Goal: Task Accomplishment & Management: Manage account settings

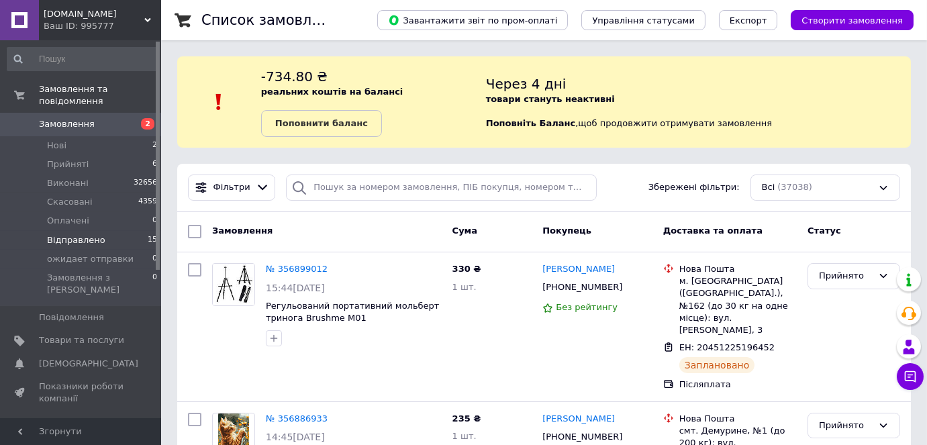
click at [81, 234] on span "Відправлено" at bounding box center [76, 240] width 58 height 12
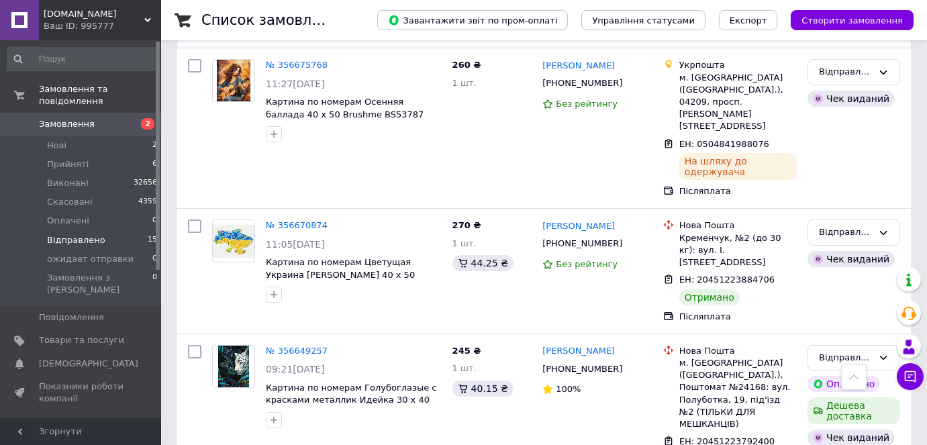
scroll to position [427, 0]
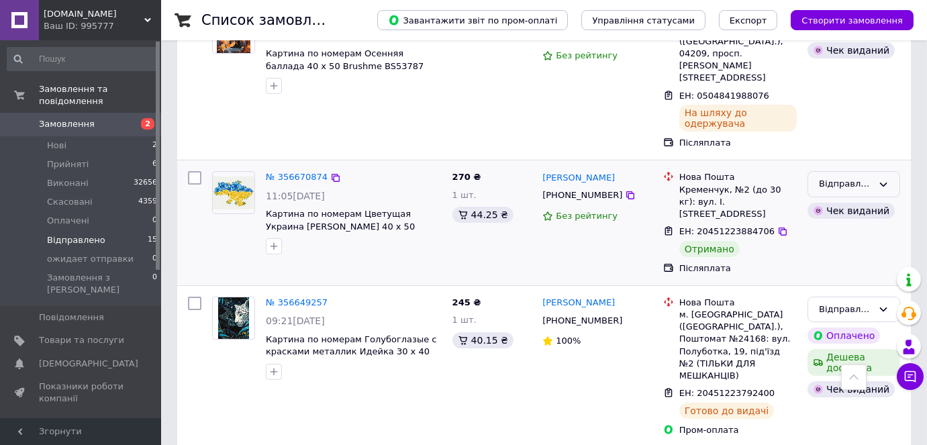
click at [825, 177] on div "Відправлено" at bounding box center [846, 184] width 54 height 14
click at [844, 224] on li "Виконано" at bounding box center [853, 236] width 91 height 25
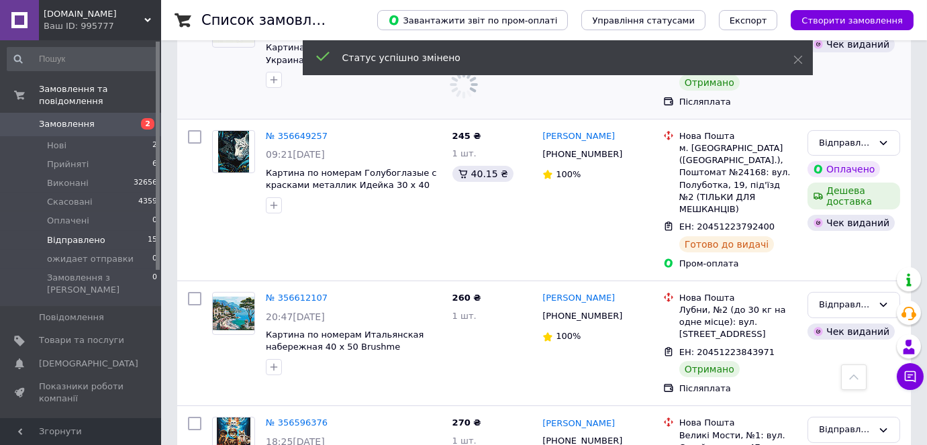
scroll to position [610, 0]
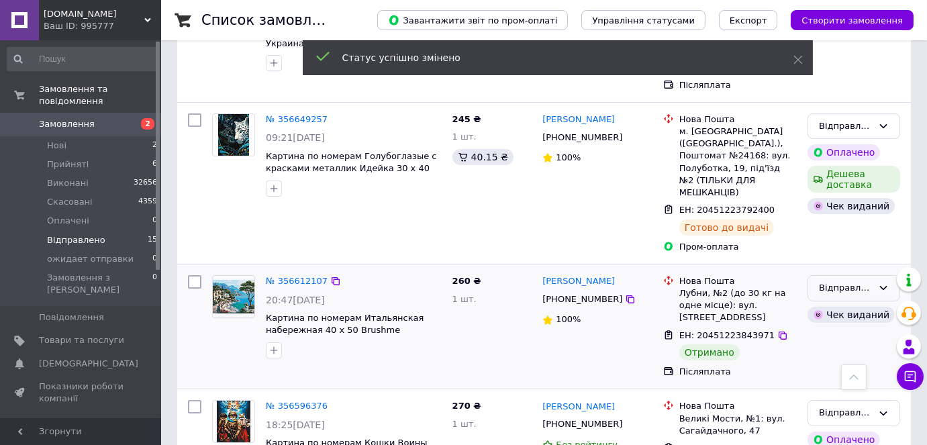
click at [832, 281] on div "Відправлено" at bounding box center [846, 288] width 54 height 14
click at [828, 328] on li "Виконано" at bounding box center [853, 340] width 91 height 25
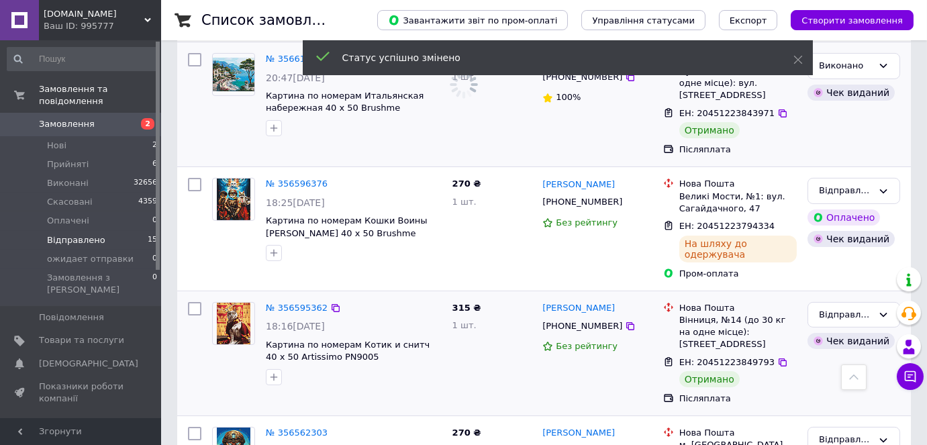
scroll to position [854, 0]
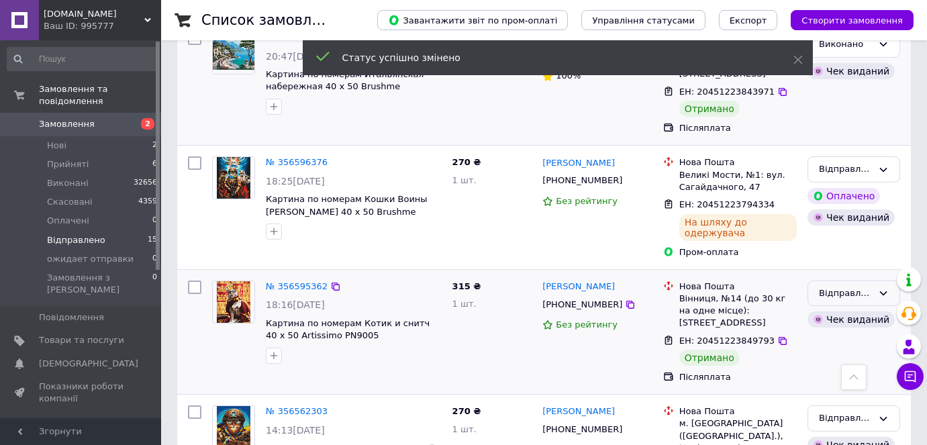
click at [835, 287] on div "Відправлено" at bounding box center [846, 294] width 54 height 14
click at [825, 333] on li "Виконано" at bounding box center [853, 345] width 91 height 25
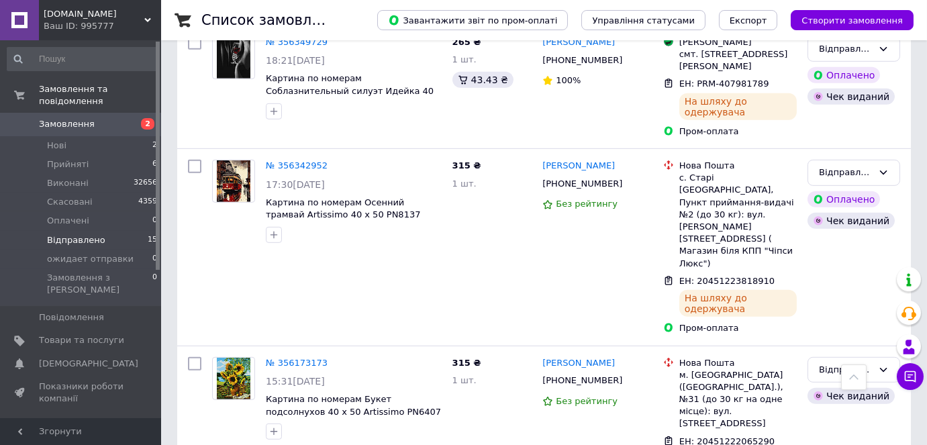
scroll to position [1823, 0]
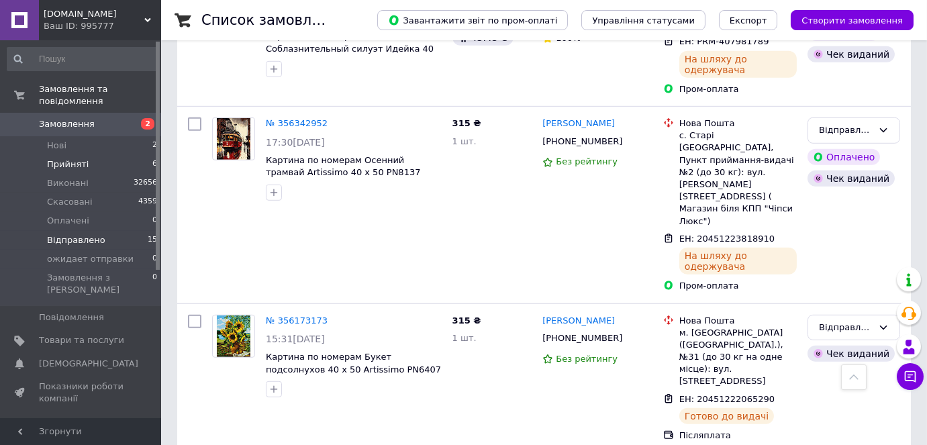
click at [60, 158] on span "Прийняті" at bounding box center [68, 164] width 42 height 12
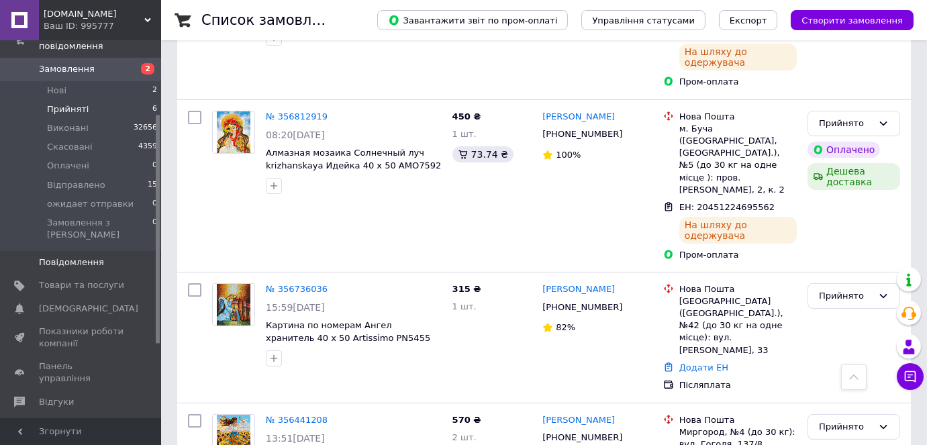
scroll to position [121, 0]
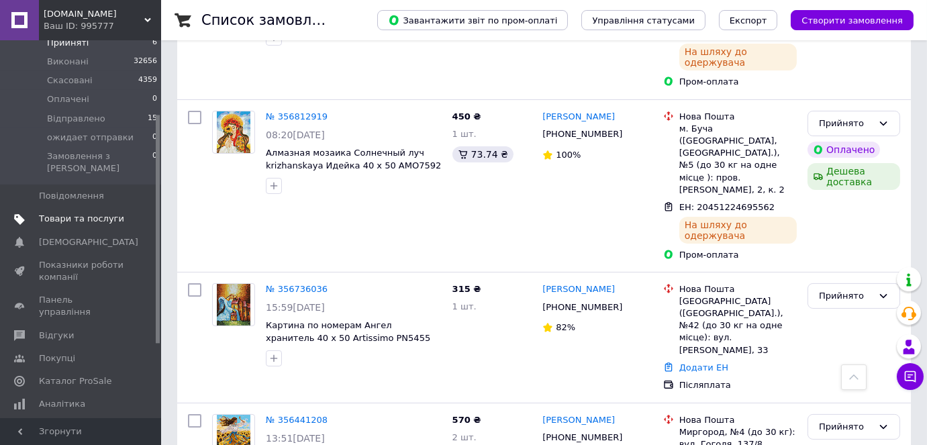
click at [57, 213] on span "Товари та послуги" at bounding box center [81, 219] width 85 height 12
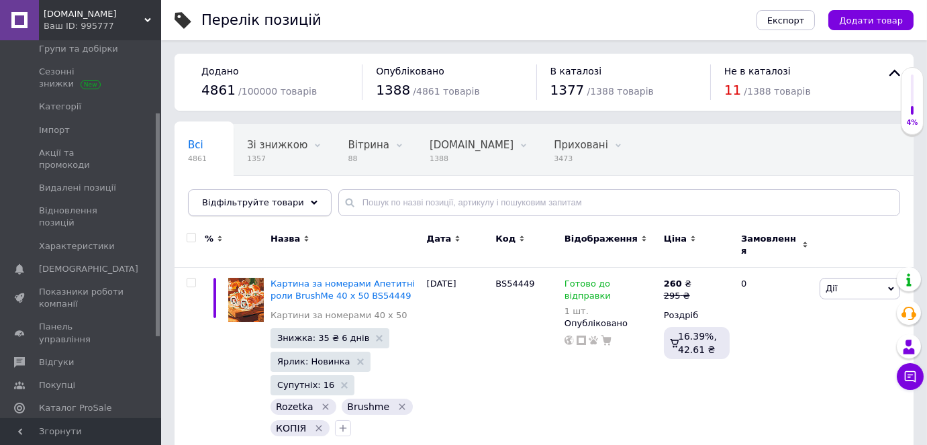
click at [272, 210] on div "Відфільтруйте товари" at bounding box center [260, 202] width 144 height 27
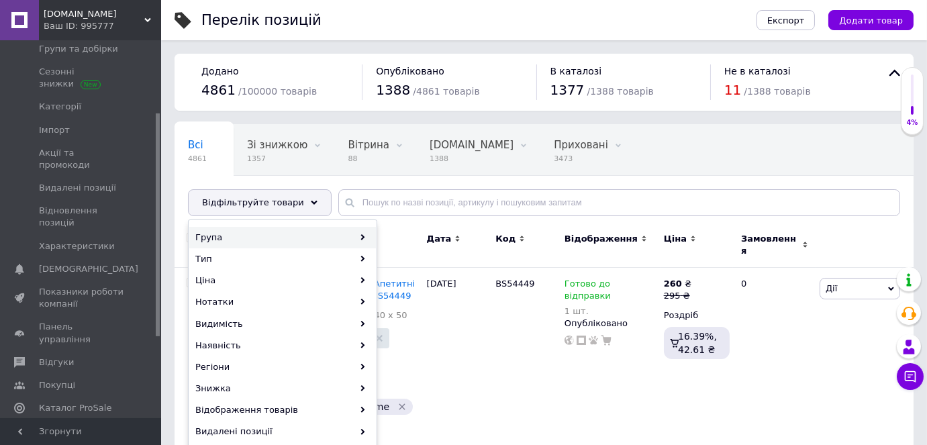
click at [257, 238] on div "Група" at bounding box center [282, 237] width 187 height 21
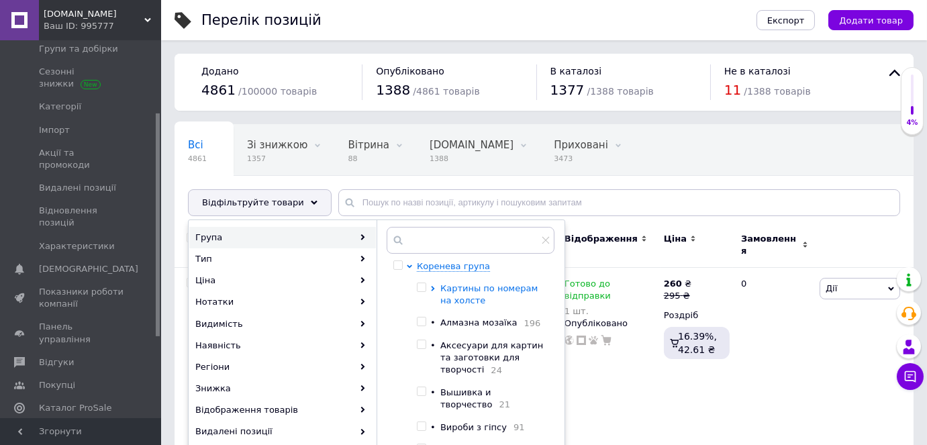
click at [433, 287] on icon at bounding box center [432, 288] width 3 height 5
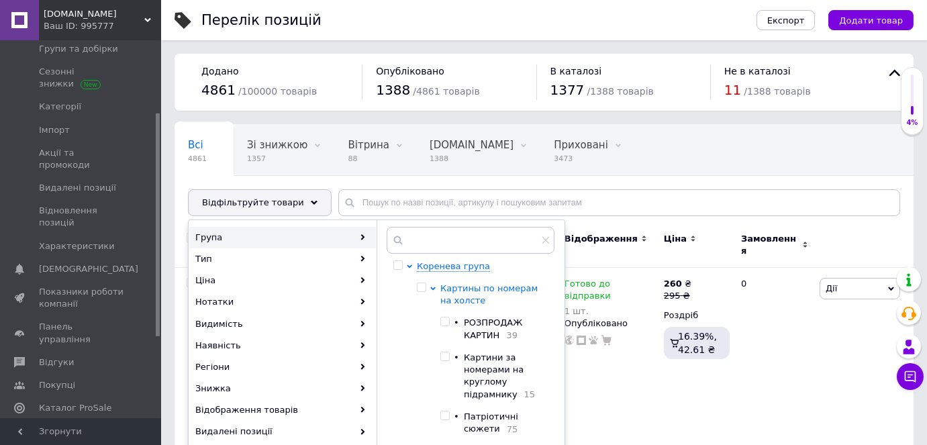
click at [433, 287] on icon at bounding box center [432, 288] width 5 height 3
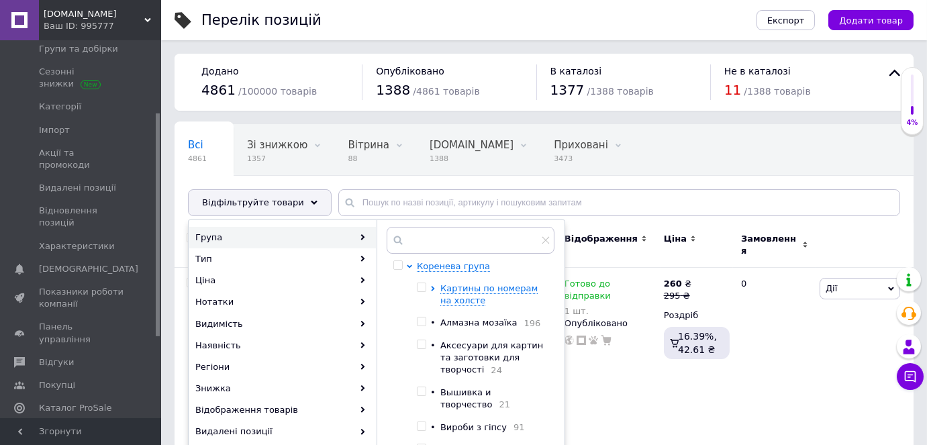
click at [418, 324] on input "checkbox" at bounding box center [421, 321] width 9 height 9
checkbox input "true"
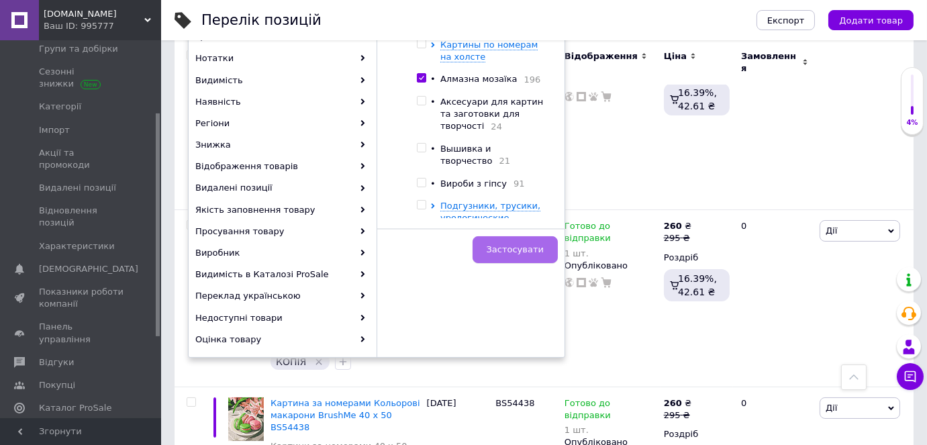
click at [522, 244] on span "Застосувати" at bounding box center [514, 249] width 57 height 10
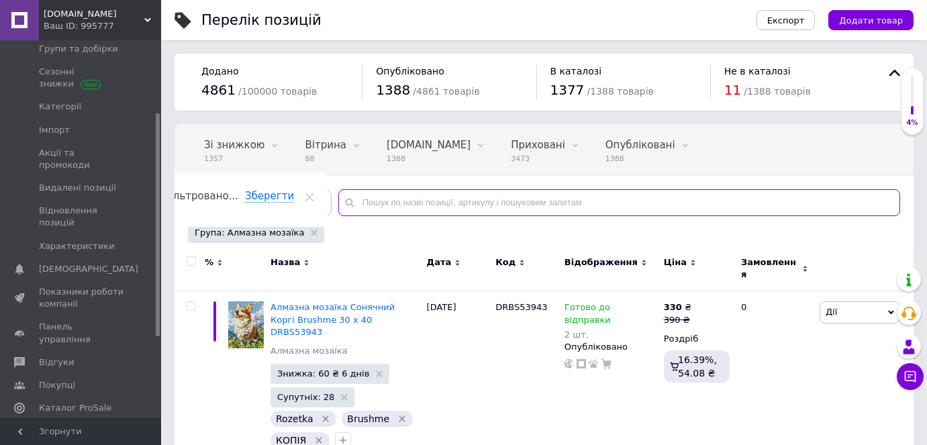
click at [484, 201] on input "text" at bounding box center [619, 202] width 562 height 27
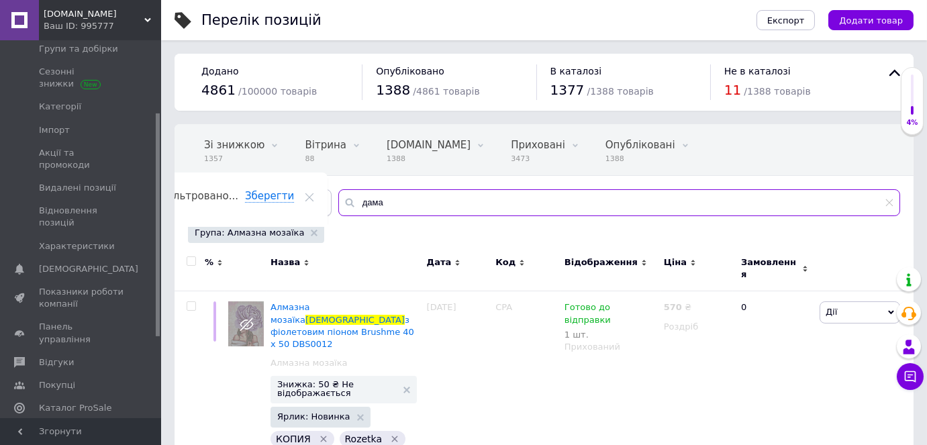
type input "дама"
click at [277, 201] on span "Відфільтруйте товари" at bounding box center [253, 202] width 102 height 10
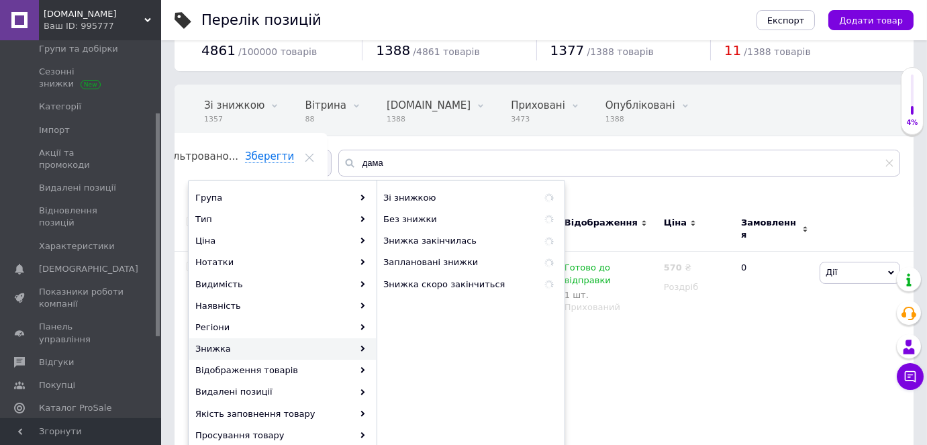
scroll to position [60, 0]
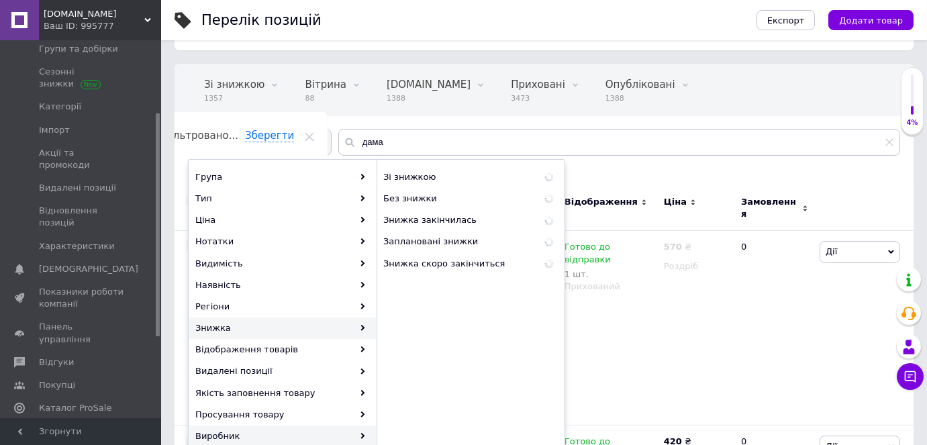
click at [239, 433] on div "Виробник" at bounding box center [282, 435] width 187 height 21
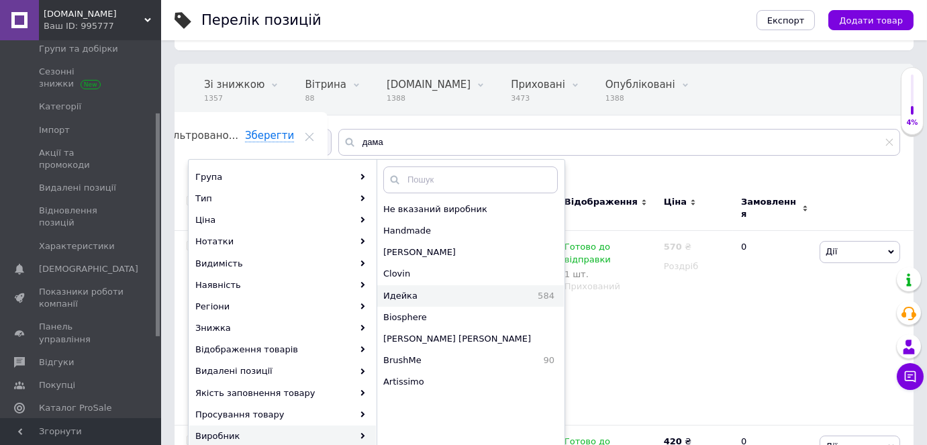
click at [402, 293] on span "Идейка" at bounding box center [434, 296] width 102 height 12
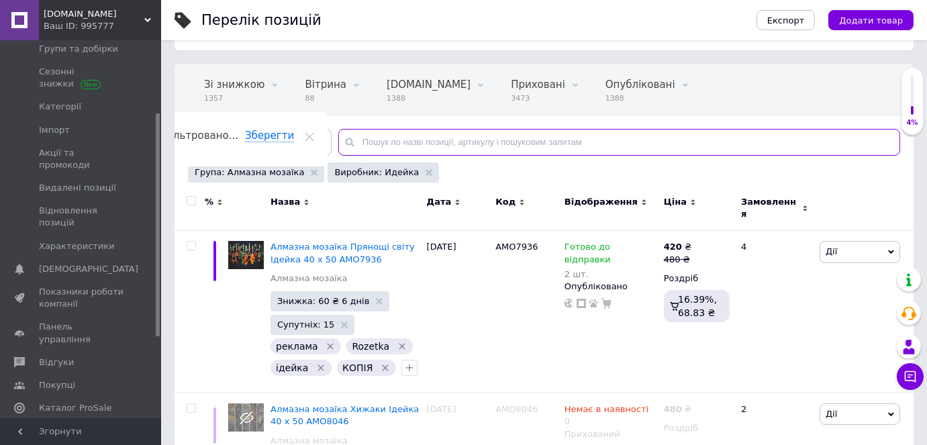
click at [357, 138] on input "text" at bounding box center [619, 142] width 562 height 27
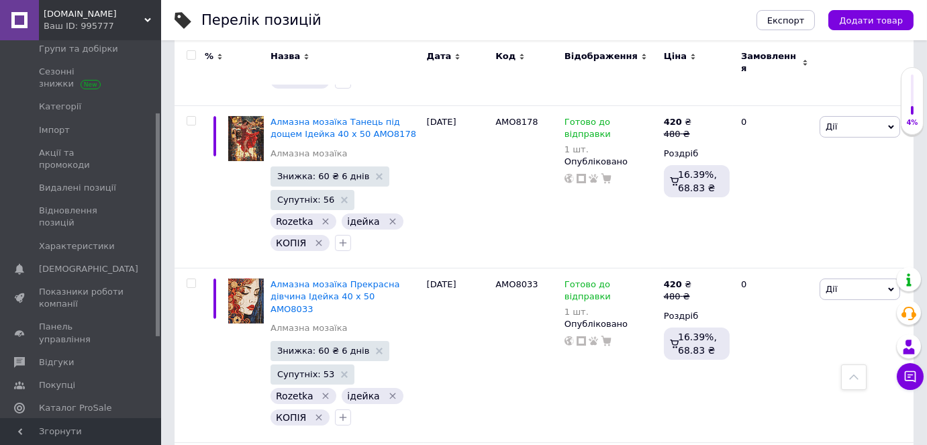
scroll to position [509, 0]
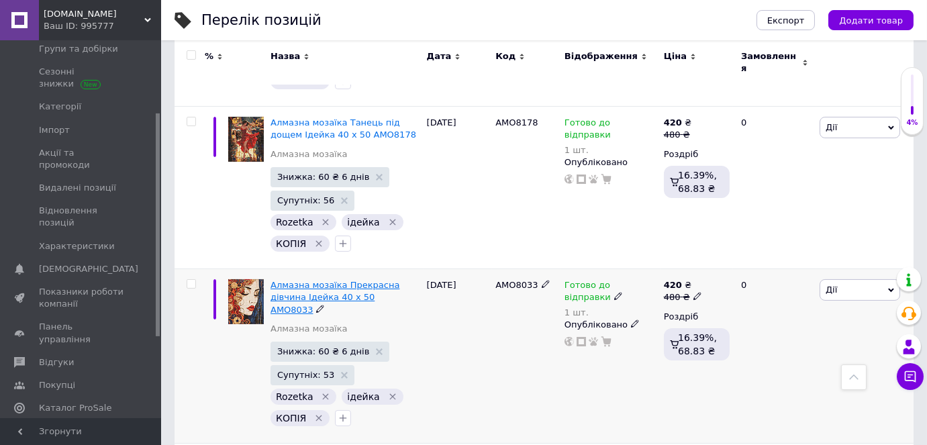
type input "дама"
click at [337, 280] on span "Алмазна мозаїка Прекрасна дівчина Ідейка 40 х 50 AMO8033" at bounding box center [334, 297] width 129 height 34
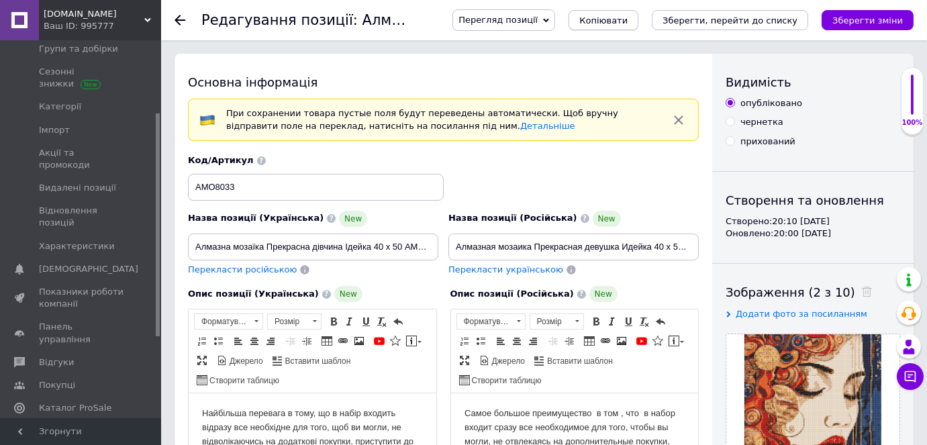
click at [627, 18] on span "Копіювати" at bounding box center [603, 20] width 48 height 10
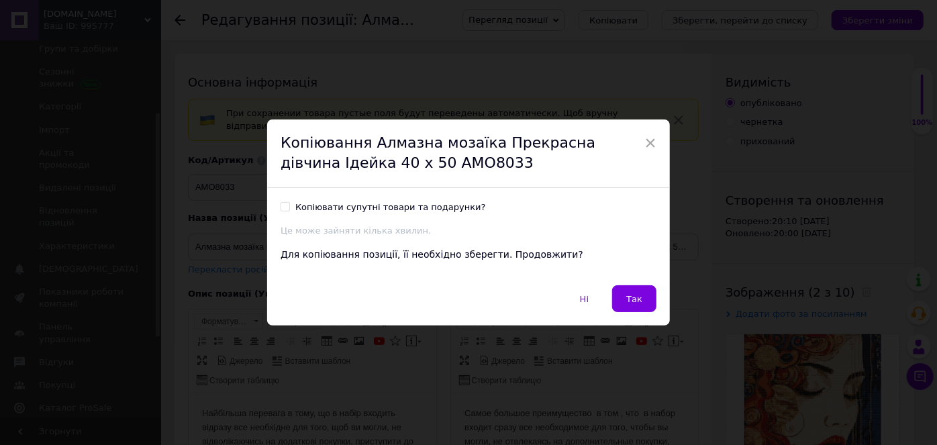
click at [285, 204] on input "Копіювати супутні товари та подарунки?" at bounding box center [284, 206] width 9 height 9
checkbox input "true"
click at [642, 299] on button "Так" at bounding box center [634, 298] width 44 height 27
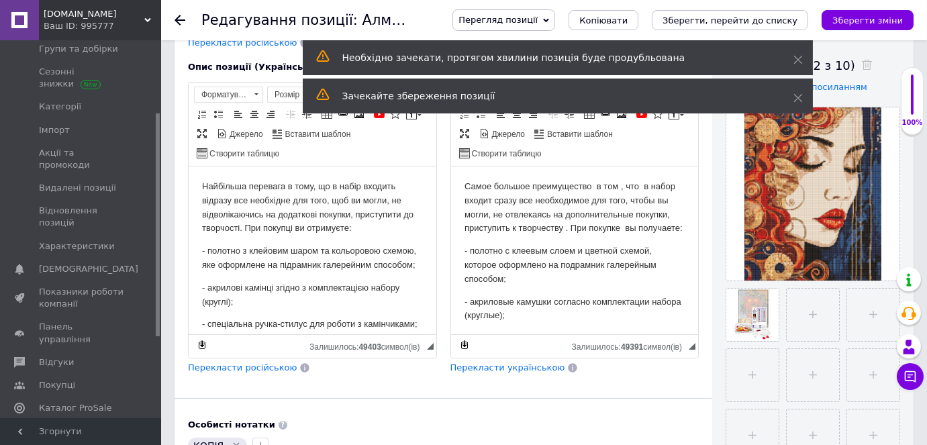
scroll to position [244, 0]
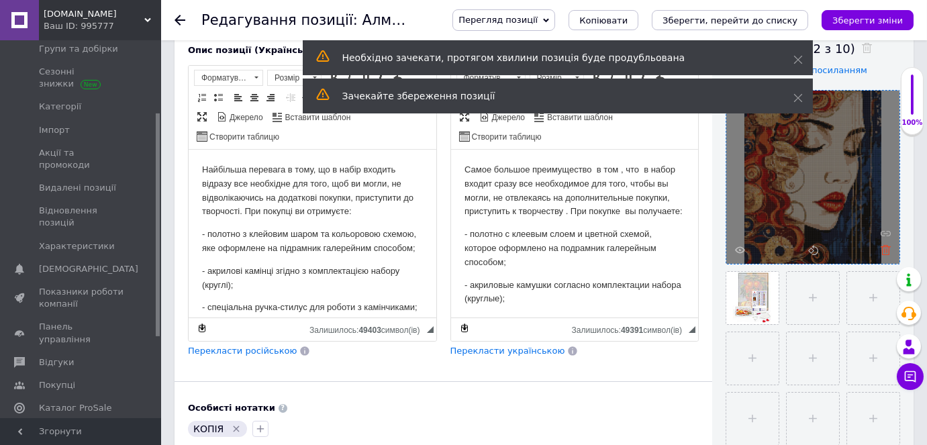
click at [886, 249] on use at bounding box center [885, 250] width 10 height 10
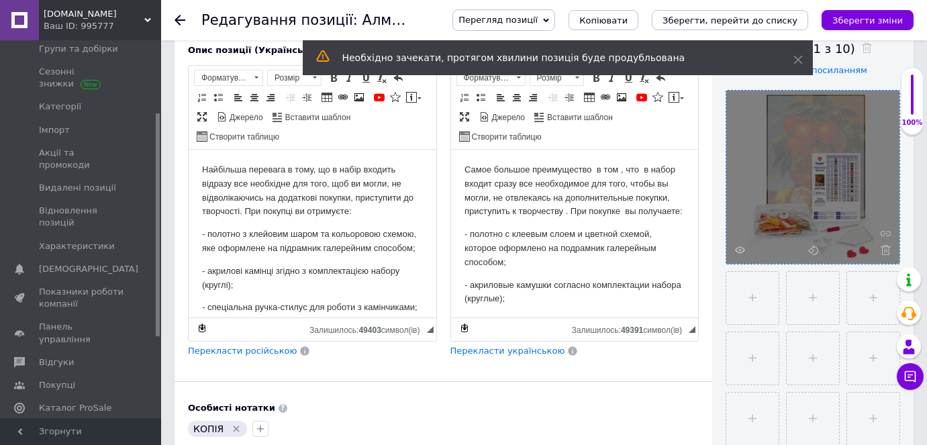
click at [886, 249] on use at bounding box center [885, 250] width 10 height 10
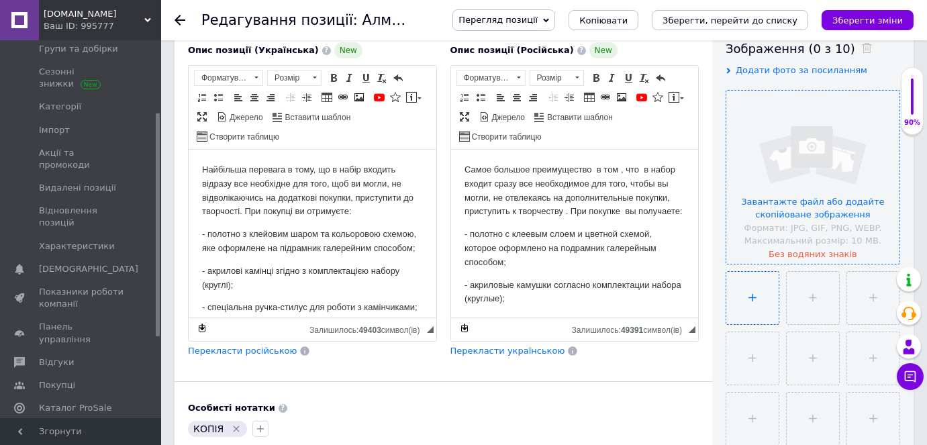
click at [750, 296] on input "file" at bounding box center [752, 298] width 52 height 52
type input "C:\fakepath\дблорпа.jpg"
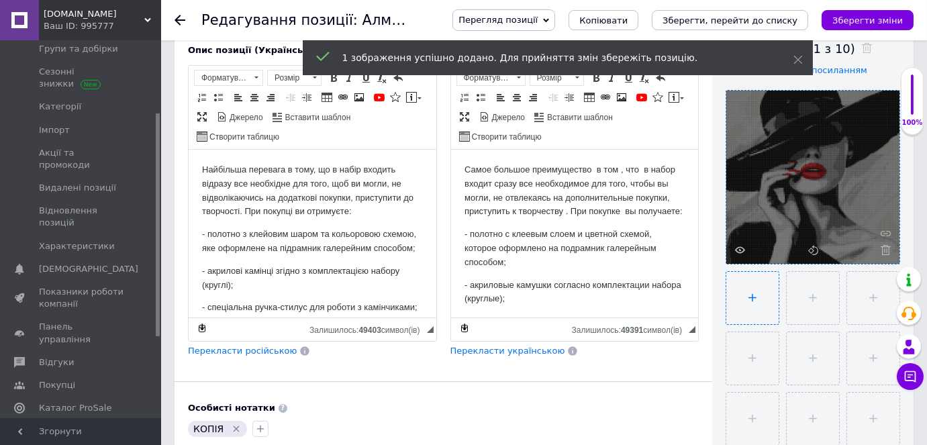
click at [746, 299] on input "file" at bounding box center [752, 298] width 52 height 52
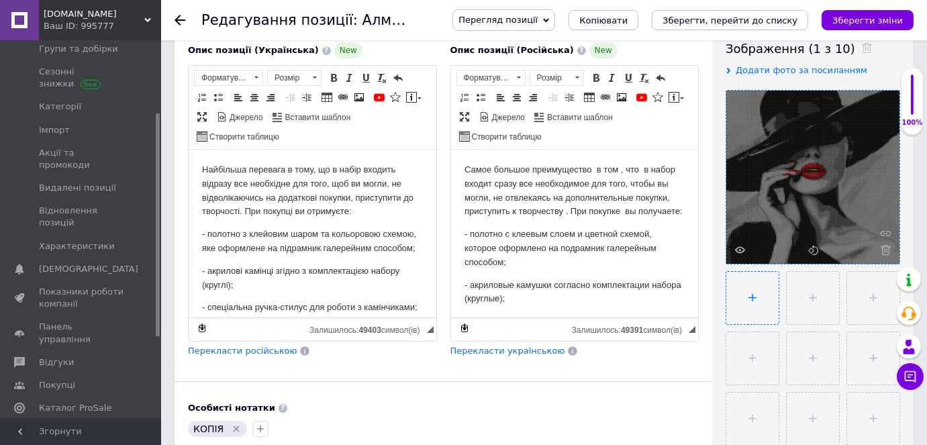
type input "C:\fakepath\бдльотрипм.jpg"
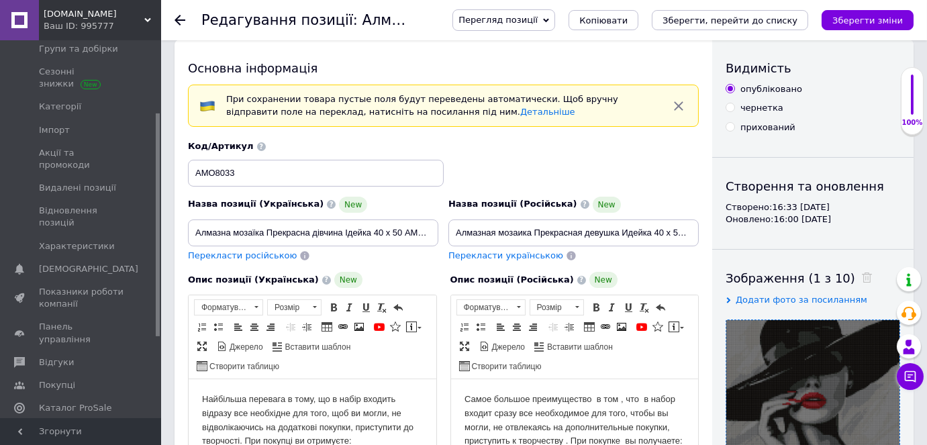
scroll to position [0, 0]
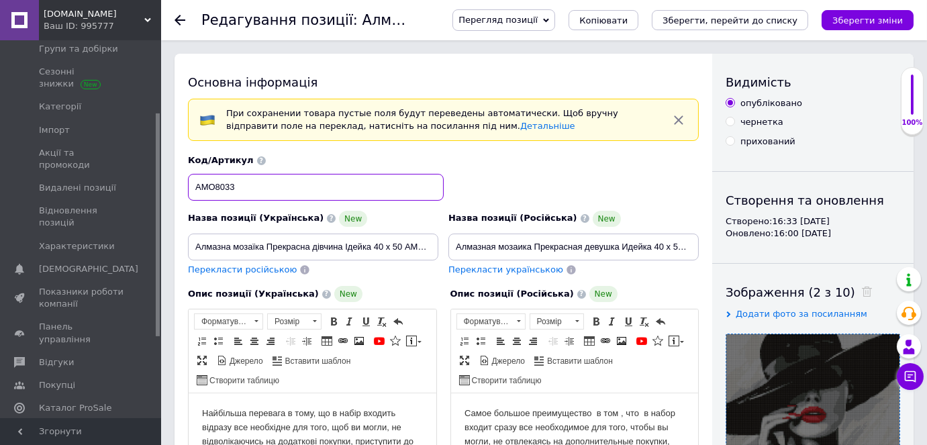
drag, startPoint x: 240, startPoint y: 187, endPoint x: 193, endPoint y: 183, distance: 47.1
click at [188, 183] on input "AMO8033" at bounding box center [316, 187] width 256 height 27
paste input "21"
type input "AMO8021"
click at [397, 240] on input "Алмазна мозаїка Прекрасна дівчина Ідейка 40 х 50 AMO8033" at bounding box center [313, 247] width 250 height 27
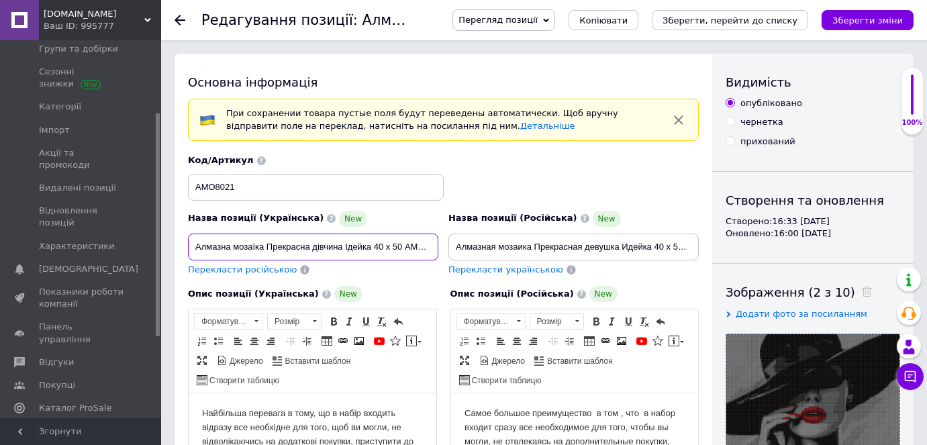
scroll to position [0, 13]
drag, startPoint x: 405, startPoint y: 244, endPoint x: 452, endPoint y: 254, distance: 47.4
click at [452, 254] on div "Назва позиції (Українська) New Алмазна мозаїка Прекрасна дівчина Ідейка 40 х 50…" at bounding box center [443, 216] width 521 height 132
paste input "21"
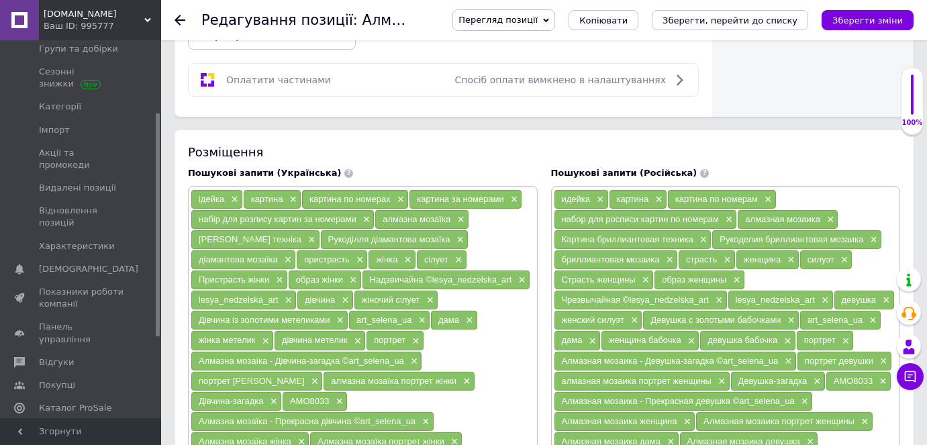
scroll to position [915, 0]
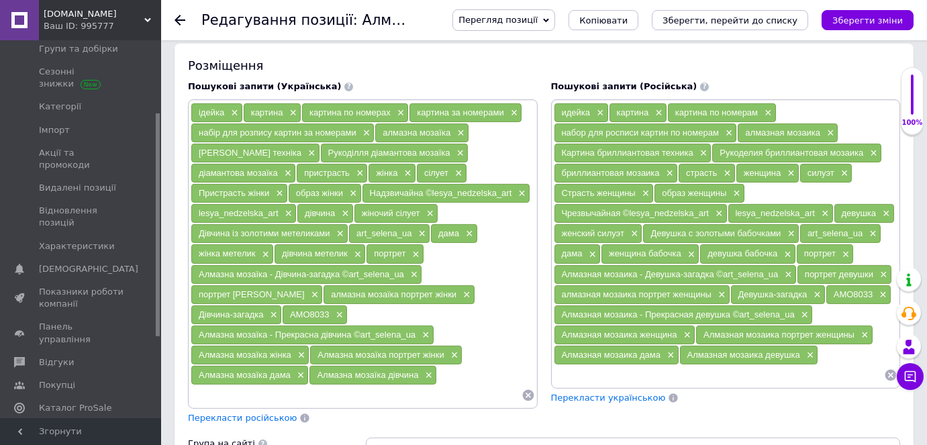
type input "Алмазна мозаїка Прекрасна дівчина Ідейка 40 х 50 AMO8021"
click at [347, 305] on div "AMO8033 ×" at bounding box center [315, 314] width 64 height 19
click at [344, 309] on span "×" at bounding box center [338, 314] width 11 height 11
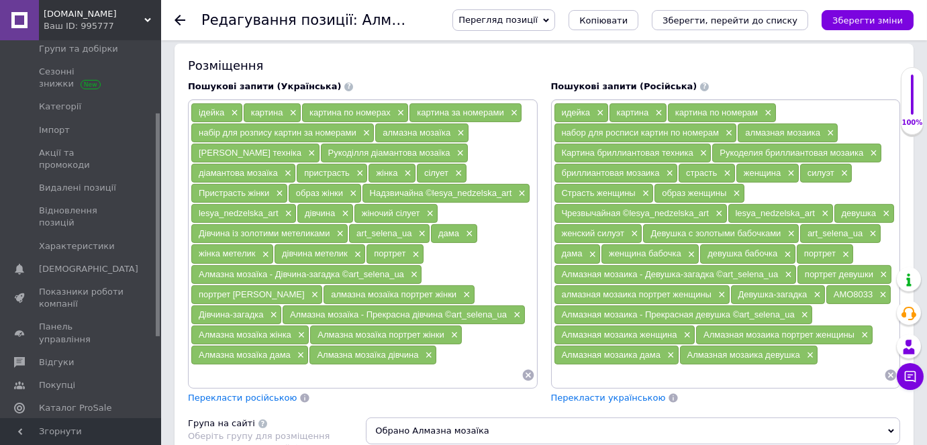
click at [392, 365] on input at bounding box center [356, 375] width 331 height 20
paste input "AMO8021"
type input "AMO8021"
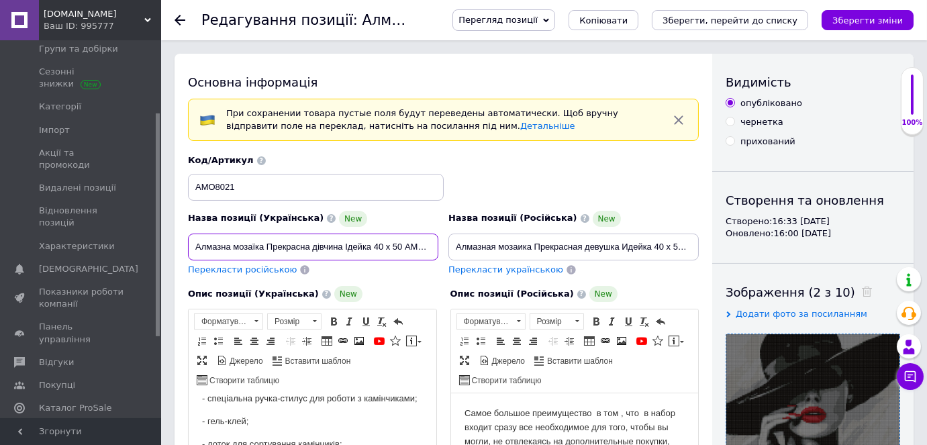
drag, startPoint x: 266, startPoint y: 242, endPoint x: 341, endPoint y: 251, distance: 75.1
click at [341, 251] on input "Алмазна мозаїка Прекрасна дівчина Ідейка 40 х 50 AMO8021" at bounding box center [313, 247] width 250 height 27
paste input "ама в [GEOGRAPHIC_DATA]"
type input "Алмазна мозаїка Дама в [GEOGRAPHIC_DATA] Ідейка 40 х 50 AMO8021"
click at [236, 270] on span "Перекласти російською" at bounding box center [242, 269] width 109 height 10
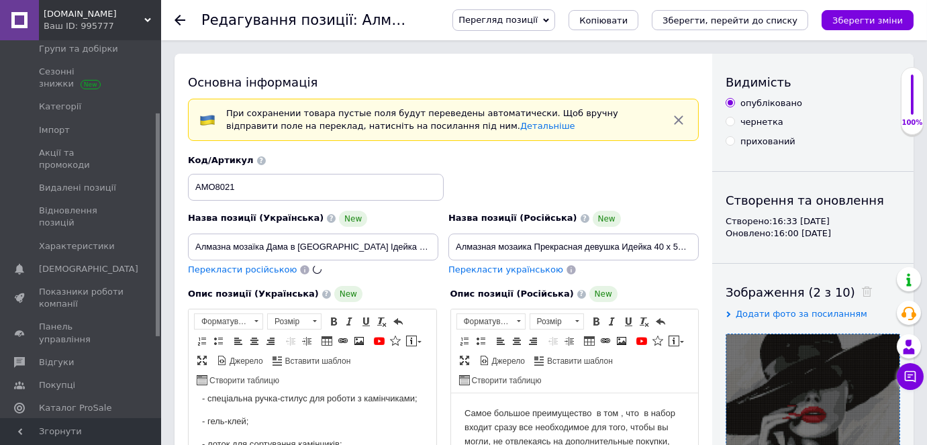
type input "Алмазная мозаика Дама в шляпе Идейка 40 х 50 AMO8021"
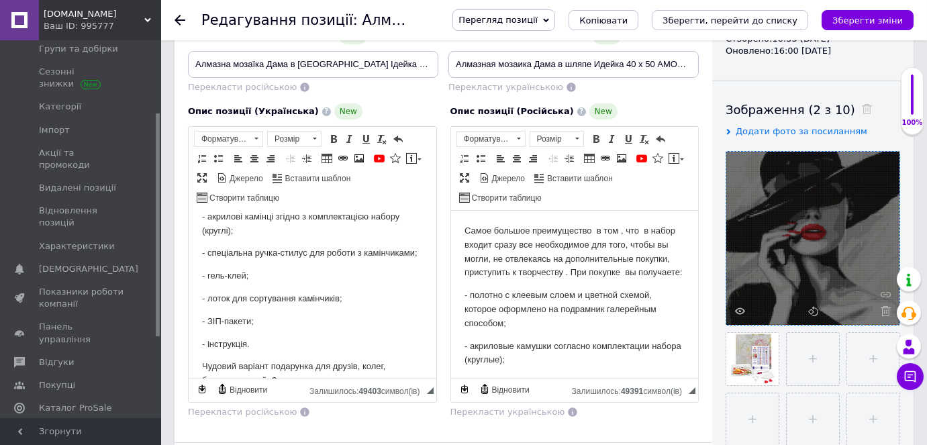
scroll to position [180, 0]
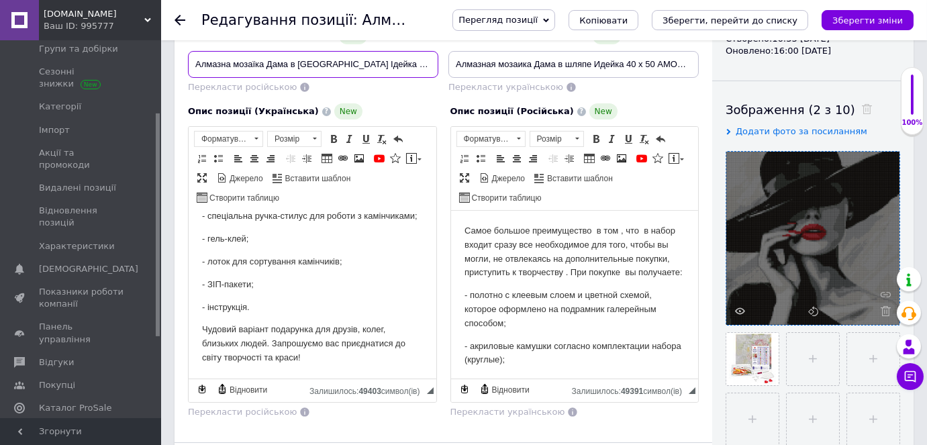
click at [388, 62] on input "Алмазна мозаїка Дама в [GEOGRAPHIC_DATA] Ідейка 40 х 50 AMO8021" at bounding box center [313, 64] width 250 height 27
type input "Алмазна мозаїка Дама в [GEOGRAPHIC_DATA] Ідейка 40 х 40 AMO8021"
click at [651, 64] on input "Алмазная мозаика Дама в шляпе Идейка 40 х 50 AMO8021" at bounding box center [573, 64] width 250 height 27
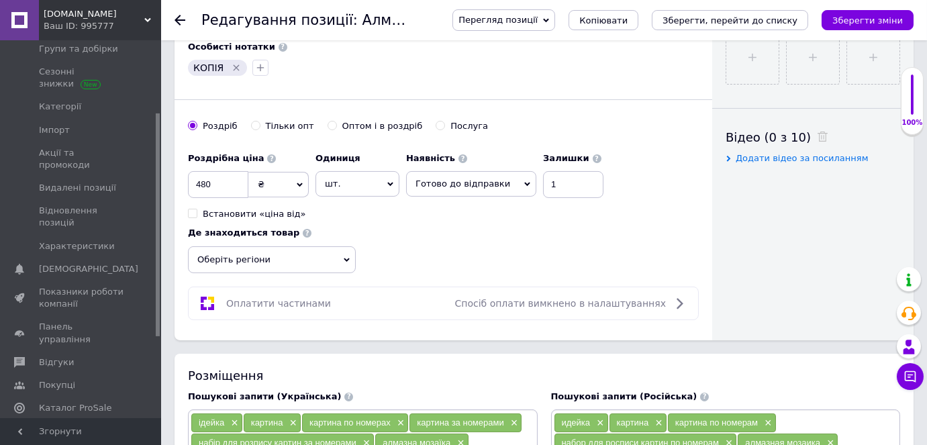
scroll to position [610, 0]
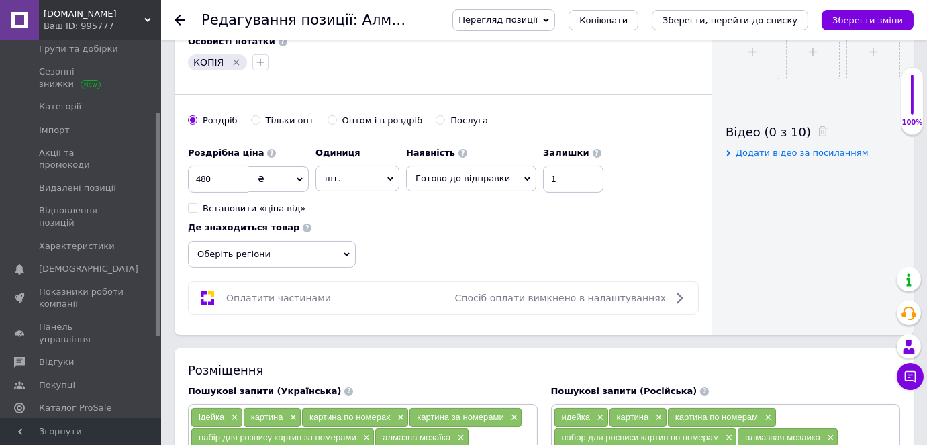
type input "Алмазная мозаика Дама в шляпе Идейка 40 х 40 AMO8021"
click at [225, 244] on span "Оберіть регіони" at bounding box center [272, 254] width 168 height 27
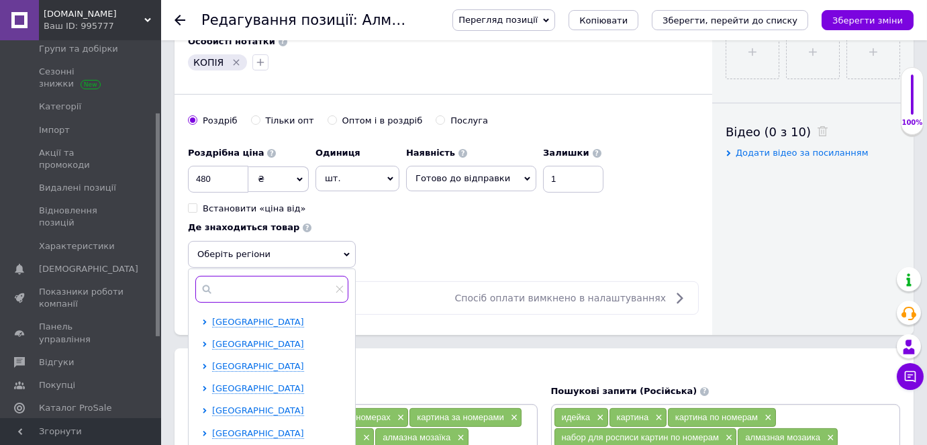
click at [232, 279] on input "text" at bounding box center [271, 289] width 153 height 27
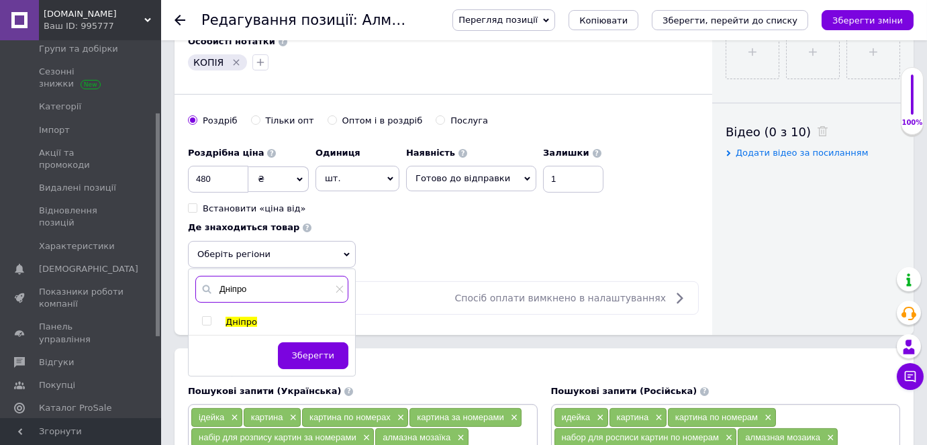
type input "Дніпро"
click at [204, 317] on input "checkbox" at bounding box center [206, 321] width 9 height 9
checkbox input "true"
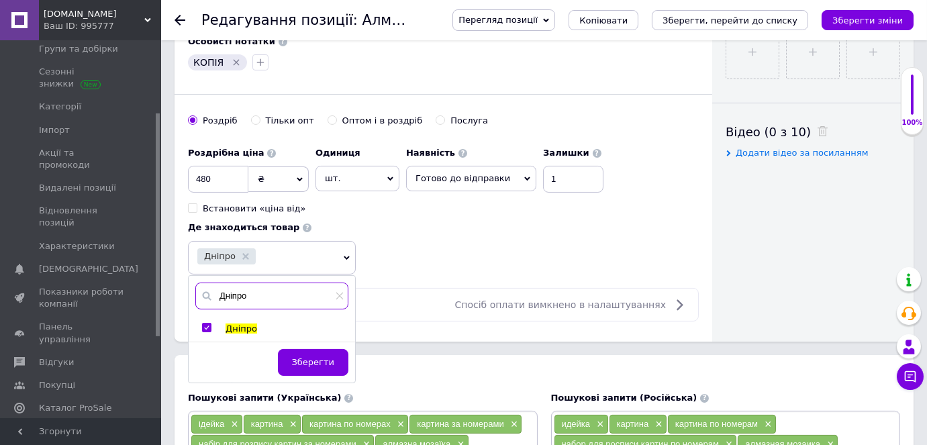
drag, startPoint x: 250, startPoint y: 292, endPoint x: 209, endPoint y: 280, distance: 42.5
click at [209, 283] on input "Дніпро" at bounding box center [271, 296] width 153 height 27
type input "[GEOGRAPHIC_DATA]"
click at [204, 323] on input "checkbox" at bounding box center [206, 327] width 9 height 9
checkbox input "true"
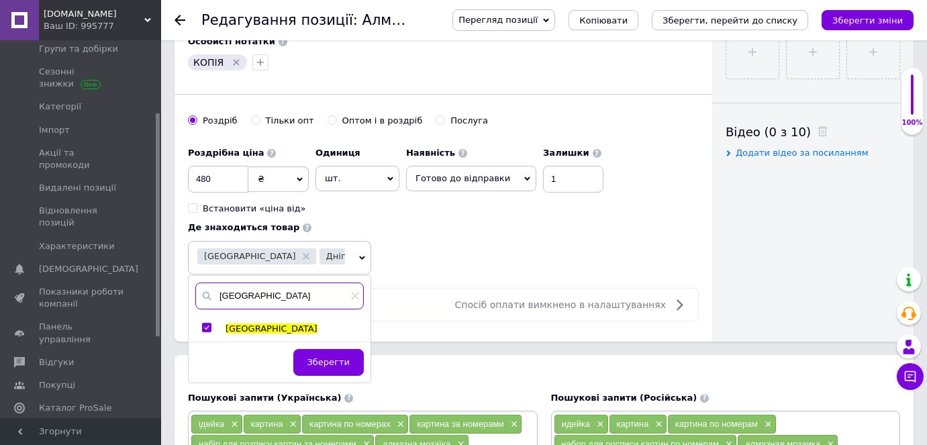
click at [240, 297] on input "[GEOGRAPHIC_DATA]" at bounding box center [279, 296] width 168 height 27
type input "[PERSON_NAME]"
type input "житомир"
click at [205, 323] on input "checkbox" at bounding box center [206, 327] width 9 height 9
checkbox input "true"
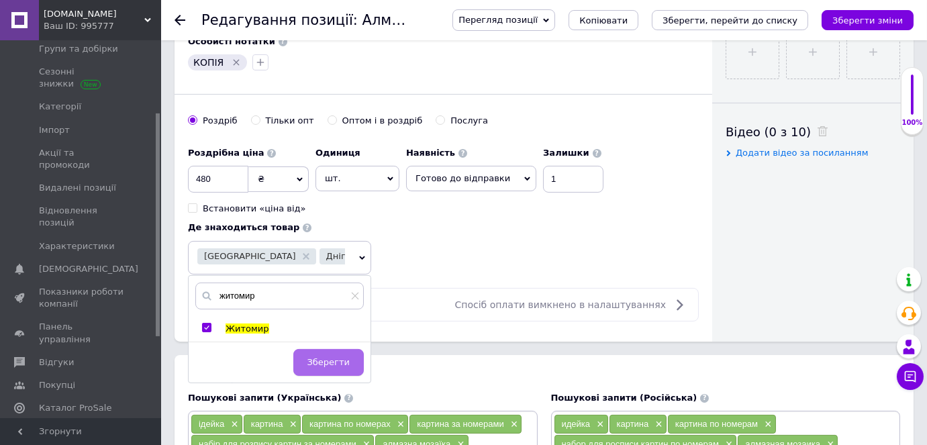
click at [348, 360] on span "Зберегти" at bounding box center [328, 362] width 42 height 10
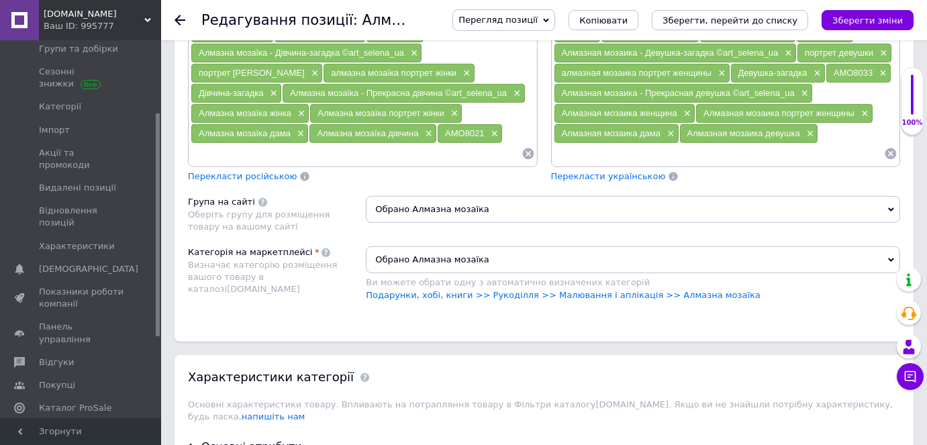
scroll to position [1159, 0]
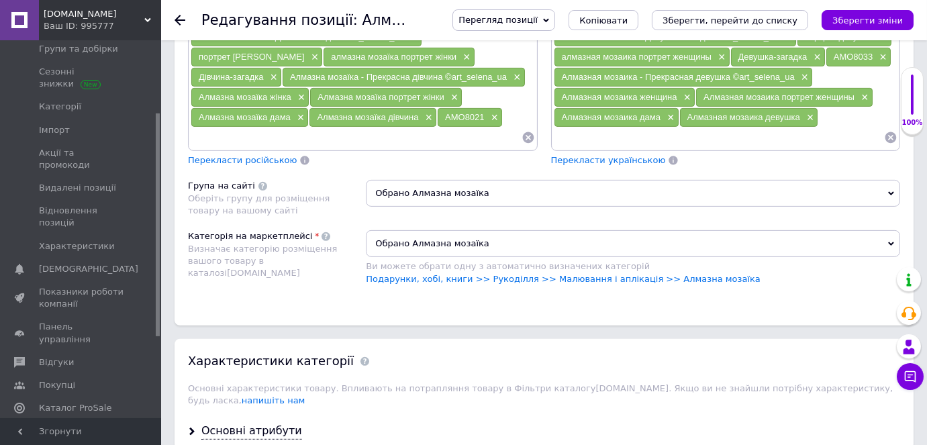
click at [201, 127] on input at bounding box center [356, 137] width 331 height 20
paste input "Алмазна мозаїка - Дама в капелюсі ©art_selena_ua"
type input "Алмазна мозаїка - Дама в капелюсі ©art_selena_ua"
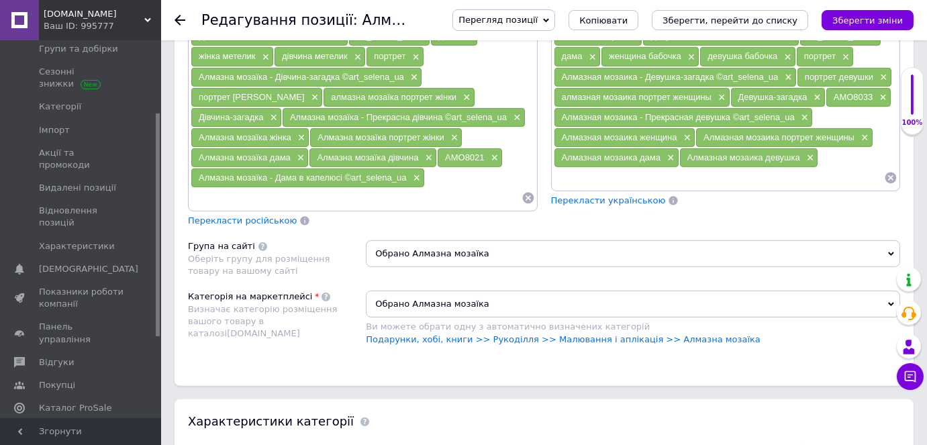
scroll to position [1098, 0]
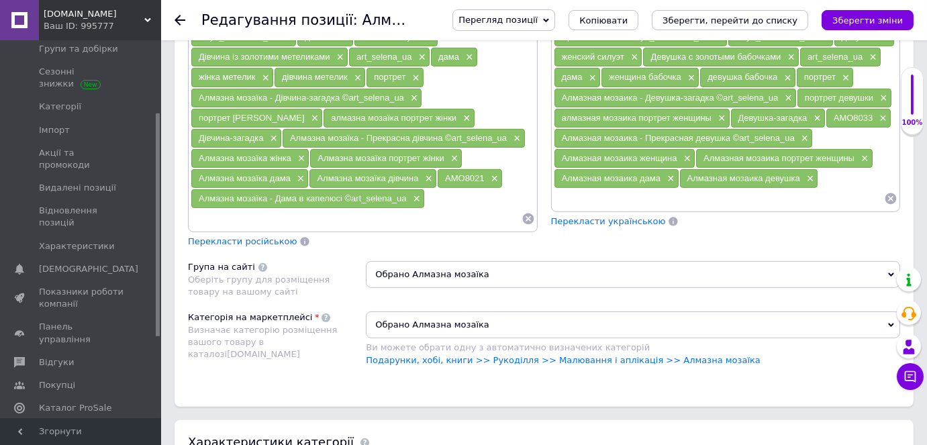
paste input "Алмазна мозаїка - Дама в капелюсі ©art_selena_ua"
click at [274, 209] on input "Алмазна мозаїка - Дама в капелюсі ©art_selena_ua" at bounding box center [356, 219] width 331 height 20
drag, startPoint x: 415, startPoint y: 203, endPoint x: 333, endPoint y: 199, distance: 81.3
click at [333, 209] on input "Алмазна мозаїка Дама в капелюсі ©art_selena_ua" at bounding box center [356, 219] width 331 height 20
type input "Алмазна мозаїка Дама в [GEOGRAPHIC_DATA]"
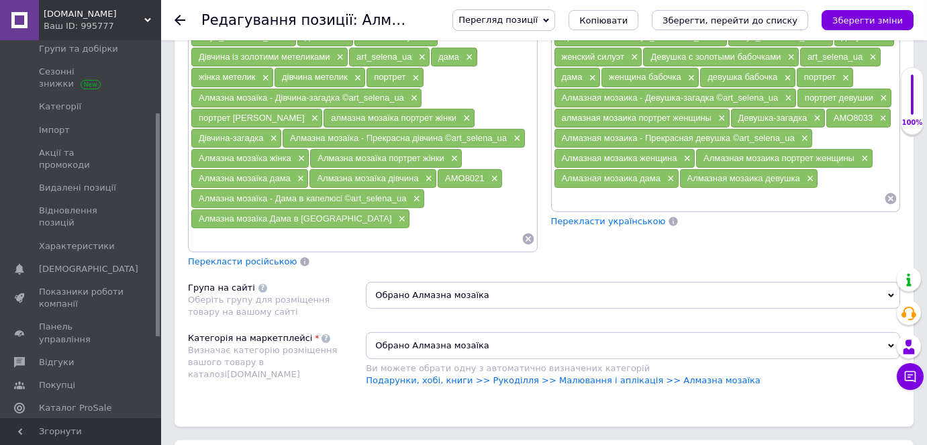
paste input "Алмазна мозаїка - Дама в капелюсі ©art_selena_ua"
drag, startPoint x: 368, startPoint y: 221, endPoint x: 264, endPoint y: 221, distance: 104.0
click at [264, 229] on input "Алмазна мозаїка - Дама в капелюсі ©art_selena_ua" at bounding box center [356, 239] width 331 height 20
drag, startPoint x: 450, startPoint y: 225, endPoint x: 267, endPoint y: 219, distance: 182.6
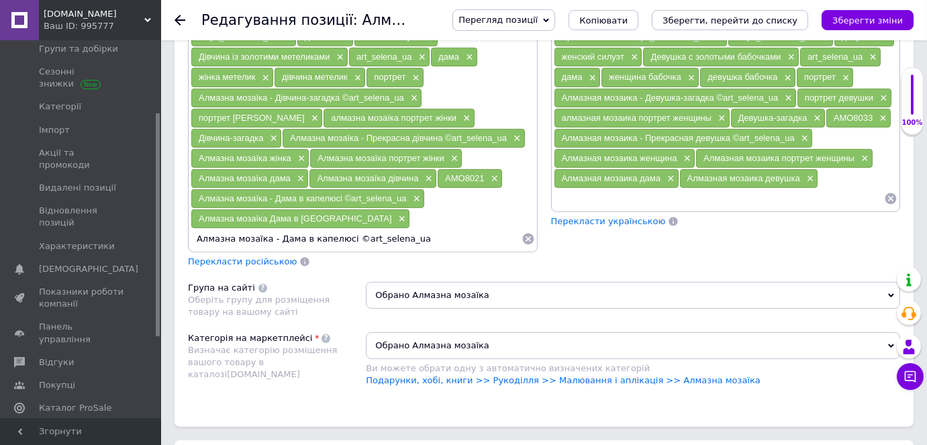
click at [267, 229] on input "Алмазна мозаїка - Дама в капелюсі ©art_selena_ua" at bounding box center [356, 239] width 331 height 20
type input "Алмазна мозаїка чорно біла"
click at [331, 229] on input at bounding box center [426, 239] width 190 height 20
click at [223, 256] on span "Перекласти російською" at bounding box center [242, 261] width 109 height 10
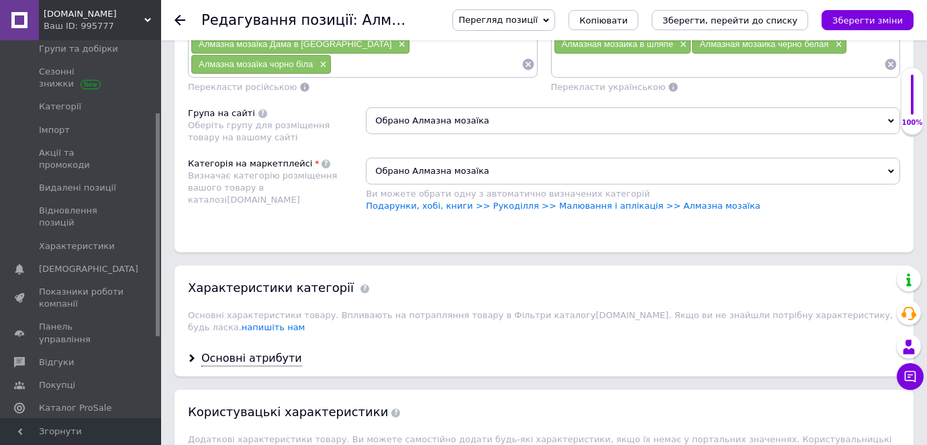
scroll to position [1281, 0]
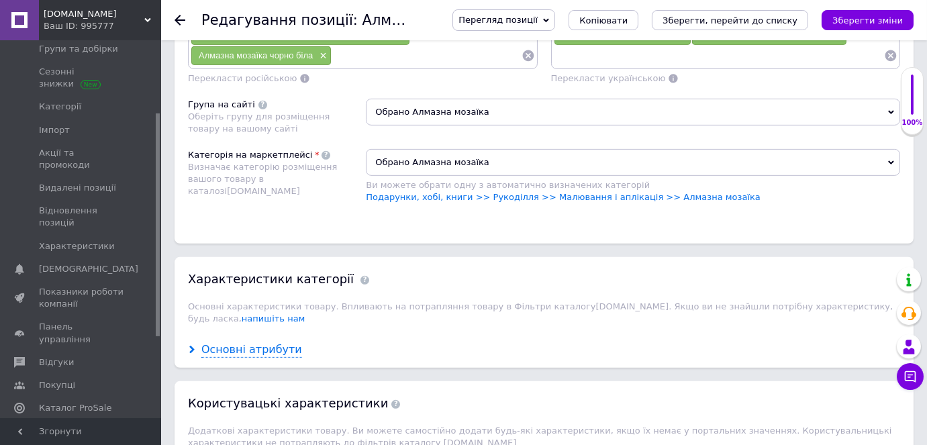
click at [189, 346] on icon at bounding box center [192, 350] width 8 height 8
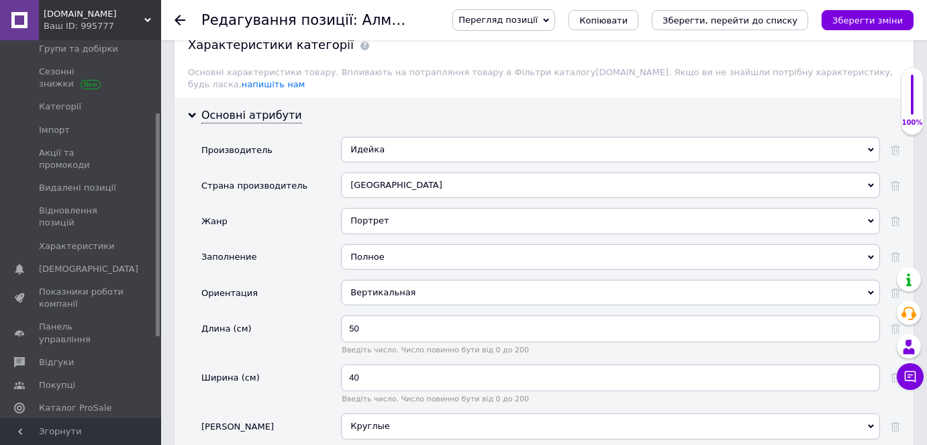
scroll to position [1586, 0]
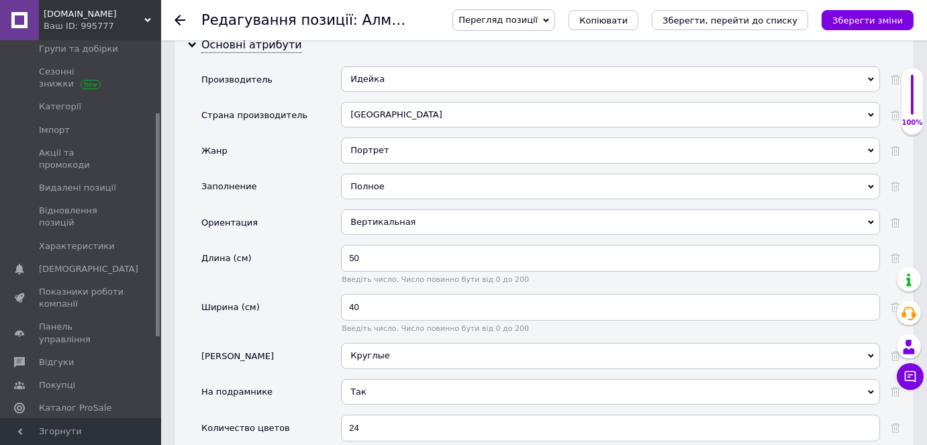
click at [378, 209] on div "Вертикальная" at bounding box center [610, 221] width 539 height 25
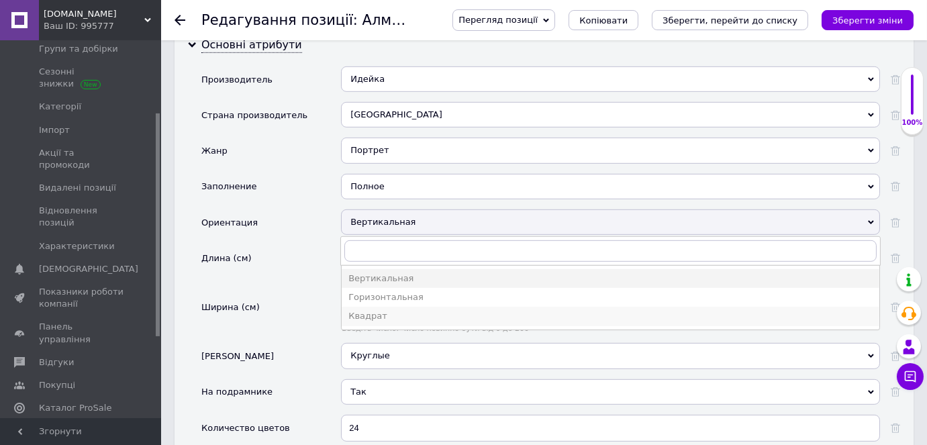
click at [376, 310] on div "Квадрат" at bounding box center [610, 316] width 524 height 12
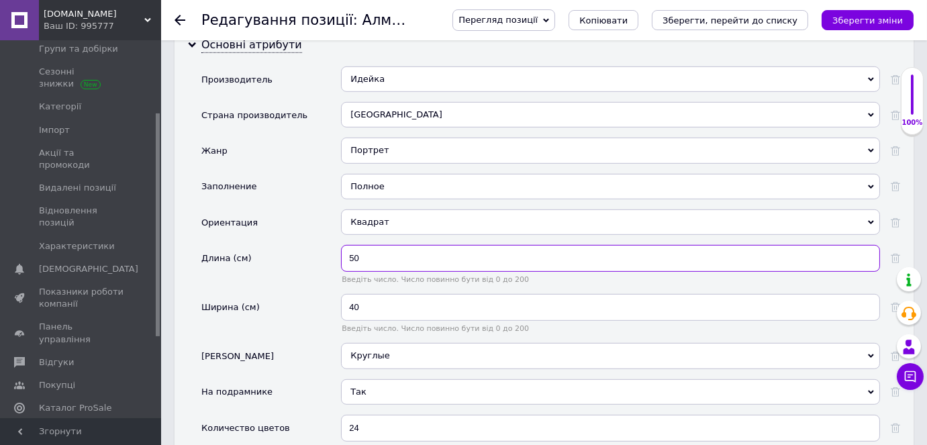
click at [368, 245] on input "50" at bounding box center [610, 258] width 539 height 27
type input "5"
type input "40"
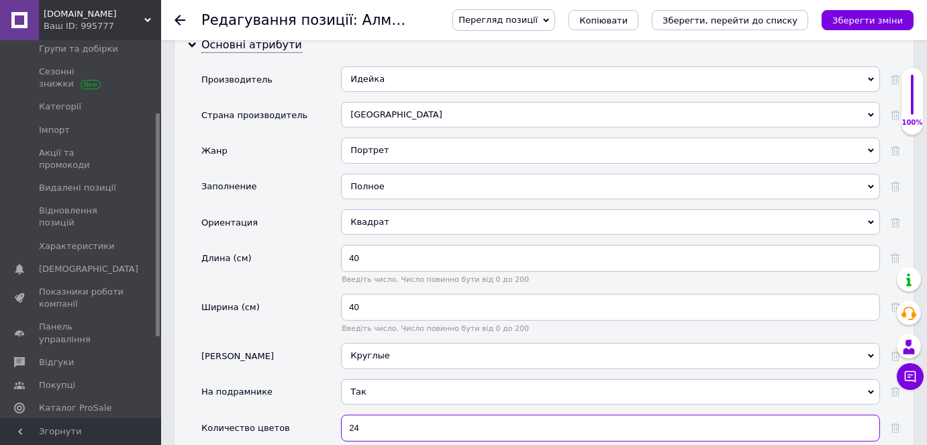
click at [377, 415] on input "24" at bounding box center [610, 428] width 539 height 27
type input "2"
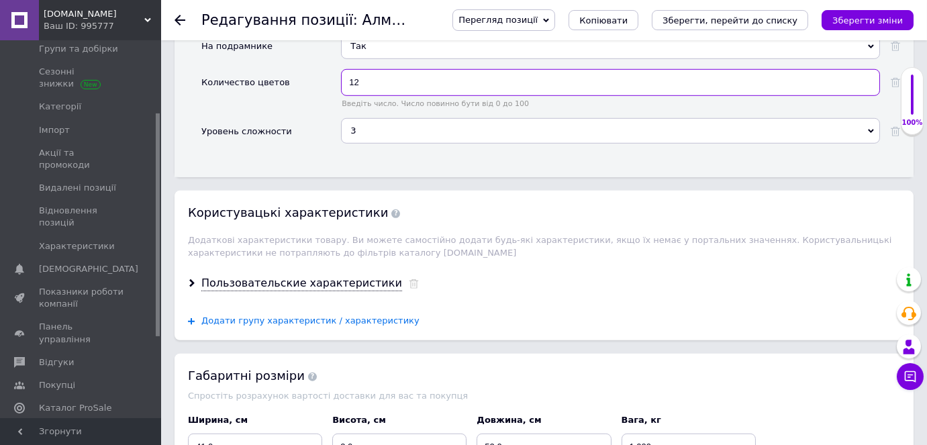
scroll to position [1952, 0]
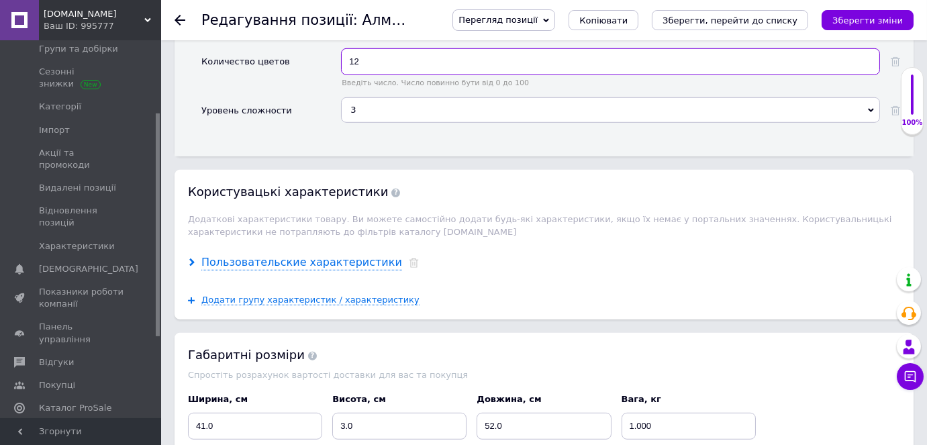
type input "12"
click at [191, 258] on use at bounding box center [191, 262] width 5 height 8
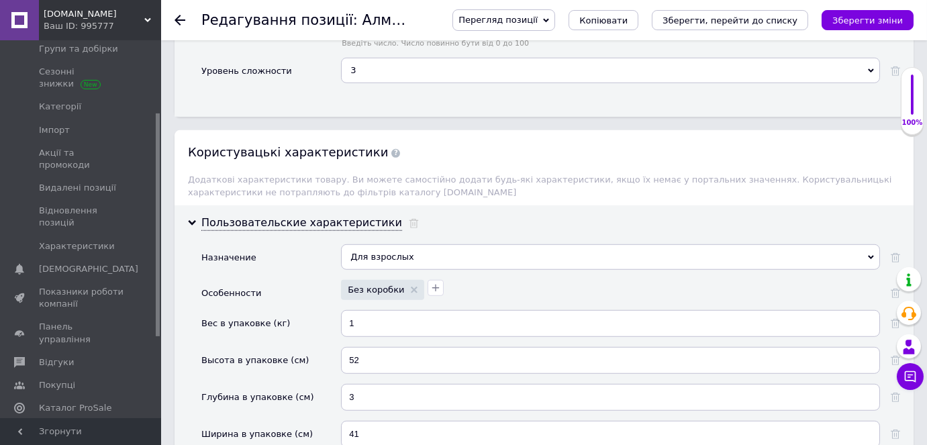
scroll to position [2013, 0]
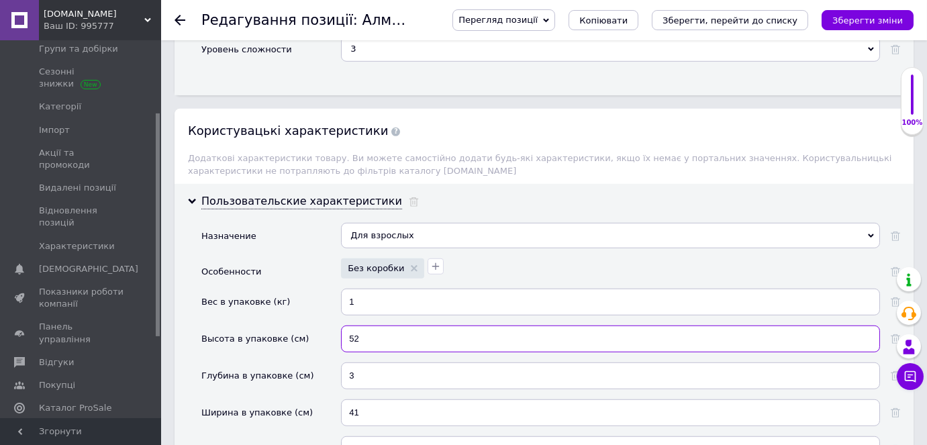
drag, startPoint x: 374, startPoint y: 303, endPoint x: 339, endPoint y: 301, distance: 35.0
click at [339, 325] on div "Высота в упаковке (см) 52" at bounding box center [550, 343] width 699 height 37
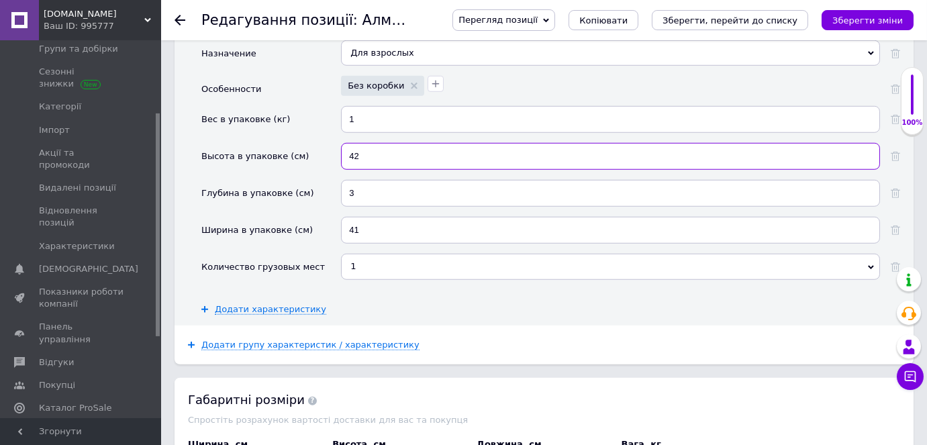
scroll to position [2318, 0]
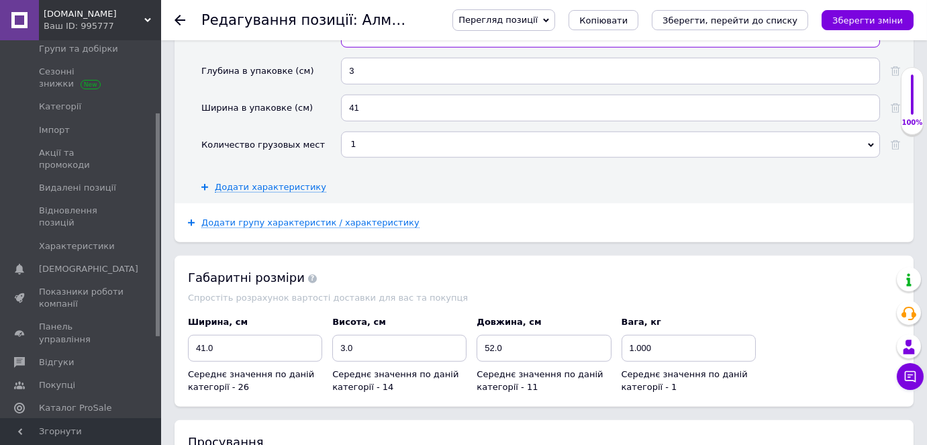
type input "42"
drag, startPoint x: 527, startPoint y: 310, endPoint x: 478, endPoint y: 306, distance: 49.8
click at [478, 335] on input "52.0" at bounding box center [543, 348] width 134 height 27
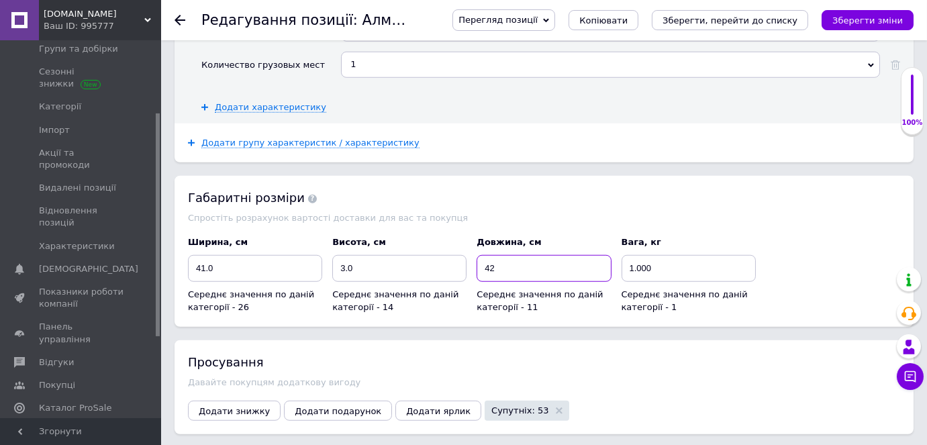
scroll to position [2562, 0]
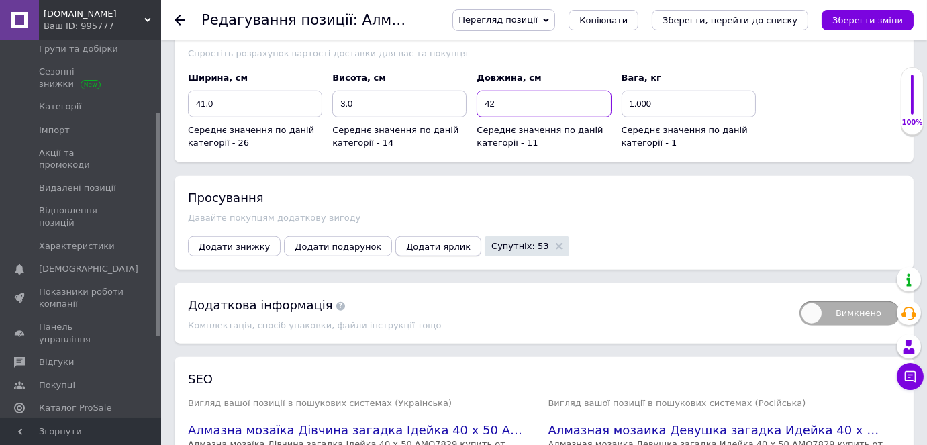
type input "42"
click at [421, 242] on span "Додати ярлик" at bounding box center [438, 247] width 64 height 10
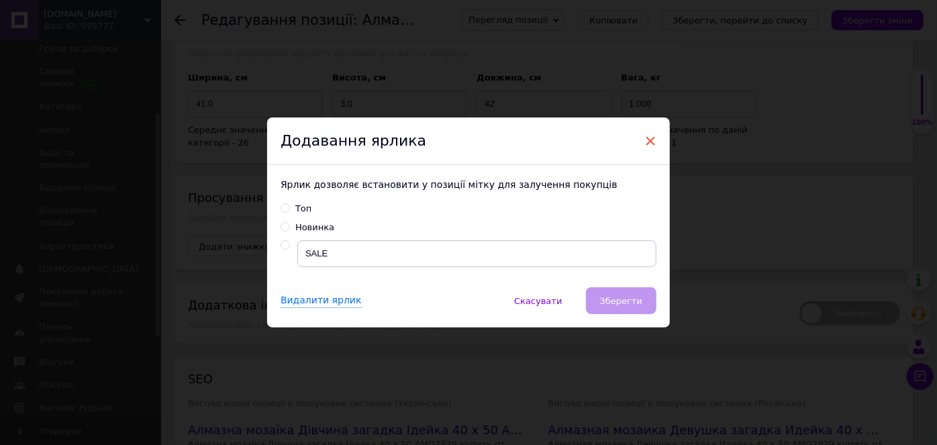
click at [648, 138] on span "×" at bounding box center [650, 141] width 12 height 23
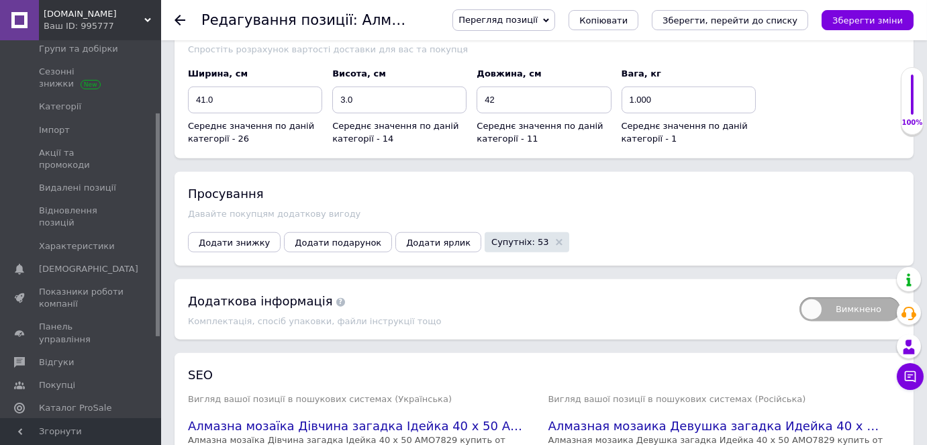
scroll to position [2924, 0]
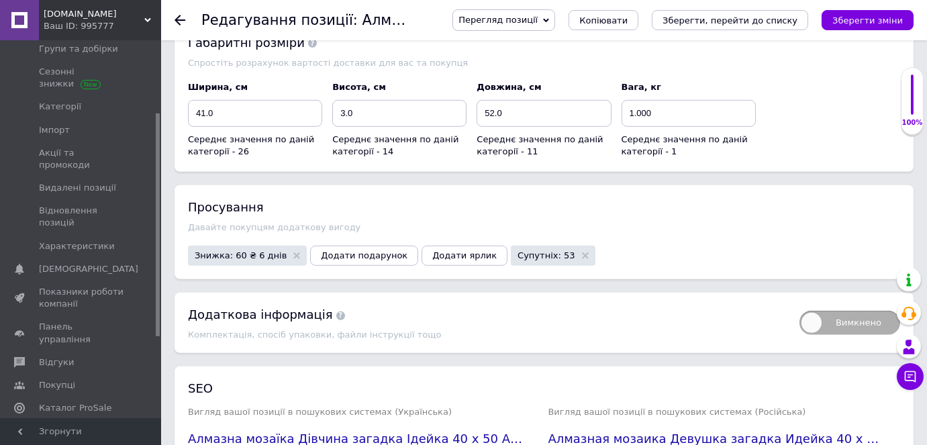
scroll to position [2127, 0]
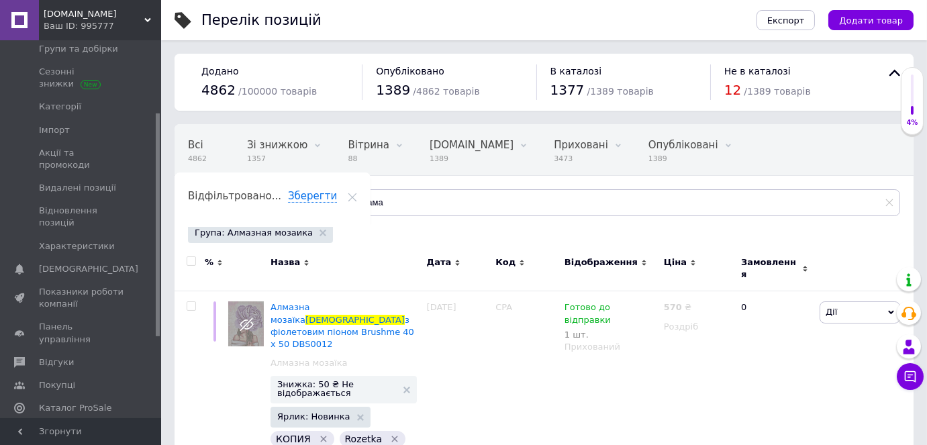
scroll to position [0, 43]
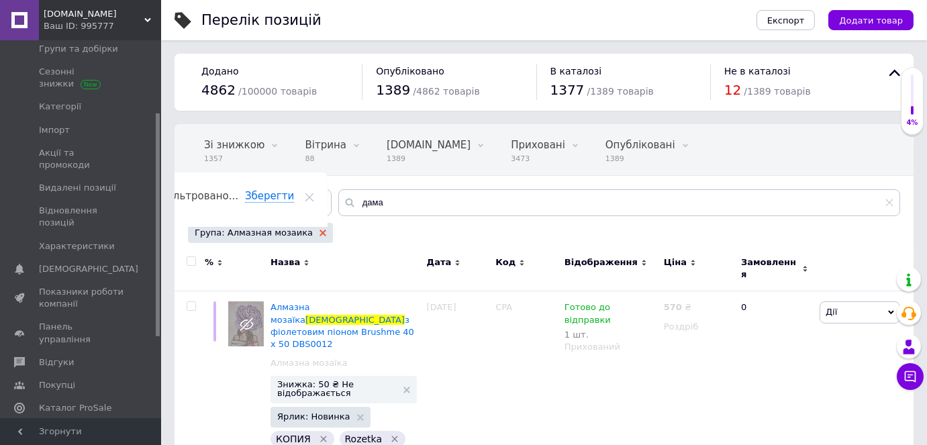
click at [319, 231] on use at bounding box center [322, 232] width 7 height 7
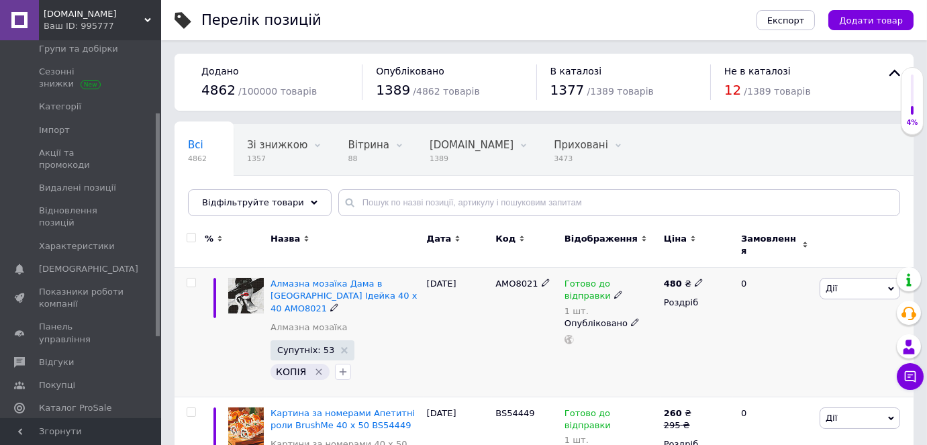
click at [695, 278] on icon at bounding box center [699, 282] width 8 height 8
type input "450"
click at [678, 329] on div "480 ₴ Ціна 450 Валюта ₴ $ EUR CHF GBP ¥ PLN ₸ MDL HUF KGS CNY TRY KRW lei Роздр…" at bounding box center [696, 333] width 72 height 130
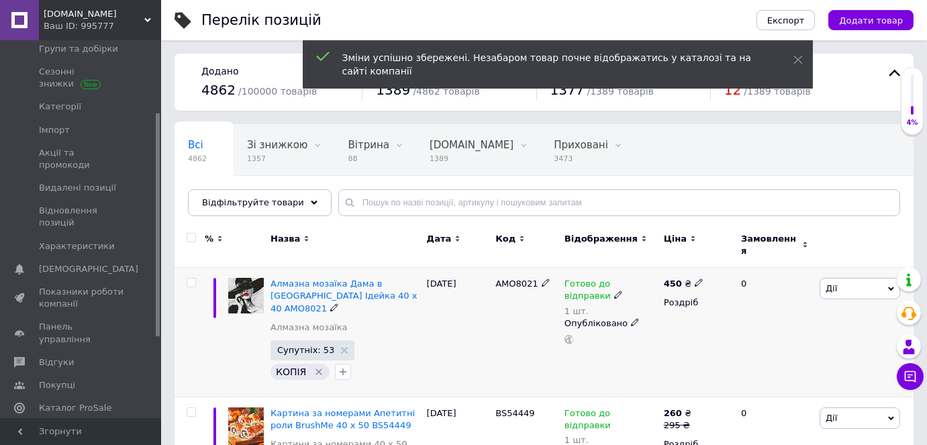
click at [847, 280] on span "Дії" at bounding box center [859, 288] width 81 height 21
click at [798, 364] on li "Знижка" at bounding box center [810, 371] width 178 height 19
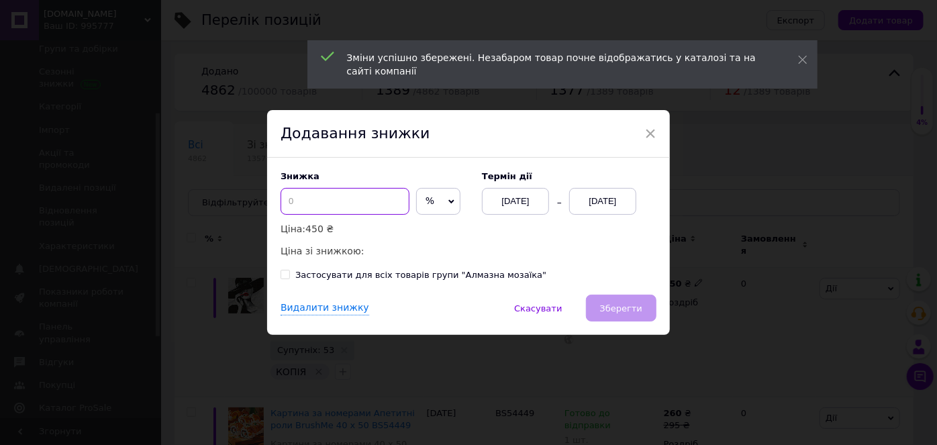
click at [324, 203] on input at bounding box center [344, 201] width 129 height 27
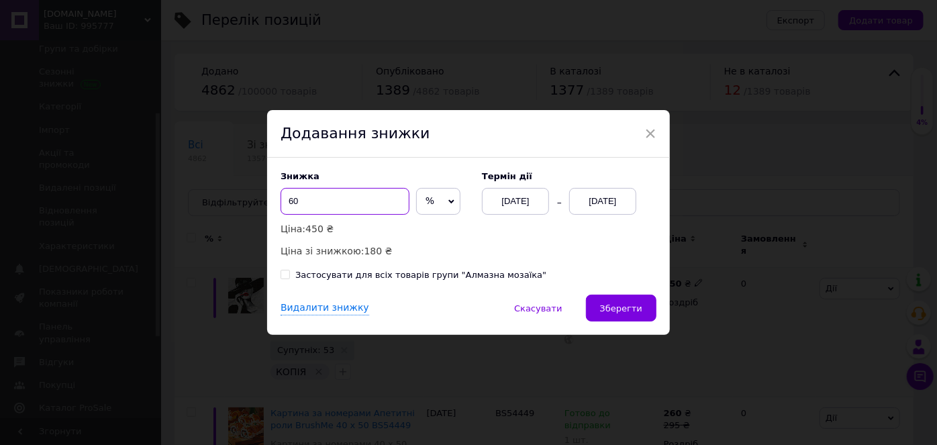
type input "60"
click at [425, 195] on span "%" at bounding box center [429, 200] width 9 height 11
click at [420, 221] on li "₴" at bounding box center [438, 229] width 43 height 19
click at [588, 209] on div "[DATE]" at bounding box center [602, 201] width 67 height 27
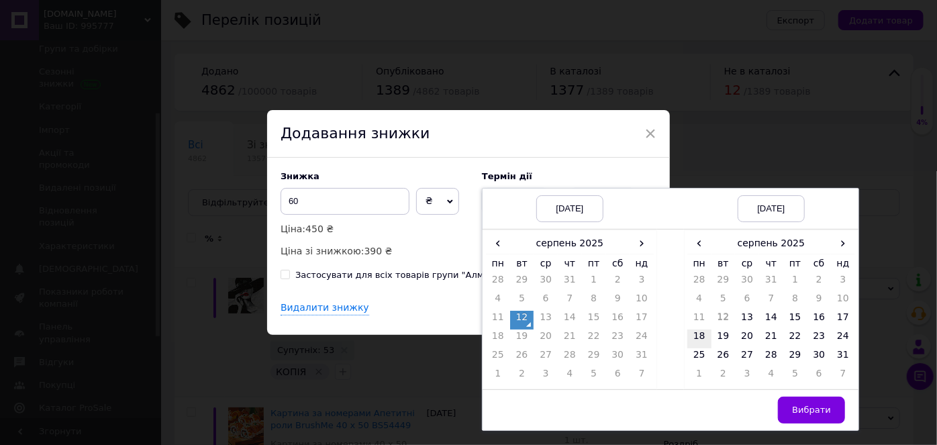
click at [695, 336] on td "18" at bounding box center [699, 338] width 24 height 19
click at [792, 417] on button "Вибрати" at bounding box center [811, 410] width 67 height 27
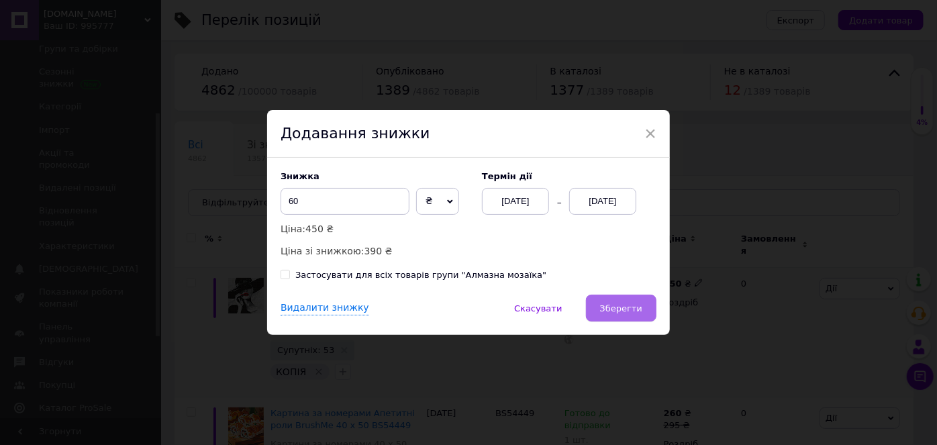
click at [619, 303] on span "Зберегти" at bounding box center [621, 308] width 42 height 10
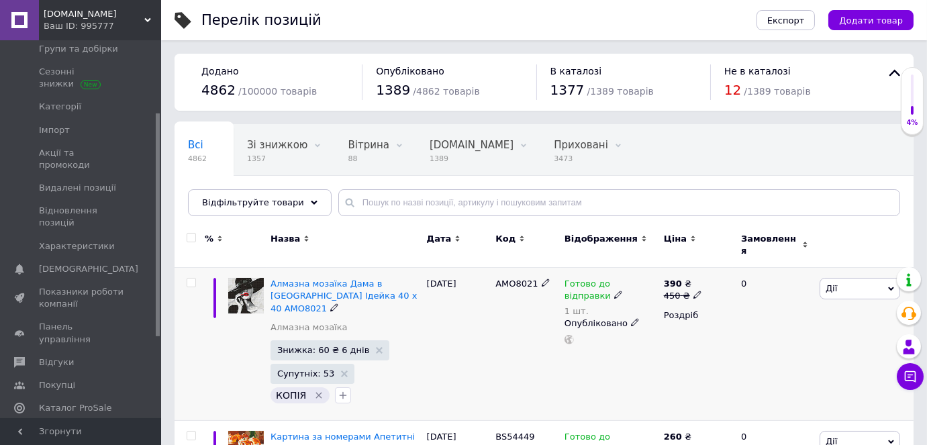
click at [190, 278] on input "checkbox" at bounding box center [191, 282] width 9 height 9
checkbox input "true"
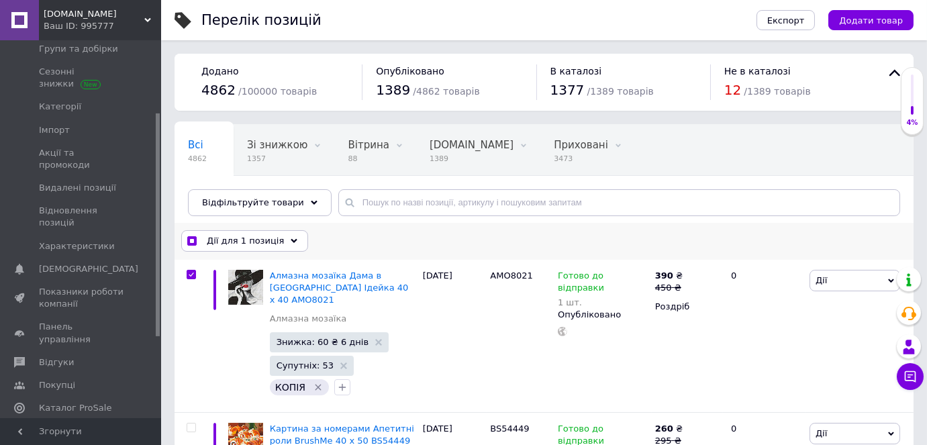
click at [227, 240] on span "Дії для 1 позиція" at bounding box center [245, 241] width 77 height 12
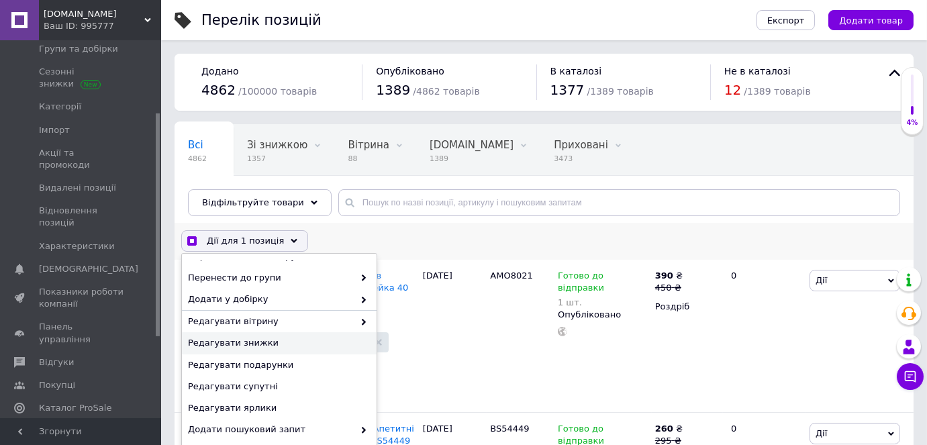
scroll to position [121, 0]
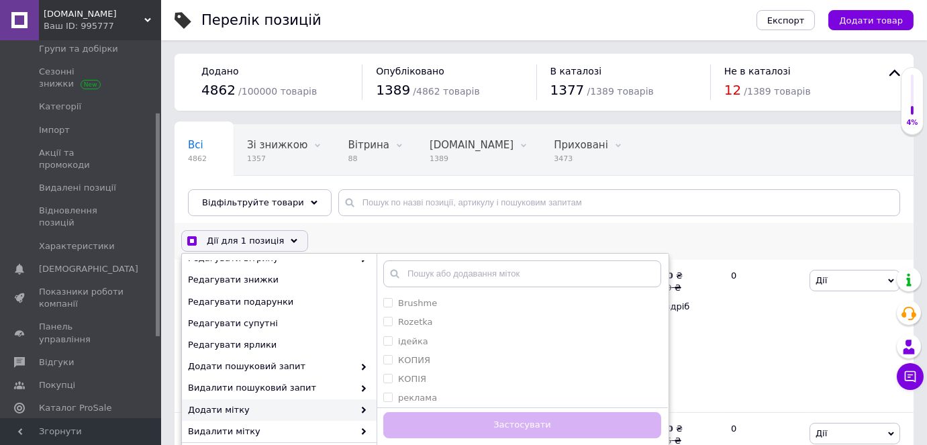
click at [261, 405] on span "Додати мітку" at bounding box center [271, 410] width 166 height 12
checkbox input "true"
click at [388, 340] on input "ідейка" at bounding box center [387, 340] width 9 height 9
checkbox input "true"
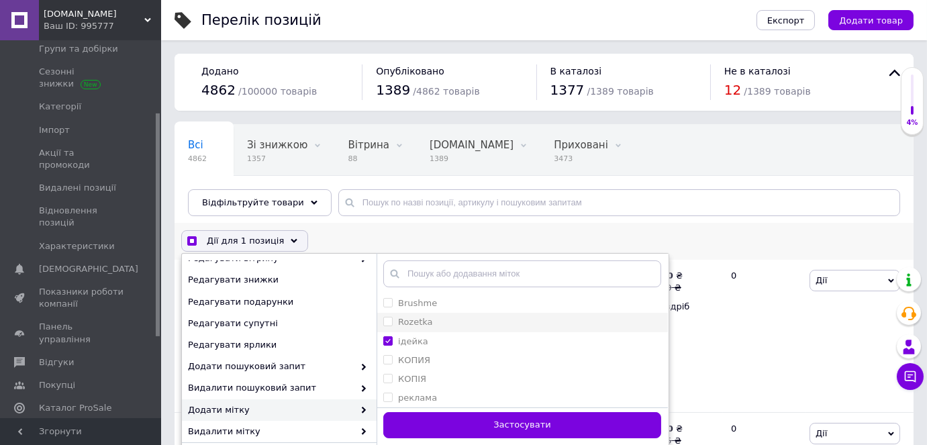
drag, startPoint x: 382, startPoint y: 321, endPoint x: 405, endPoint y: 358, distance: 44.0
click at [383, 321] on input "Rozetka" at bounding box center [387, 321] width 9 height 9
checkbox input "true"
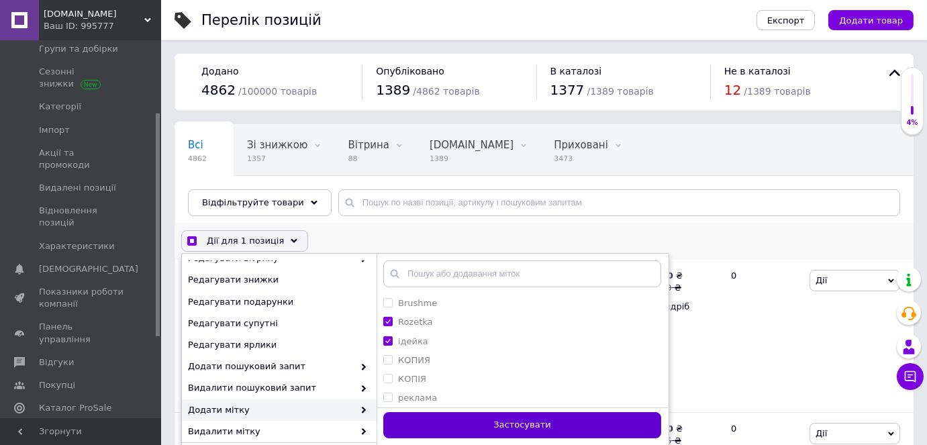
click at [426, 421] on button "Застосувати" at bounding box center [522, 425] width 278 height 26
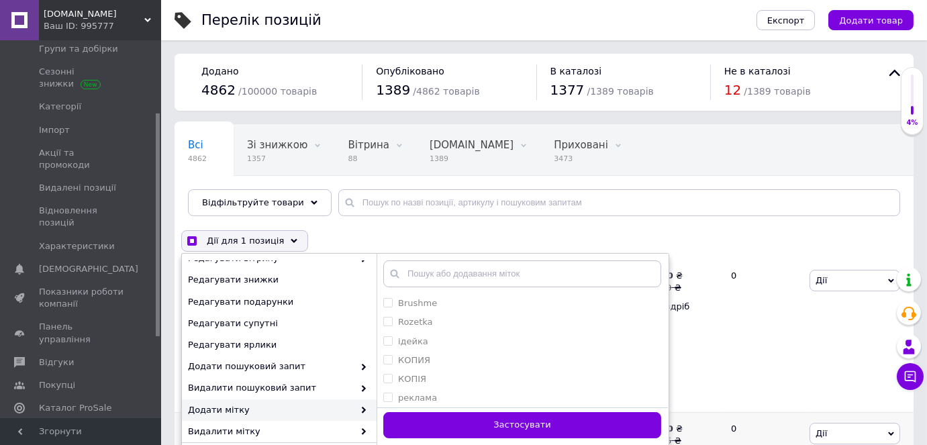
checkbox input "false"
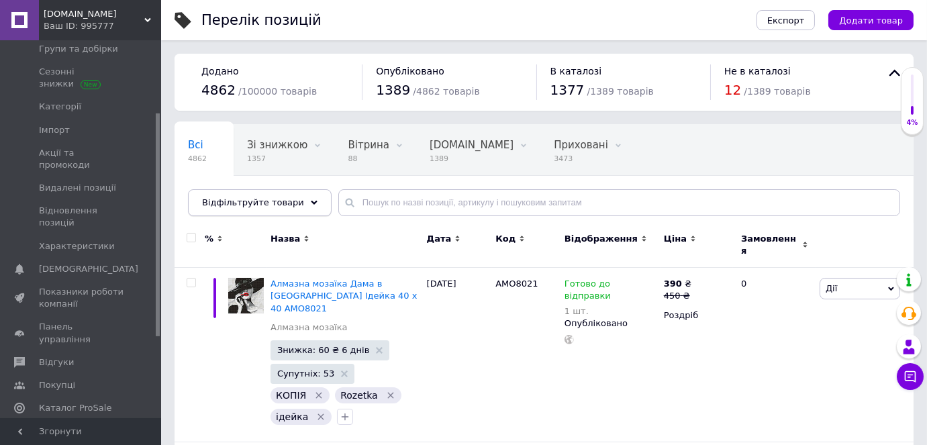
click at [273, 203] on span "Відфільтруйте товари" at bounding box center [253, 202] width 102 height 10
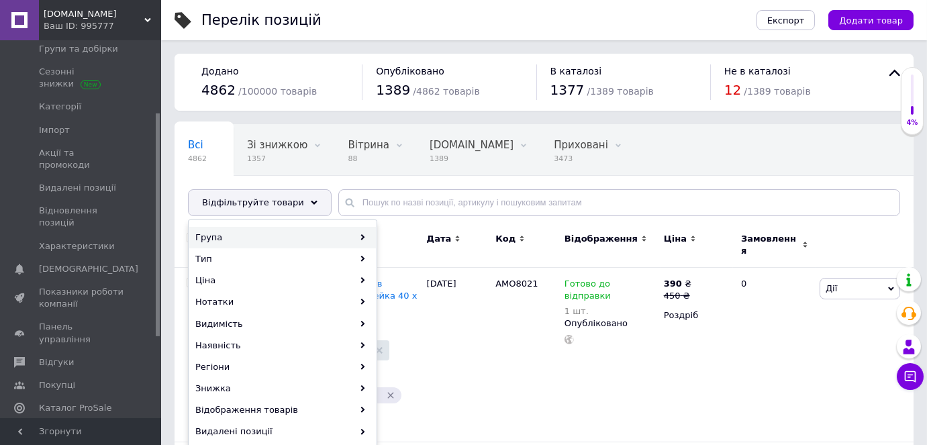
click at [242, 236] on div "Група" at bounding box center [282, 237] width 187 height 21
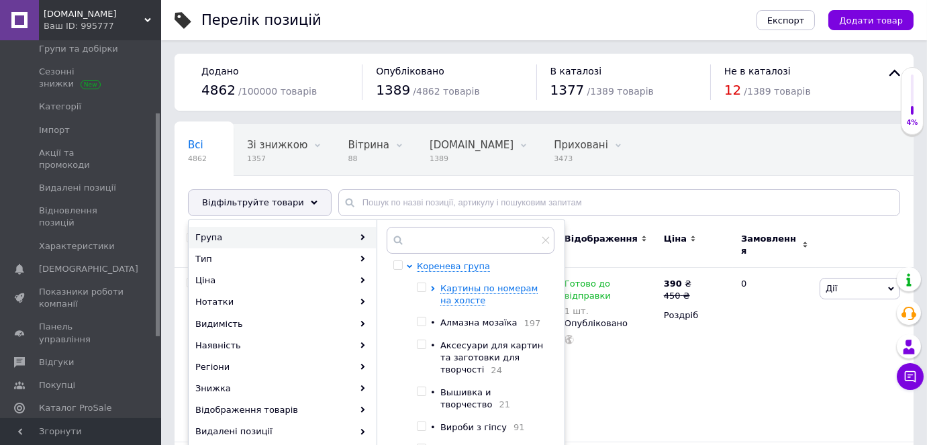
click at [423, 319] on input "checkbox" at bounding box center [421, 321] width 9 height 9
checkbox input "true"
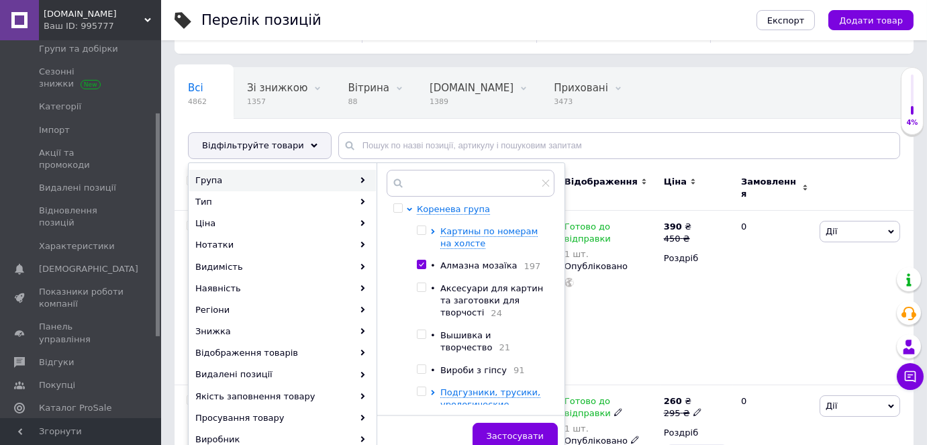
scroll to position [183, 0]
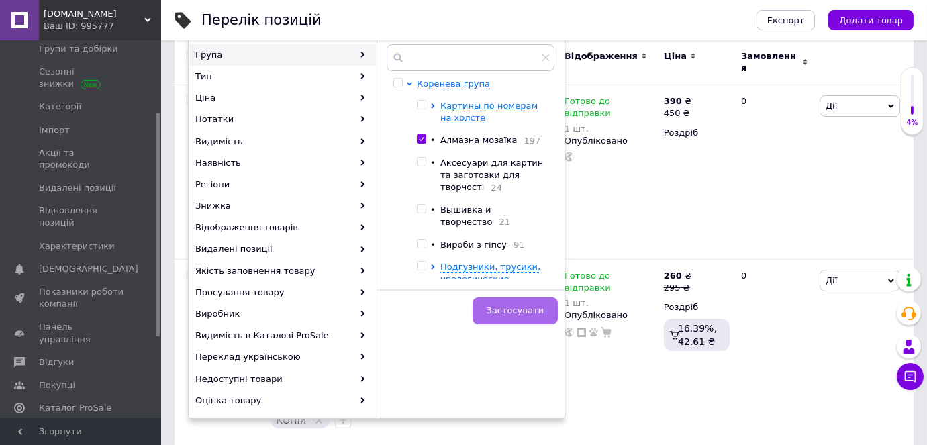
click at [505, 309] on span "Застосувати" at bounding box center [514, 310] width 57 height 10
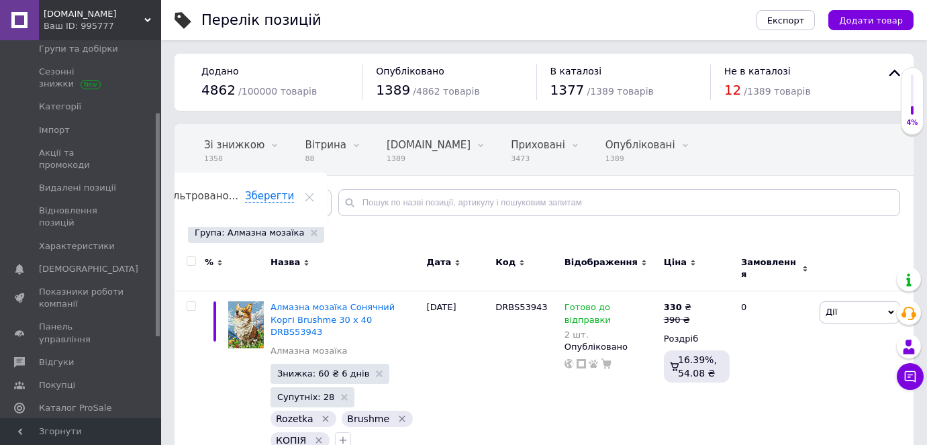
click at [235, 197] on span "Відфільтруйте товари" at bounding box center [253, 202] width 102 height 10
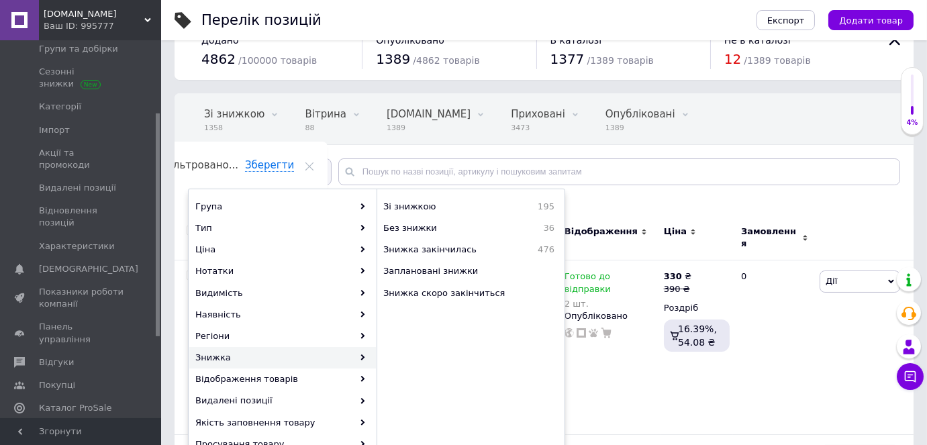
scroll to position [60, 0]
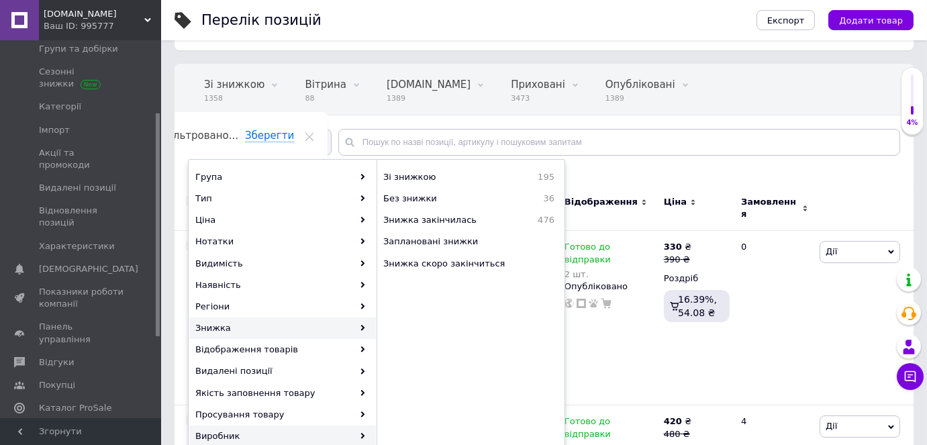
click at [232, 431] on div "Виробник" at bounding box center [282, 435] width 187 height 21
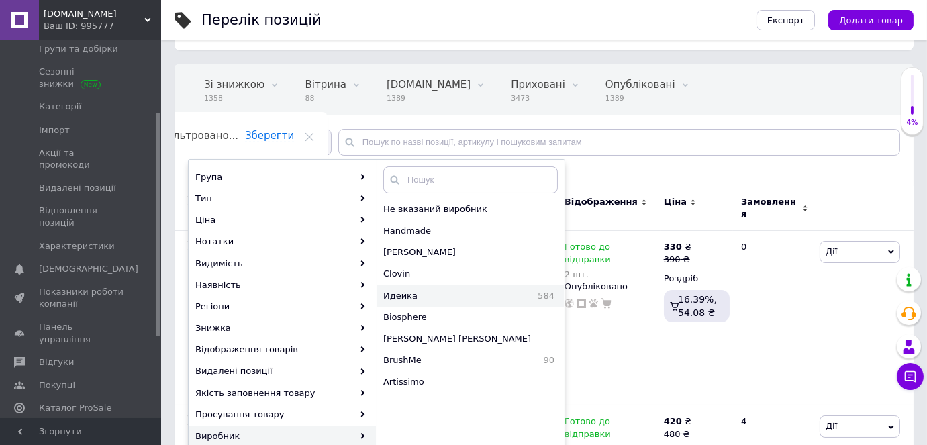
click at [406, 290] on span "Идейка" at bounding box center [434, 296] width 102 height 12
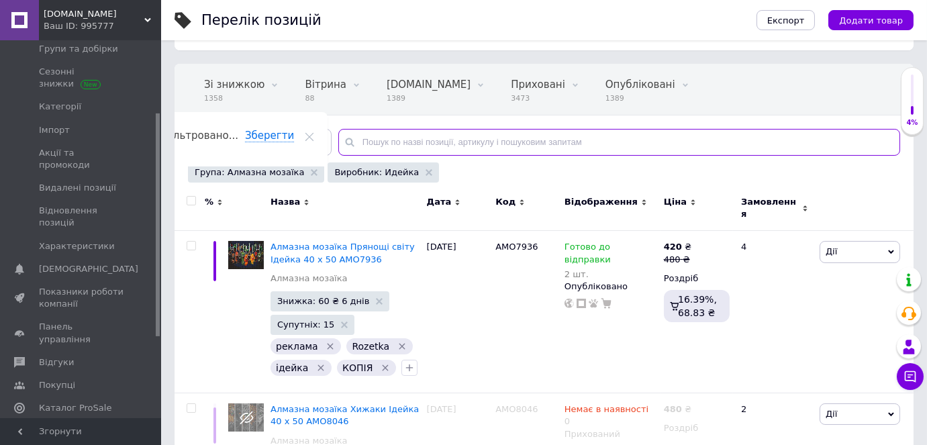
click at [364, 140] on input "text" at bounding box center [619, 142] width 562 height 27
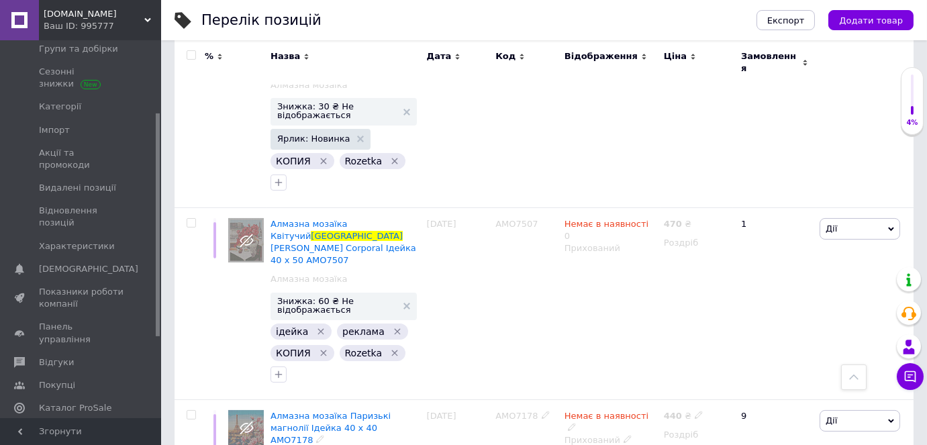
scroll to position [427, 0]
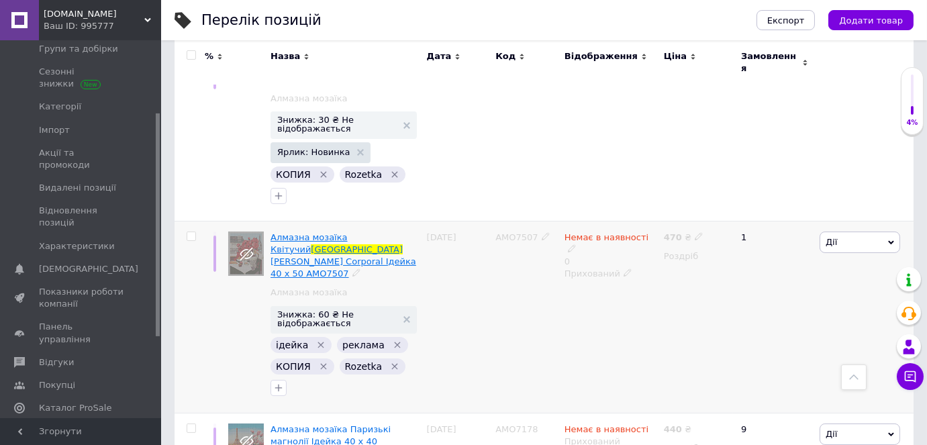
type input "[GEOGRAPHIC_DATA]"
click at [318, 232] on span "Алмазна мозаїка Квітучий" at bounding box center [308, 243] width 77 height 22
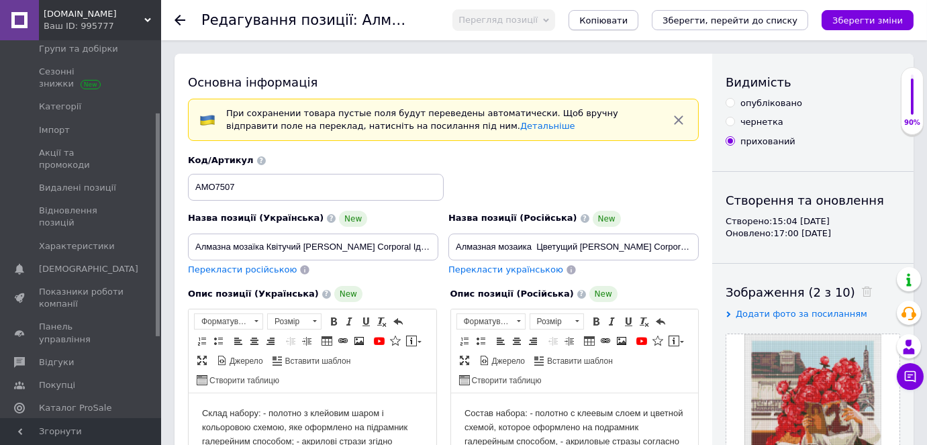
click at [627, 18] on span "Копіювати" at bounding box center [603, 20] width 48 height 10
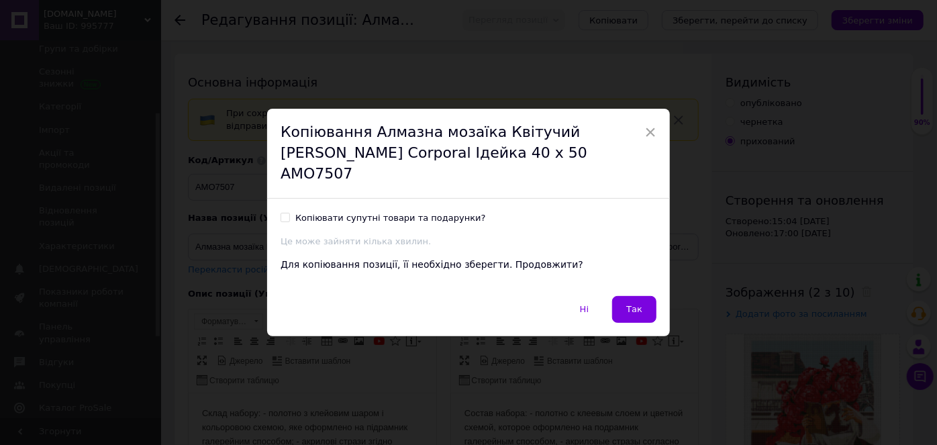
click at [280, 213] on input "Копіювати супутні товари та подарунки?" at bounding box center [284, 217] width 9 height 9
checkbox input "true"
click at [628, 304] on span "Так" at bounding box center [634, 309] width 16 height 10
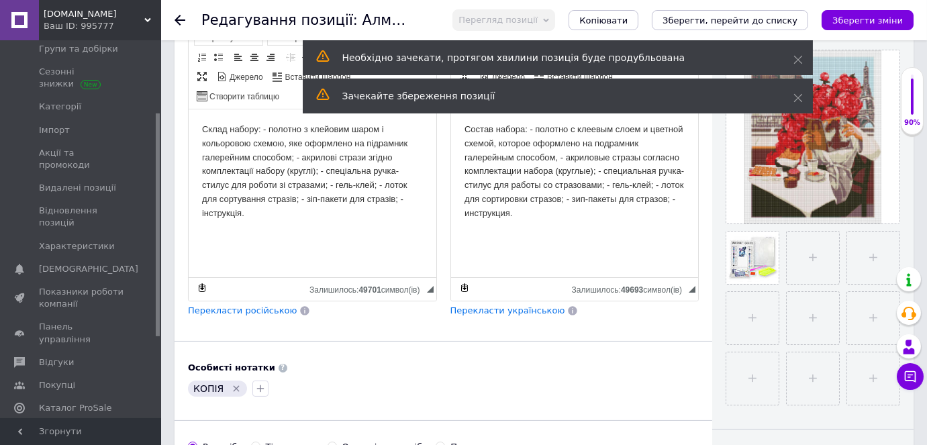
scroll to position [305, 0]
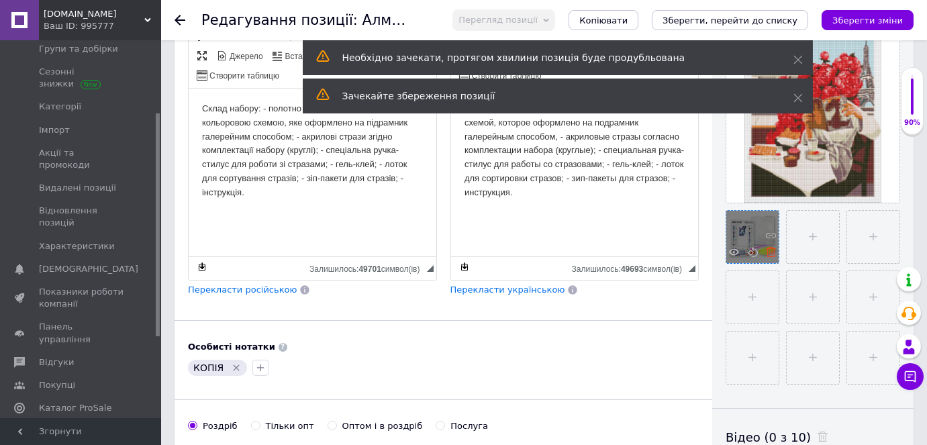
click at [768, 253] on use at bounding box center [771, 252] width 10 height 10
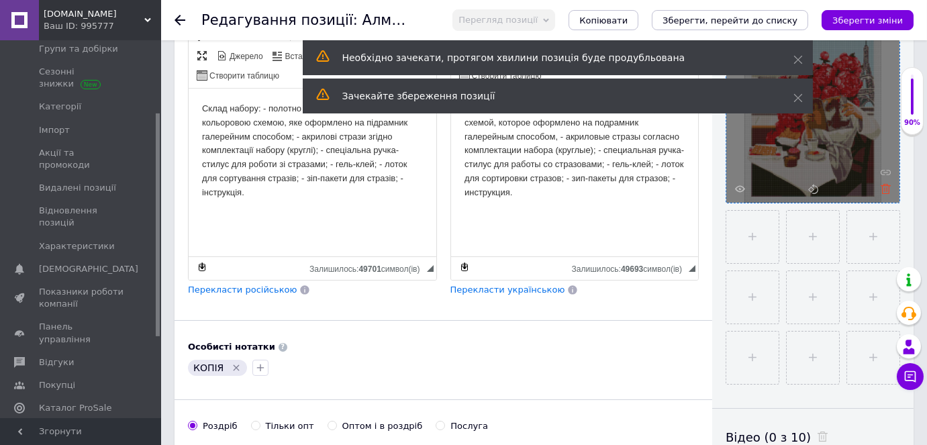
click at [884, 187] on icon at bounding box center [885, 189] width 10 height 10
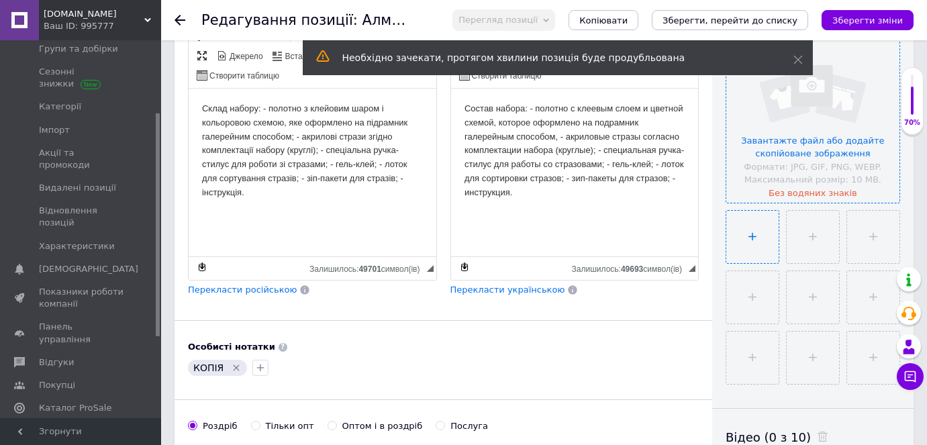
click at [745, 235] on input "file" at bounding box center [752, 237] width 52 height 52
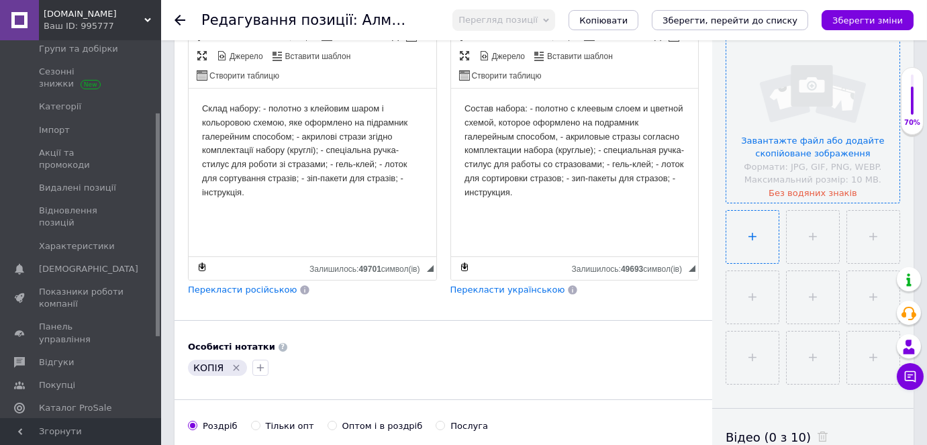
type input "C:\fakepath\олимс.jpg"
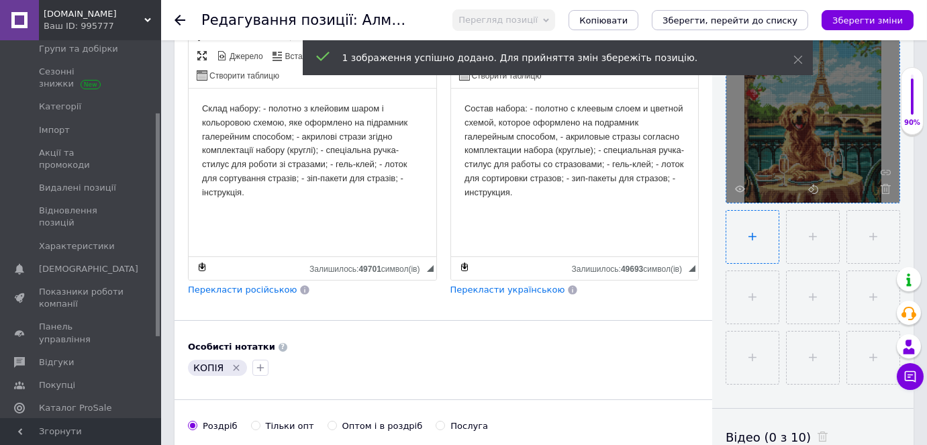
click at [744, 243] on input "file" at bounding box center [752, 237] width 52 height 52
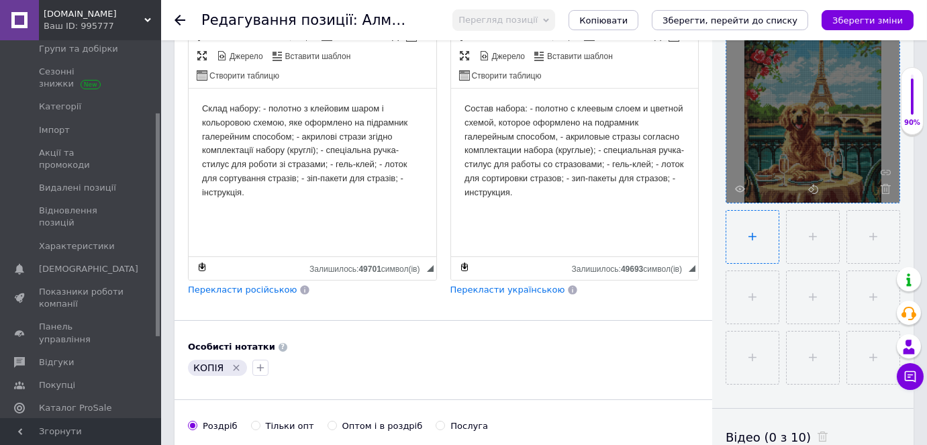
type input "C:\fakepath\іва.jpg"
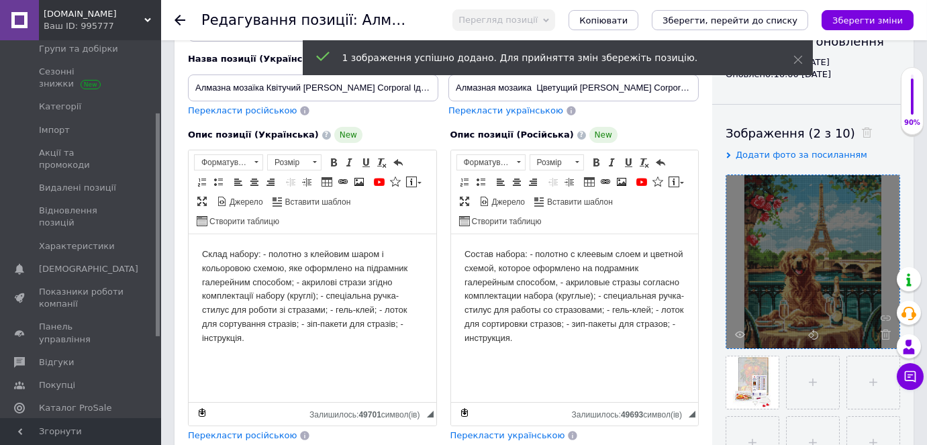
scroll to position [0, 0]
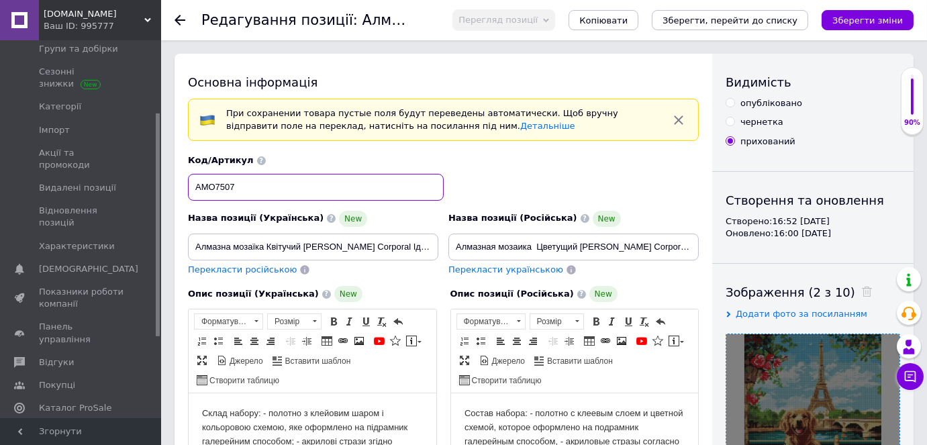
drag, startPoint x: 243, startPoint y: 193, endPoint x: 176, endPoint y: 181, distance: 68.1
paste input "8054"
type input "AMO8054"
click at [415, 244] on input "Алмазна мозаїка Квітучий [PERSON_NAME] Corporal Ідейка 40 х 50 AMO7507" at bounding box center [313, 247] width 250 height 27
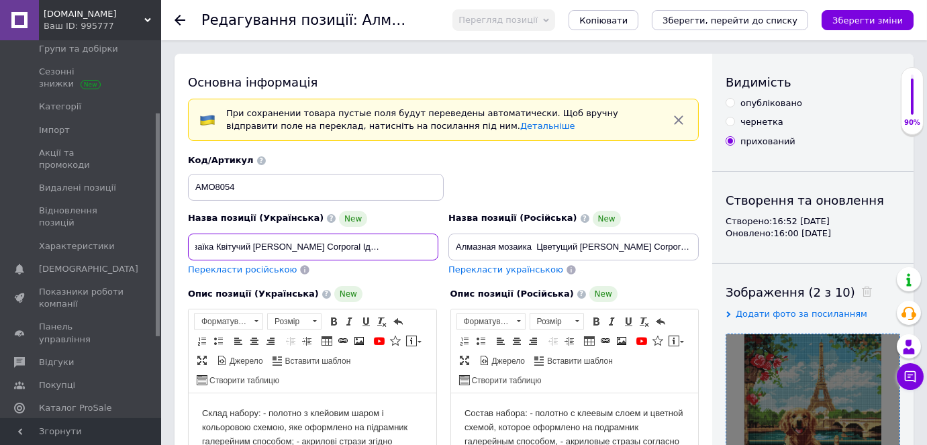
scroll to position [0, 54]
drag, startPoint x: 391, startPoint y: 244, endPoint x: 454, endPoint y: 246, distance: 63.1
click at [454, 246] on div "Назва позиції (Українська) New Алмазна мозаїка Квітучий [PERSON_NAME] Corporal …" at bounding box center [443, 216] width 521 height 132
paste input "8054"
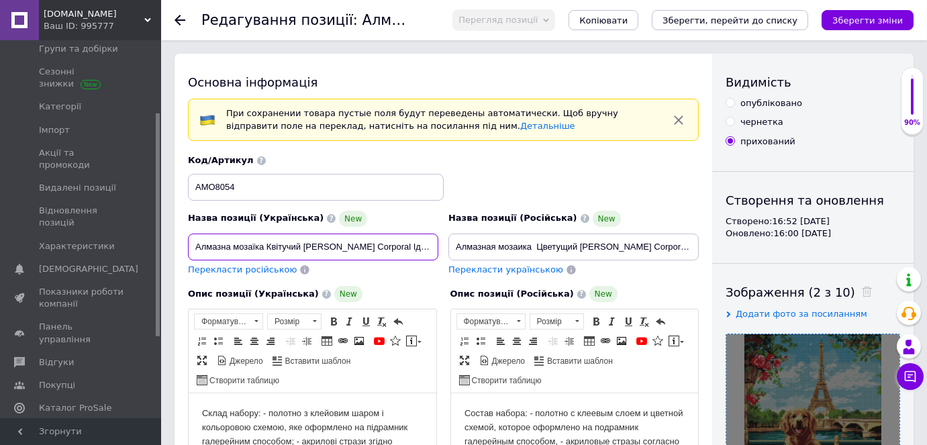
drag, startPoint x: 267, startPoint y: 246, endPoint x: 382, endPoint y: 246, distance: 115.4
click at [382, 246] on input "Алмазна мозаїка Квітучий [PERSON_NAME] Corporal Ідейка 40 х 50 AMO8054" at bounding box center [313, 247] width 250 height 27
paste input "етривер у [GEOGRAPHIC_DATA]"
type input "Алмазна мозаїка Ретривер у [GEOGRAPHIC_DATA] [GEOGRAPHIC_DATA] 40 х 50 AMO8054"
click at [240, 270] on span "Перекласти російською" at bounding box center [242, 269] width 109 height 10
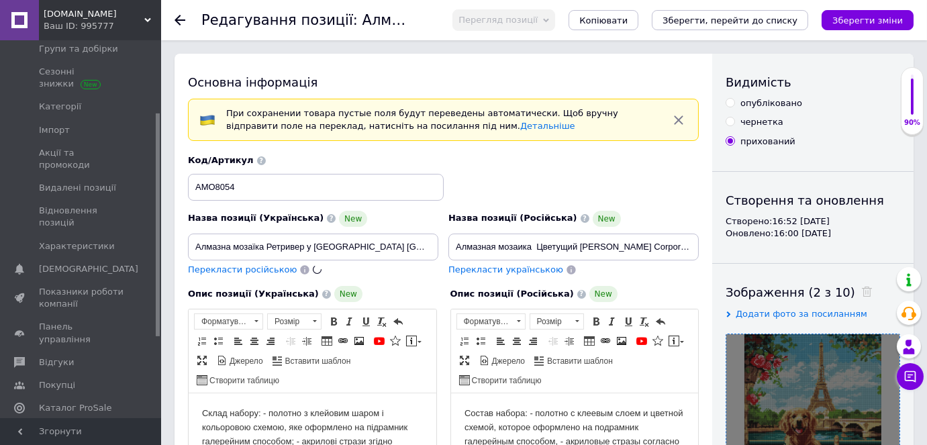
type input "Алмазная мозаика [PERSON_NAME] в [GEOGRAPHIC_DATA] Идейка 40 х 50 AMO8054"
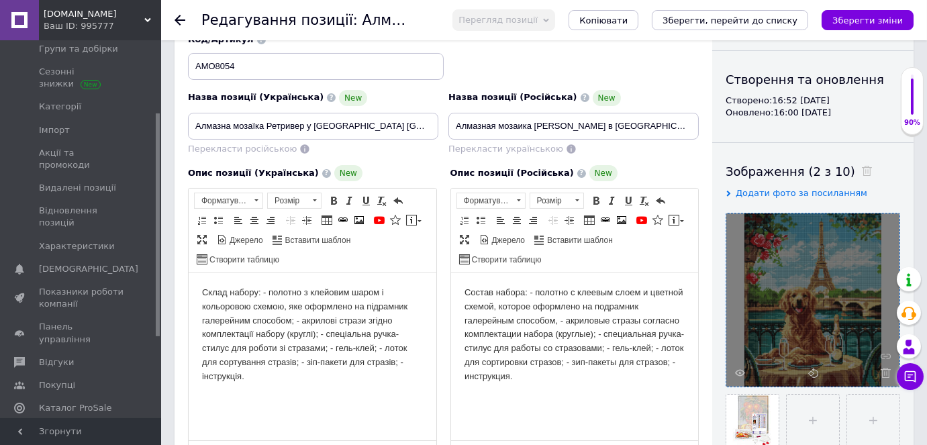
scroll to position [121, 0]
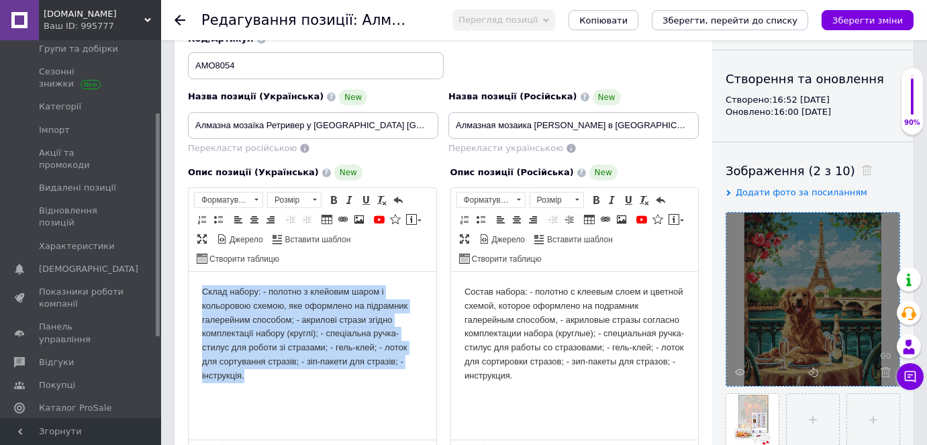
drag, startPoint x: 195, startPoint y: 288, endPoint x: 325, endPoint y: 371, distance: 155.1
click at [313, 382] on html "Склад набору: - полотно з клейовим шаром і кольоровою схемою, яке оформлено на …" at bounding box center [312, 334] width 248 height 125
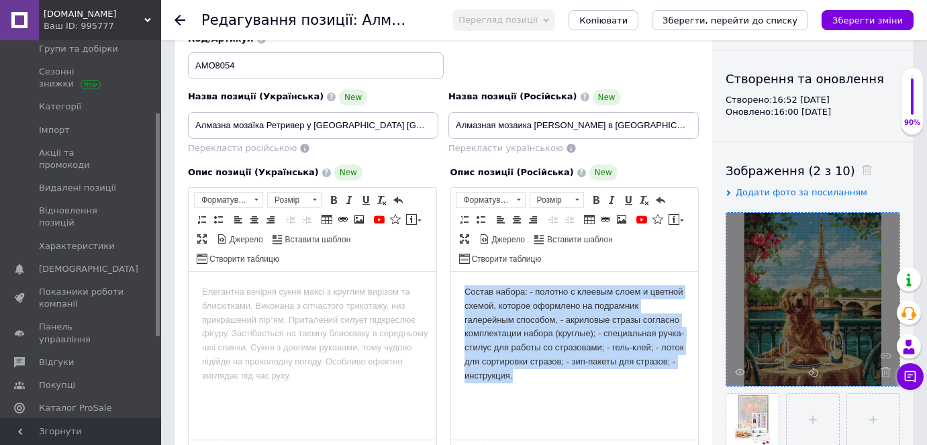
drag, startPoint x: 462, startPoint y: 293, endPoint x: 535, endPoint y: 384, distance: 116.0
click at [535, 384] on html "Состав набора: - полотно с клеевым слоем и цветной схемой, которое оформлено на…" at bounding box center [574, 334] width 248 height 125
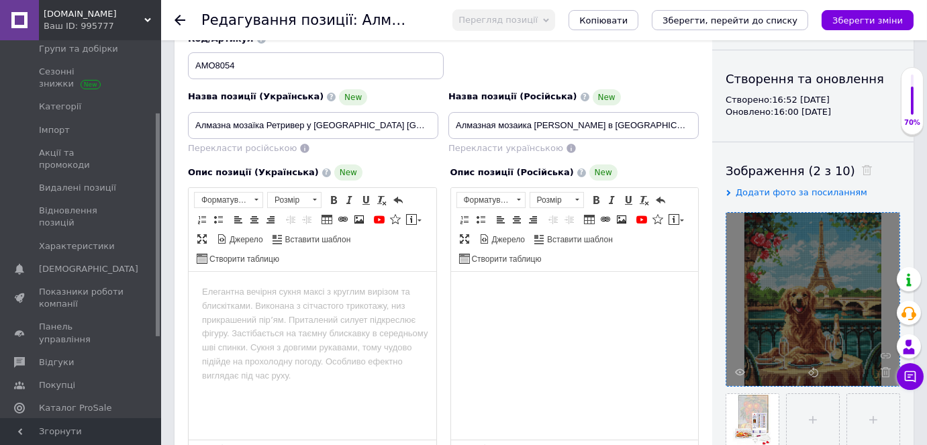
click at [225, 281] on html at bounding box center [312, 292] width 248 height 41
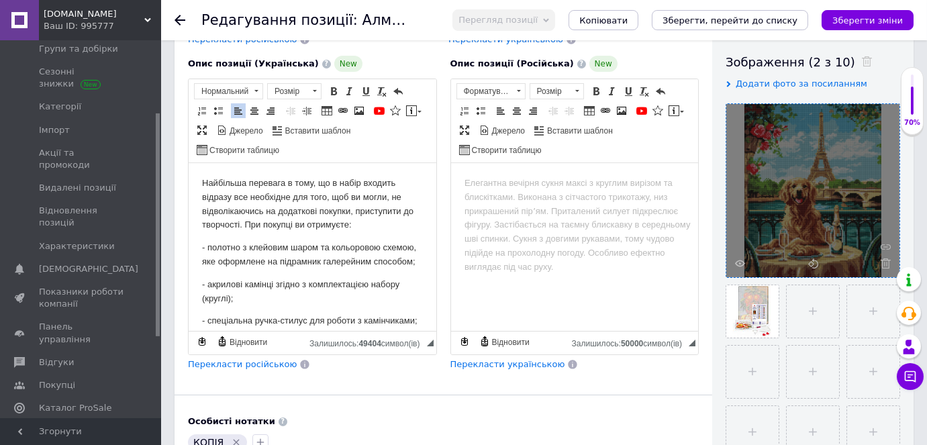
scroll to position [366, 0]
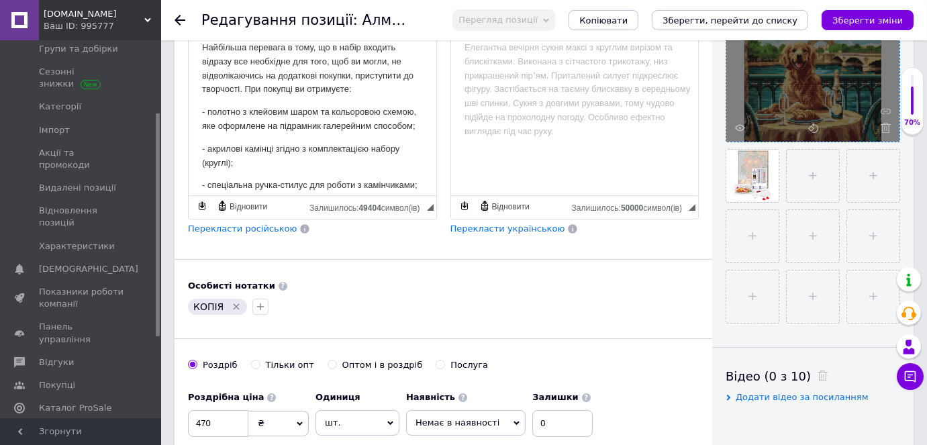
click at [232, 227] on span "Перекласти російською" at bounding box center [242, 228] width 109 height 10
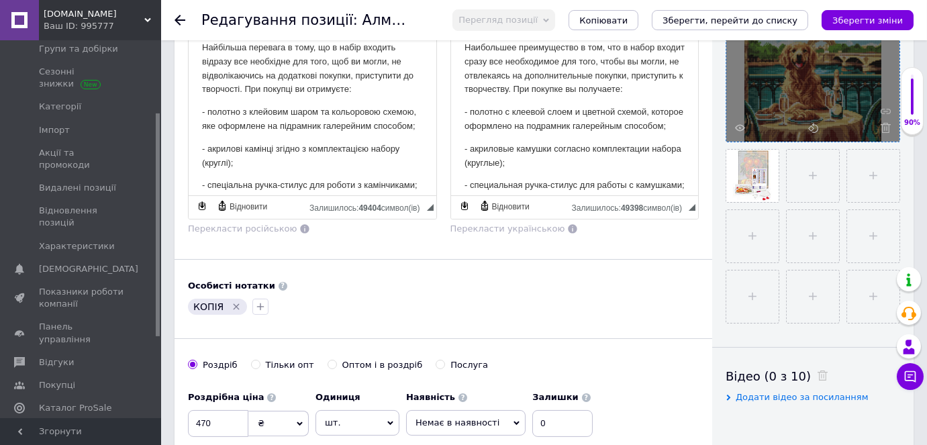
scroll to position [488, 0]
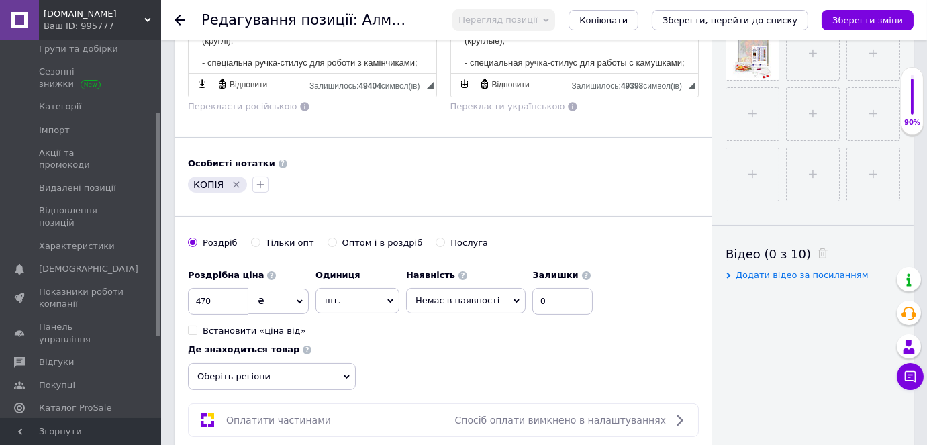
click at [464, 297] on span "Немає в наявності" at bounding box center [457, 300] width 84 height 10
click at [452, 362] on li "Готово до відправки" at bounding box center [466, 366] width 118 height 19
click at [545, 294] on input "0" at bounding box center [573, 301] width 60 height 27
type input "1"
click at [448, 342] on div "Роздрібна ціна 470 ₴ $ EUR CHF GBP ¥ PLN ₸ MDL HUF KGS CNY TRY KRW lei Встанови…" at bounding box center [443, 325] width 511 height 127
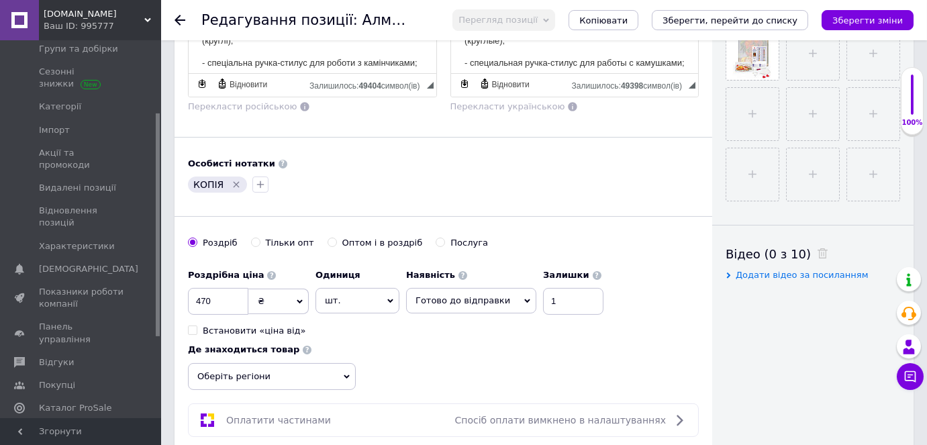
click at [299, 375] on span "Оберіть регіони" at bounding box center [272, 376] width 168 height 27
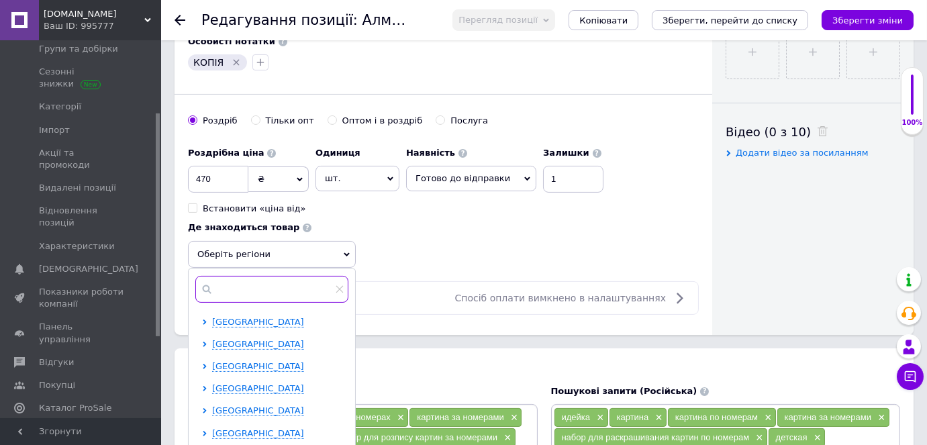
click at [241, 287] on input "text" at bounding box center [271, 289] width 153 height 27
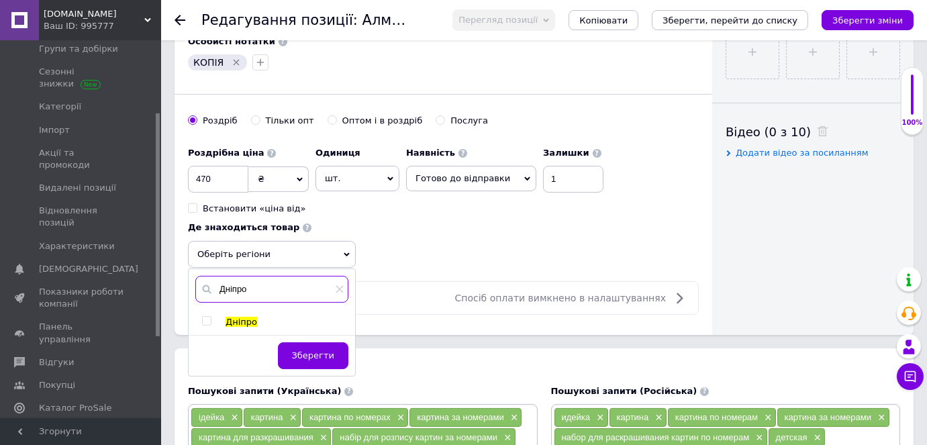
type input "Дніпро"
click at [209, 317] on input "checkbox" at bounding box center [206, 321] width 9 height 9
checkbox input "true"
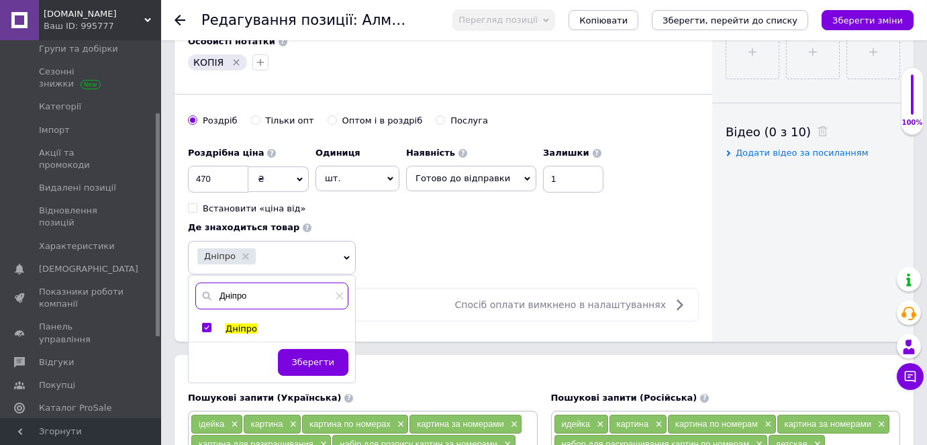
drag, startPoint x: 267, startPoint y: 279, endPoint x: 205, endPoint y: 268, distance: 63.3
click at [205, 268] on div "Дніпро Дніпро Дніпро Зберегти" at bounding box center [272, 258] width 168 height 34
type input "[GEOGRAPHIC_DATA]"
click at [208, 325] on input "checkbox" at bounding box center [206, 327] width 9 height 9
checkbox input "true"
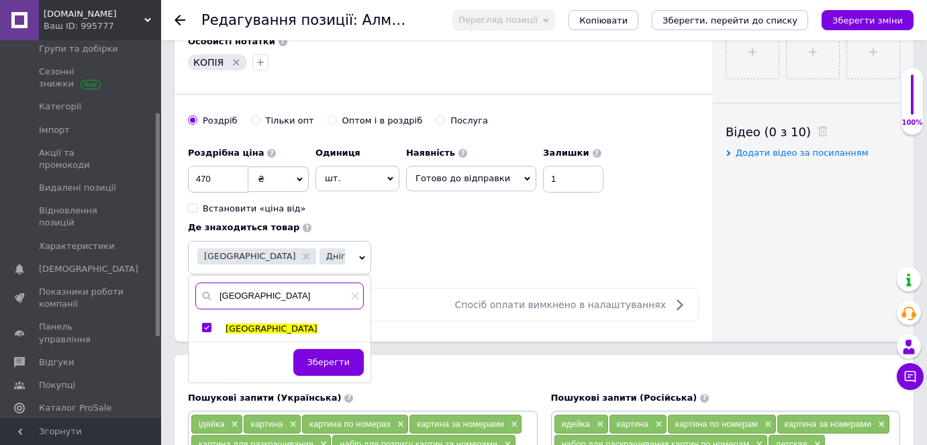
drag, startPoint x: 223, startPoint y: 284, endPoint x: 203, endPoint y: 283, distance: 20.1
click at [203, 283] on div "[GEOGRAPHIC_DATA]" at bounding box center [279, 296] width 168 height 27
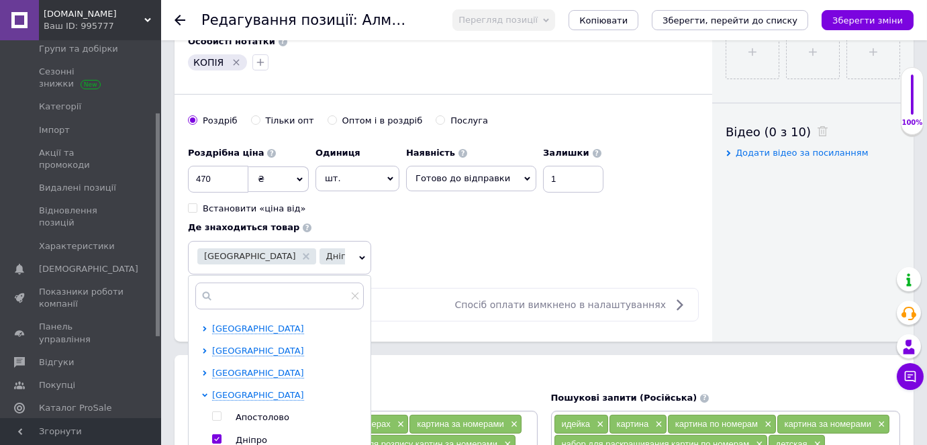
click at [201, 325] on div "[GEOGRAPHIC_DATA] [GEOGRAPHIC_DATA] [GEOGRAPHIC_DATA] [GEOGRAPHIC_DATA] [GEOGRA…" at bounding box center [279, 447] width 181 height 248
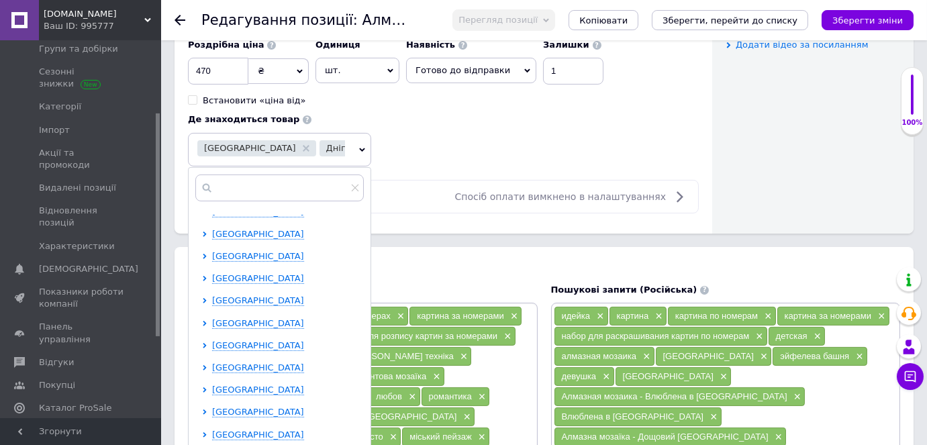
scroll to position [792, 0]
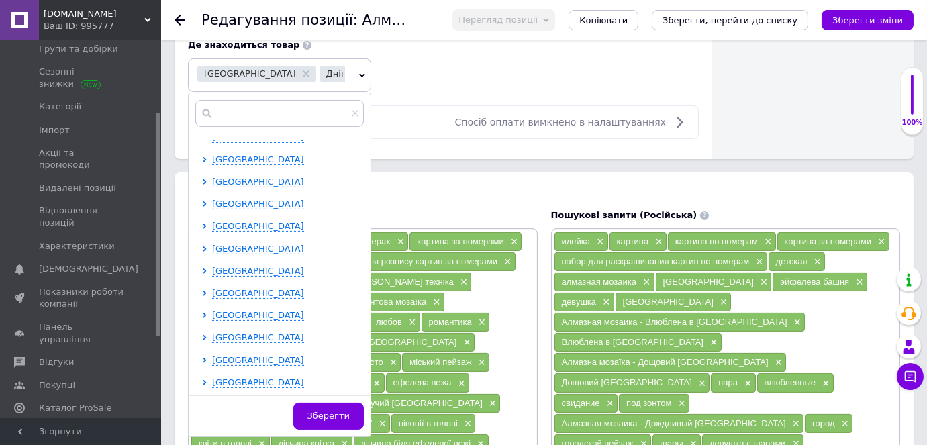
click at [204, 311] on div at bounding box center [207, 315] width 10 height 12
click at [205, 313] on icon at bounding box center [204, 315] width 5 height 5
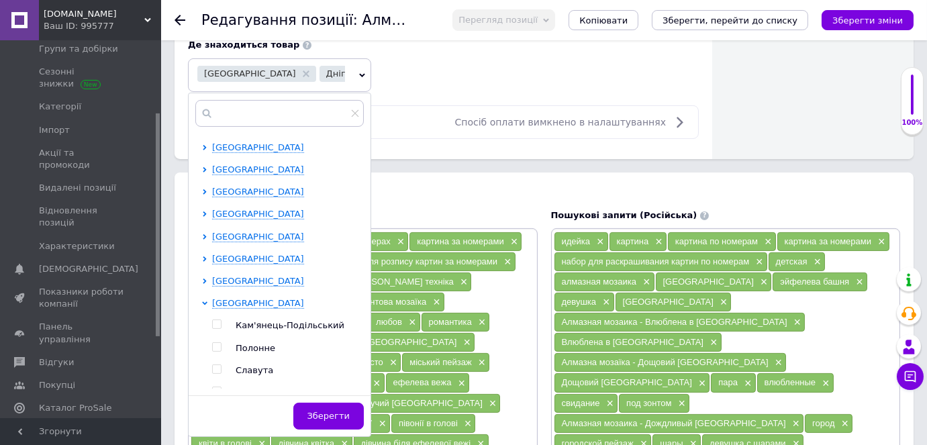
click at [213, 327] on input "checkbox" at bounding box center [216, 324] width 9 height 9
checkbox input "true"
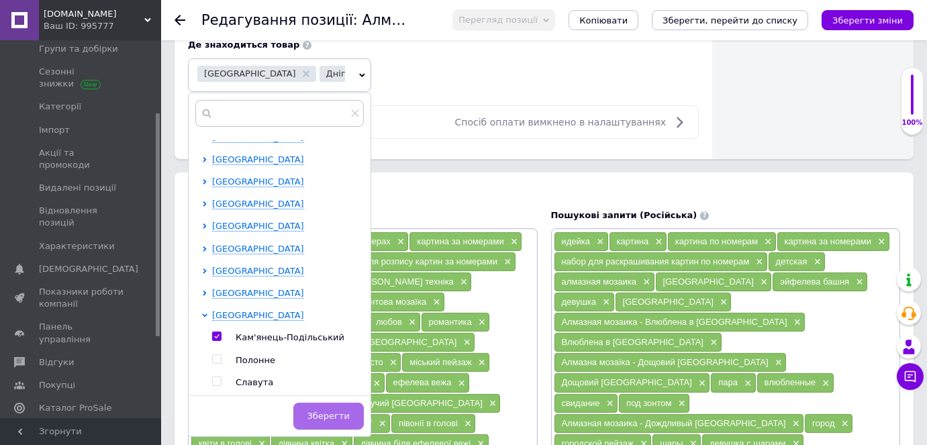
click at [346, 411] on span "Зберегти" at bounding box center [328, 416] width 42 height 10
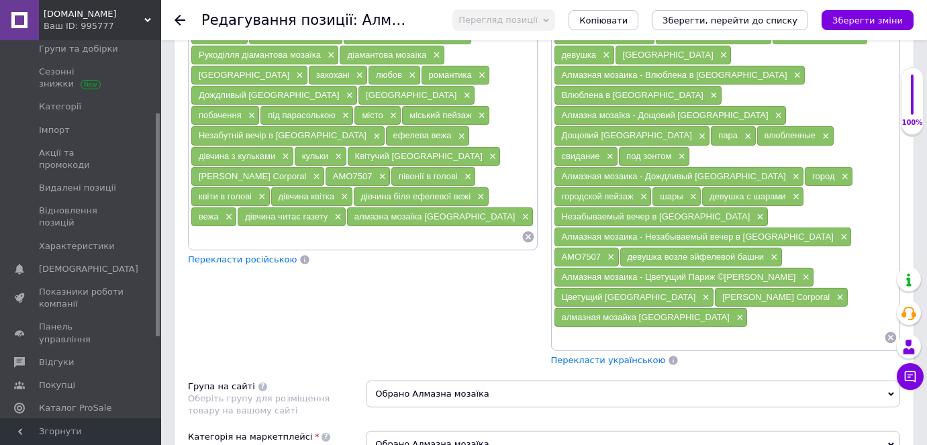
scroll to position [1037, 0]
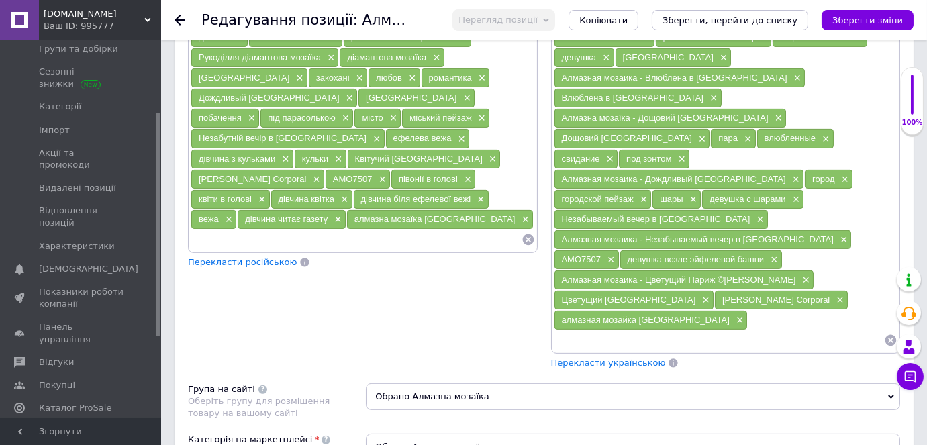
click at [327, 229] on input at bounding box center [356, 239] width 331 height 20
paste input "Алмазна мозаїка - Ретривер у [GEOGRAPHIC_DATA] ©art_selena_ua"
type input "Алмазна мозаїка - Ретривер у [GEOGRAPHIC_DATA] ©art_selena_ua"
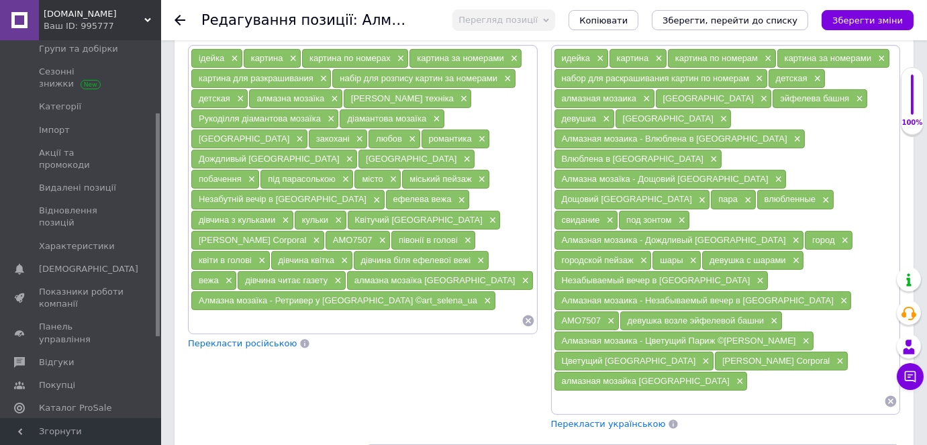
scroll to position [915, 0]
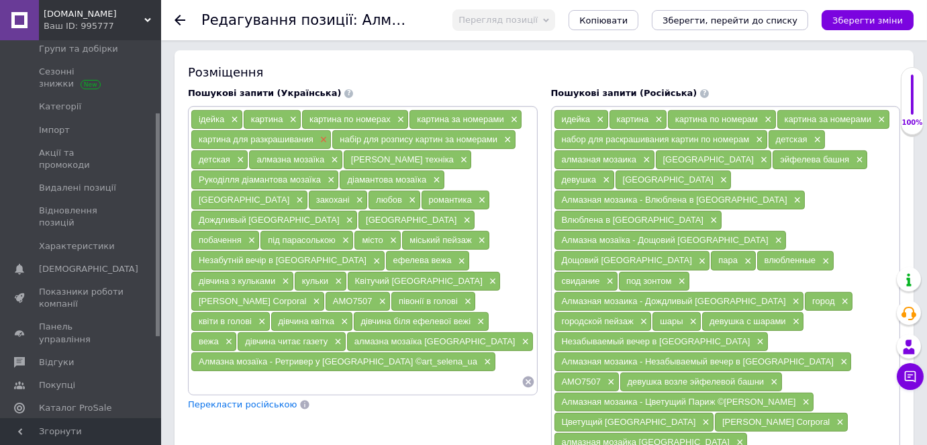
click at [321, 135] on span "×" at bounding box center [322, 139] width 11 height 11
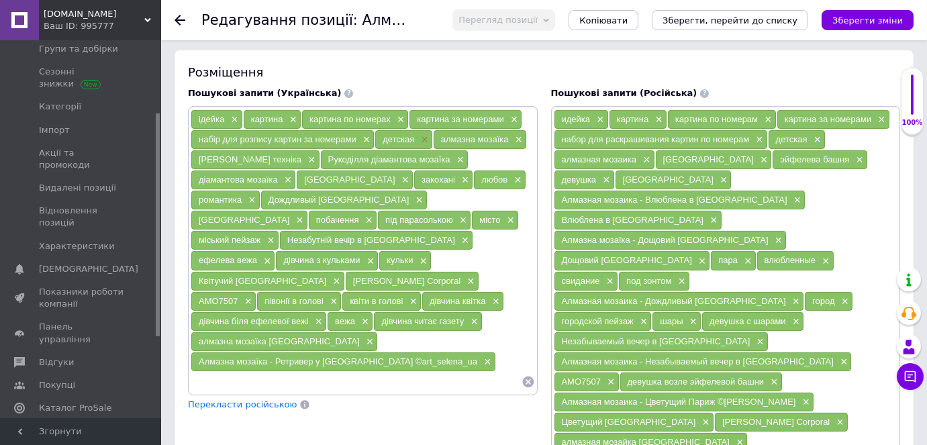
click at [420, 134] on span "×" at bounding box center [422, 139] width 11 height 11
click at [464, 276] on span "×" at bounding box center [469, 281] width 11 height 11
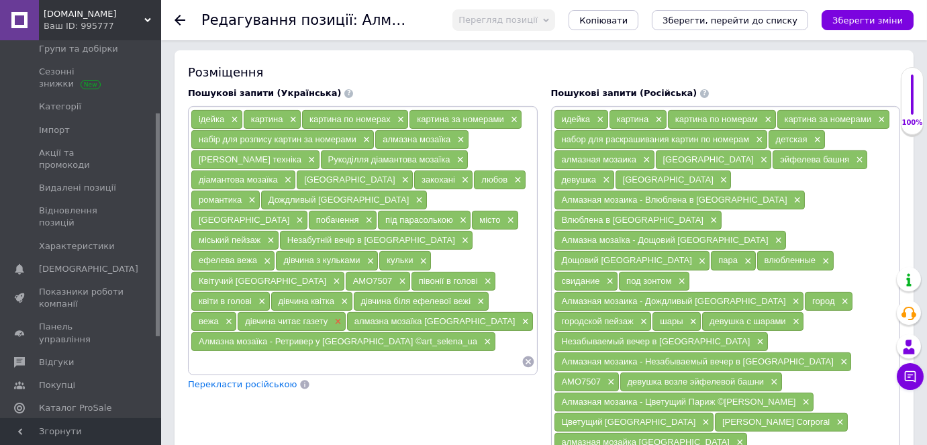
click at [342, 316] on span "×" at bounding box center [336, 321] width 11 height 11
click at [348, 296] on span "×" at bounding box center [343, 301] width 11 height 11
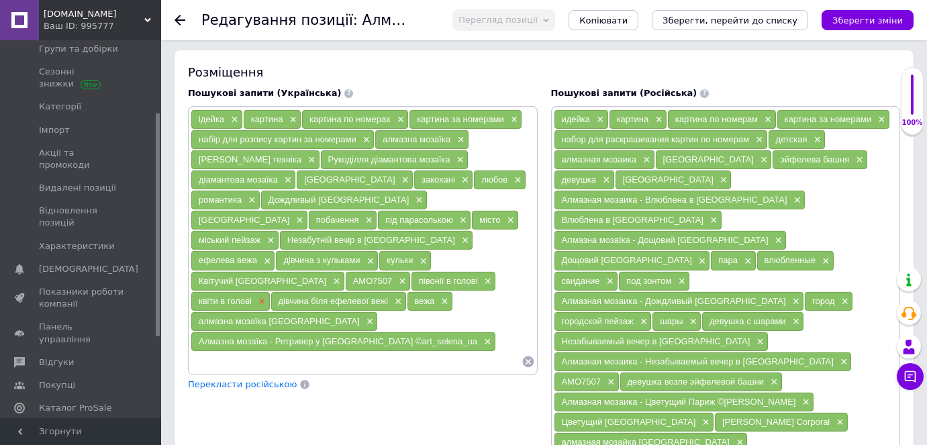
click at [266, 296] on span "×" at bounding box center [260, 301] width 11 height 11
click at [481, 276] on span "×" at bounding box center [486, 281] width 11 height 11
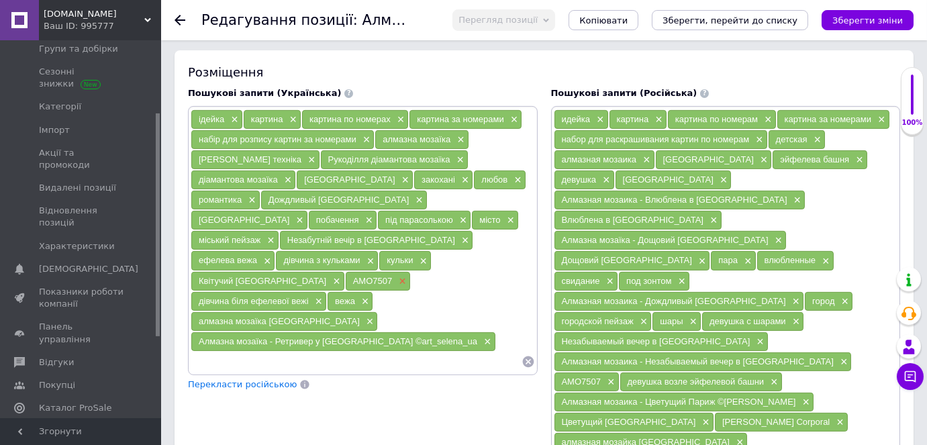
click at [395, 276] on span "×" at bounding box center [400, 281] width 11 height 11
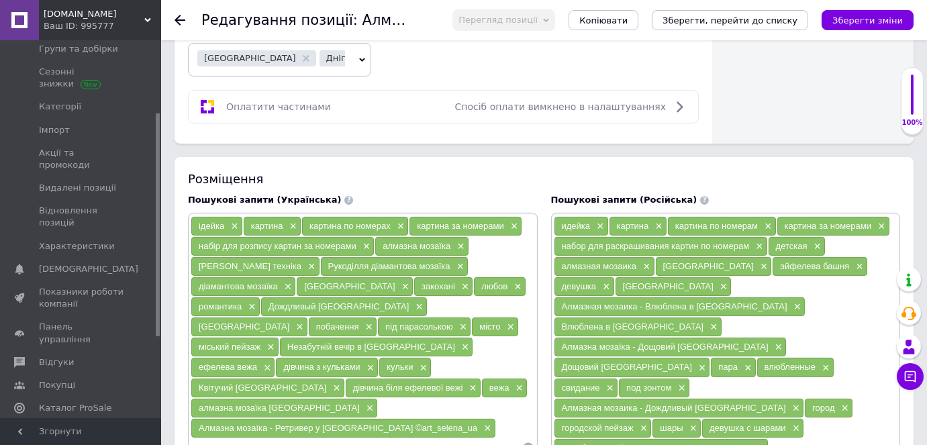
scroll to position [976, 0]
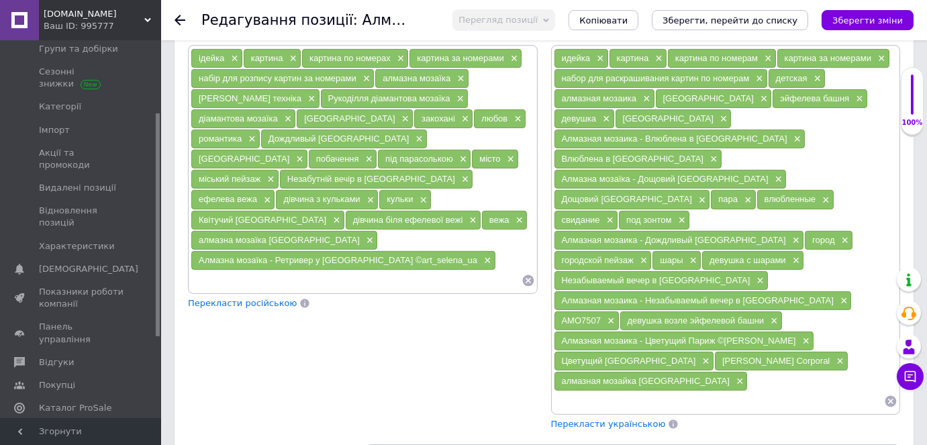
click at [200, 270] on input at bounding box center [356, 280] width 331 height 20
paste input "AMO8054"
type input "AMO8054"
paste input "Алмазна мозаїка - Ретривер у [GEOGRAPHIC_DATA] ©art_selena_ua"
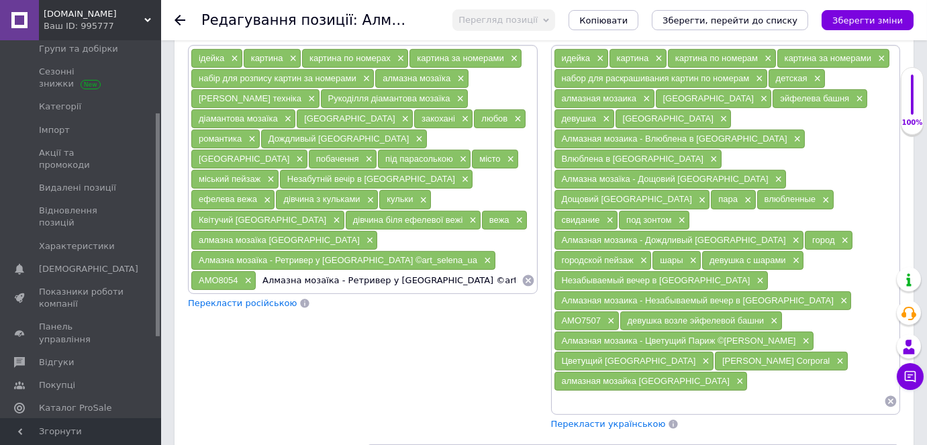
drag, startPoint x: 422, startPoint y: 228, endPoint x: 312, endPoint y: 227, distance: 110.1
click at [312, 270] on input "Алмазна мозаїка - Ретривер у [GEOGRAPHIC_DATA] ©art_selena_ua" at bounding box center [388, 280] width 264 height 20
click at [268, 270] on input "Алмазна мозаїка - Ретривер" at bounding box center [388, 280] width 264 height 20
click at [272, 270] on input "Алмазна мозаїка - Ретривер" at bounding box center [388, 280] width 264 height 20
drag, startPoint x: 271, startPoint y: 227, endPoint x: 264, endPoint y: 224, distance: 7.2
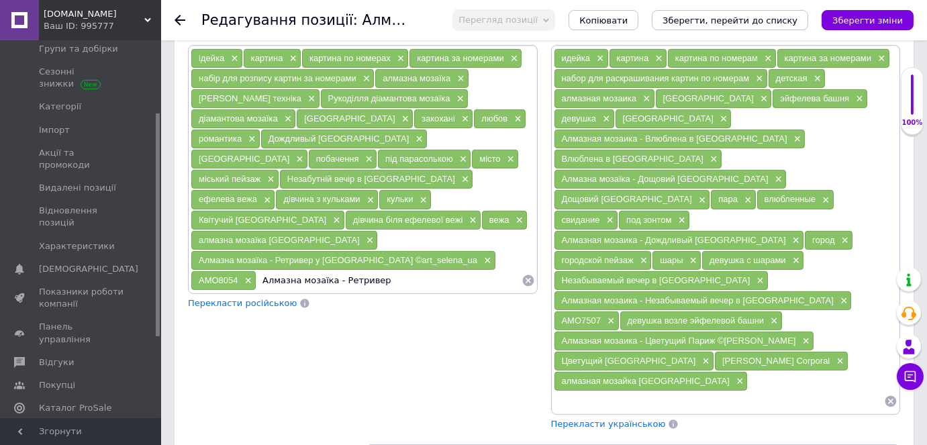
click at [264, 270] on input "Алмазна мозаїка - Ретривер" at bounding box center [388, 280] width 264 height 20
type input "Алмазна мозаїка [PERSON_NAME]"
click at [309, 270] on input "Алмазна мозаїка [PERSON_NAME]" at bounding box center [388, 280] width 264 height 20
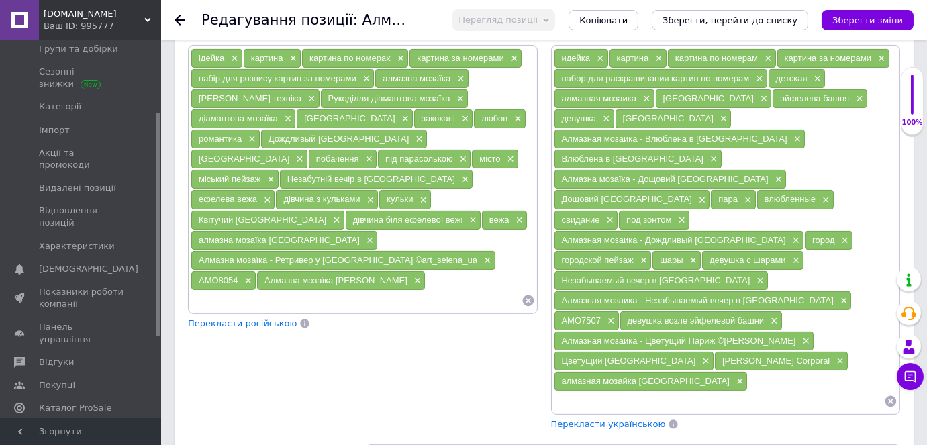
click at [334, 291] on input at bounding box center [356, 301] width 331 height 20
drag, startPoint x: 199, startPoint y: 228, endPoint x: 266, endPoint y: 231, distance: 67.2
click at [266, 275] on span "Алмазна мозаїка [PERSON_NAME]" at bounding box center [335, 280] width 143 height 10
copy span "Алмазна мозаїка"
click at [366, 291] on input at bounding box center [356, 301] width 331 height 20
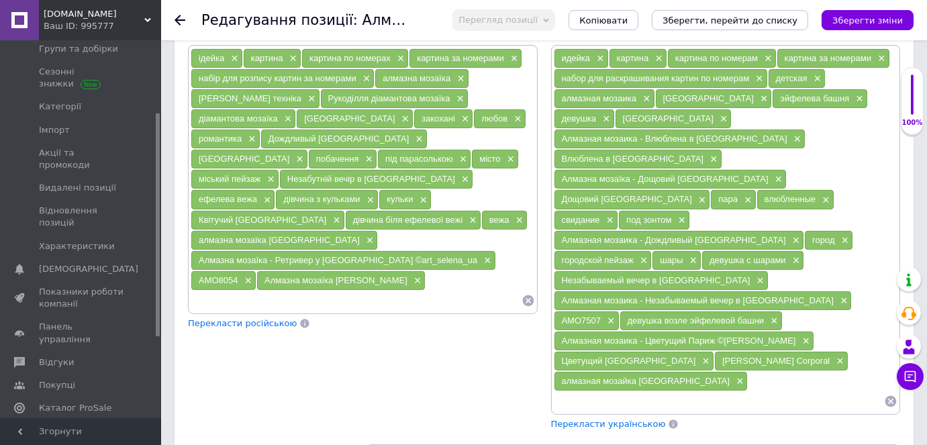
paste input "Алмазна мозаїка"
type input "Алмазна мозаїка [GEOGRAPHIC_DATA]"
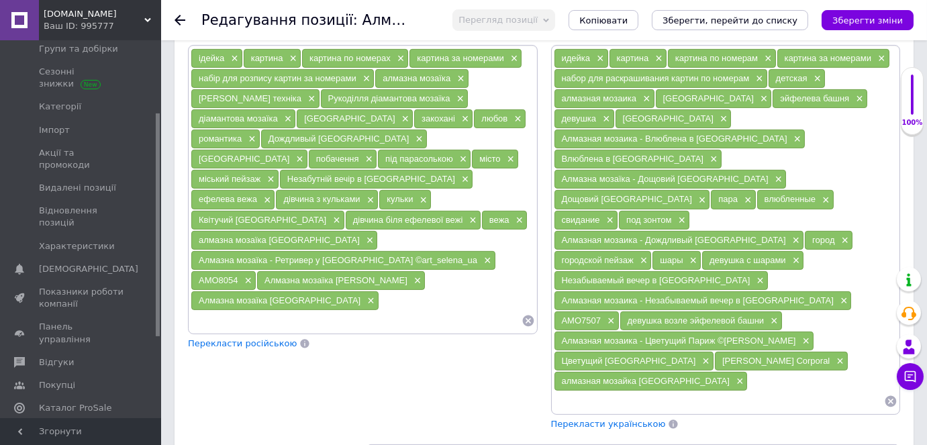
paste input "Алмазна мозаїка"
type input "Алмазна мозаїка пес"
paste input "Алмазна мозаїка"
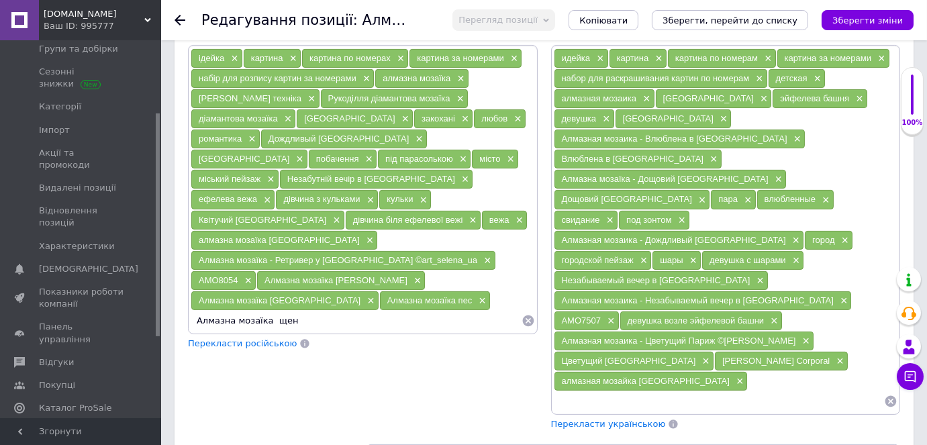
type input "Алмазна мозаїка щеня"
paste input "Алмазна мозаїка"
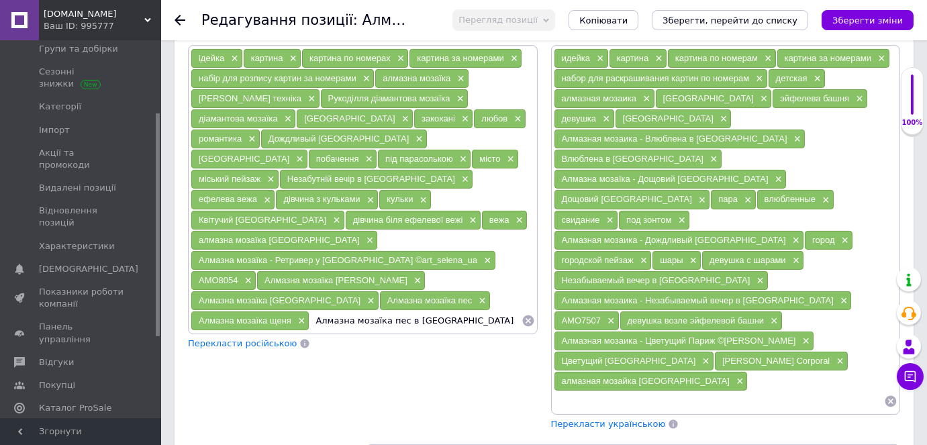
type input "Алмазна мозаїка пес в [GEOGRAPHIC_DATA]"
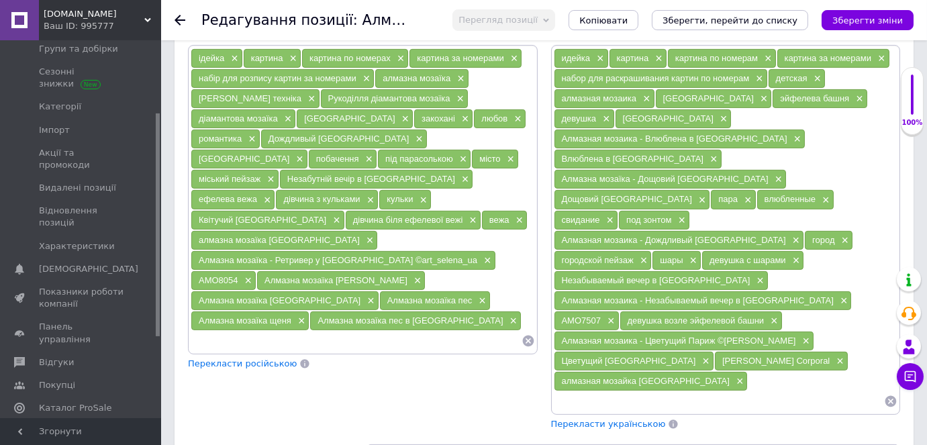
paste input "Алмазна мозаїка"
type input "Алмазна мозаїка собака в [GEOGRAPHIC_DATA]"
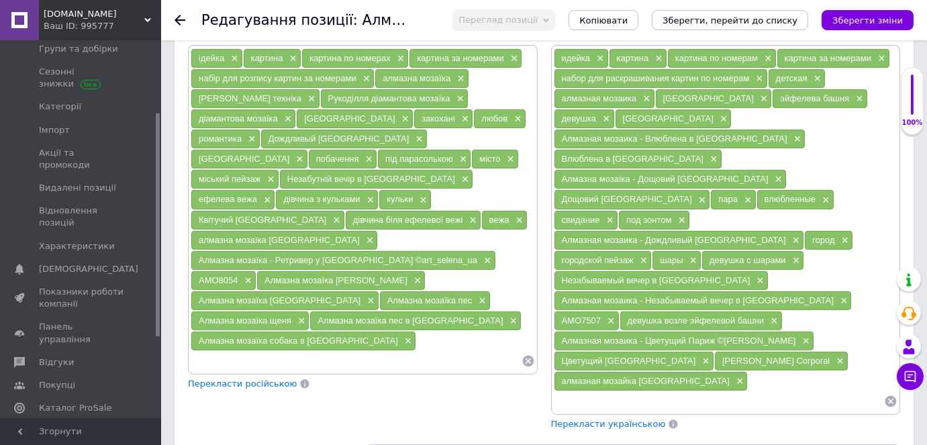
click at [193, 378] on span "Перекласти російською" at bounding box center [242, 383] width 109 height 10
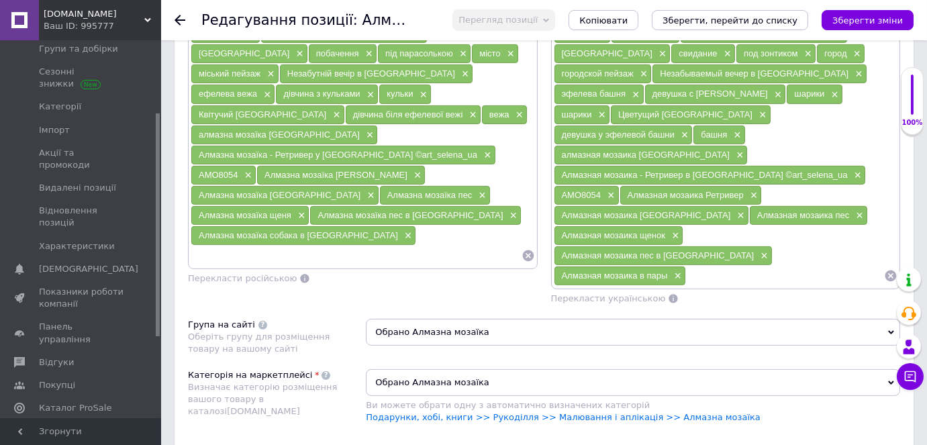
scroll to position [1220, 0]
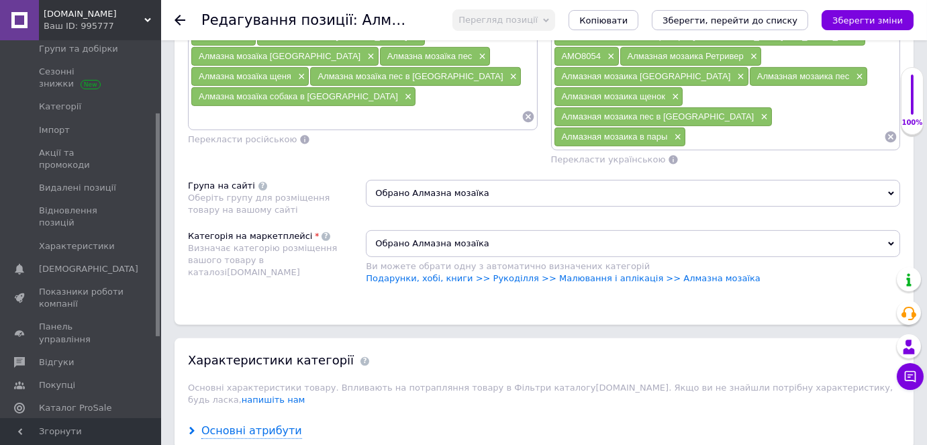
click at [189, 427] on icon at bounding box center [192, 431] width 8 height 8
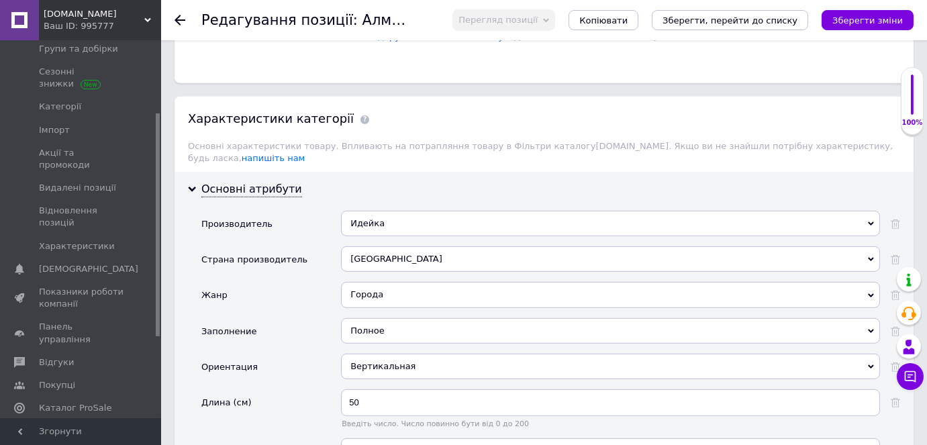
scroll to position [1464, 0]
click at [382, 280] on div "Города" at bounding box center [610, 292] width 539 height 25
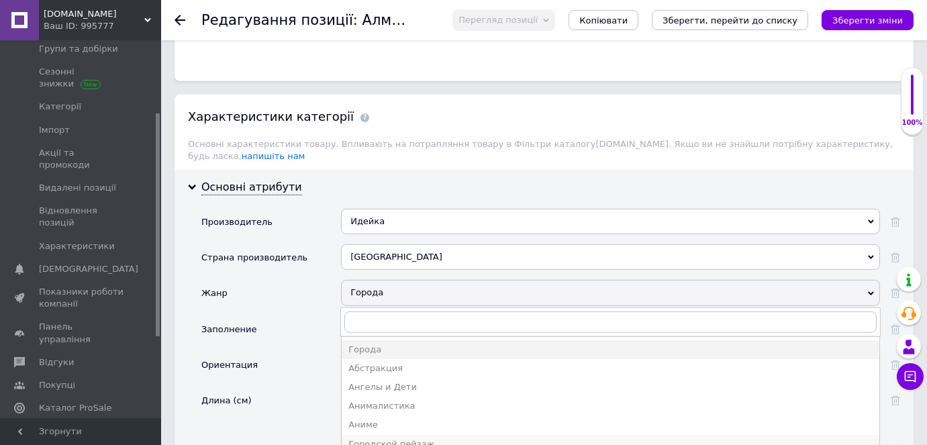
click at [399, 438] on div "Городской пейзаж" at bounding box center [610, 444] width 524 height 12
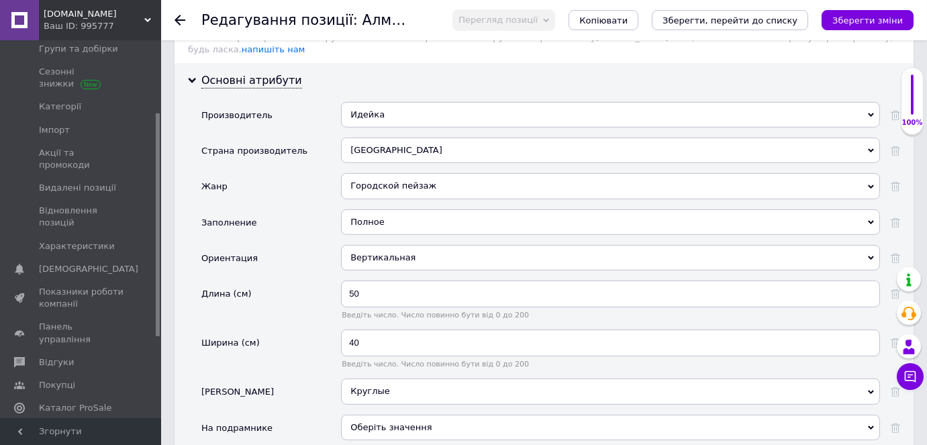
scroll to position [1586, 0]
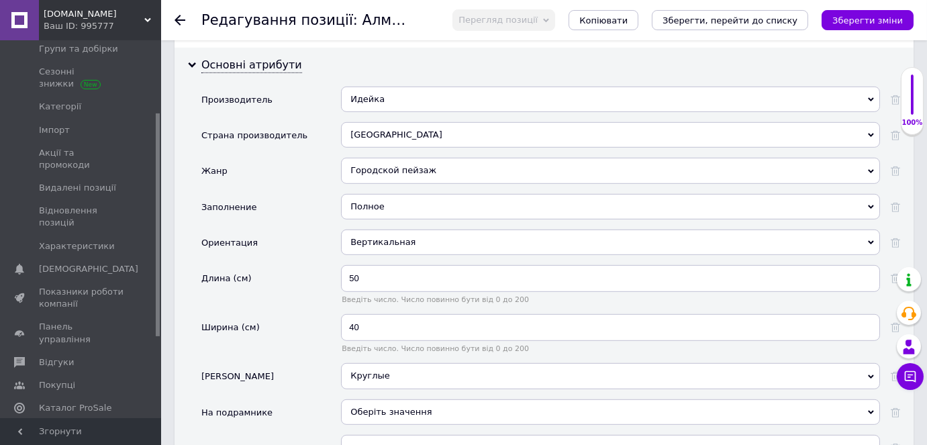
click at [391, 407] on span "Оберіть значення" at bounding box center [390, 412] width 81 height 10
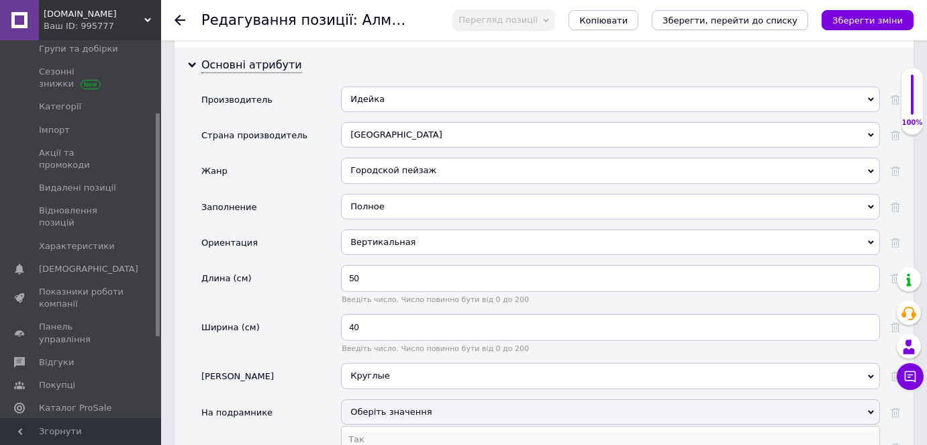
click at [372, 430] on li "Так" at bounding box center [610, 439] width 537 height 19
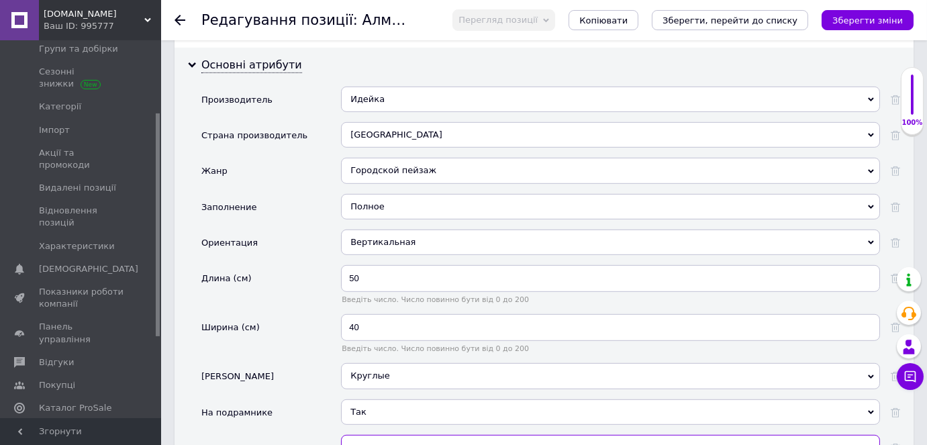
click at [370, 435] on input "30" at bounding box center [610, 448] width 539 height 27
type input "3"
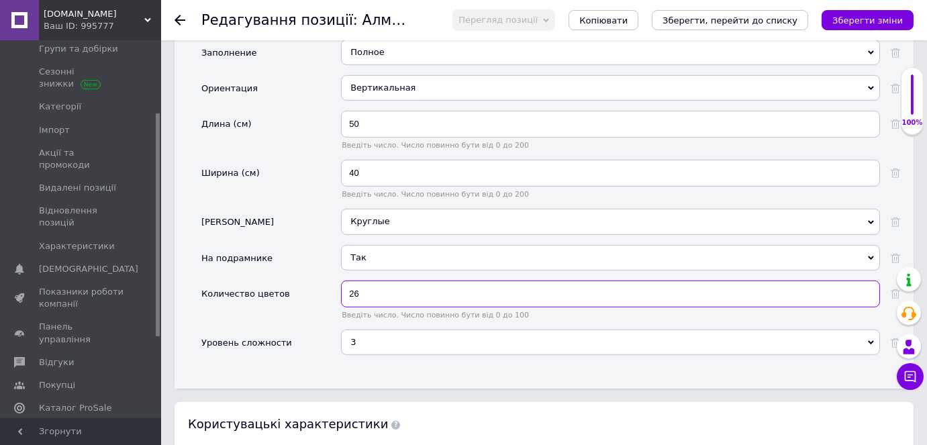
scroll to position [1769, 0]
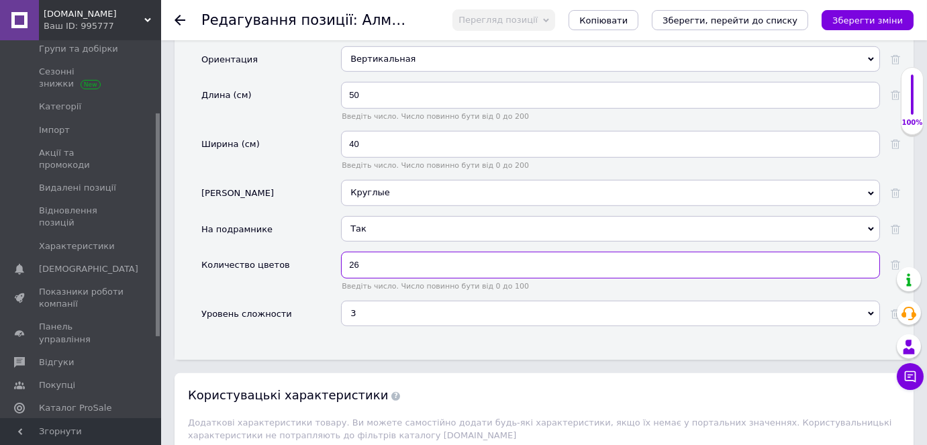
type input "26"
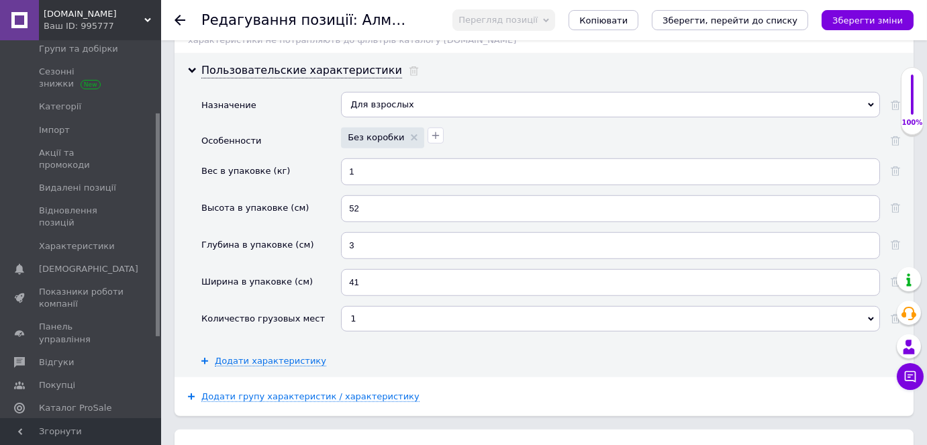
scroll to position [2257, 0]
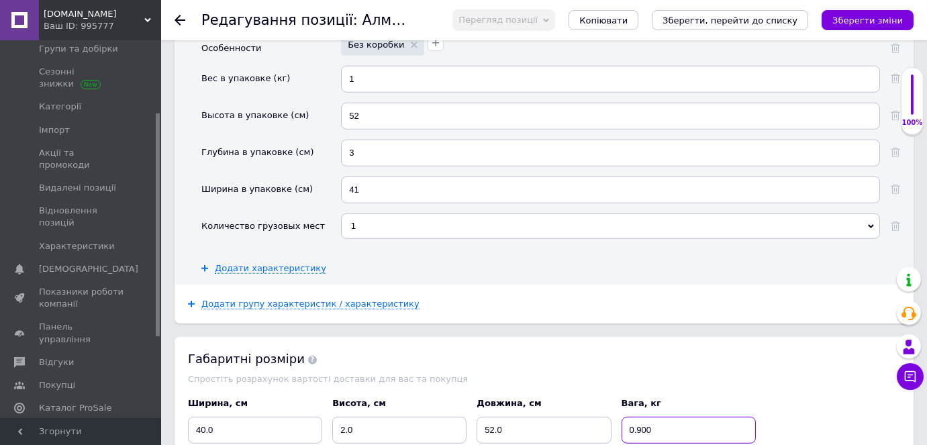
drag, startPoint x: 660, startPoint y: 342, endPoint x: 623, endPoint y: 323, distance: 42.0
click at [623, 417] on input "0.900" at bounding box center [688, 430] width 134 height 27
type input "1"
drag, startPoint x: 345, startPoint y: 332, endPoint x: 323, endPoint y: 315, distance: 28.2
click at [319, 393] on div "Ширина, см 40.0 Середнє значення по даній категорії - 26 Висота, см 2.0 Середнє…" at bounding box center [544, 436] width 722 height 87
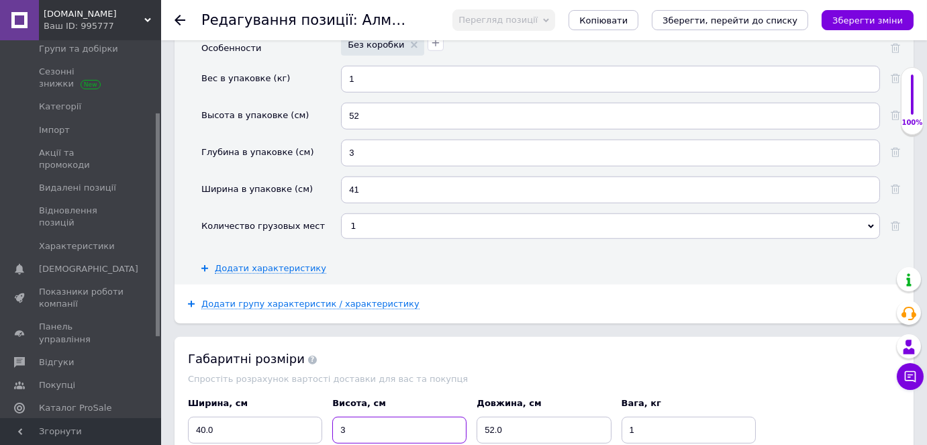
type input "3"
drag, startPoint x: 239, startPoint y: 337, endPoint x: 188, endPoint y: 324, distance: 52.6
click at [188, 417] on div "40.0" at bounding box center [255, 430] width 134 height 27
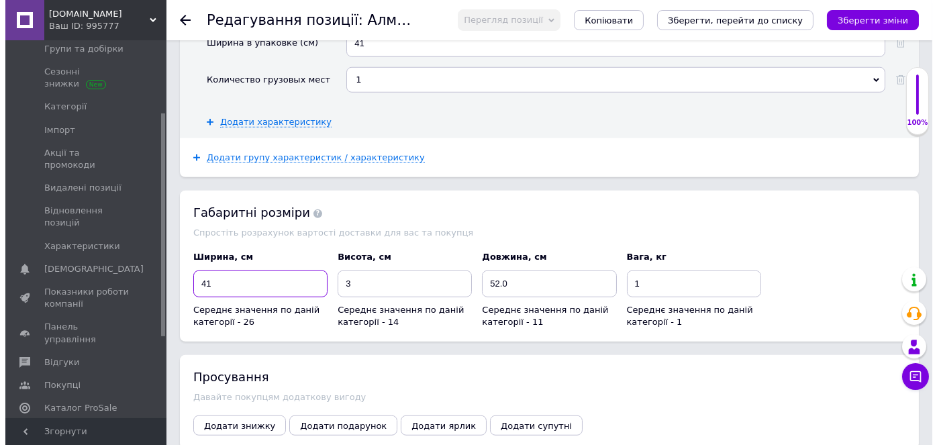
scroll to position [2440, 0]
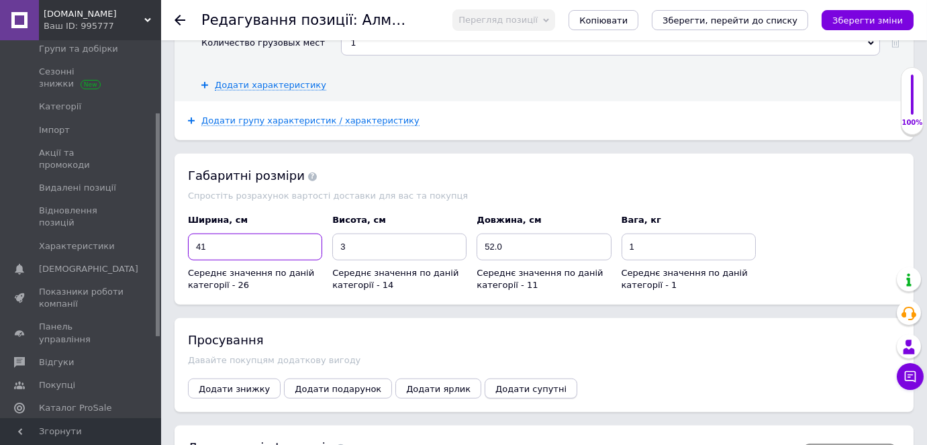
type input "41"
click at [495, 384] on span "Додати супутні" at bounding box center [530, 389] width 71 height 10
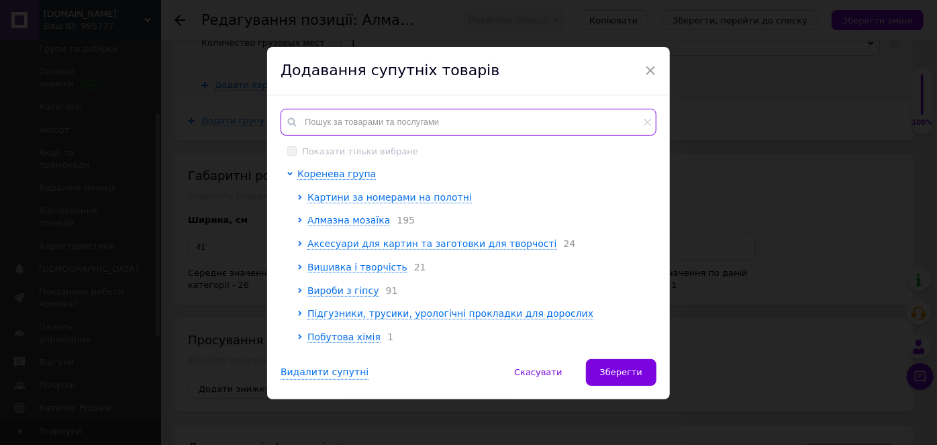
click at [400, 121] on input "text" at bounding box center [468, 122] width 376 height 27
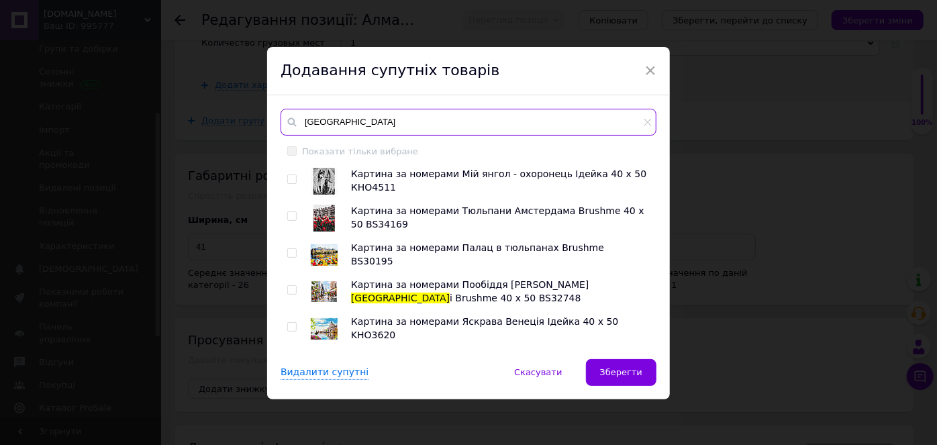
type input "[GEOGRAPHIC_DATA]"
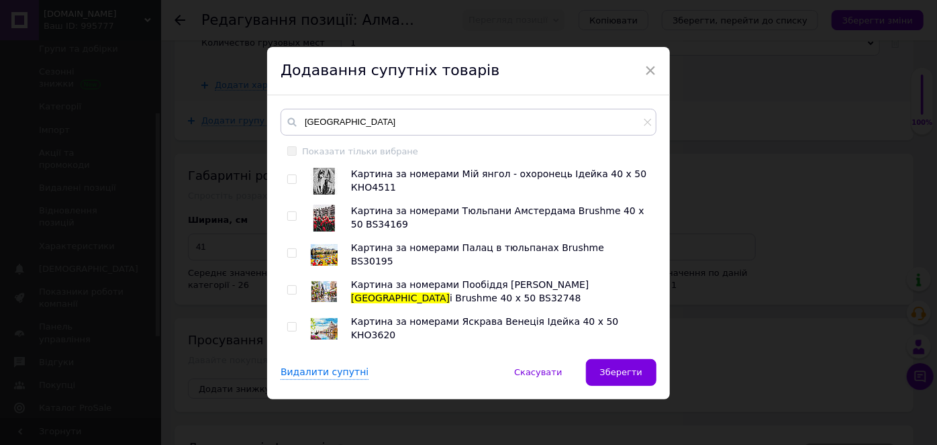
click at [288, 288] on input "checkbox" at bounding box center [291, 290] width 9 height 9
checkbox input "true"
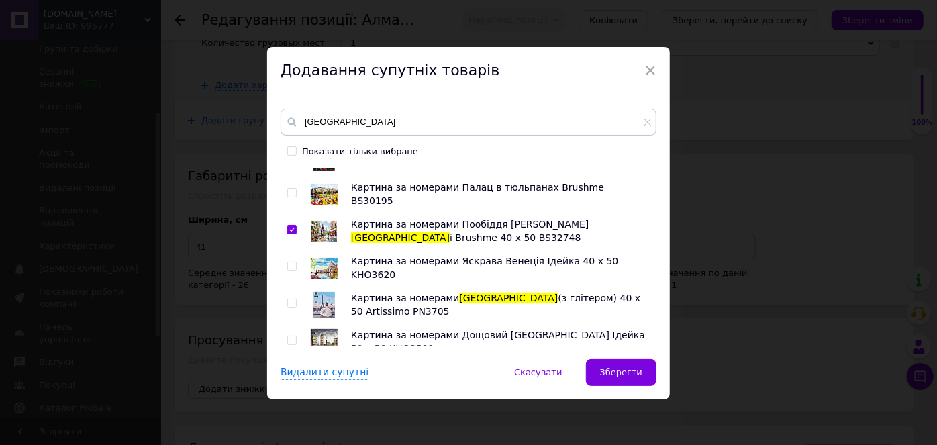
scroll to position [121, 0]
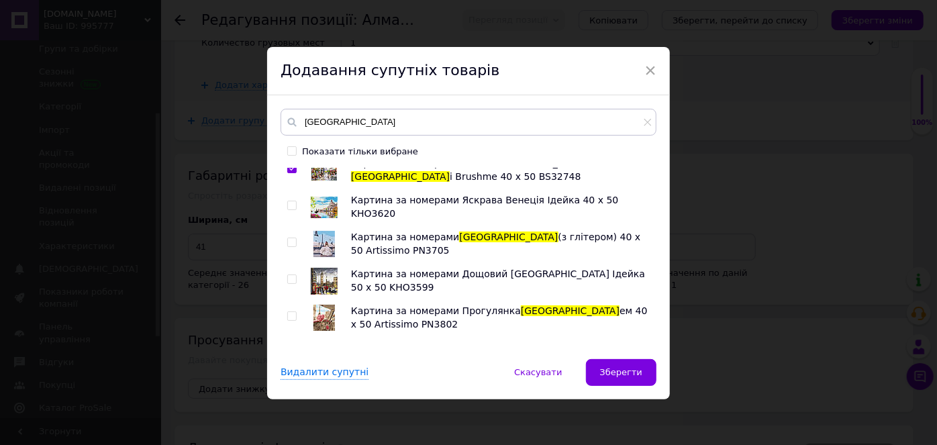
click at [288, 242] on input "checkbox" at bounding box center [291, 242] width 9 height 9
checkbox input "true"
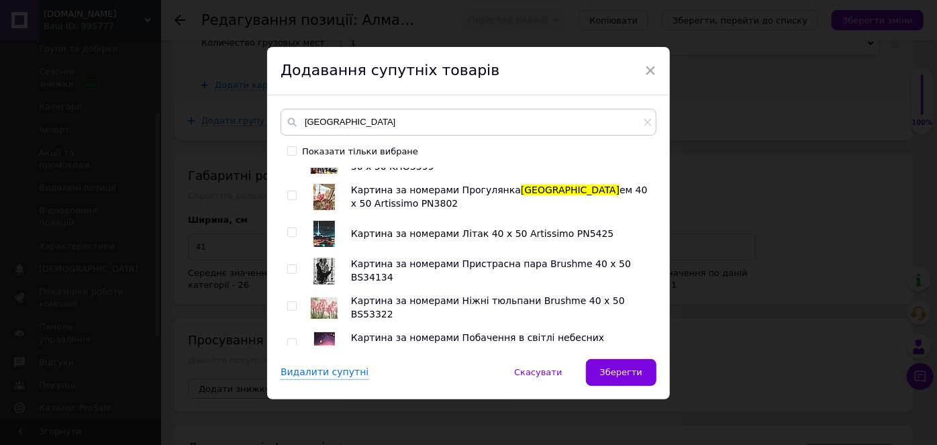
scroll to position [244, 0]
click at [289, 191] on input "checkbox" at bounding box center [291, 194] width 9 height 9
checkbox input "true"
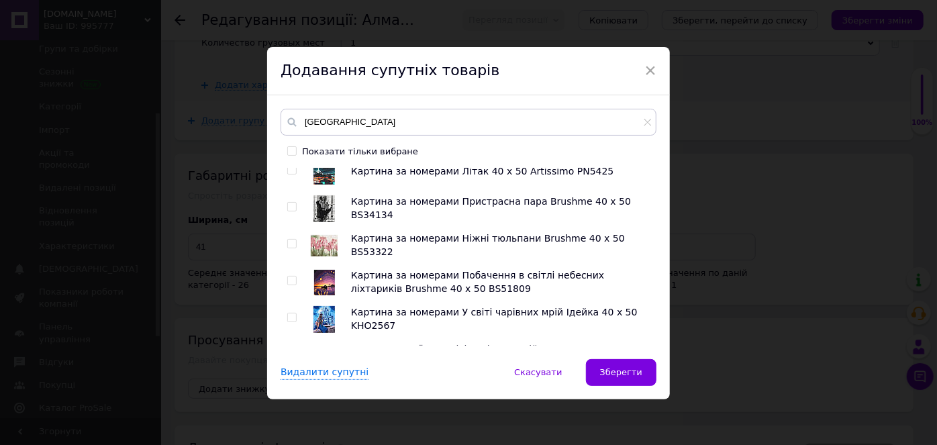
scroll to position [366, 0]
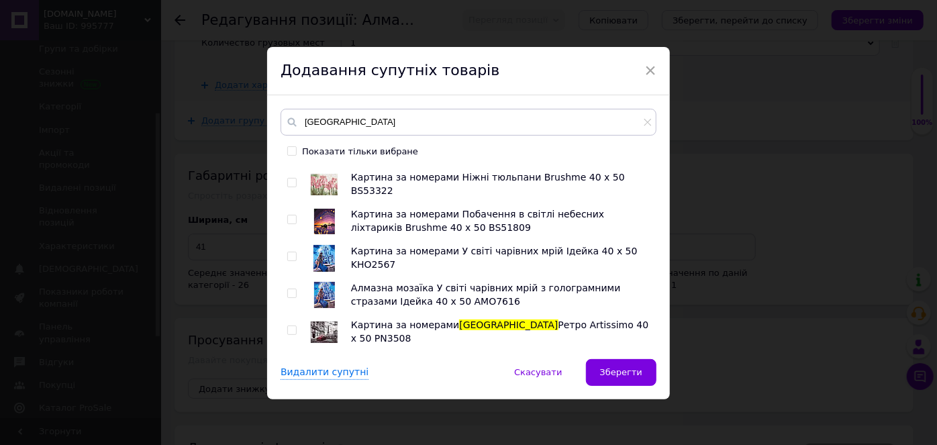
click at [288, 256] on input "checkbox" at bounding box center [291, 256] width 9 height 9
checkbox input "true"
click at [289, 291] on input "checkbox" at bounding box center [291, 293] width 9 height 9
checkbox input "true"
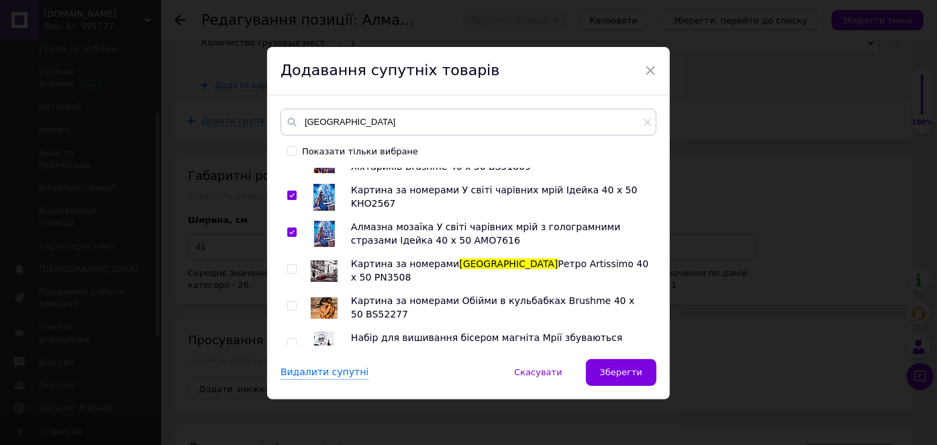
click at [290, 268] on input "checkbox" at bounding box center [291, 269] width 9 height 9
checkbox input "true"
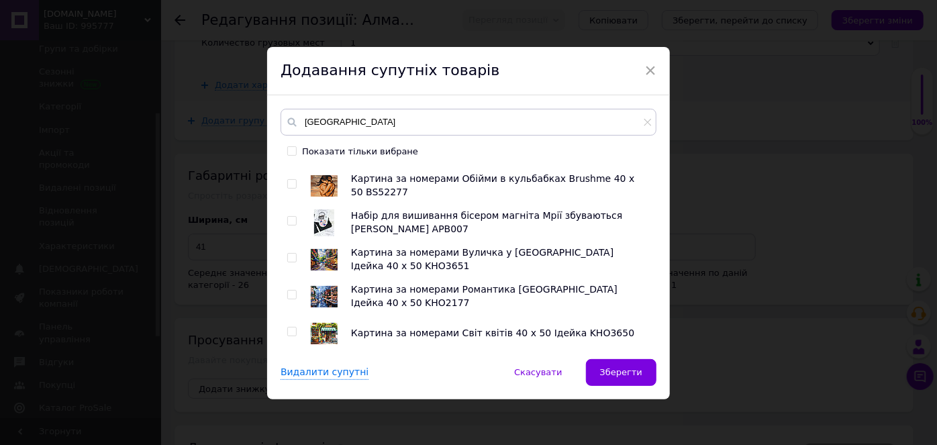
click at [289, 220] on input "checkbox" at bounding box center [291, 221] width 9 height 9
checkbox input "true"
click at [290, 256] on input "checkbox" at bounding box center [291, 258] width 9 height 9
checkbox input "true"
click at [288, 292] on input "checkbox" at bounding box center [291, 295] width 9 height 9
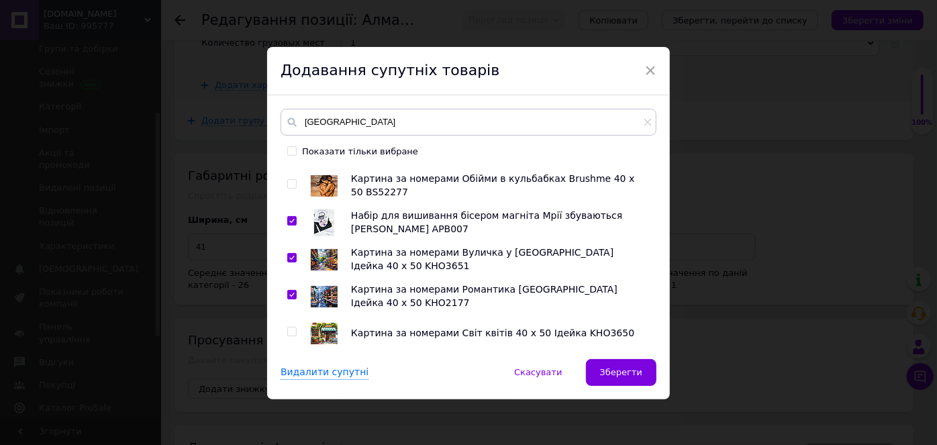
checkbox input "true"
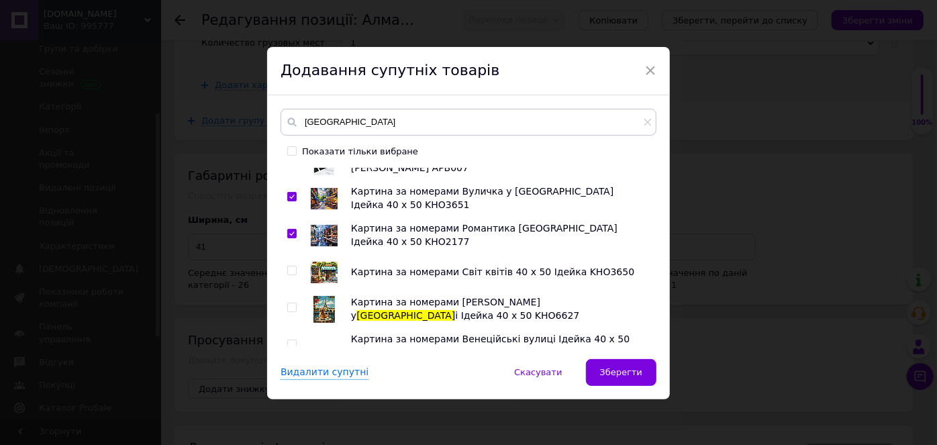
click at [291, 266] on input "checkbox" at bounding box center [291, 270] width 9 height 9
checkbox input "true"
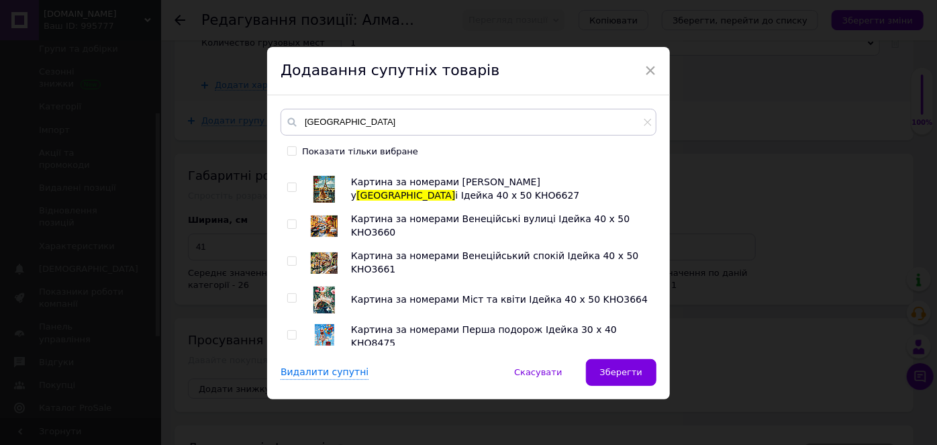
scroll to position [731, 0]
click at [289, 183] on input "checkbox" at bounding box center [291, 186] width 9 height 9
checkbox input "true"
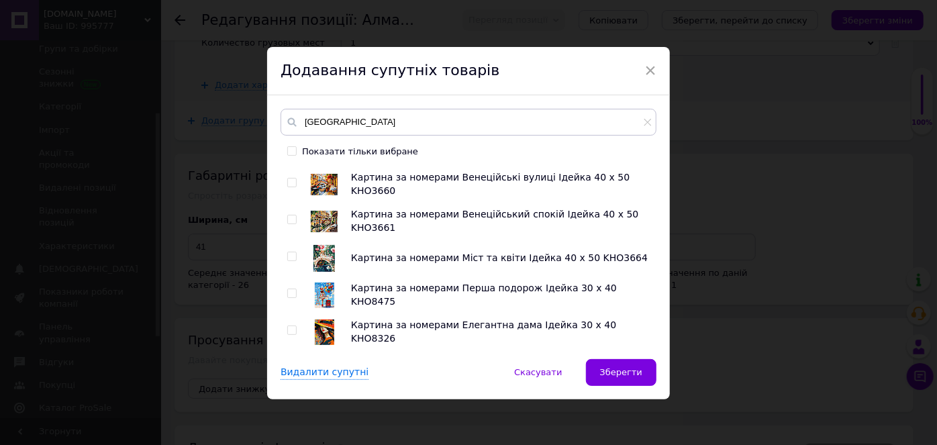
scroll to position [792, 0]
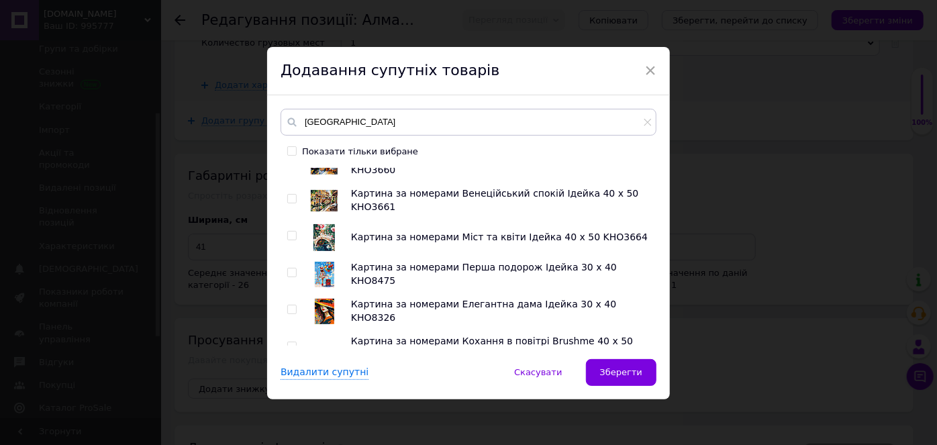
click at [290, 268] on input "checkbox" at bounding box center [291, 272] width 9 height 9
checkbox input "true"
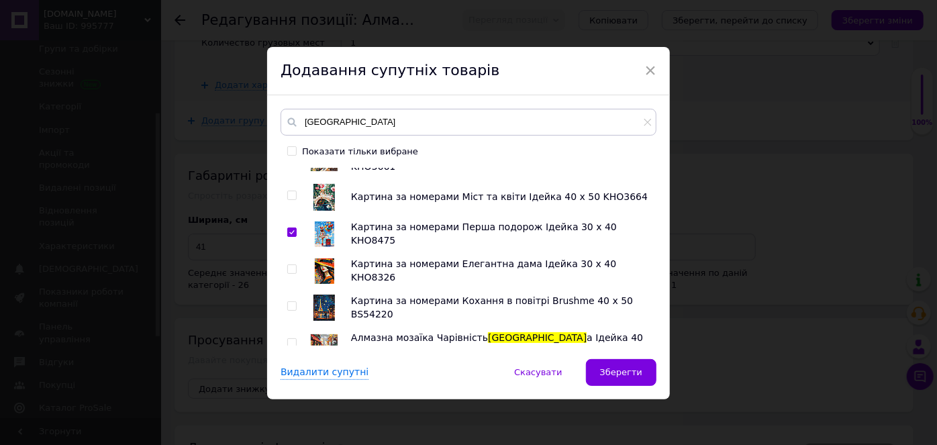
scroll to position [854, 0]
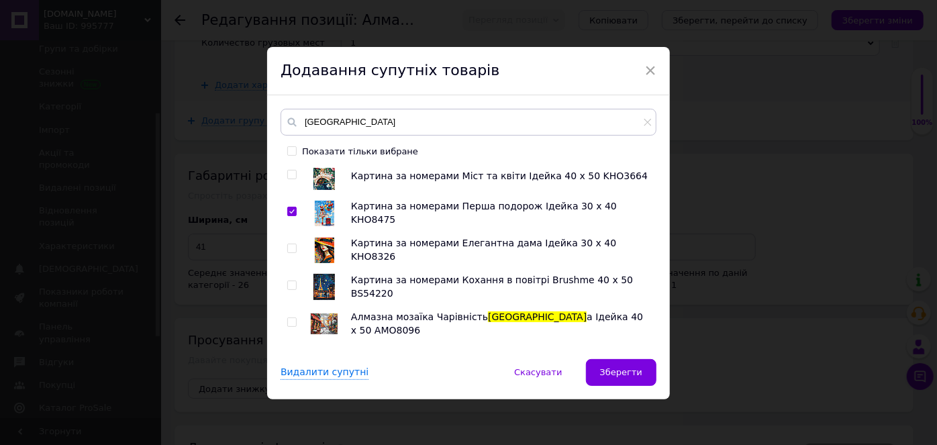
click at [288, 285] on input "checkbox" at bounding box center [291, 285] width 9 height 9
checkbox input "true"
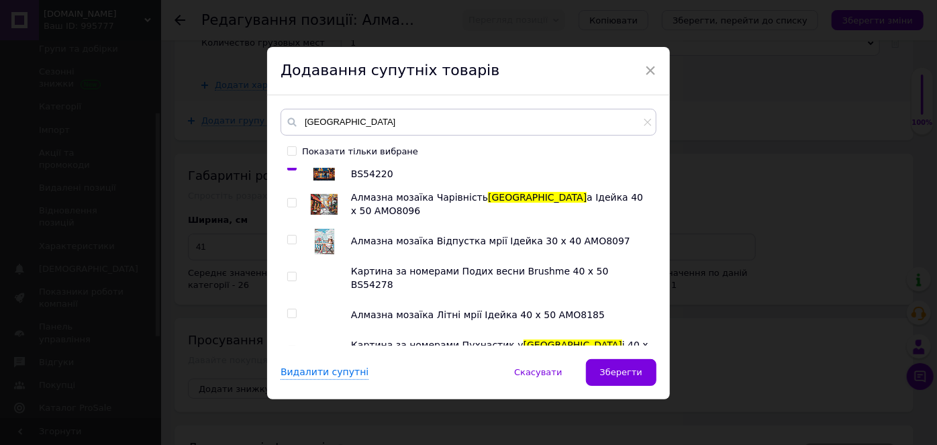
scroll to position [976, 0]
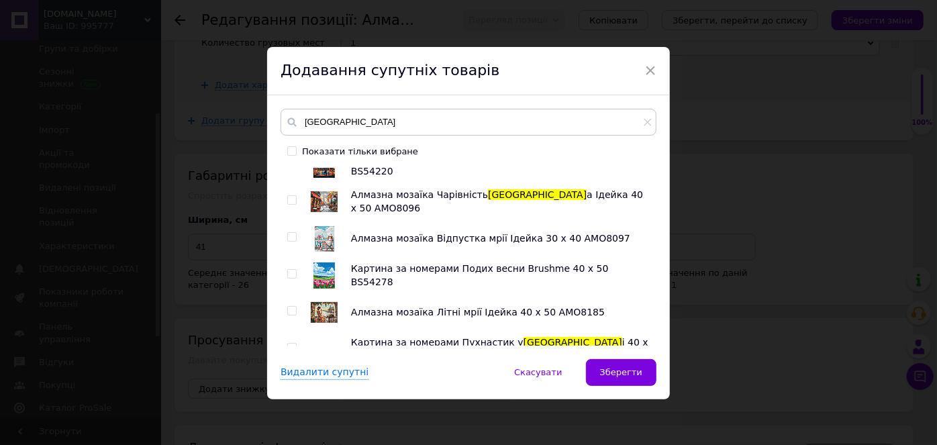
click at [291, 199] on input "checkbox" at bounding box center [291, 200] width 9 height 9
checkbox input "true"
click at [287, 237] on input "checkbox" at bounding box center [291, 237] width 9 height 9
checkbox input "true"
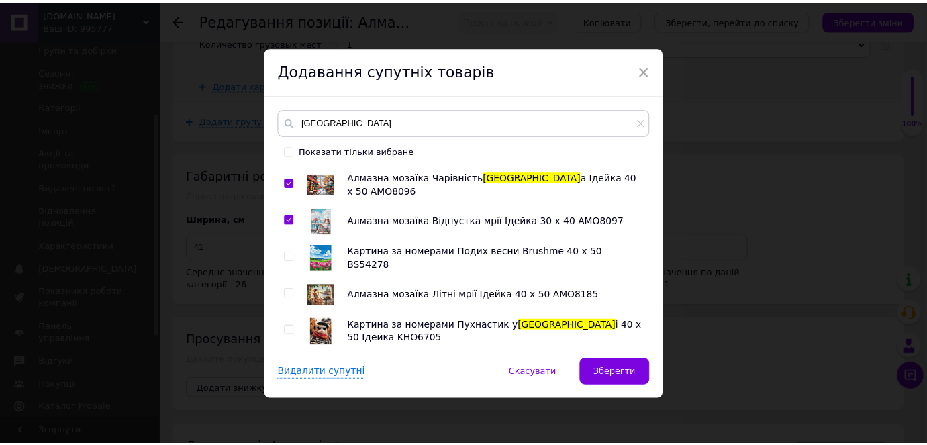
scroll to position [0, 0]
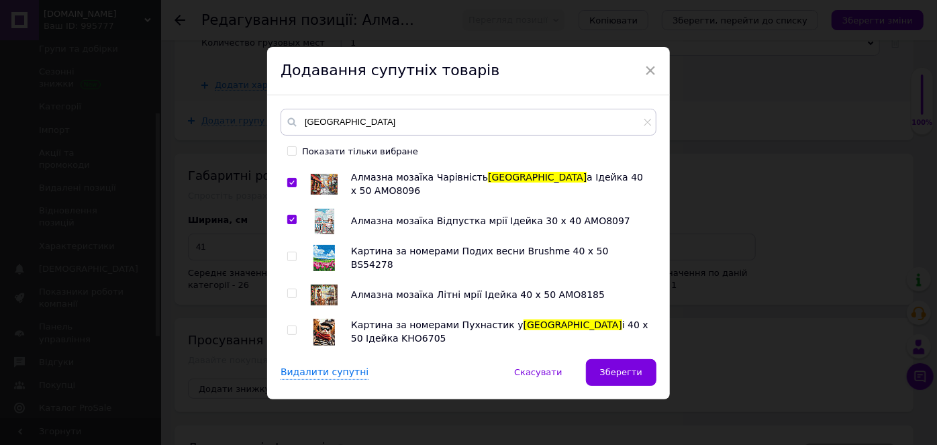
click at [289, 326] on input "checkbox" at bounding box center [291, 330] width 9 height 9
checkbox input "true"
click at [625, 378] on button "Зберегти" at bounding box center [621, 372] width 70 height 27
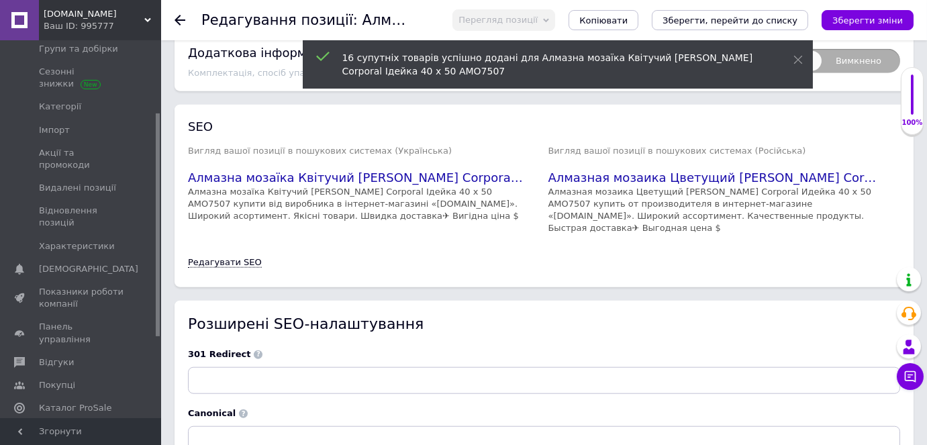
scroll to position [2884, 0]
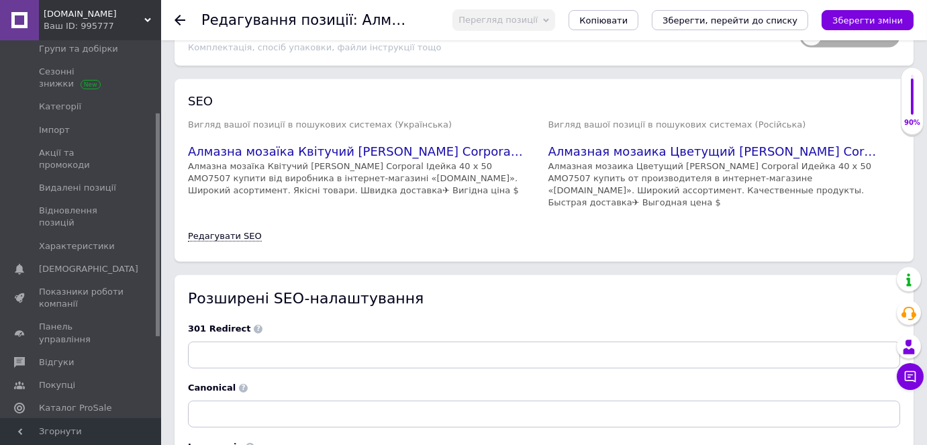
scroll to position [2127, 0]
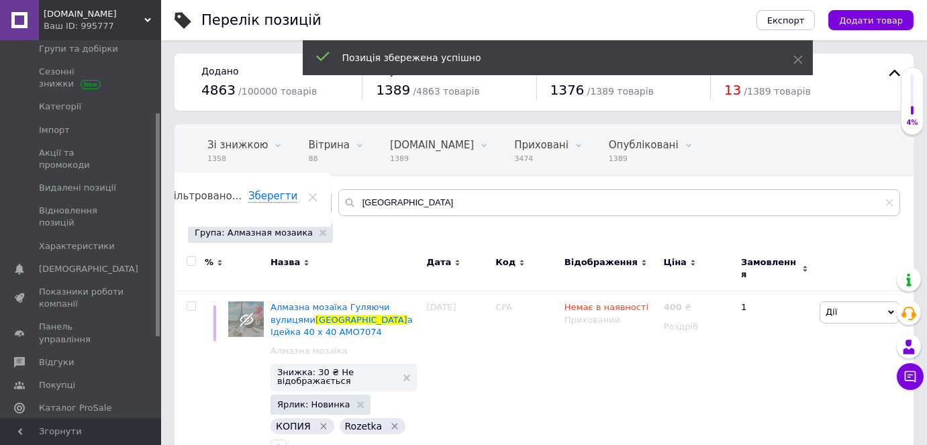
scroll to position [0, 43]
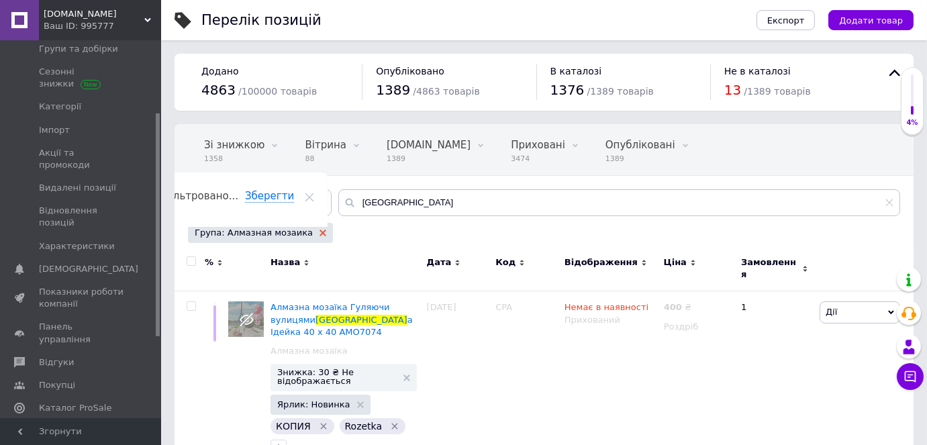
click at [319, 229] on use at bounding box center [322, 232] width 7 height 7
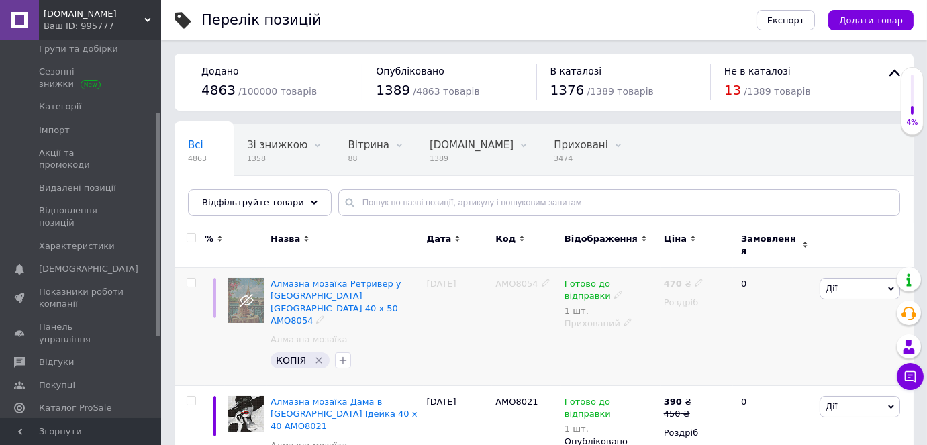
click at [623, 318] on icon at bounding box center [627, 322] width 8 height 8
click at [589, 340] on li "Опубліковано" at bounding box center [607, 349] width 97 height 19
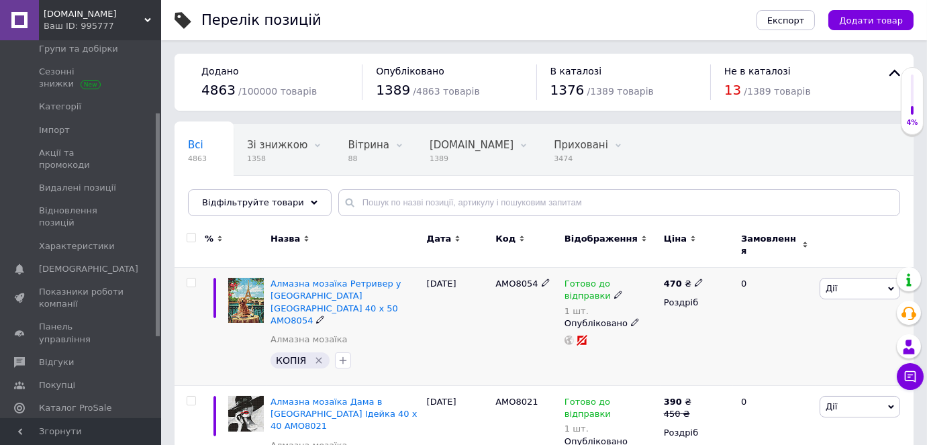
click at [839, 280] on span "Дії" at bounding box center [859, 288] width 81 height 21
click at [778, 362] on li "Знижка" at bounding box center [810, 371] width 178 height 19
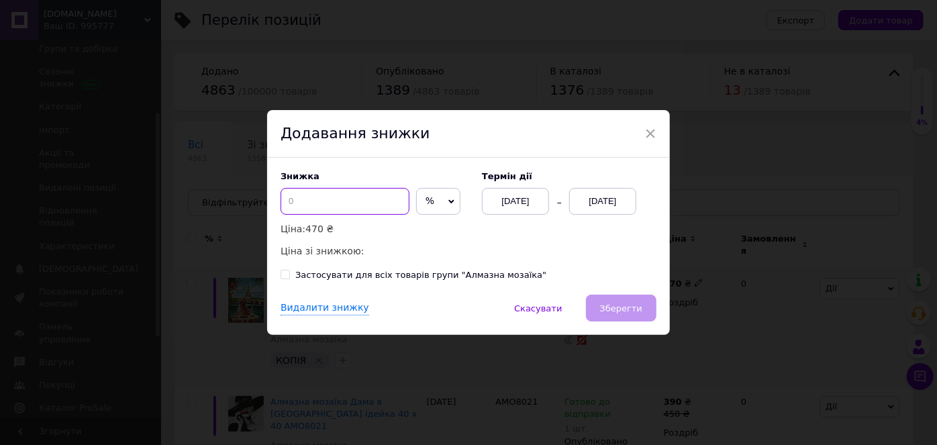
click at [380, 197] on input at bounding box center [344, 201] width 129 height 27
type input "60"
click at [429, 201] on span "%" at bounding box center [438, 201] width 44 height 27
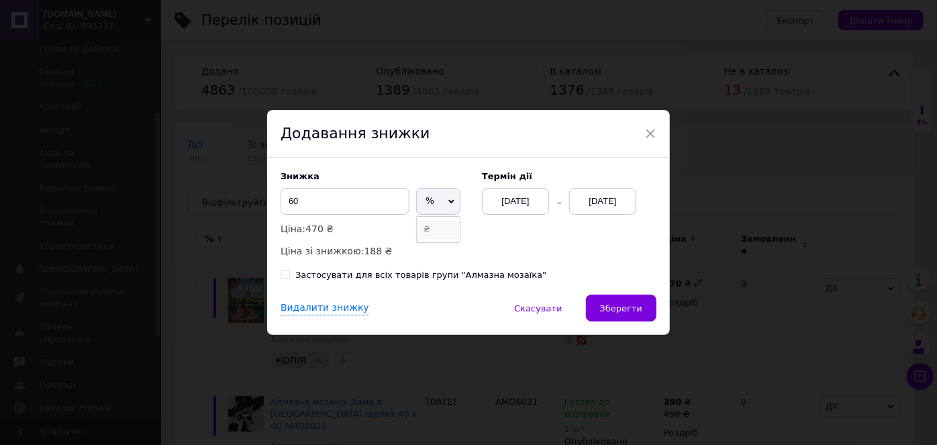
click at [427, 228] on li "₴" at bounding box center [438, 229] width 43 height 19
click at [591, 202] on div "[DATE]" at bounding box center [602, 201] width 67 height 27
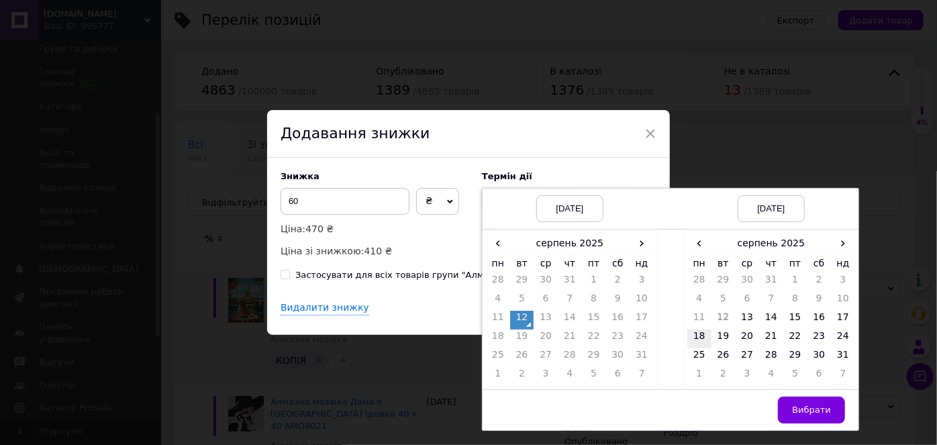
click at [696, 338] on td "18" at bounding box center [699, 338] width 24 height 19
drag, startPoint x: 805, startPoint y: 409, endPoint x: 777, endPoint y: 356, distance: 60.0
click at [805, 409] on span "Вибрати" at bounding box center [811, 410] width 39 height 10
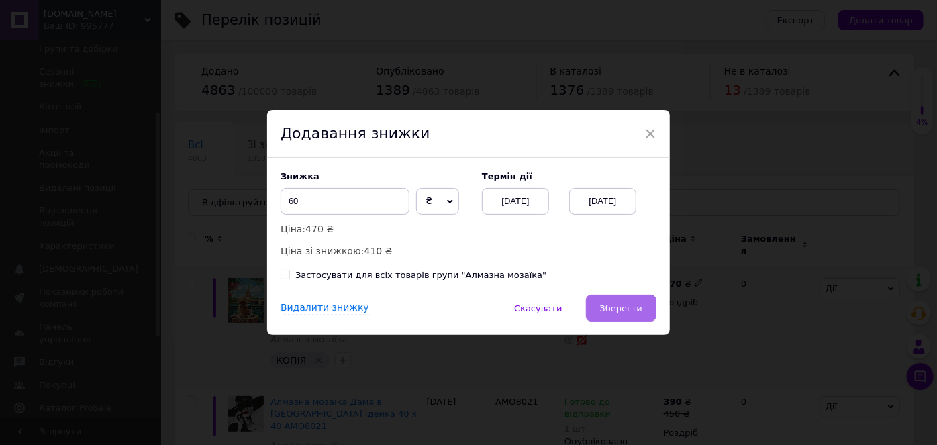
click at [628, 300] on button "Зберегти" at bounding box center [621, 308] width 70 height 27
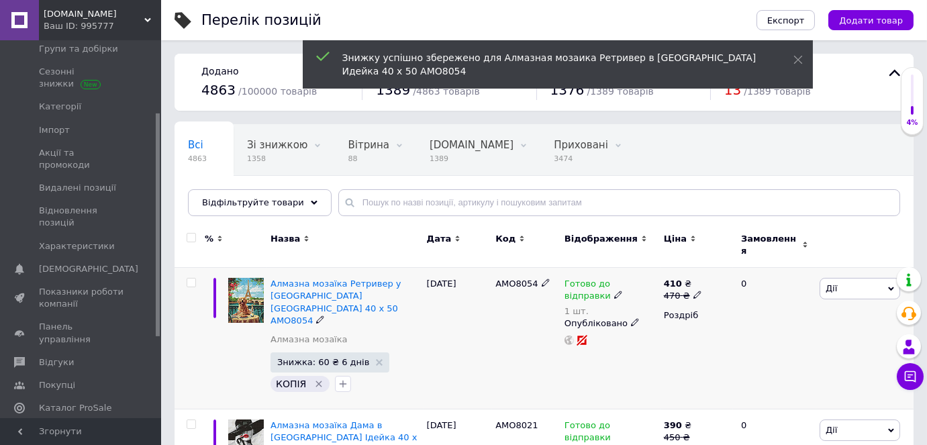
click at [693, 291] on icon at bounding box center [697, 295] width 8 height 8
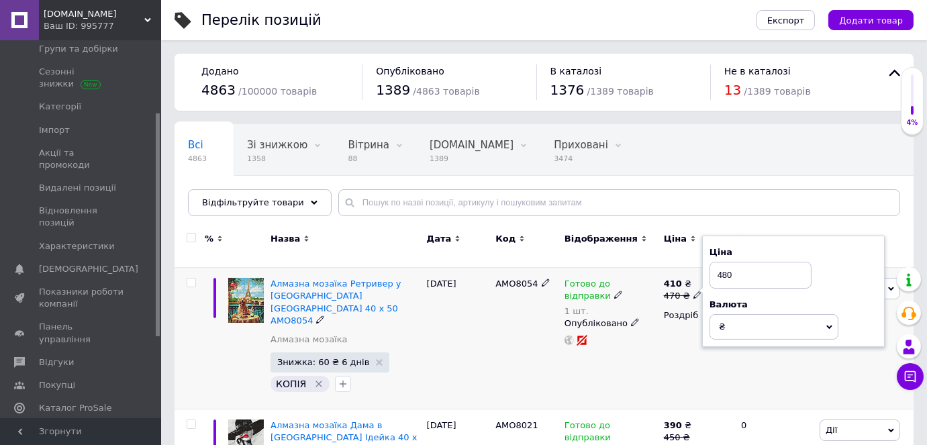
type input "480"
click at [666, 336] on div "410 ₴ 470 ₴ Ціна 480 Валюта ₴ $ EUR CHF GBP ¥ PLN ₸ MDL HUF KGS CNY TRY KRW lei…" at bounding box center [696, 339] width 72 height 142
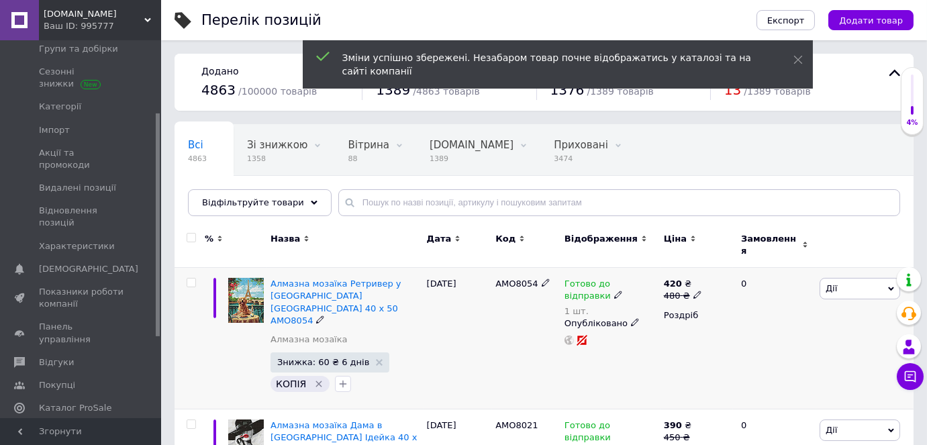
click at [852, 283] on span "Дії" at bounding box center [859, 288] width 81 height 21
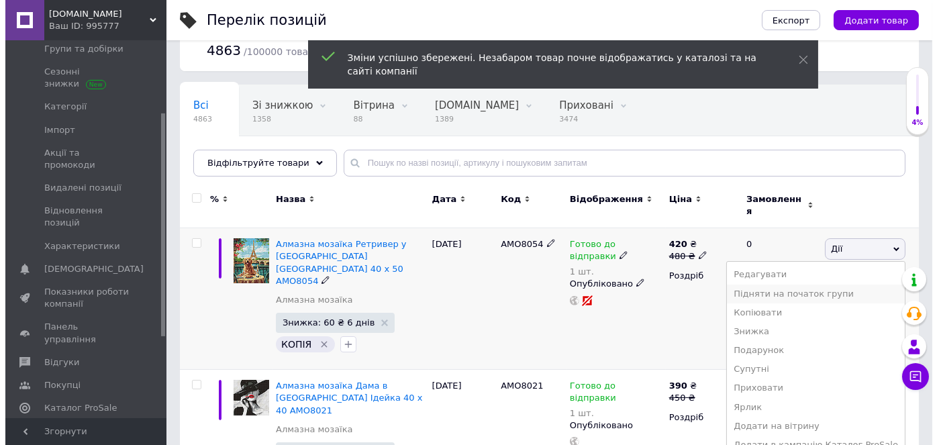
scroll to position [60, 0]
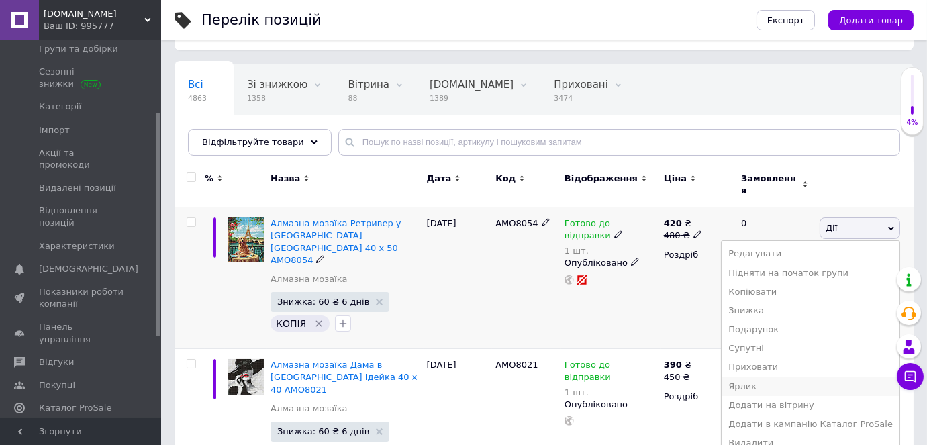
click at [801, 377] on li "Ярлик" at bounding box center [810, 386] width 178 height 19
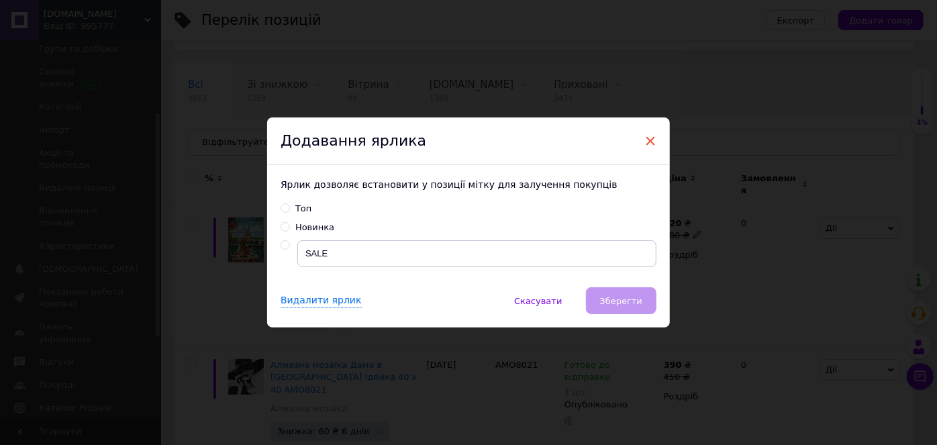
click at [648, 138] on span "×" at bounding box center [650, 141] width 12 height 23
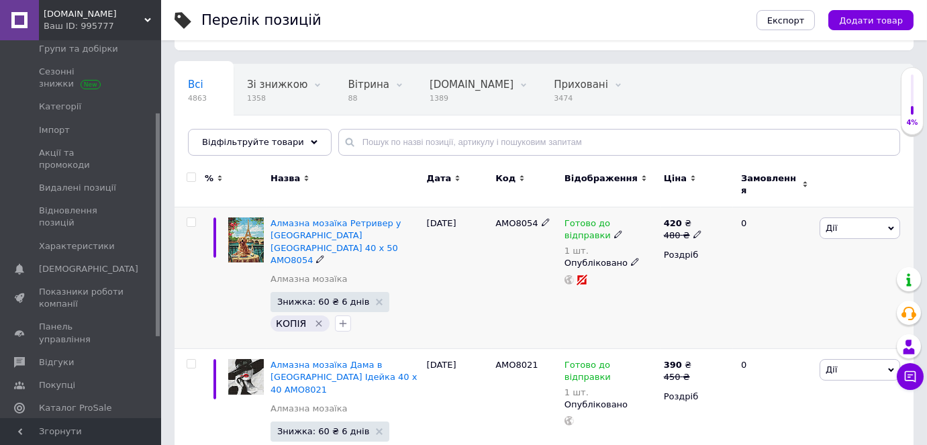
click at [848, 219] on span "Дії" at bounding box center [859, 227] width 81 height 21
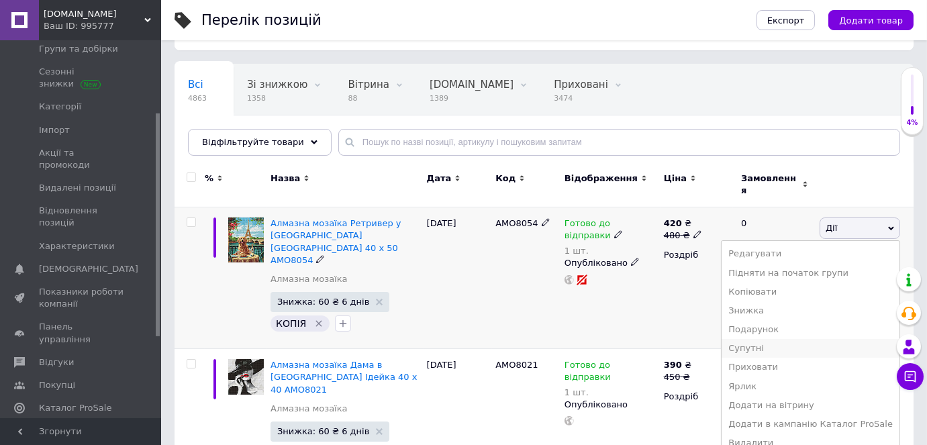
click at [788, 339] on li "Супутні" at bounding box center [810, 348] width 178 height 19
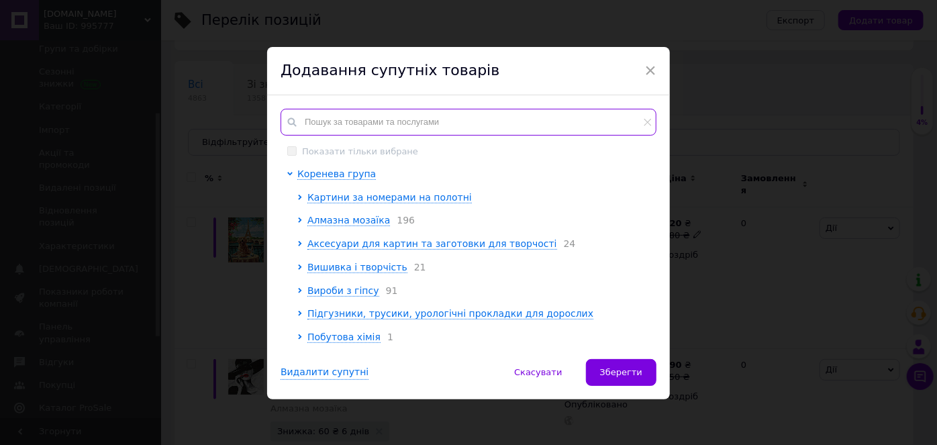
click at [397, 121] on input "text" at bounding box center [468, 122] width 376 height 27
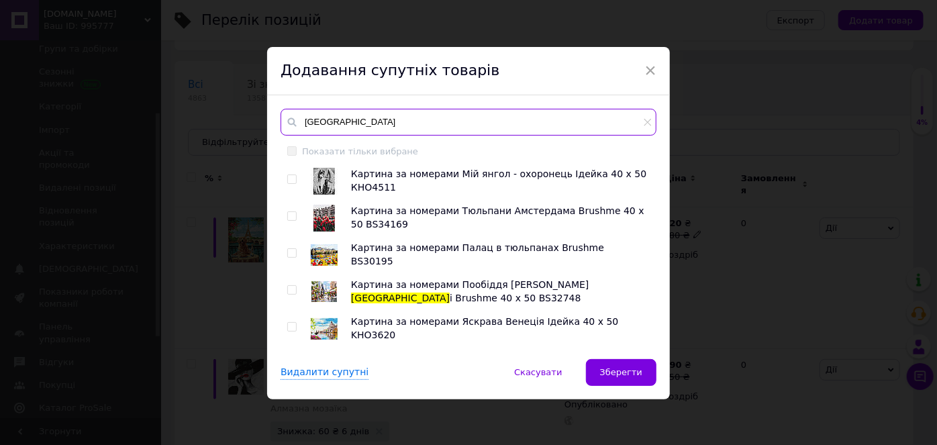
type input "[GEOGRAPHIC_DATA]"
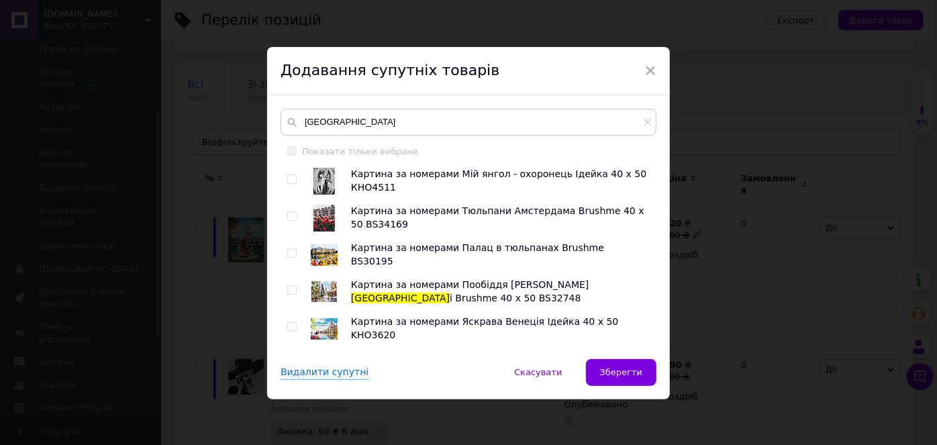
click at [289, 290] on input "checkbox" at bounding box center [291, 290] width 9 height 9
checkbox input "true"
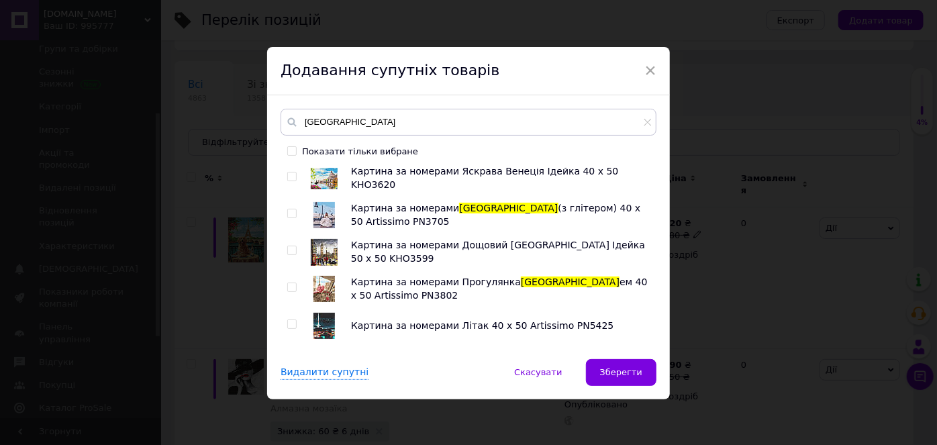
scroll to position [183, 0]
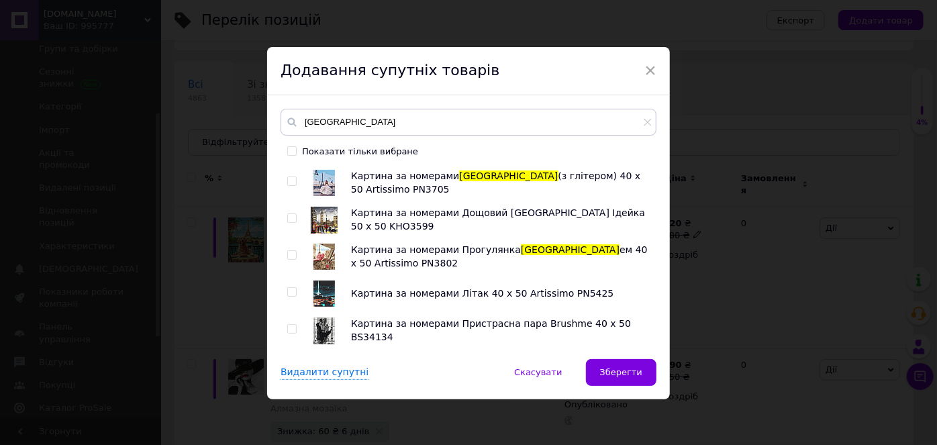
click at [289, 179] on input "checkbox" at bounding box center [291, 181] width 9 height 9
checkbox input "true"
click at [289, 254] on input "checkbox" at bounding box center [291, 255] width 9 height 9
checkbox input "true"
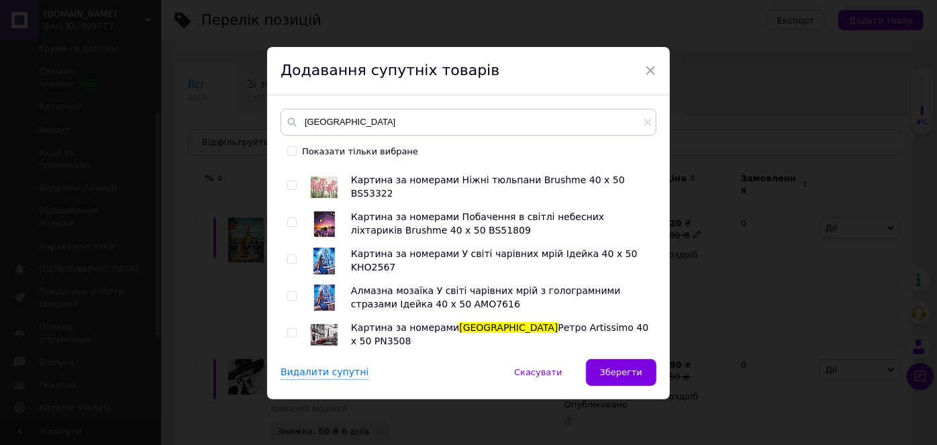
scroll to position [366, 0]
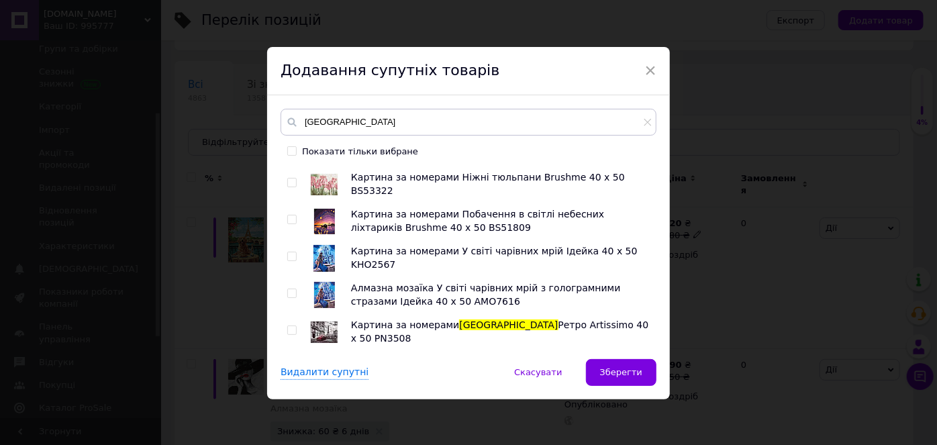
click at [287, 255] on input "checkbox" at bounding box center [291, 256] width 9 height 9
checkbox input "true"
click at [283, 295] on div "Картина за номерами Мій янгол - охоронець Ідейка 40 х 50 КНО4511 Картина за ном…" at bounding box center [467, 257] width 375 height 178
click at [287, 292] on input "checkbox" at bounding box center [291, 293] width 9 height 9
checkbox input "true"
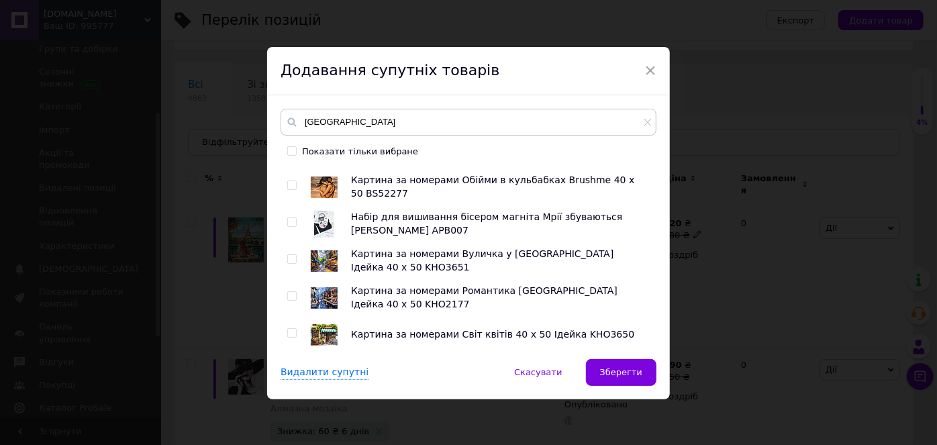
scroll to position [549, 0]
click at [289, 219] on input "checkbox" at bounding box center [291, 221] width 9 height 9
checkbox input "true"
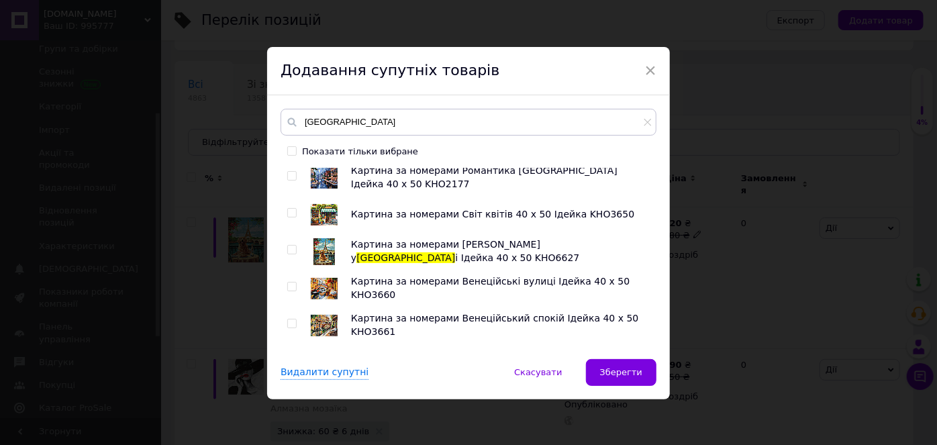
scroll to position [671, 0]
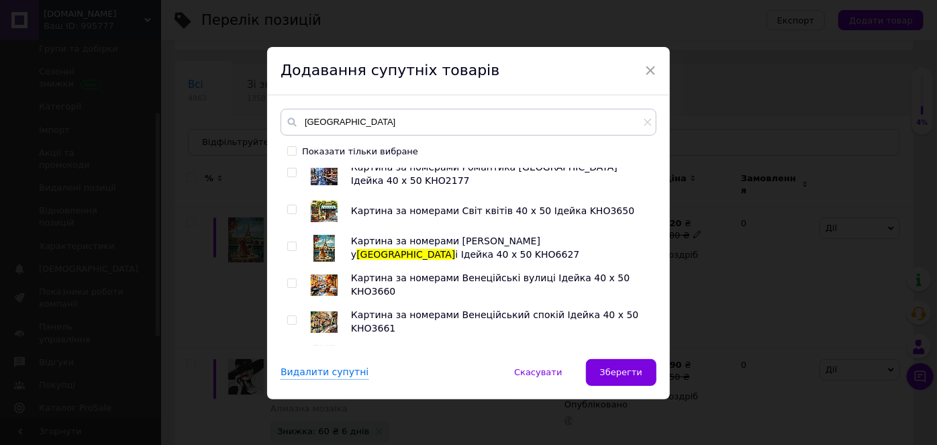
click at [287, 209] on input "checkbox" at bounding box center [291, 209] width 9 height 9
checkbox input "true"
click at [288, 245] on input "checkbox" at bounding box center [291, 246] width 9 height 9
checkbox input "true"
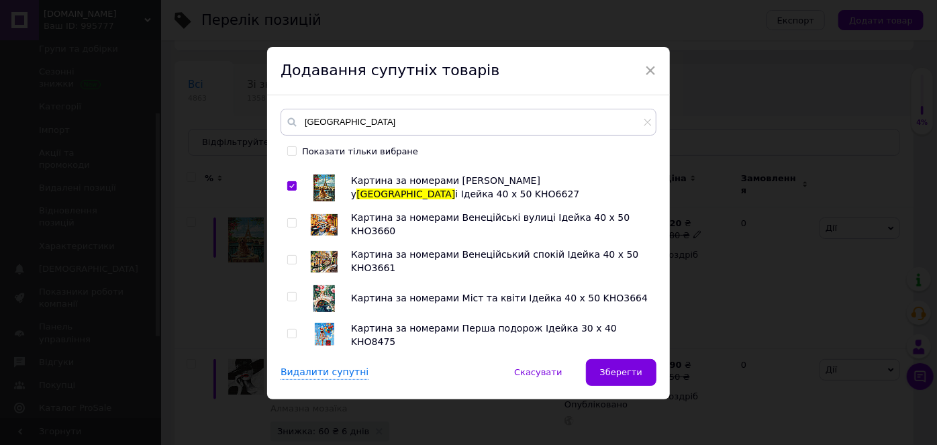
scroll to position [792, 0]
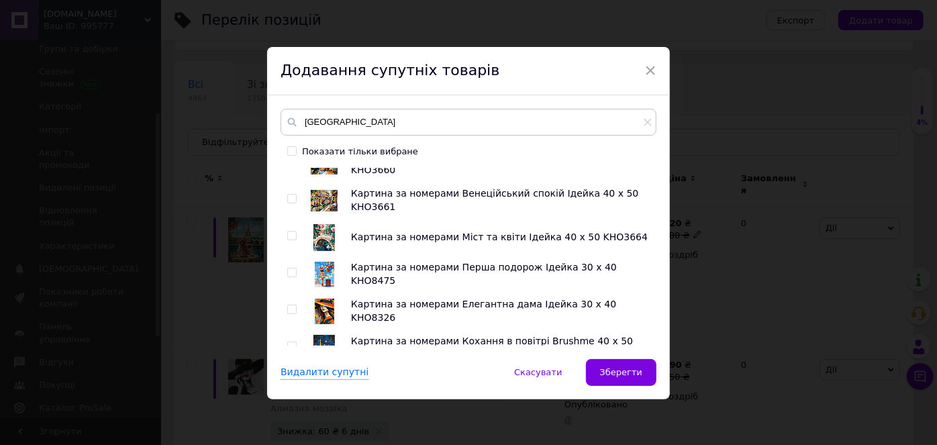
click at [293, 273] on input "checkbox" at bounding box center [291, 272] width 9 height 9
checkbox input "true"
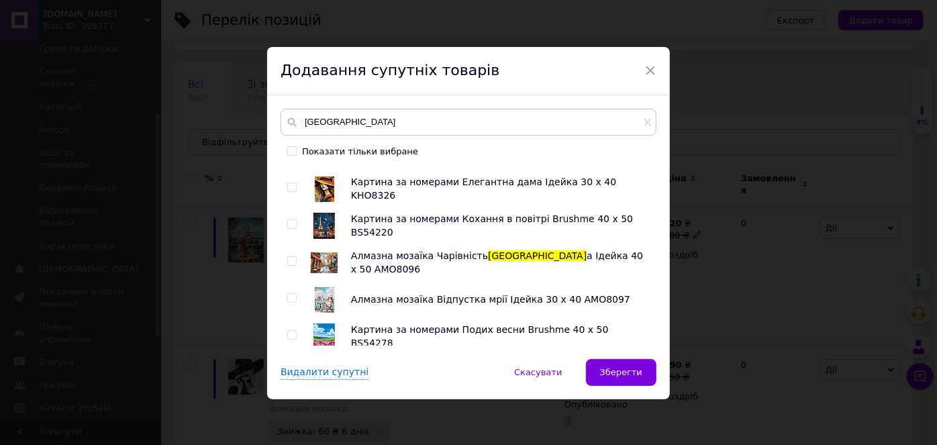
click at [287, 223] on input "checkbox" at bounding box center [291, 224] width 9 height 9
checkbox input "true"
click at [290, 260] on input "checkbox" at bounding box center [291, 261] width 9 height 9
checkbox input "true"
click at [290, 297] on input "checkbox" at bounding box center [291, 298] width 9 height 9
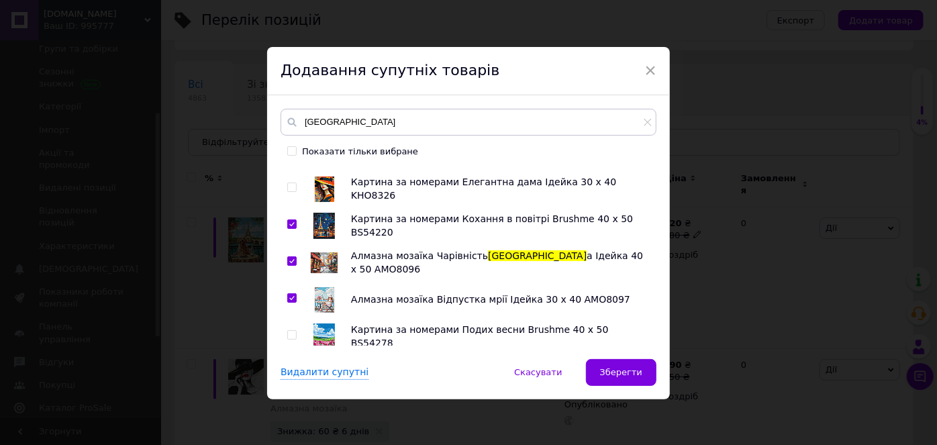
checkbox input "true"
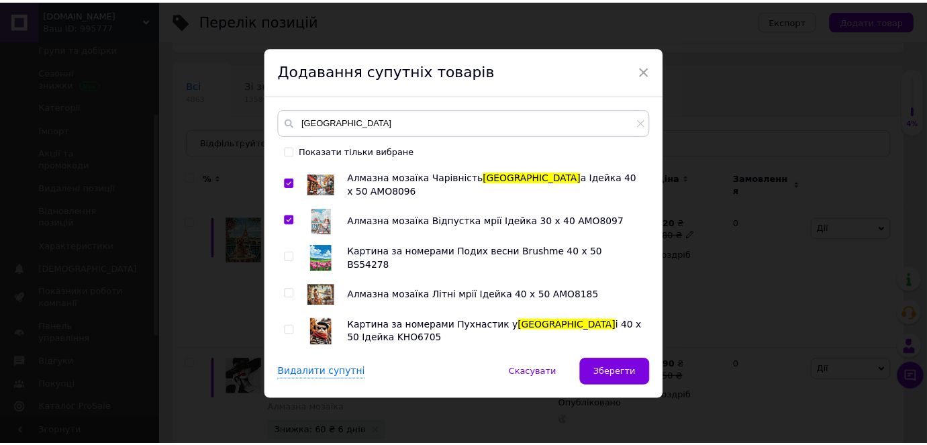
scroll to position [0, 0]
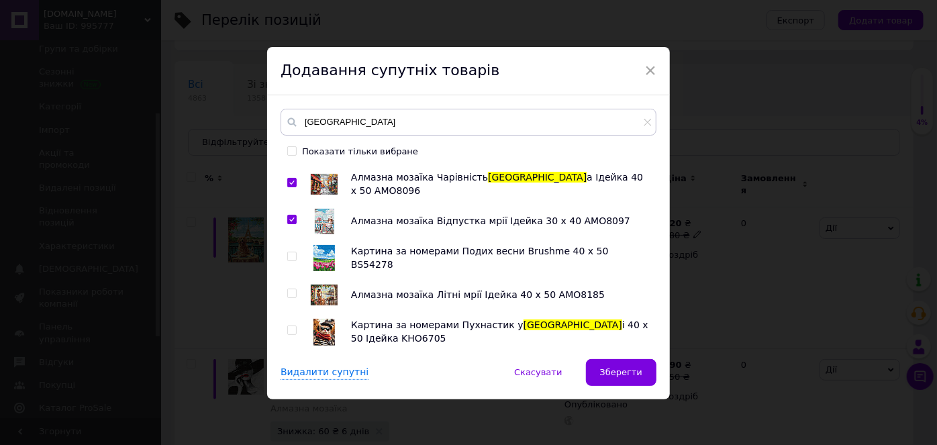
click at [289, 331] on input "checkbox" at bounding box center [291, 330] width 9 height 9
checkbox input "true"
click at [610, 362] on button "Зберегти" at bounding box center [621, 372] width 70 height 27
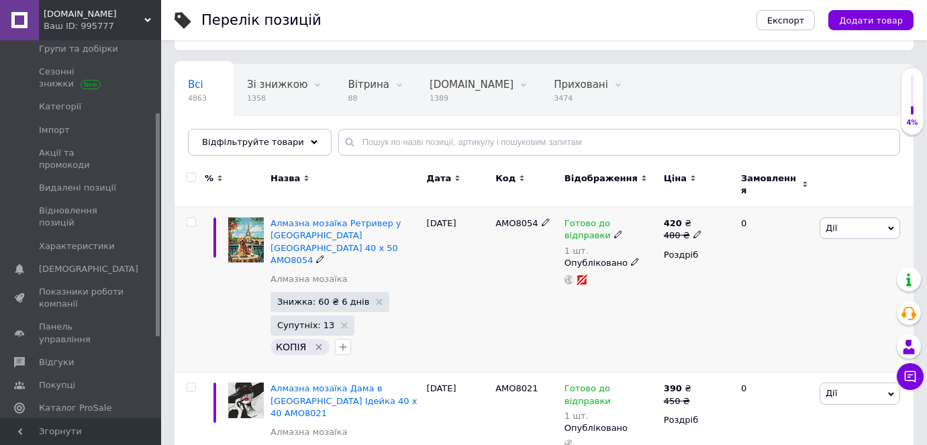
click at [191, 218] on input "checkbox" at bounding box center [191, 222] width 9 height 9
checkbox input "true"
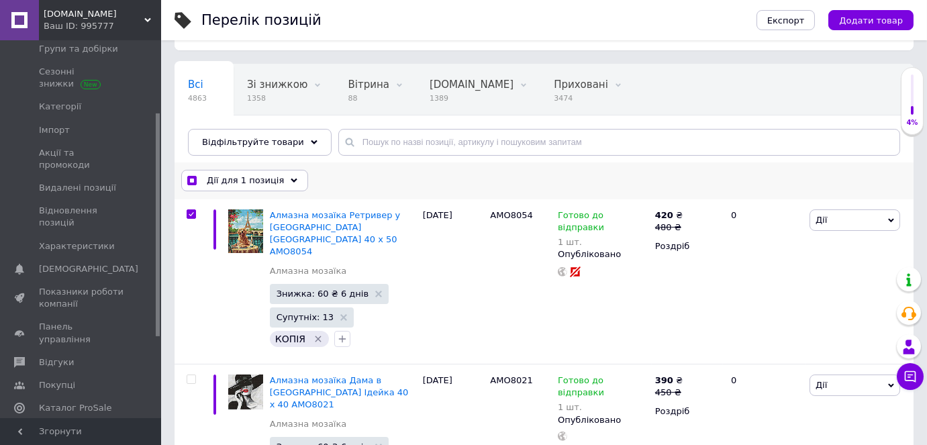
click at [229, 183] on span "Дії для 1 позиція" at bounding box center [245, 180] width 77 height 12
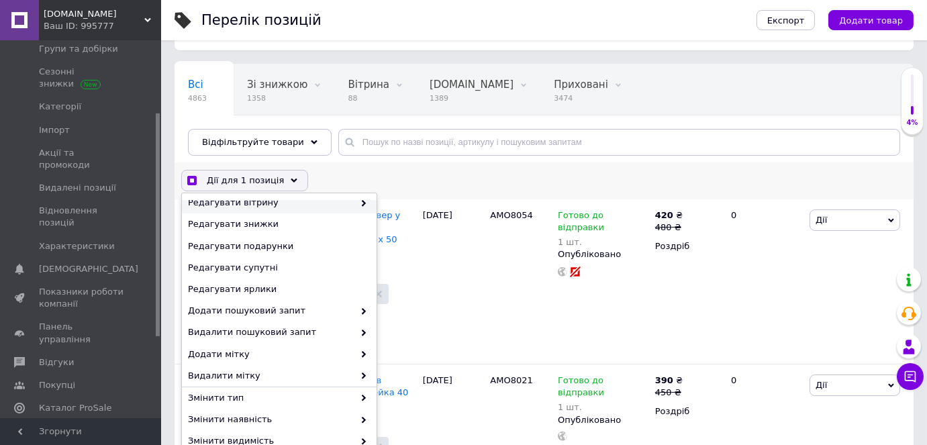
scroll to position [121, 0]
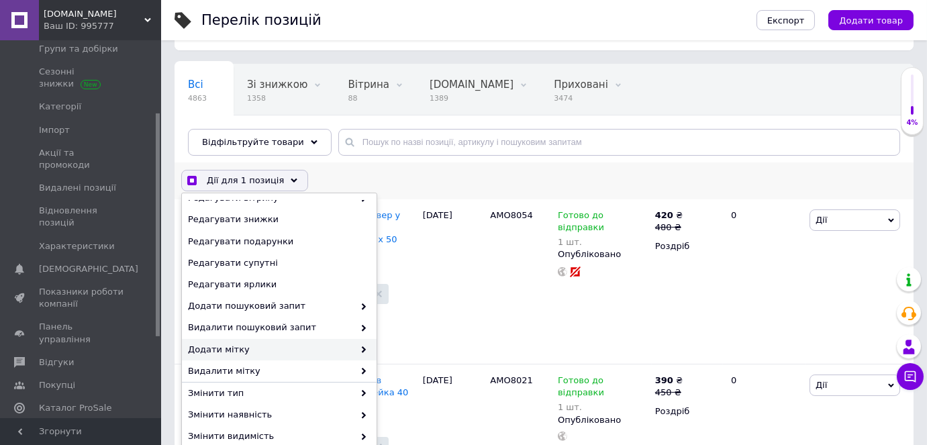
click at [253, 348] on span "Додати мітку" at bounding box center [271, 350] width 166 height 12
checkbox input "true"
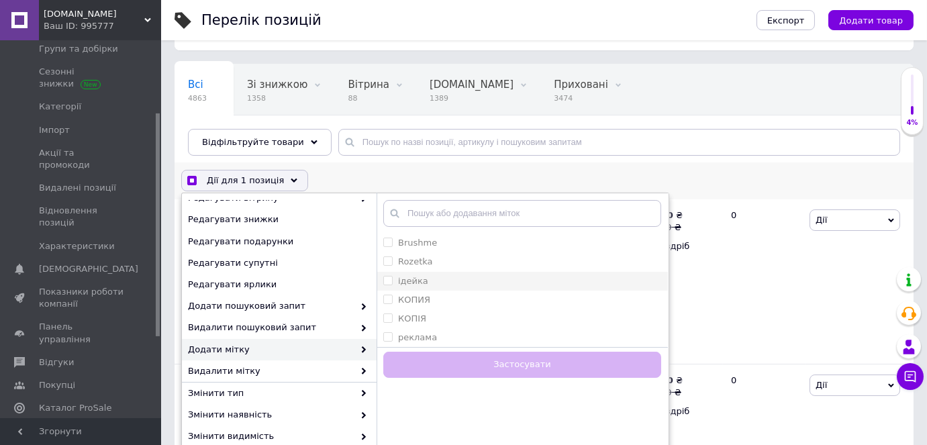
click at [389, 278] on input "ідейка" at bounding box center [387, 280] width 9 height 9
checkbox input "true"
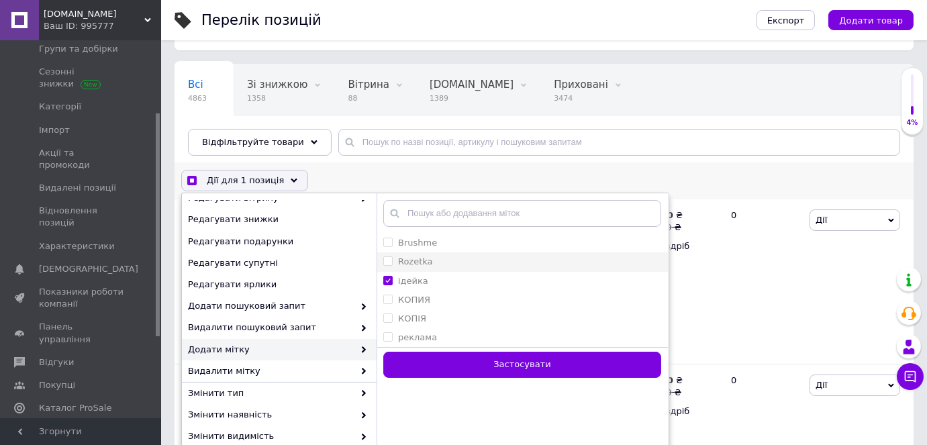
checkbox input "true"
click at [391, 258] on input "Rozetka" at bounding box center [387, 260] width 9 height 9
checkbox input "true"
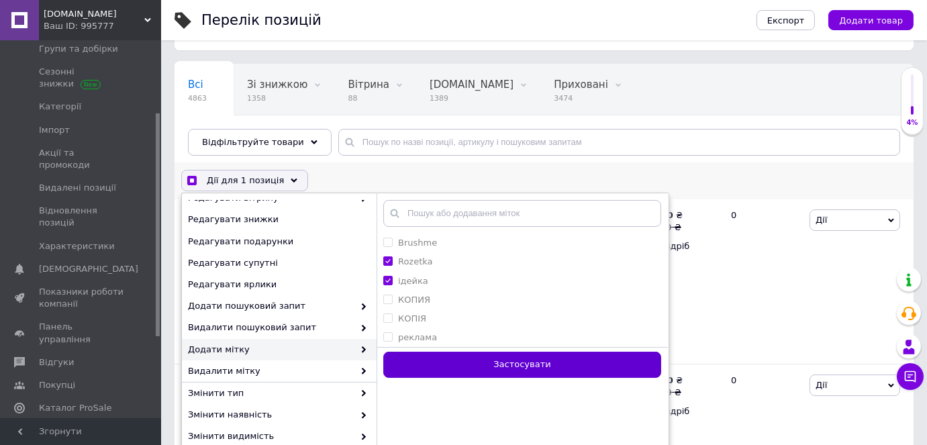
click at [424, 356] on button "Застосувати" at bounding box center [522, 365] width 278 height 26
checkbox input "false"
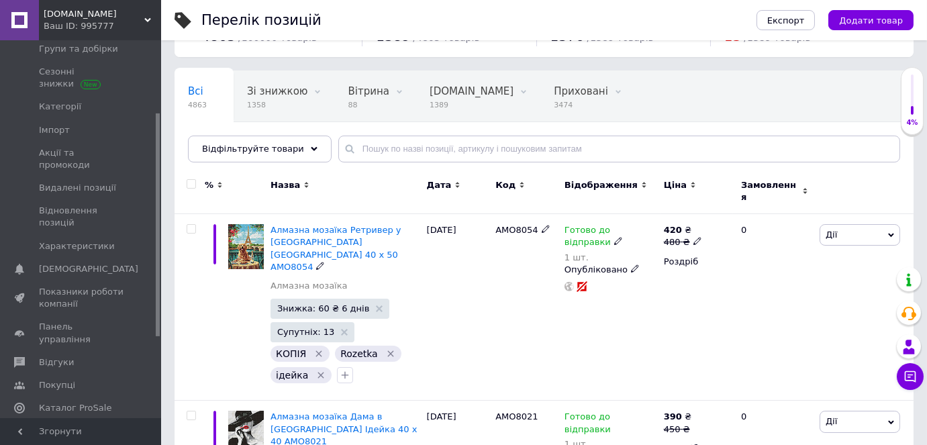
scroll to position [0, 0]
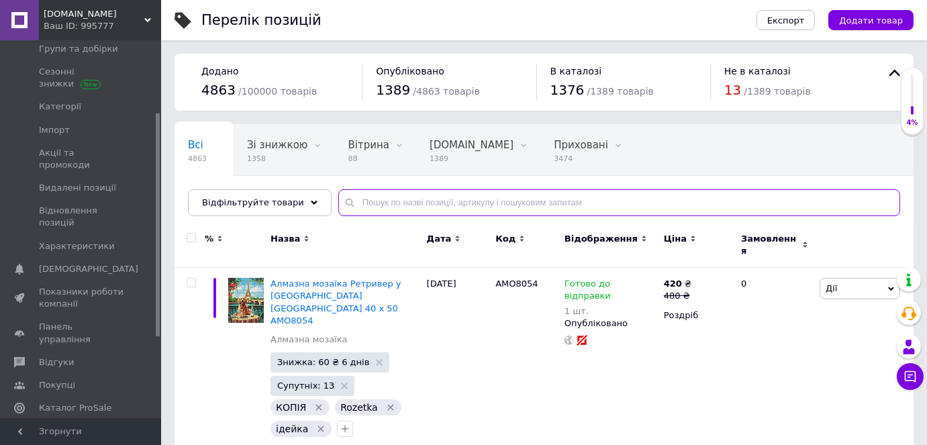
click at [367, 197] on input "text" at bounding box center [619, 202] width 562 height 27
type input "квіти зорі"
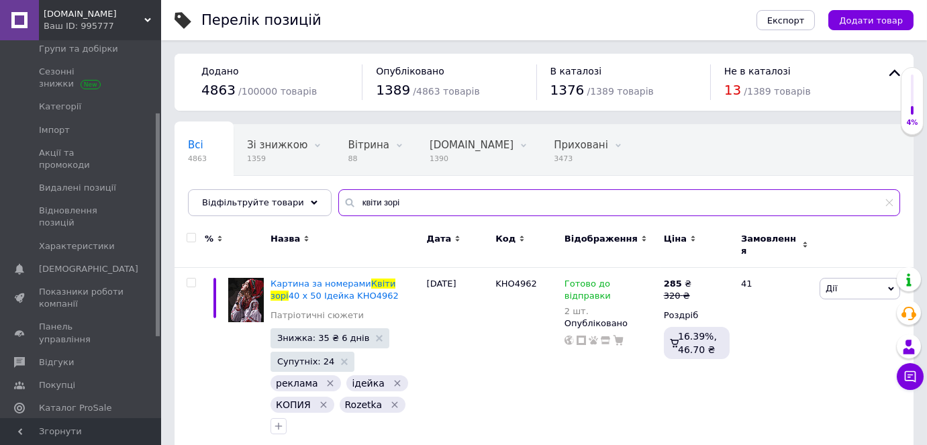
drag, startPoint x: 387, startPoint y: 207, endPoint x: 331, endPoint y: 187, distance: 59.0
click at [331, 187] on div "Всі 4863 Зі знижкою 1359 Видалити Редагувати Вітрина 88 Видалити Редагувати [DO…" at bounding box center [543, 170] width 739 height 92
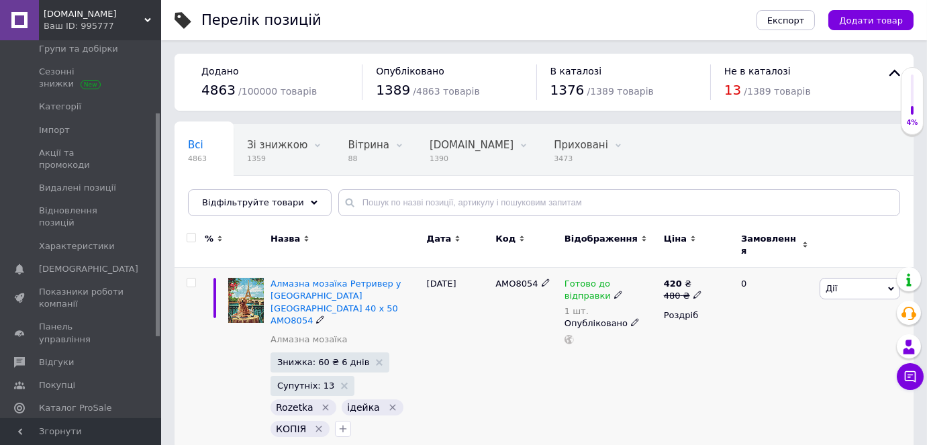
click at [693, 291] on icon at bounding box center [697, 295] width 8 height 8
type input "4"
type input "500"
click at [671, 342] on div "420 ₴ 480 ₴ Ціна 500 Валюта ₴ $ EUR CHF GBP ¥ PLN ₸ MDL HUF KGS CNY TRY KRW lei…" at bounding box center [696, 361] width 72 height 187
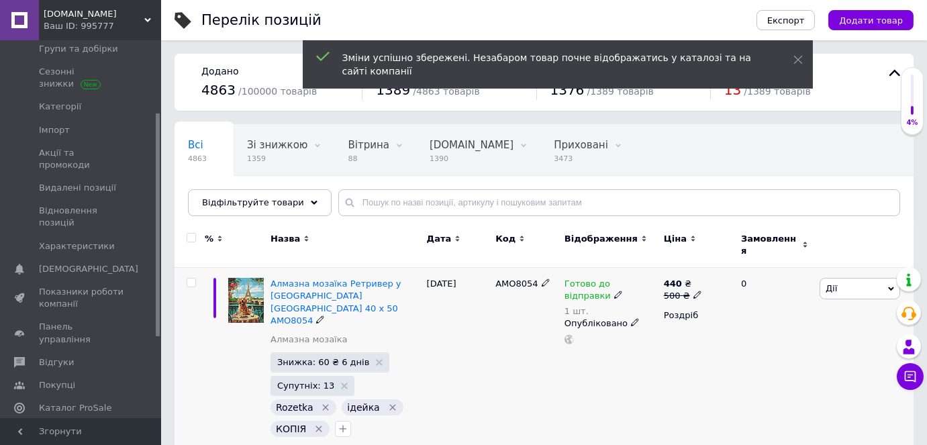
click at [693, 291] on icon at bounding box center [697, 295] width 8 height 8
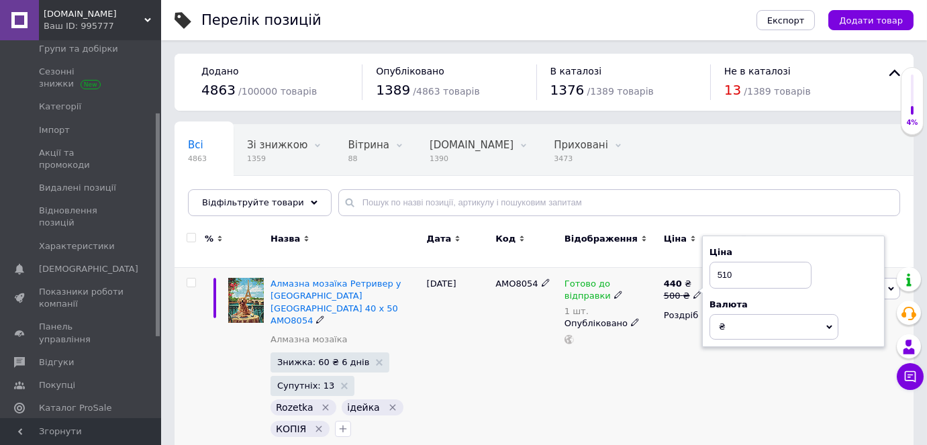
type input "510"
click at [656, 348] on div "Готово до відправки 1 шт. Опубліковано" at bounding box center [610, 361] width 99 height 187
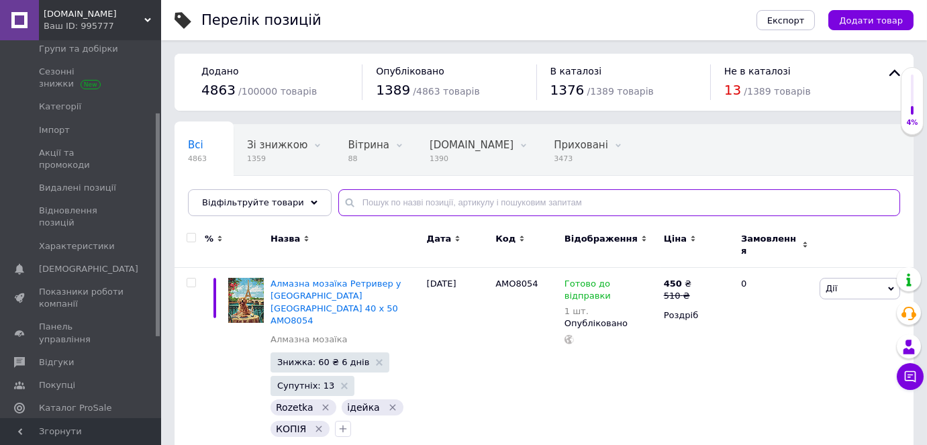
click at [349, 199] on input "text" at bounding box center [619, 202] width 562 height 27
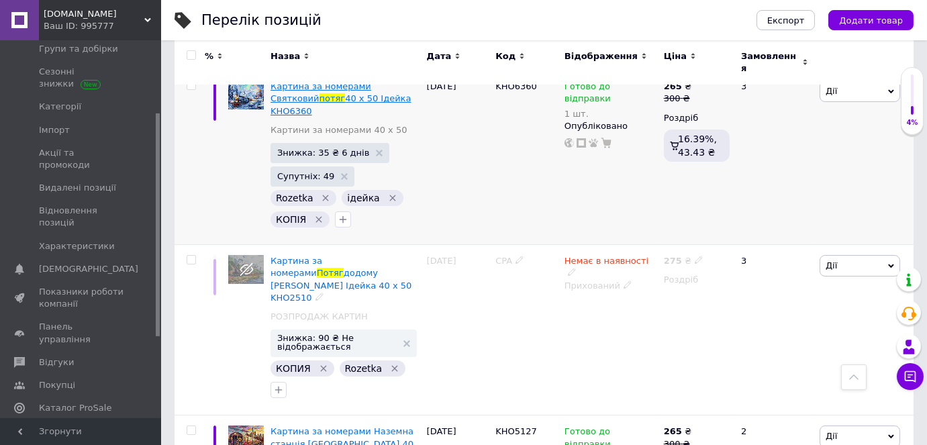
scroll to position [39, 0]
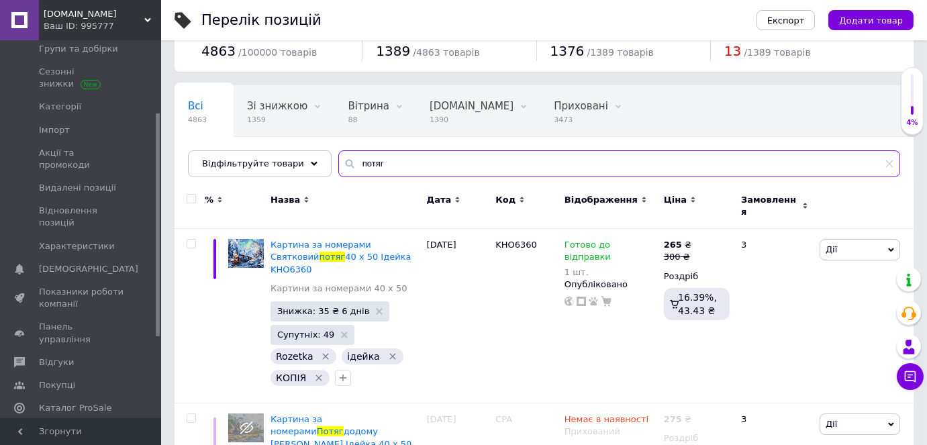
drag, startPoint x: 387, startPoint y: 161, endPoint x: 345, endPoint y: 144, distance: 45.1
click at [339, 147] on div "Всі 4863 Зі знижкою 1359 Видалити Редагувати Вітрина 88 Видалити Редагувати [DO…" at bounding box center [543, 131] width 739 height 92
type input "потяг"
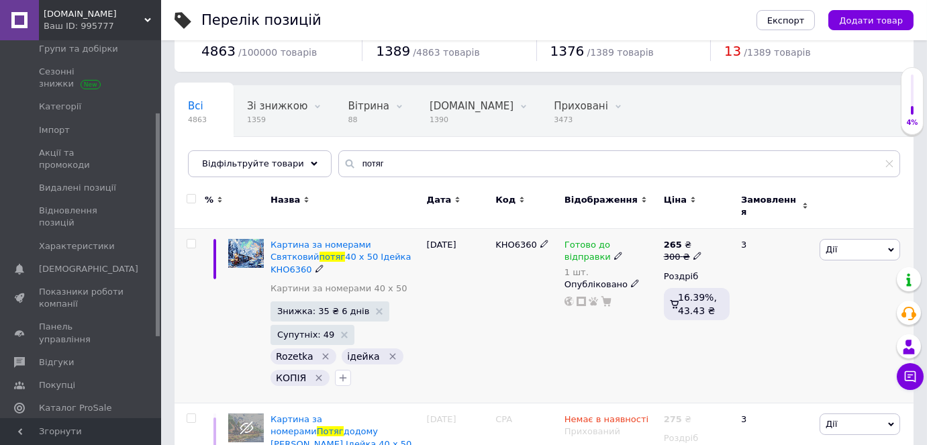
click at [693, 252] on use at bounding box center [696, 255] width 7 height 7
type input "305"
click at [655, 361] on div "Готово до відправки 1 шт. Опубліковано" at bounding box center [610, 316] width 99 height 174
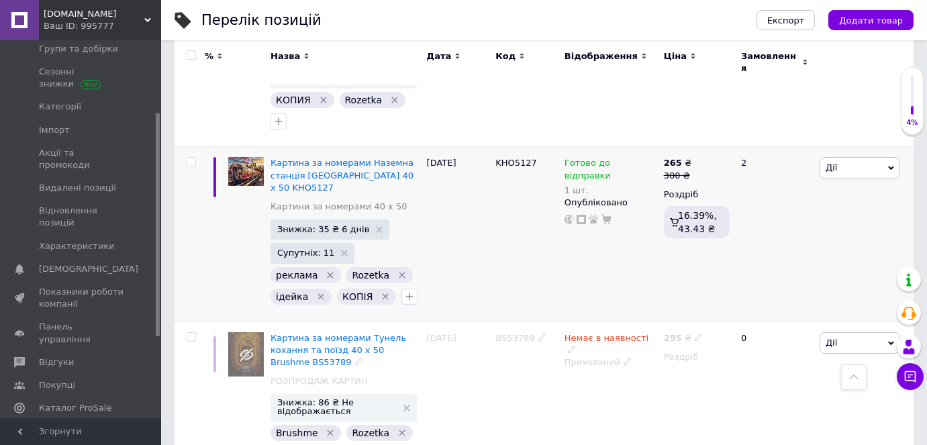
scroll to position [100, 0]
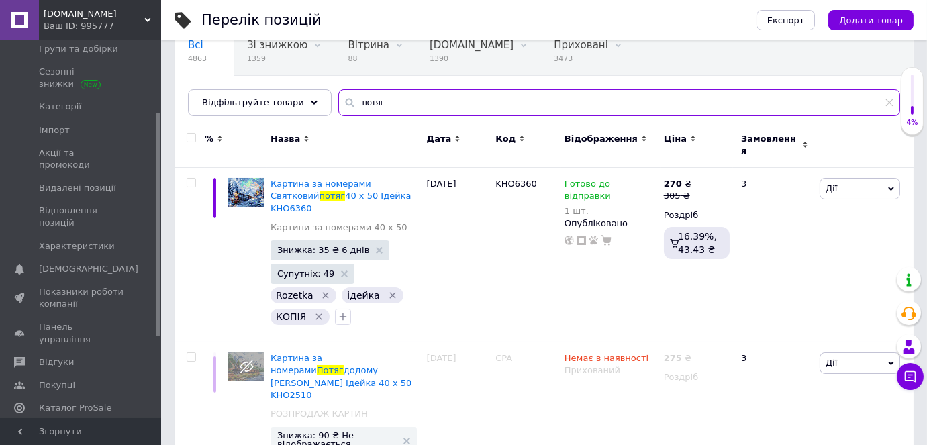
drag, startPoint x: 367, startPoint y: 97, endPoint x: 312, endPoint y: 78, distance: 58.1
click at [313, 84] on div "Всі 4863 Зі знижкою 1359 Видалити Редагувати Вітрина 88 Видалити Редагувати [DO…" at bounding box center [543, 70] width 739 height 92
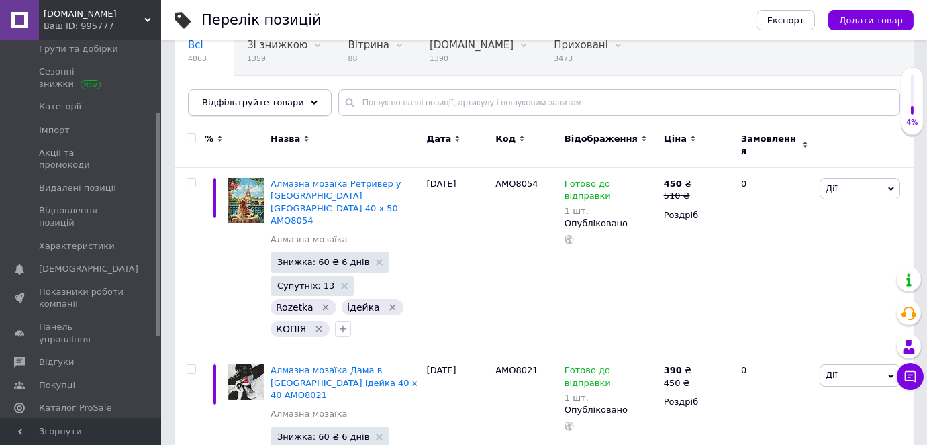
click at [291, 105] on div "Відфільтруйте товари" at bounding box center [260, 102] width 144 height 27
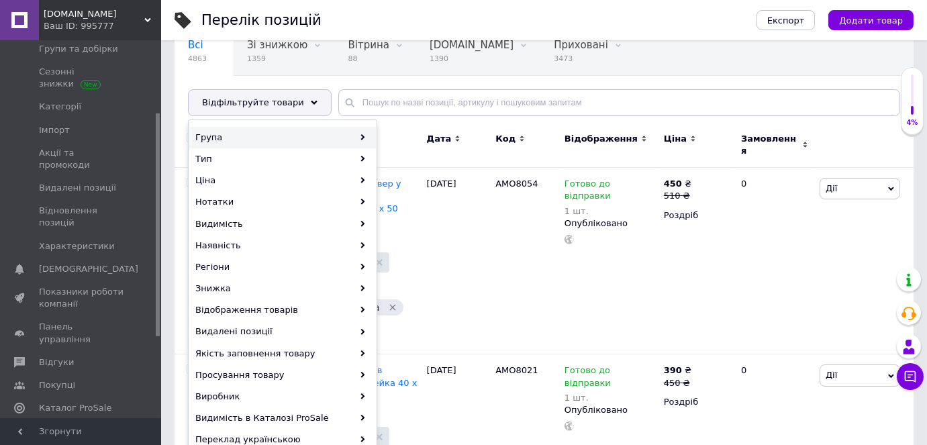
click at [223, 145] on div "Група" at bounding box center [282, 137] width 187 height 21
click at [318, 138] on div "Група" at bounding box center [282, 137] width 187 height 21
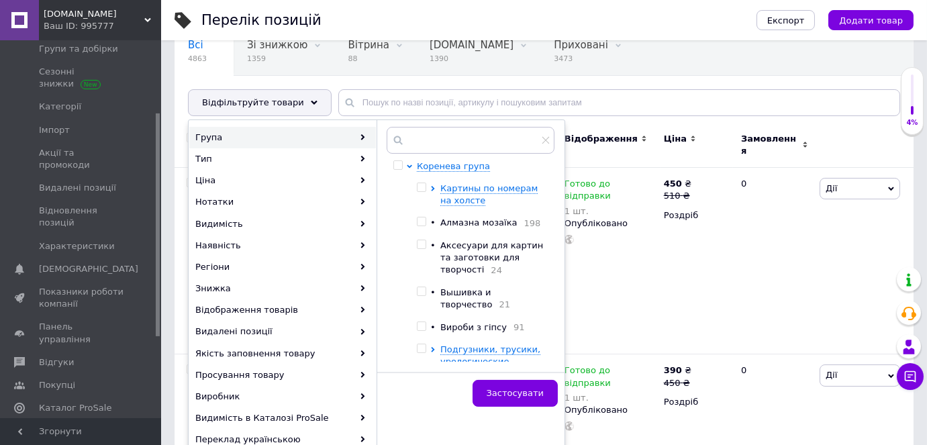
drag, startPoint x: 420, startPoint y: 221, endPoint x: 435, endPoint y: 236, distance: 21.8
click at [419, 221] on input "checkbox" at bounding box center [421, 221] width 9 height 9
checkbox input "true"
click at [506, 392] on span "Застосувати" at bounding box center [514, 393] width 57 height 10
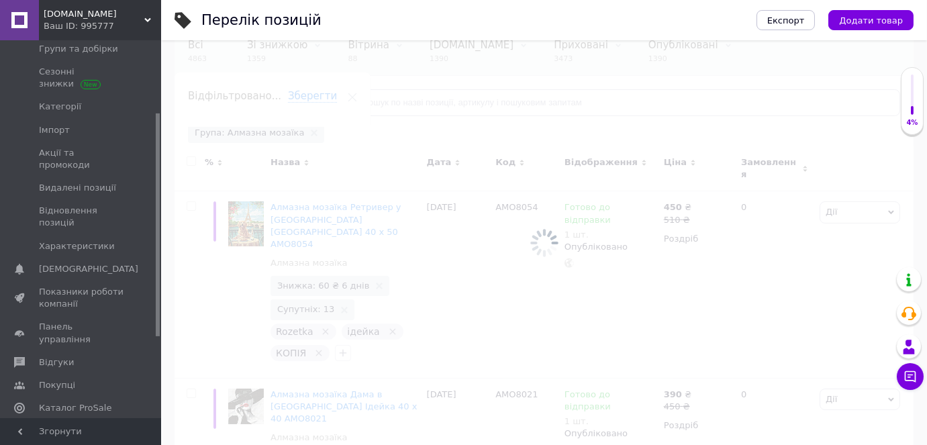
scroll to position [0, 43]
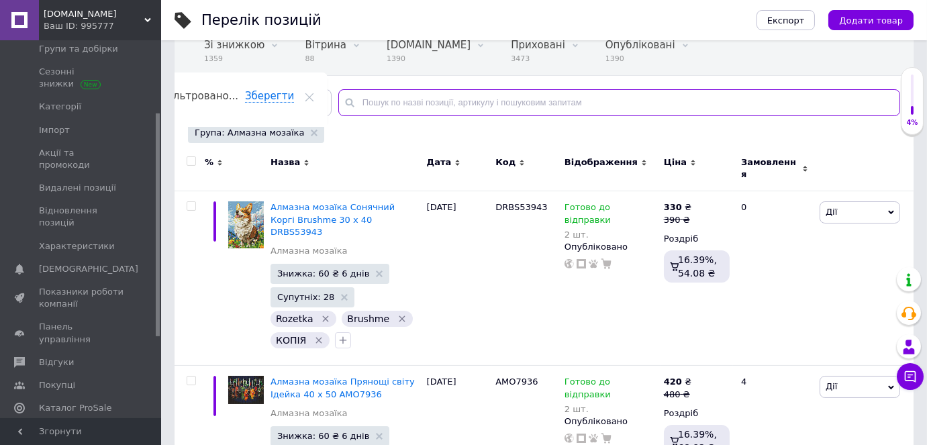
click at [423, 99] on input "text" at bounding box center [619, 102] width 562 height 27
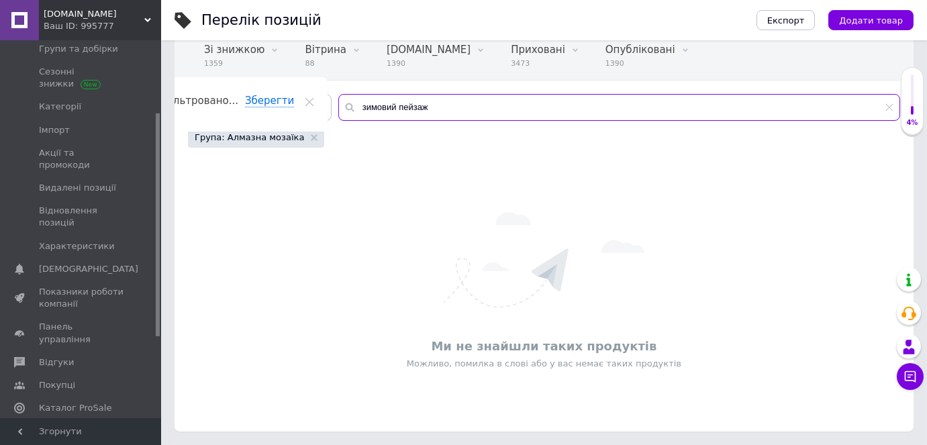
scroll to position [94, 0]
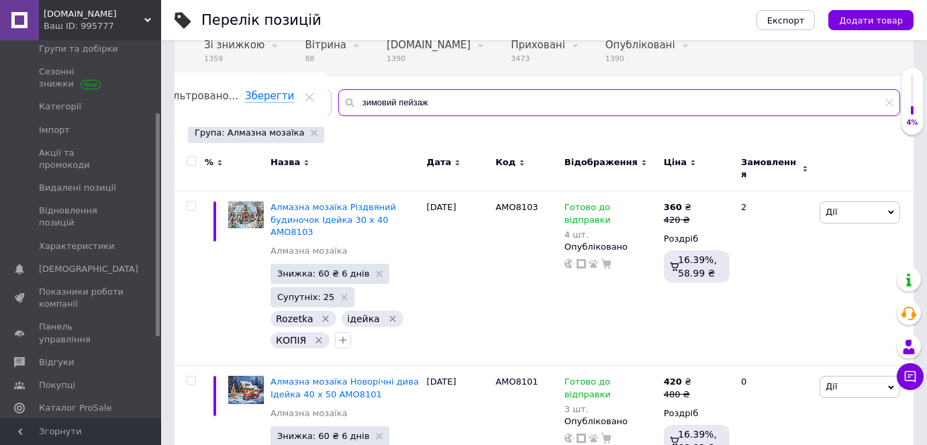
type input "зимовий пейзаж"
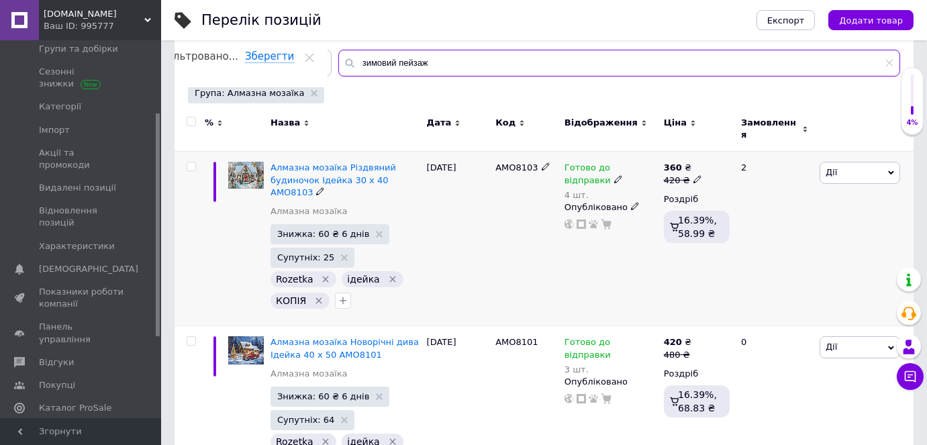
scroll to position [161, 0]
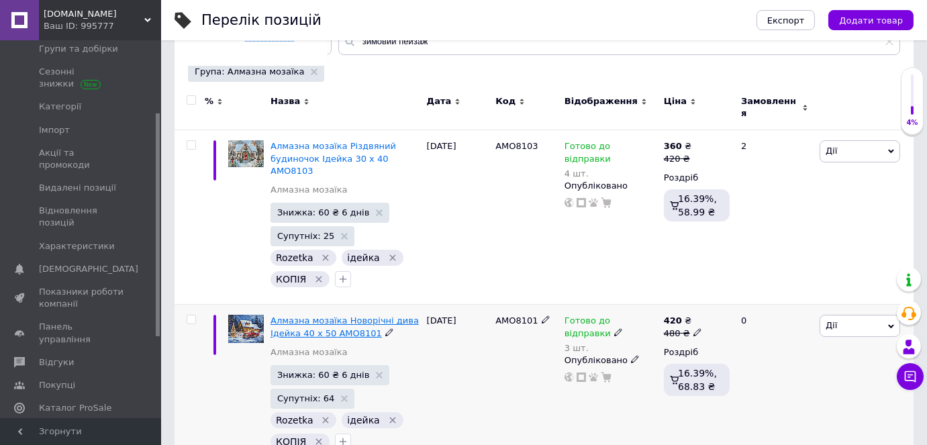
click at [329, 315] on span "Алмазна мозаїка Новорічні дива Ідейка 40 х 50 AMO8101" at bounding box center [344, 326] width 148 height 22
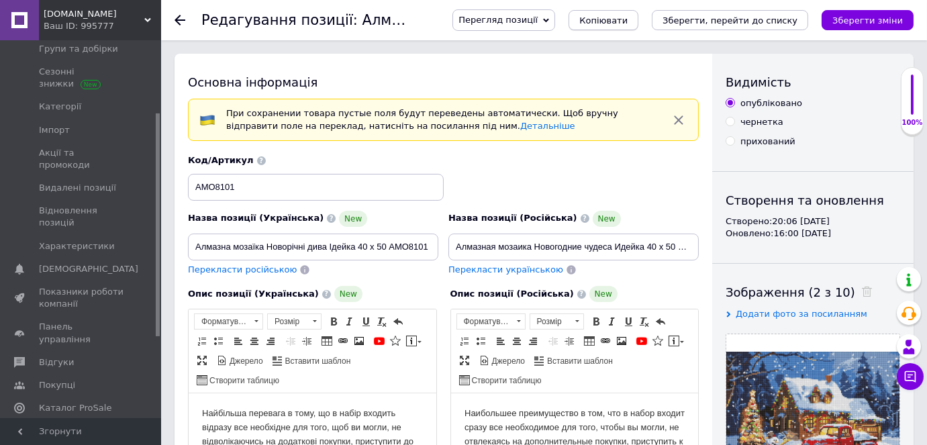
click at [620, 21] on span "Копіювати" at bounding box center [603, 20] width 48 height 10
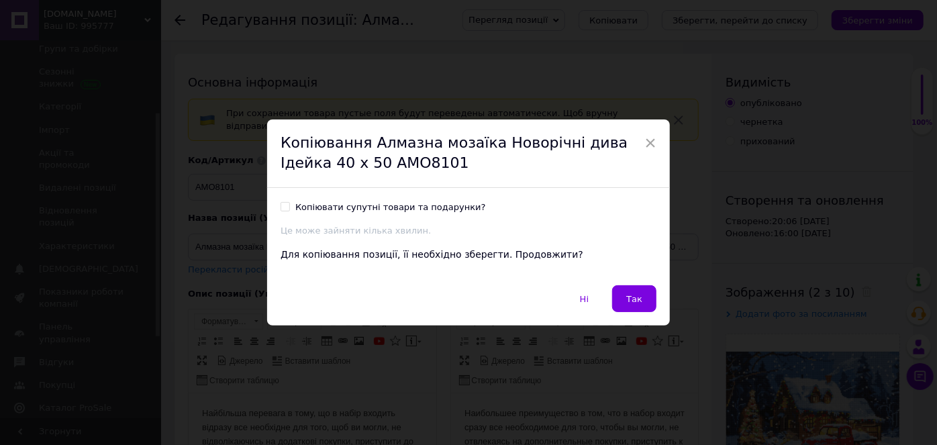
click at [281, 204] on input "Копіювати супутні товари та подарунки?" at bounding box center [284, 206] width 9 height 9
checkbox input "true"
click at [620, 295] on button "Так" at bounding box center [634, 298] width 44 height 27
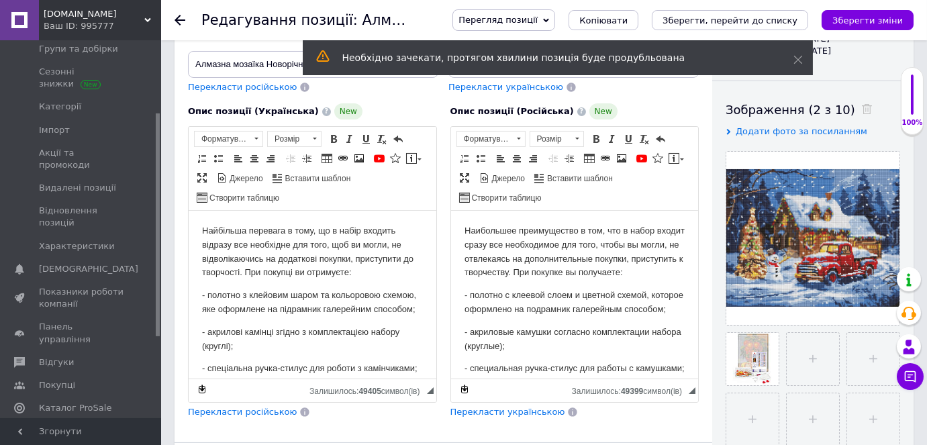
scroll to position [305, 0]
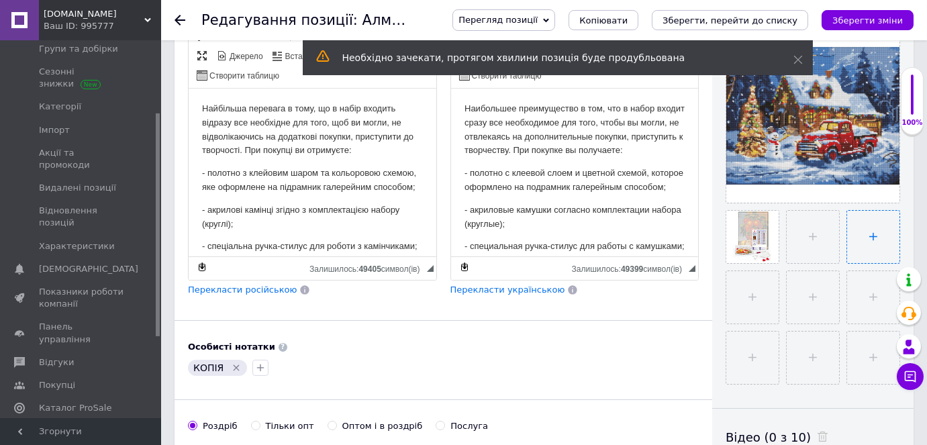
drag, startPoint x: 884, startPoint y: 189, endPoint x: 846, endPoint y: 219, distance: 48.7
click at [0, 0] on icon at bounding box center [0, 0] width 0 height 0
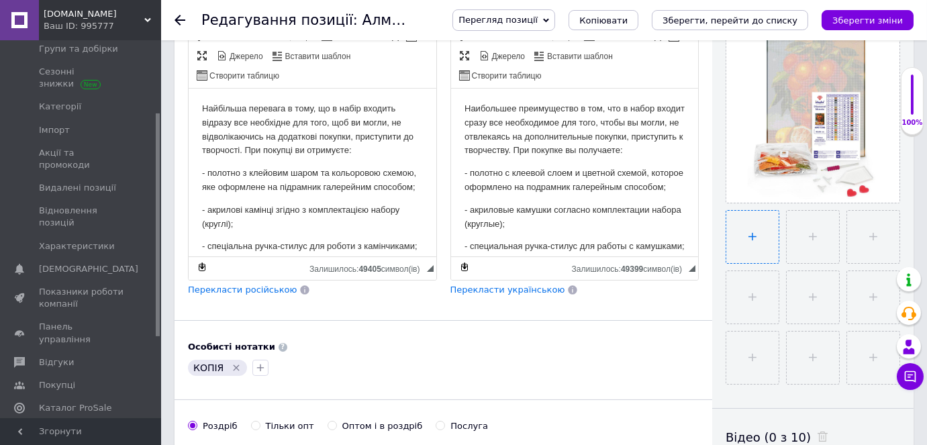
click at [743, 231] on input "file" at bounding box center [752, 237] width 52 height 52
type input "C:\fakepath\ждзщшгрнпе.jpg"
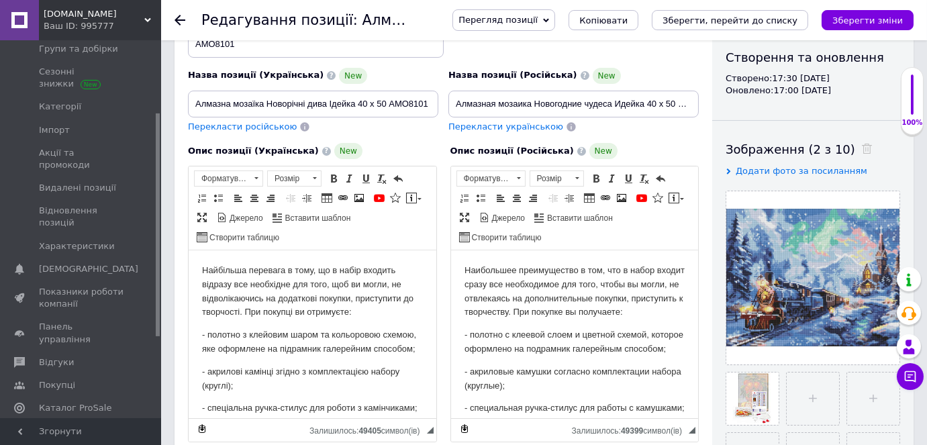
scroll to position [0, 0]
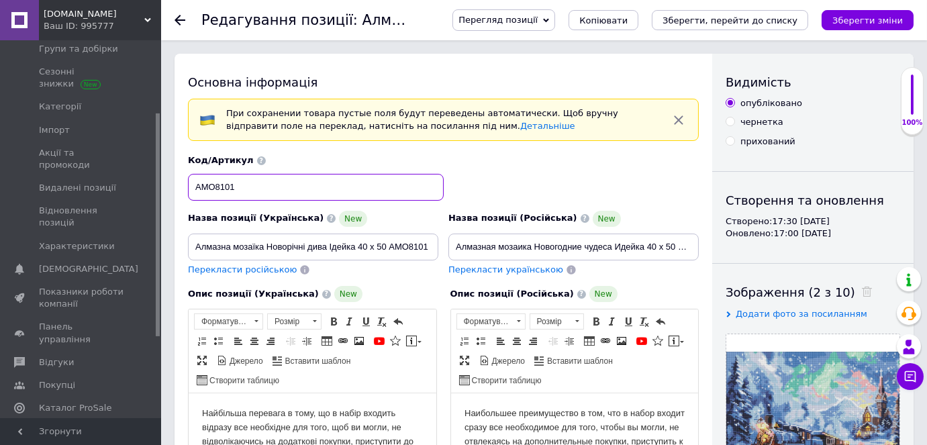
drag, startPoint x: 240, startPoint y: 187, endPoint x: 199, endPoint y: 186, distance: 40.3
click at [199, 186] on input "AMO8101" at bounding box center [316, 187] width 256 height 27
click at [240, 184] on input "AMO8101" at bounding box center [316, 187] width 256 height 27
drag, startPoint x: 240, startPoint y: 187, endPoint x: 197, endPoint y: 180, distance: 44.1
click at [197, 180] on input "AMO8101" at bounding box center [316, 187] width 256 height 27
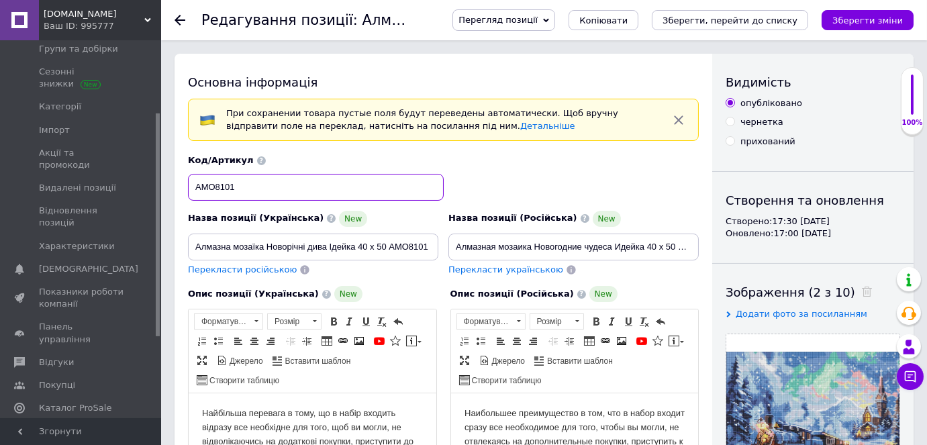
paste input "2"
type input "AMO8102"
drag, startPoint x: 388, startPoint y: 247, endPoint x: 443, endPoint y: 252, distance: 55.3
click at [443, 252] on div "Назва позиції (Українська) New Алмазна мозаїка Новорічні дива Ідейка 40 х 50 AM…" at bounding box center [443, 216] width 521 height 132
paste input "2"
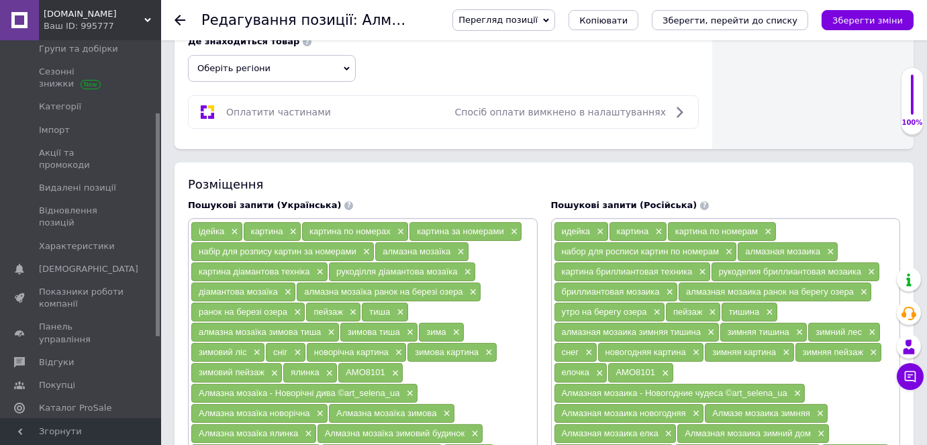
scroll to position [854, 0]
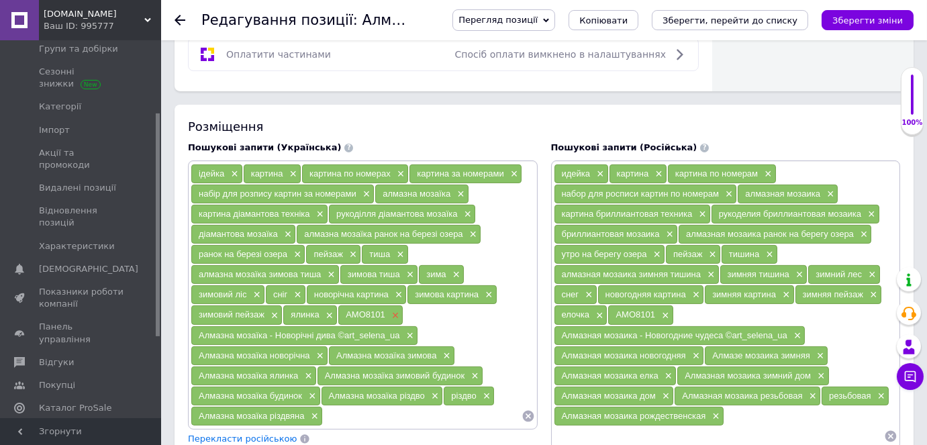
type input "Алмазна мозаїка Новорічні дива Ідейка 40 х 50 AMO8102"
click at [390, 310] on span "×" at bounding box center [394, 315] width 11 height 11
click at [331, 406] on input at bounding box center [422, 416] width 198 height 20
paste input "AMO8102"
type input "AMO8102"
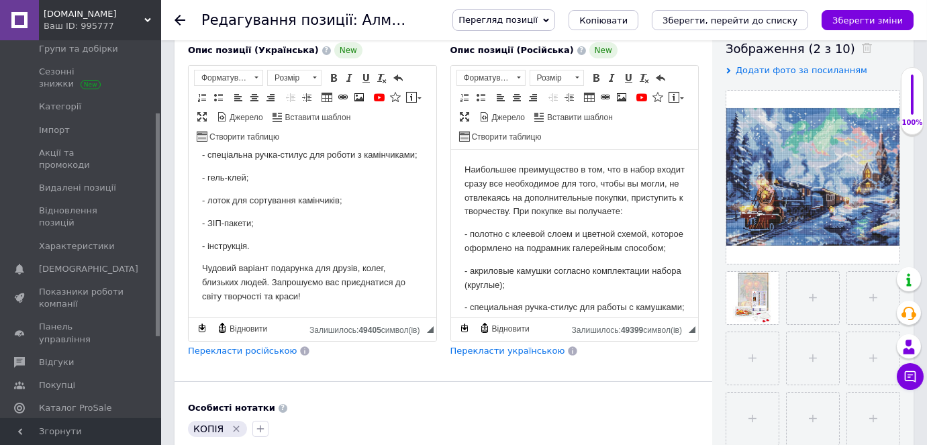
scroll to position [0, 0]
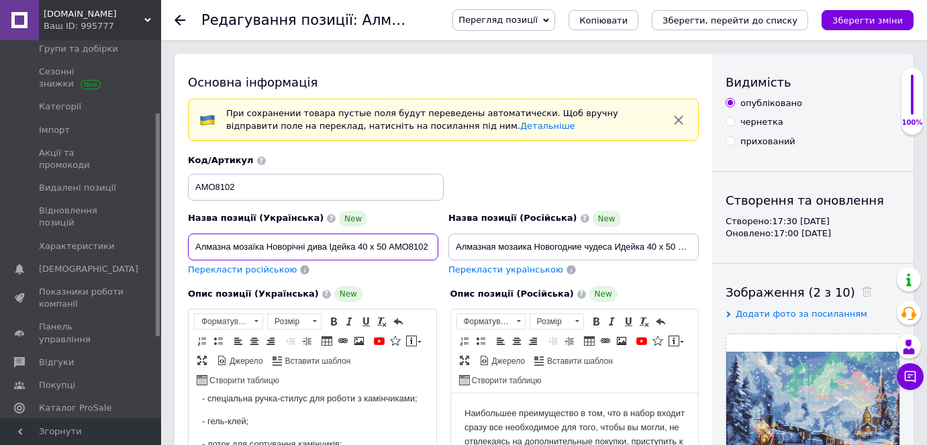
drag, startPoint x: 266, startPoint y: 242, endPoint x: 326, endPoint y: 252, distance: 60.5
click at [326, 252] on input "Алмазна мозаїка Новорічні дива Ідейка 40 х 50 AMO8102" at bounding box center [313, 247] width 250 height 27
paste input "вятковий потяг"
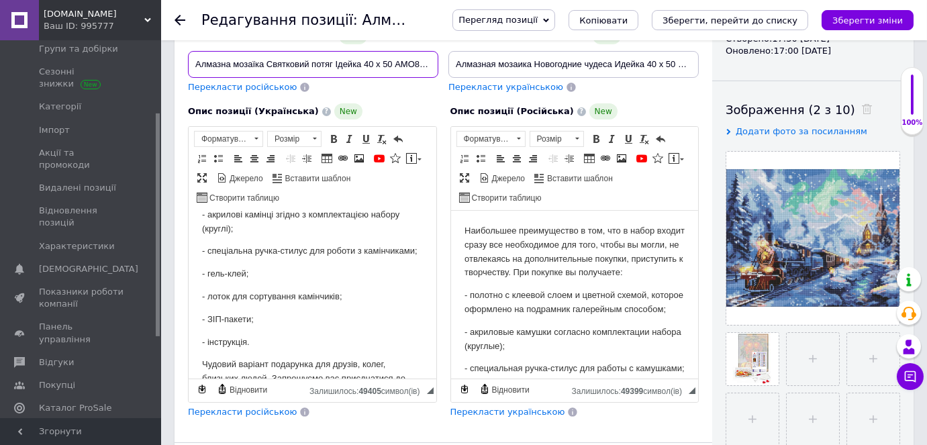
scroll to position [58, 0]
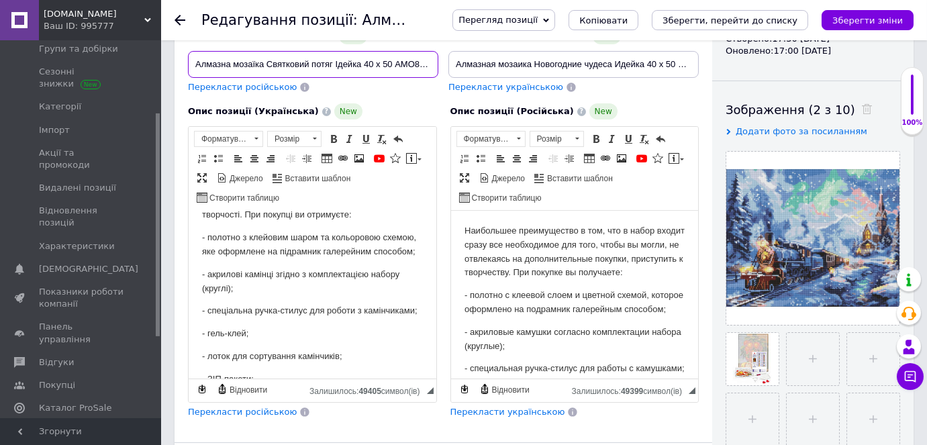
type input "Алмазна мозаїка Святковий потяг Ідейка 40 х 50 AMO8102"
click at [213, 86] on span "Перекласти російською" at bounding box center [242, 87] width 109 height 10
type input "Алмазная мозаика Праздничный поезд Идейка 40 х 50 AMO8102"
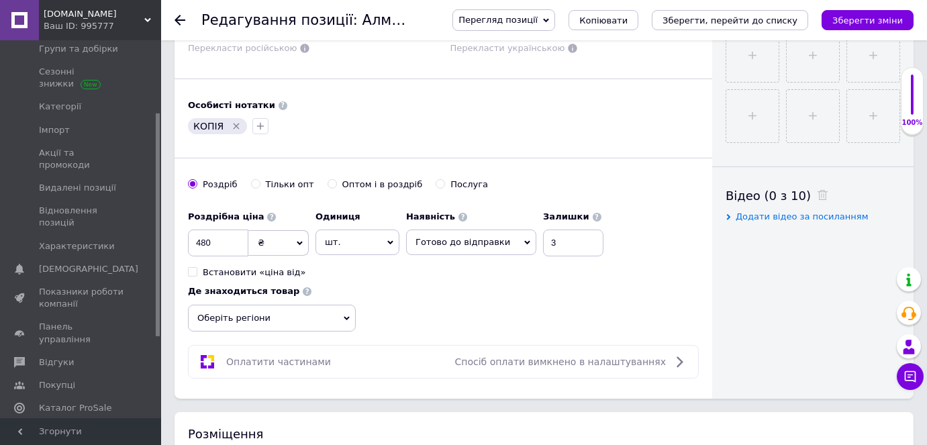
scroll to position [549, 0]
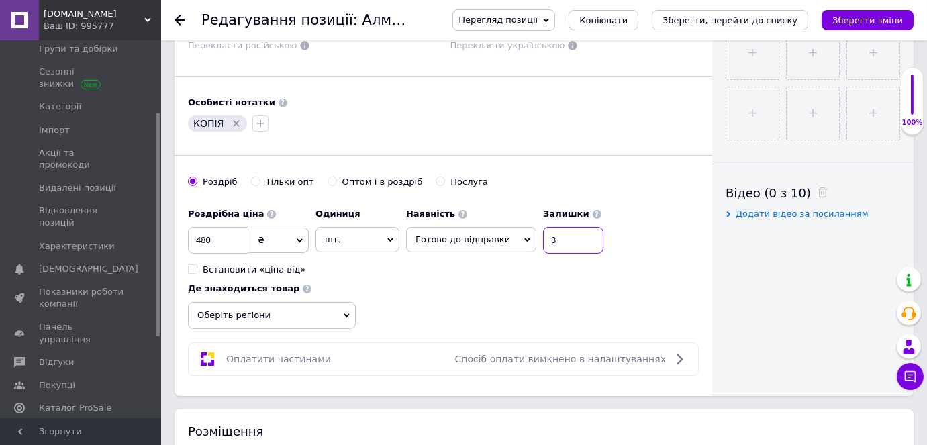
click at [543, 236] on input "3" at bounding box center [573, 240] width 60 height 27
click at [558, 243] on input "3" at bounding box center [573, 240] width 60 height 27
type input "1"
click at [254, 305] on span "Оберіть регіони" at bounding box center [272, 315] width 168 height 27
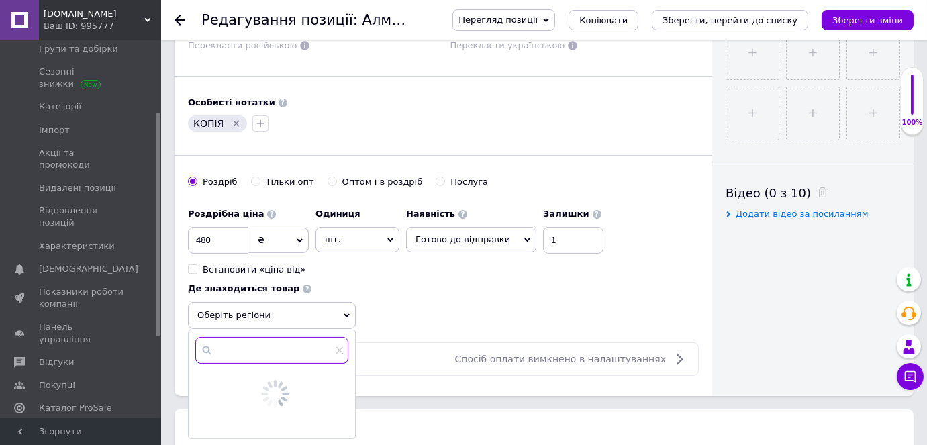
click at [262, 348] on input "text" at bounding box center [271, 350] width 153 height 27
type input "Дніпро"
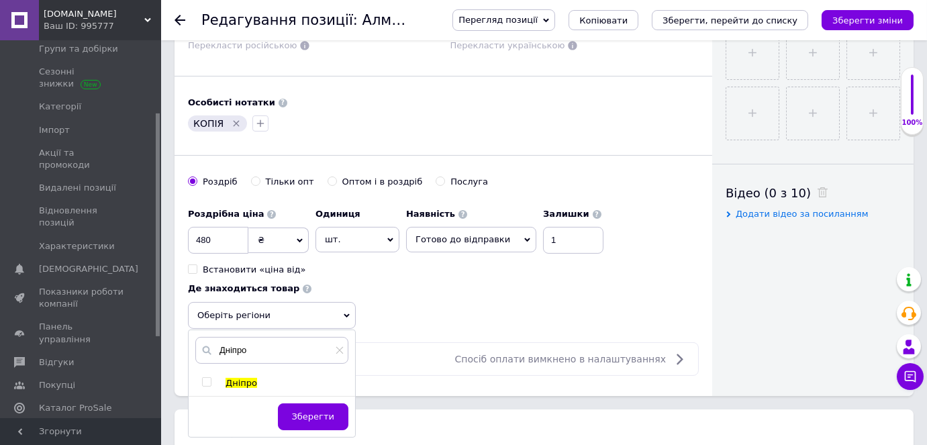
click at [204, 378] on input "checkbox" at bounding box center [206, 382] width 9 height 9
checkbox input "true"
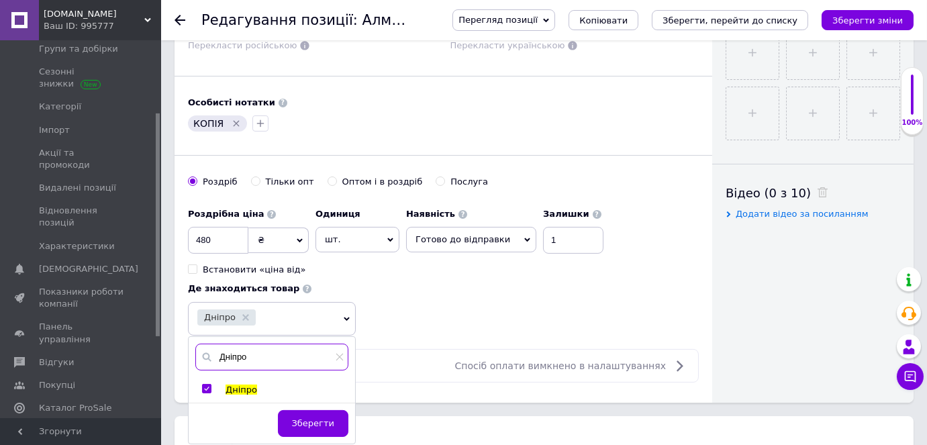
click at [270, 348] on input "Дніпро" at bounding box center [271, 357] width 153 height 27
type input "Д"
type input "[GEOGRAPHIC_DATA]"
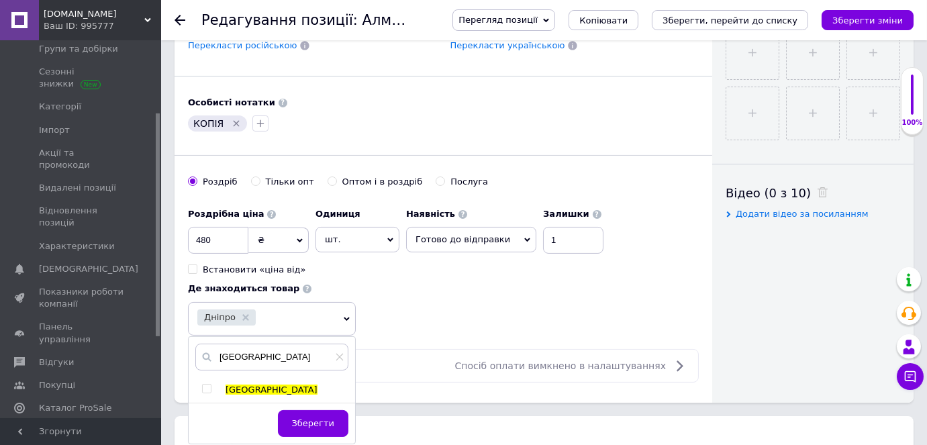
click at [209, 384] on input "checkbox" at bounding box center [206, 388] width 9 height 9
checkbox input "true"
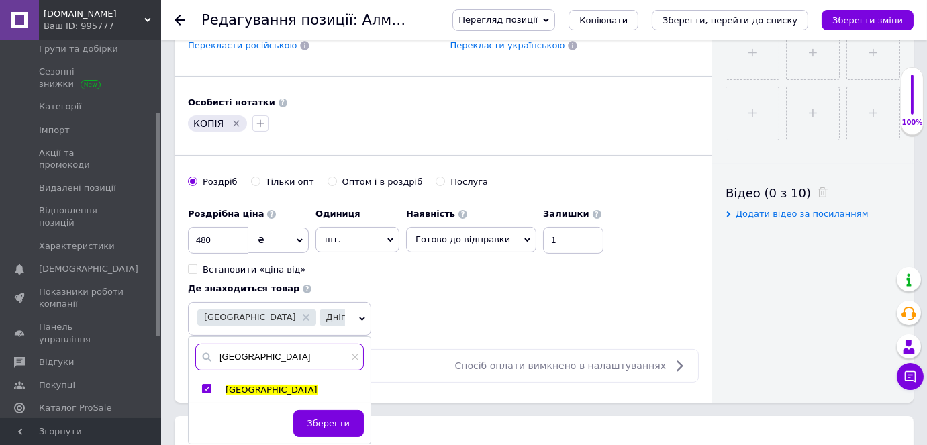
click at [278, 344] on input "[GEOGRAPHIC_DATA]" at bounding box center [279, 357] width 168 height 27
type input "к"
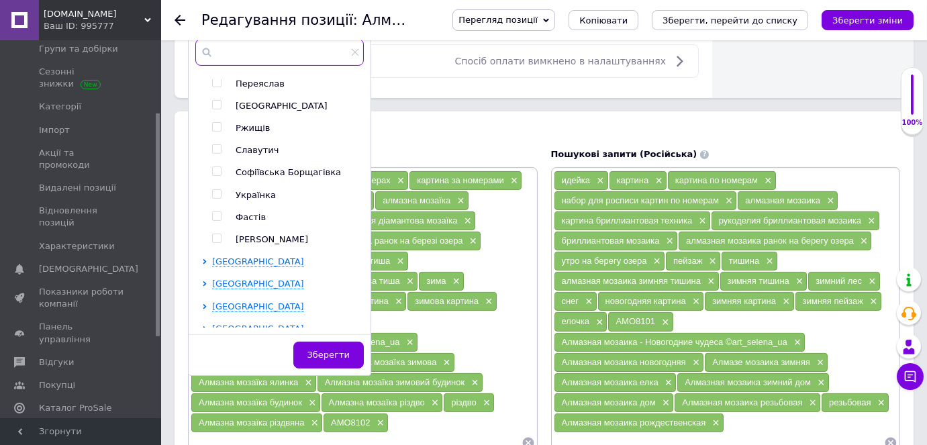
scroll to position [854, 0]
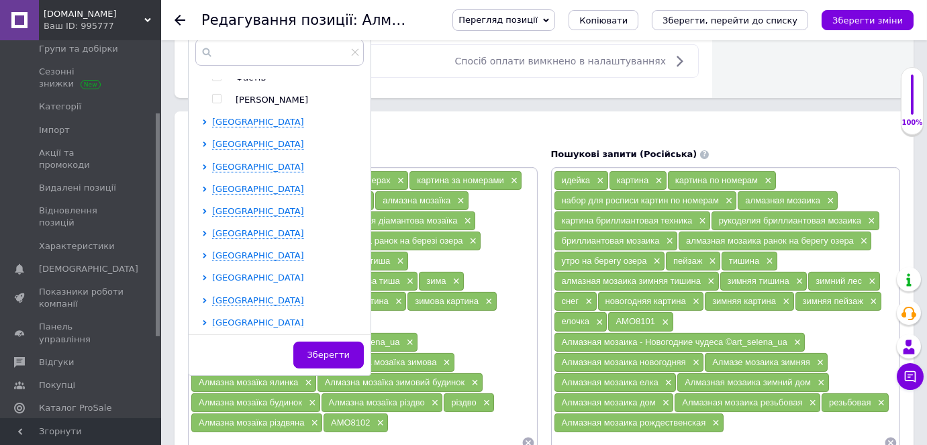
drag, startPoint x: 205, startPoint y: 305, endPoint x: 236, endPoint y: 289, distance: 34.5
click at [205, 303] on icon at bounding box center [204, 300] width 5 height 5
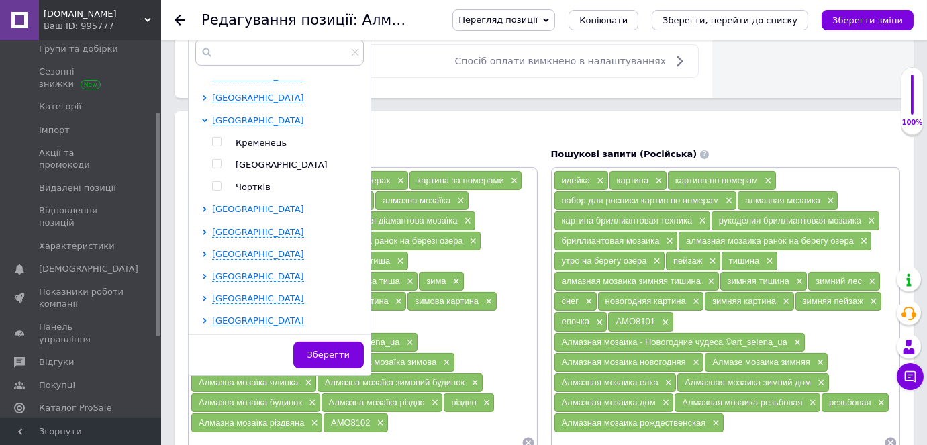
drag, startPoint x: 215, startPoint y: 165, endPoint x: 269, endPoint y: 208, distance: 68.7
click at [215, 165] on input "checkbox" at bounding box center [216, 164] width 9 height 9
checkbox input "true"
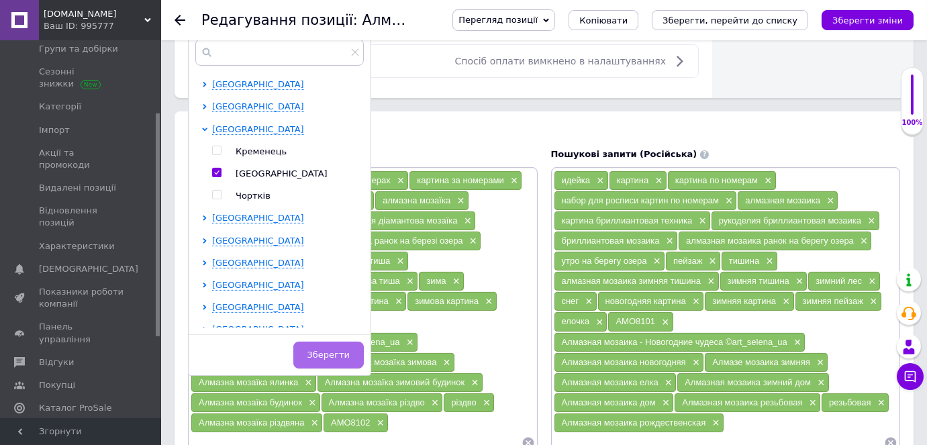
click at [317, 350] on span "Зберегти" at bounding box center [328, 355] width 42 height 10
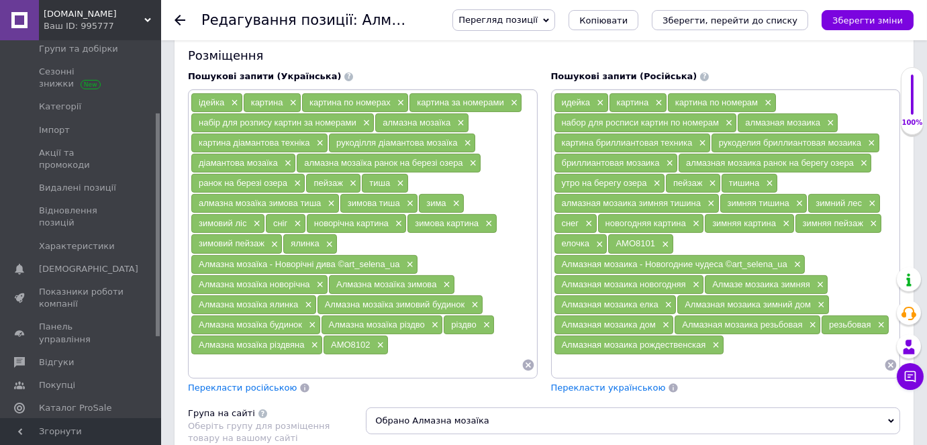
scroll to position [1037, 0]
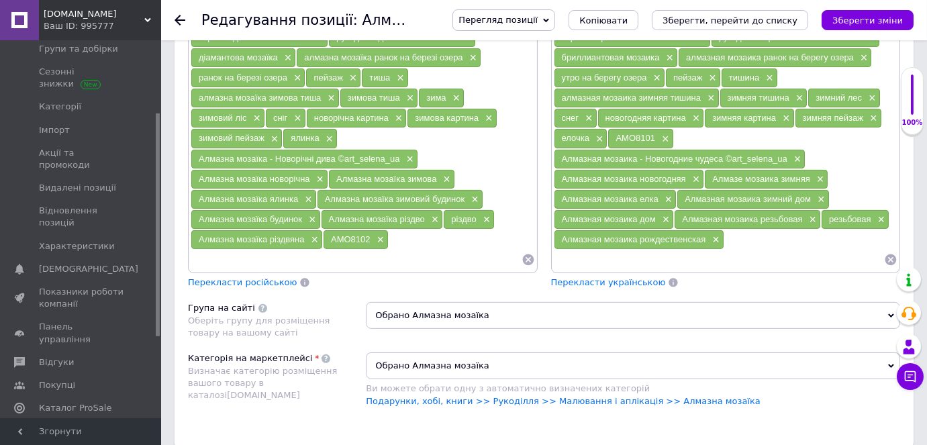
click at [236, 250] on input at bounding box center [356, 260] width 331 height 20
paste input "Алмазна мозаїка - Святковий потяг ©art_selena_ua"
type input "Алмазна мозаїка - Святковий потяг ©art_selena_ua"
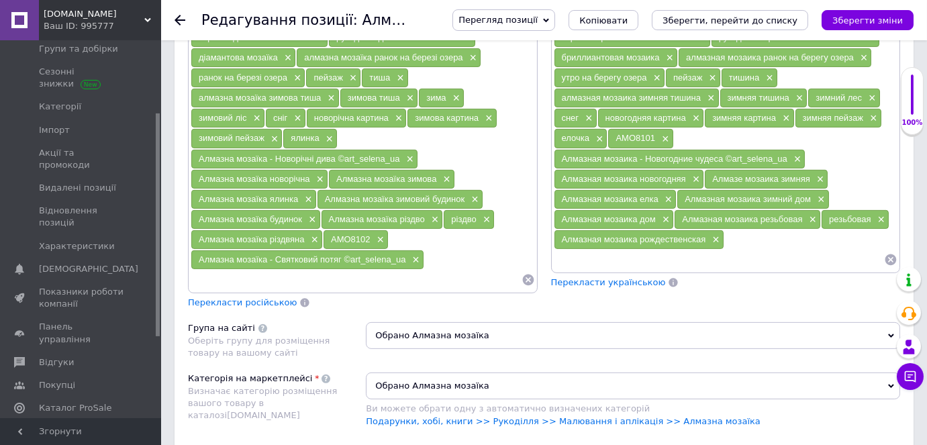
paste input "Алмазна мозаїка - Святковий потяг ©art_selena_ua"
drag, startPoint x: 406, startPoint y: 269, endPoint x: 266, endPoint y: 254, distance: 141.0
click at [266, 254] on div "ідейка × картина × картина по номерах × картина за номерами × набір для розпису…" at bounding box center [363, 138] width 344 height 303
type input "Алмазна мозаїка потяг"
click at [395, 72] on span "×" at bounding box center [398, 77] width 11 height 11
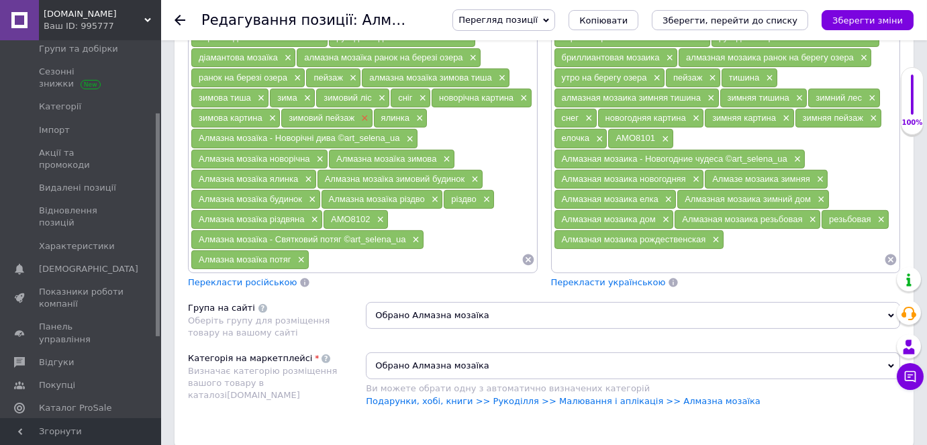
scroll to position [976, 0]
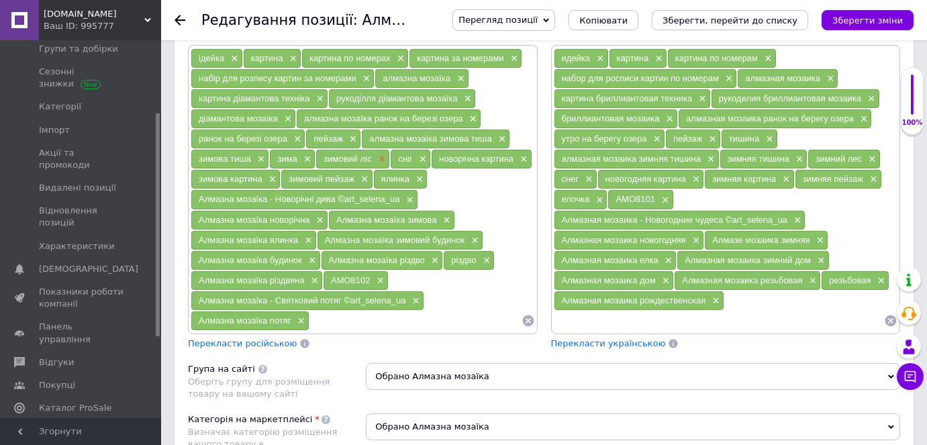
click at [380, 154] on span "×" at bounding box center [380, 159] width 11 height 11
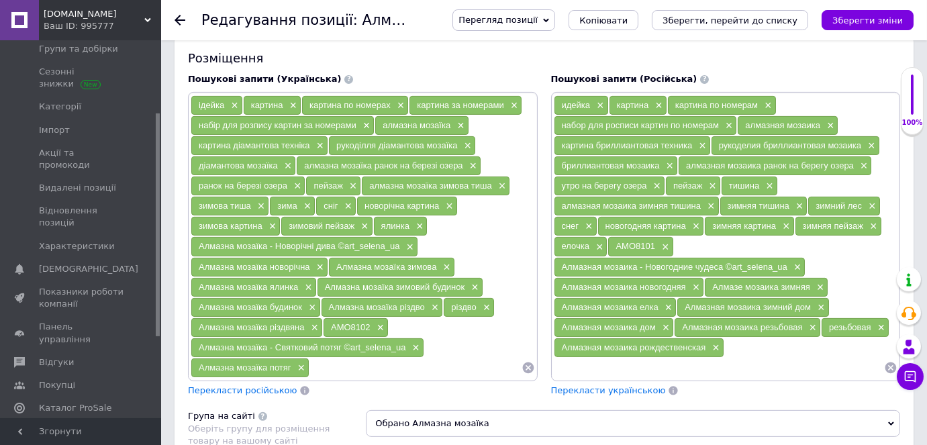
scroll to position [915, 0]
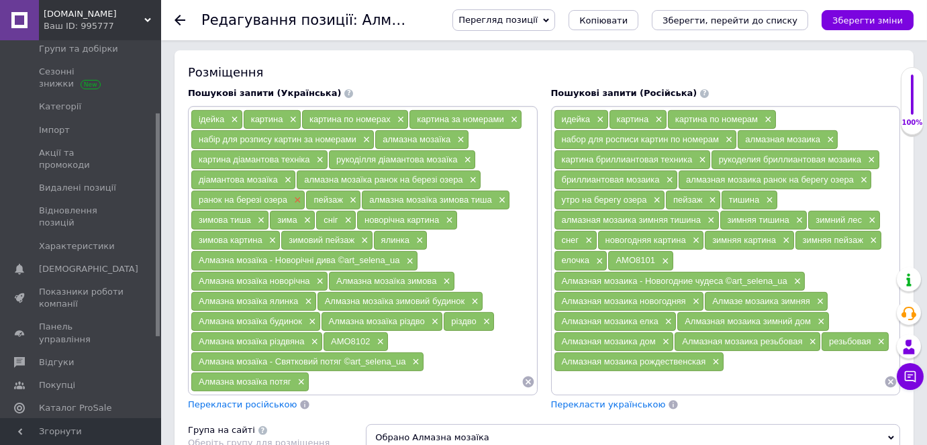
click at [297, 195] on span "×" at bounding box center [296, 200] width 11 height 11
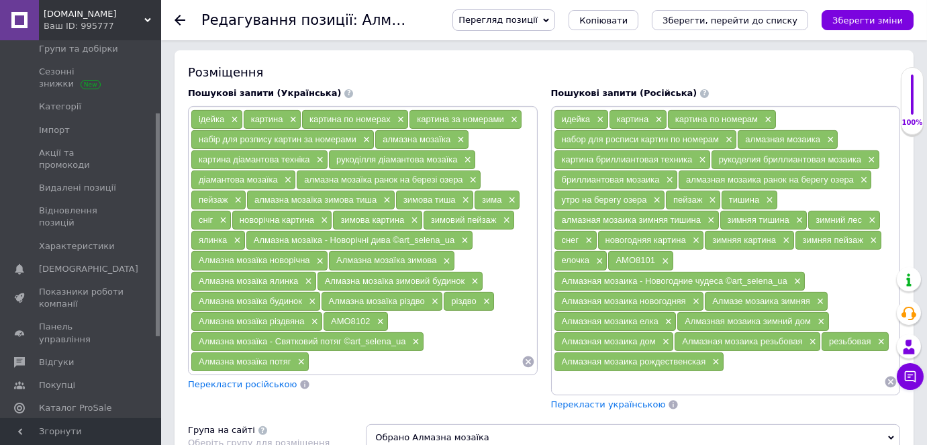
click at [335, 352] on input at bounding box center [414, 362] width 211 height 20
paste input "Алмазна мозаїка - Святковий потяг ©art_selena_ua"
drag, startPoint x: 513, startPoint y: 348, endPoint x: 389, endPoint y: 340, distance: 124.4
click at [389, 352] on input "Алмазна мозаїка - Святковий потяг ©art_selena_ua" at bounding box center [414, 362] width 211 height 20
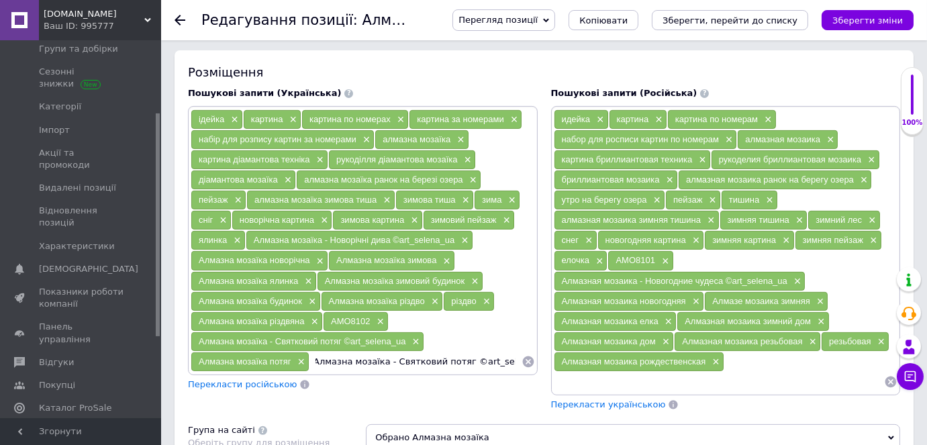
click at [513, 352] on input "Алмазна мозаїка - Святковий потяг ©art_selena_ua" at bounding box center [414, 362] width 211 height 20
drag, startPoint x: 514, startPoint y: 349, endPoint x: 381, endPoint y: 352, distance: 132.9
click at [381, 352] on input "Алмазна мозаїка - Святковий потяг ©art_selena_ua" at bounding box center [414, 362] width 211 height 20
type input "Алмазна мозаїка зимовий пейзаж"
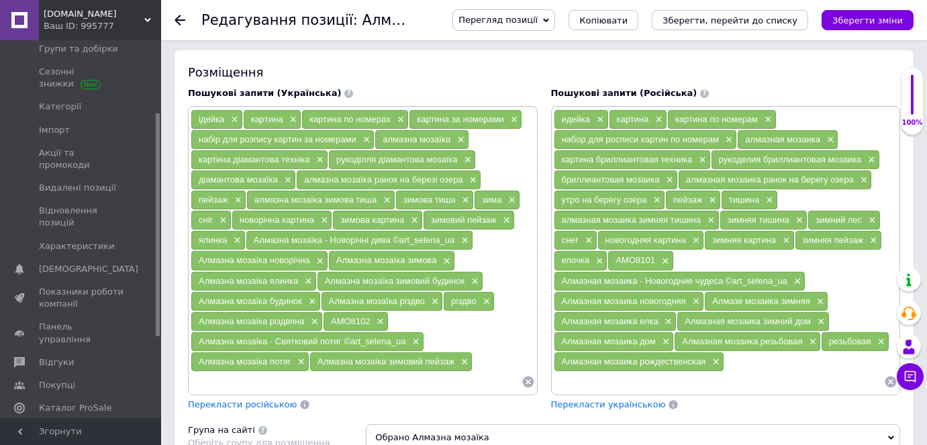
click at [263, 399] on span "Перекласти російською" at bounding box center [242, 404] width 109 height 10
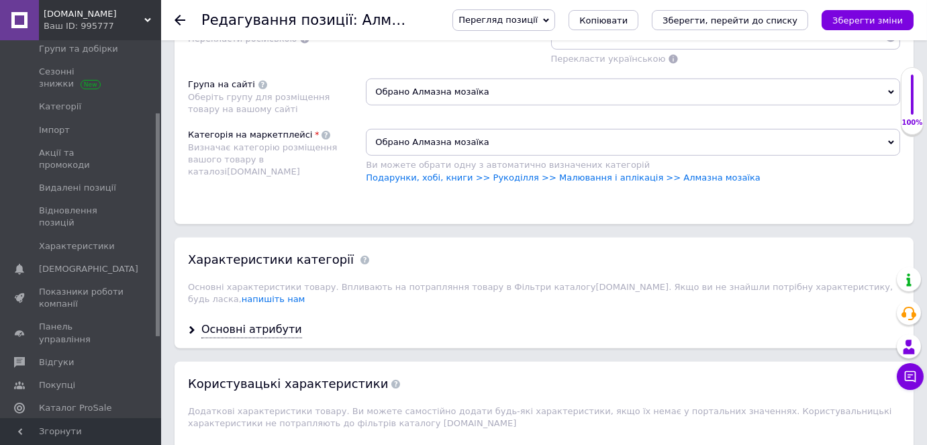
scroll to position [1281, 0]
click at [188, 325] on icon at bounding box center [192, 329] width 8 height 8
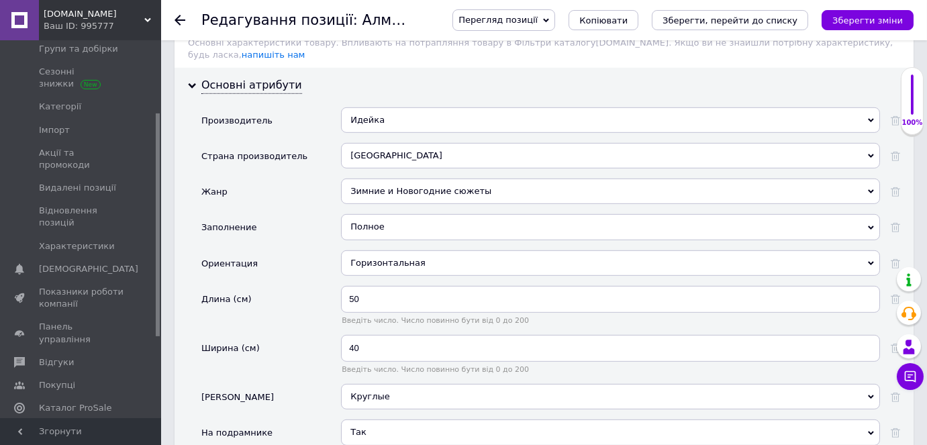
scroll to position [1586, 0]
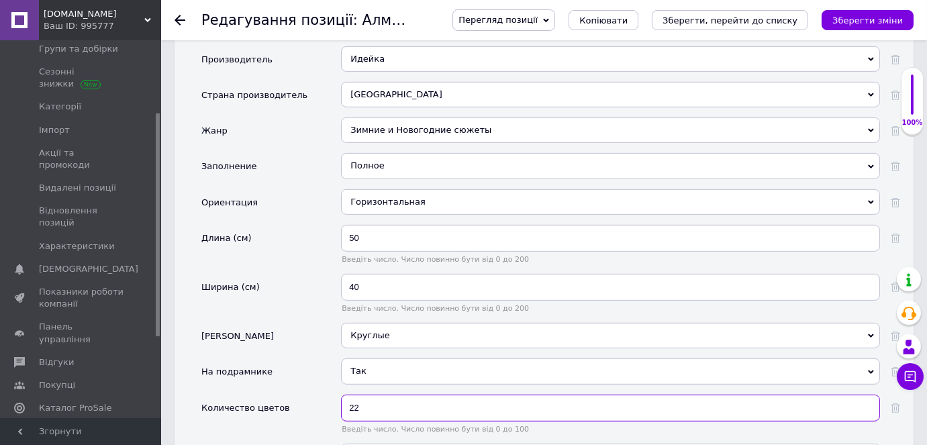
click at [381, 395] on input "22" at bounding box center [610, 408] width 539 height 27
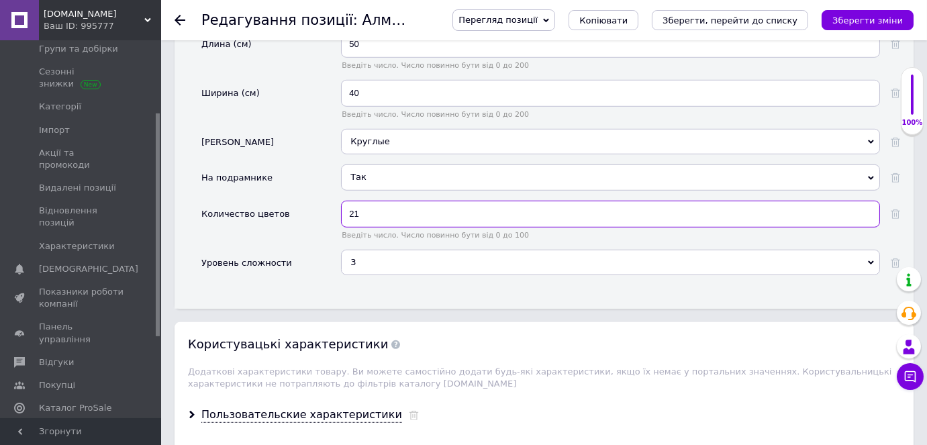
scroll to position [1830, 0]
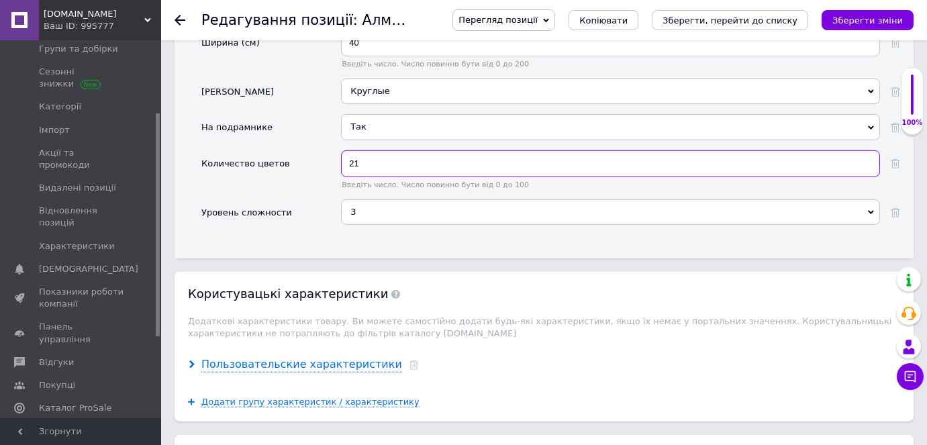
type input "21"
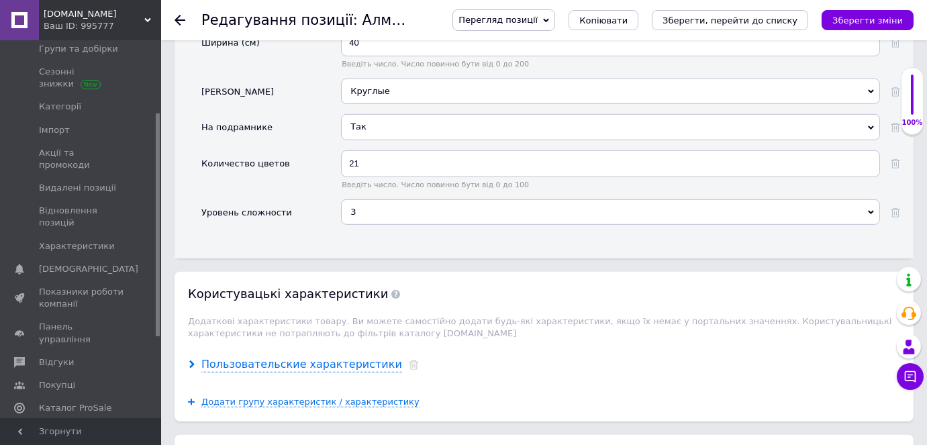
click at [188, 360] on icon at bounding box center [192, 364] width 8 height 8
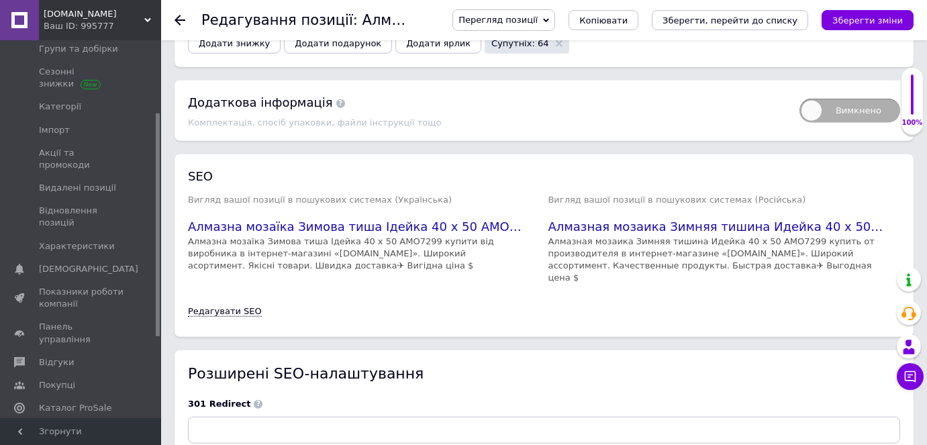
scroll to position [2904, 0]
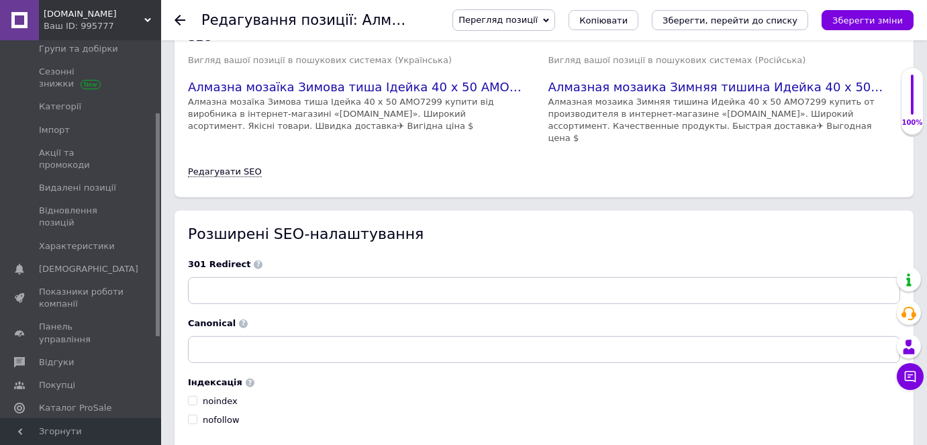
scroll to position [2127, 0]
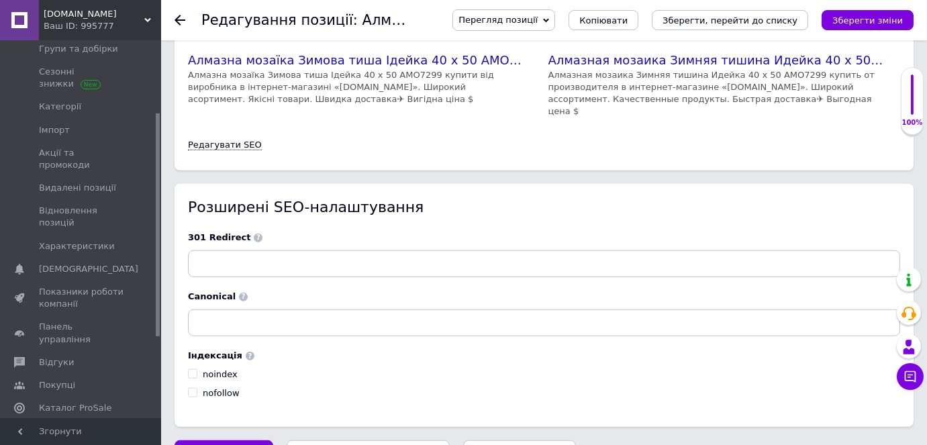
click at [336, 444] on icon "Зберегти, перейти до списку" at bounding box center [368, 453] width 135 height 10
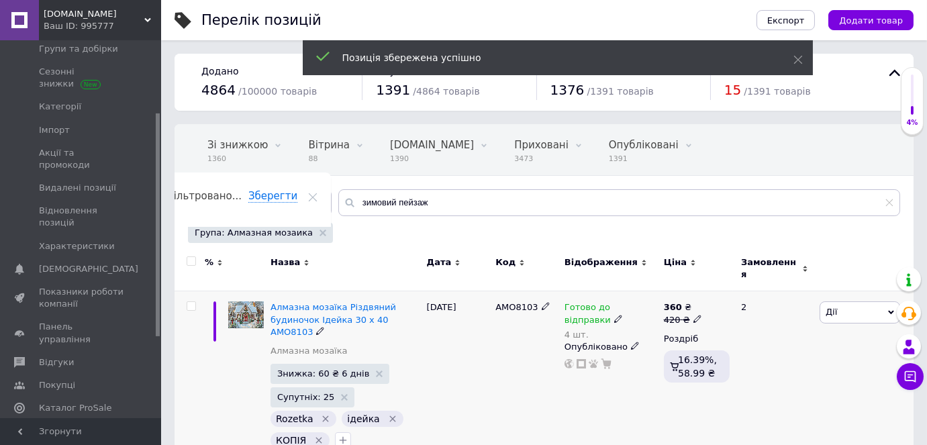
scroll to position [0, 43]
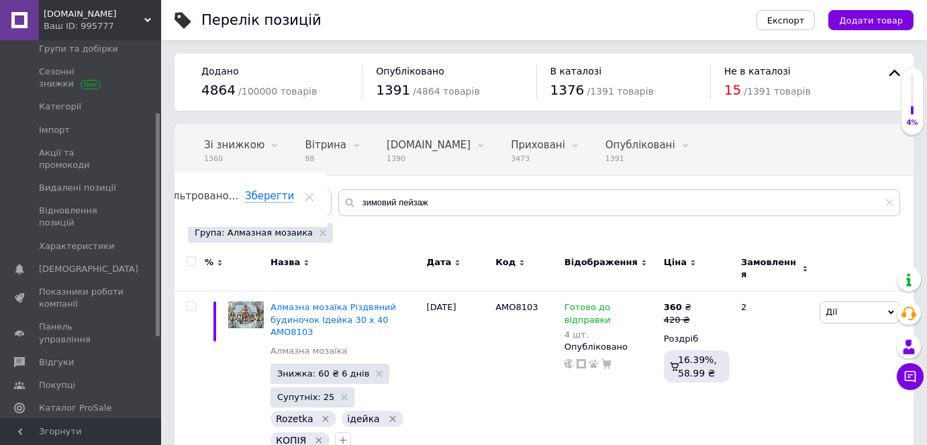
click at [304, 227] on div "Група: Алмазная мозаика" at bounding box center [260, 233] width 145 height 20
click at [319, 233] on icon at bounding box center [322, 232] width 7 height 7
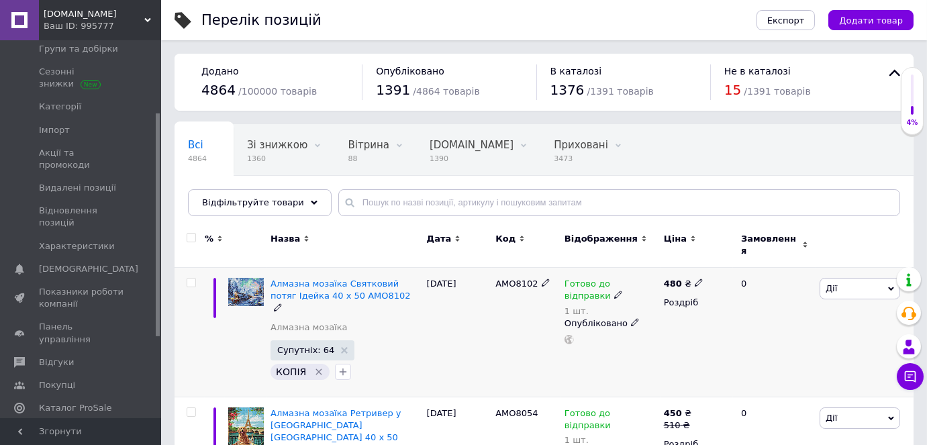
click at [844, 285] on span "Дії" at bounding box center [859, 288] width 81 height 21
click at [805, 362] on li "Знижка" at bounding box center [810, 371] width 178 height 19
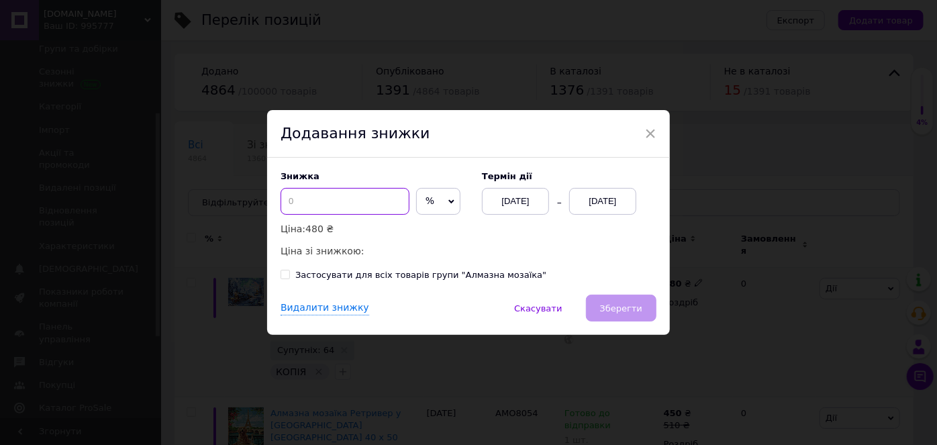
click at [307, 199] on input at bounding box center [344, 201] width 129 height 27
type input "60"
click at [426, 202] on span "%" at bounding box center [438, 201] width 44 height 27
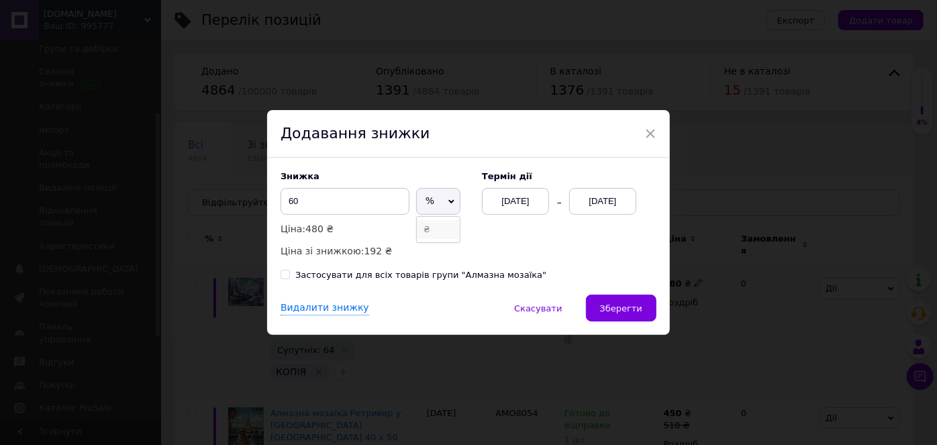
click at [429, 223] on li "₴" at bounding box center [438, 229] width 43 height 19
click at [599, 205] on div "[DATE]" at bounding box center [602, 201] width 67 height 27
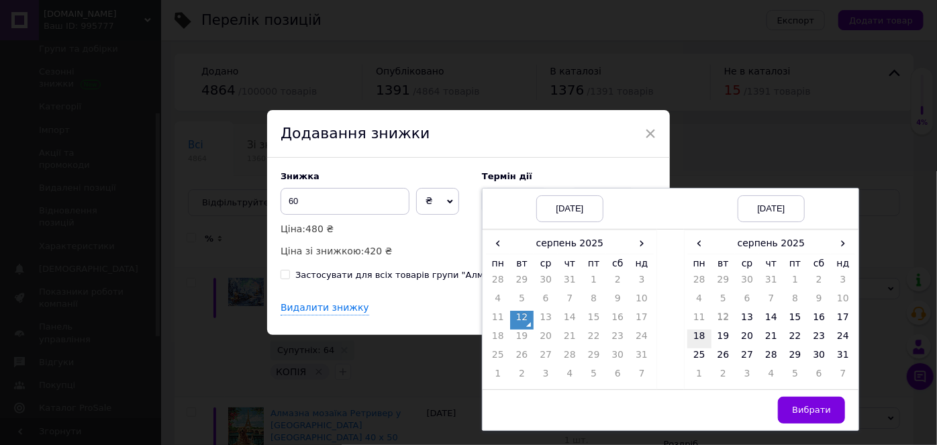
click at [698, 336] on td "18" at bounding box center [699, 338] width 24 height 19
drag, startPoint x: 807, startPoint y: 409, endPoint x: 785, endPoint y: 392, distance: 27.2
click at [807, 408] on span "Вибрати" at bounding box center [811, 410] width 39 height 10
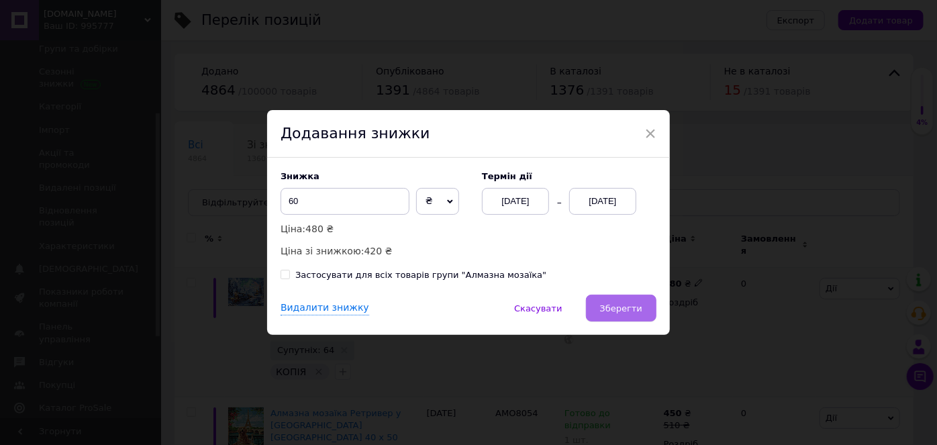
click at [596, 303] on button "Зберегти" at bounding box center [621, 308] width 70 height 27
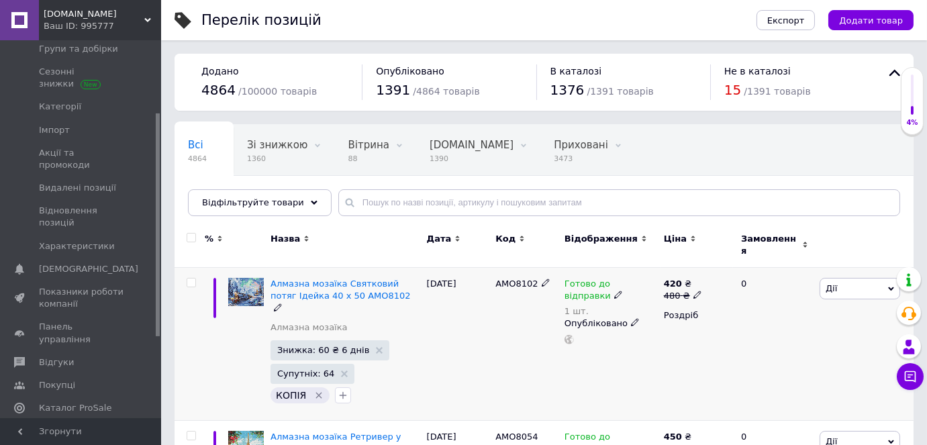
click at [191, 278] on input "checkbox" at bounding box center [191, 282] width 9 height 9
checkbox input "true"
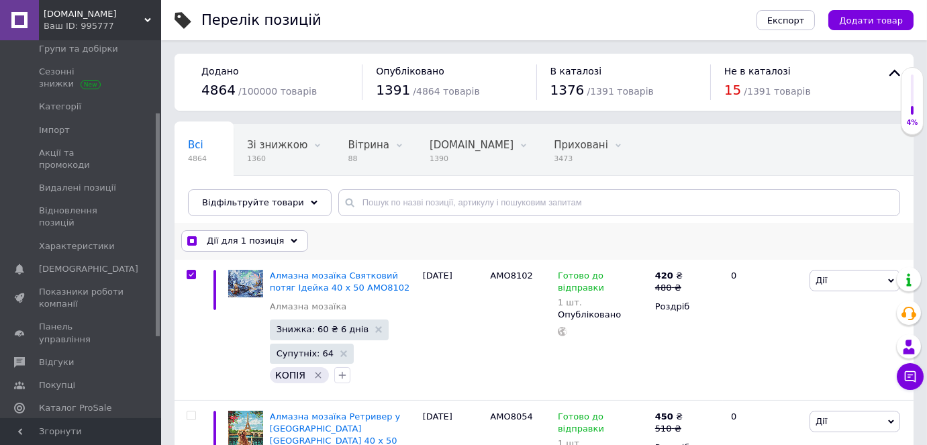
click at [228, 242] on span "Дії для 1 позиція" at bounding box center [245, 241] width 77 height 12
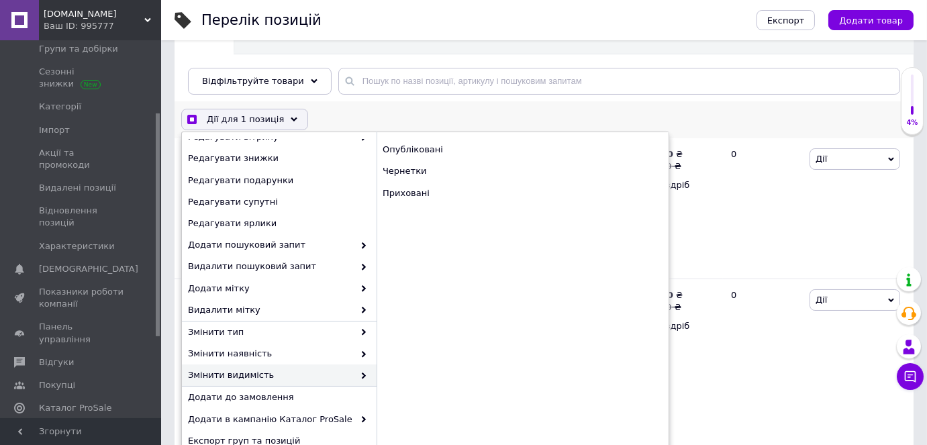
scroll to position [183, 0]
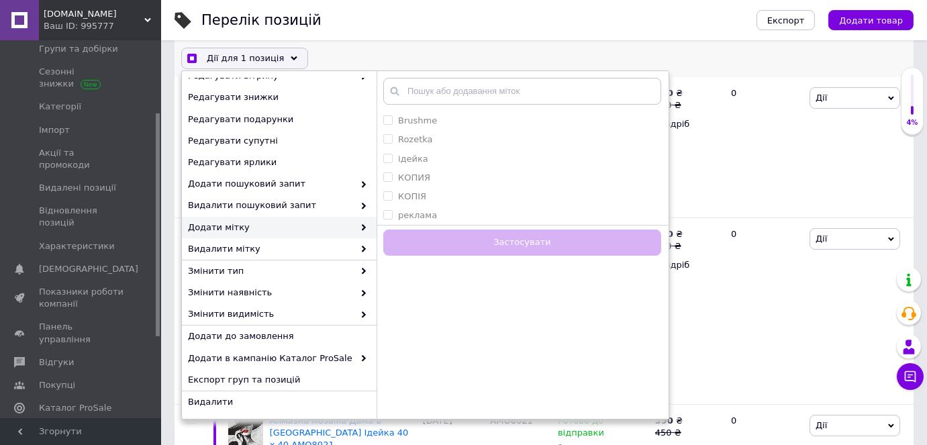
click at [231, 227] on span "Додати мітку" at bounding box center [271, 227] width 166 height 12
checkbox input "true"
click at [387, 138] on input "Rozetka" at bounding box center [387, 139] width 9 height 9
checkbox input "true"
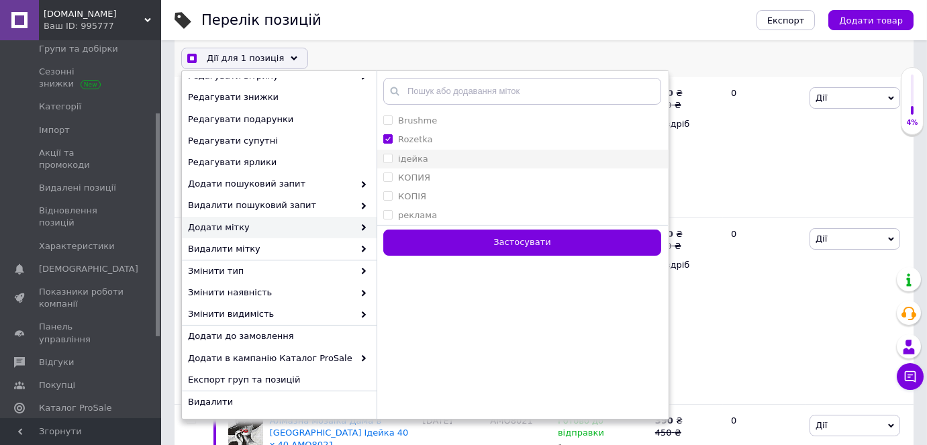
checkbox input "true"
click at [388, 160] on input "ідейка" at bounding box center [387, 158] width 9 height 9
checkbox input "true"
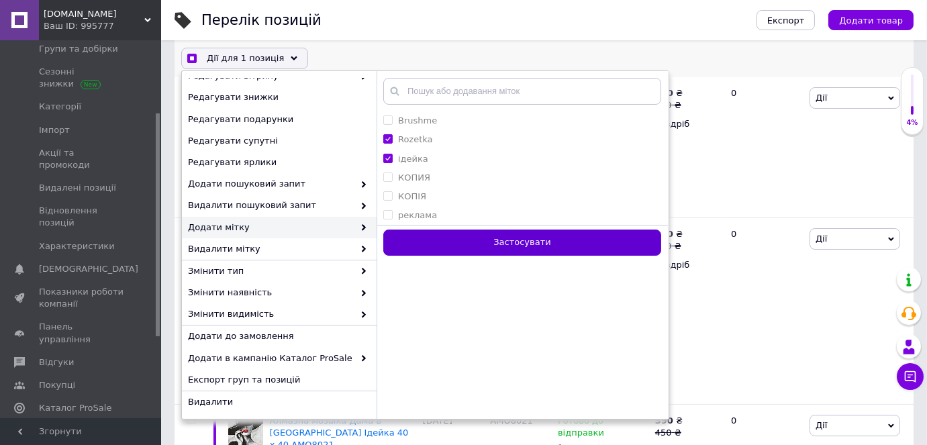
checkbox input "true"
click at [421, 236] on button "Застосувати" at bounding box center [522, 243] width 278 height 26
checkbox input "false"
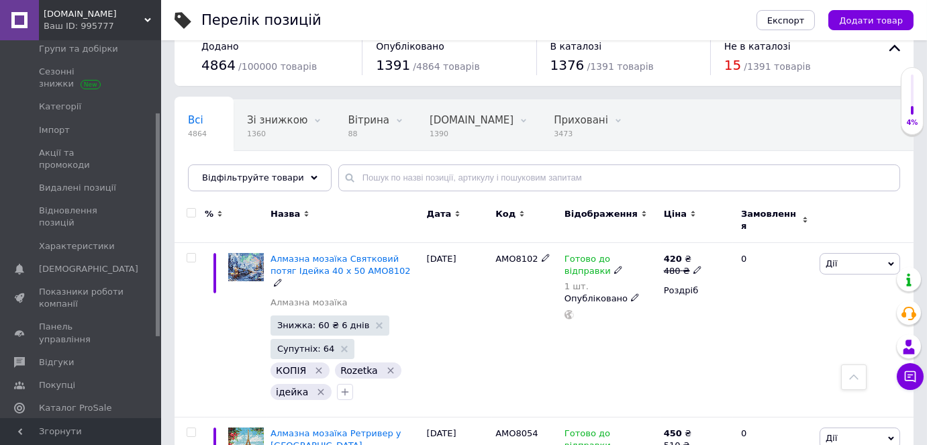
scroll to position [0, 0]
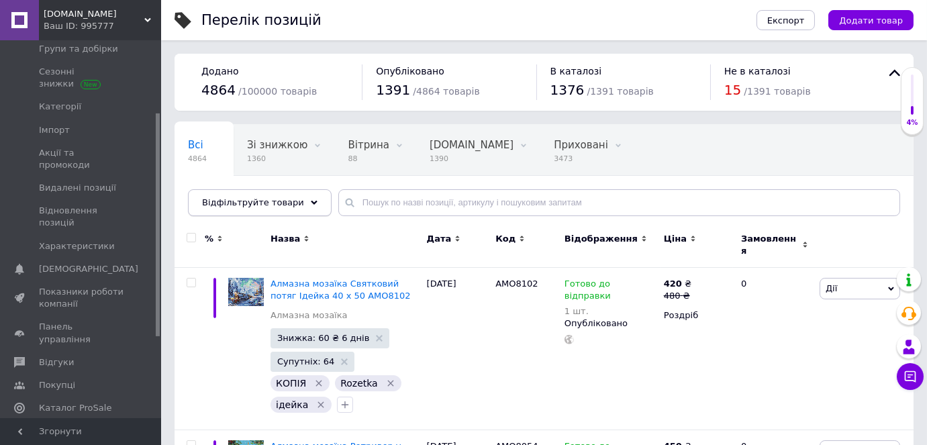
click at [311, 200] on icon at bounding box center [314, 202] width 7 height 7
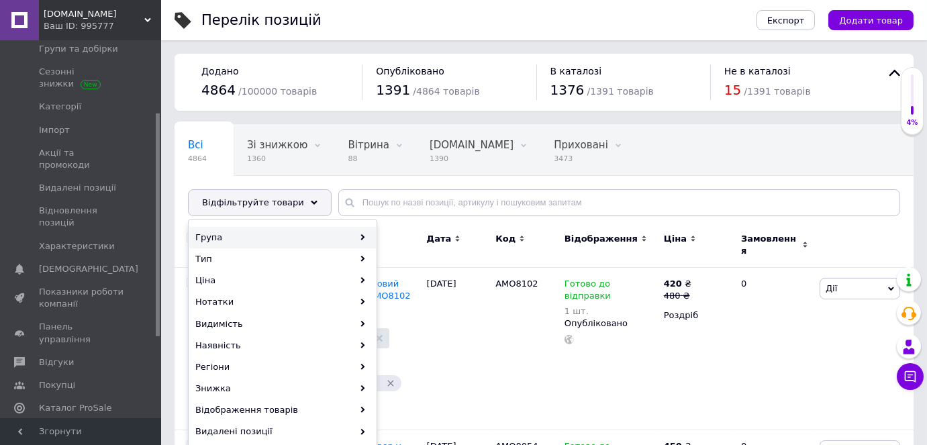
click at [238, 236] on div "Група" at bounding box center [282, 237] width 187 height 21
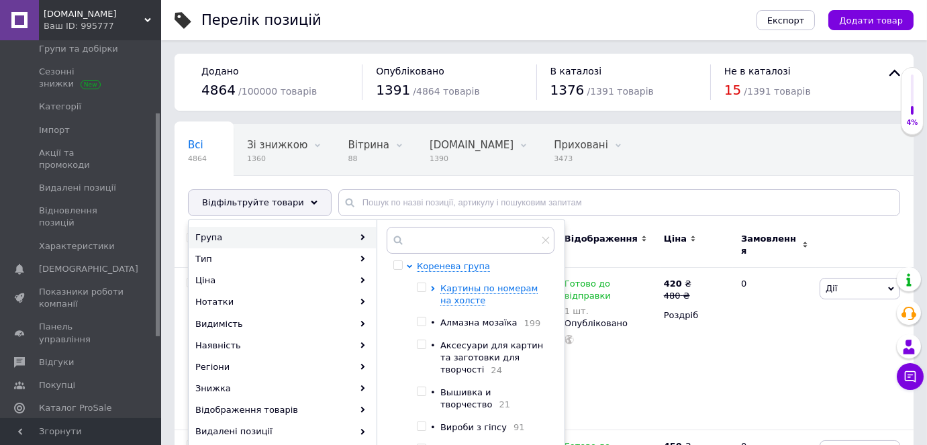
drag, startPoint x: 419, startPoint y: 319, endPoint x: 451, endPoint y: 340, distance: 38.3
click at [419, 319] on input "checkbox" at bounding box center [421, 321] width 9 height 9
checkbox input "true"
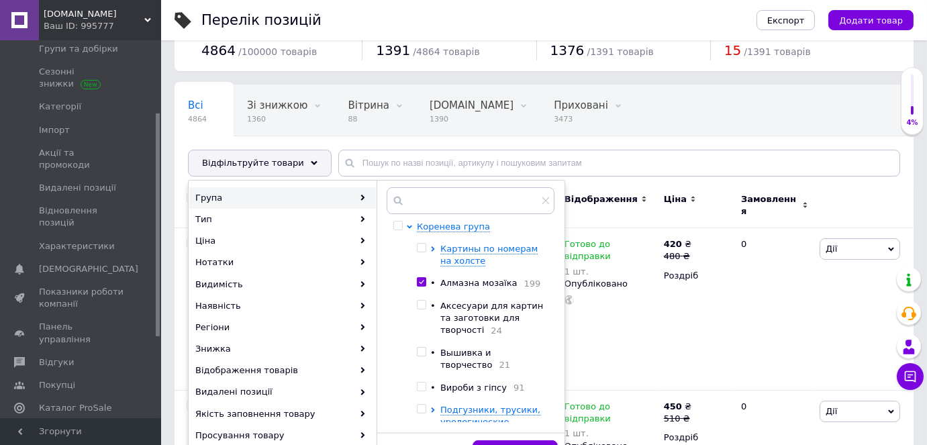
scroll to position [60, 0]
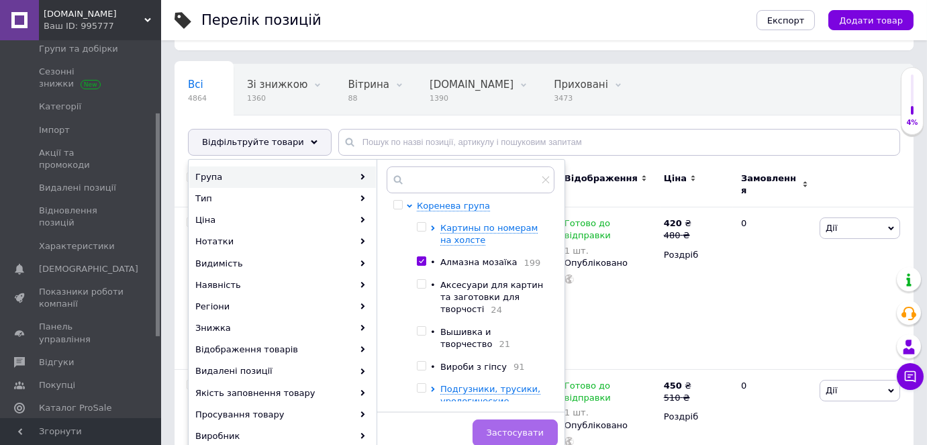
click at [502, 427] on span "Застосувати" at bounding box center [514, 432] width 57 height 10
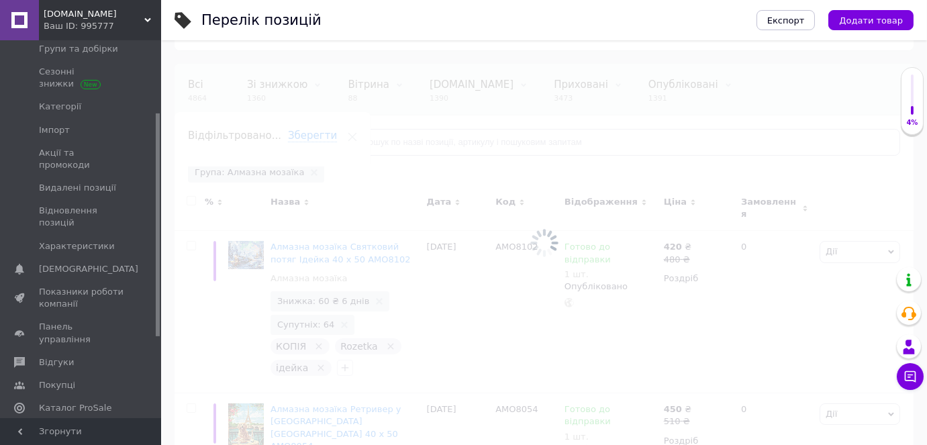
scroll to position [0, 43]
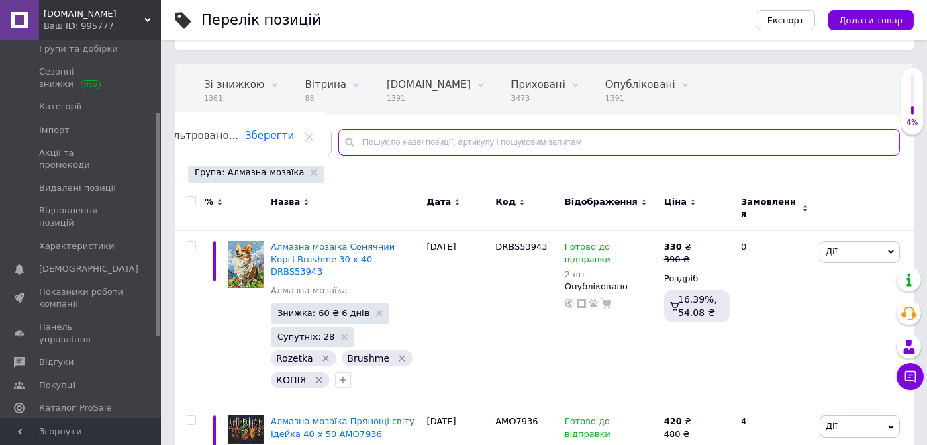
click at [348, 144] on input "text" at bounding box center [619, 142] width 562 height 27
click at [359, 137] on input "text" at bounding box center [619, 142] width 562 height 27
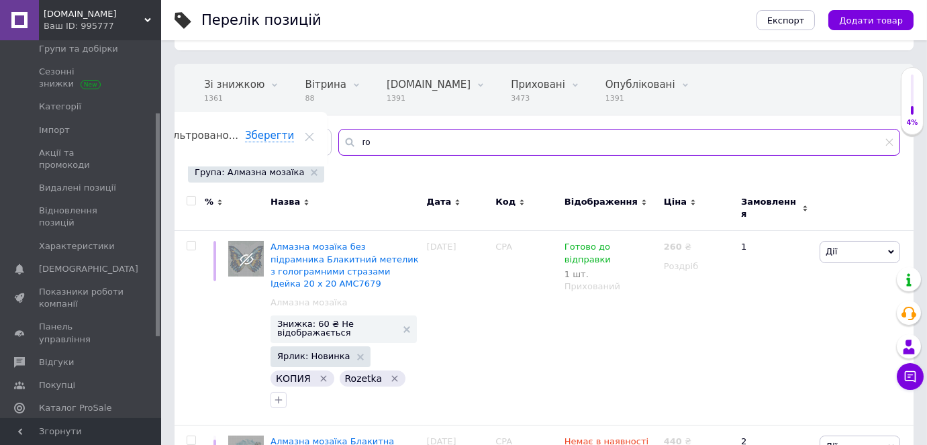
type input "г"
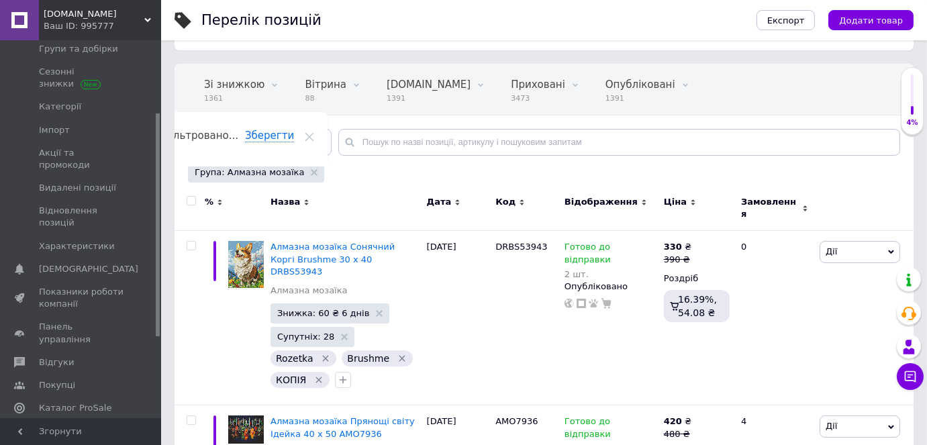
click at [311, 170] on use at bounding box center [314, 172] width 7 height 7
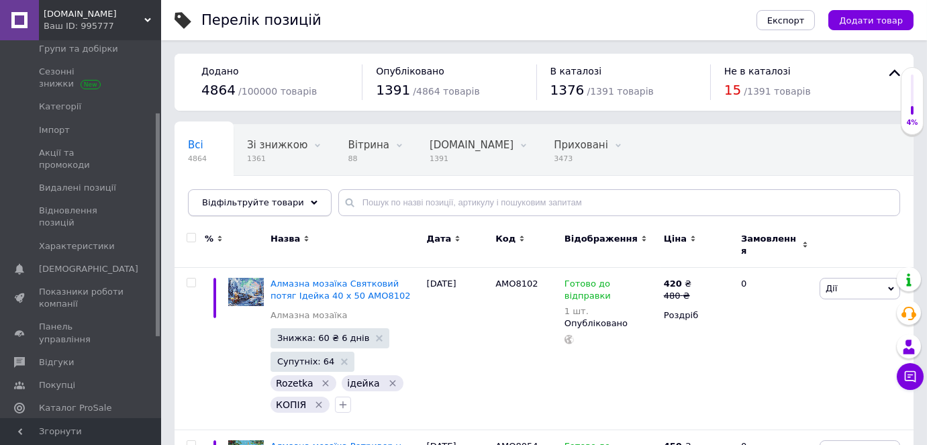
click at [293, 201] on div "Відфільтруйте товари" at bounding box center [260, 202] width 144 height 27
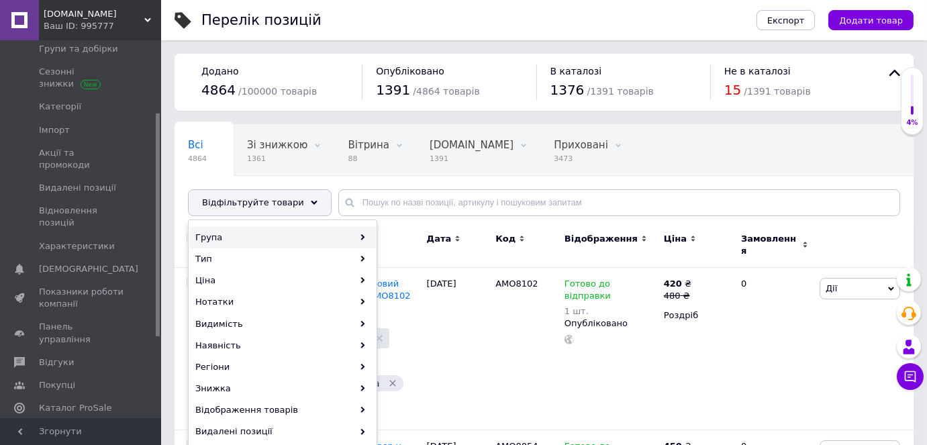
click at [252, 232] on div "Група" at bounding box center [282, 237] width 187 height 21
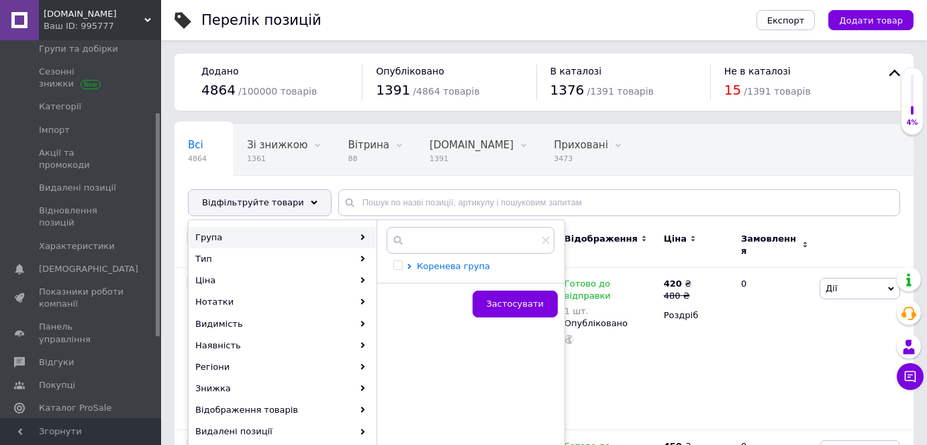
click at [408, 264] on icon at bounding box center [409, 266] width 5 height 5
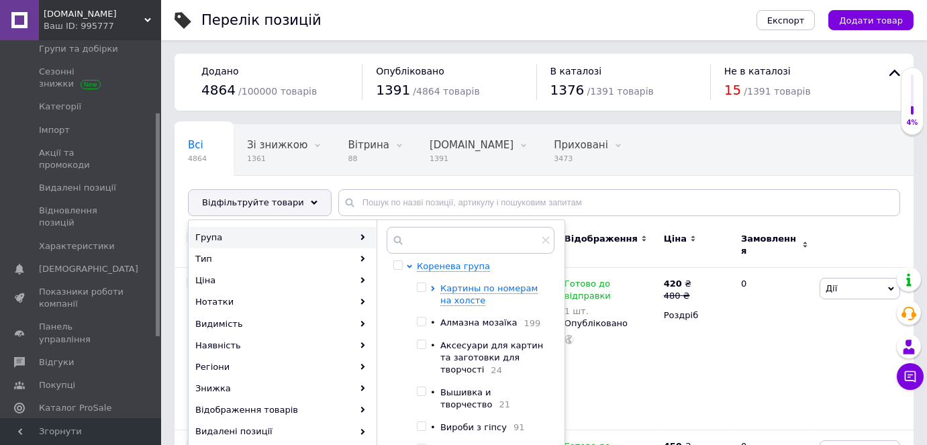
click at [414, 321] on div at bounding box center [412, 411] width 10 height 302
click at [421, 323] on input "checkbox" at bounding box center [421, 321] width 9 height 9
checkbox input "true"
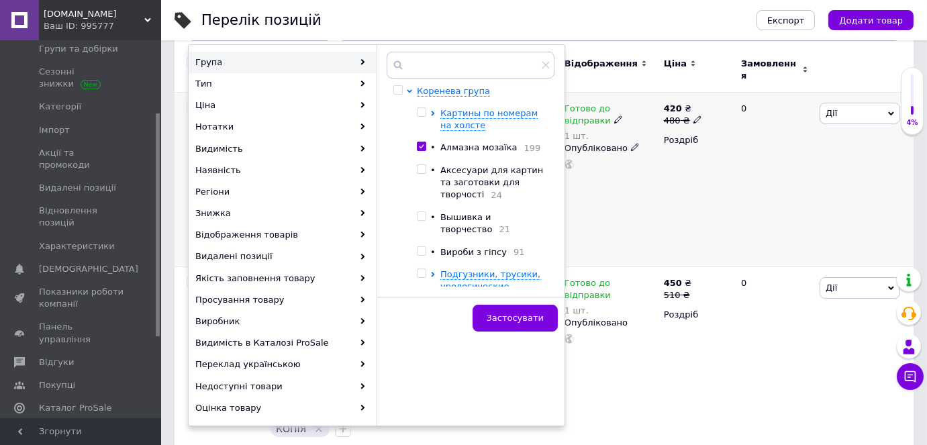
scroll to position [183, 0]
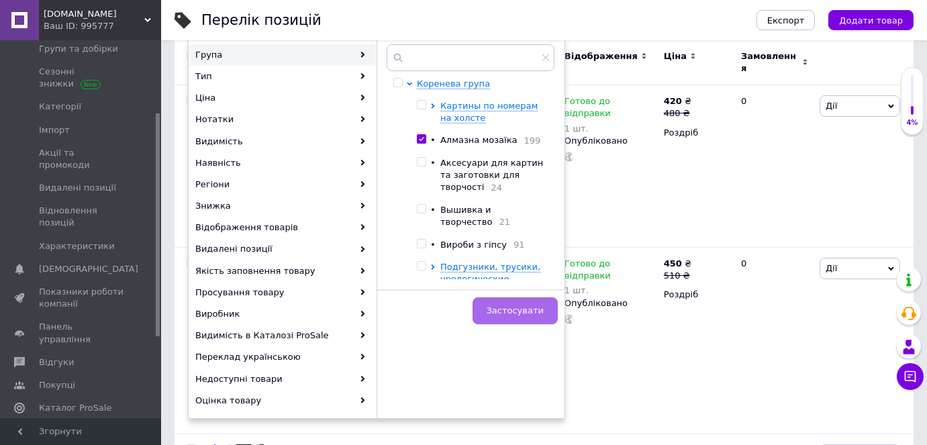
click at [515, 313] on span "Застосувати" at bounding box center [514, 310] width 57 height 10
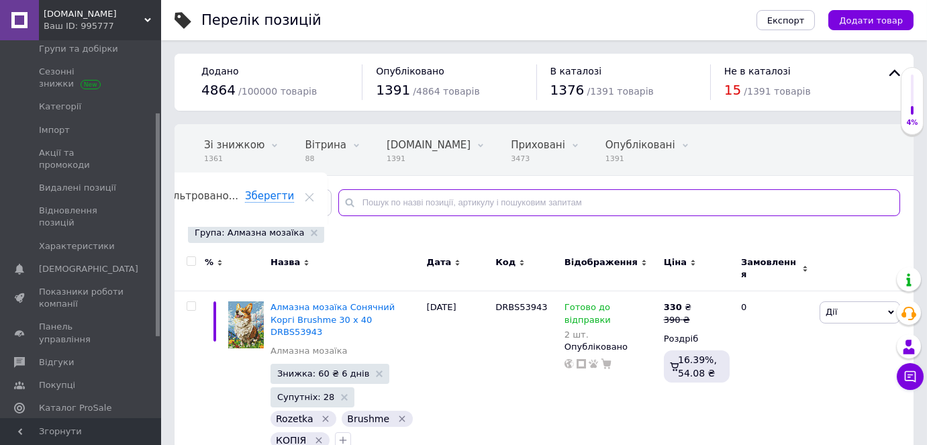
click at [368, 208] on input "text" at bounding box center [619, 202] width 562 height 27
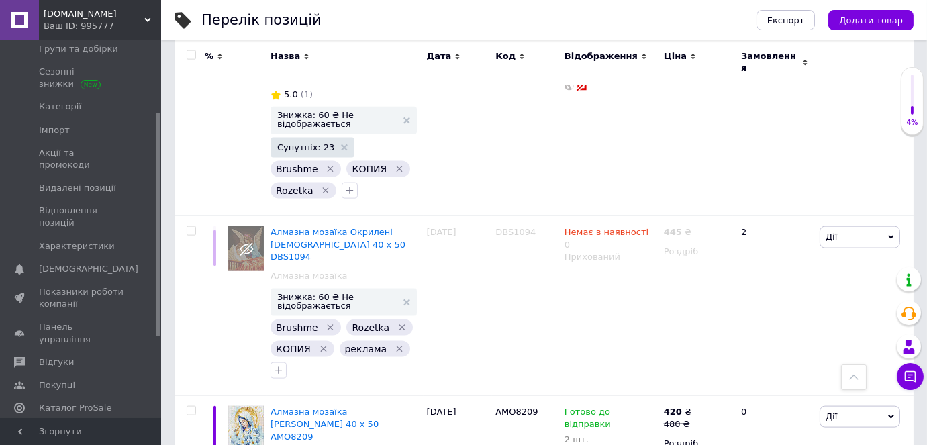
scroll to position [3721, 0]
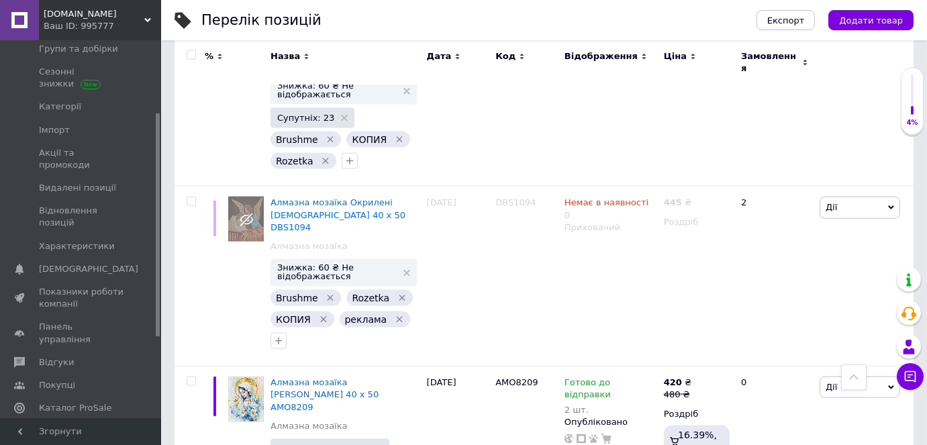
type input "икона"
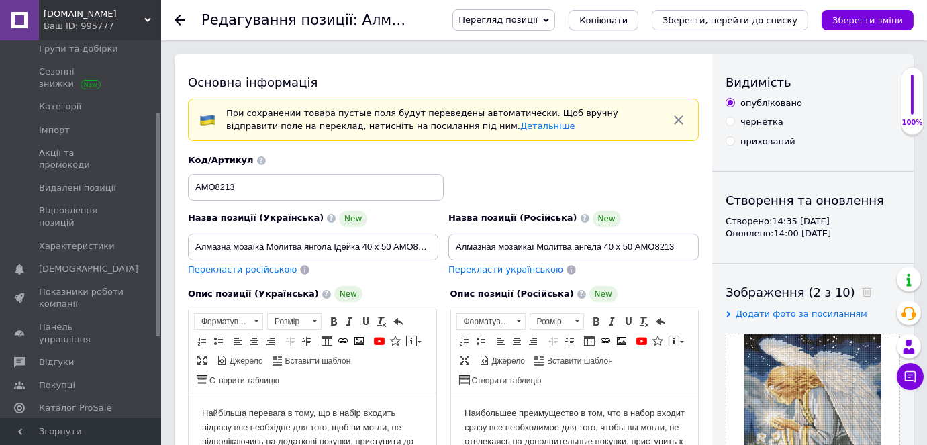
click at [627, 20] on span "Копіювати" at bounding box center [603, 20] width 48 height 10
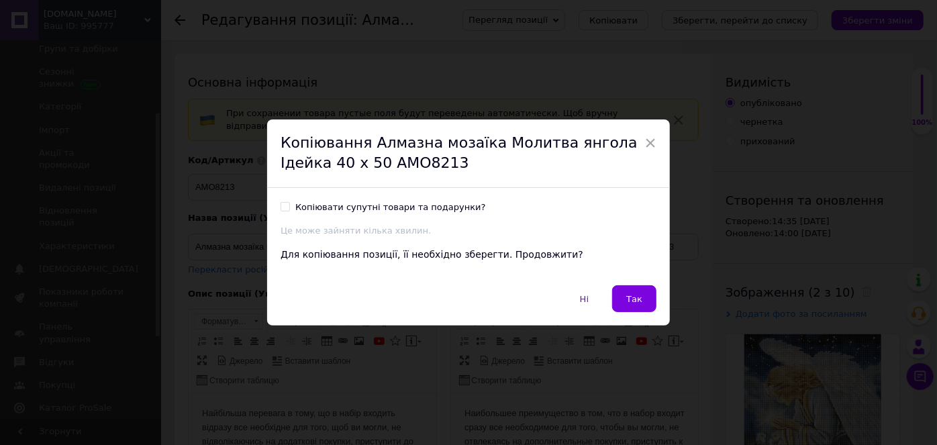
click at [283, 208] on input "Копіювати супутні товари та подарунки?" at bounding box center [284, 206] width 9 height 9
checkbox input "true"
click at [642, 296] on button "Так" at bounding box center [634, 298] width 44 height 27
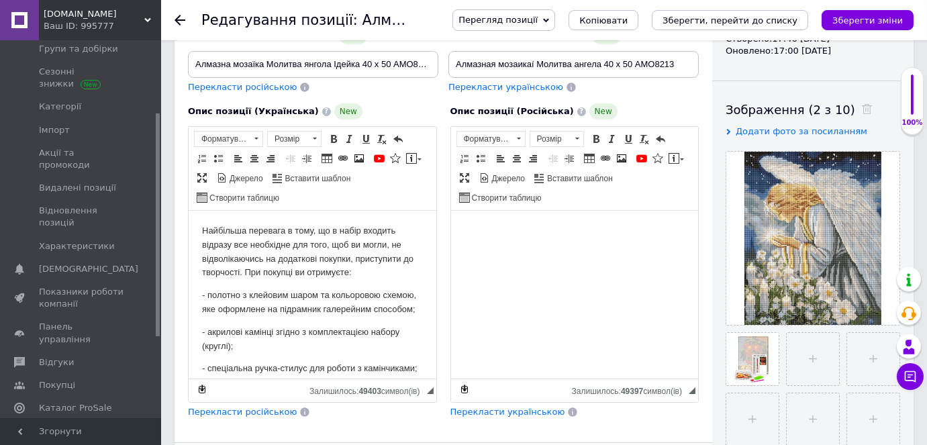
scroll to position [244, 0]
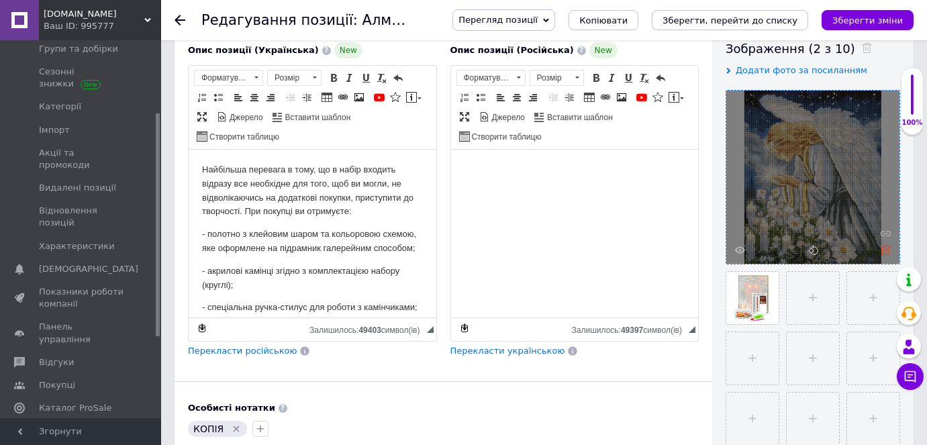
click at [887, 251] on icon at bounding box center [885, 250] width 10 height 10
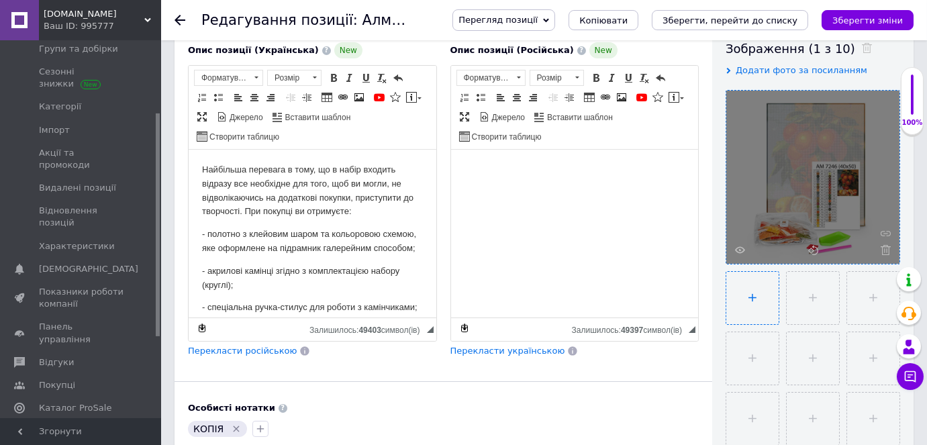
click at [748, 297] on input "file" at bounding box center [752, 298] width 52 height 52
type input "C:\fakepath\шшооолололол.jpg"
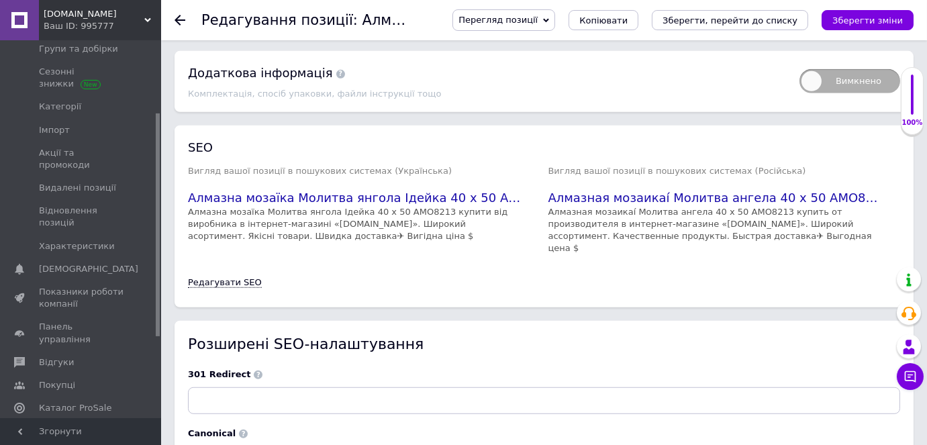
scroll to position [2179, 0]
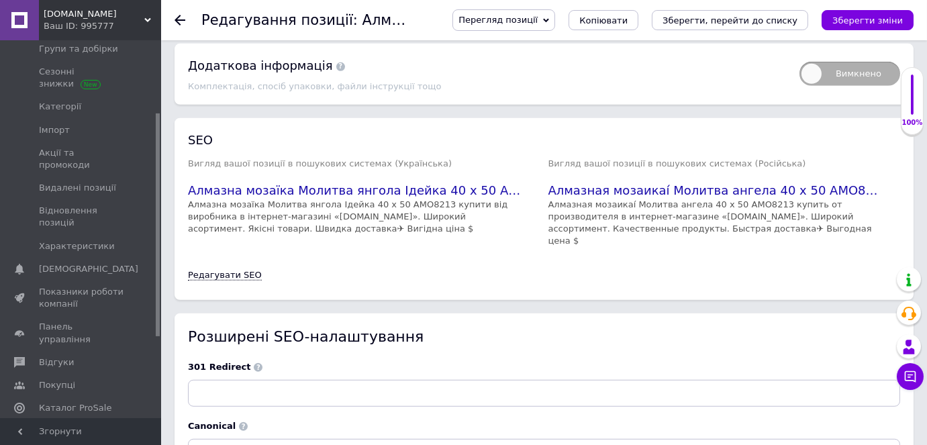
scroll to position [2179, 0]
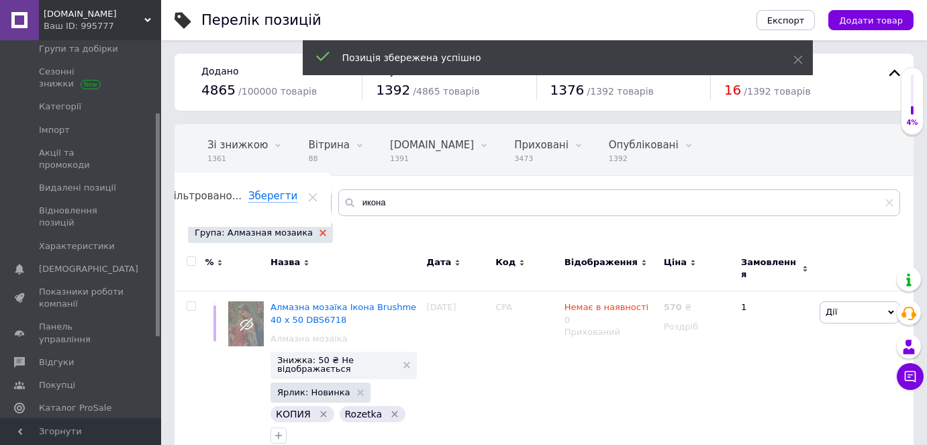
scroll to position [0, 43]
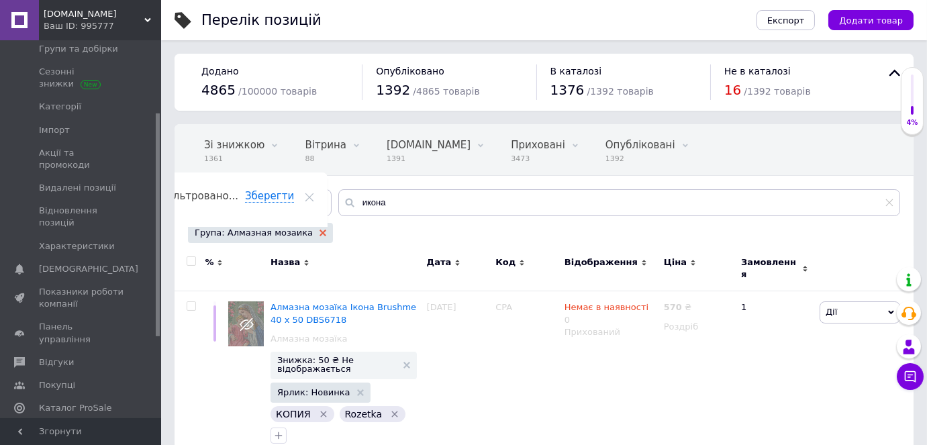
click at [319, 229] on icon at bounding box center [322, 232] width 7 height 7
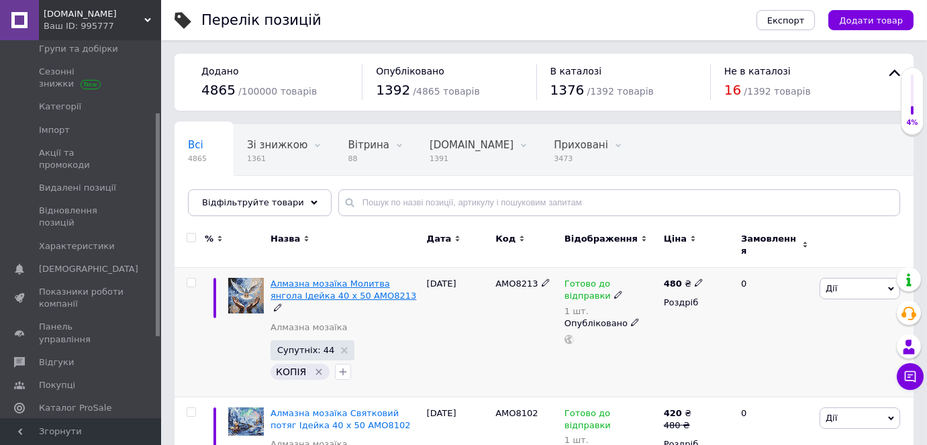
click at [348, 278] on span "Алмазна мозаїка Молитва янгола Ідейка 40 х 50 AMO8213" at bounding box center [343, 289] width 146 height 22
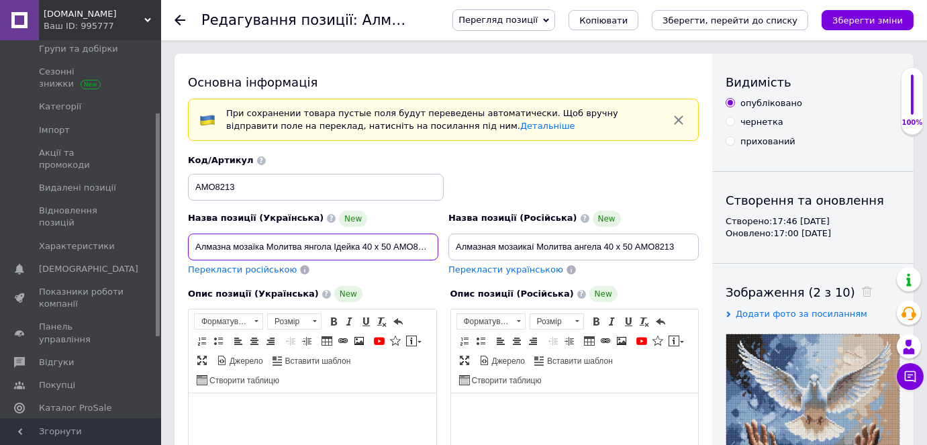
click at [387, 239] on input "Алмазна мозаїка Молитва янгола Ідейка 40 х 50 AMO8213" at bounding box center [313, 247] width 250 height 27
type input "Алмазна мозаїка Молитва янгола Ідейка 40 х 40 AMO8213"
drag, startPoint x: 245, startPoint y: 183, endPoint x: 193, endPoint y: 177, distance: 52.6
click at [193, 177] on input "AMO8213" at bounding box center [316, 187] width 256 height 27
paste input "00"
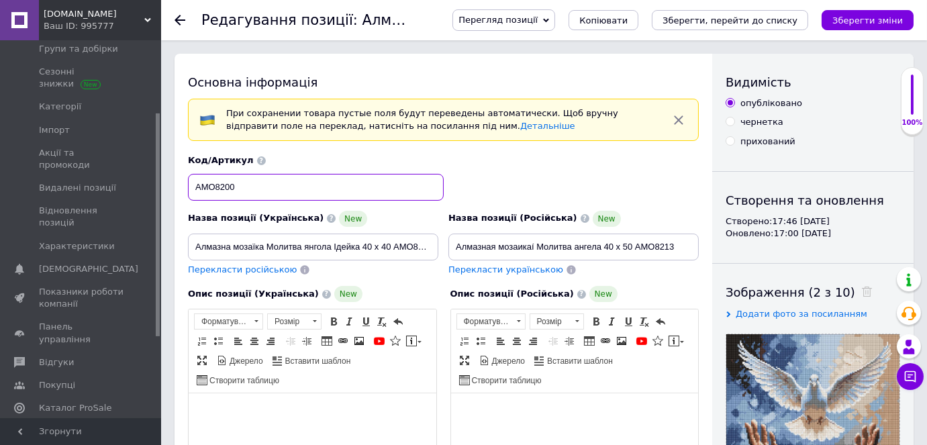
type input "AMO8200"
drag, startPoint x: 393, startPoint y: 250, endPoint x: 429, endPoint y: 254, distance: 37.1
click at [429, 254] on input "Алмазна мозаїка Молитва янгола Ідейка 40 х 40 AMO8213" at bounding box center [313, 247] width 250 height 27
paste input "00"
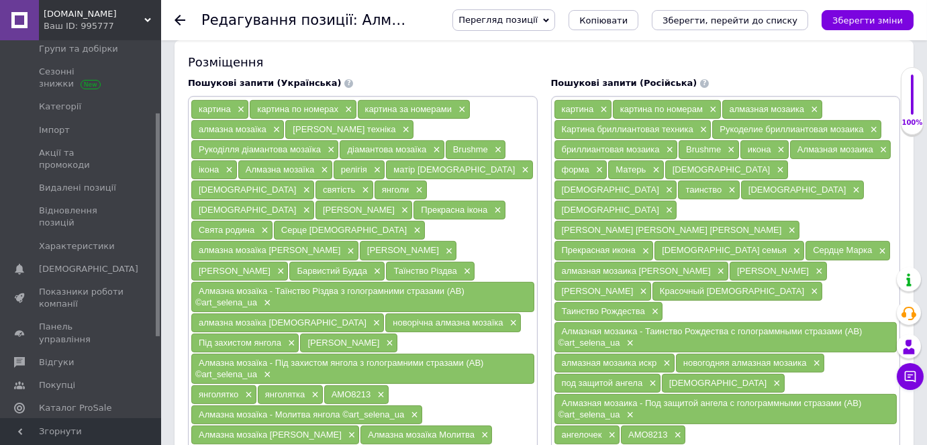
scroll to position [1037, 0]
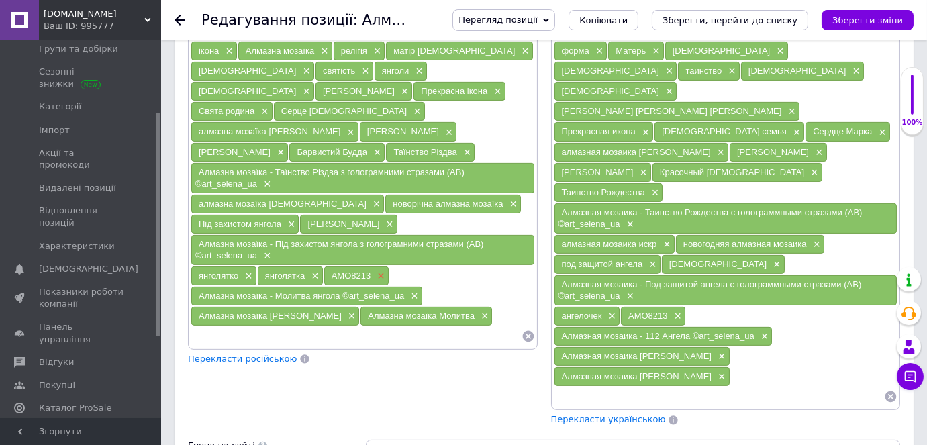
type input "Алмазна мозаїка Молитва янгола Ідейка 40 х 40 AMO8200"
click at [378, 270] on span "×" at bounding box center [379, 275] width 11 height 11
click at [297, 326] on input at bounding box center [356, 336] width 331 height 20
paste input "AMO8200"
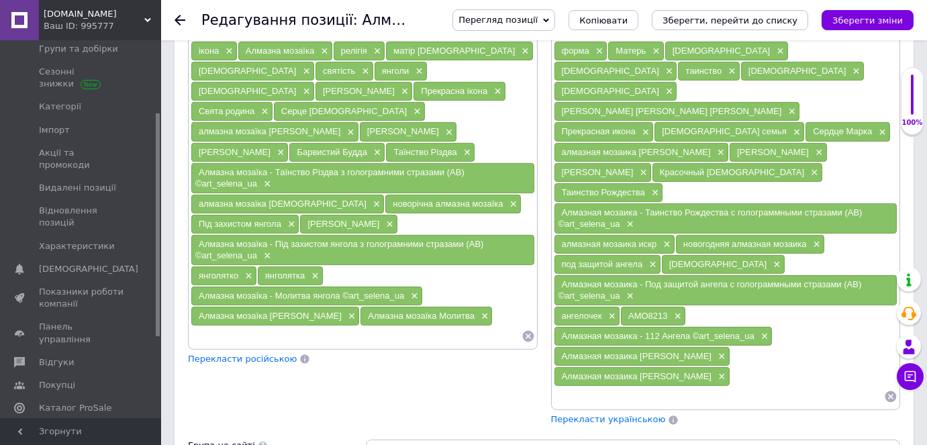
type input "AMO8200"
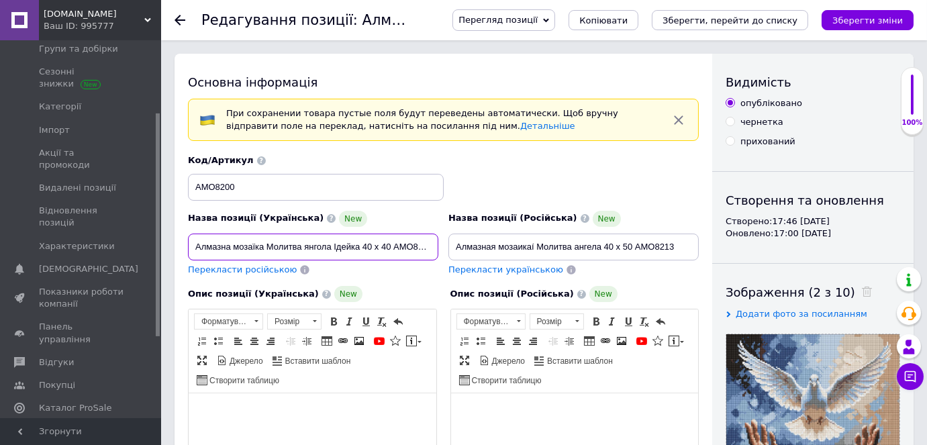
drag, startPoint x: 266, startPoint y: 246, endPoint x: 329, endPoint y: 246, distance: 63.1
click at [329, 246] on input "Алмазна мозаїка Молитва янгола Ідейка 40 х 40 AMO8200" at bounding box center [313, 247] width 250 height 27
paste input "уки добр"
type input "Алмазна мозаїка Руки добра Ідейка 40 х 40 AMO8200"
click at [252, 268] on span "Перекласти російською" at bounding box center [242, 269] width 109 height 10
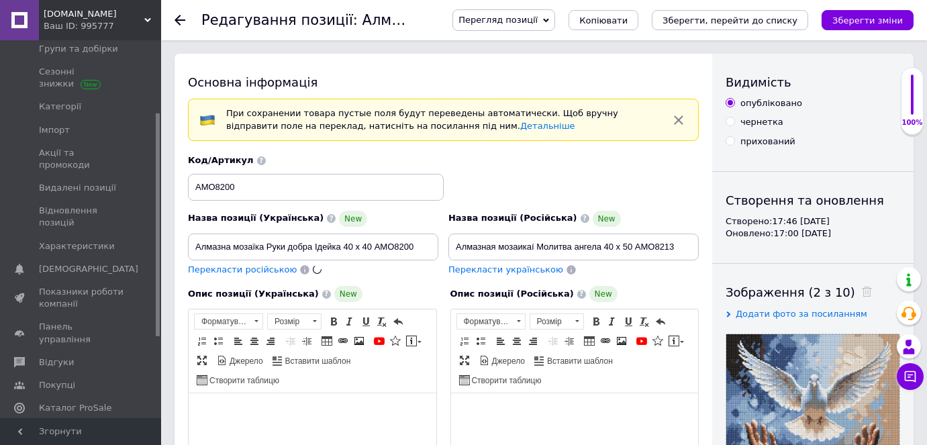
type input "Алмазная мозаика Руки добра Идейка 40 х 40 AMO8200"
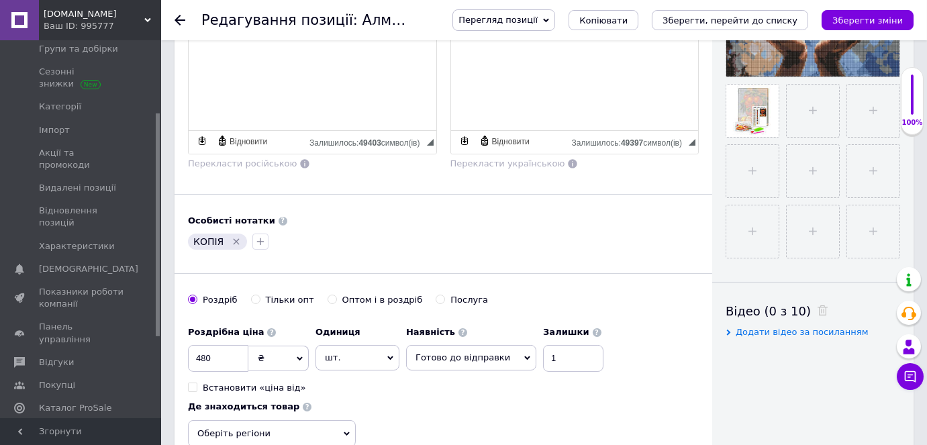
scroll to position [488, 0]
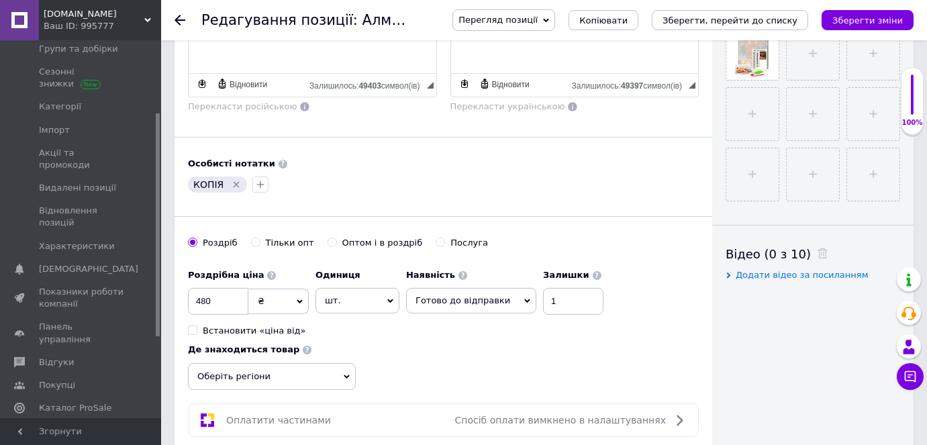
click at [225, 366] on span "Оберіть регіони" at bounding box center [272, 376] width 168 height 27
click at [227, 399] on input "text" at bounding box center [271, 411] width 153 height 27
type input "Дніпро"
drag, startPoint x: 204, startPoint y: 437, endPoint x: 258, endPoint y: 433, distance: 53.8
click at [204, 439] on input "checkbox" at bounding box center [206, 443] width 9 height 9
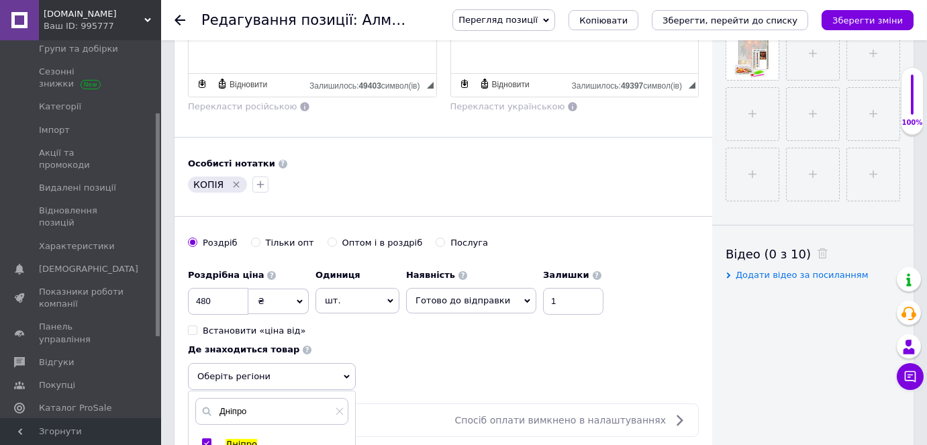
checkbox input "true"
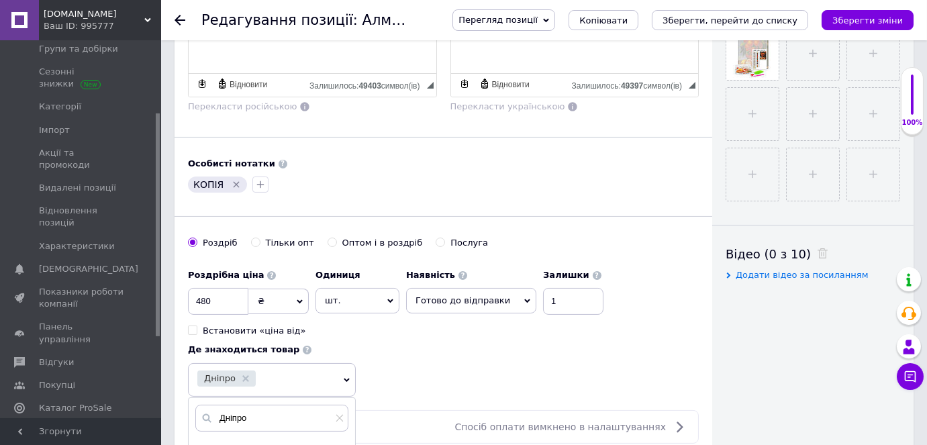
scroll to position [610, 0]
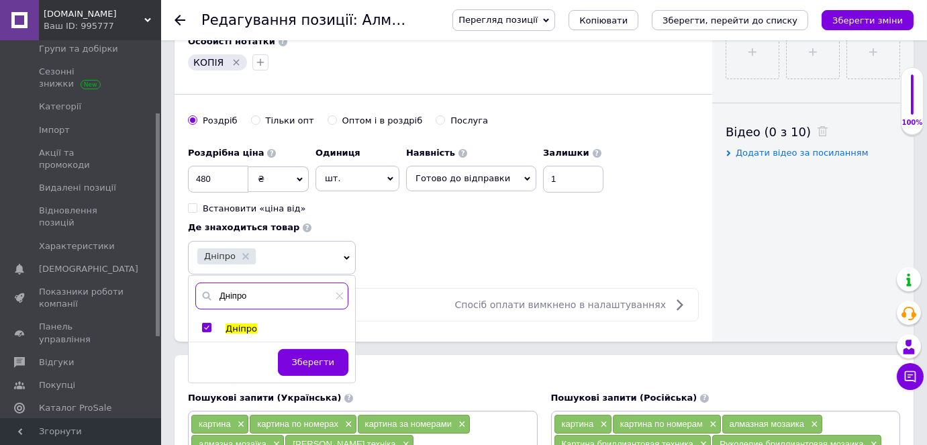
click at [261, 294] on input "Дніпро" at bounding box center [271, 296] width 153 height 27
type input "Д"
type input "[GEOGRAPHIC_DATA]"
click at [205, 323] on input "checkbox" at bounding box center [206, 327] width 9 height 9
checkbox input "true"
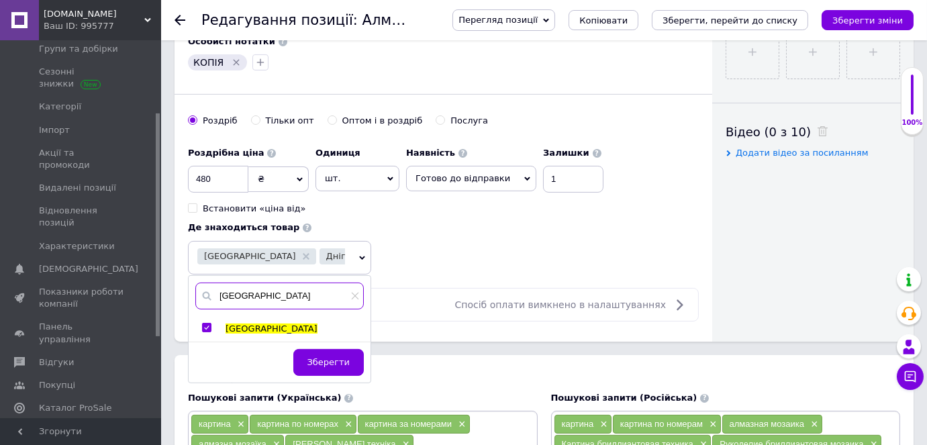
click at [252, 283] on input "[GEOGRAPHIC_DATA]" at bounding box center [279, 296] width 168 height 27
type input "[PERSON_NAME]"
type input "[GEOGRAPHIC_DATA]"
click at [207, 323] on input "checkbox" at bounding box center [206, 327] width 9 height 9
checkbox input "true"
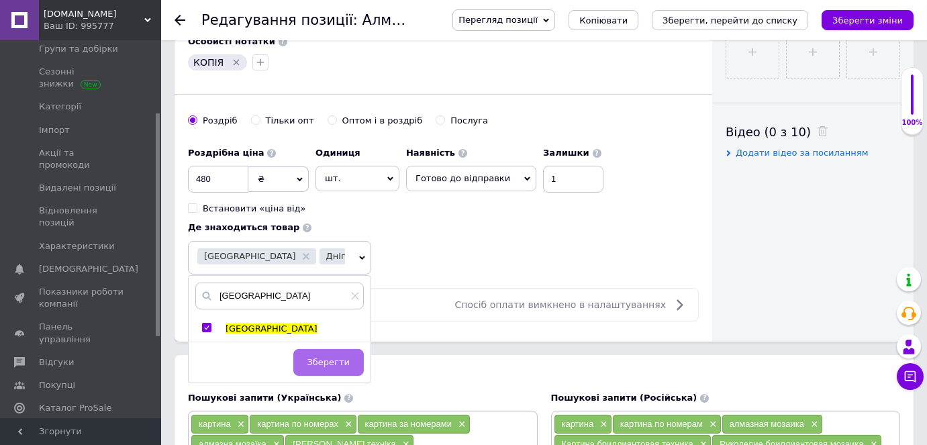
click at [309, 358] on button "Зберегти" at bounding box center [328, 362] width 70 height 27
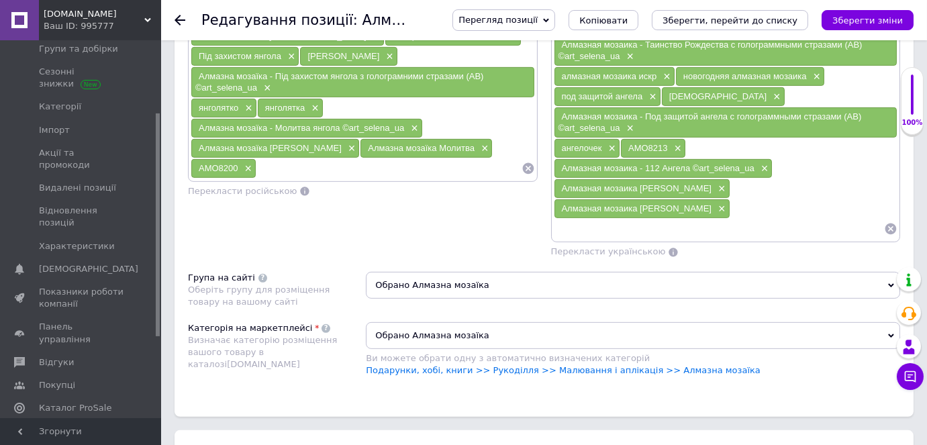
scroll to position [1220, 0]
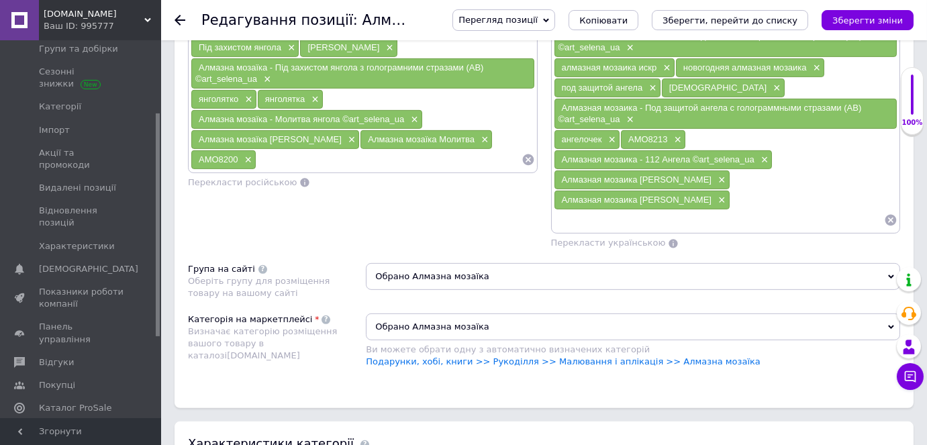
click at [256, 150] on input at bounding box center [388, 160] width 264 height 20
paste input "Алмазна мозаїка - Руки добра ©art_selena_ua"
type input "Алмазна мозаїка - Руки добра ©art_selena_ua"
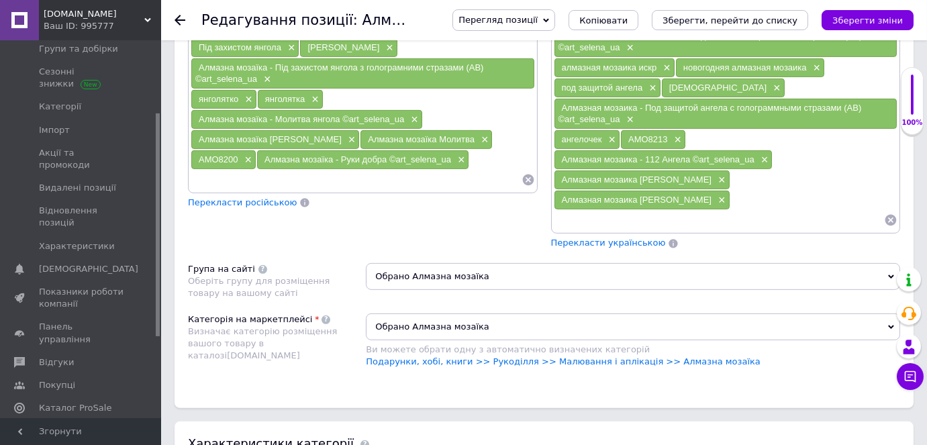
paste input "Алмазна мозаїка - Руки добра ©art_selena_ua"
click at [272, 170] on input "Алмазна мозаїка - Руки добра ©art_selena_ua" at bounding box center [356, 180] width 331 height 20
drag, startPoint x: 393, startPoint y: 144, endPoint x: 287, endPoint y: 128, distance: 107.2
type input "Алмазна мозаїка Руки"
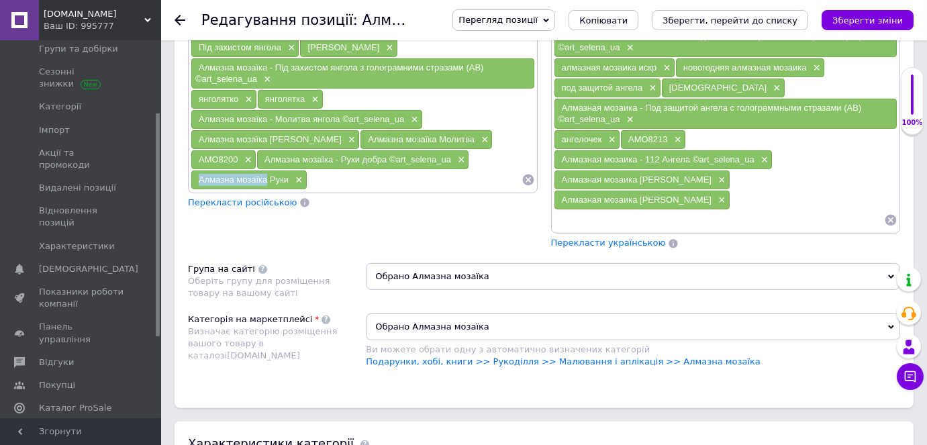
drag, startPoint x: 408, startPoint y: 120, endPoint x: 475, endPoint y: 125, distance: 67.3
click at [307, 170] on div "Алмазна мозаїка Руки ×" at bounding box center [248, 179] width 115 height 19
copy span "Алмазна мозаїка"
click at [307, 170] on input at bounding box center [414, 180] width 214 height 20
paste input "Алмазна мозаїка"
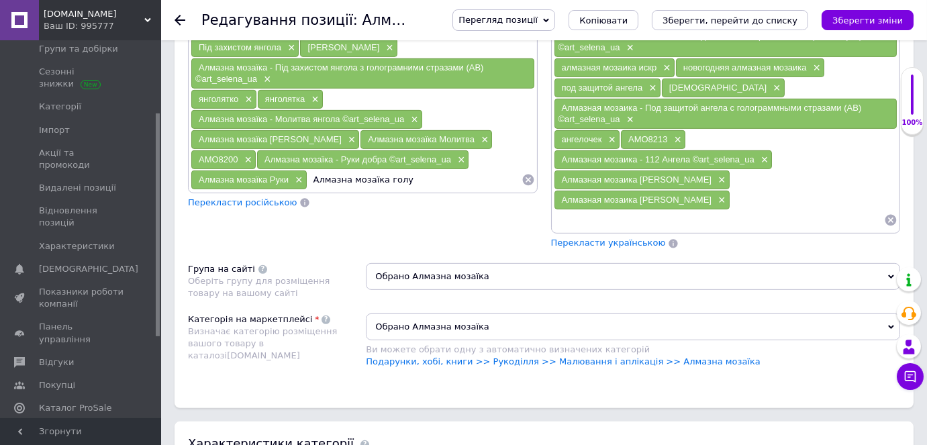
type input "Алмазна мозаїка [PERSON_NAME]"
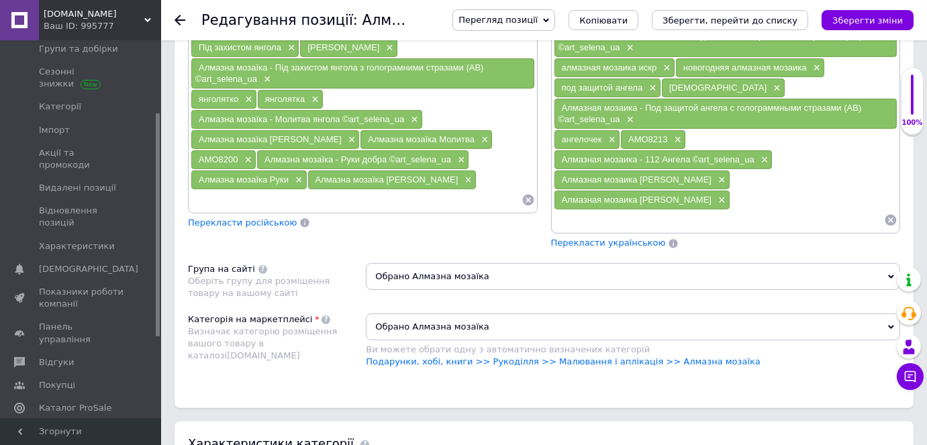
paste input "Алмазна мозаїка"
type input "Алмазна мозаїка птах"
type input "птах картина за номерами"
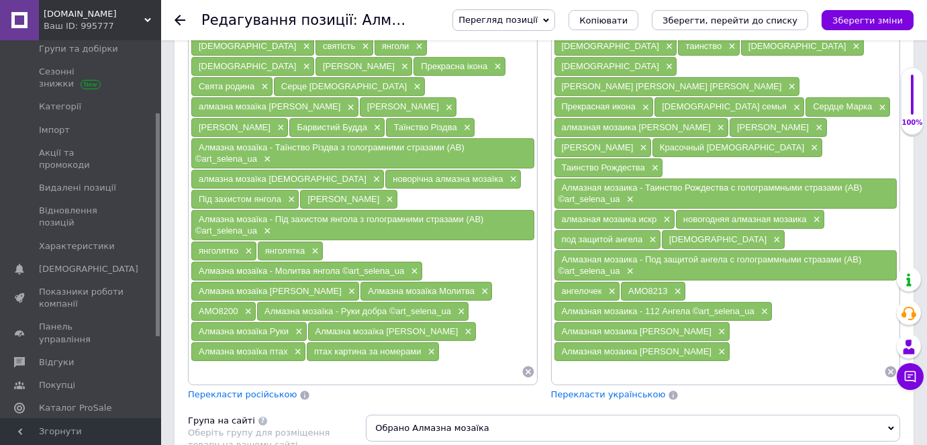
scroll to position [915, 0]
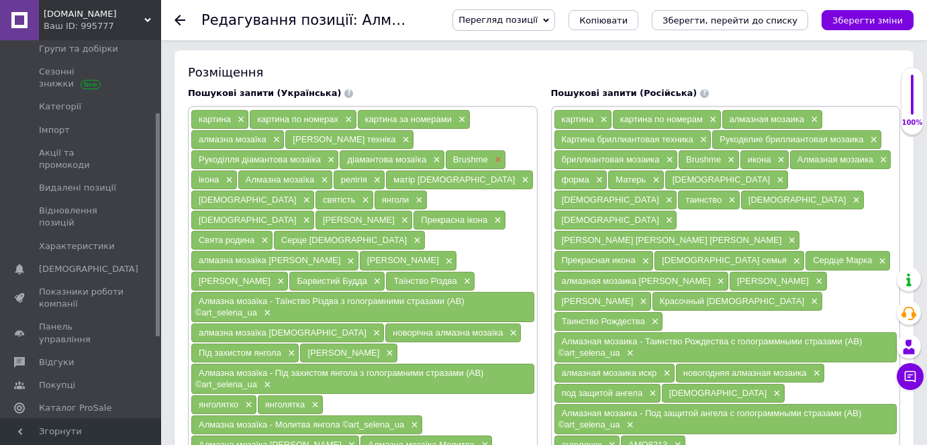
click at [496, 154] on span "×" at bounding box center [496, 159] width 11 height 11
click at [306, 215] on span "×" at bounding box center [304, 220] width 11 height 11
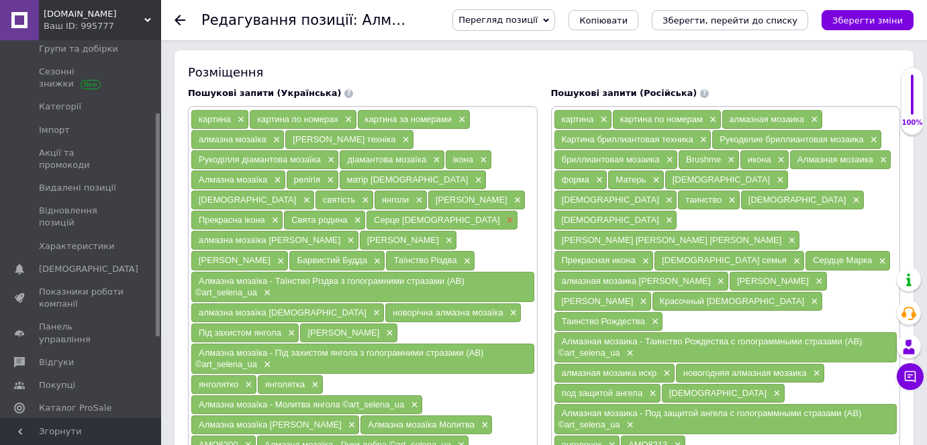
click at [503, 215] on span "×" at bounding box center [508, 220] width 11 height 11
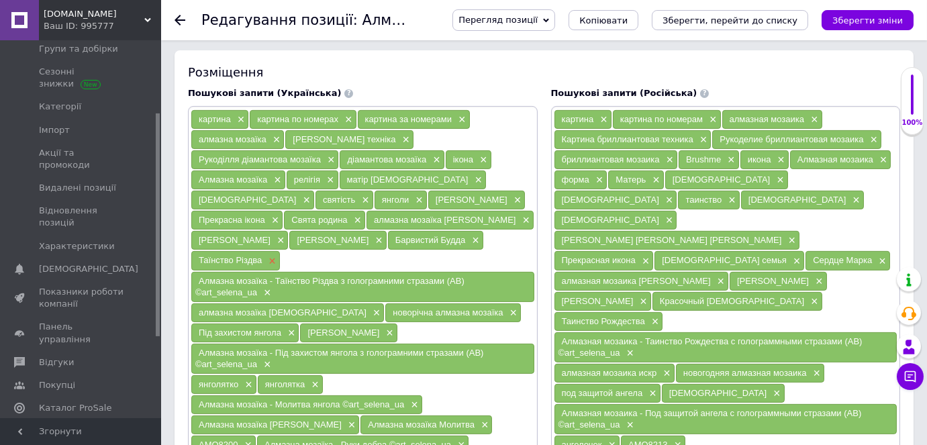
click at [276, 256] on span "×" at bounding box center [270, 261] width 11 height 11
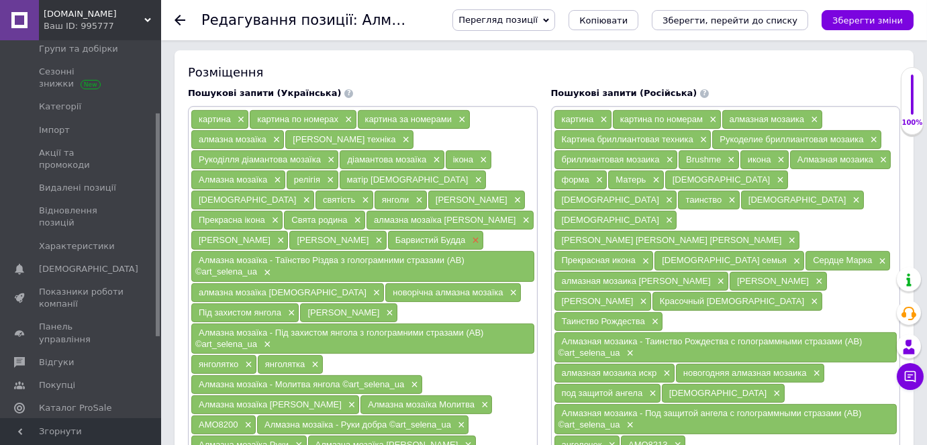
click at [468, 235] on span "×" at bounding box center [473, 240] width 11 height 11
click at [265, 267] on span "×" at bounding box center [265, 272] width 11 height 11
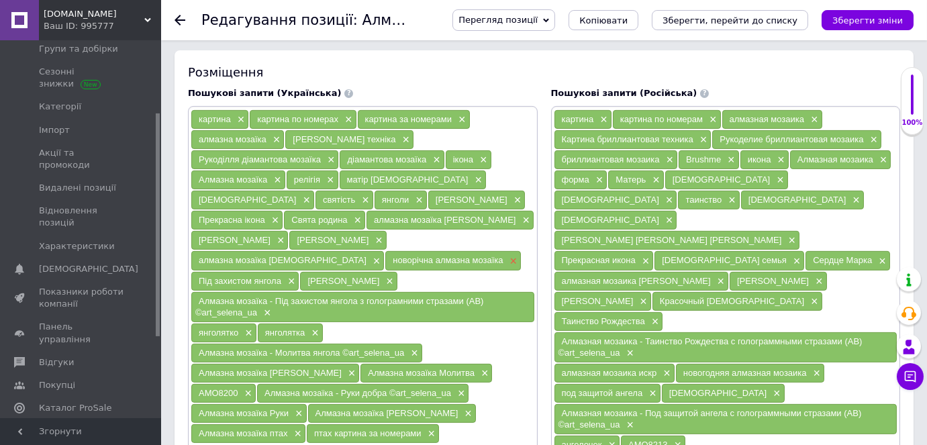
click at [507, 256] on span "×" at bounding box center [512, 261] width 11 height 11
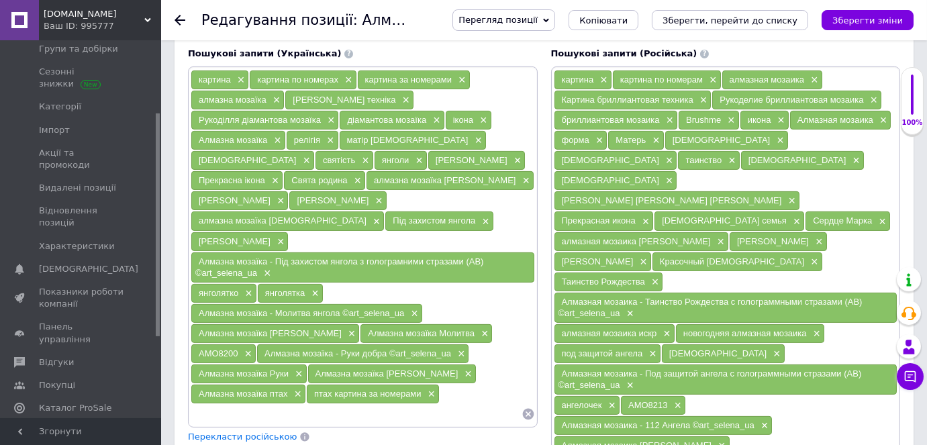
scroll to position [976, 0]
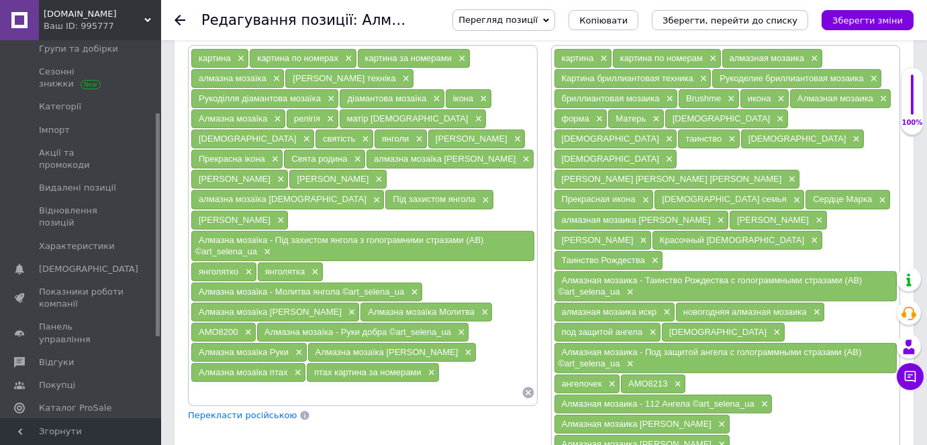
click at [252, 410] on span "Перекласти російською" at bounding box center [242, 415] width 109 height 10
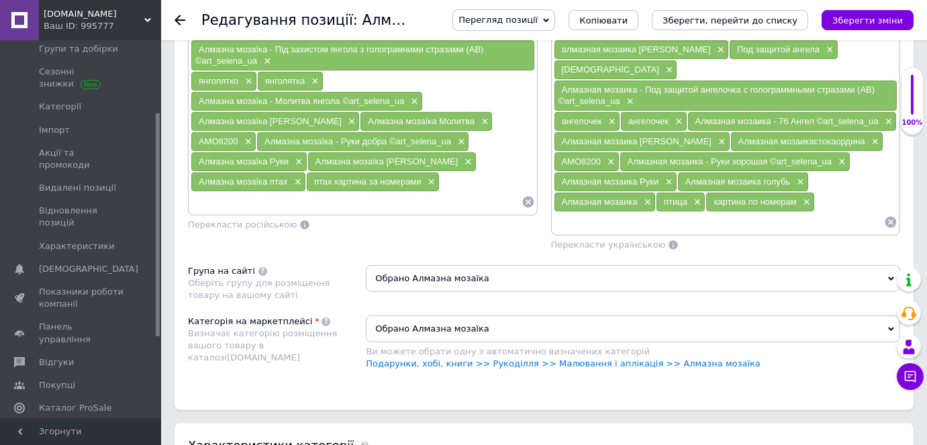
scroll to position [1281, 0]
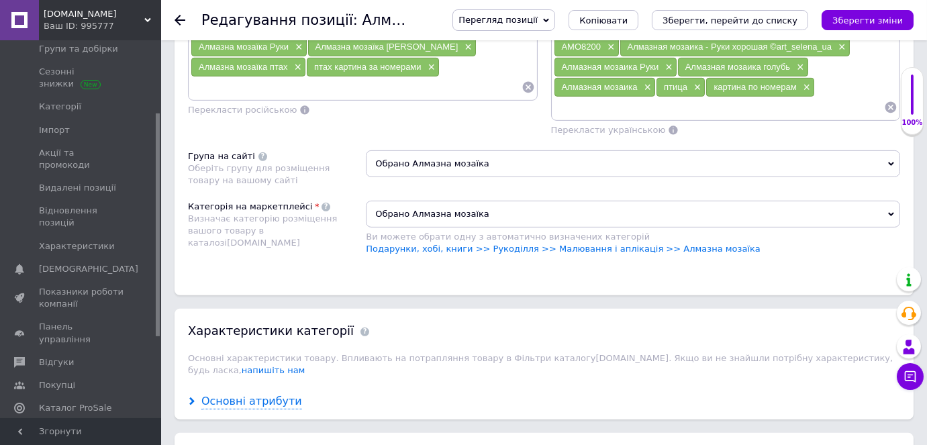
drag, startPoint x: 192, startPoint y: 292, endPoint x: 202, endPoint y: 290, distance: 10.3
click at [191, 397] on use at bounding box center [191, 401] width 5 height 8
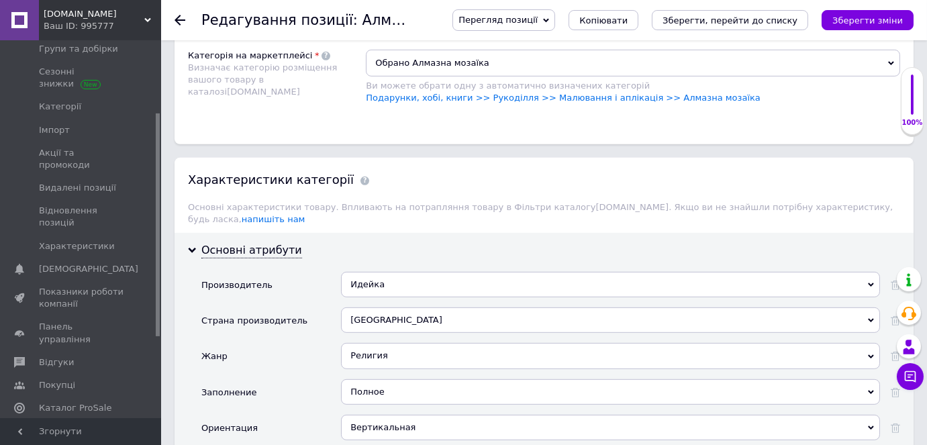
scroll to position [1464, 0]
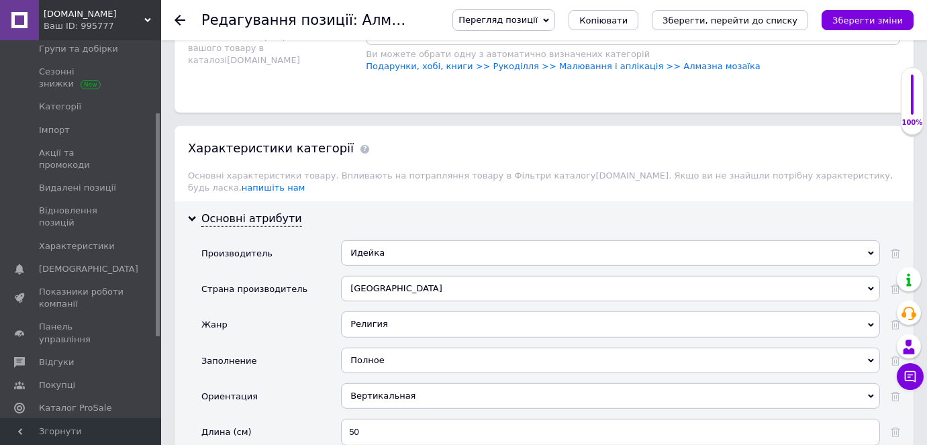
click at [361, 383] on div "Вертикальная" at bounding box center [610, 395] width 539 height 25
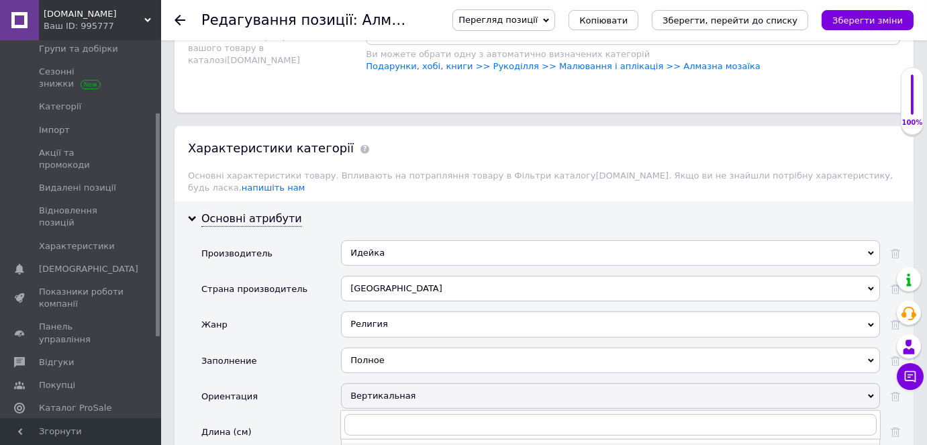
drag, startPoint x: 356, startPoint y: 378, endPoint x: 367, endPoint y: 360, distance: 20.8
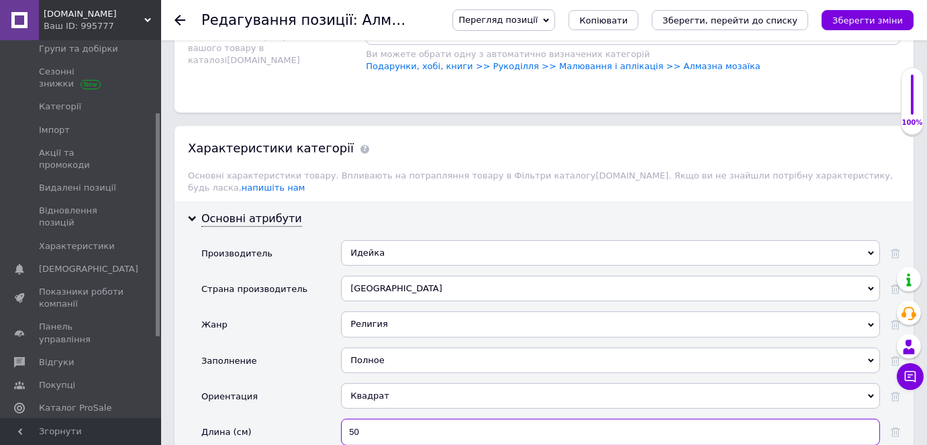
click at [376, 419] on input "50" at bounding box center [610, 432] width 539 height 27
type input "5"
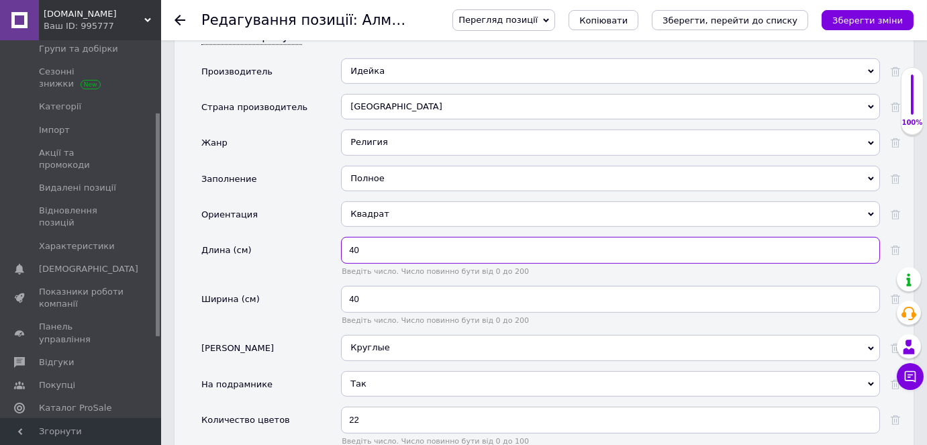
scroll to position [1647, 0]
type input "40"
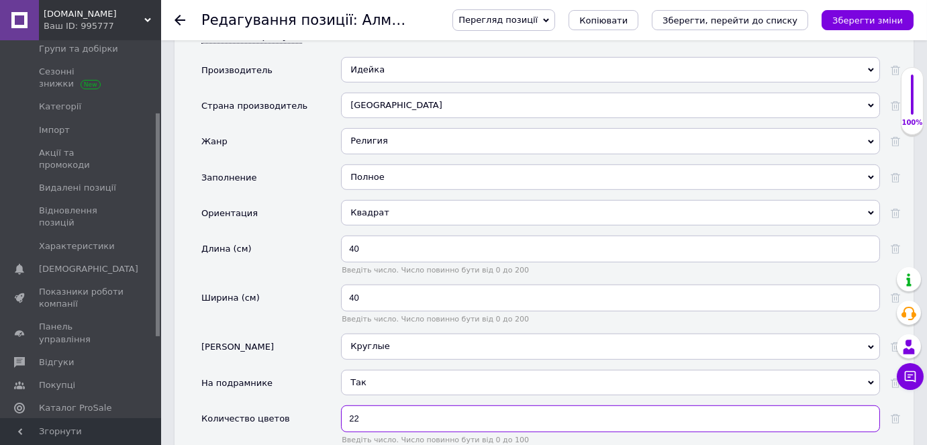
click at [381, 405] on input "22" at bounding box center [610, 418] width 539 height 27
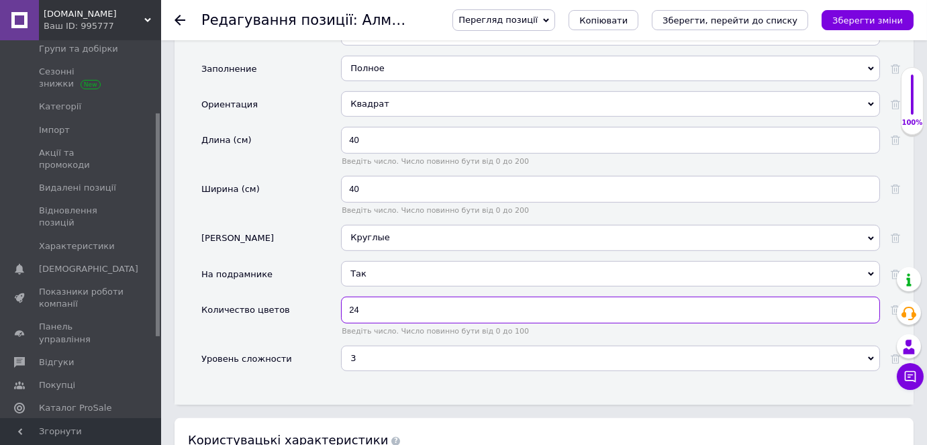
scroll to position [1830, 0]
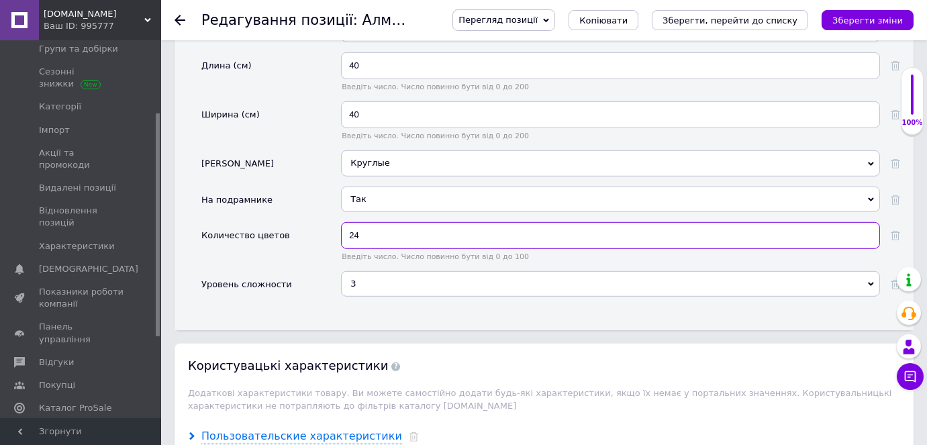
type input "24"
click at [192, 432] on use at bounding box center [191, 436] width 5 height 8
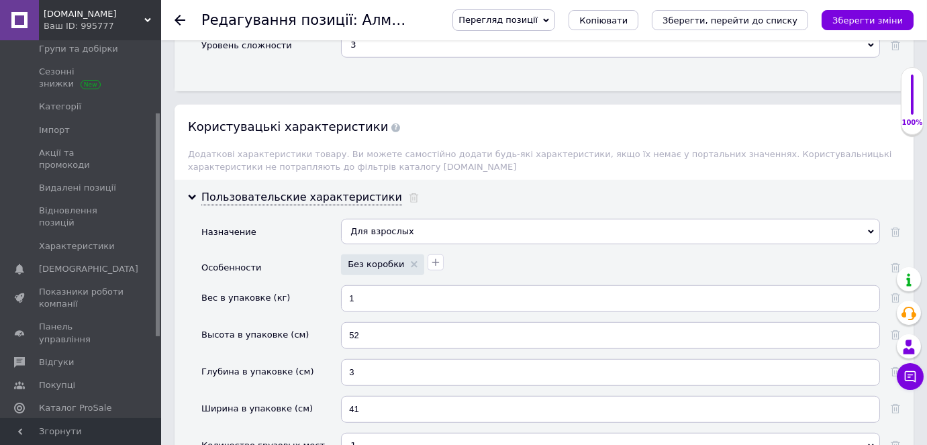
scroll to position [2073, 0]
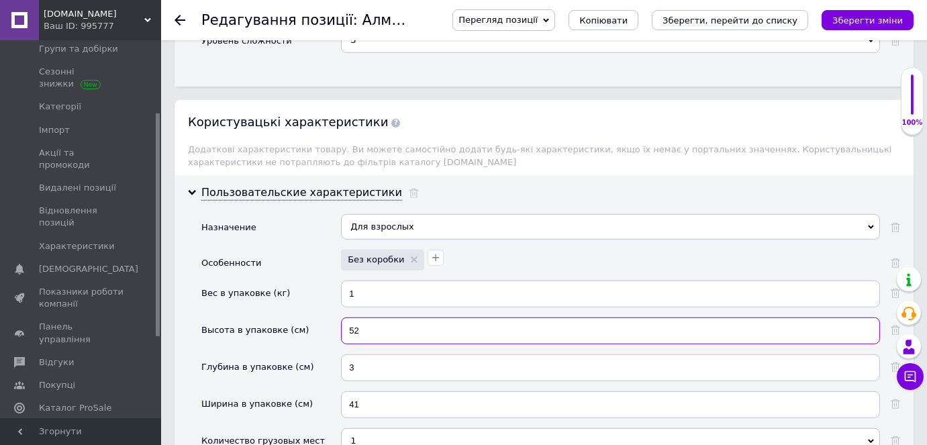
click at [380, 317] on input "52" at bounding box center [610, 330] width 539 height 27
type input "5"
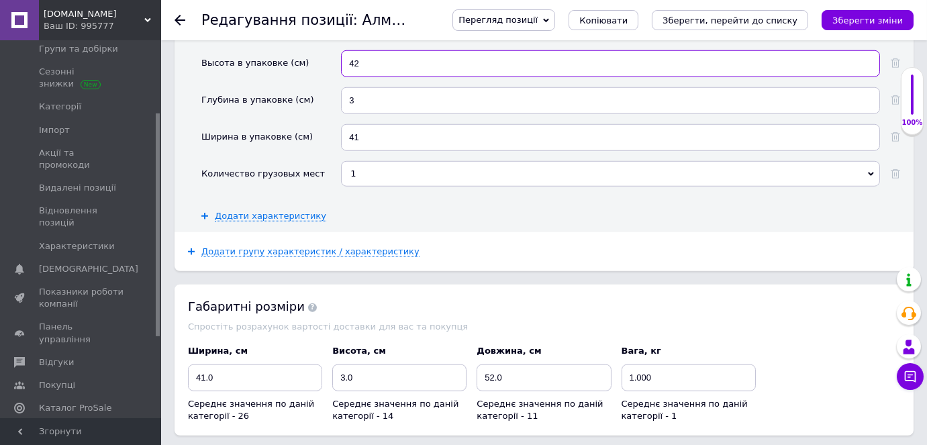
scroll to position [2379, 0]
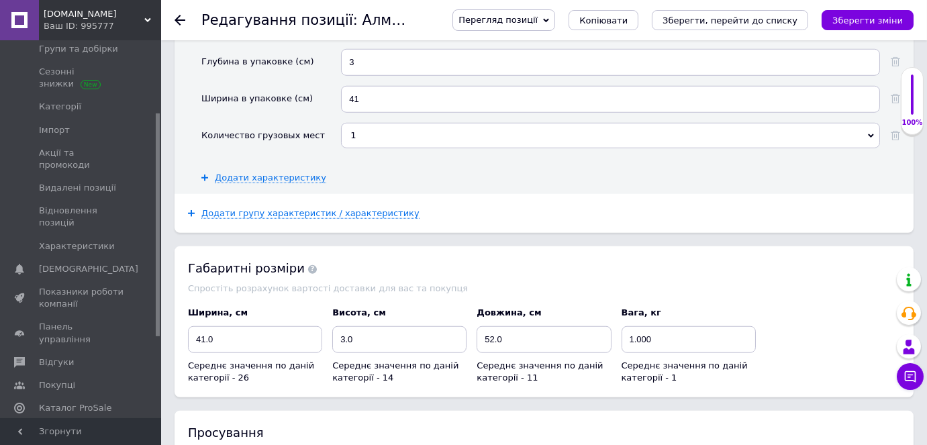
type input "42"
click at [522, 326] on input "52.0" at bounding box center [543, 339] width 134 height 27
type input "5"
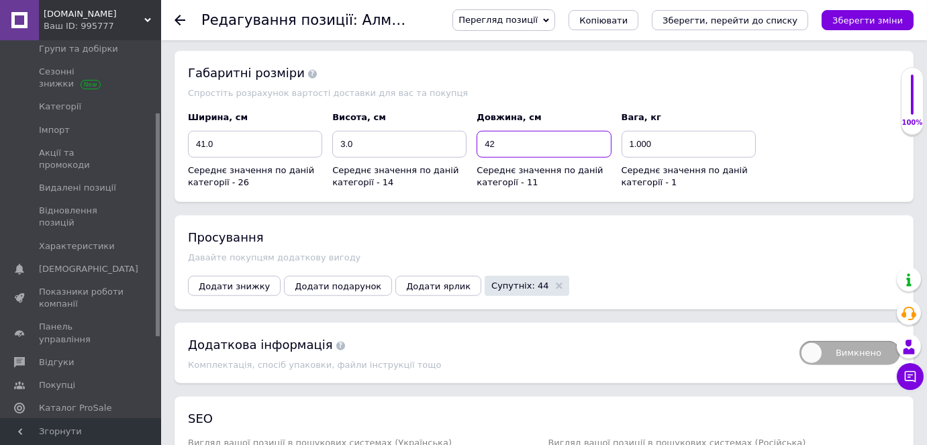
scroll to position [2895, 0]
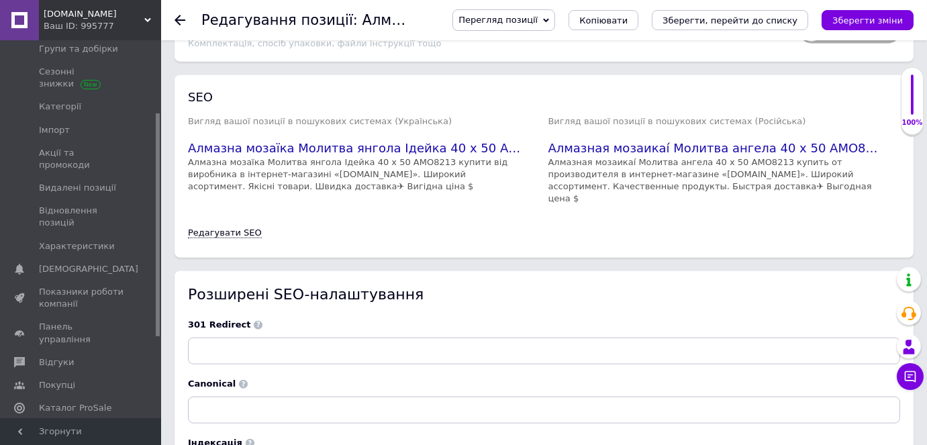
type input "42"
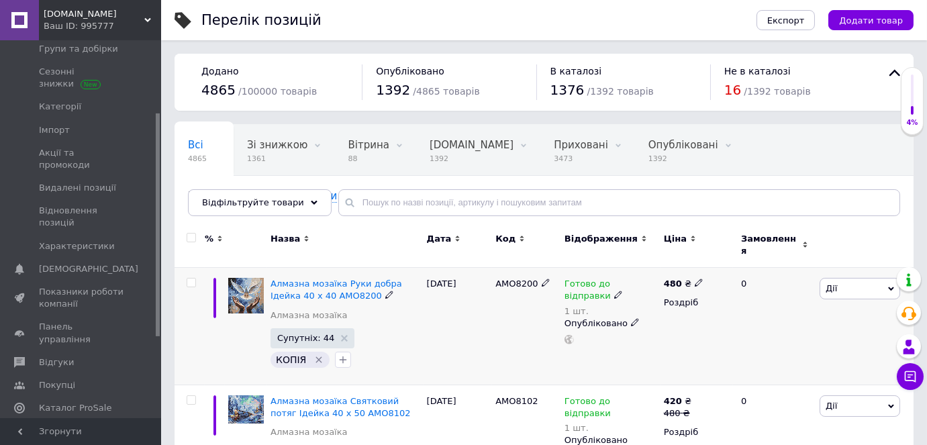
click at [838, 284] on span "Дії" at bounding box center [859, 288] width 81 height 21
click at [779, 362] on li "Знижка" at bounding box center [810, 371] width 178 height 19
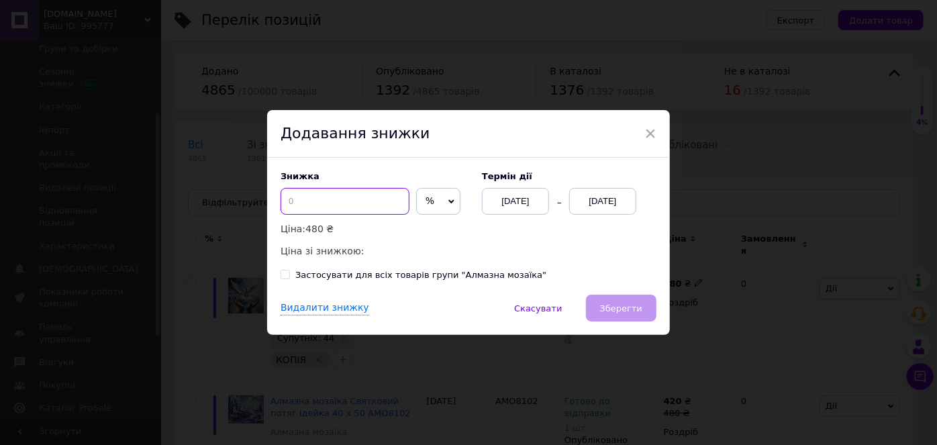
click at [285, 197] on input at bounding box center [344, 201] width 129 height 27
type input "60"
click at [429, 204] on span "%" at bounding box center [438, 201] width 44 height 27
click at [429, 239] on ul "₴" at bounding box center [438, 229] width 44 height 27
click at [433, 198] on span "%" at bounding box center [438, 201] width 44 height 27
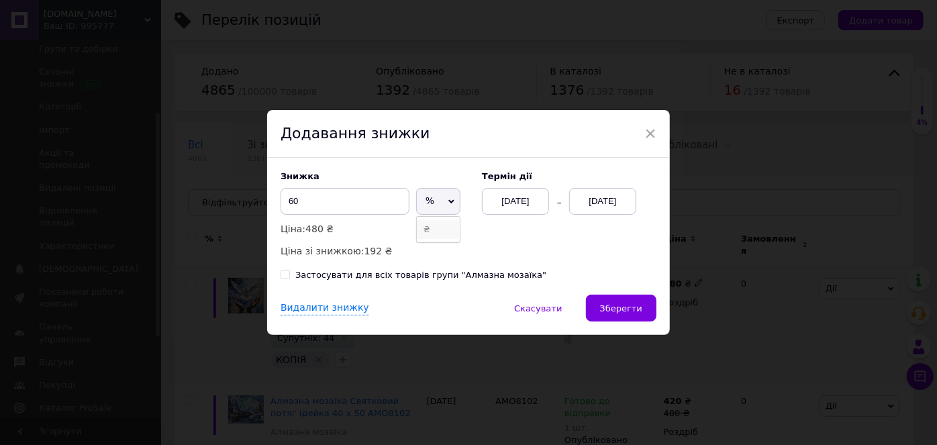
drag, startPoint x: 424, startPoint y: 228, endPoint x: 452, endPoint y: 227, distance: 28.2
click at [424, 228] on li "₴" at bounding box center [438, 229] width 43 height 19
click at [621, 201] on div "[DATE]" at bounding box center [602, 201] width 67 height 27
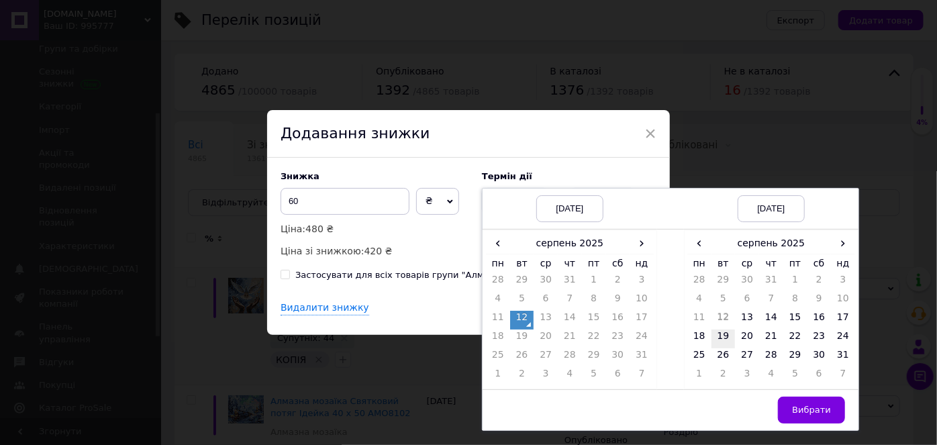
drag, startPoint x: 695, startPoint y: 335, endPoint x: 708, endPoint y: 340, distance: 13.8
click at [699, 335] on td "18" at bounding box center [699, 338] width 24 height 19
click at [796, 409] on span "Вибрати" at bounding box center [811, 410] width 39 height 10
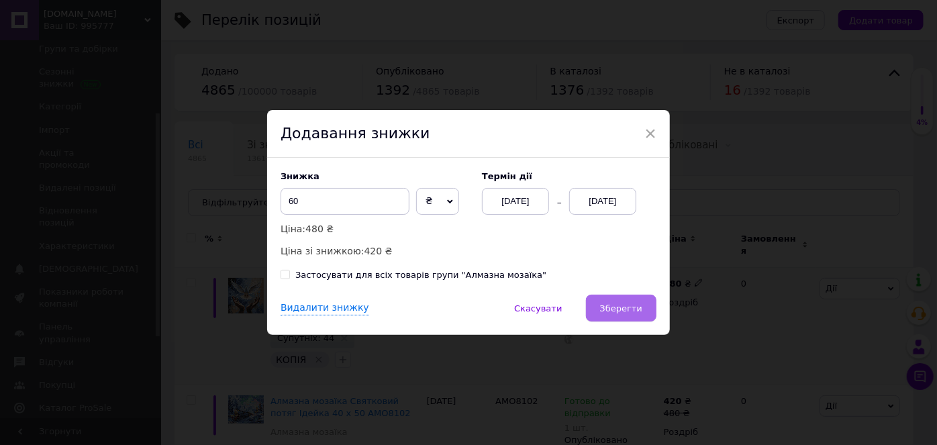
click at [623, 313] on span "Зберегти" at bounding box center [621, 308] width 42 height 10
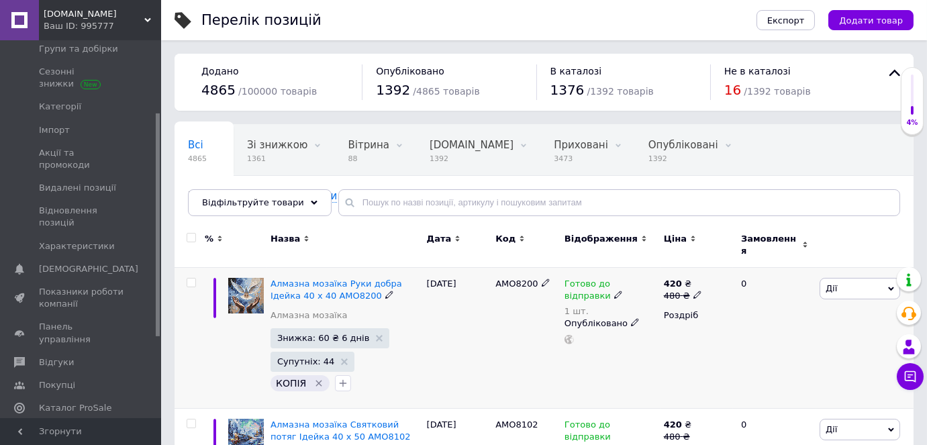
click at [693, 291] on icon at bounding box center [697, 295] width 8 height 8
type input "450"
click at [653, 348] on div "Готово до відправки 1 шт. Опубліковано" at bounding box center [610, 338] width 99 height 141
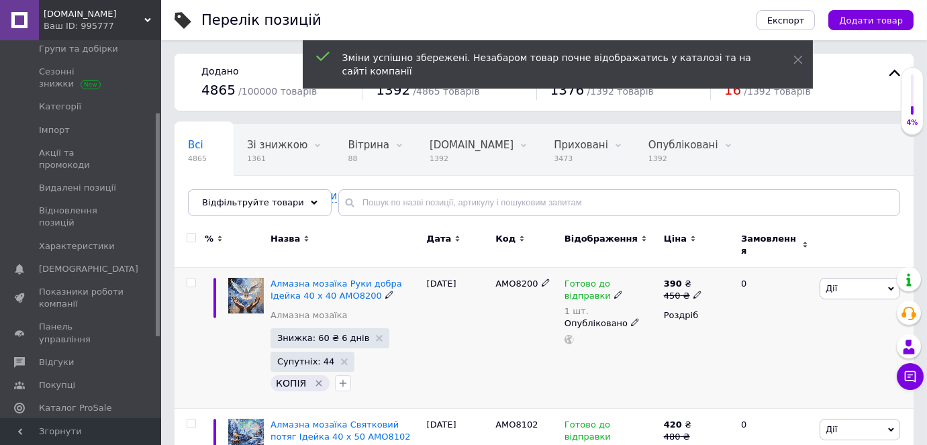
click at [193, 278] on input "checkbox" at bounding box center [191, 282] width 9 height 9
checkbox input "true"
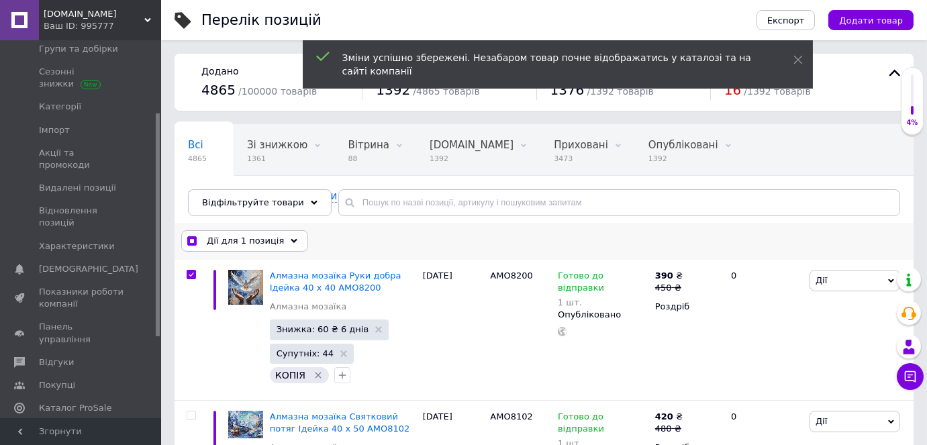
click at [221, 240] on span "Дії для 1 позиція" at bounding box center [245, 241] width 77 height 12
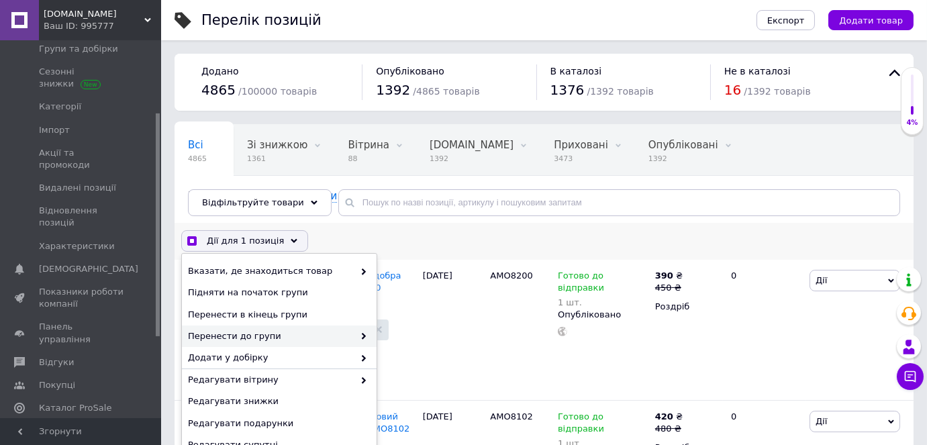
scroll to position [121, 0]
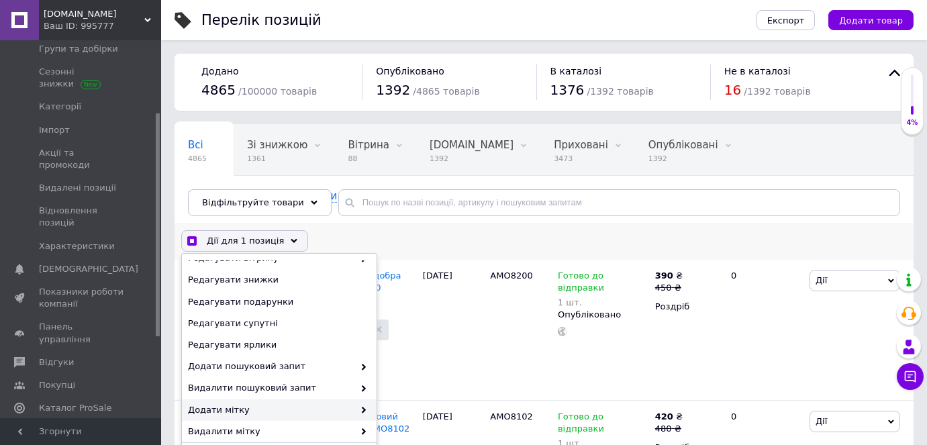
click at [248, 413] on span "Додати мітку" at bounding box center [271, 410] width 166 height 12
click at [263, 411] on span "Додати мітку" at bounding box center [271, 410] width 166 height 12
checkbox input "true"
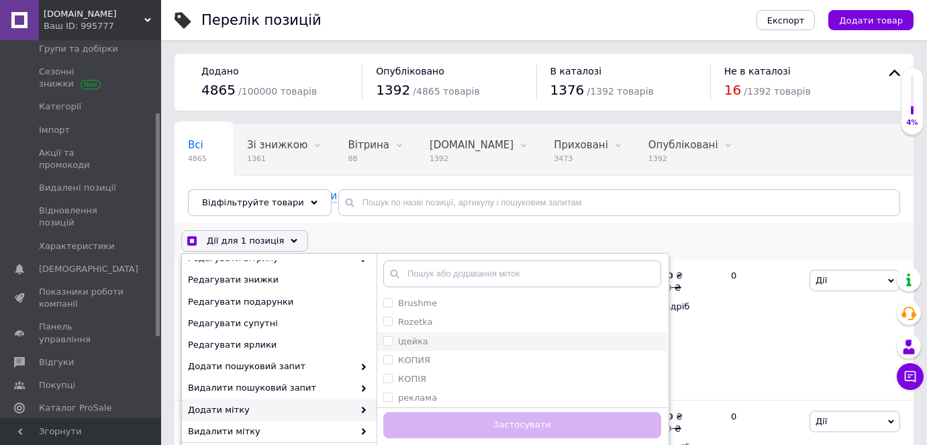
click at [387, 337] on input "ідейка" at bounding box center [387, 340] width 9 height 9
checkbox input "true"
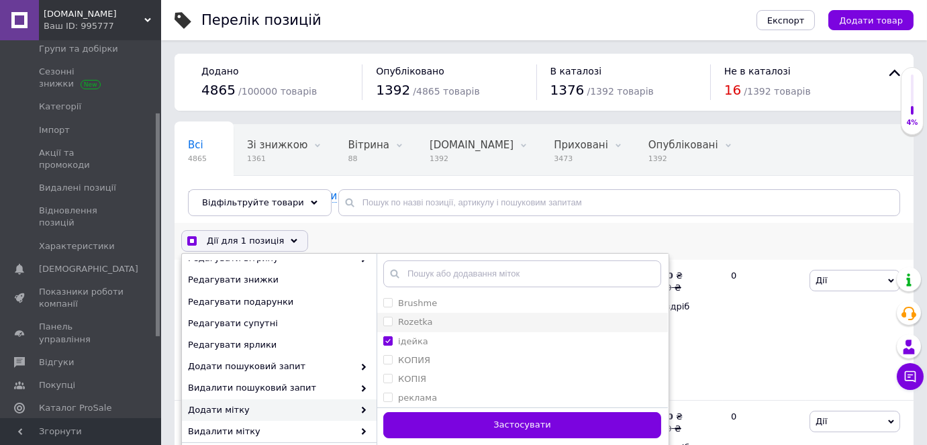
click at [389, 319] on input "Rozetka" at bounding box center [387, 321] width 9 height 9
checkbox input "true"
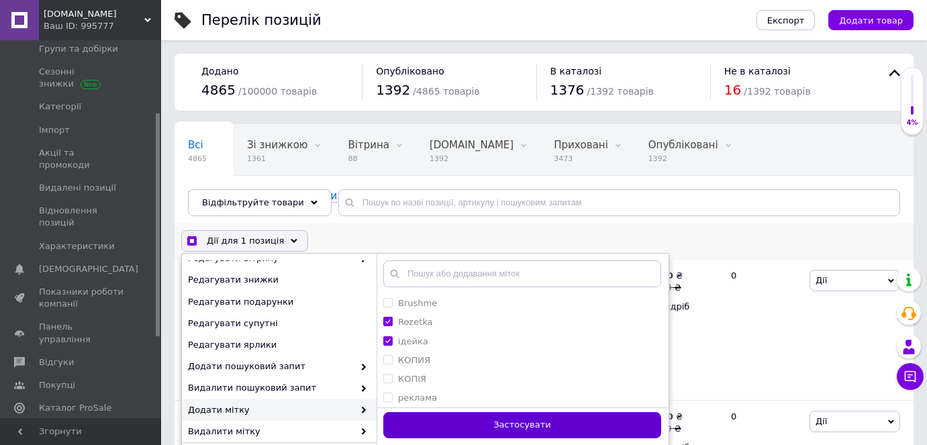
click at [435, 422] on button "Застосувати" at bounding box center [522, 425] width 278 height 26
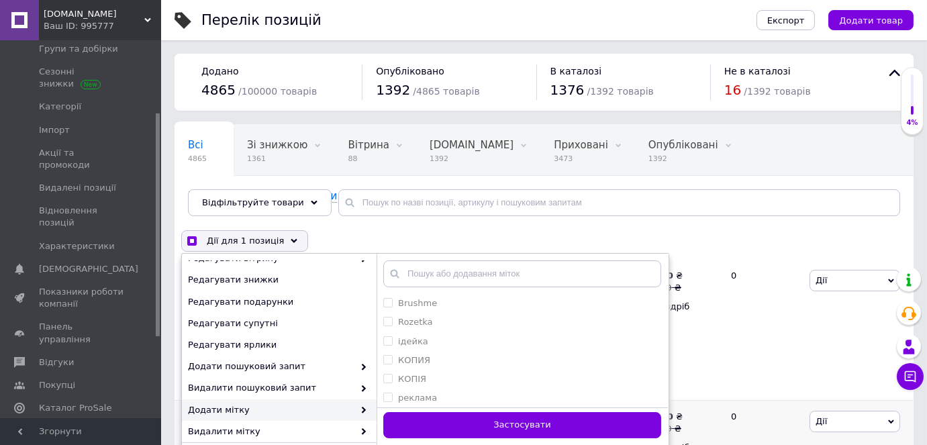
checkbox input "false"
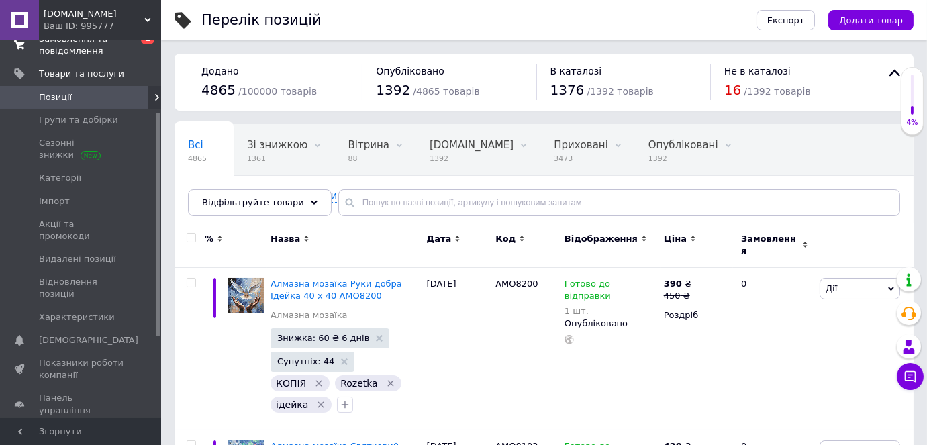
scroll to position [0, 0]
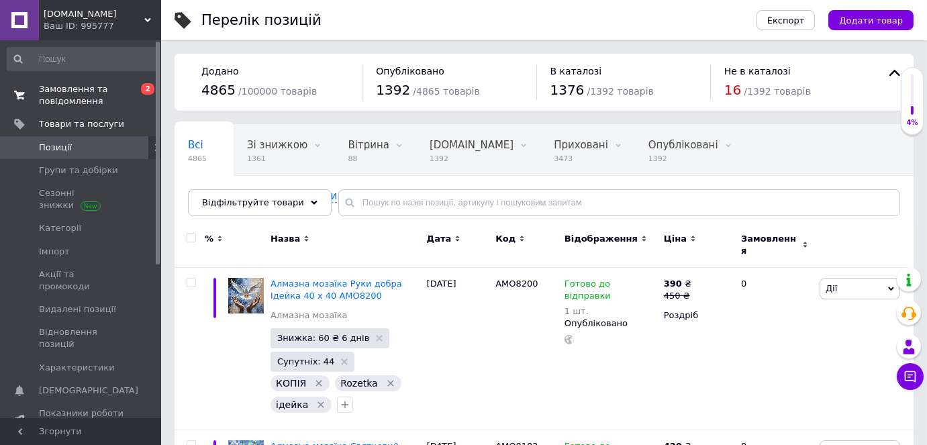
click at [69, 88] on span "Замовлення та повідомлення" at bounding box center [81, 95] width 85 height 24
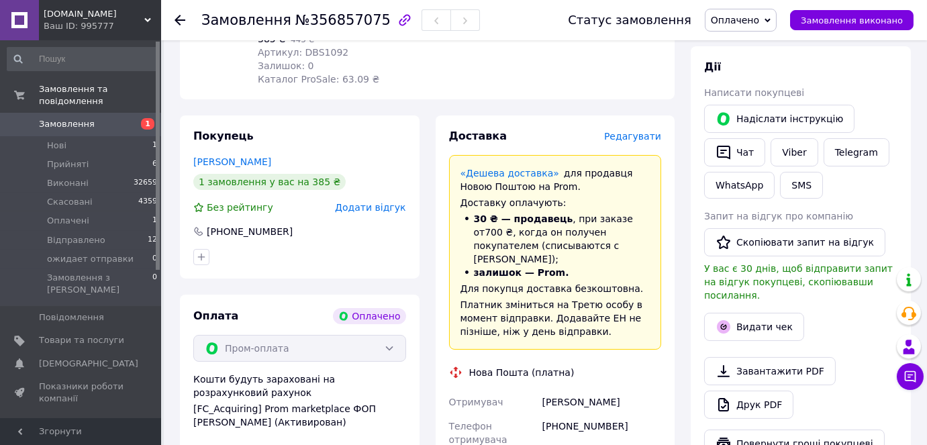
scroll to position [244, 0]
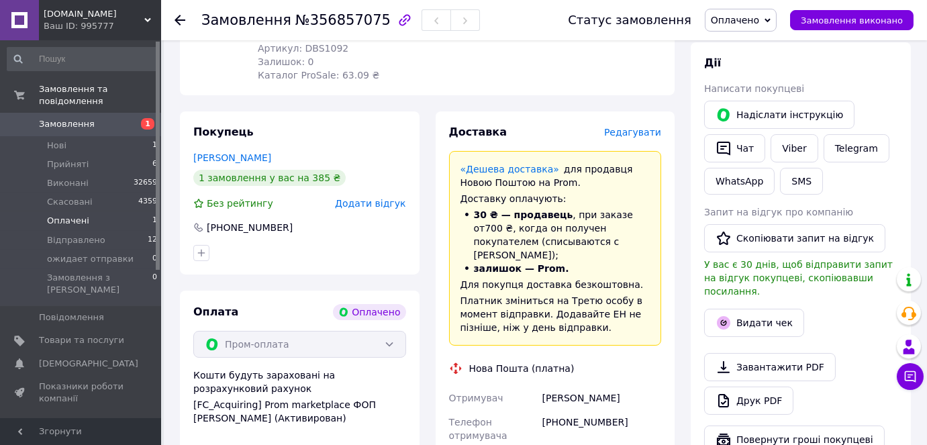
click at [72, 215] on span "Оплачені" at bounding box center [68, 221] width 42 height 12
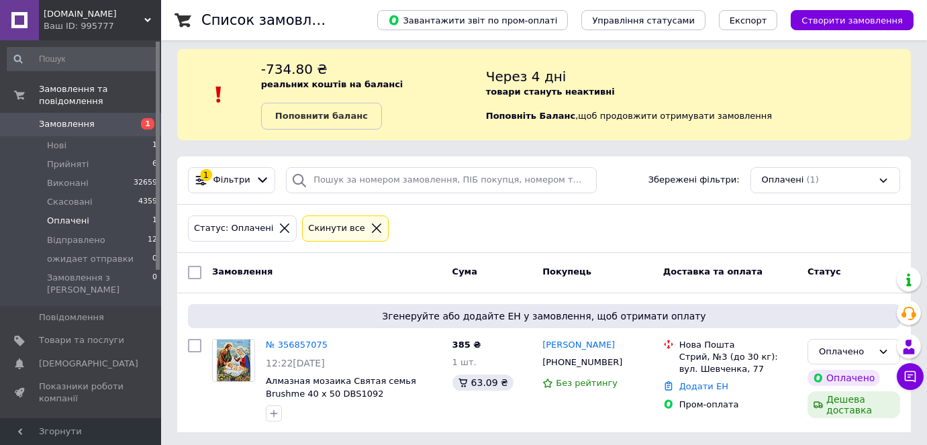
scroll to position [9, 0]
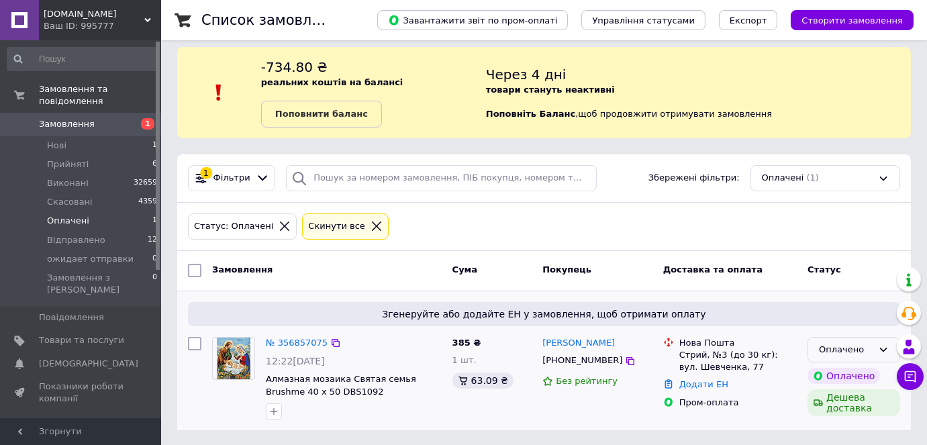
click at [845, 348] on div "Оплачено" at bounding box center [846, 350] width 54 height 14
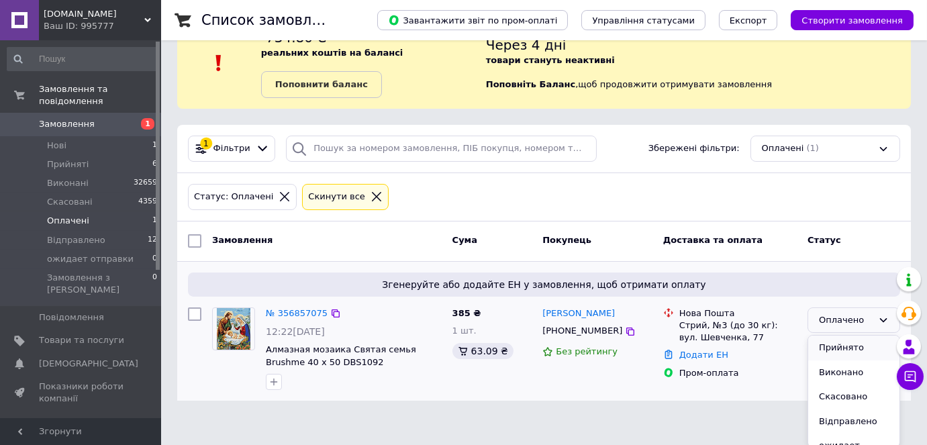
click at [844, 341] on li "Прийнято" at bounding box center [853, 348] width 91 height 25
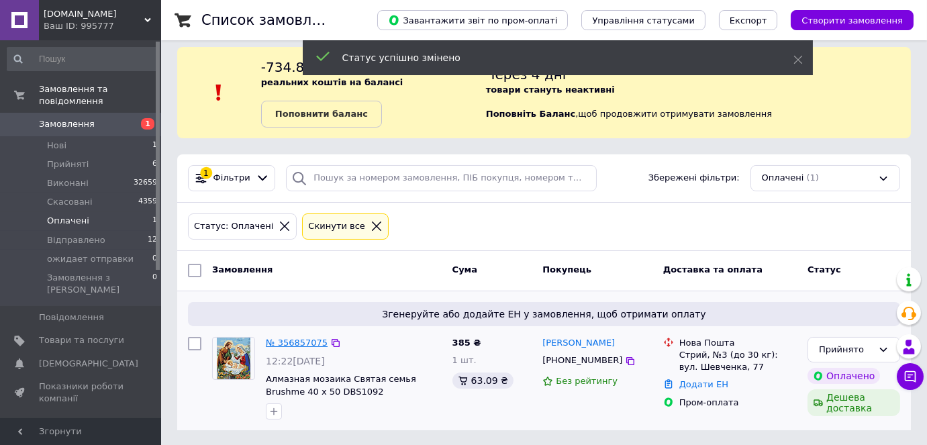
click at [279, 342] on link "№ 356857075" at bounding box center [297, 343] width 62 height 10
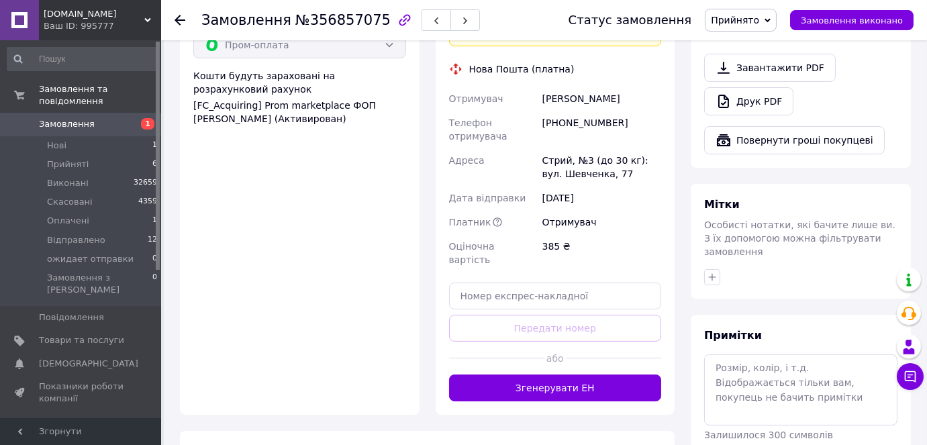
scroll to position [558, 0]
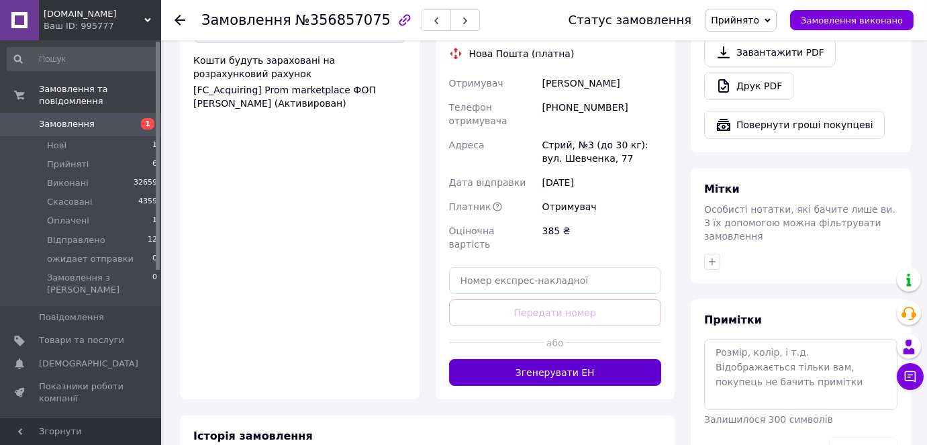
click at [564, 359] on button "Згенерувати ЕН" at bounding box center [555, 372] width 213 height 27
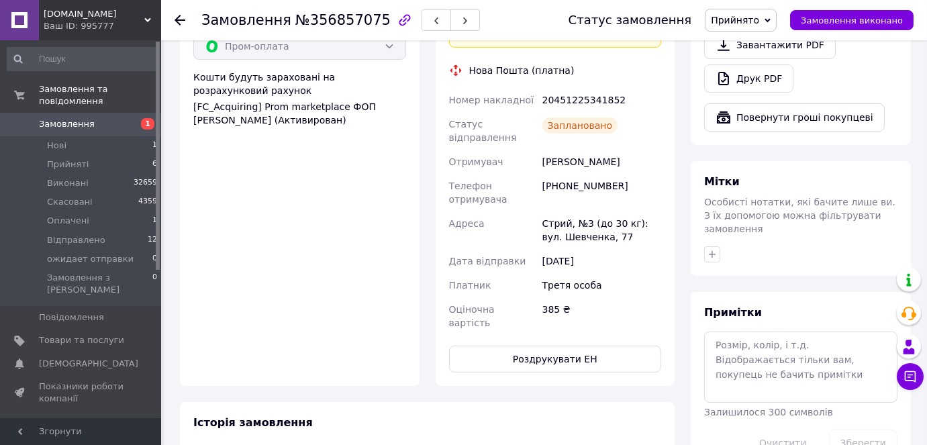
scroll to position [619, 0]
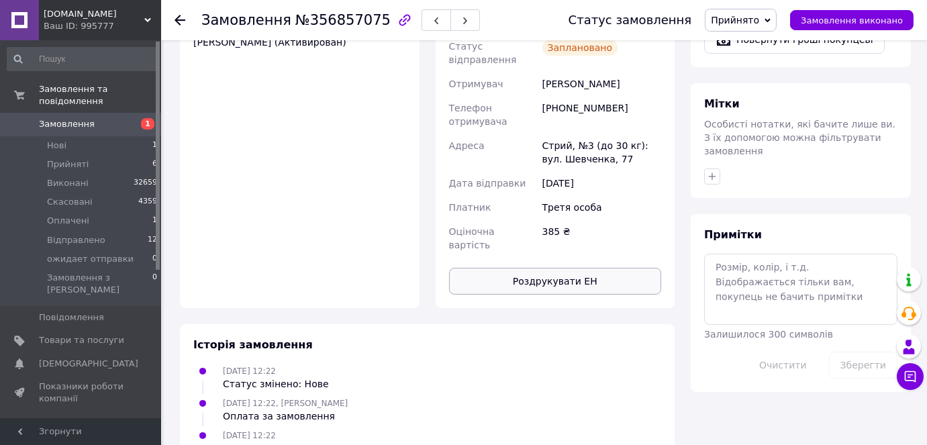
click at [537, 268] on button "Роздрукувати ЕН" at bounding box center [555, 281] width 213 height 27
click at [535, 268] on button "Роздрукувати ЕН" at bounding box center [555, 281] width 213 height 27
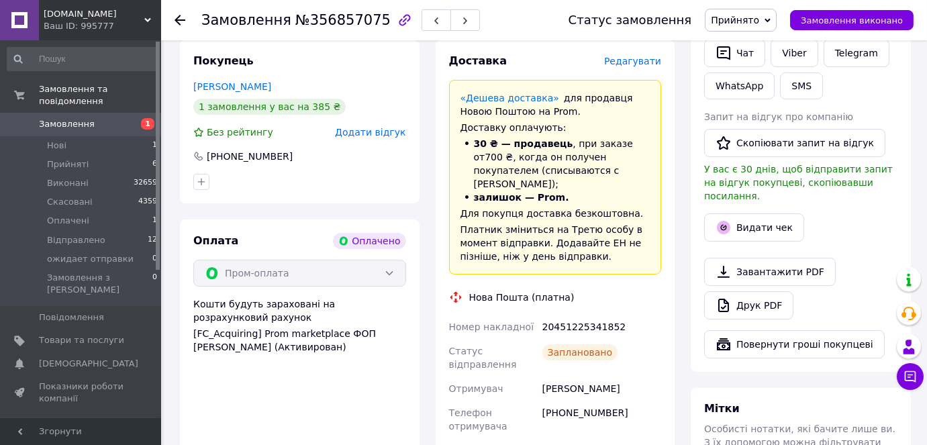
scroll to position [558, 0]
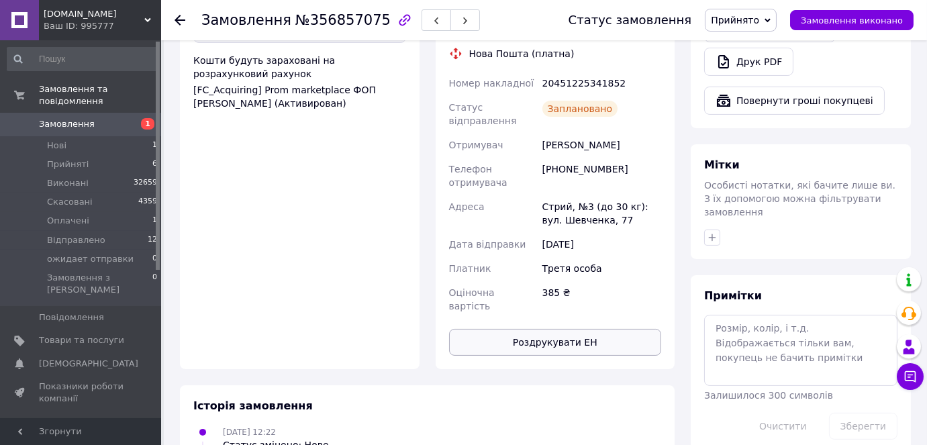
click at [535, 329] on button "Роздрукувати ЕН" at bounding box center [555, 342] width 213 height 27
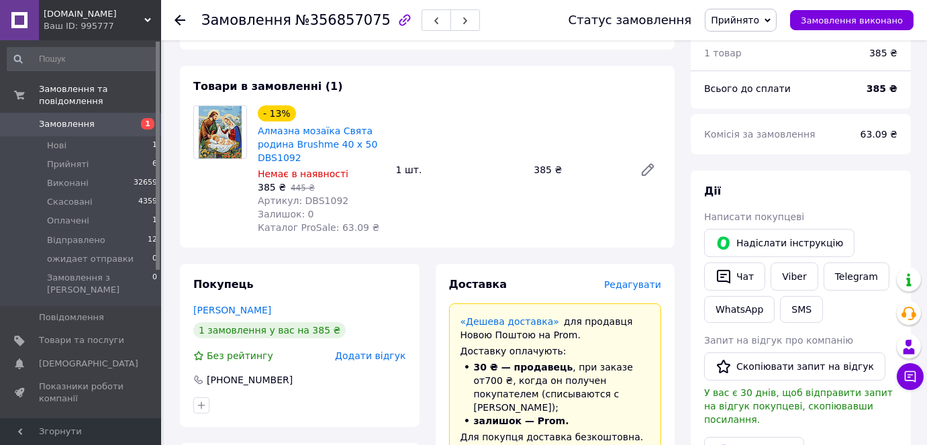
scroll to position [70, 0]
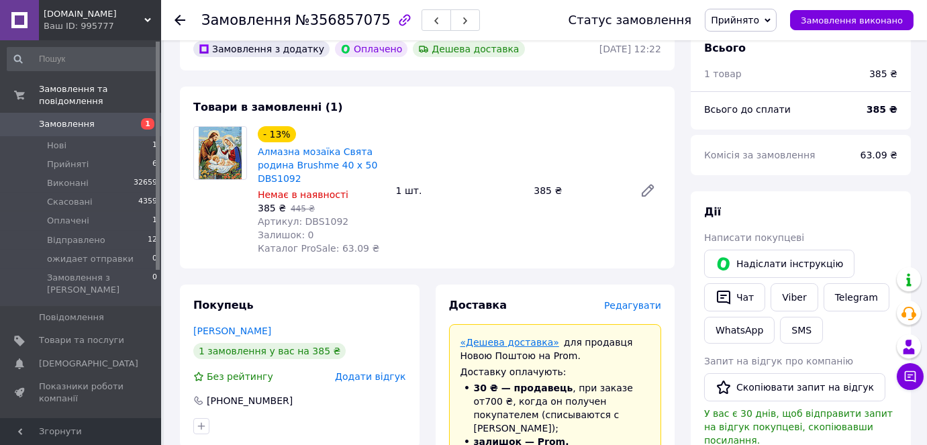
click at [513, 343] on link "«Дешева доставка»" at bounding box center [509, 342] width 99 height 11
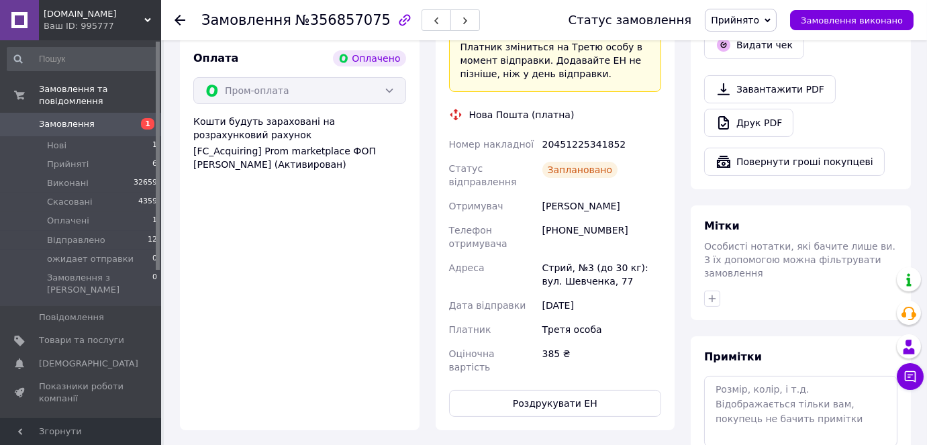
scroll to position [254, 0]
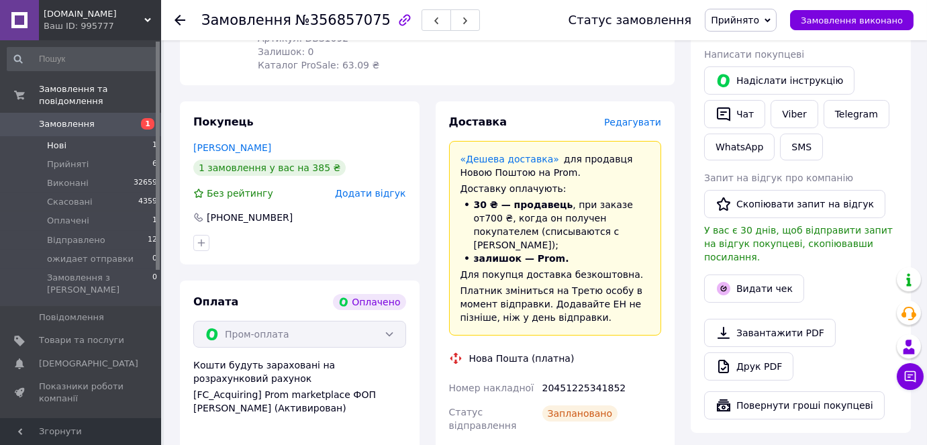
click at [60, 140] on span "Нові" at bounding box center [56, 146] width 19 height 12
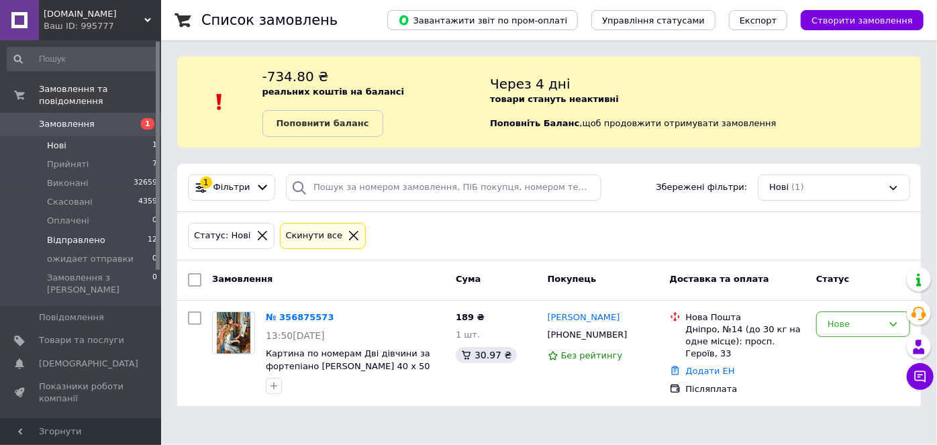
click at [69, 234] on span "Відправлено" at bounding box center [76, 240] width 58 height 12
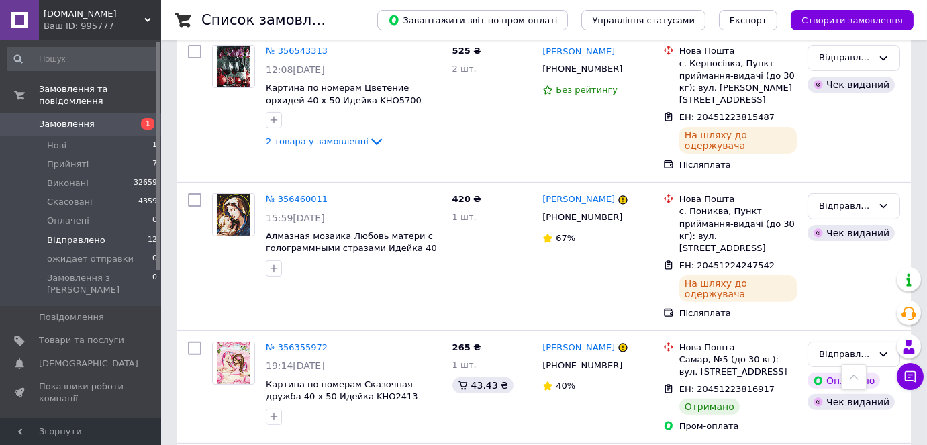
scroll to position [1098, 0]
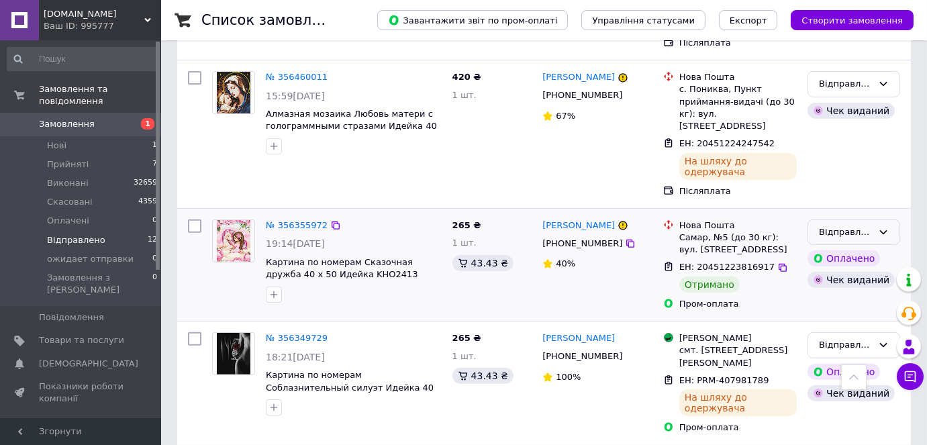
click at [878, 227] on icon at bounding box center [883, 232] width 11 height 11
click at [848, 272] on li "Виконано" at bounding box center [853, 284] width 91 height 25
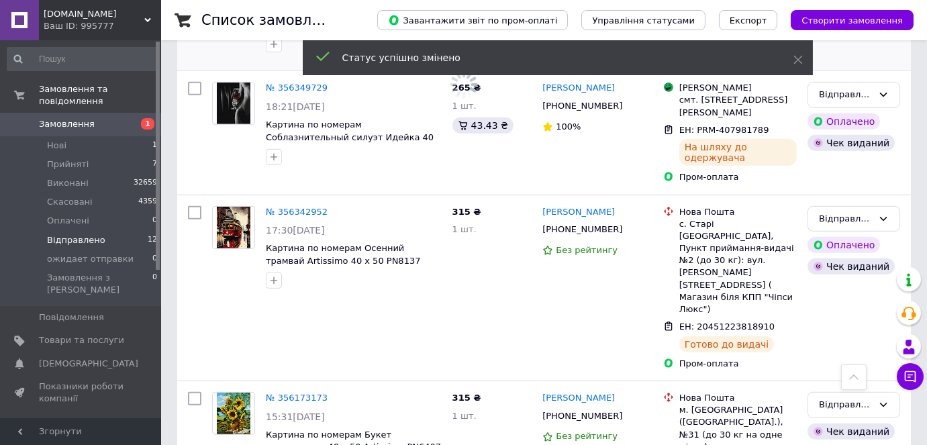
scroll to position [1439, 0]
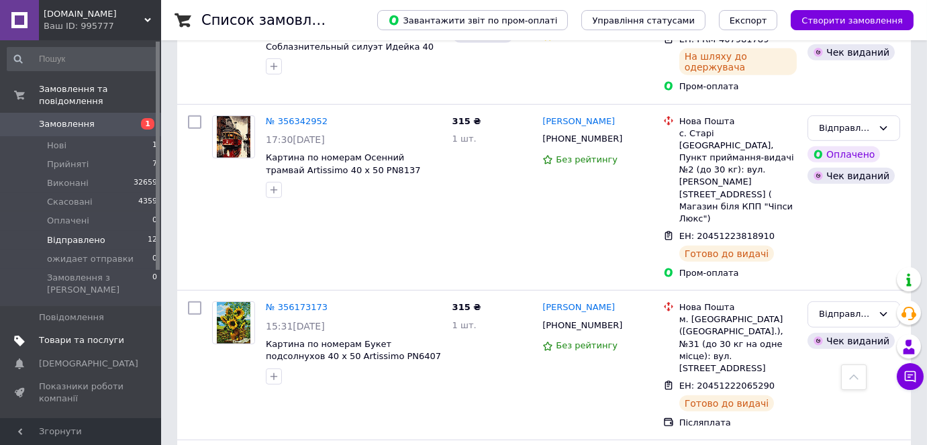
click at [62, 334] on span "Товари та послуги" at bounding box center [81, 340] width 85 height 12
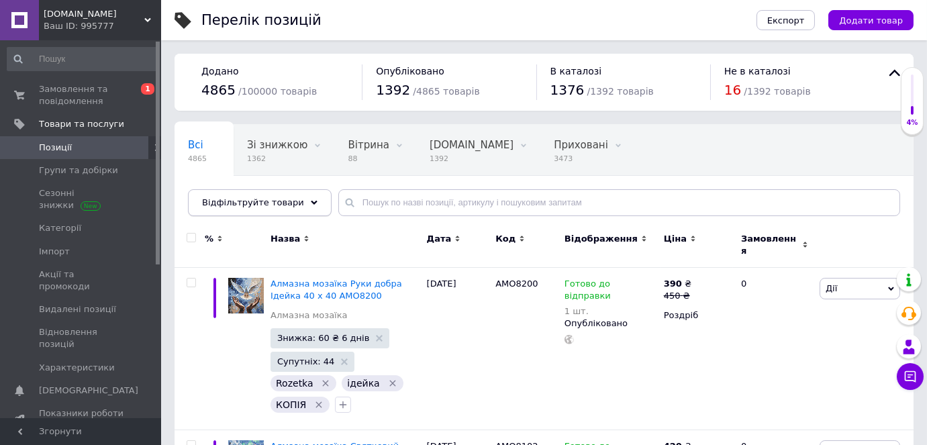
click at [286, 201] on span "Відфільтруйте товари" at bounding box center [253, 202] width 102 height 10
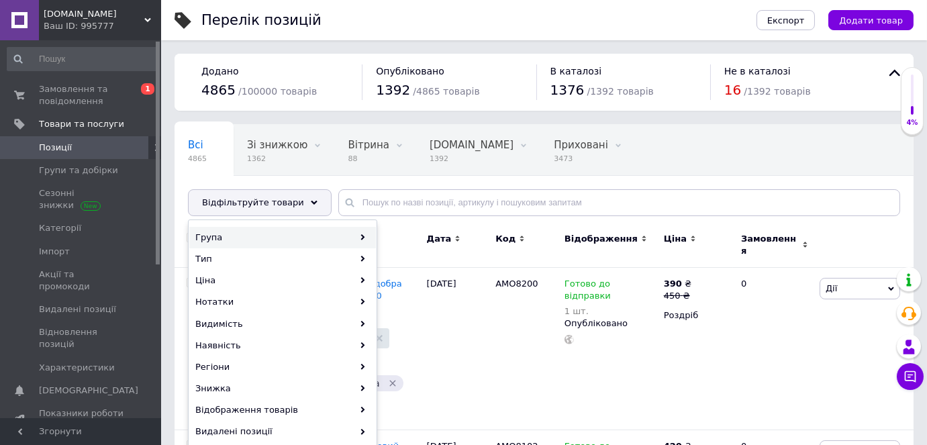
click at [242, 242] on div "Група" at bounding box center [282, 237] width 187 height 21
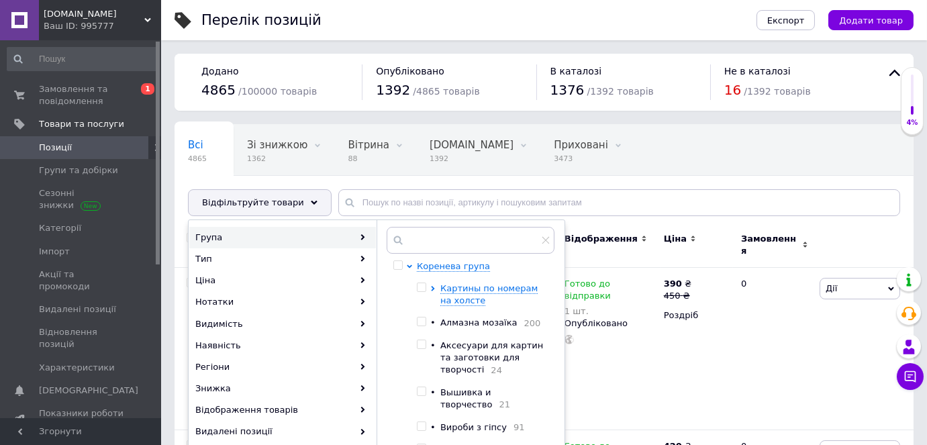
click at [420, 322] on input "checkbox" at bounding box center [421, 321] width 9 height 9
checkbox input "true"
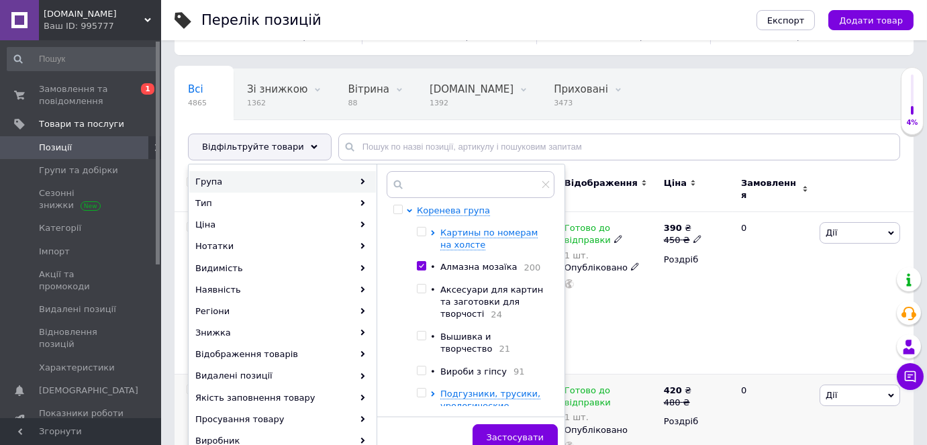
scroll to position [121, 0]
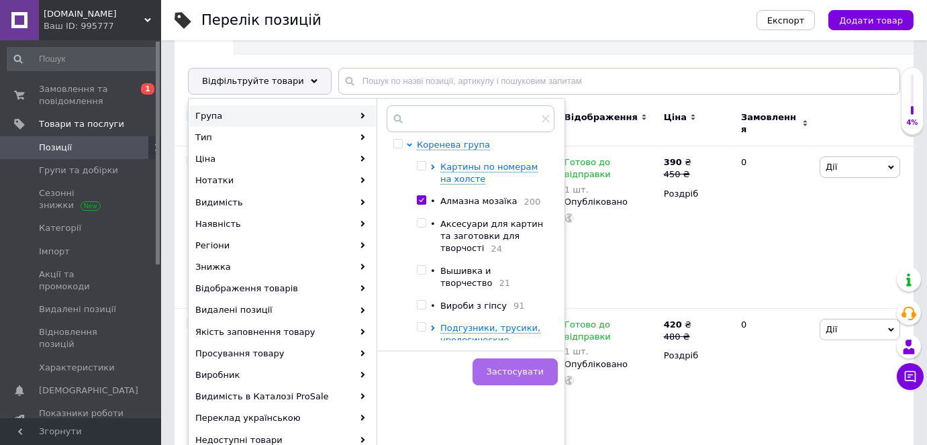
click at [506, 370] on span "Застосувати" at bounding box center [514, 371] width 57 height 10
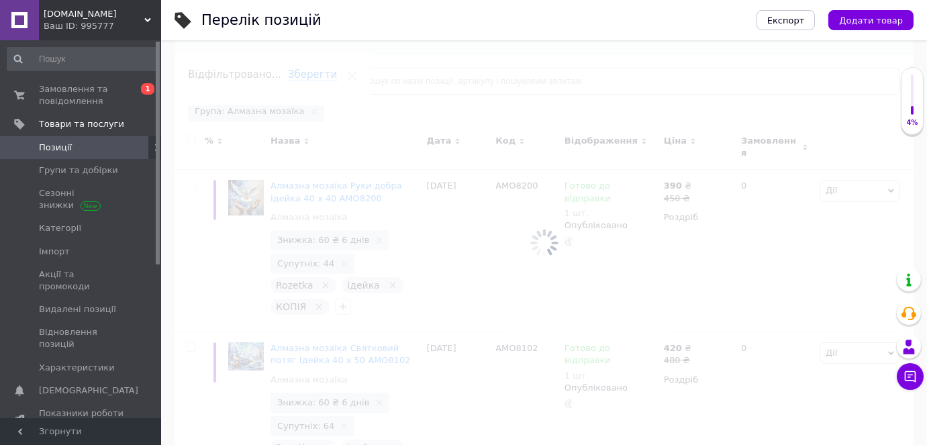
scroll to position [0, 43]
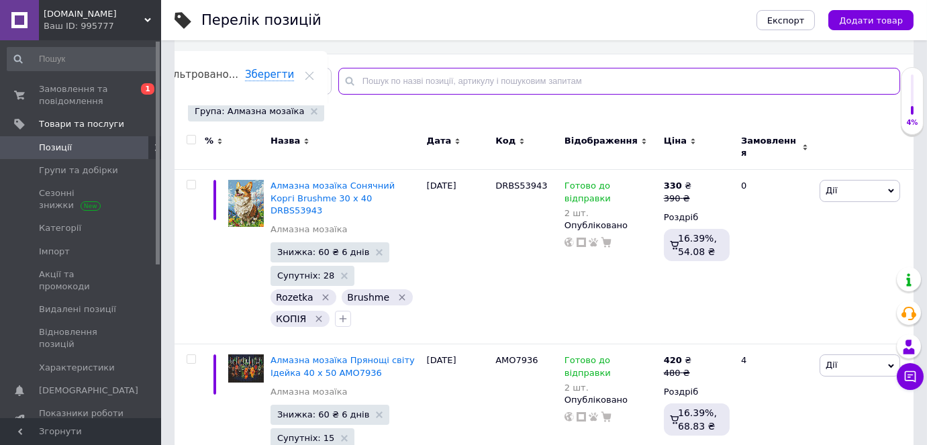
click at [355, 79] on input "text" at bounding box center [619, 81] width 562 height 27
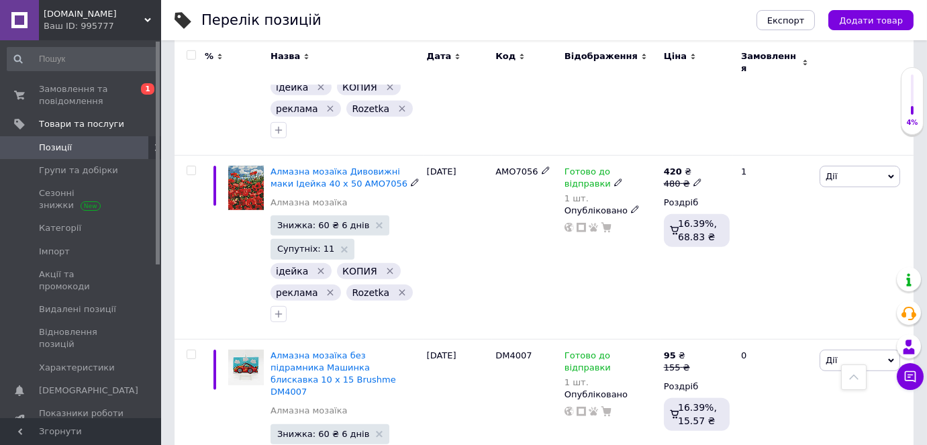
scroll to position [1757, 0]
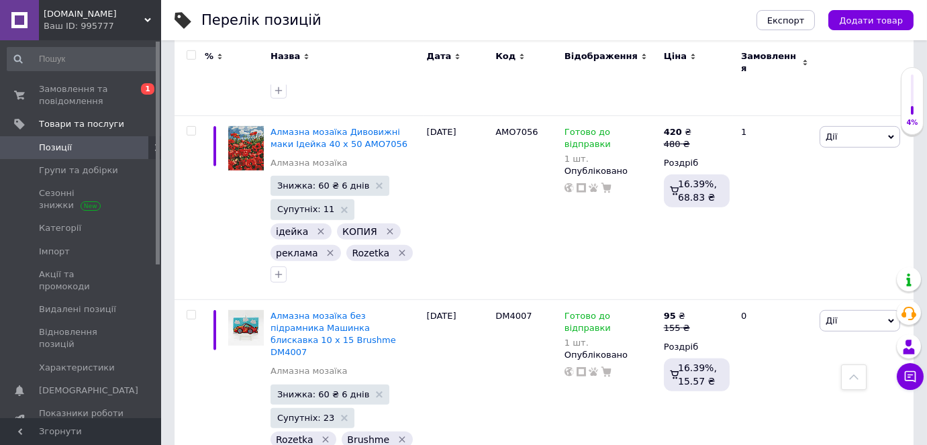
type input "матір"
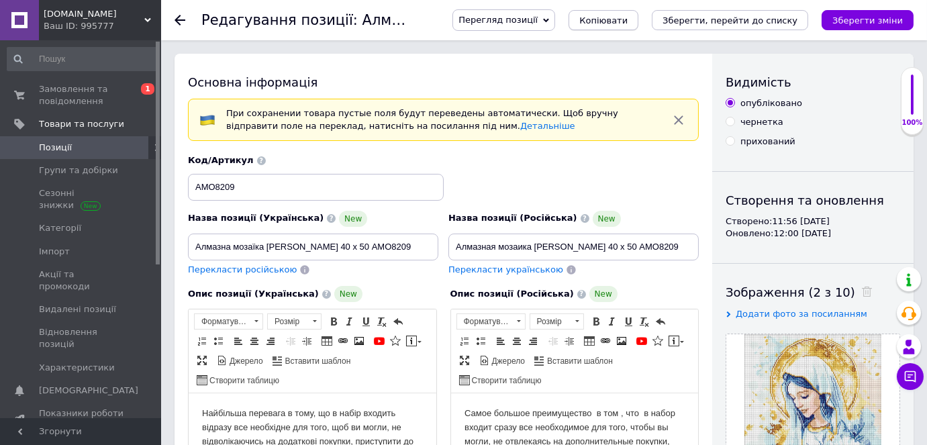
click at [627, 21] on span "Копіювати" at bounding box center [603, 20] width 48 height 10
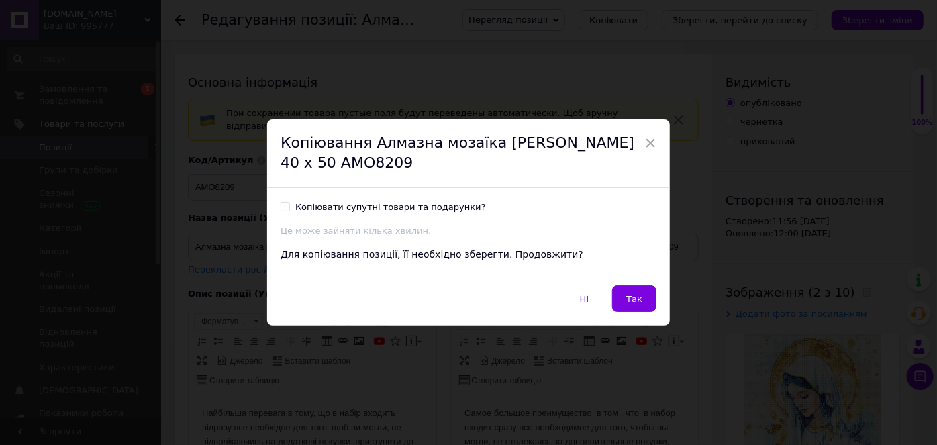
click at [280, 204] on input "Копіювати супутні товари та подарунки?" at bounding box center [284, 206] width 9 height 9
checkbox input "true"
click at [633, 301] on span "Так" at bounding box center [634, 299] width 16 height 10
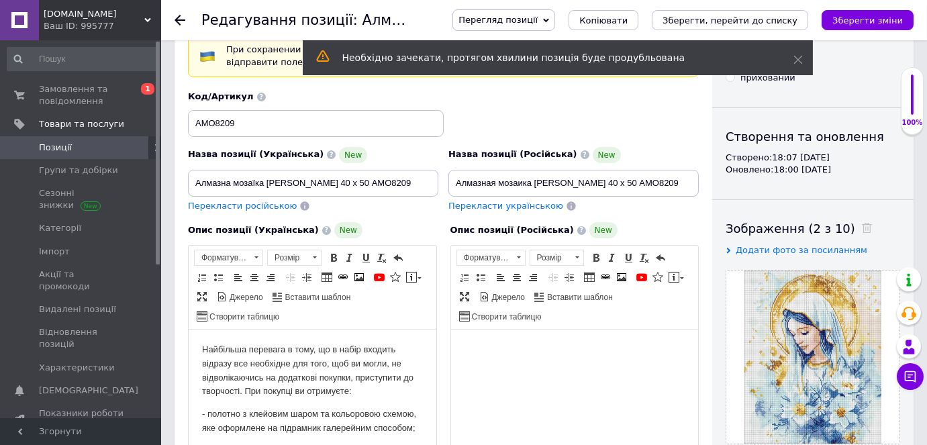
scroll to position [183, 0]
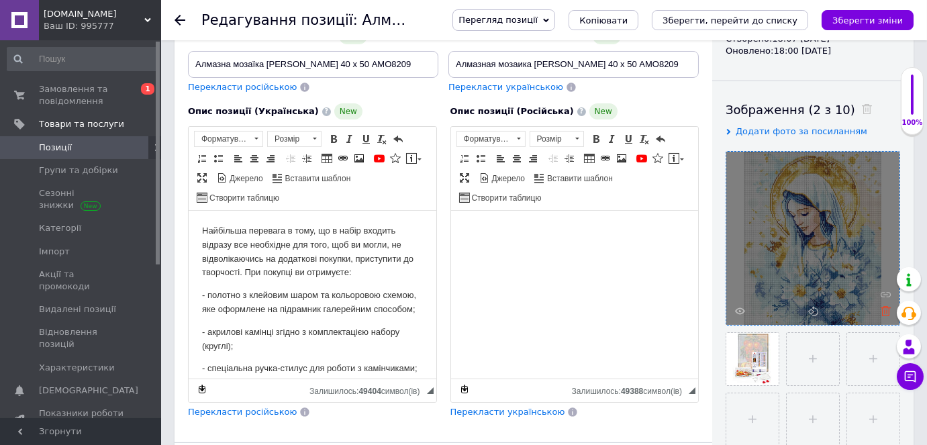
click at [884, 310] on icon at bounding box center [885, 311] width 10 height 10
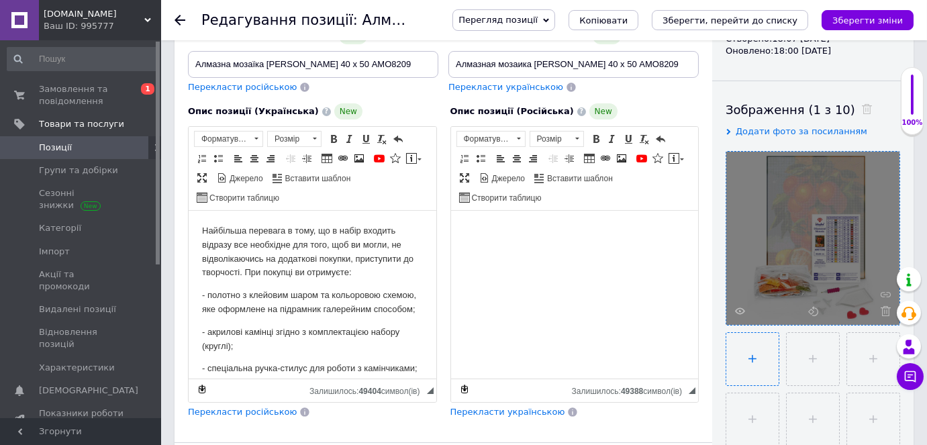
click at [760, 356] on input "file" at bounding box center [752, 359] width 52 height 52
type input "C:\fakepath\орпмса.jpg"
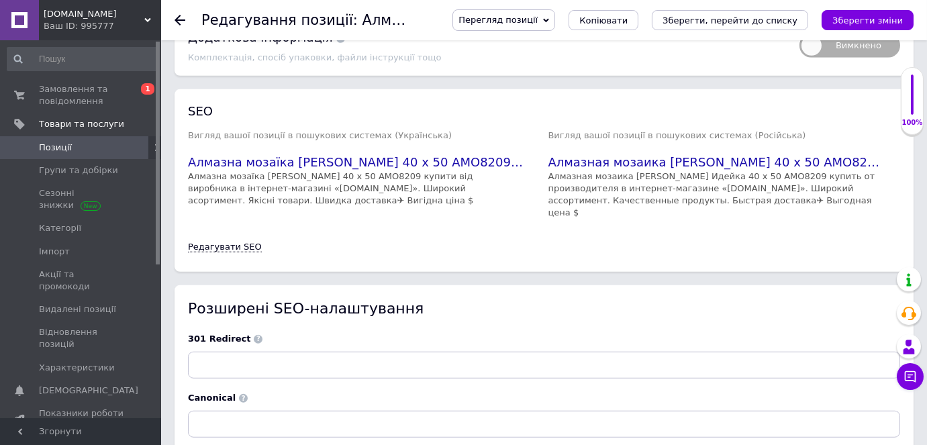
scroll to position [2138, 0]
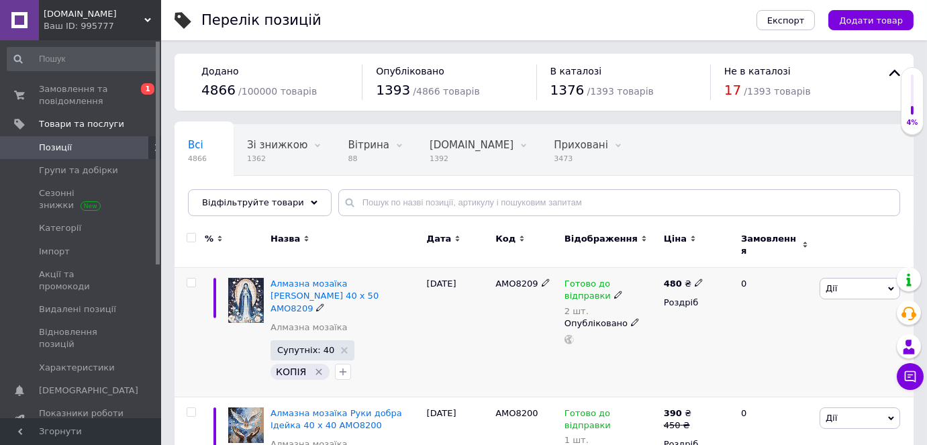
click at [852, 286] on span "Дії" at bounding box center [859, 288] width 81 height 21
click at [764, 362] on li "Знижка" at bounding box center [810, 371] width 178 height 19
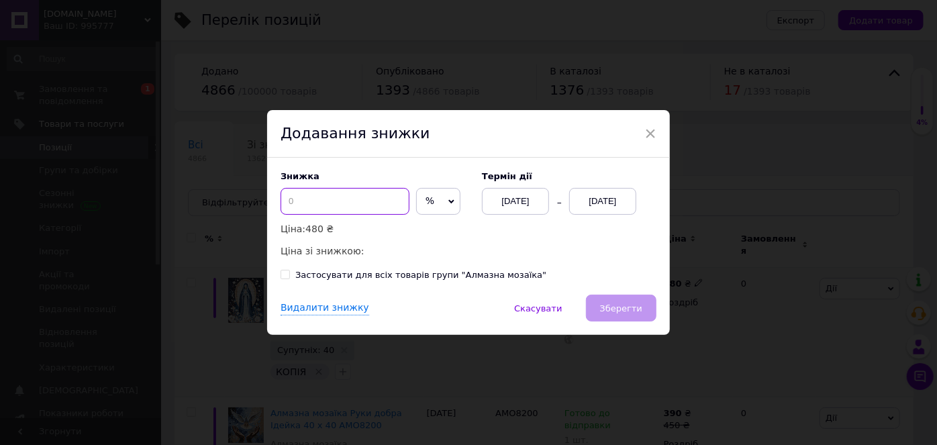
click at [353, 203] on input at bounding box center [344, 201] width 129 height 27
type input "60"
click at [425, 203] on span "%" at bounding box center [429, 200] width 9 height 11
drag, startPoint x: 422, startPoint y: 235, endPoint x: 482, endPoint y: 225, distance: 61.1
click at [422, 235] on li "₴" at bounding box center [438, 229] width 43 height 19
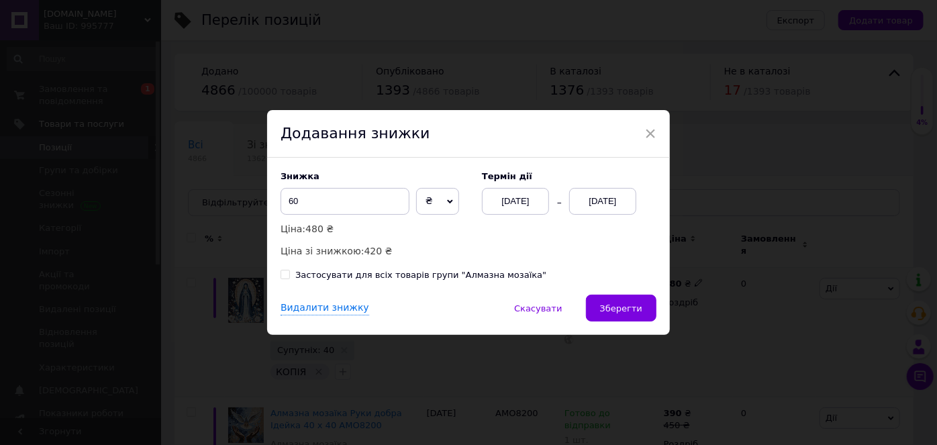
click at [597, 208] on div "[DATE]" at bounding box center [602, 201] width 67 height 27
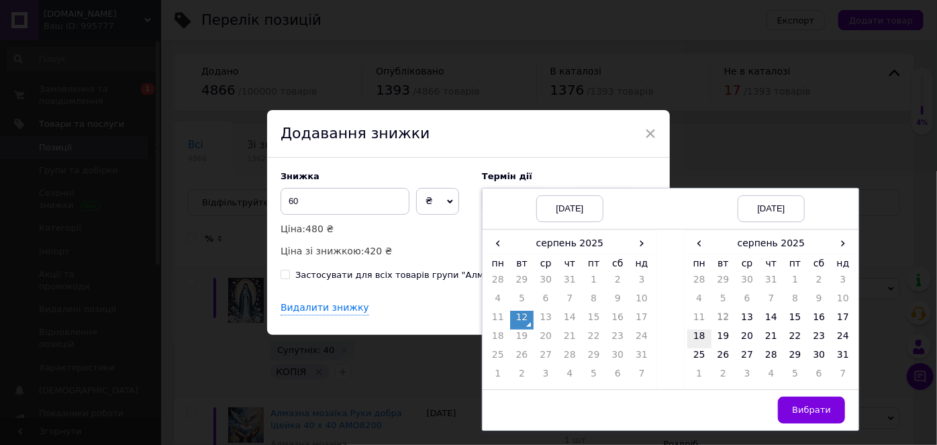
click at [696, 344] on td "18" at bounding box center [699, 338] width 24 height 19
click at [834, 410] on button "Вибрати" at bounding box center [811, 410] width 67 height 27
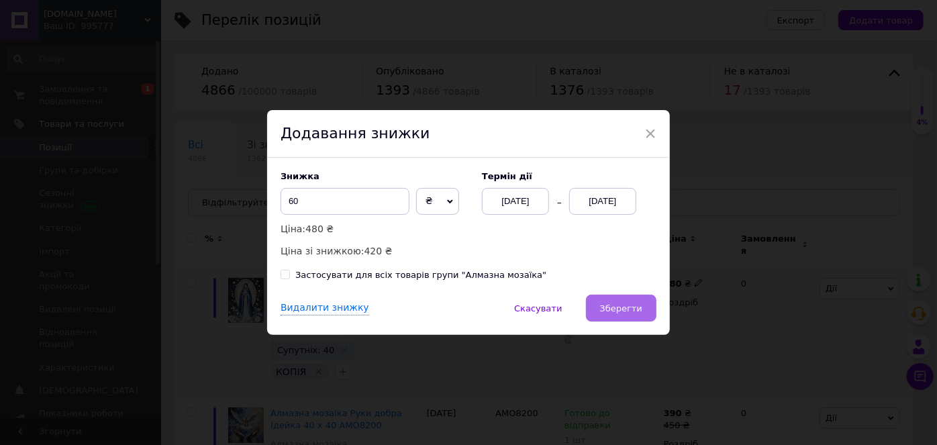
click at [641, 305] on button "Зберегти" at bounding box center [621, 308] width 70 height 27
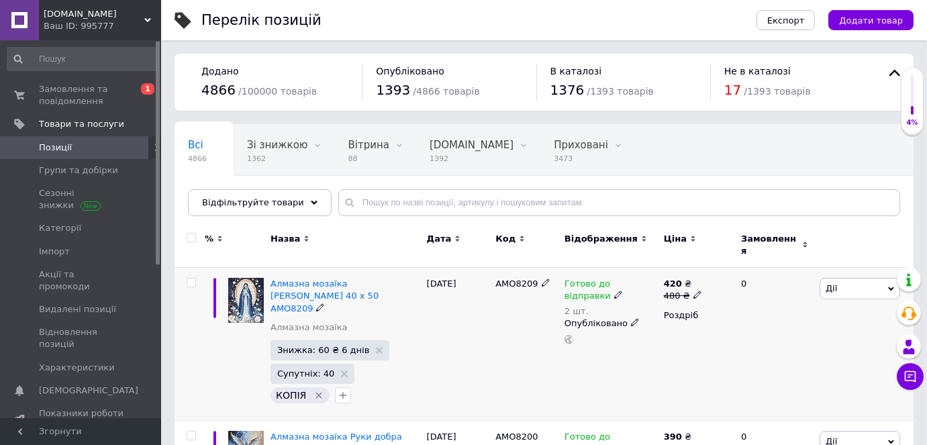
click at [614, 291] on icon at bounding box center [618, 295] width 8 height 8
click at [683, 274] on span "Готово до відправки" at bounding box center [701, 285] width 46 height 22
click at [713, 331] on input "2" at bounding box center [720, 344] width 102 height 27
type input "1"
click at [627, 352] on div "Готово до відправки 2 шт. Наявність Готово до відправки В наявності Немає в ная…" at bounding box center [610, 344] width 99 height 153
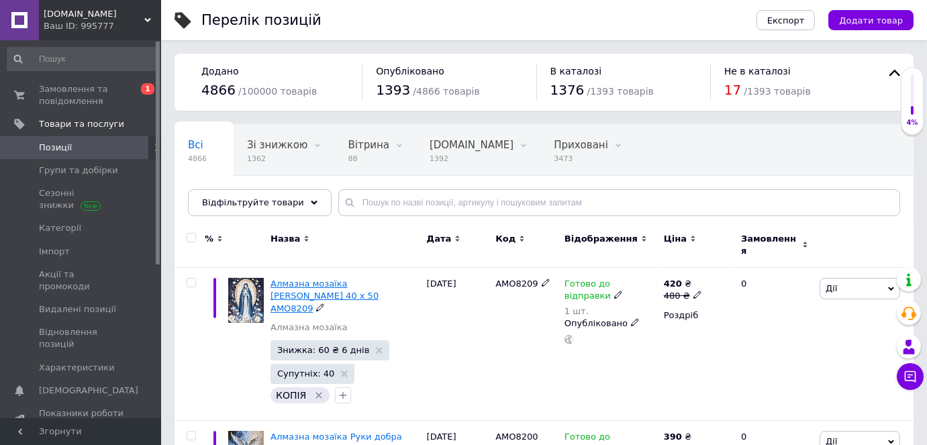
click at [274, 278] on span "Алмазна мозаїка [PERSON_NAME] 40 х 50 AMO8209" at bounding box center [324, 295] width 108 height 34
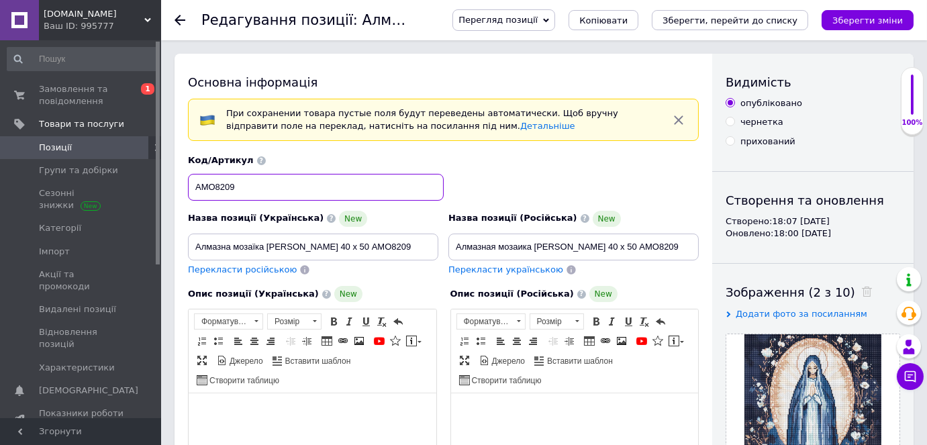
drag, startPoint x: 267, startPoint y: 182, endPoint x: 194, endPoint y: 170, distance: 74.1
click at [194, 170] on div "Код/Артикул AMO8209" at bounding box center [316, 177] width 256 height 46
paste input "1"
type input "AMO8201"
drag, startPoint x: 392, startPoint y: 242, endPoint x: 422, endPoint y: 251, distance: 31.6
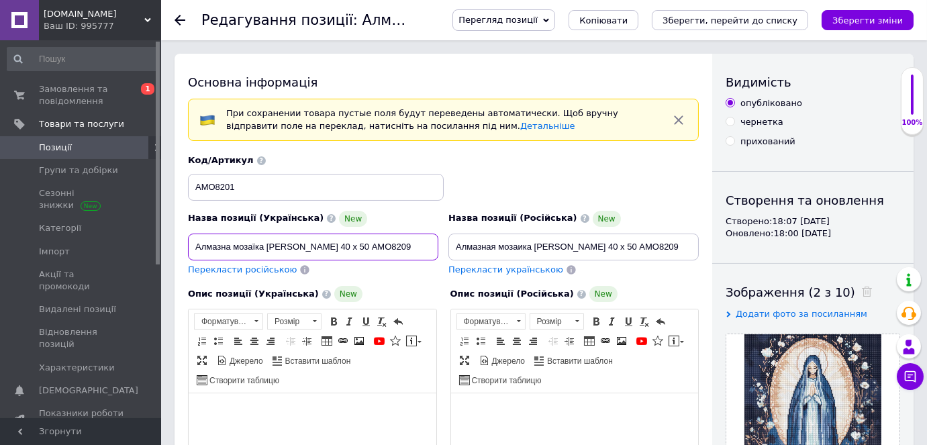
click at [437, 251] on input "Алмазна мозаїка [PERSON_NAME] 40 х 50 AMO8209" at bounding box center [313, 247] width 250 height 27
paste input "1"
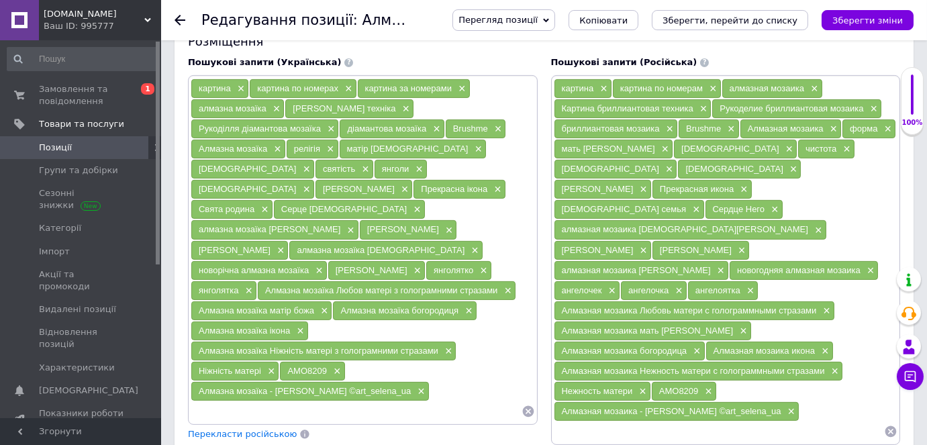
scroll to position [1098, 0]
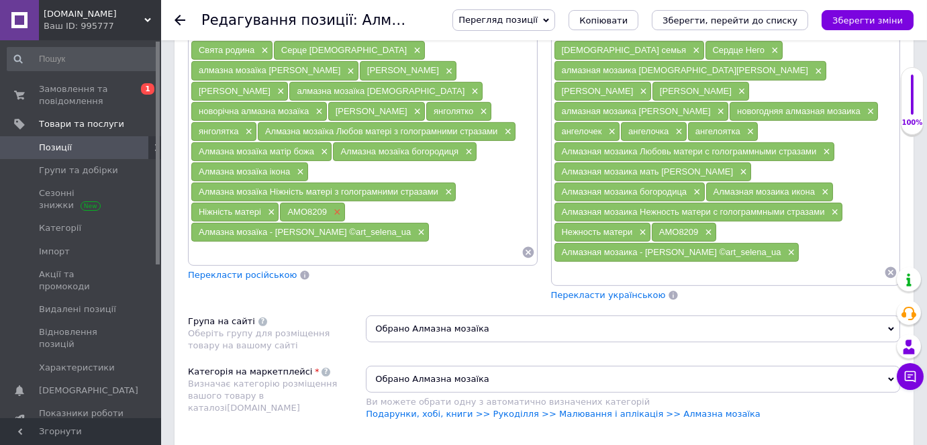
type input "Алмазна мозаїка Небесна Марія Ідейка 40 х 50 AMO8201"
click at [335, 207] on span "×" at bounding box center [335, 212] width 11 height 11
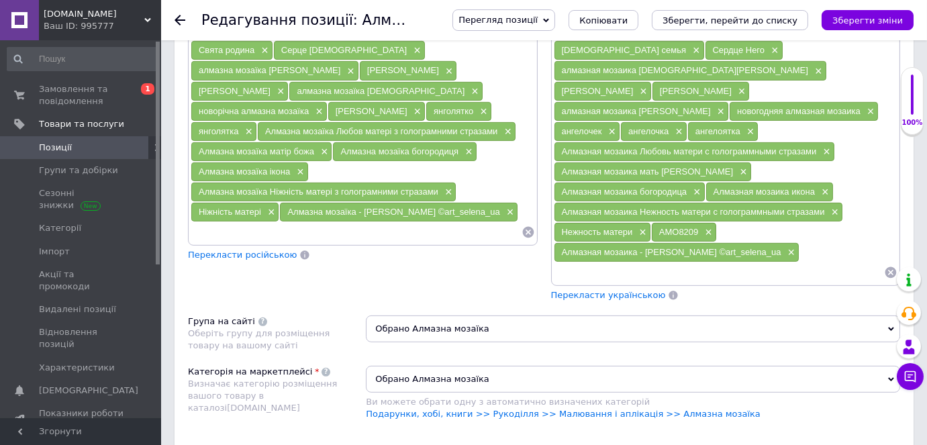
click at [275, 222] on input at bounding box center [356, 232] width 331 height 20
paste input "AMO8201"
type input "AMO8201"
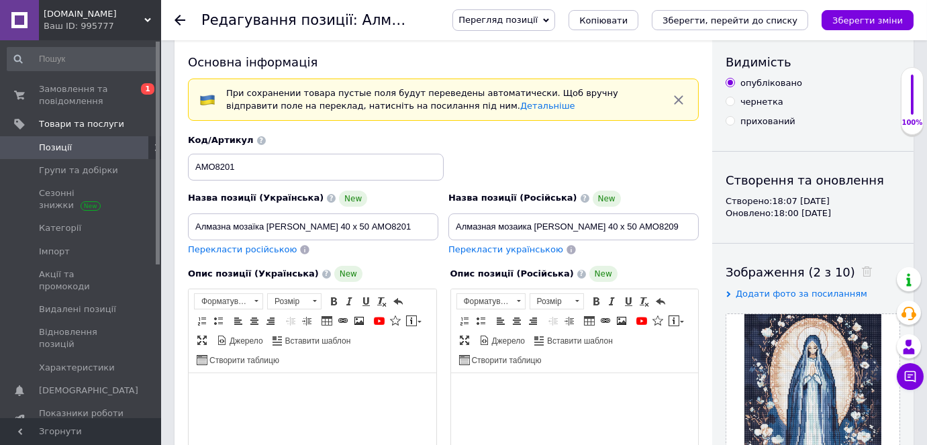
scroll to position [0, 0]
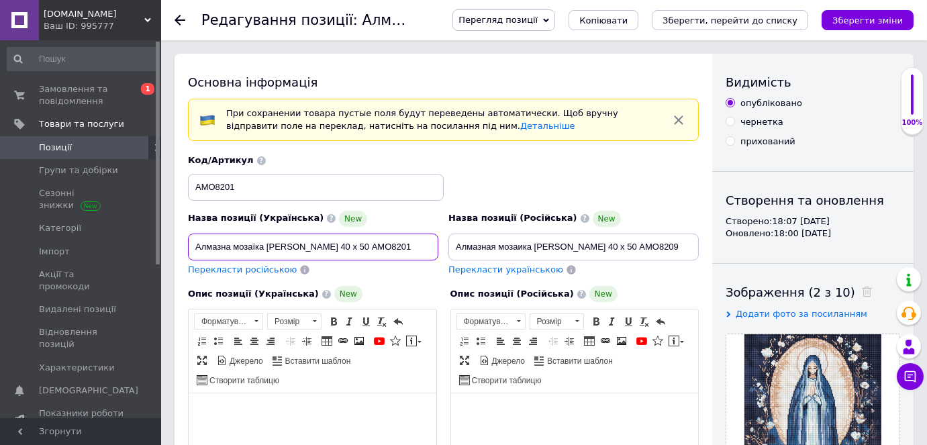
drag, startPoint x: 268, startPoint y: 244, endPoint x: 325, endPoint y: 252, distance: 58.3
click at [325, 252] on input "Алмазна мозаїка Небесна Марія Ідейка 40 х 50 AMO8201" at bounding box center [313, 247] width 250 height 27
paste input "орочна Діва"
type input "Алмазна мозаїка Непорочна Діва Ідейка 40 х 50 AMO8201"
click at [207, 268] on span "Перекласти російською" at bounding box center [242, 269] width 109 height 10
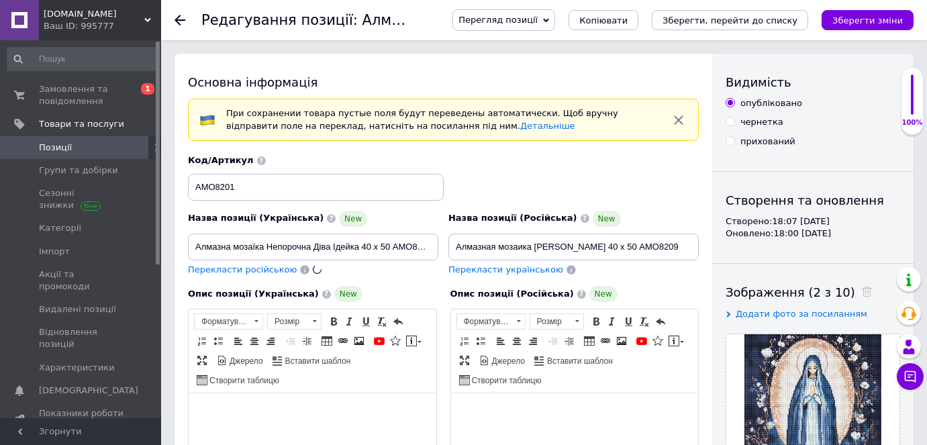
type input "Алмазная мозаика Непорочная Дева Идейка 40 х 50 AMO8201"
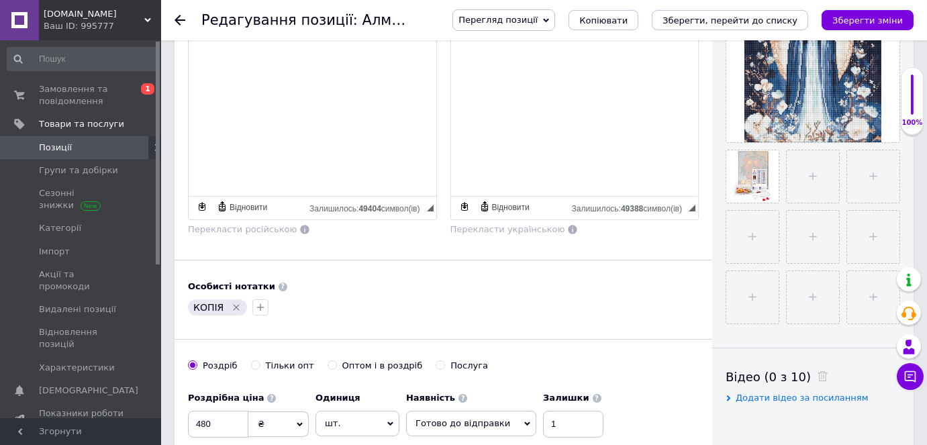
scroll to position [549, 0]
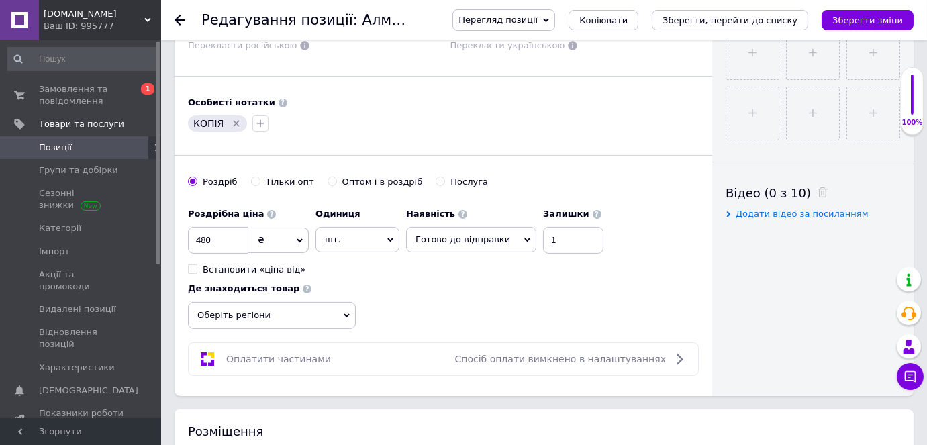
drag, startPoint x: 262, startPoint y: 305, endPoint x: 263, endPoint y: 321, distance: 15.5
click at [261, 305] on span "Оберіть регіони" at bounding box center [272, 315] width 168 height 27
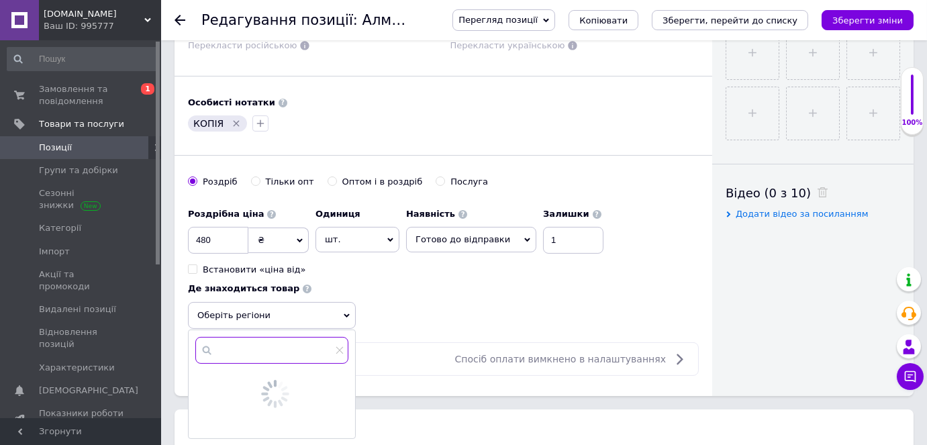
click at [265, 345] on input "text" at bounding box center [271, 350] width 153 height 27
type input "Дніпро"
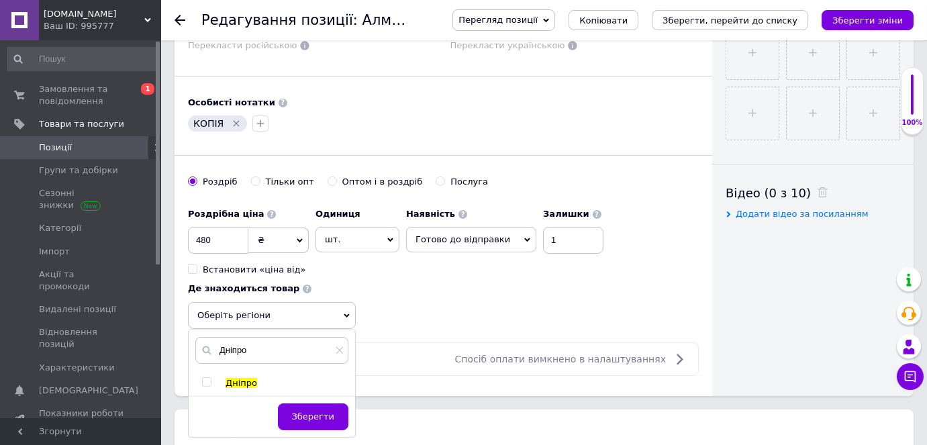
click at [207, 378] on input "checkbox" at bounding box center [206, 382] width 9 height 9
checkbox input "true"
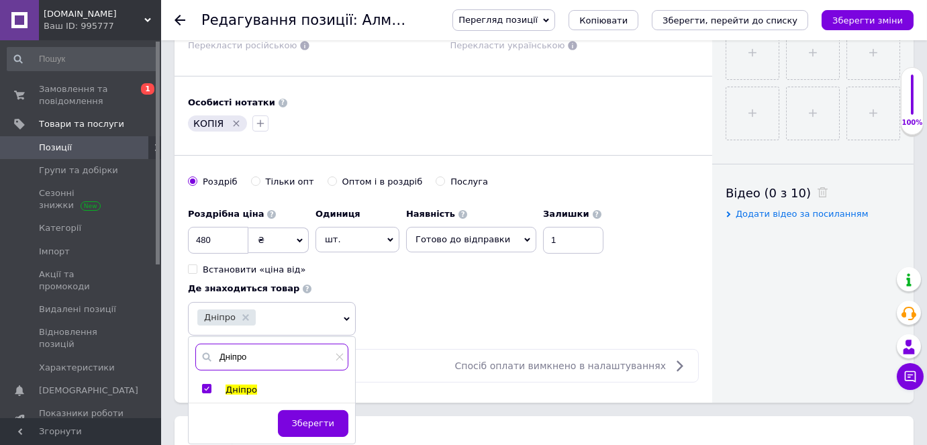
drag, startPoint x: 254, startPoint y: 349, endPoint x: 220, endPoint y: 338, distance: 35.2
click at [220, 344] on input "Дніпро" at bounding box center [271, 357] width 153 height 27
type input "[GEOGRAPHIC_DATA]"
click at [201, 384] on div "[GEOGRAPHIC_DATA]" at bounding box center [272, 390] width 166 height 12
click at [205, 384] on input "checkbox" at bounding box center [206, 388] width 9 height 9
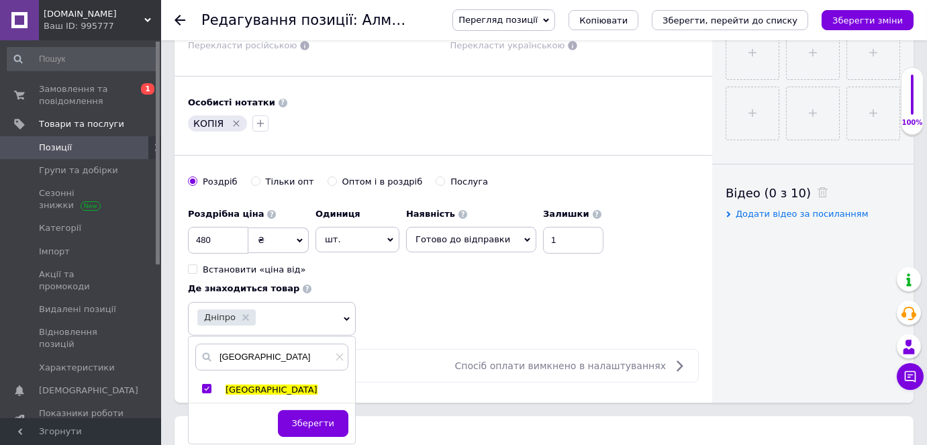
checkbox input "true"
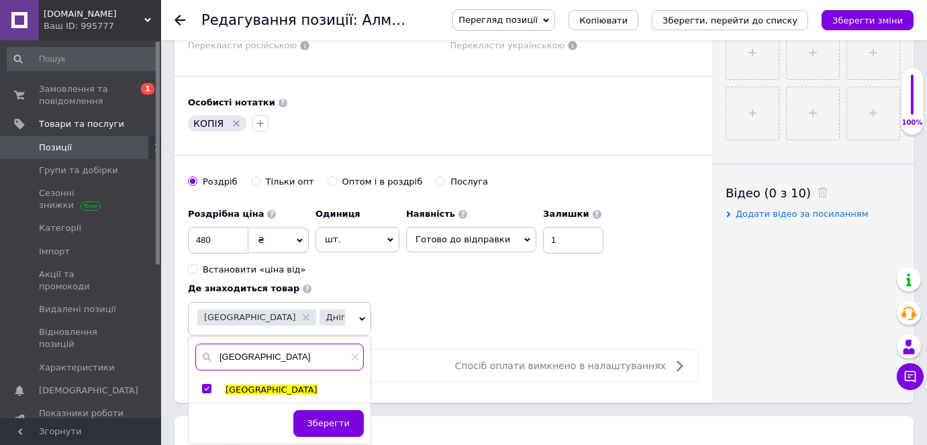
drag, startPoint x: 245, startPoint y: 355, endPoint x: 209, endPoint y: 338, distance: 39.3
click at [209, 344] on input "[GEOGRAPHIC_DATA]" at bounding box center [279, 357] width 168 height 27
type input "мукачев"
click at [203, 384] on input "checkbox" at bounding box center [206, 388] width 9 height 9
checkbox input "true"
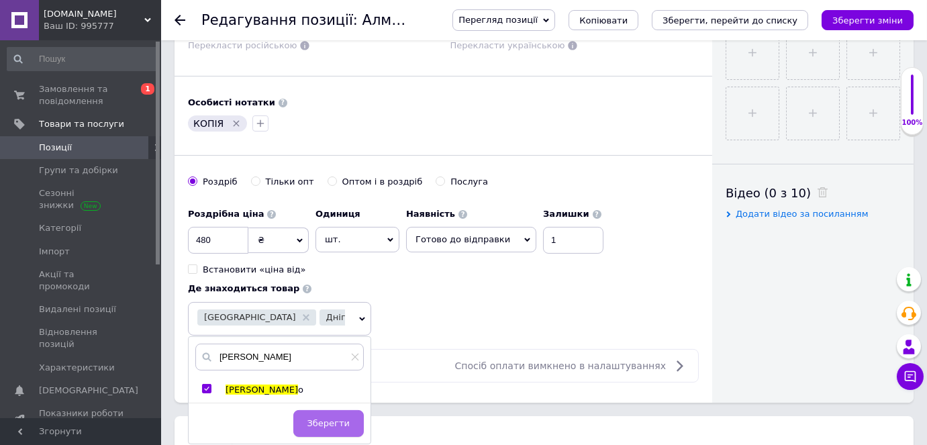
click at [333, 423] on span "Зберегти" at bounding box center [328, 423] width 42 height 10
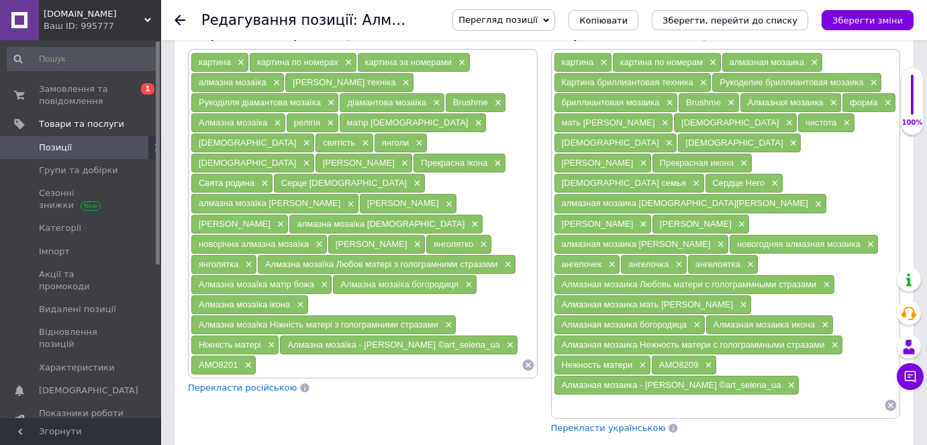
scroll to position [1037, 0]
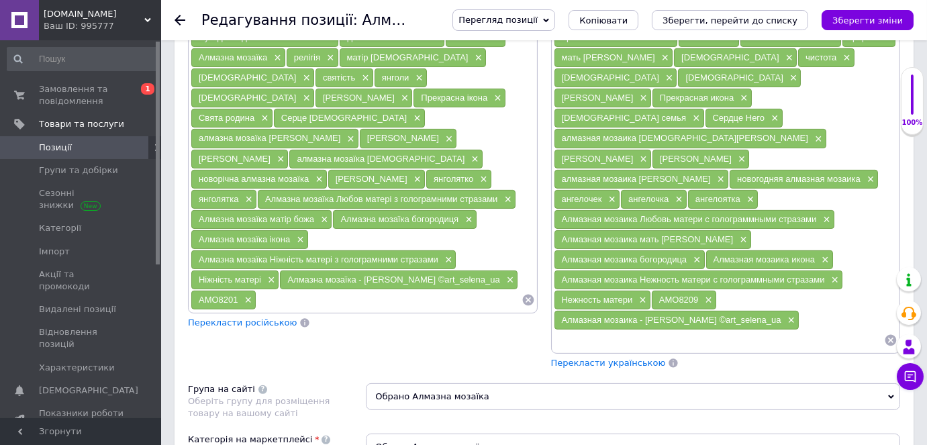
click at [274, 290] on input at bounding box center [388, 300] width 264 height 20
paste input "AMO8201"
type input "AMO8201"
drag, startPoint x: 306, startPoint y: 242, endPoint x: 254, endPoint y: 240, distance: 52.4
click at [254, 240] on div "картина × картина по номерах × картина за номерами × алмазна мозаїка × Картина …" at bounding box center [363, 148] width 344 height 323
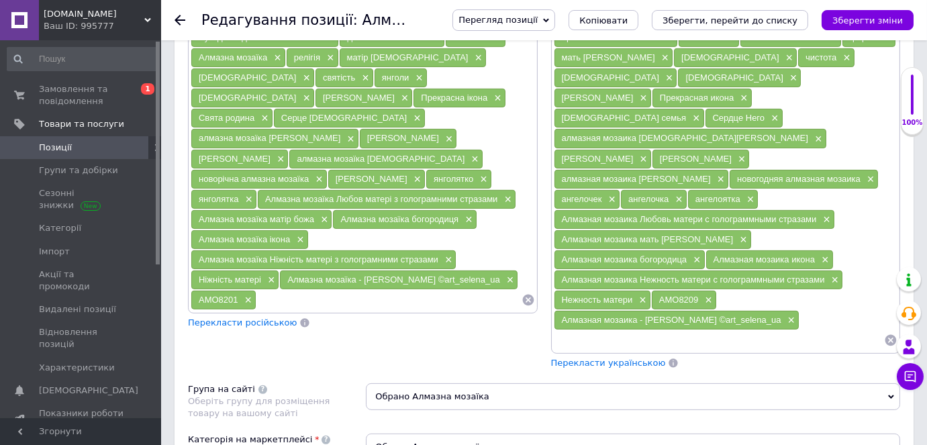
paste input "Алмазна мозаїка - Непорочна Діва"
click at [336, 290] on input "Алмазна мозаїка - Непорочна Діва" at bounding box center [388, 300] width 264 height 20
type input "Алмазна мозаїка Непорочна Діва"
click at [407, 290] on input "Алмазна мозаїка Непорочна Діва" at bounding box center [388, 300] width 264 height 20
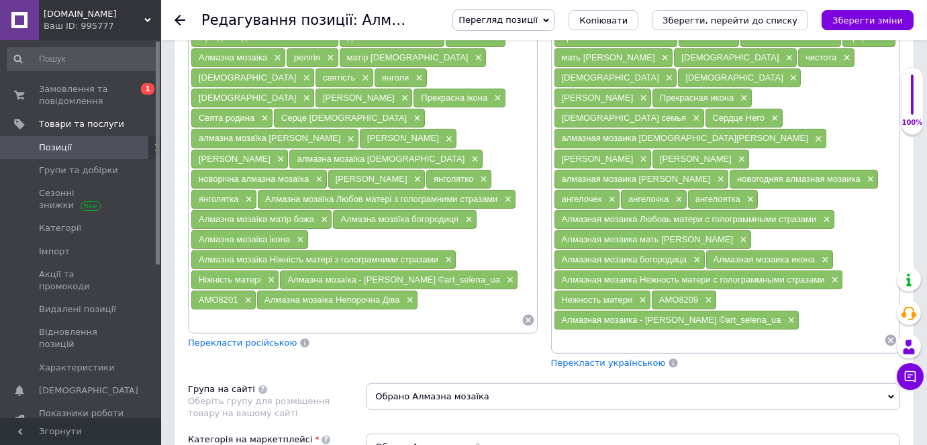
paste input "Алмазна мозаїка - Непорочна Діва"
drag, startPoint x: 316, startPoint y: 267, endPoint x: 264, endPoint y: 260, distance: 52.1
click at [264, 310] on input "Алмазна мозаїка - Непорочна Діва" at bounding box center [356, 320] width 331 height 20
type input "Алмазна мозаїка Діва"
click at [285, 310] on input "Алмазна мозаїка Діва" at bounding box center [356, 320] width 331 height 20
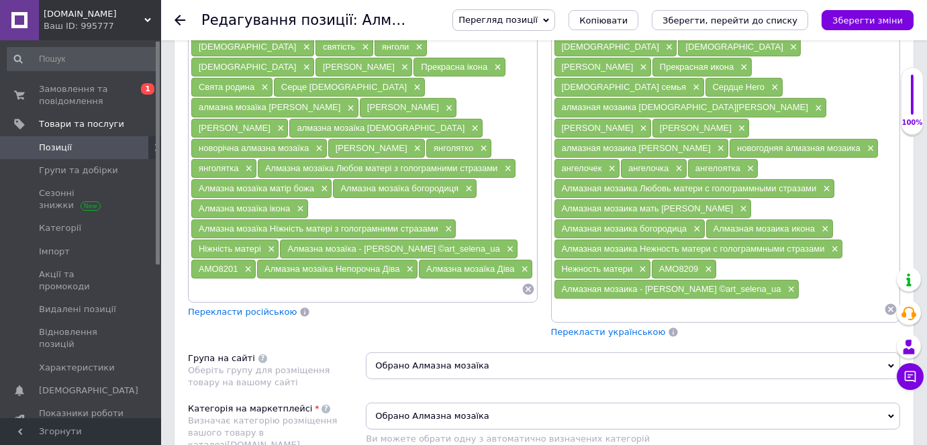
scroll to position [1098, 0]
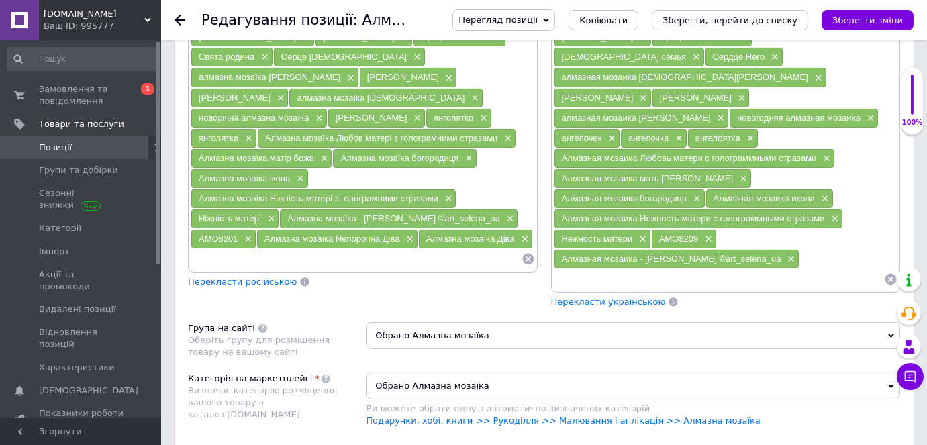
click at [250, 276] on span "Перекласти російською" at bounding box center [242, 281] width 109 height 10
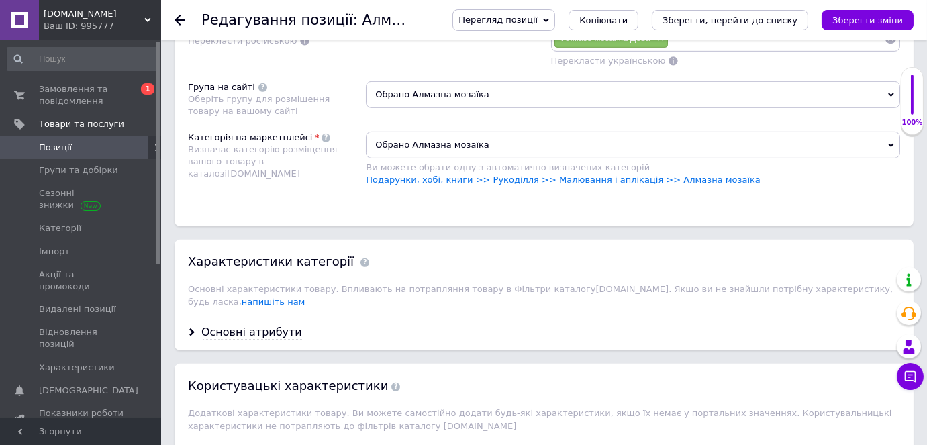
scroll to position [1342, 0]
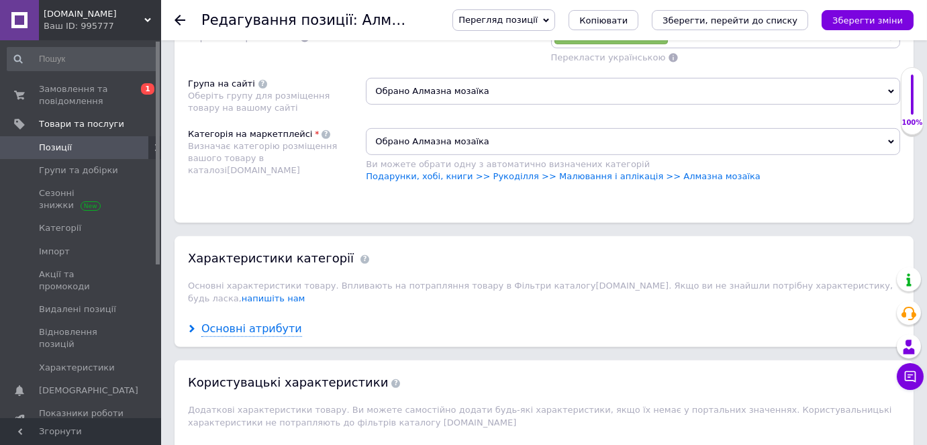
click at [191, 325] on use at bounding box center [191, 329] width 5 height 8
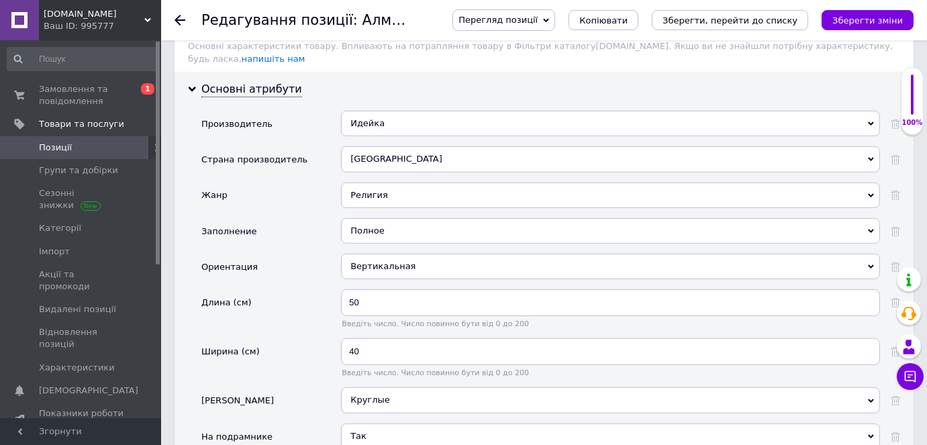
scroll to position [1586, 0]
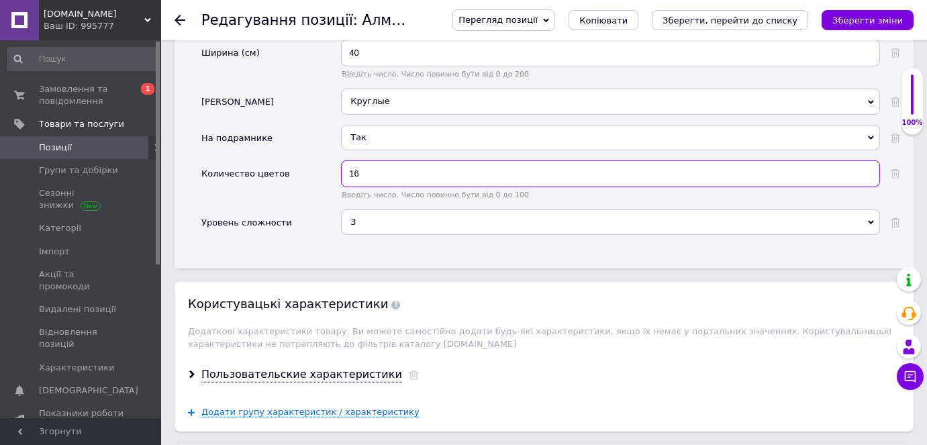
scroll to position [1952, 0]
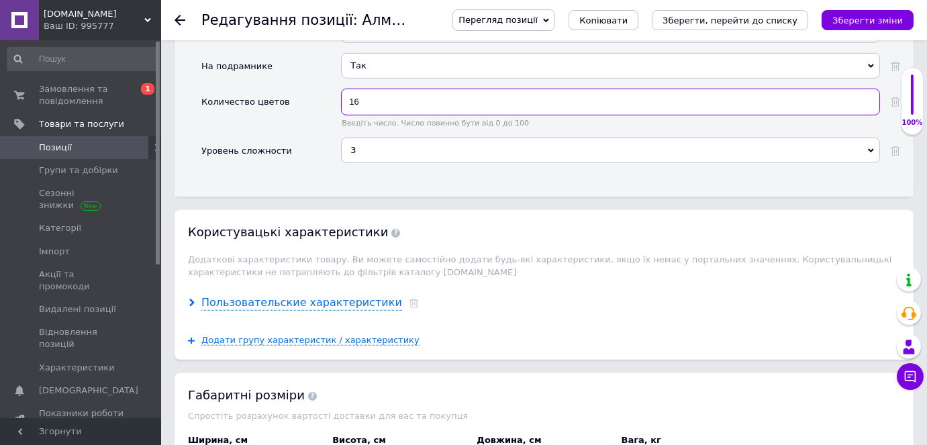
type input "16"
click at [189, 299] on icon at bounding box center [192, 303] width 8 height 8
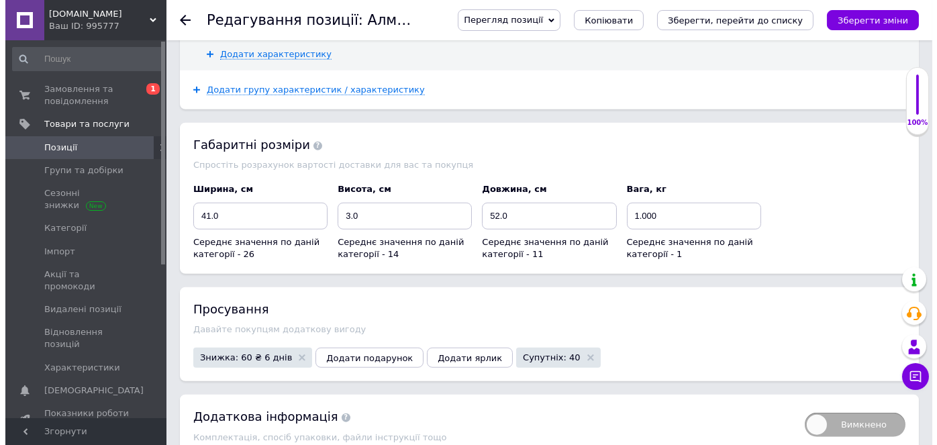
scroll to position [2501, 0]
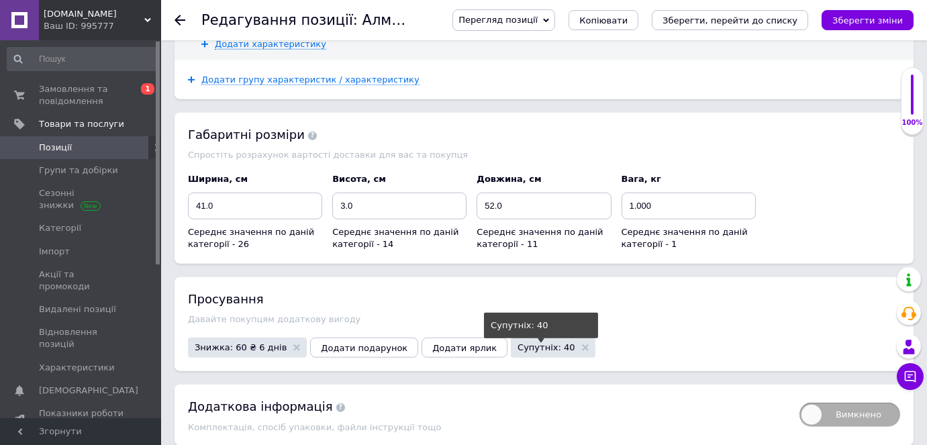
click at [517, 343] on span "Супутніх: 40" at bounding box center [545, 347] width 57 height 9
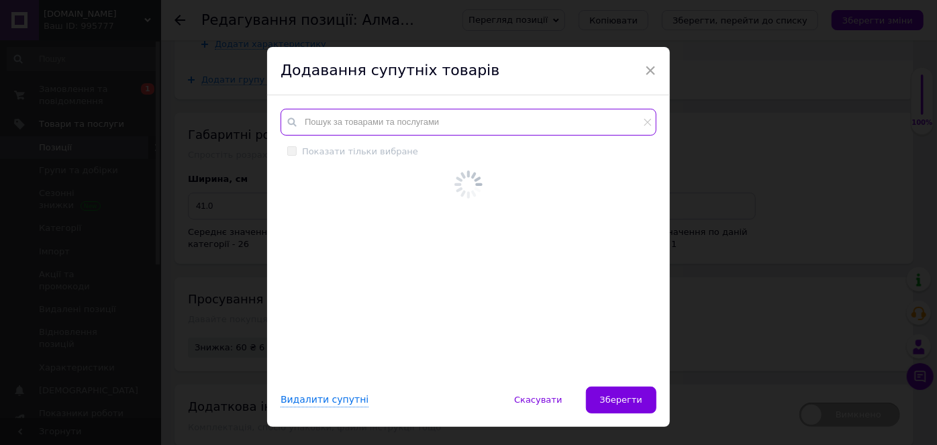
click at [412, 125] on input "text" at bounding box center [468, 122] width 376 height 27
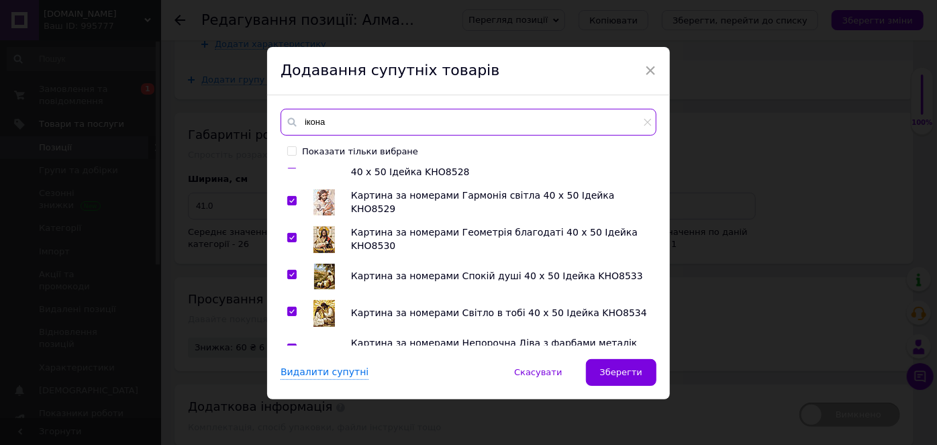
scroll to position [1916, 0]
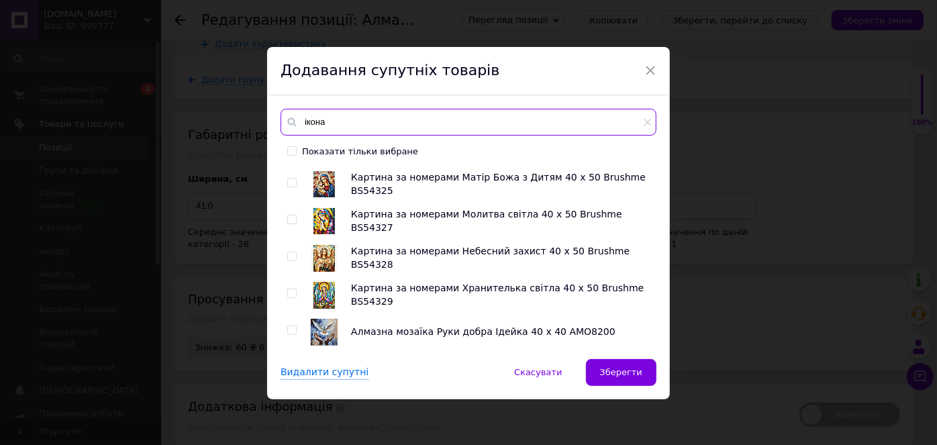
type input "ікона"
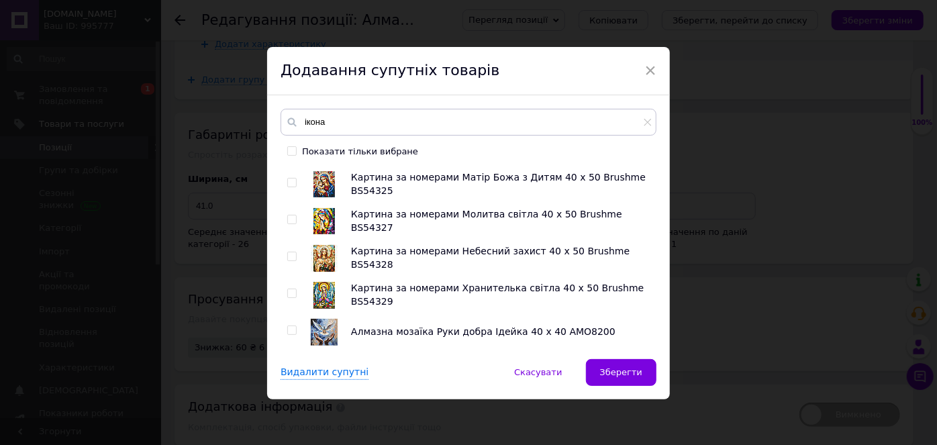
click at [289, 326] on input "checkbox" at bounding box center [291, 330] width 9 height 9
checkbox input "true"
click at [289, 292] on input "checkbox" at bounding box center [291, 293] width 9 height 9
checkbox input "true"
drag, startPoint x: 287, startPoint y: 250, endPoint x: 287, endPoint y: 229, distance: 20.1
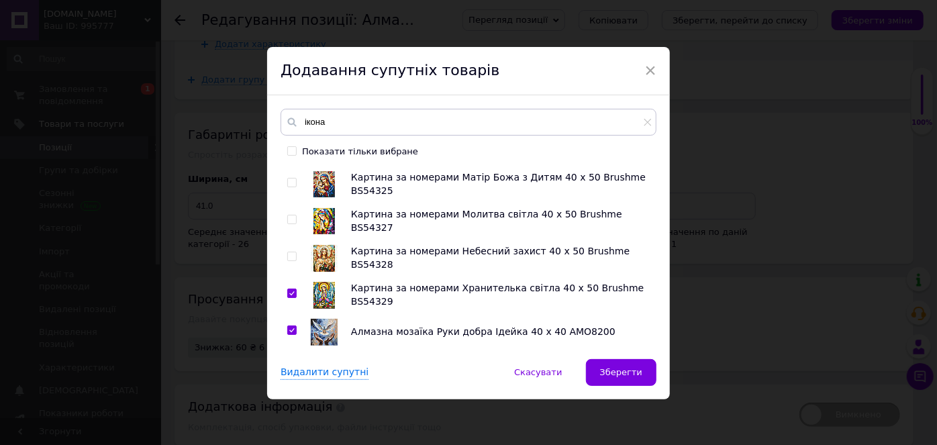
click at [287, 248] on div at bounding box center [293, 258] width 13 height 27
drag, startPoint x: 287, startPoint y: 254, endPoint x: 286, endPoint y: 228, distance: 26.2
click at [287, 253] on input "checkbox" at bounding box center [291, 256] width 9 height 9
checkbox input "true"
click at [288, 219] on input "checkbox" at bounding box center [291, 219] width 9 height 9
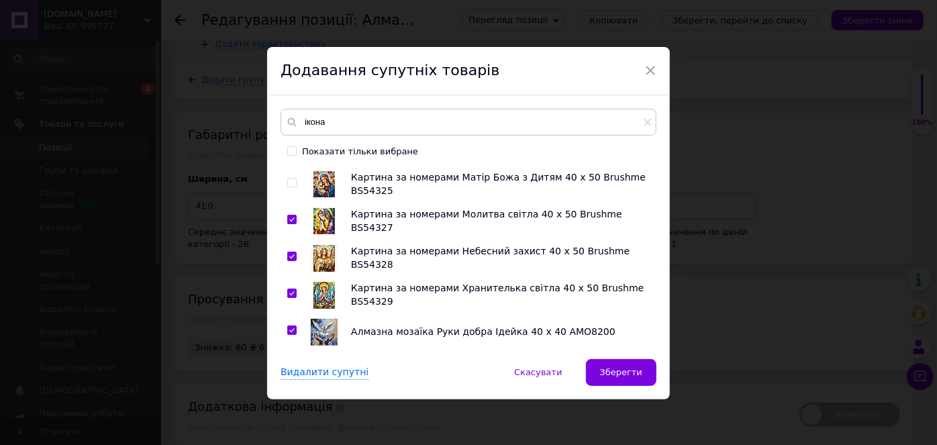
checkbox input "true"
click at [288, 181] on input "checkbox" at bounding box center [291, 182] width 9 height 9
checkbox input "true"
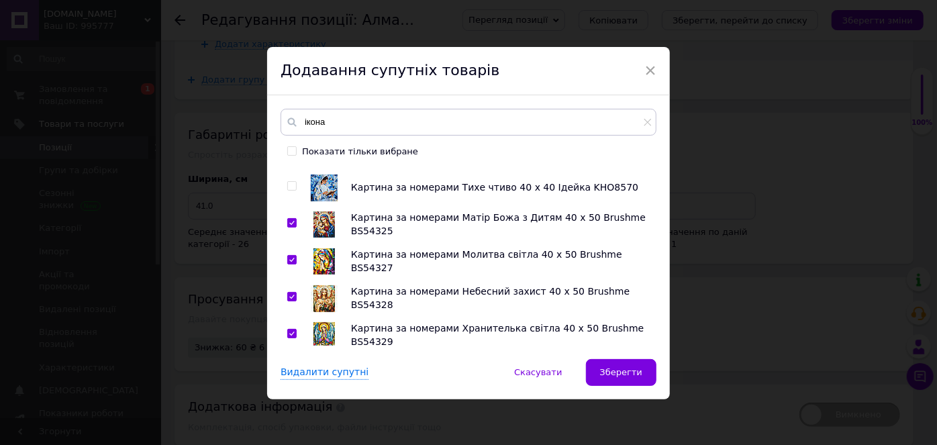
scroll to position [1855, 0]
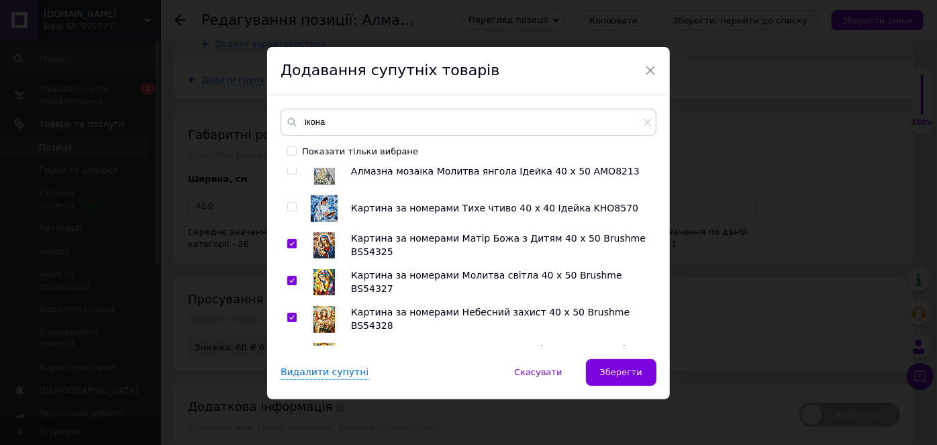
click at [289, 203] on input "checkbox" at bounding box center [291, 207] width 9 height 9
checkbox input "true"
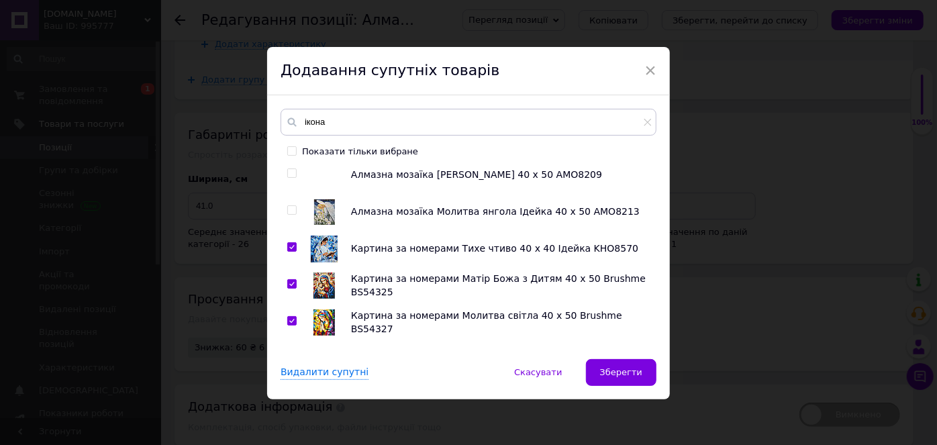
scroll to position [1794, 0]
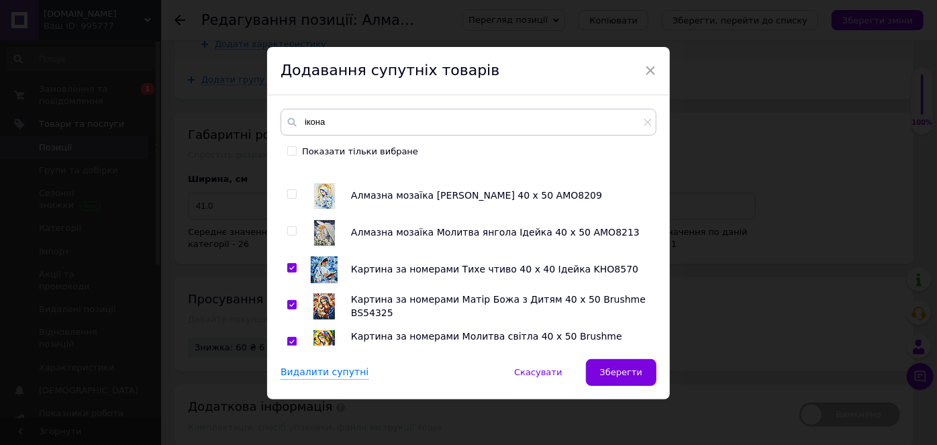
drag, startPoint x: 290, startPoint y: 230, endPoint x: 282, endPoint y: 199, distance: 32.5
click at [290, 229] on input "checkbox" at bounding box center [291, 231] width 9 height 9
checkbox input "true"
click at [291, 193] on input "checkbox" at bounding box center [291, 194] width 9 height 9
checkbox input "true"
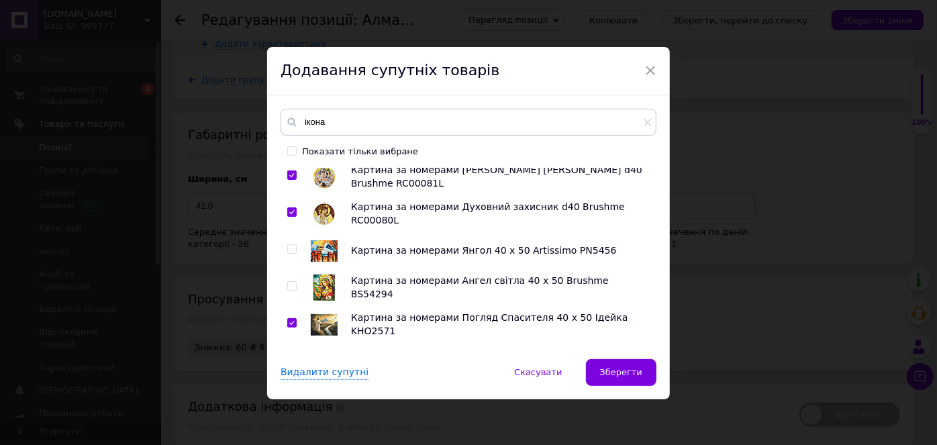
scroll to position [1184, 0]
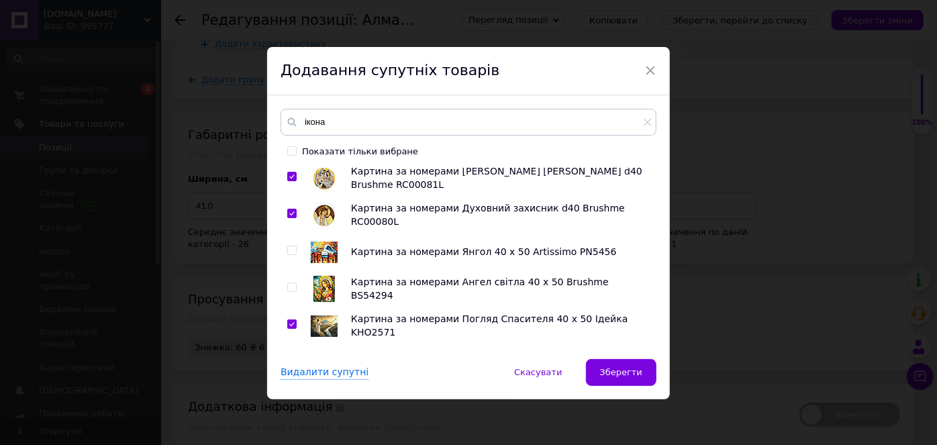
click at [288, 287] on input "checkbox" at bounding box center [291, 287] width 9 height 9
checkbox input "true"
click at [289, 248] on input "checkbox" at bounding box center [291, 250] width 9 height 9
checkbox input "true"
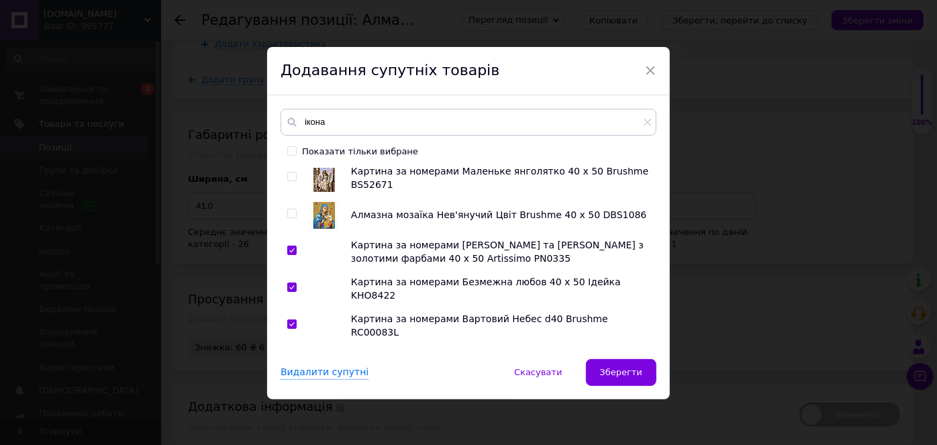
scroll to position [1000, 0]
click at [288, 210] on input "checkbox" at bounding box center [291, 212] width 9 height 9
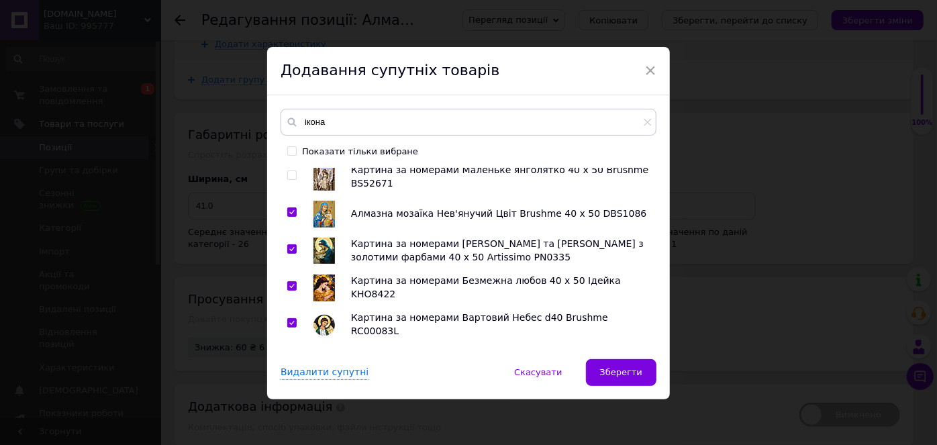
checkbox input "true"
click at [289, 172] on input "checkbox" at bounding box center [291, 175] width 9 height 9
checkbox input "true"
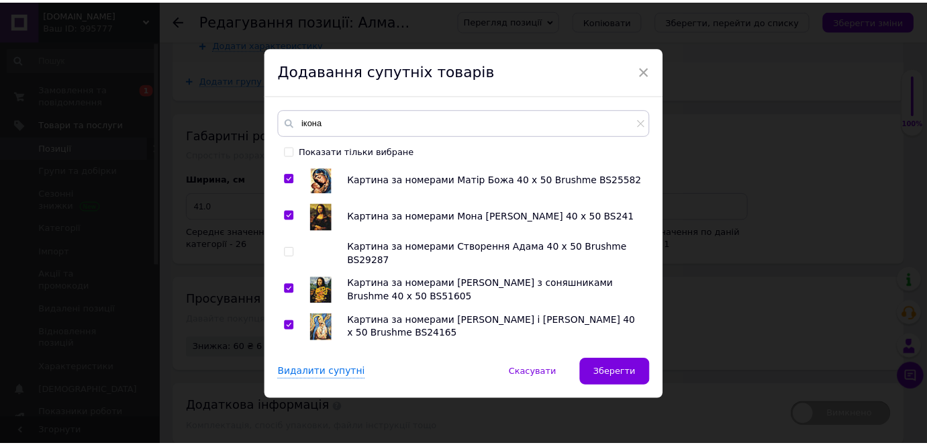
scroll to position [0, 0]
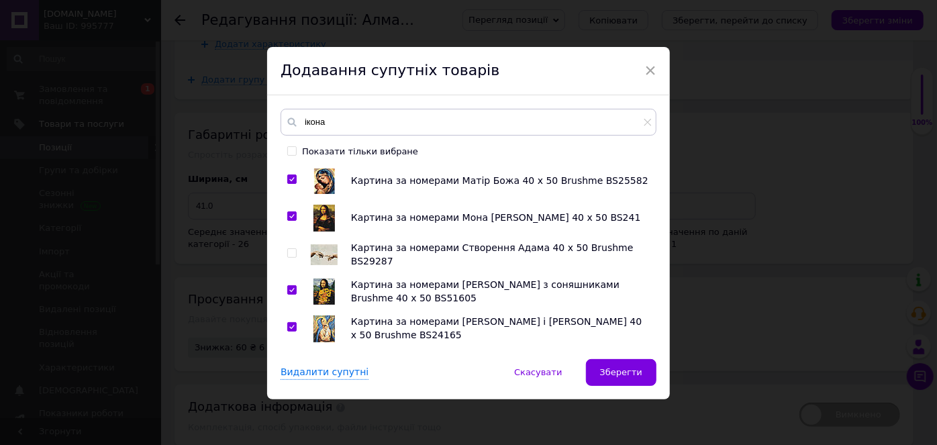
click at [607, 370] on span "Зберегти" at bounding box center [621, 372] width 42 height 10
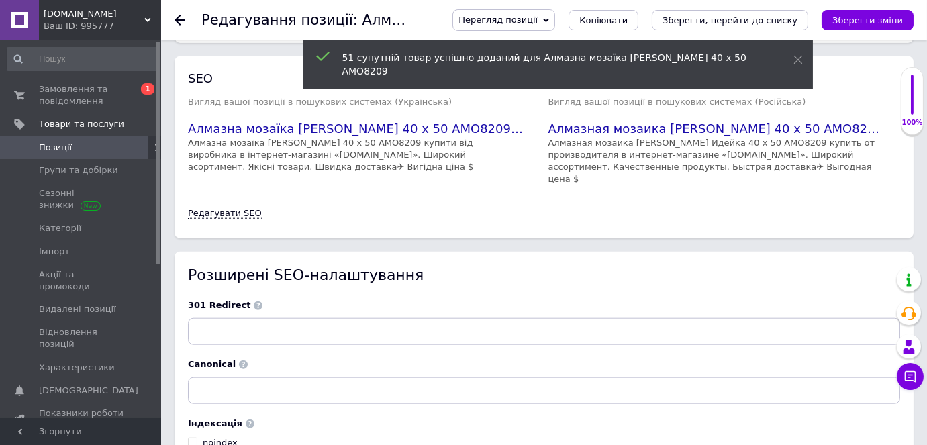
scroll to position [2924, 0]
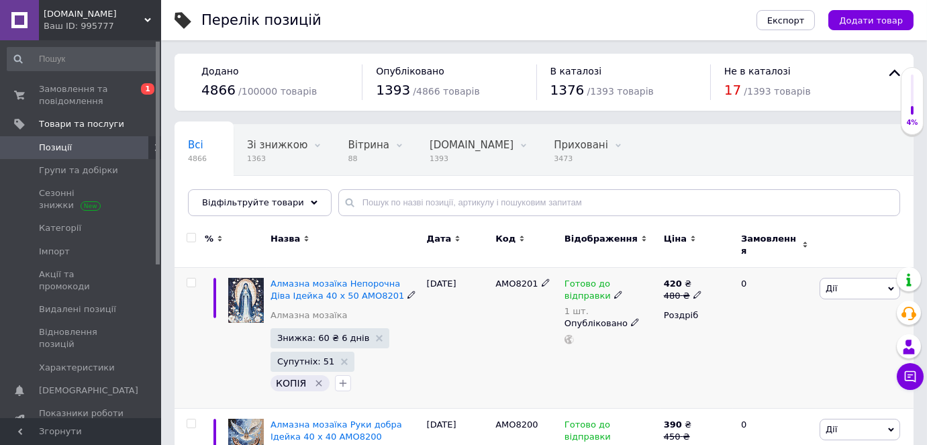
click at [192, 278] on input "checkbox" at bounding box center [191, 282] width 9 height 9
checkbox input "true"
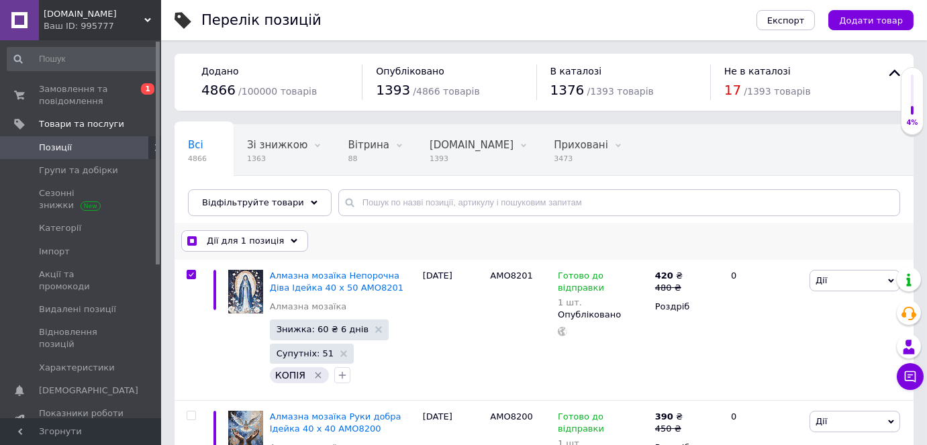
click at [221, 237] on span "Дії для 1 позиція" at bounding box center [245, 241] width 77 height 12
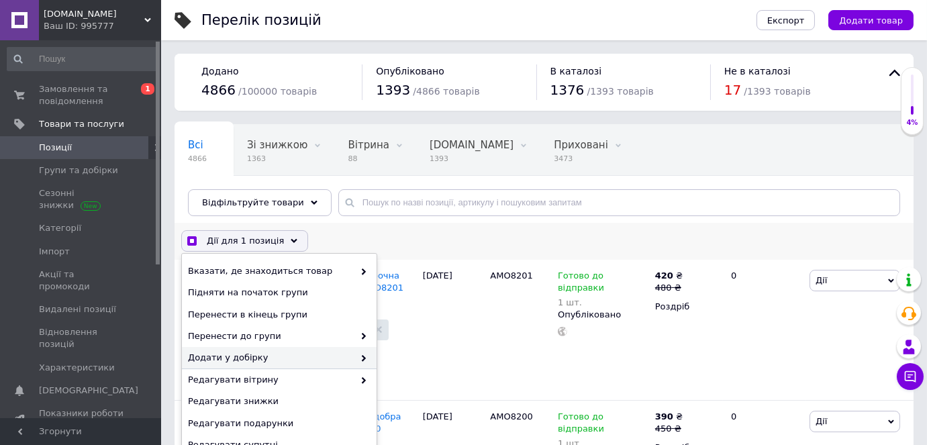
scroll to position [121, 0]
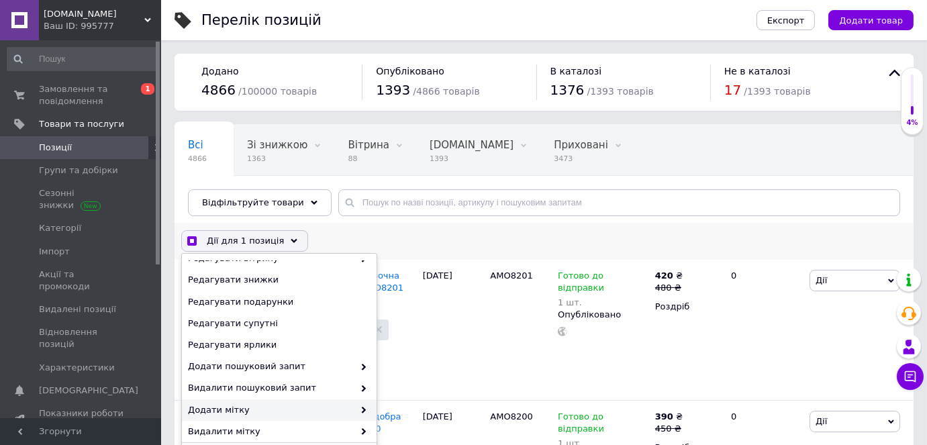
click at [264, 410] on span "Додати мітку" at bounding box center [271, 410] width 166 height 12
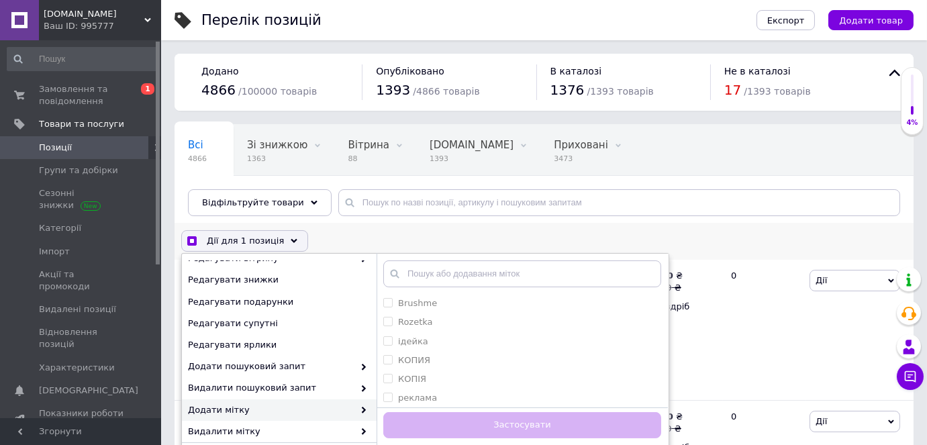
click at [291, 408] on span "Додати мітку" at bounding box center [271, 410] width 166 height 12
checkbox input "true"
drag, startPoint x: 388, startPoint y: 341, endPoint x: 386, endPoint y: 325, distance: 16.2
click at [387, 337] on input "ідейка" at bounding box center [387, 340] width 9 height 9
checkbox input "true"
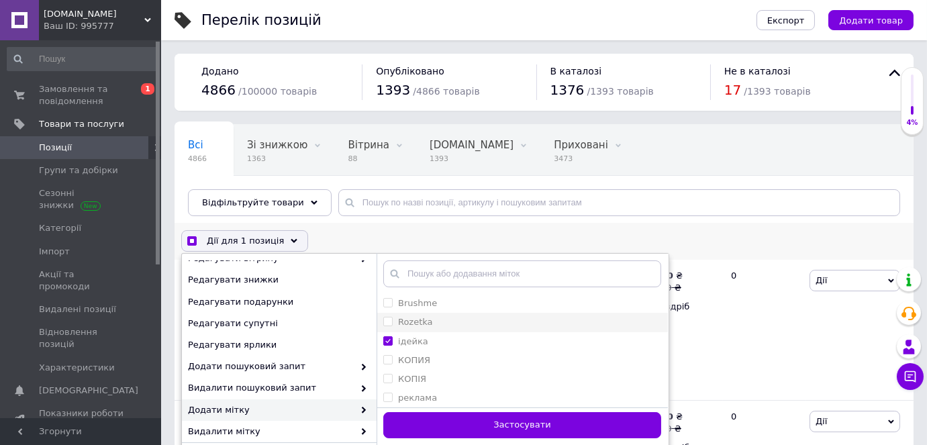
click at [386, 321] on input "Rozetka" at bounding box center [387, 321] width 9 height 9
checkbox input "true"
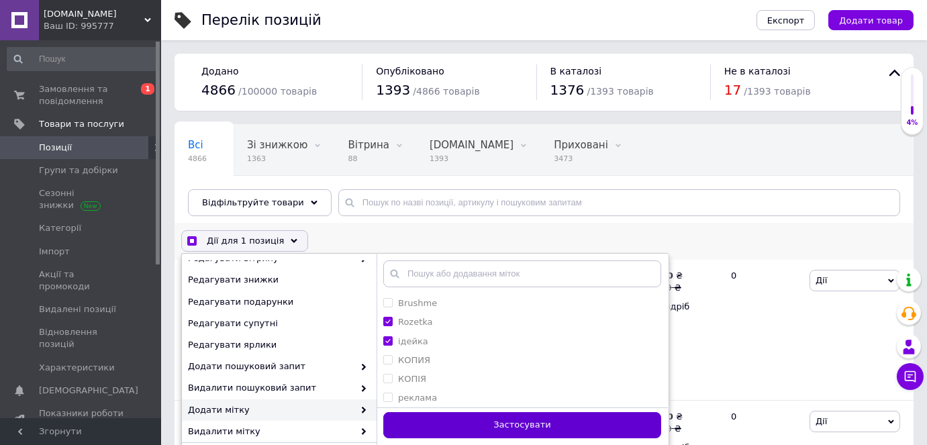
click at [410, 421] on button "Застосувати" at bounding box center [522, 425] width 278 height 26
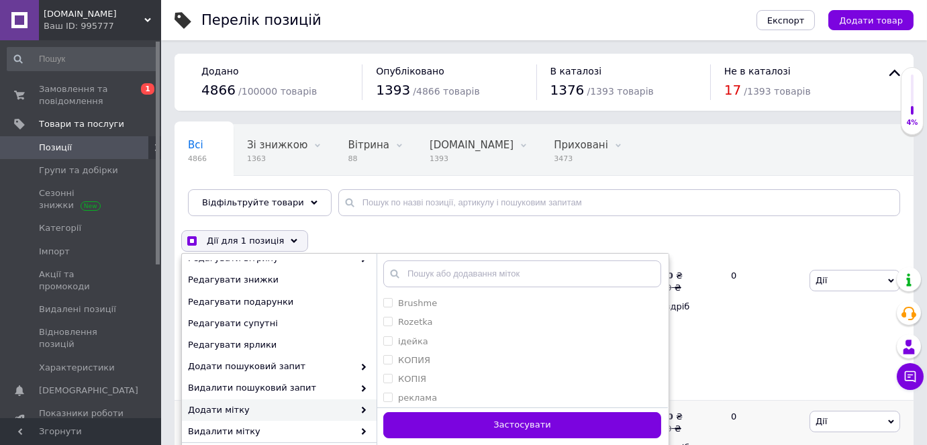
checkbox input "false"
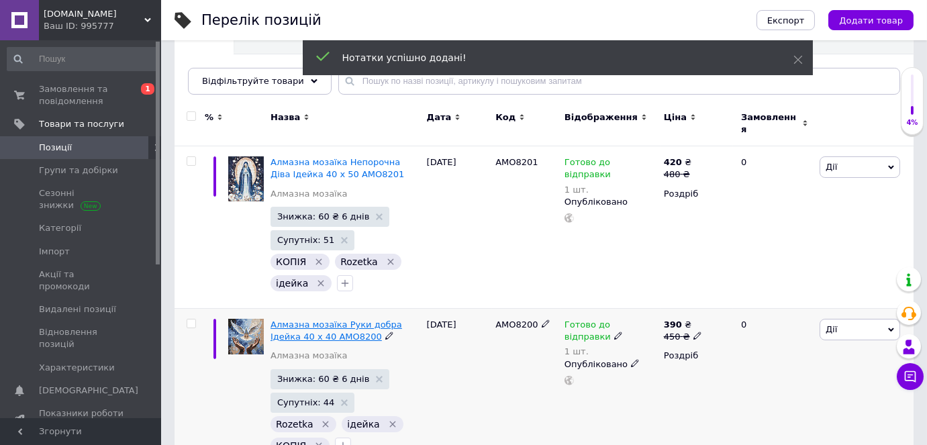
click at [328, 319] on span "Алмазна мозаїка Руки добра Ідейка 40 х 40 AMO8200" at bounding box center [336, 330] width 132 height 22
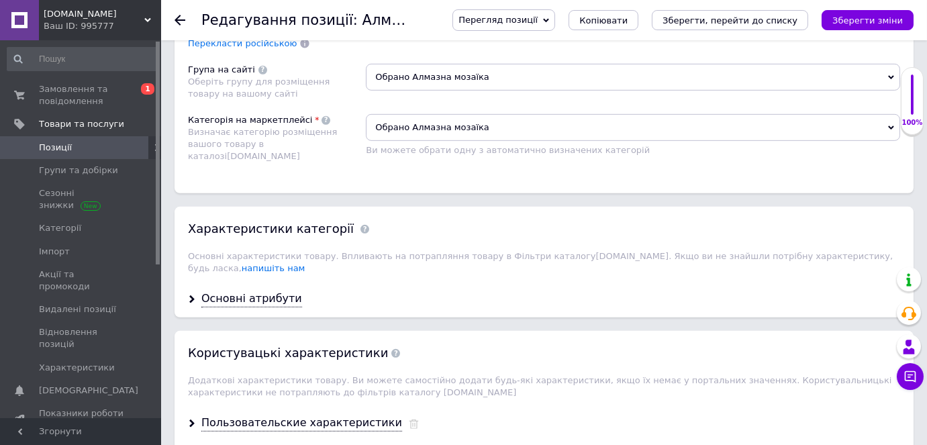
scroll to position [1402, 0]
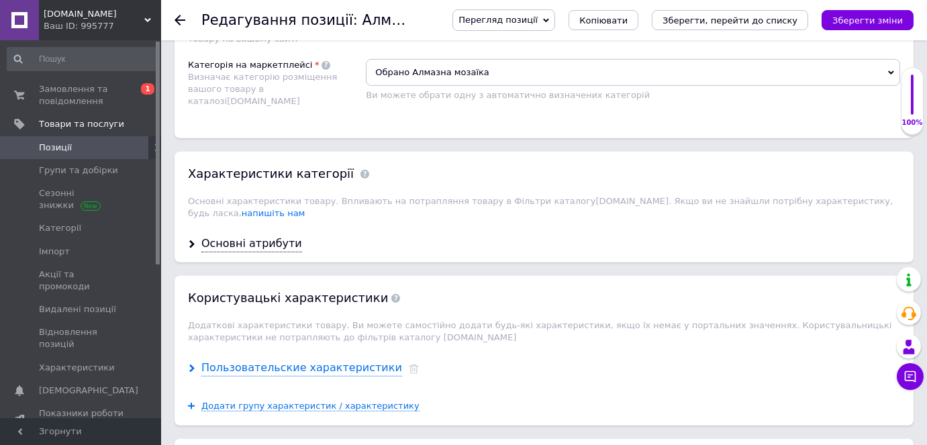
click at [190, 364] on icon at bounding box center [192, 368] width 8 height 8
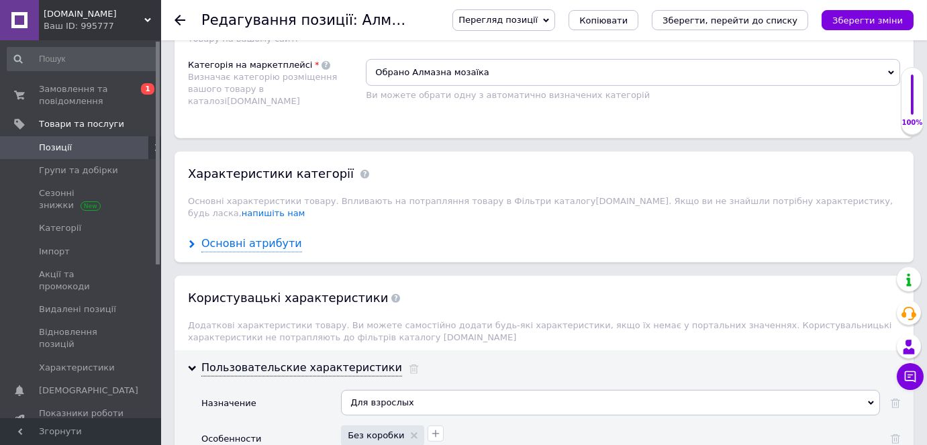
click at [189, 240] on icon at bounding box center [192, 244] width 8 height 8
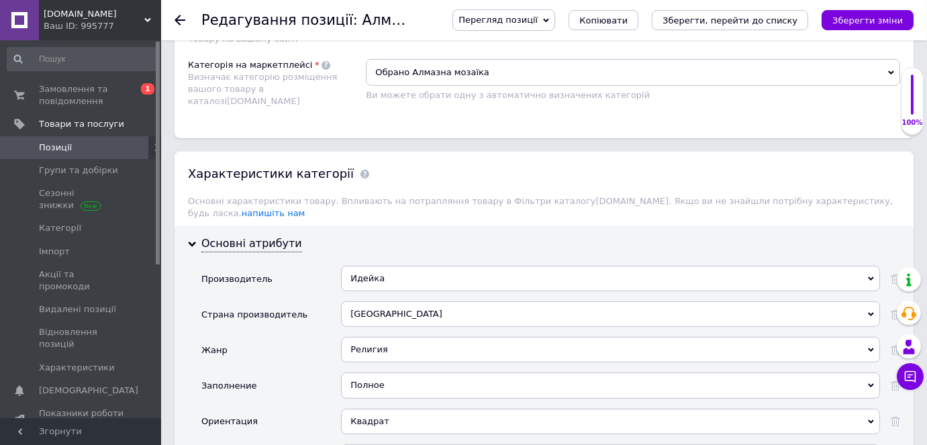
click at [179, 18] on icon at bounding box center [179, 20] width 11 height 11
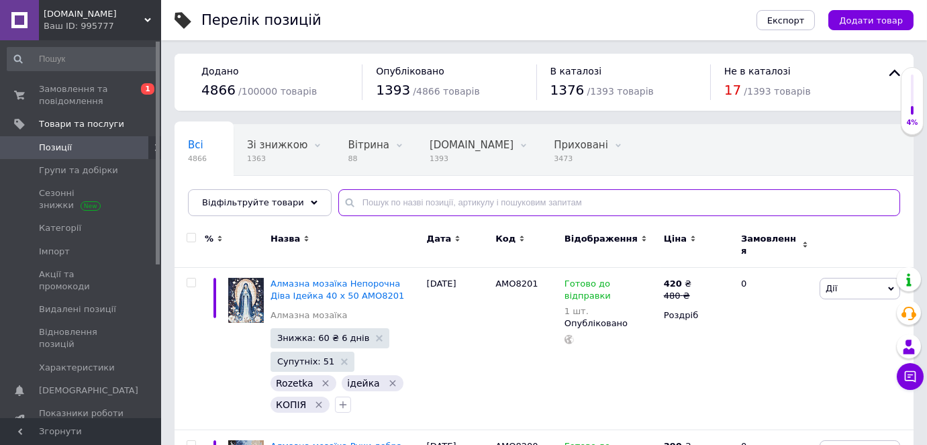
click at [367, 203] on input "text" at bounding box center [619, 202] width 562 height 27
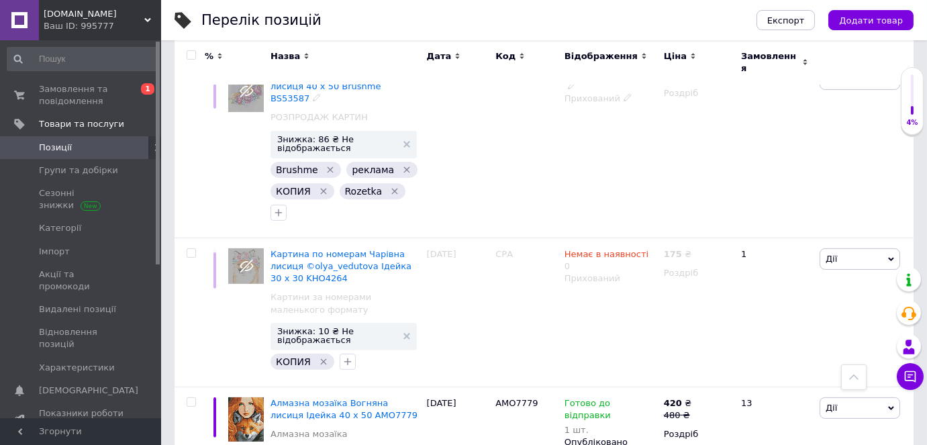
scroll to position [1037, 0]
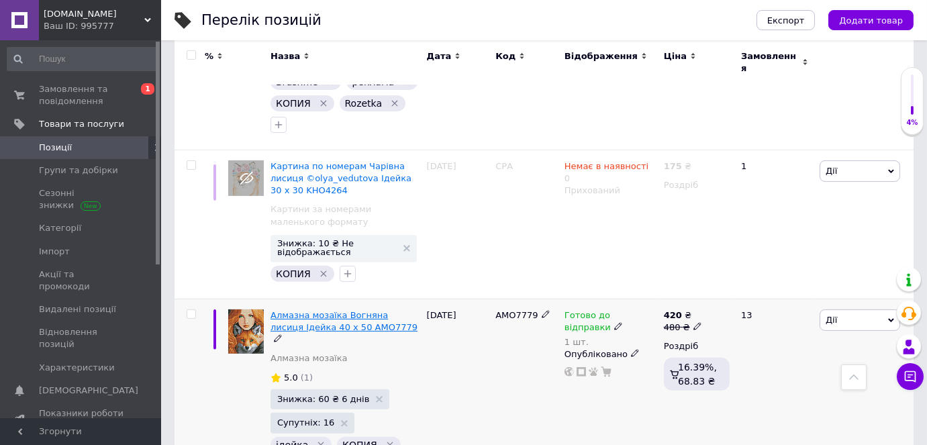
type input "лиса"
click at [322, 310] on span "Алмазна мозаїка Вогняна лисиця Ідейка 40 х 50 AMO7779" at bounding box center [343, 321] width 147 height 22
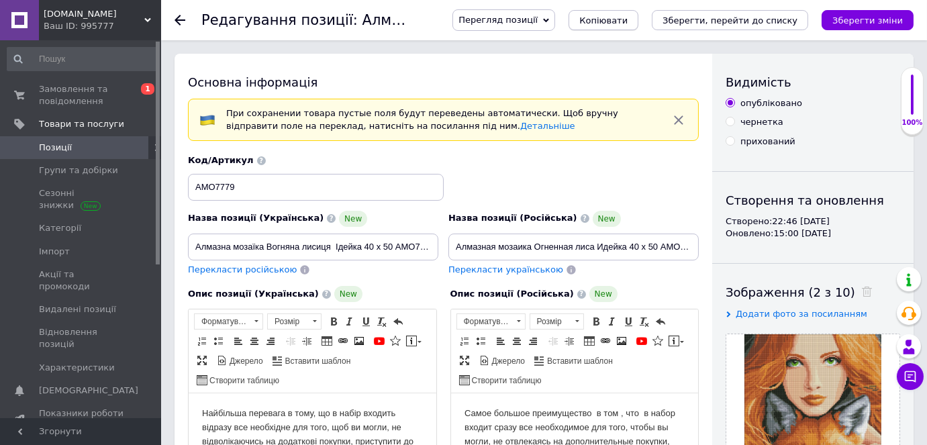
click at [627, 21] on span "Копіювати" at bounding box center [603, 20] width 48 height 10
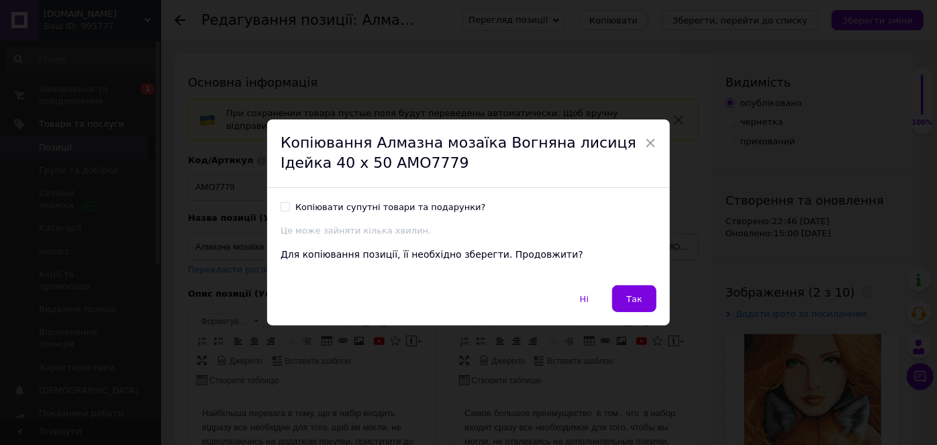
click at [283, 205] on input "Копіювати супутні товари та подарунки?" at bounding box center [284, 206] width 9 height 9
checkbox input "true"
click at [628, 295] on span "Так" at bounding box center [634, 299] width 16 height 10
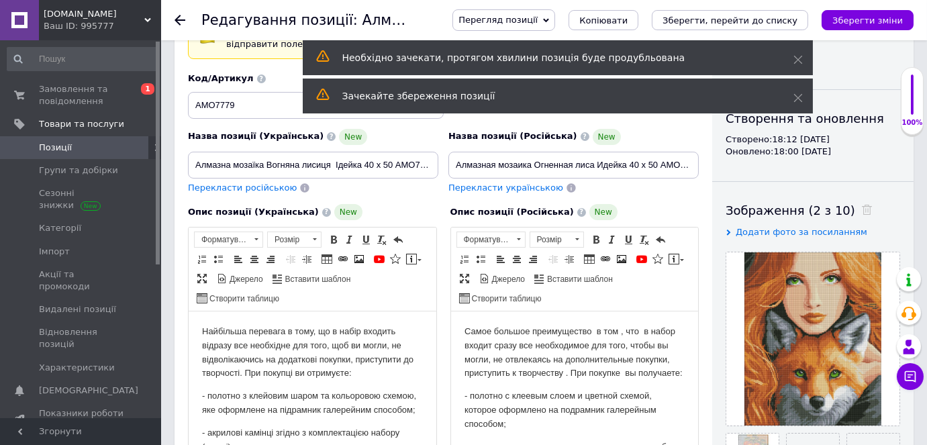
scroll to position [183, 0]
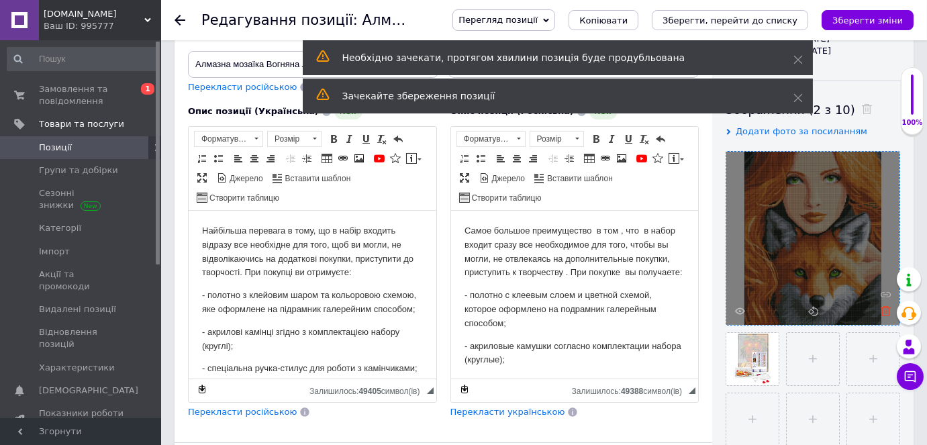
click at [884, 310] on use at bounding box center [885, 311] width 10 height 10
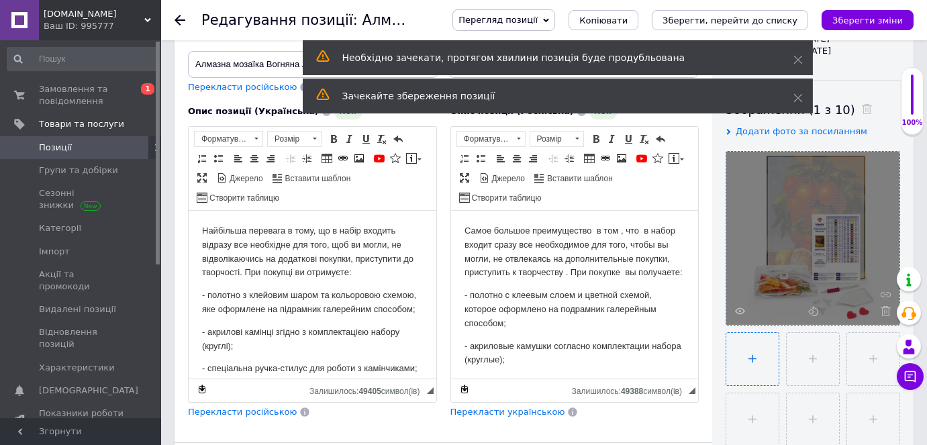
click at [749, 362] on input "file" at bounding box center [752, 359] width 52 height 52
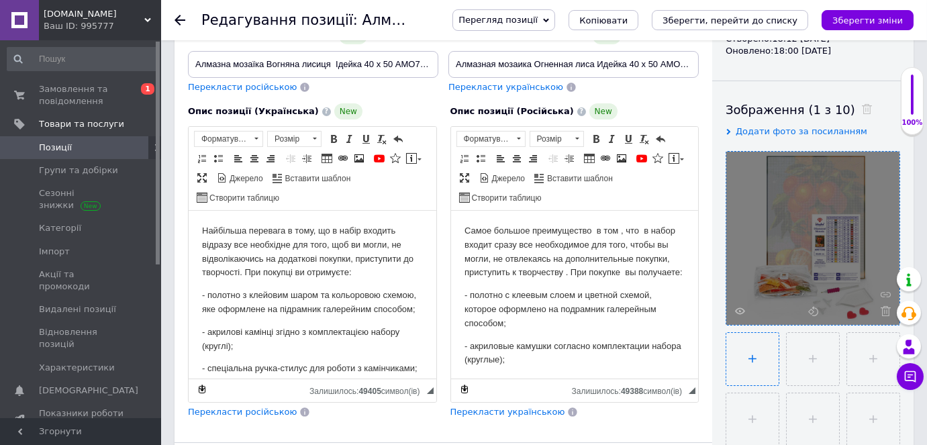
type input "C:\fakepath\жбдлошргпнаев.jpg"
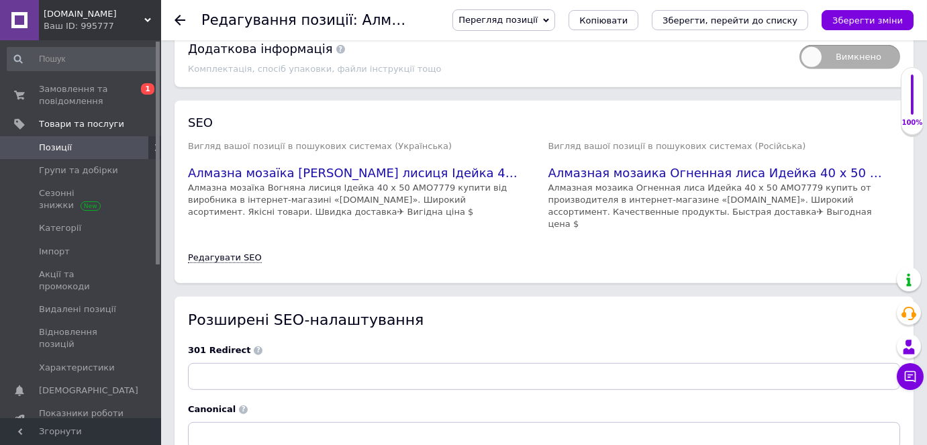
scroll to position [2118, 0]
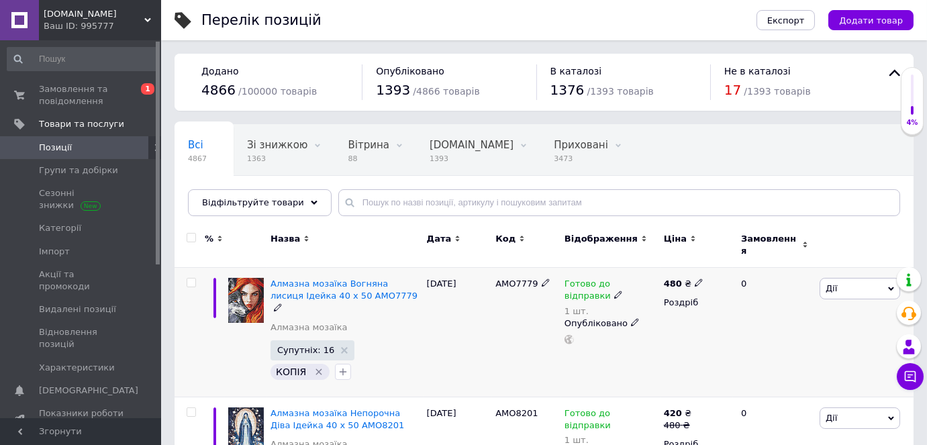
click at [840, 278] on span "Дії" at bounding box center [859, 288] width 81 height 21
click at [766, 362] on li "Знижка" at bounding box center [810, 371] width 178 height 19
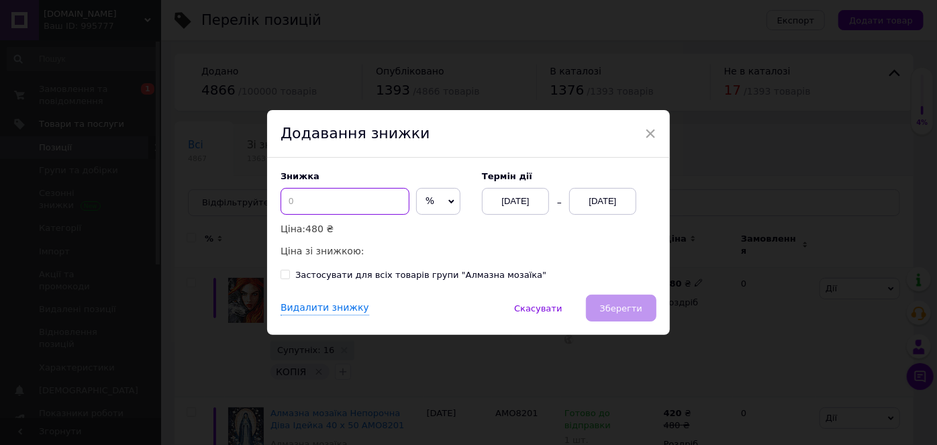
click at [382, 205] on input at bounding box center [344, 201] width 129 height 27
type input "60"
click at [425, 206] on span "%" at bounding box center [429, 200] width 9 height 11
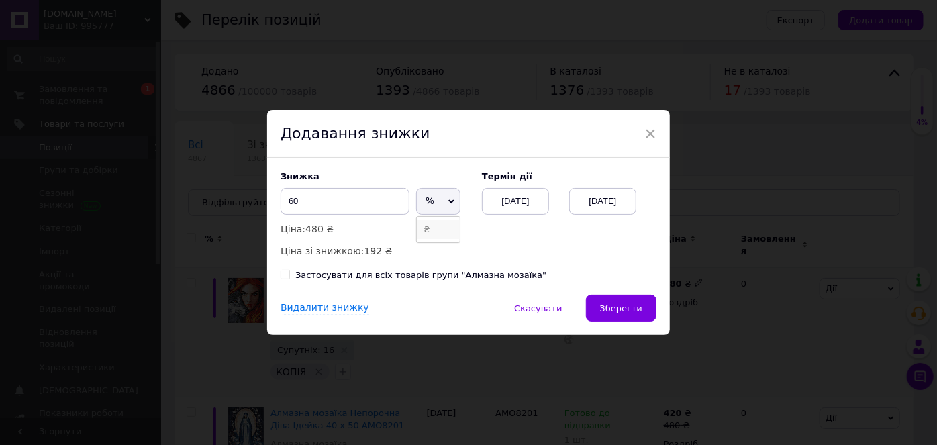
click at [427, 229] on li "₴" at bounding box center [438, 229] width 43 height 19
click at [578, 199] on div "[DATE]" at bounding box center [602, 201] width 67 height 27
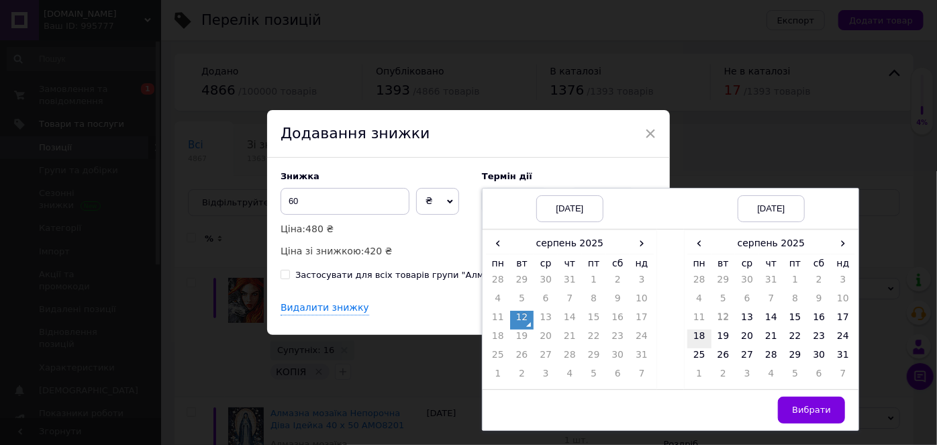
drag, startPoint x: 694, startPoint y: 336, endPoint x: 750, endPoint y: 370, distance: 65.4
click at [694, 336] on td "18" at bounding box center [699, 338] width 24 height 19
drag, startPoint x: 811, startPoint y: 414, endPoint x: 785, endPoint y: 392, distance: 33.8
click at [809, 414] on span "Вибрати" at bounding box center [811, 410] width 39 height 10
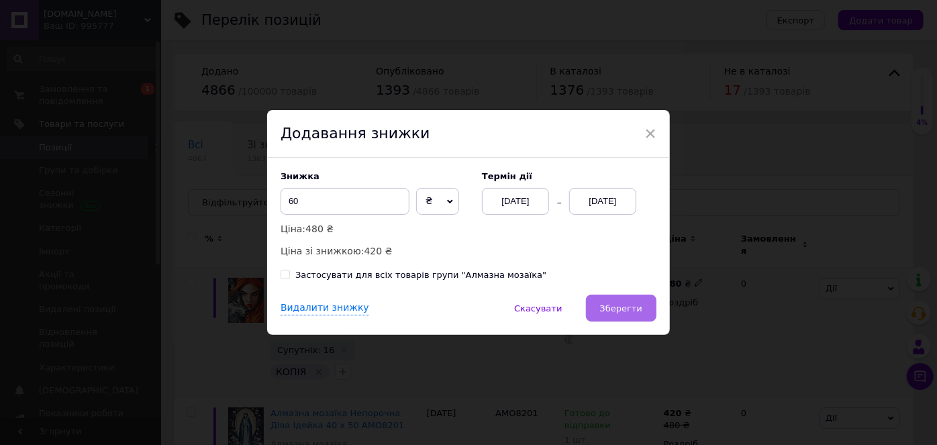
click at [627, 311] on span "Зберегти" at bounding box center [621, 308] width 42 height 10
click at [627, 311] on div "Видалити знижку   Скасувати   Зберегти" at bounding box center [468, 315] width 403 height 40
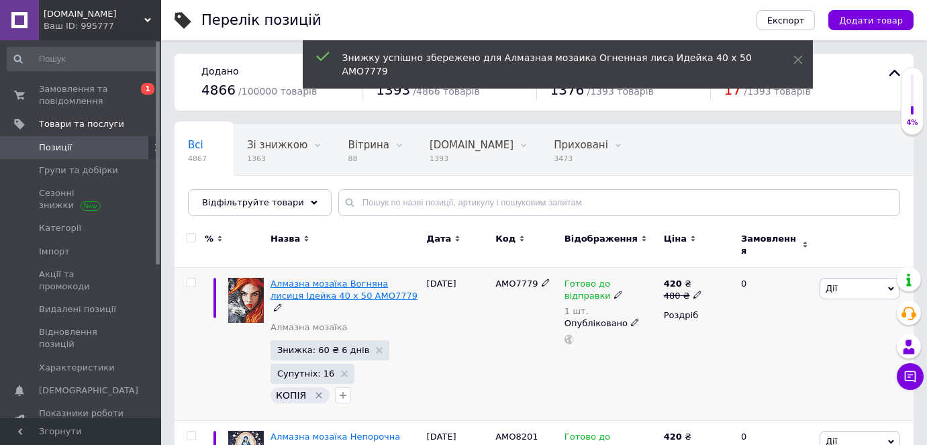
click at [338, 278] on span "Алмазна мозаїка Вогняна лисиця Ідейка 40 х 50 AMO7779" at bounding box center [343, 289] width 147 height 22
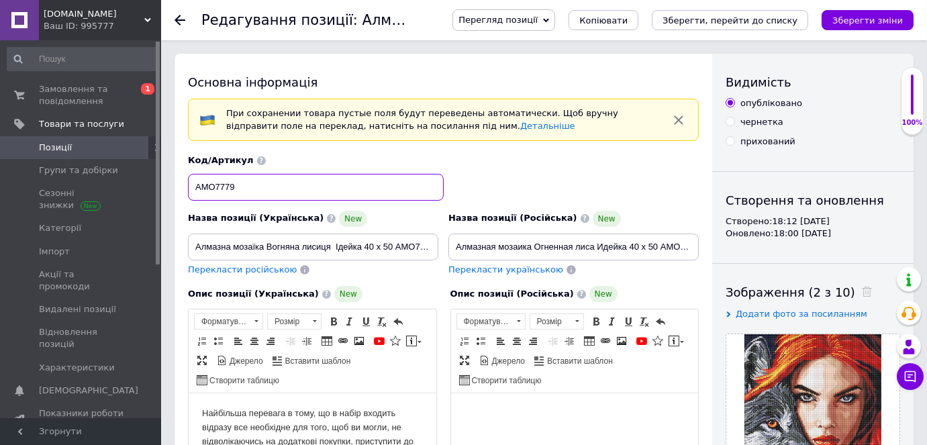
drag, startPoint x: 253, startPoint y: 178, endPoint x: 197, endPoint y: 183, distance: 55.9
click at [183, 170] on div "Код/Артикул AMO7779" at bounding box center [443, 178] width 521 height 56
paste input "AMO823"
type input "AMO8239"
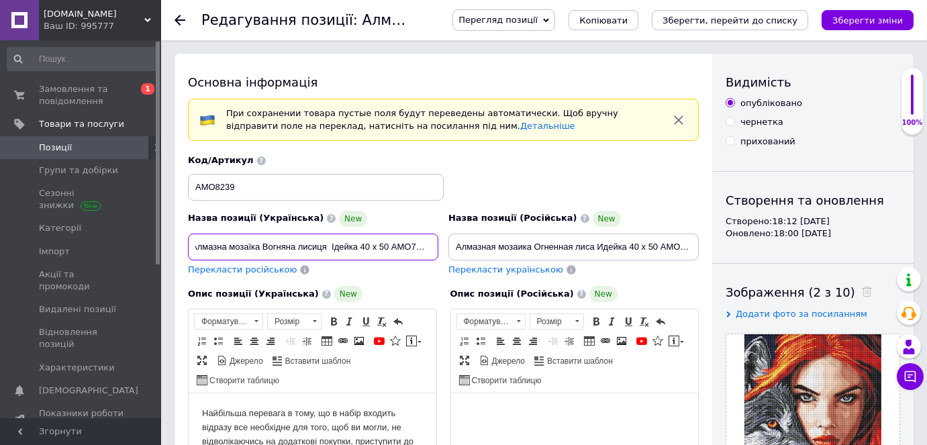
drag, startPoint x: 395, startPoint y: 244, endPoint x: 465, endPoint y: 244, distance: 69.8
click at [465, 244] on div "Назва позиції (Українська) New Алмазна мозаїка Вогняна лисиця Ідейка 40 х 50 AM…" at bounding box center [443, 216] width 521 height 132
paste input "AMO823"
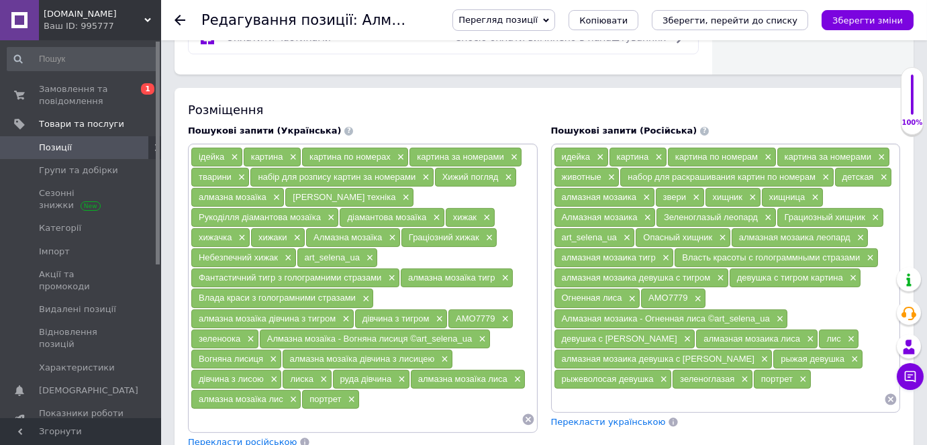
scroll to position [1037, 0]
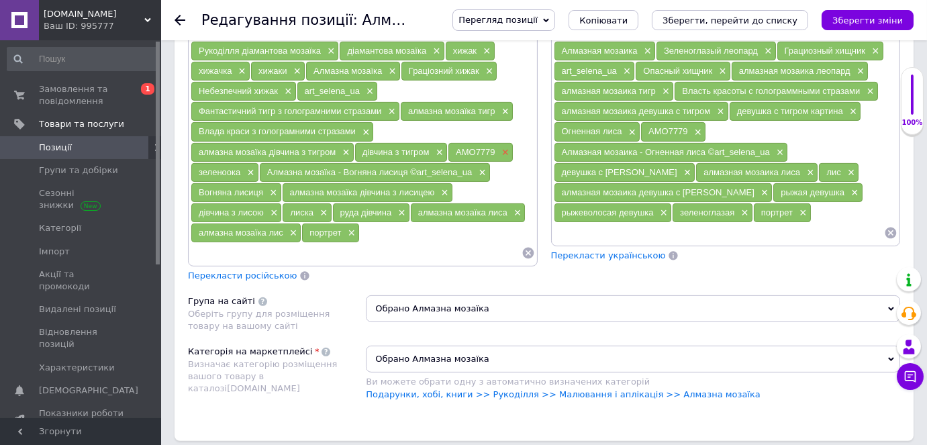
type input "Алмазна мозаїка Вогняна лисиця Ідейка 40 х 50 AMO8239"
click at [504, 147] on span "×" at bounding box center [504, 152] width 11 height 11
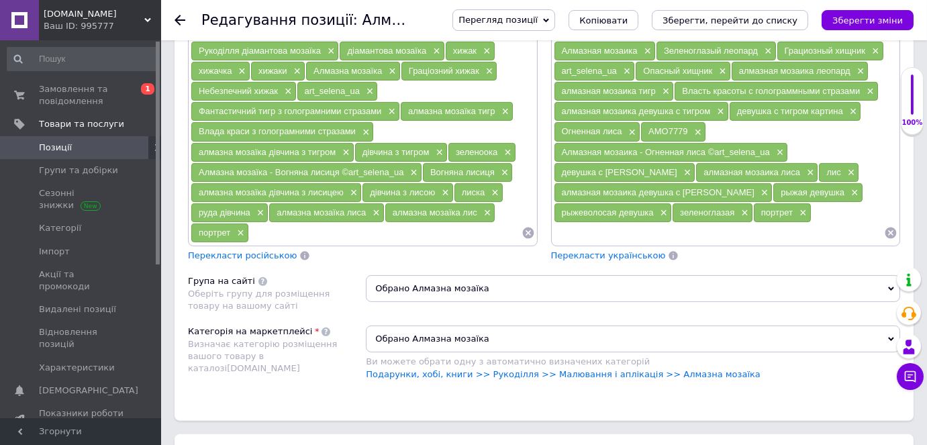
click at [295, 223] on input at bounding box center [385, 233] width 272 height 20
paste input "AMO8239"
type input "AMO8239"
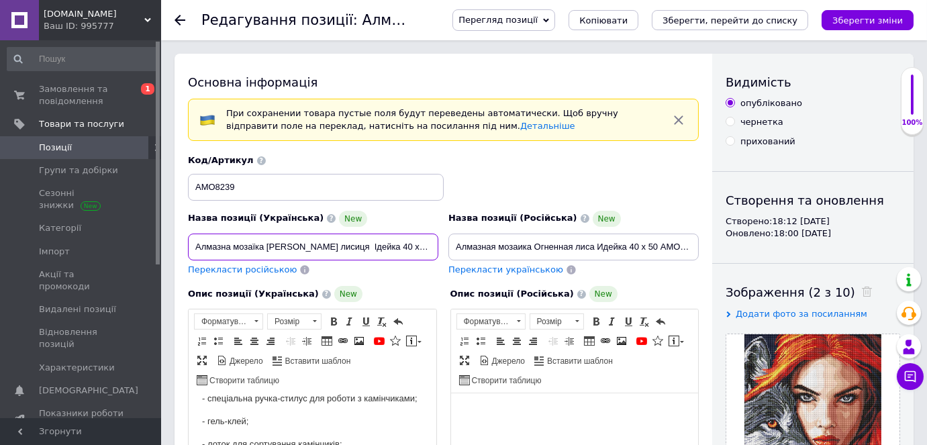
drag, startPoint x: 267, startPoint y: 240, endPoint x: 332, endPoint y: 245, distance: 65.3
click at [332, 245] on input "Алмазна мозаїка Вогняна лисиця Ідейка 40 х 50 AMO8239" at bounding box center [313, 247] width 250 height 27
paste input "уда з вовком"
type input "Алмазна мозаїка Руда з вовком Ідейка 40 х 50 AMO8239"
click at [248, 270] on span "Перекласти російською" at bounding box center [242, 269] width 109 height 10
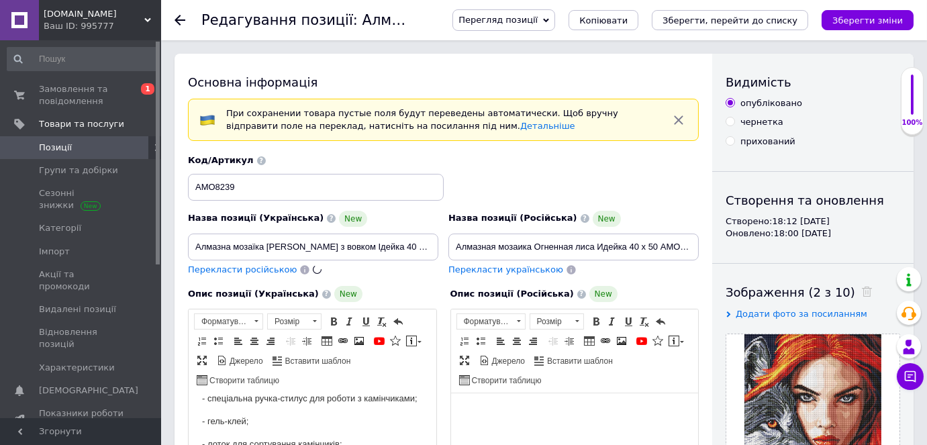
type input "Алмазная мозаика Рыжая с волком Идейка 40 х 50 AMO8239"
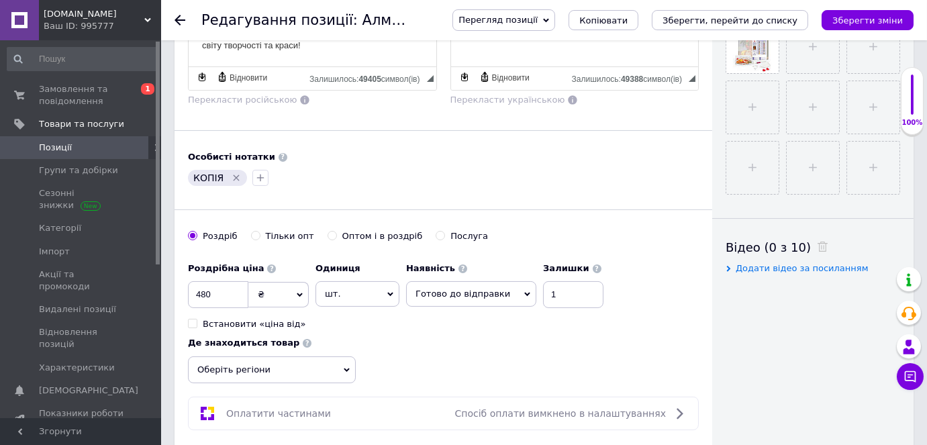
scroll to position [610, 0]
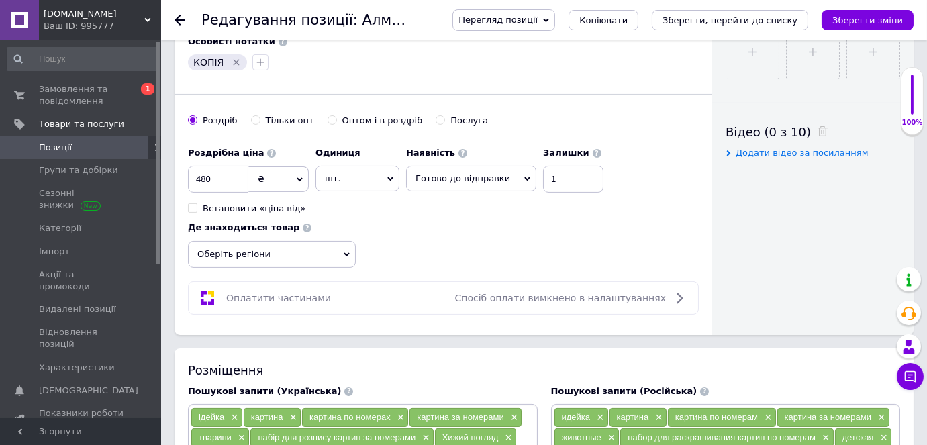
click at [243, 250] on span "Оберіть регіони" at bounding box center [272, 254] width 168 height 27
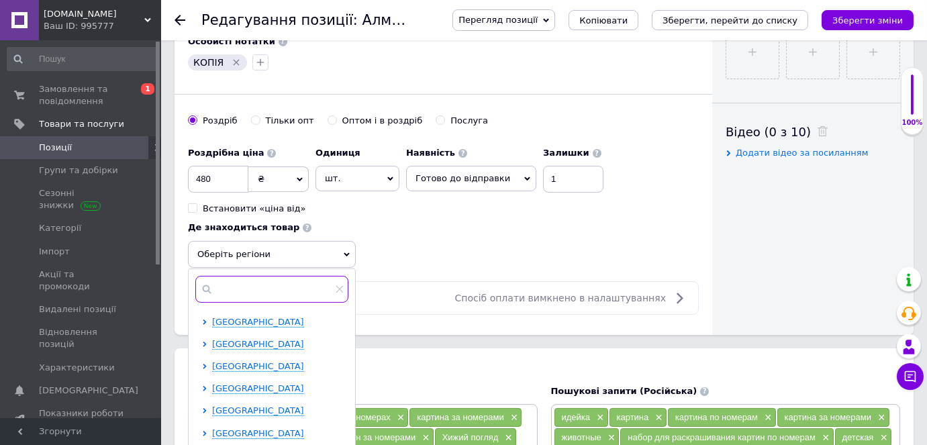
click at [238, 285] on input "text" at bounding box center [271, 289] width 153 height 27
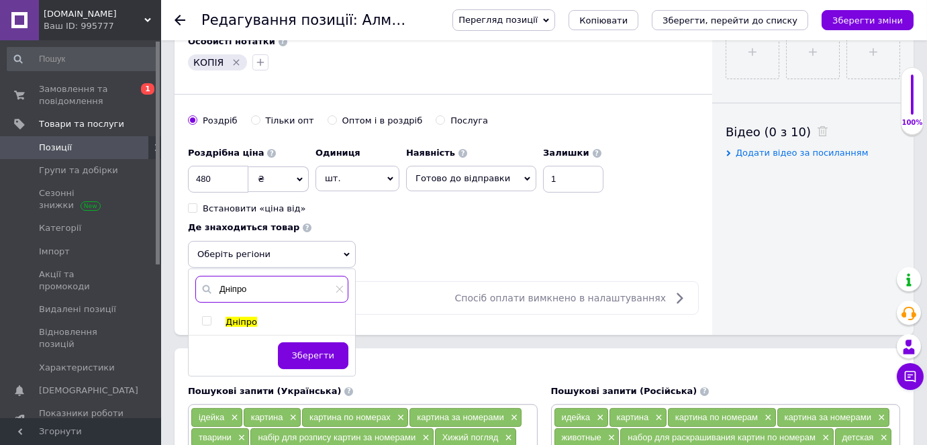
type input "Дніпро"
click at [205, 317] on input "checkbox" at bounding box center [206, 321] width 9 height 9
checkbox input "true"
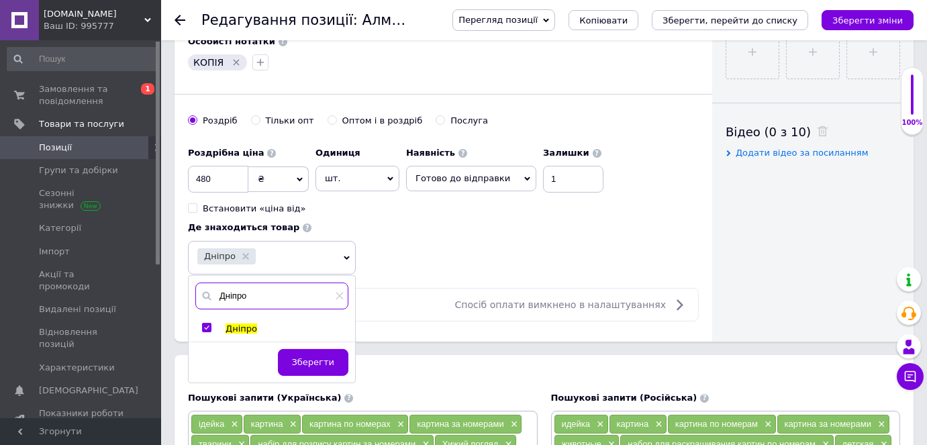
drag, startPoint x: 256, startPoint y: 291, endPoint x: 215, endPoint y: 280, distance: 42.3
click at [215, 283] on input "Дніпро" at bounding box center [271, 296] width 153 height 27
type input "[GEOGRAPHIC_DATA]"
click at [208, 323] on input "checkbox" at bounding box center [206, 327] width 9 height 9
checkbox input "true"
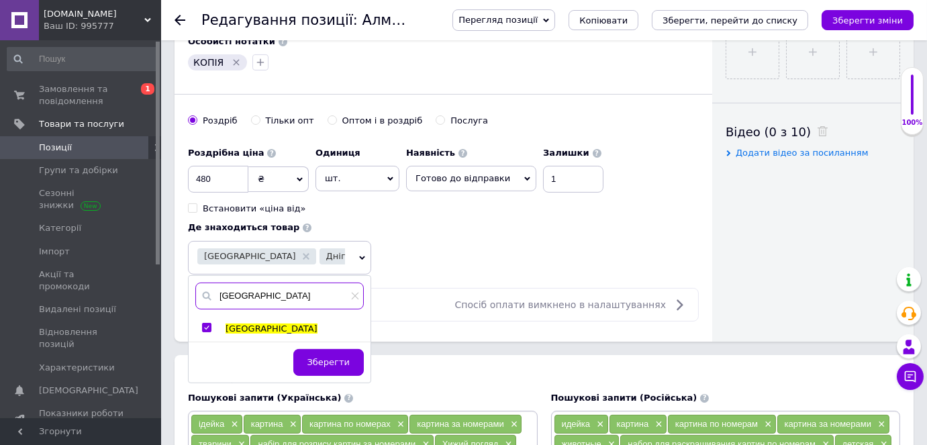
click at [246, 291] on input "[GEOGRAPHIC_DATA]" at bounding box center [279, 296] width 168 height 27
type input "[PERSON_NAME]"
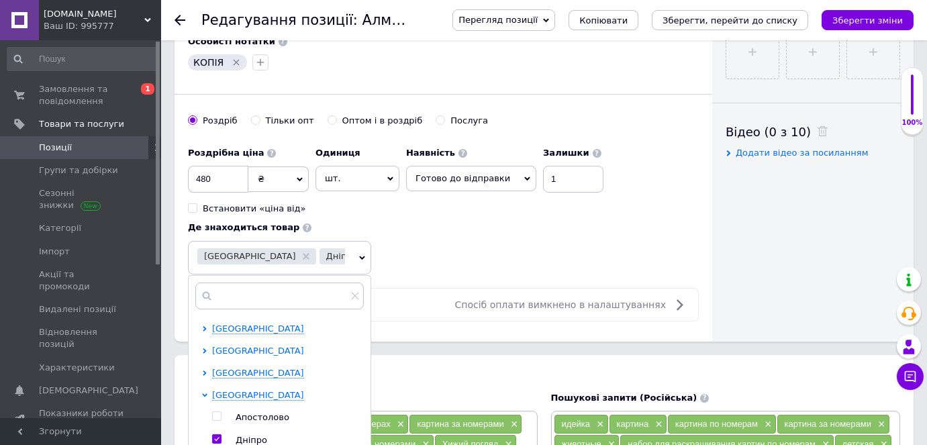
click at [202, 348] on icon at bounding box center [204, 350] width 5 height 5
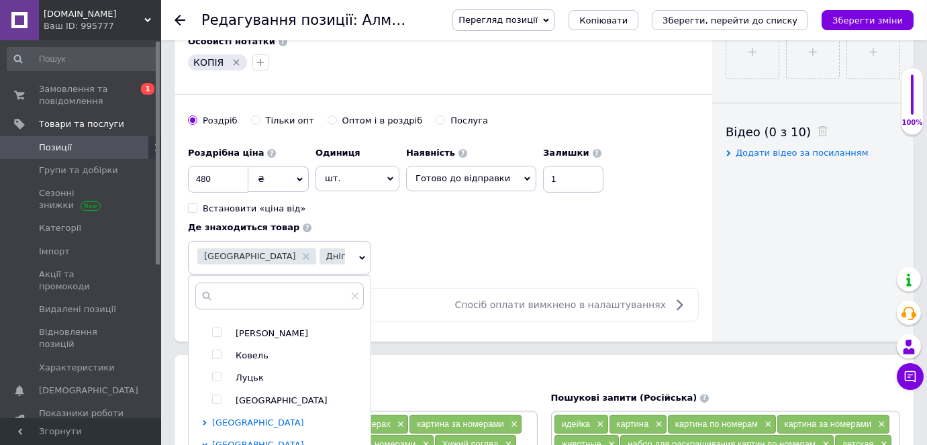
scroll to position [60, 0]
click at [215, 374] on input "checkbox" at bounding box center [216, 378] width 9 height 9
checkbox input "true"
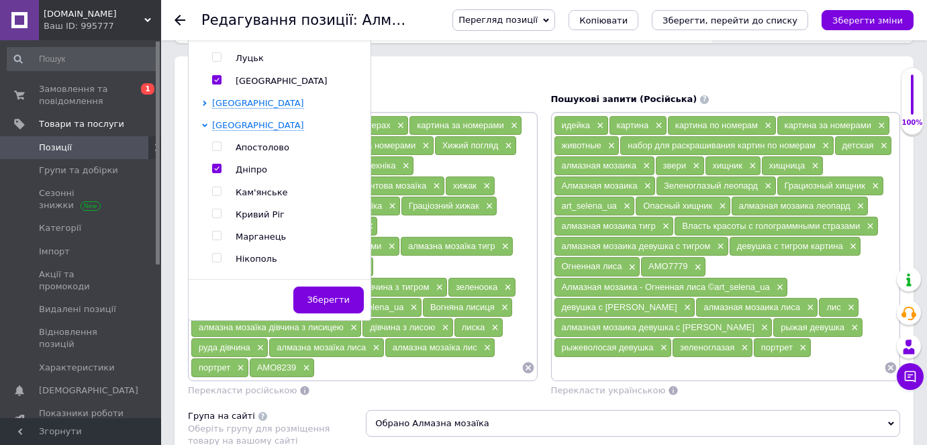
scroll to position [915, 0]
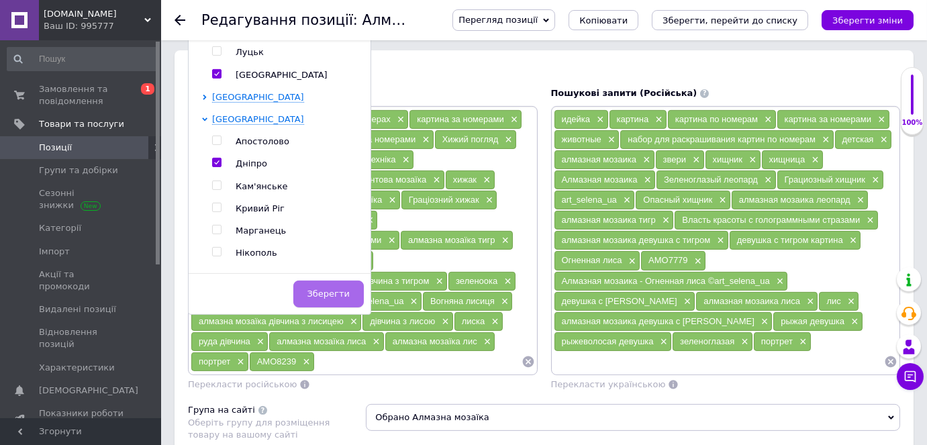
click at [331, 289] on span "Зберегти" at bounding box center [328, 294] width 42 height 10
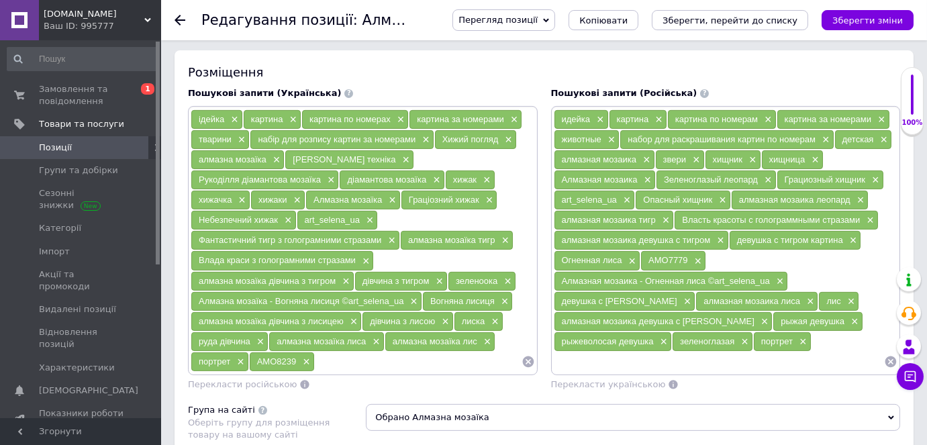
click at [325, 352] on input at bounding box center [418, 362] width 207 height 20
click at [334, 352] on input at bounding box center [418, 362] width 207 height 20
paste input "Алмазна мозаїка - Руда з вовком ©art_selena_ua"
type input "Алмазна мозаїка - Руда з вовком ©art_selena_ua"
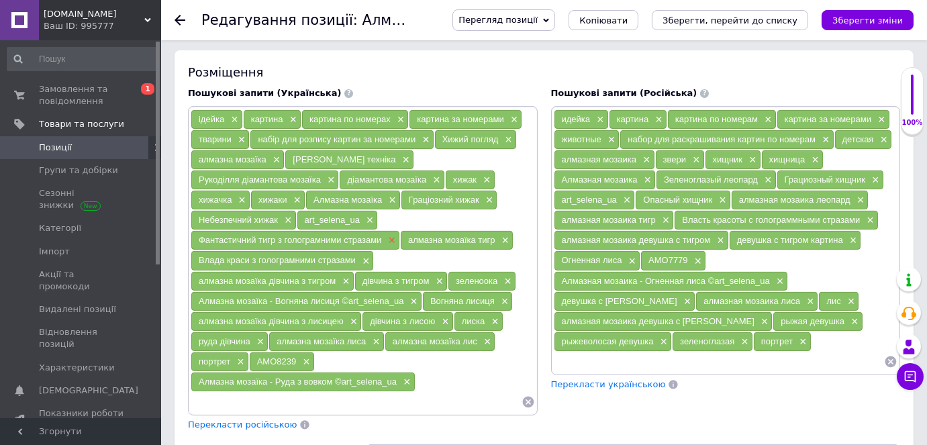
click at [390, 235] on span "×" at bounding box center [389, 240] width 11 height 11
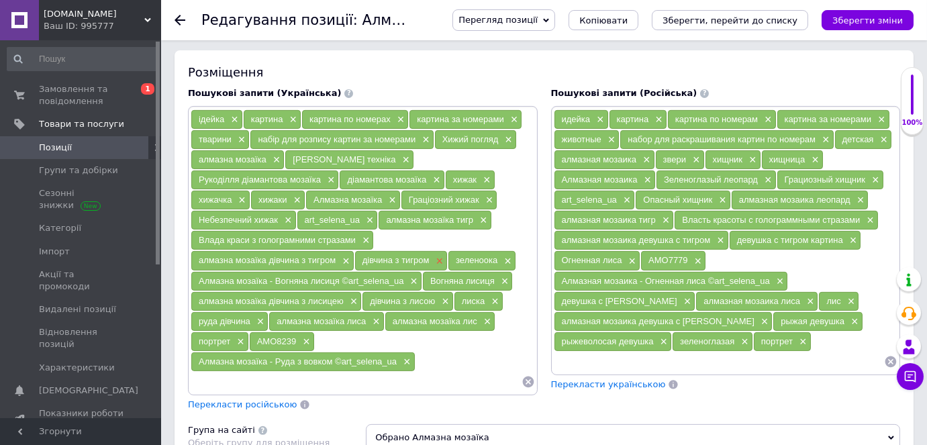
click at [435, 256] on span "×" at bounding box center [438, 261] width 11 height 11
click at [346, 256] on span "×" at bounding box center [344, 261] width 11 height 11
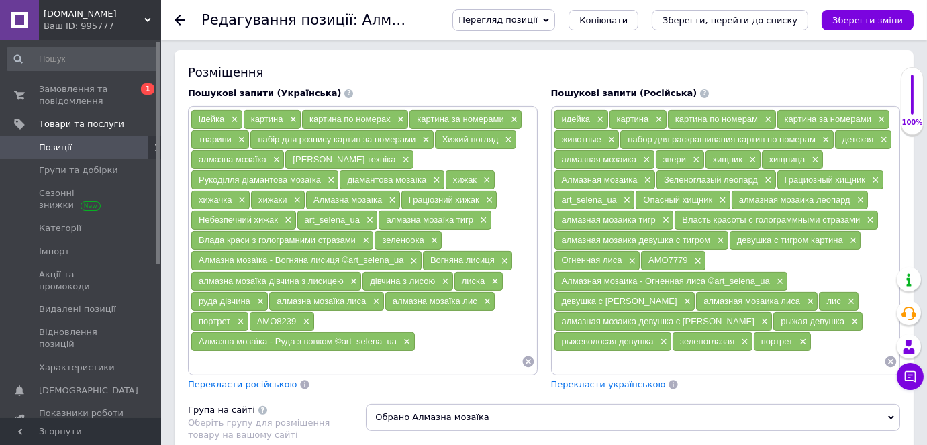
click at [254, 352] on input at bounding box center [356, 362] width 331 height 20
paste input "Алмазна мозаїка - Руда з вовком ©art_selena_ua"
drag, startPoint x: 288, startPoint y: 344, endPoint x: 266, endPoint y: 343, distance: 21.5
click at [266, 352] on input "Алмазна мозаїка - Руда з вовком ©art_selena_ua" at bounding box center [356, 362] width 331 height 20
drag, startPoint x: 393, startPoint y: 350, endPoint x: 338, endPoint y: 348, distance: 55.7
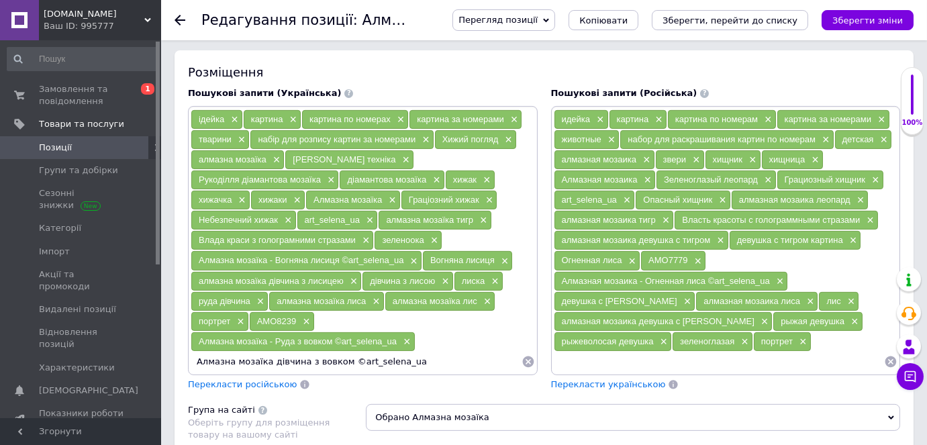
click at [338, 352] on input "Алмазна мозаїка дівчина з вовком ©art_selena_ua" at bounding box center [356, 362] width 331 height 20
type input "Алмазна мозаїка дівчина з вовком"
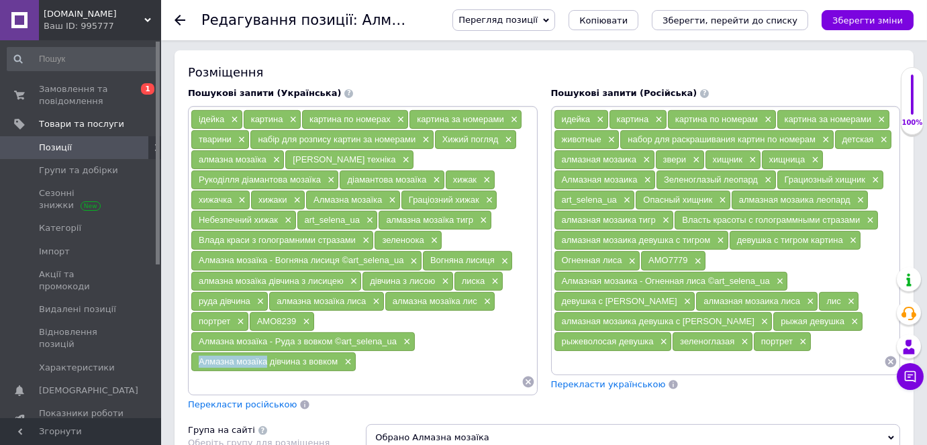
drag, startPoint x: 197, startPoint y: 343, endPoint x: 260, endPoint y: 350, distance: 64.1
click at [264, 352] on div "Алмазна мозаїка дівчина з вовком ×" at bounding box center [273, 361] width 164 height 19
click at [260, 372] on input at bounding box center [356, 382] width 331 height 20
type input "вовк"
type input "вовк картина"
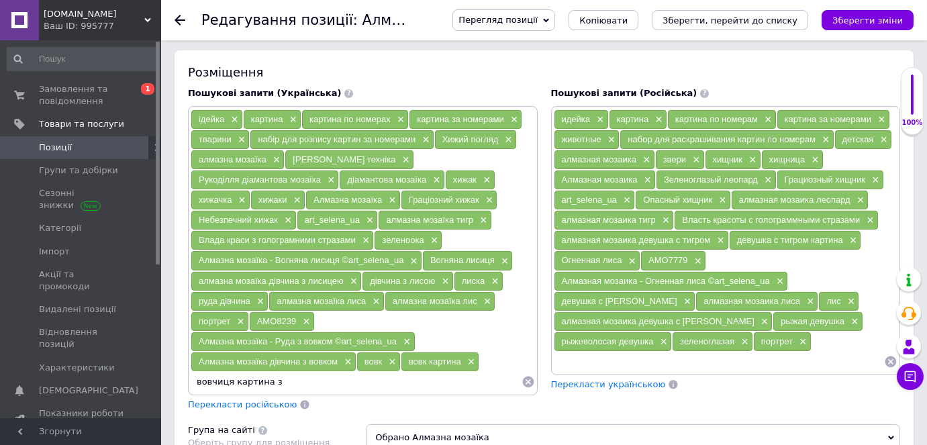
type input "вовчиця картина"
type input "алмазна мозаїка вовчиця"
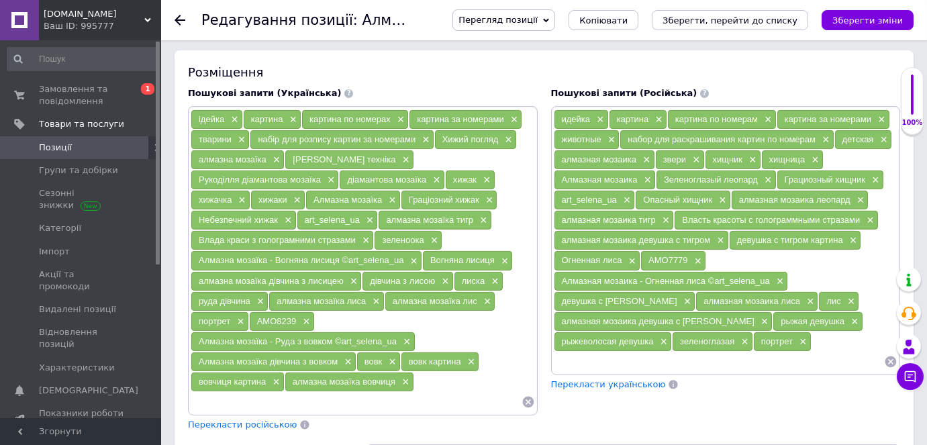
click at [202, 419] on span "Перекласти російською" at bounding box center [242, 424] width 109 height 10
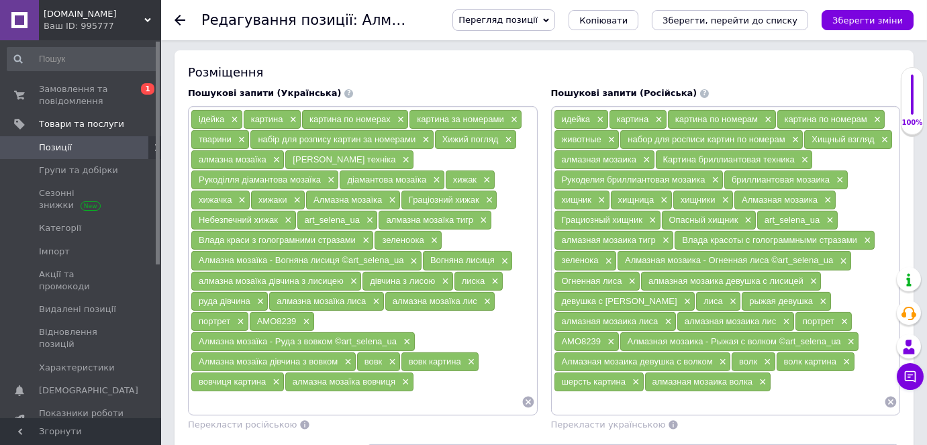
click at [213, 392] on input at bounding box center [356, 402] width 331 height 20
paste input "Алмазна мозаїка - Руда з вовком ©art_selena_ua"
drag, startPoint x: 401, startPoint y: 389, endPoint x: 266, endPoint y: 386, distance: 134.9
click at [266, 392] on input "Алмазна мозаїка - Руда з вовком ©art_selena_ua" at bounding box center [356, 402] width 331 height 20
type input "Алмазна мозаїка портрет жінки"
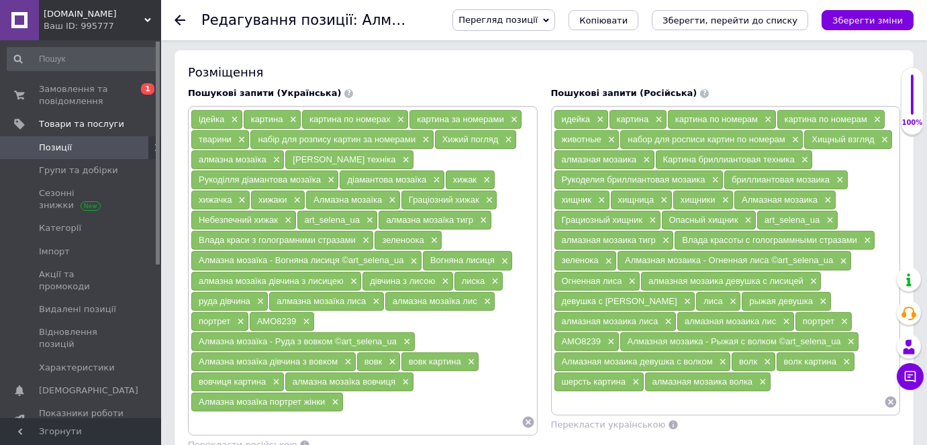
paste input "Алмазна мозаїка - Руда з вовком ©art_selena_ua"
click at [273, 412] on input "Алмазна мозаїка - Руда з вовком ©art_selena_ua" at bounding box center [356, 422] width 331 height 20
drag, startPoint x: 403, startPoint y: 409, endPoint x: 288, endPoint y: 409, distance: 114.7
click at [288, 412] on input "Алмазна мозаїка Руда з вовком ©art_selena_ua" at bounding box center [356, 422] width 331 height 20
type input "Алмазна мозаїка Руда дівчина"
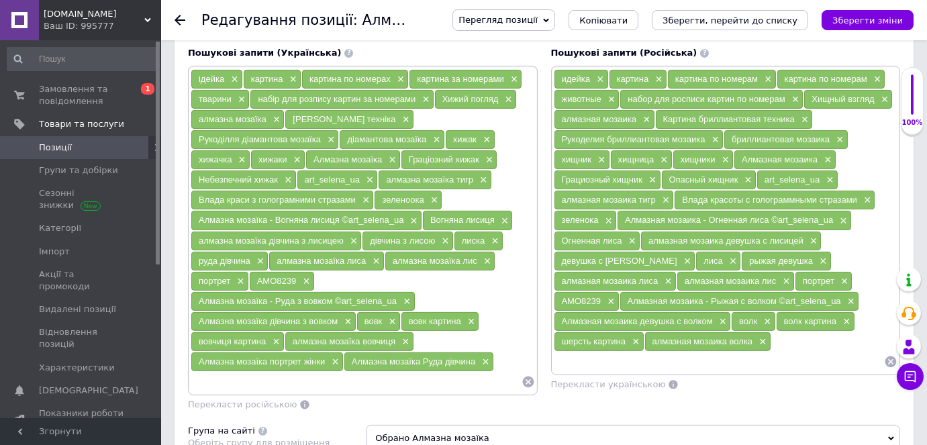
scroll to position [976, 0]
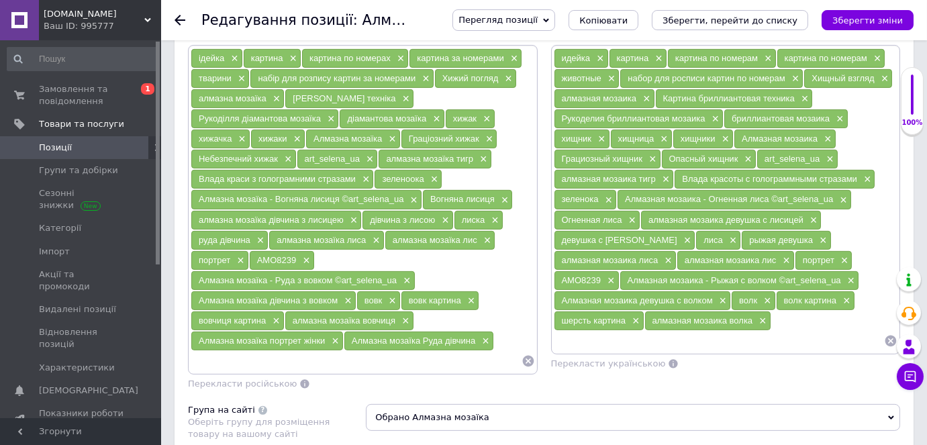
click at [615, 331] on input at bounding box center [719, 341] width 331 height 20
drag, startPoint x: 558, startPoint y: 287, endPoint x: 635, endPoint y: 288, distance: 76.5
click at [635, 291] on div "Алмазная мозаика девушка с волком ×" at bounding box center [642, 300] width 176 height 19
copy span "Алмазная мозаика"
click at [615, 331] on input at bounding box center [719, 341] width 331 height 20
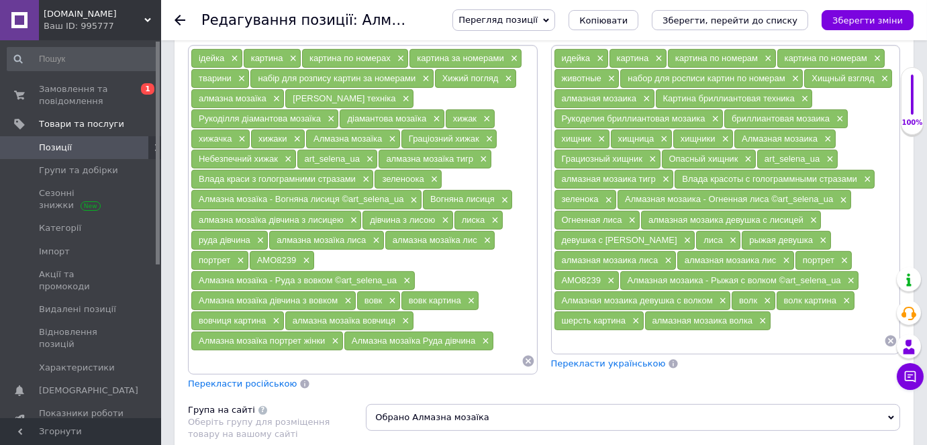
paste input "Алмазная мозаика"
type input "Алмазная мозаика портрет девушки"
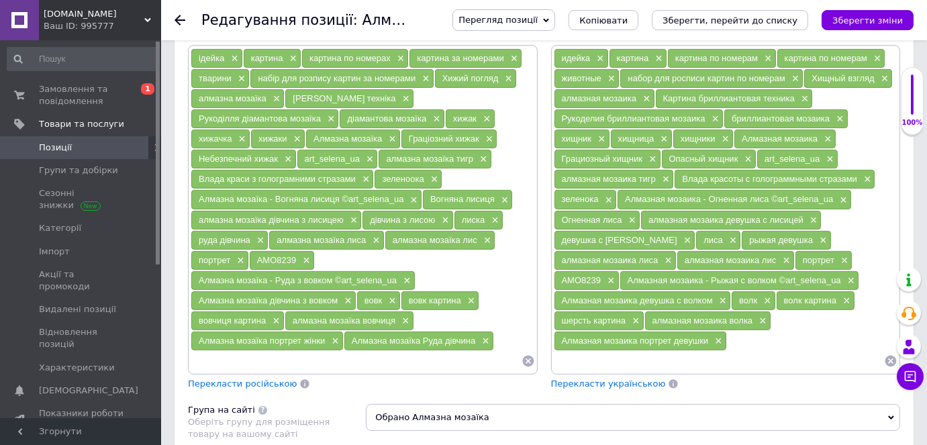
paste input "Алмазная мозаика"
type input "Алмазная мозаика рыжая девушка"
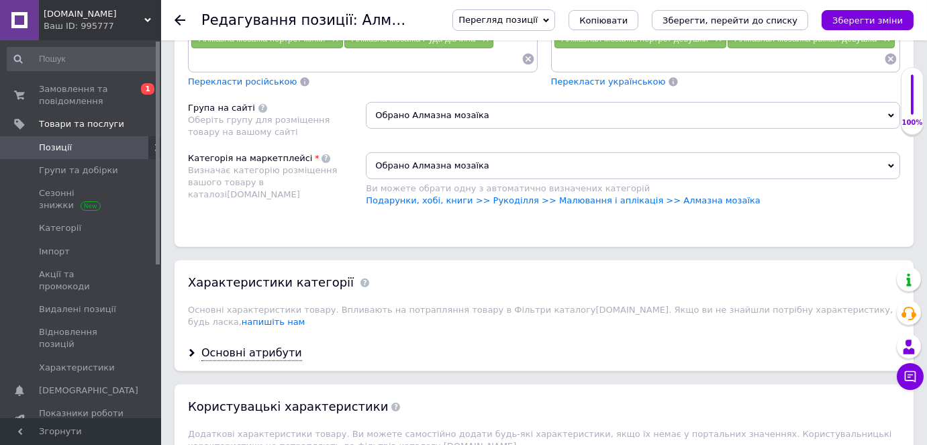
scroll to position [1281, 0]
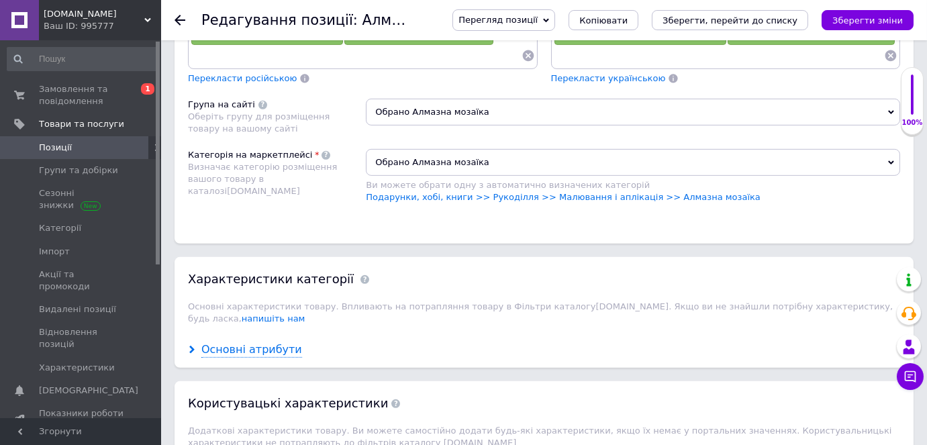
click at [193, 346] on use at bounding box center [191, 350] width 5 height 8
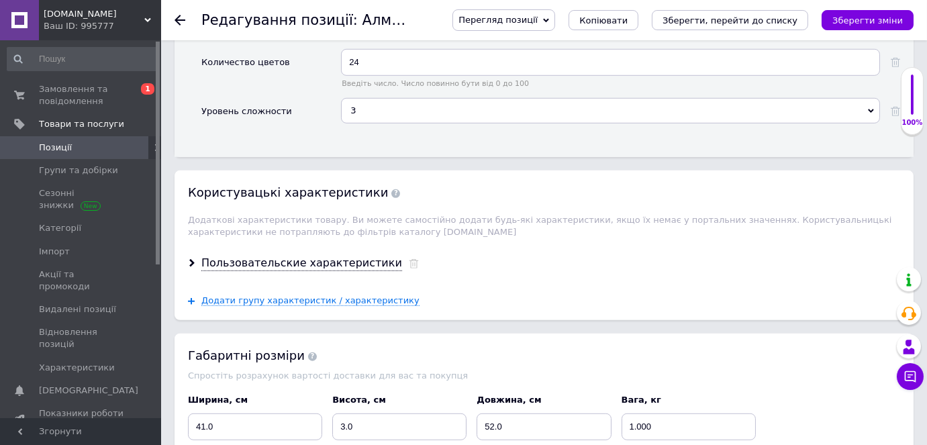
scroll to position [1952, 0]
click at [195, 245] on div "Пользовательские характеристики" at bounding box center [543, 263] width 739 height 36
click at [189, 258] on icon at bounding box center [192, 262] width 8 height 8
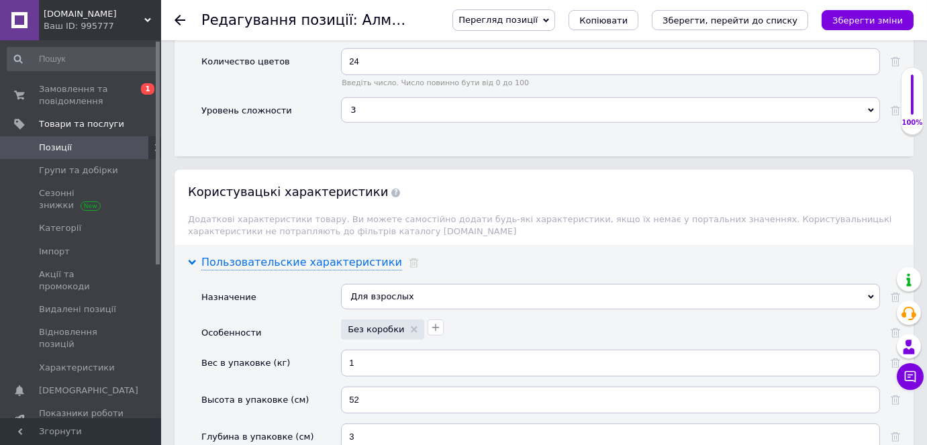
click at [191, 260] on use at bounding box center [192, 262] width 8 height 5
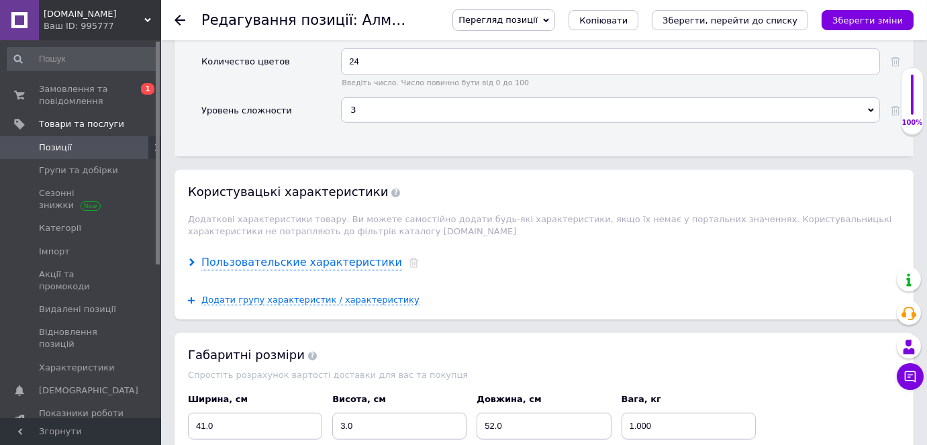
click at [191, 258] on icon at bounding box center [192, 262] width 8 height 8
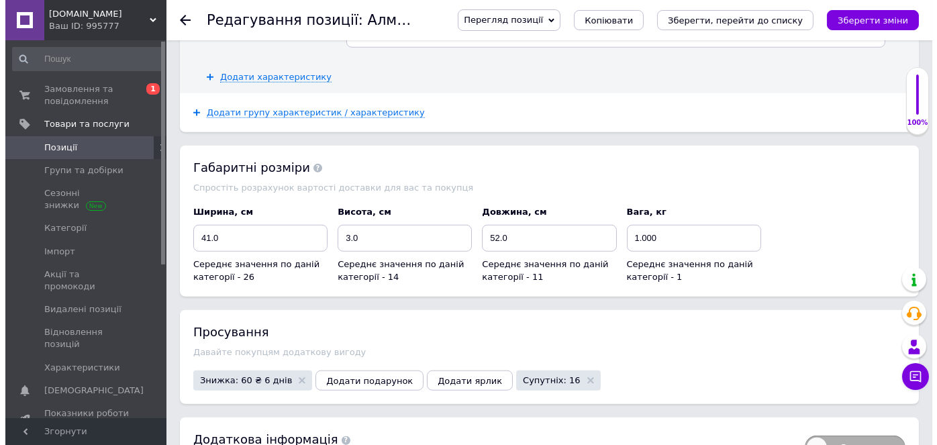
scroll to position [2440, 0]
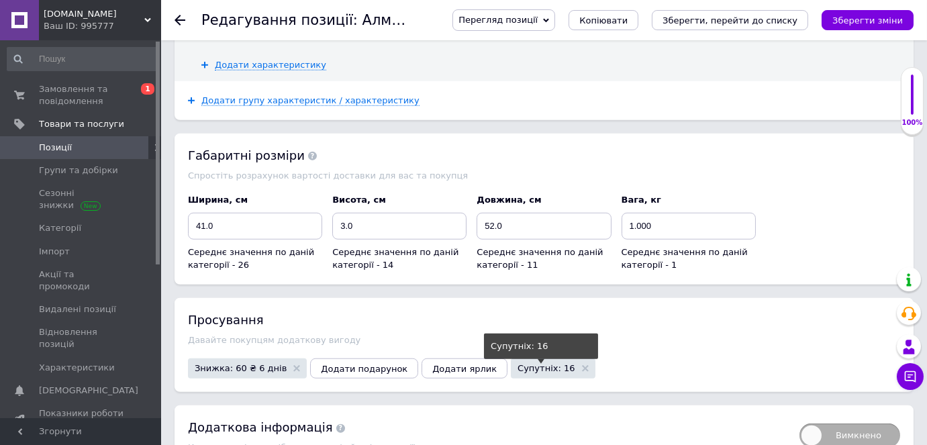
click at [517, 364] on span "Супутніх: 16" at bounding box center [545, 368] width 57 height 9
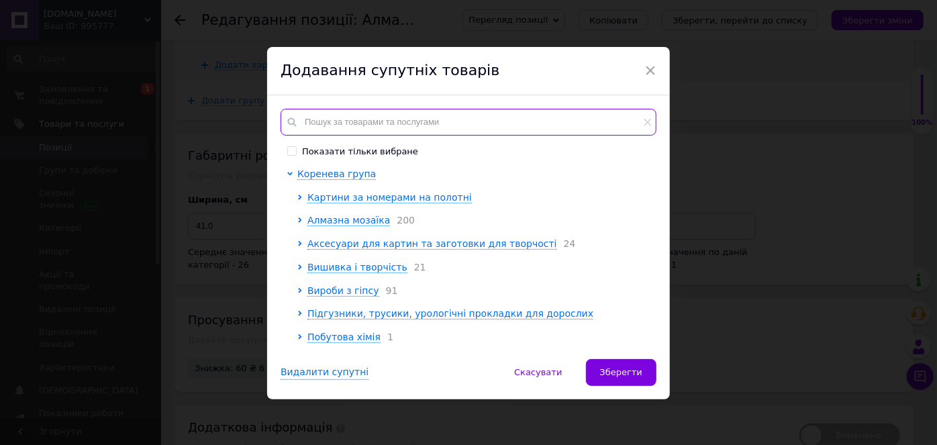
click at [392, 119] on input "text" at bounding box center [468, 122] width 376 height 27
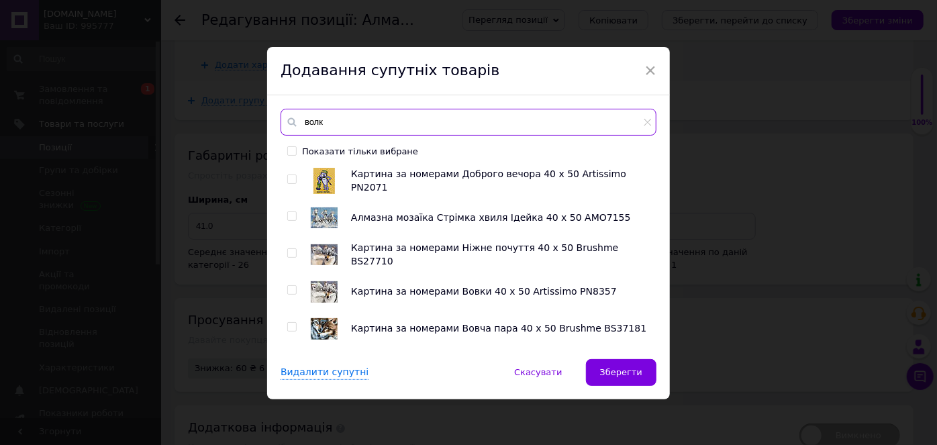
type input "волк"
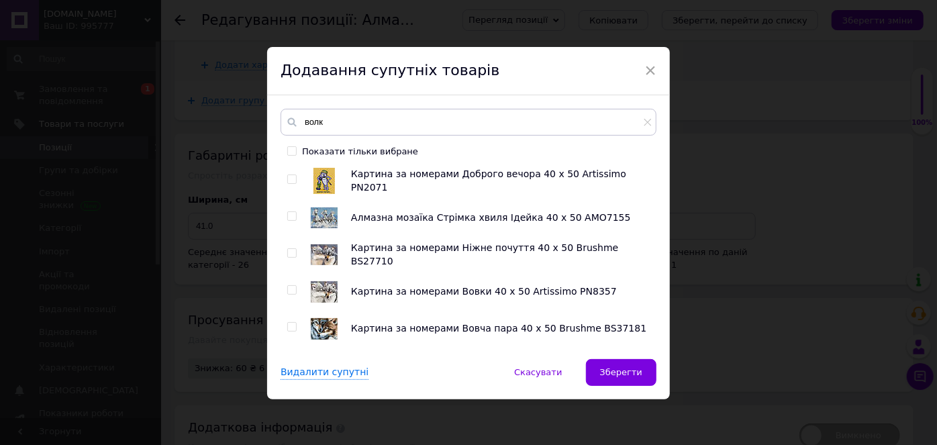
click at [291, 178] on input "checkbox" at bounding box center [291, 179] width 9 height 9
checkbox input "true"
drag, startPoint x: 291, startPoint y: 249, endPoint x: 292, endPoint y: 266, distance: 17.5
click at [290, 249] on input "checkbox" at bounding box center [291, 253] width 9 height 9
checkbox input "true"
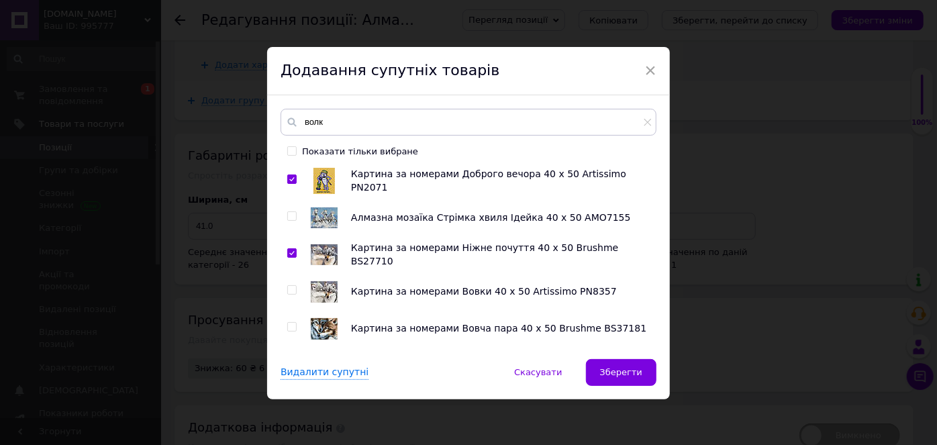
click at [291, 288] on input "checkbox" at bounding box center [291, 290] width 9 height 9
checkbox input "true"
click at [287, 324] on input "checkbox" at bounding box center [291, 327] width 9 height 9
checkbox input "true"
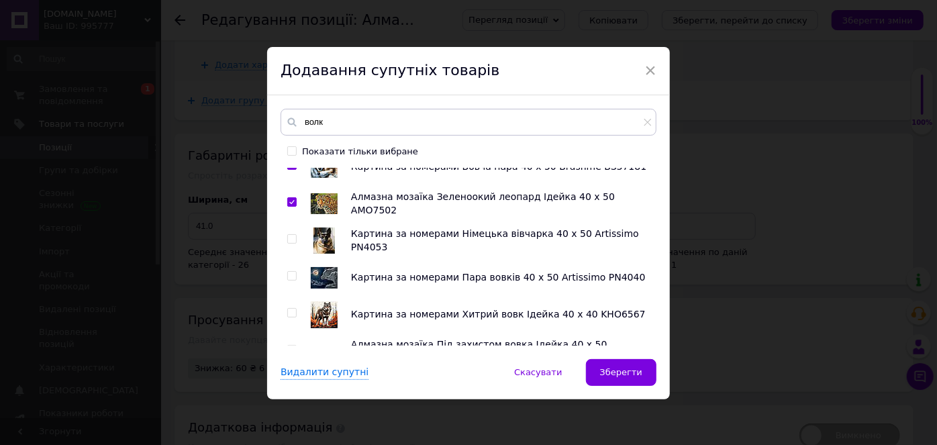
scroll to position [183, 0]
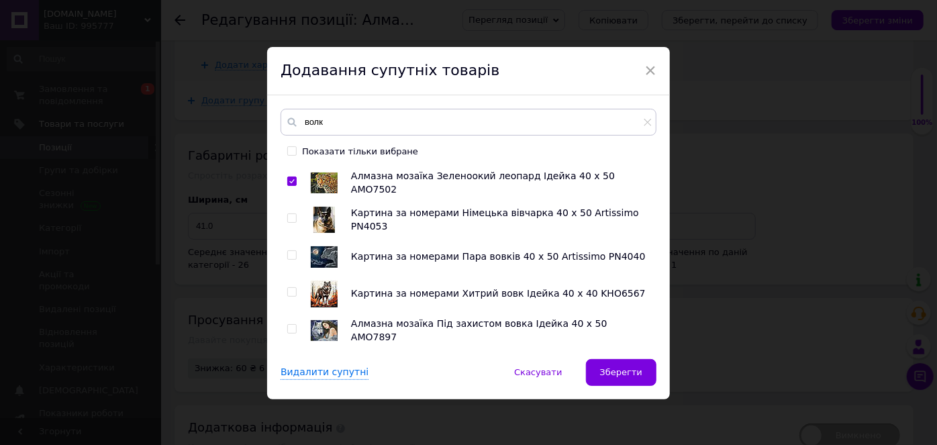
click at [290, 252] on input "checkbox" at bounding box center [291, 255] width 9 height 9
checkbox input "true"
click at [291, 289] on input "checkbox" at bounding box center [291, 292] width 9 height 9
checkbox input "true"
click at [288, 326] on input "checkbox" at bounding box center [291, 329] width 9 height 9
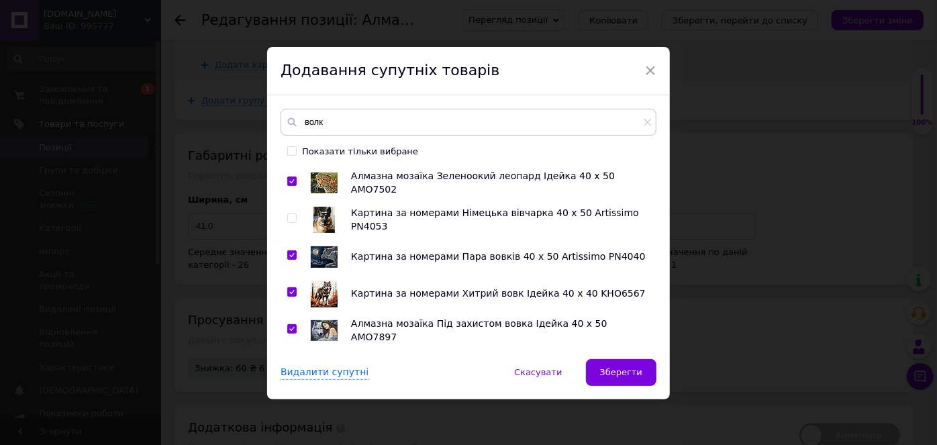
checkbox input "true"
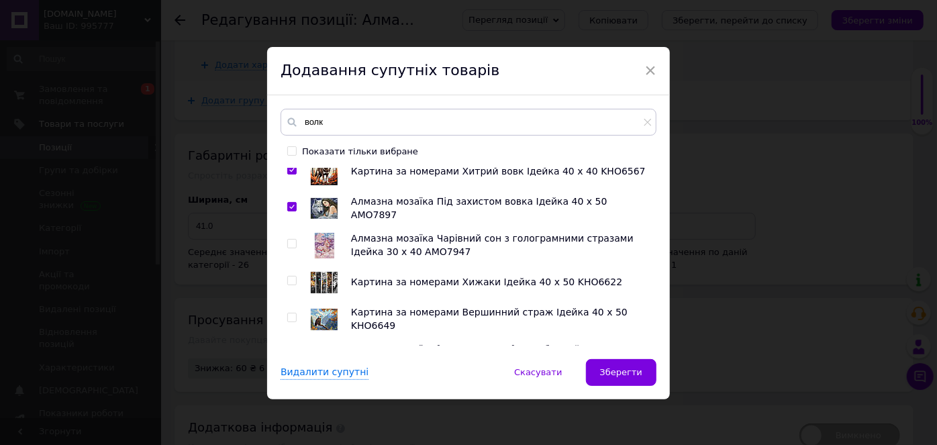
click at [288, 278] on input "checkbox" at bounding box center [291, 280] width 9 height 9
checkbox input "true"
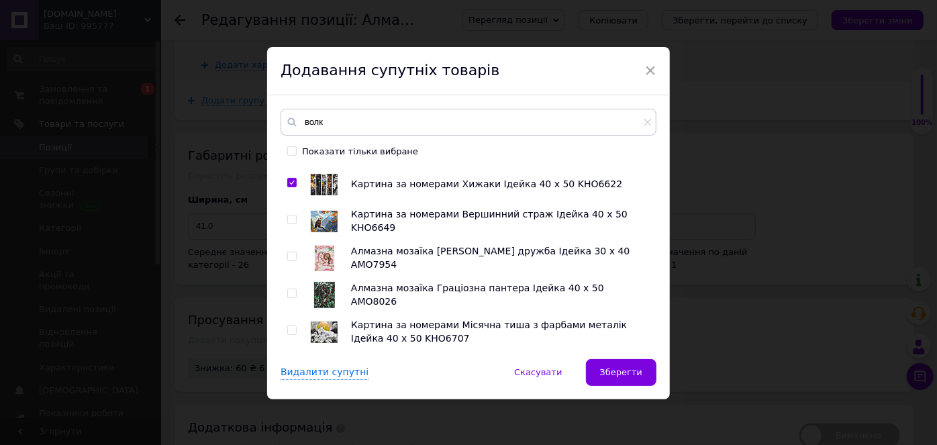
scroll to position [0, 0]
click at [290, 328] on input "checkbox" at bounding box center [291, 330] width 9 height 9
checkbox input "true"
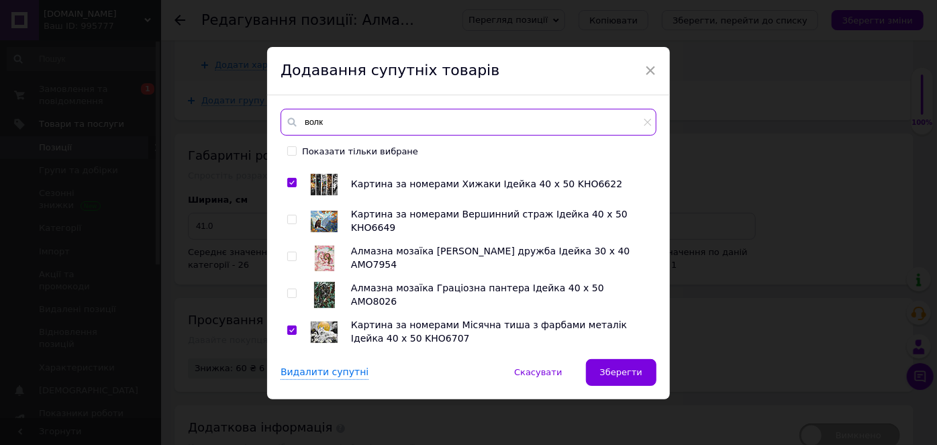
drag, startPoint x: 324, startPoint y: 121, endPoint x: 293, endPoint y: 109, distance: 33.8
click at [293, 109] on input "волк" at bounding box center [468, 122] width 376 height 27
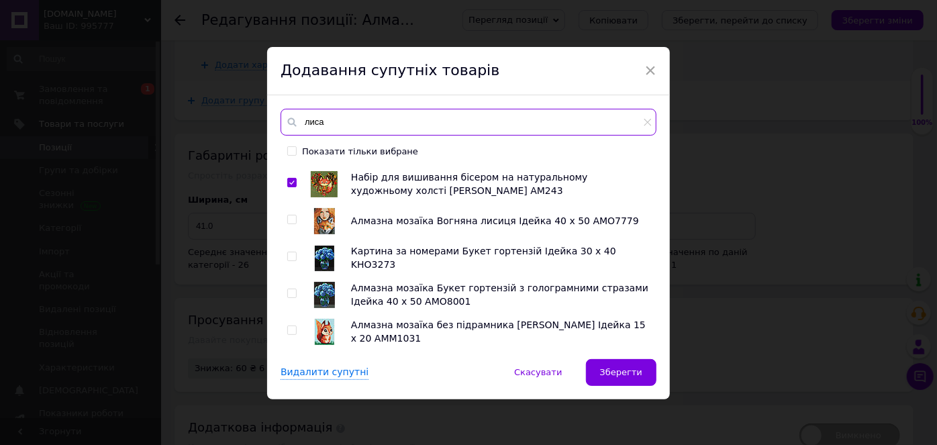
scroll to position [181, 0]
type input "лиса"
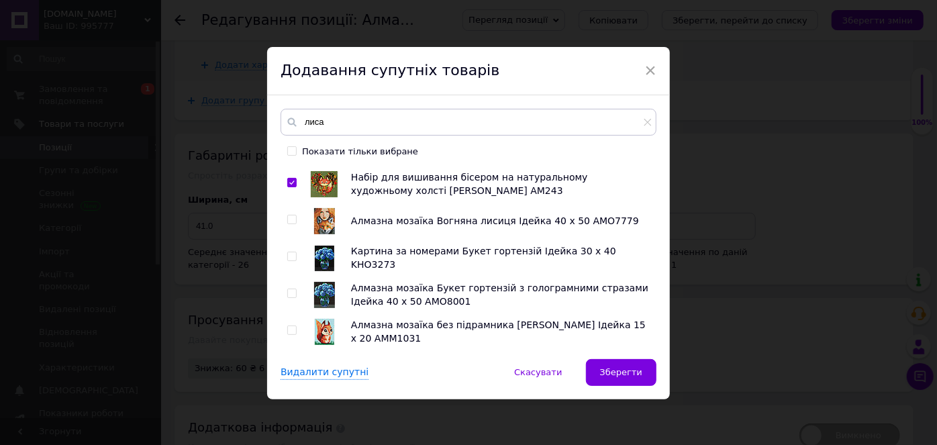
click at [287, 221] on input "checkbox" at bounding box center [291, 219] width 9 height 9
checkbox input "true"
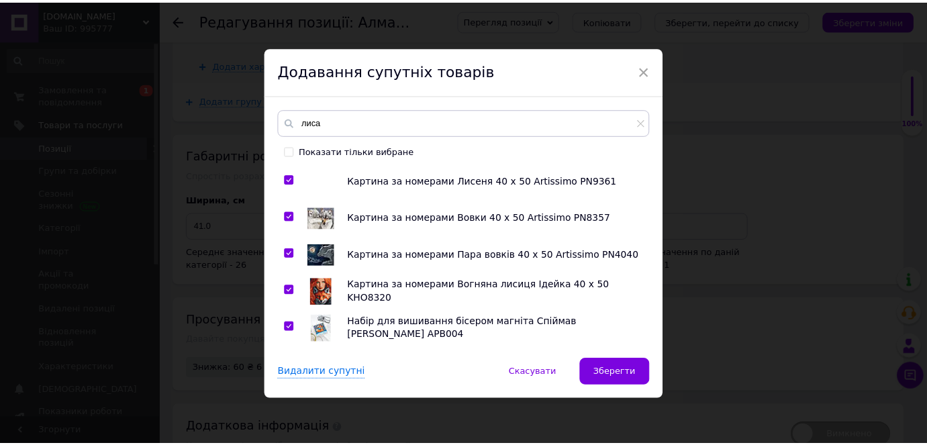
scroll to position [0, 0]
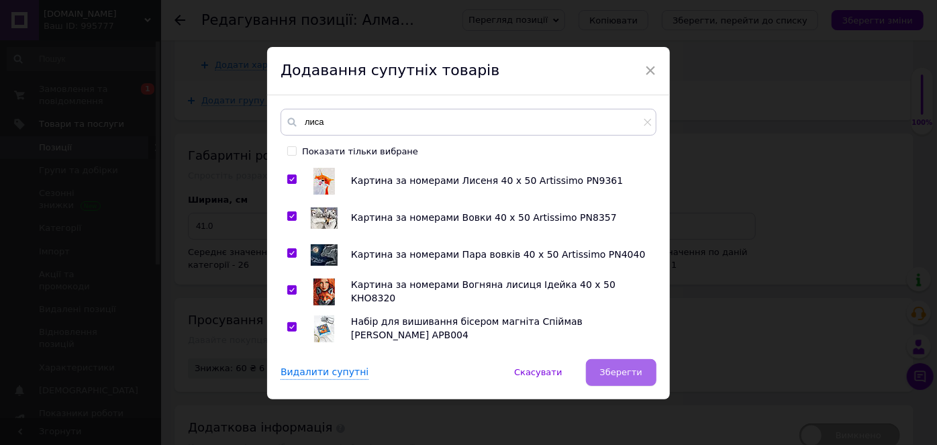
click at [615, 367] on span "Зберегти" at bounding box center [621, 372] width 42 height 10
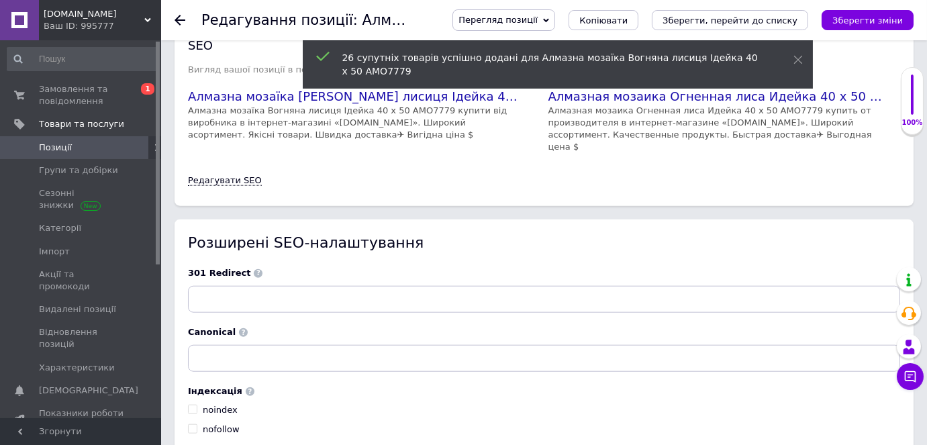
scroll to position [2924, 0]
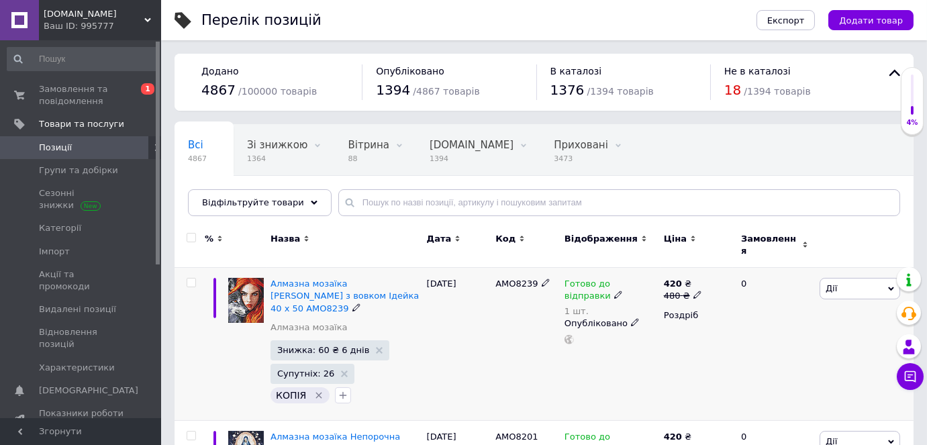
click at [190, 278] on input "checkbox" at bounding box center [191, 282] width 9 height 9
checkbox input "true"
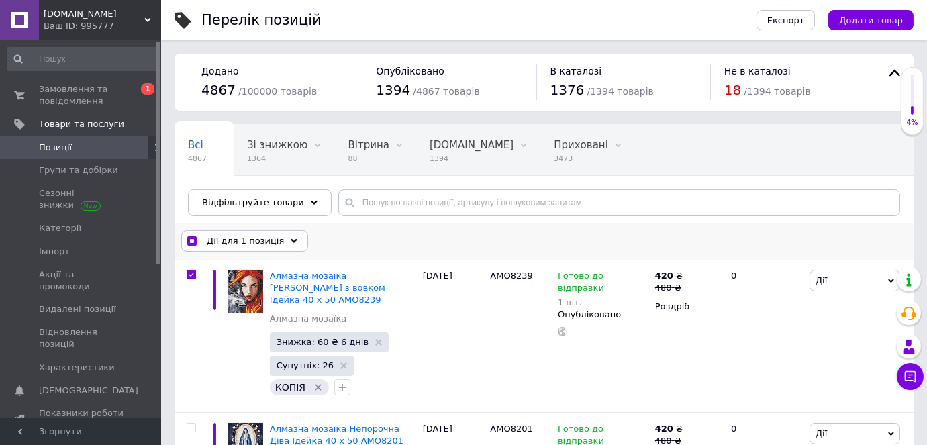
click at [225, 242] on span "Дії для 1 позиція" at bounding box center [245, 241] width 77 height 12
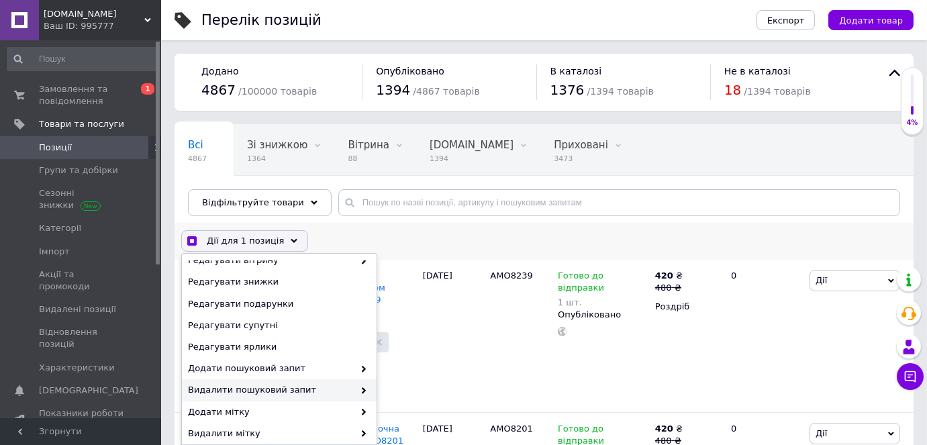
scroll to position [121, 0]
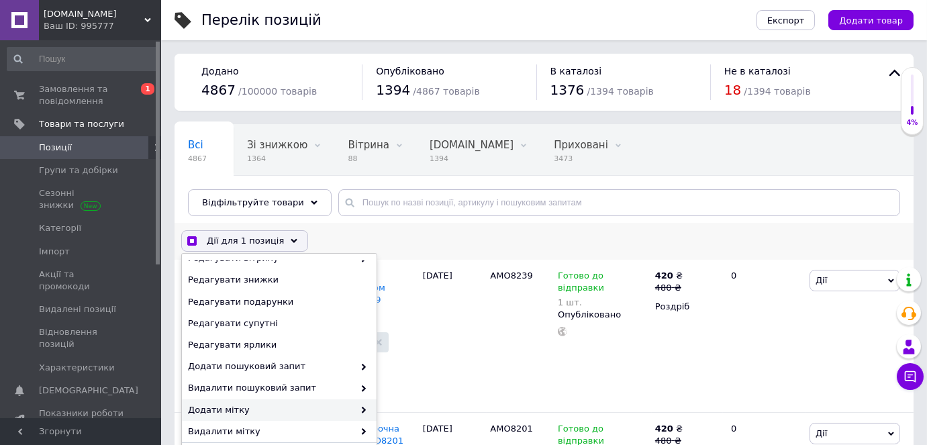
click at [262, 409] on span "Додати мітку" at bounding box center [271, 410] width 166 height 12
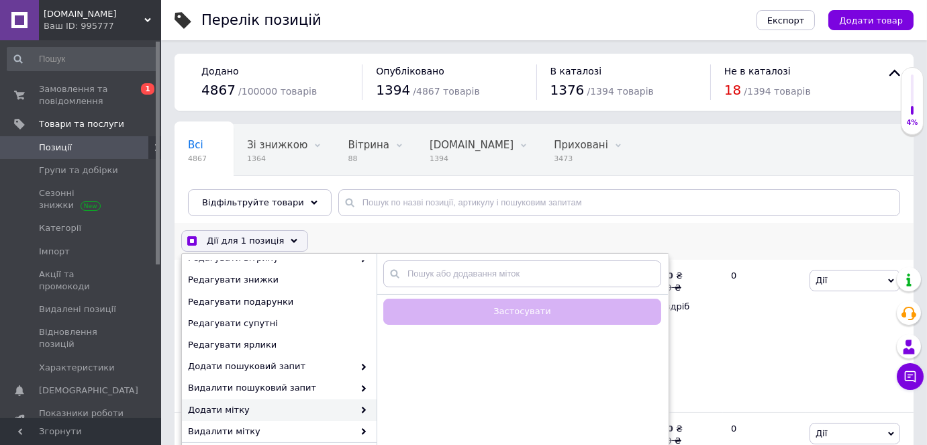
click at [297, 411] on span "Додати мітку" at bounding box center [271, 410] width 166 height 12
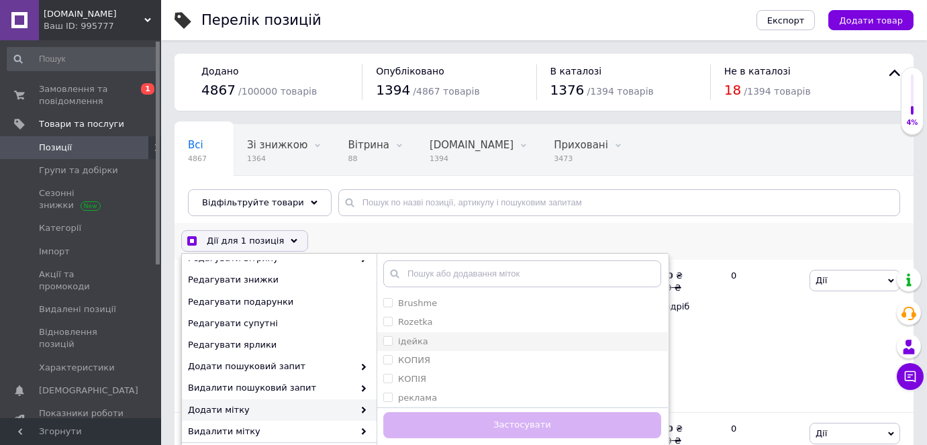
checkbox input "true"
click at [388, 342] on input "ідейка" at bounding box center [387, 340] width 9 height 9
checkbox input "true"
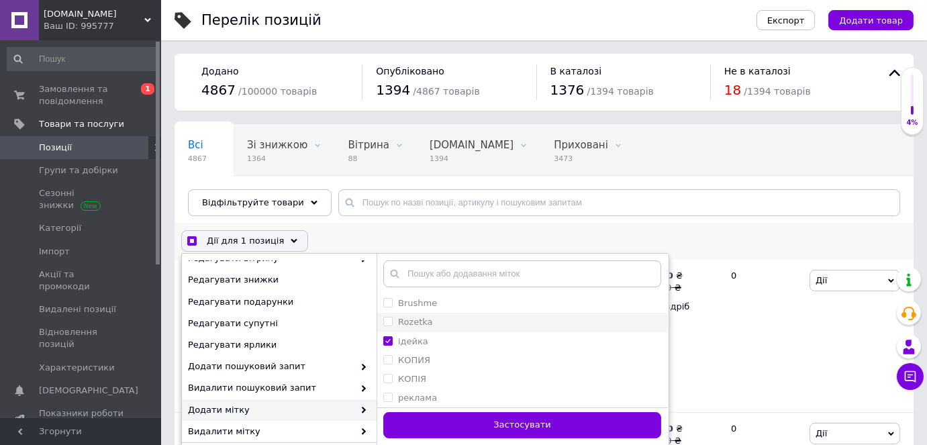
click at [387, 320] on input "Rozetka" at bounding box center [387, 321] width 9 height 9
checkbox input "true"
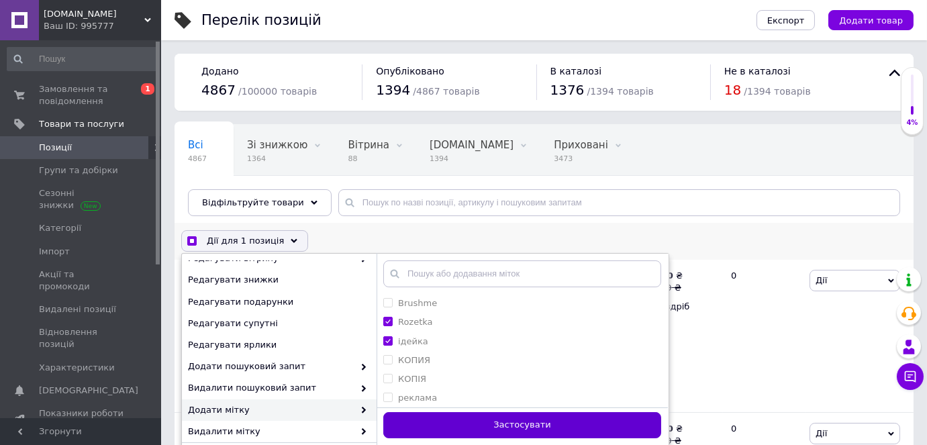
click at [422, 421] on button "Застосувати" at bounding box center [522, 425] width 278 height 26
checkbox input "false"
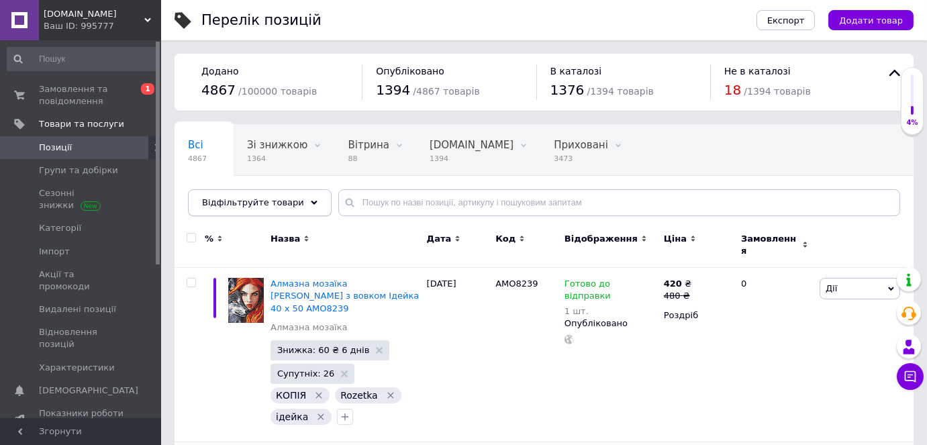
click at [311, 202] on icon at bounding box center [314, 202] width 7 height 7
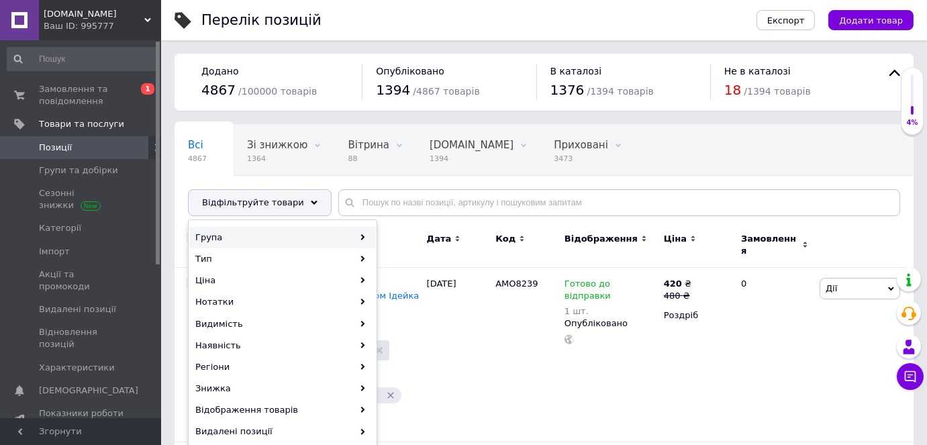
click at [250, 245] on div "Група" at bounding box center [282, 237] width 187 height 21
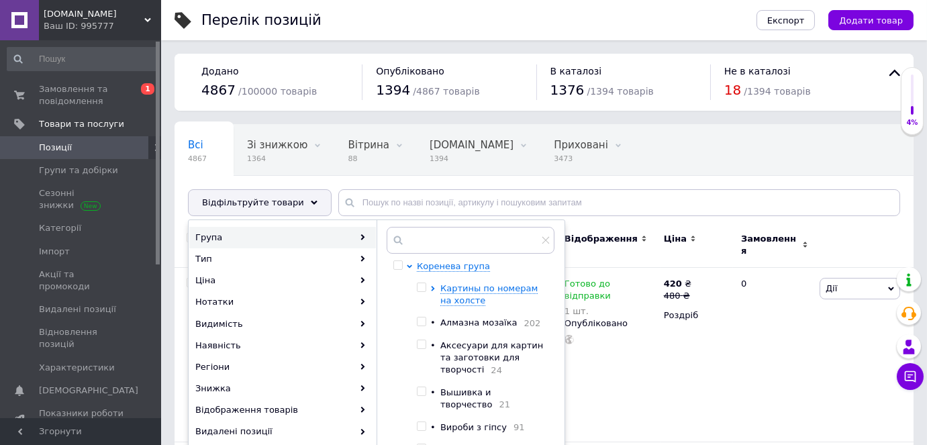
click at [424, 322] on input "checkbox" at bounding box center [421, 321] width 9 height 9
checkbox input "true"
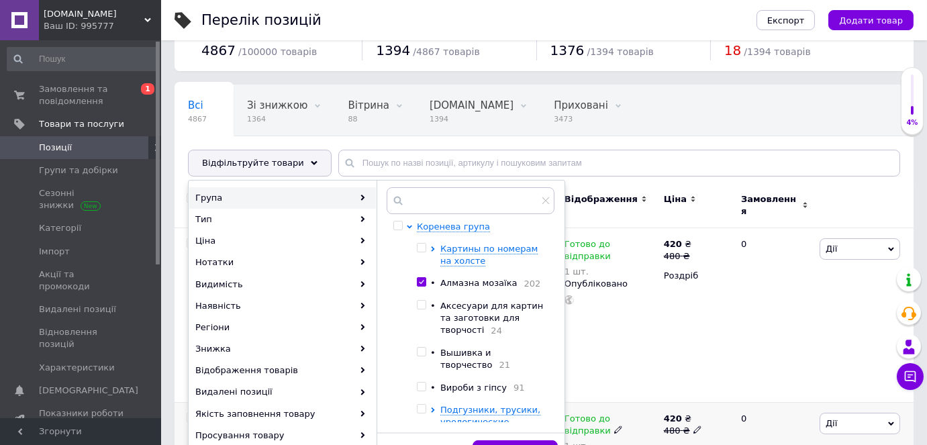
scroll to position [60, 0]
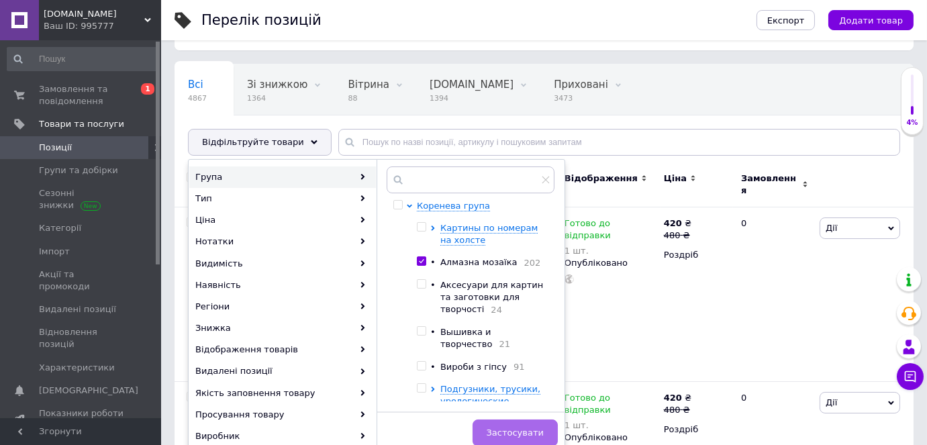
click at [533, 428] on span "Застосувати" at bounding box center [514, 432] width 57 height 10
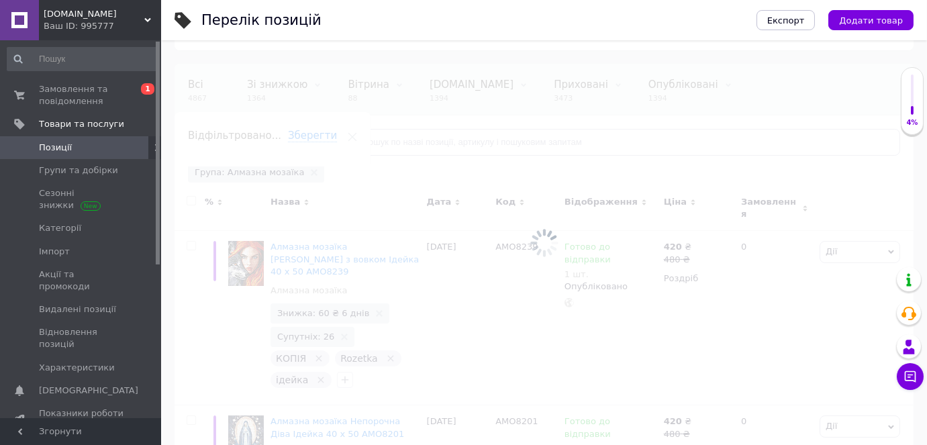
scroll to position [0, 43]
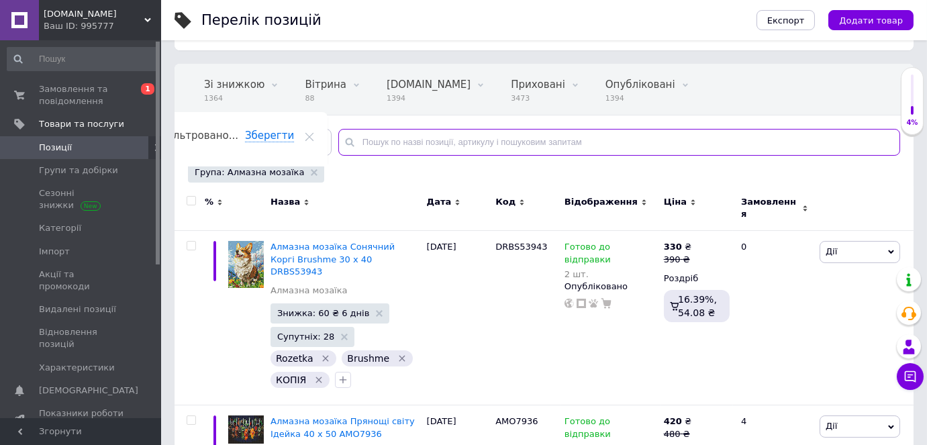
click at [400, 136] on input "text" at bounding box center [619, 142] width 562 height 27
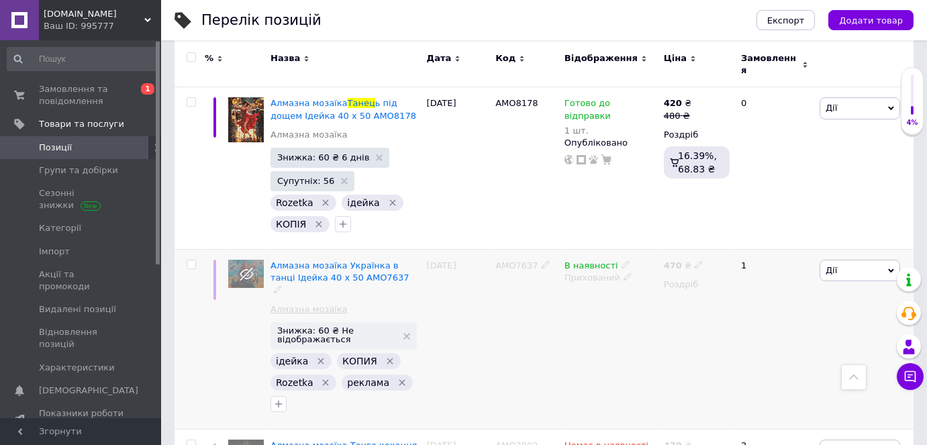
scroll to position [183, 0]
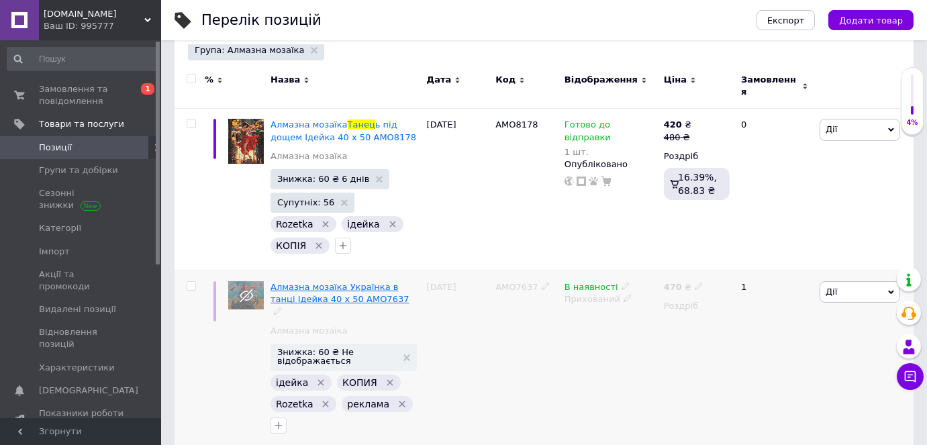
type input "танец"
click at [302, 282] on span "Алмазна мозаїка Українка в танці Ідейка 40 х 50 AMO7637" at bounding box center [339, 293] width 138 height 22
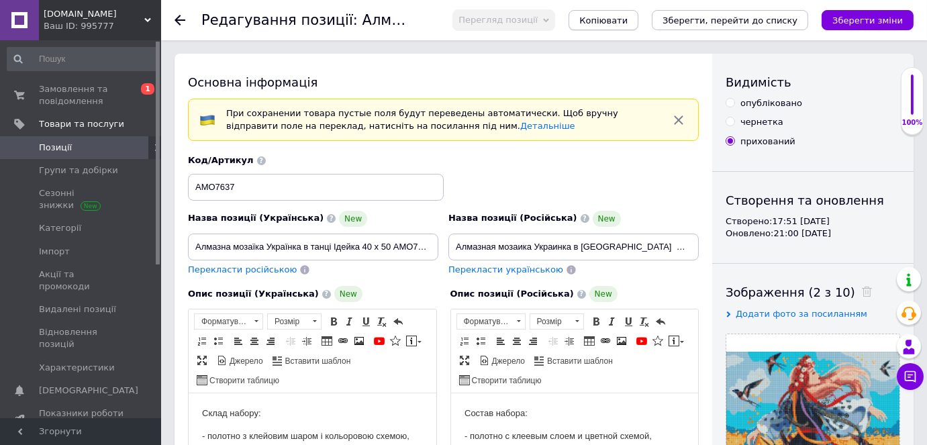
click at [627, 17] on span "Копіювати" at bounding box center [603, 20] width 48 height 10
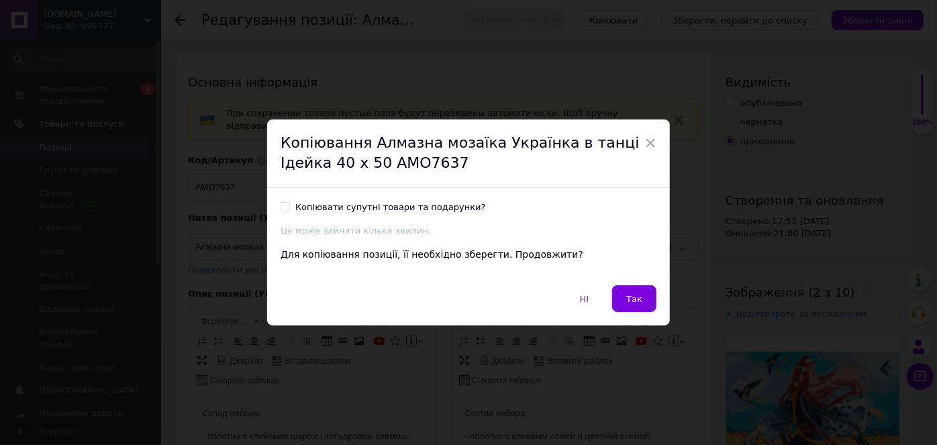
click at [276, 205] on div "Копіювати супутні товари та подарунки? Це може зайняти кілька хвилин. Для копію…" at bounding box center [468, 236] width 403 height 97
click at [280, 208] on input "Копіювати супутні товари та подарунки?" at bounding box center [284, 206] width 9 height 9
checkbox input "true"
click at [624, 297] on button "Так" at bounding box center [634, 298] width 44 height 27
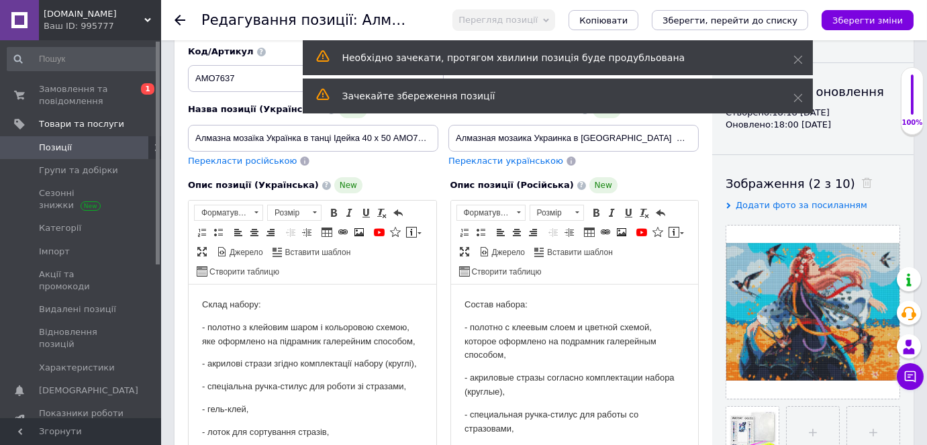
scroll to position [183, 0]
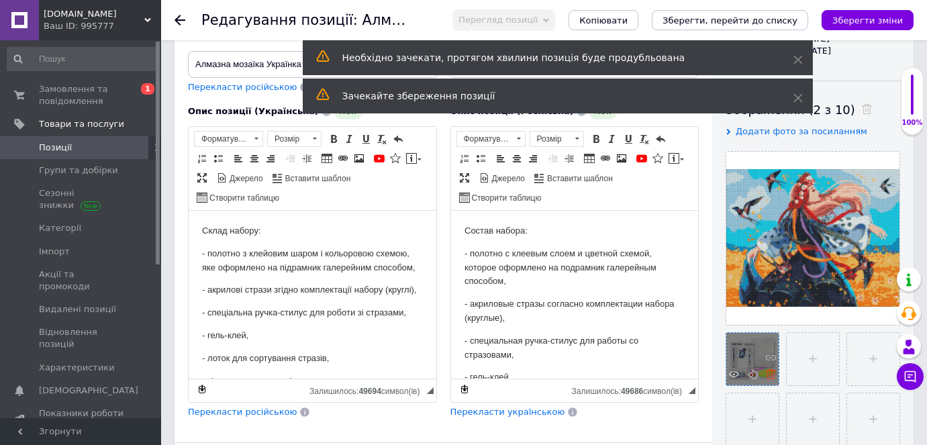
click at [768, 372] on icon at bounding box center [771, 374] width 10 height 10
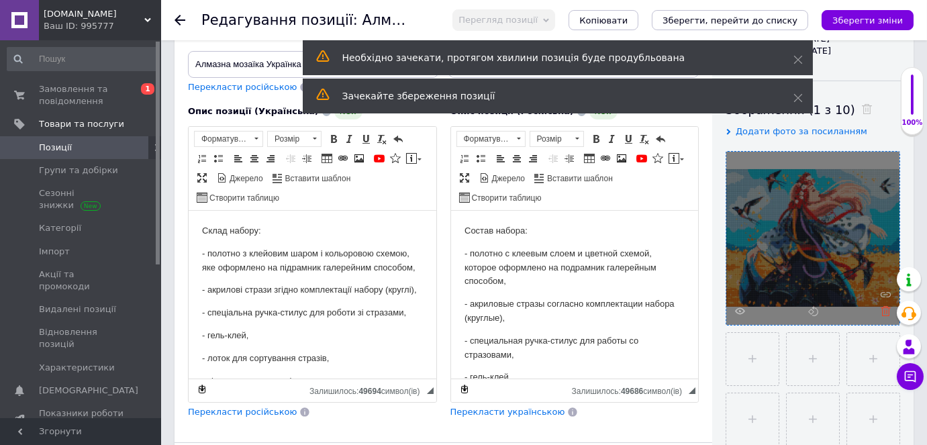
click at [880, 309] on icon at bounding box center [885, 311] width 10 height 10
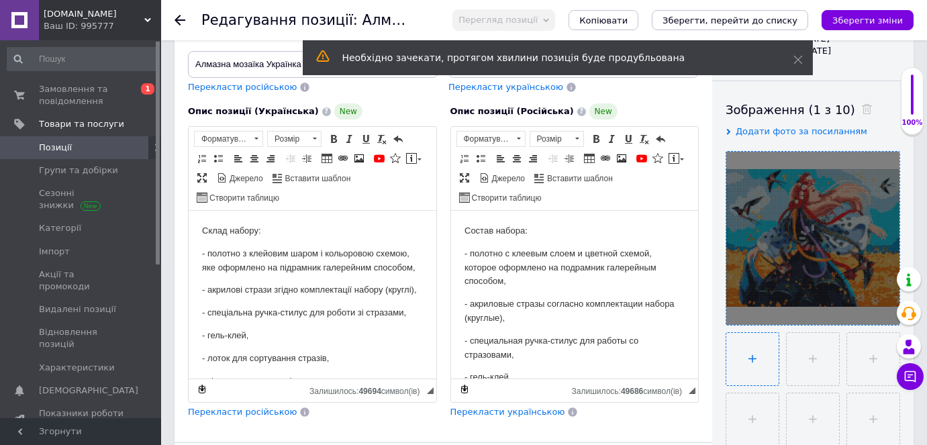
click at [741, 353] on input "file" at bounding box center [752, 359] width 52 height 52
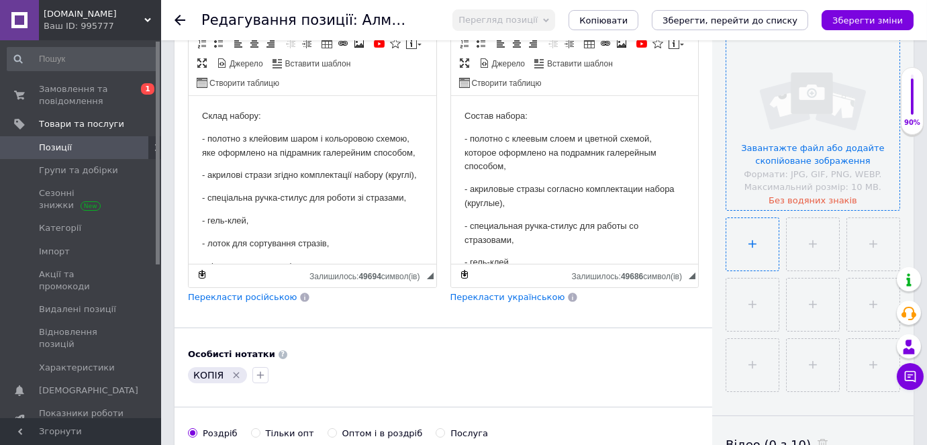
scroll to position [305, 0]
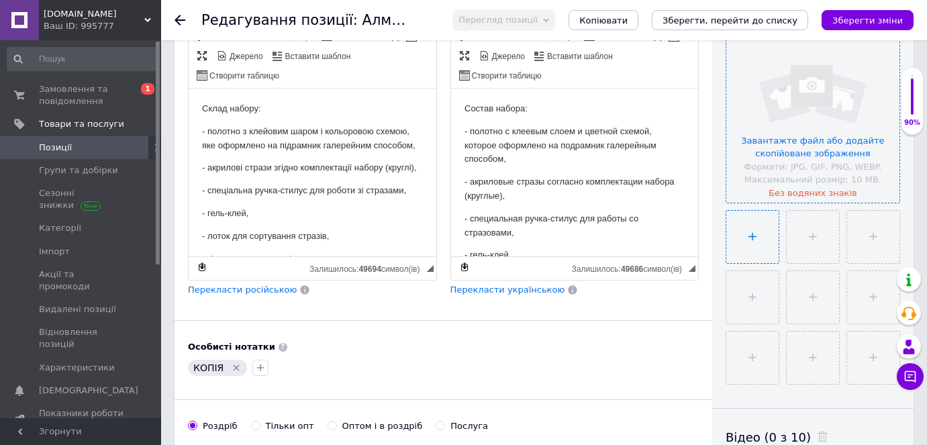
type input "C:\fakepath\бдьлотрипмас.jpg"
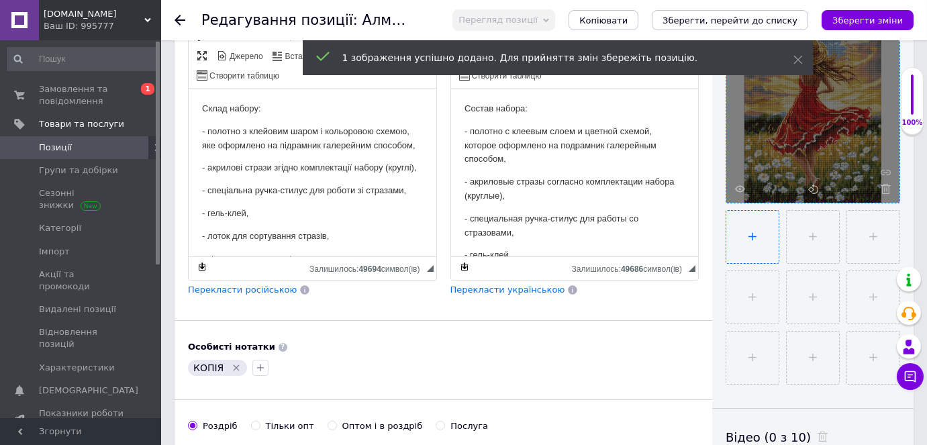
click at [741, 247] on input "file" at bounding box center [752, 237] width 52 height 52
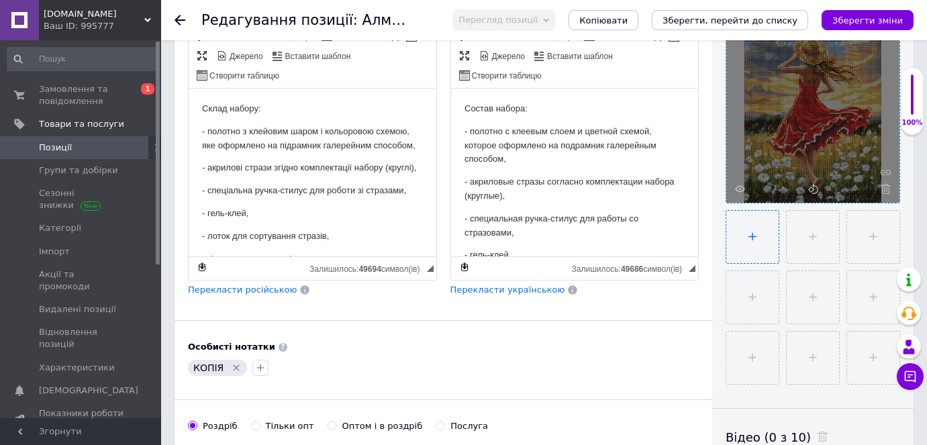
type input "C:\fakepath\іва.jpg"
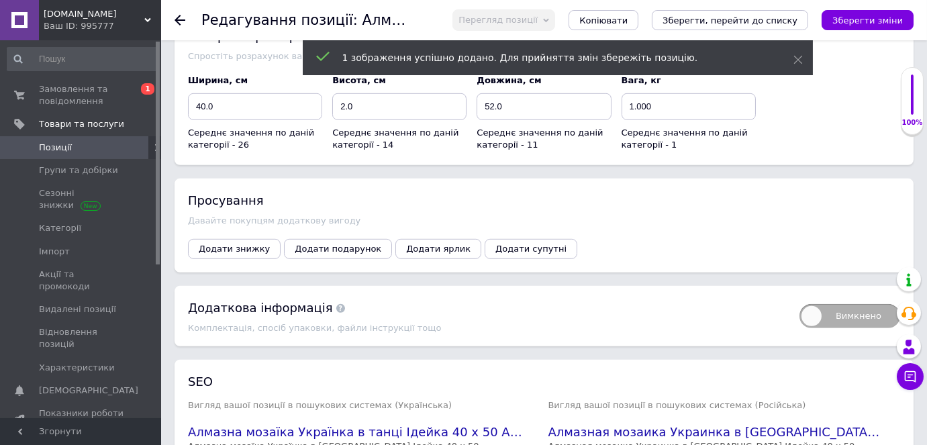
scroll to position [2099, 0]
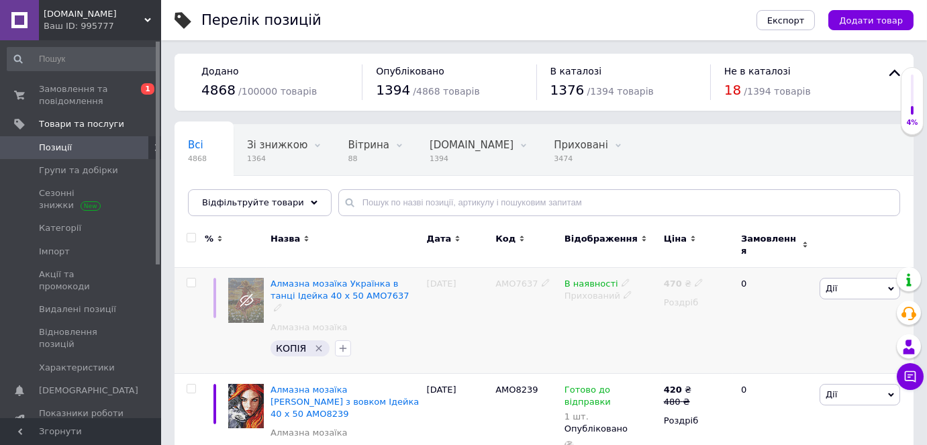
click at [621, 278] on icon at bounding box center [625, 282] width 8 height 8
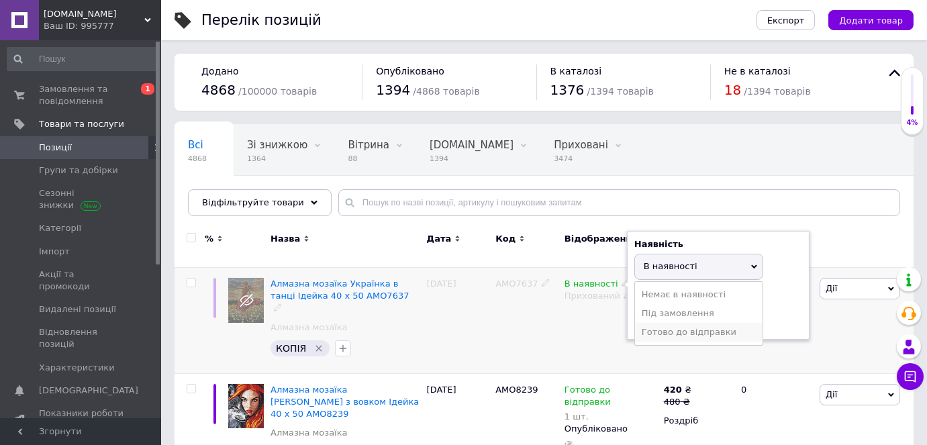
click at [649, 323] on li "Готово до відправки" at bounding box center [698, 332] width 127 height 19
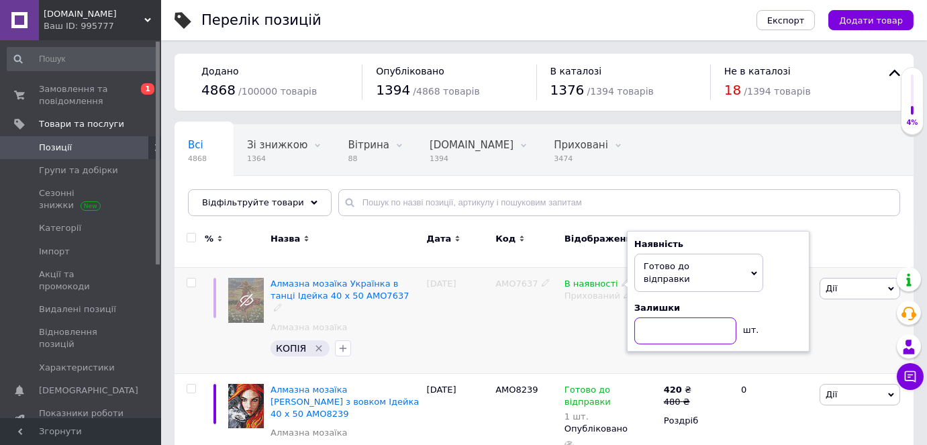
click at [660, 317] on input at bounding box center [685, 330] width 102 height 27
type input "1"
click at [558, 317] on div "AMO7637" at bounding box center [526, 321] width 69 height 106
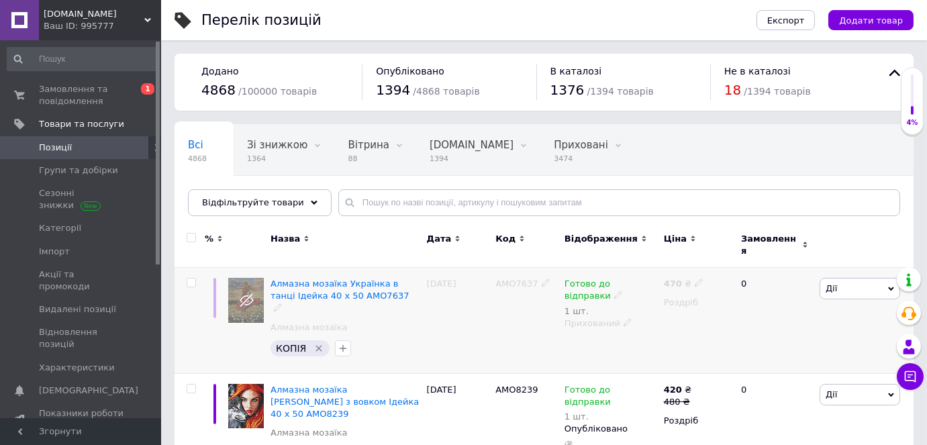
click at [623, 318] on icon at bounding box center [627, 322] width 8 height 8
click at [593, 340] on li "Опубліковано" at bounding box center [607, 349] width 97 height 19
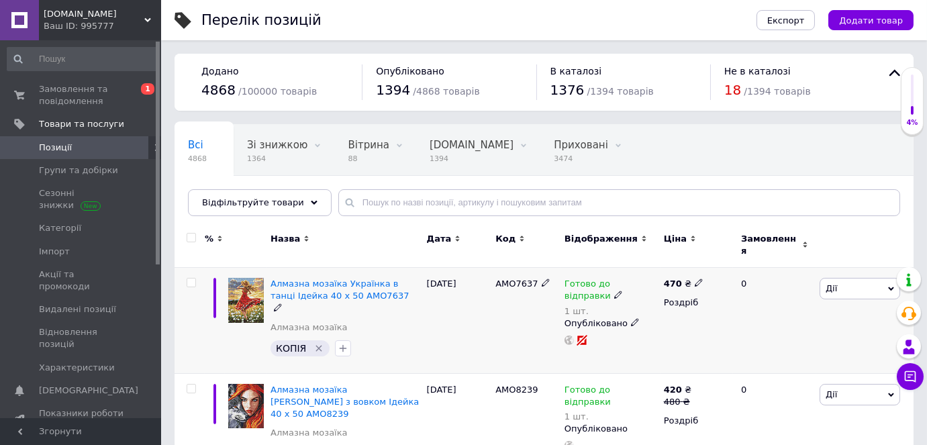
click at [875, 287] on span "Дії" at bounding box center [859, 288] width 81 height 21
click at [770, 364] on li "Знижка" at bounding box center [810, 371] width 178 height 19
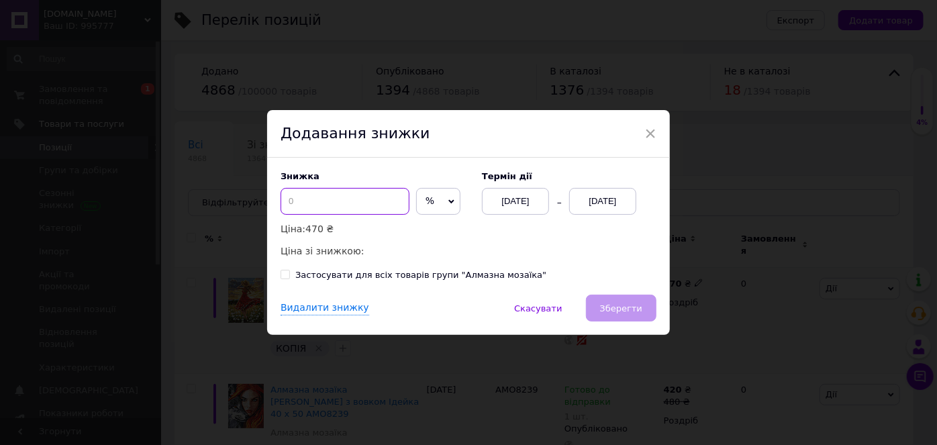
click at [323, 196] on input at bounding box center [344, 201] width 129 height 27
type input "60"
drag, startPoint x: 421, startPoint y: 205, endPoint x: 425, endPoint y: 221, distance: 17.3
click at [425, 204] on span "%" at bounding box center [429, 200] width 9 height 11
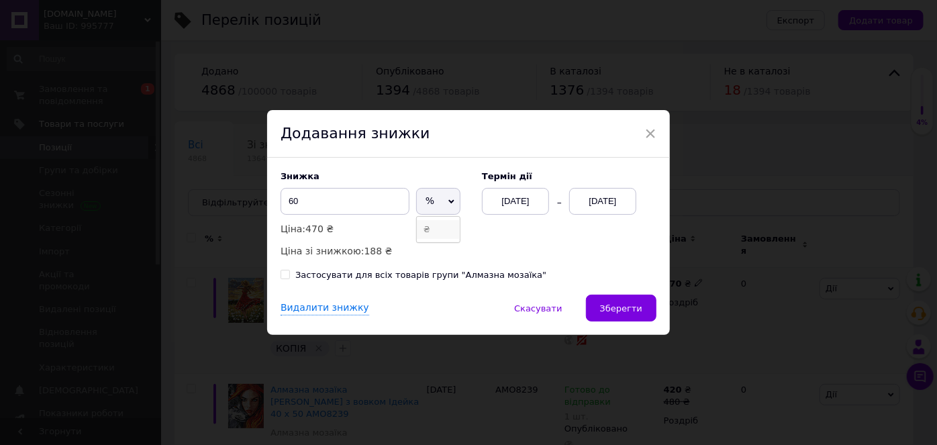
click at [427, 227] on li "₴" at bounding box center [438, 229] width 43 height 19
click at [599, 209] on div "[DATE]" at bounding box center [602, 201] width 67 height 27
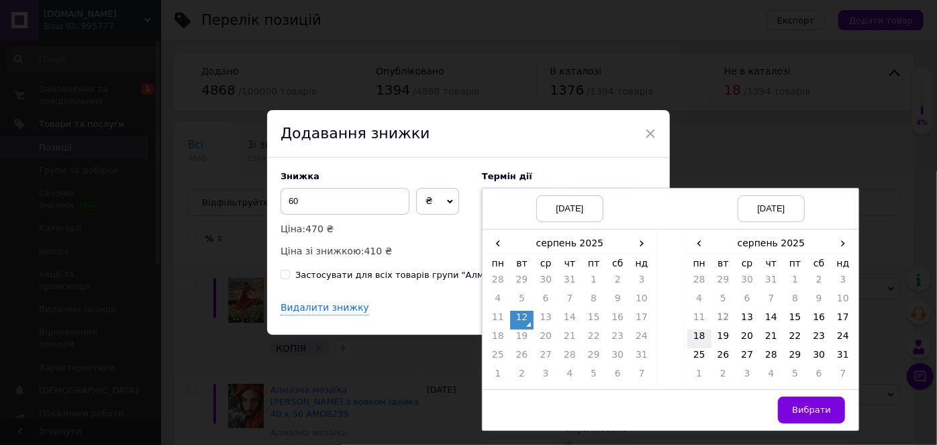
click at [697, 339] on td "18" at bounding box center [699, 338] width 24 height 19
click at [792, 412] on button "Вибрати" at bounding box center [811, 410] width 67 height 27
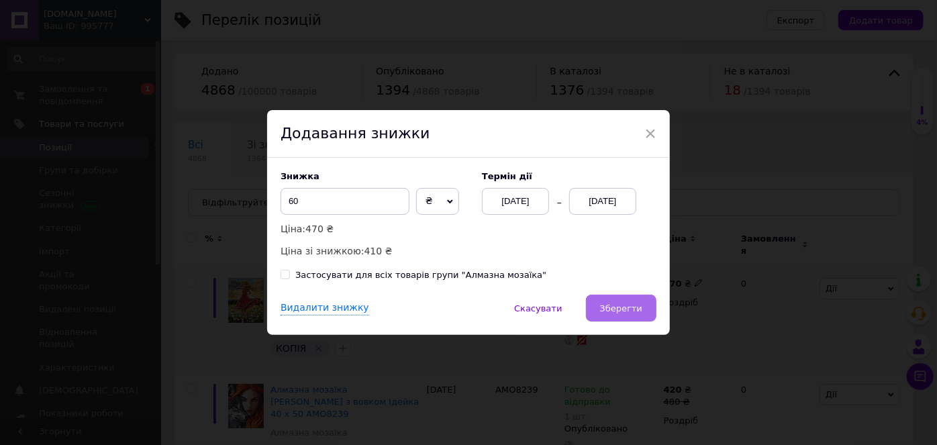
click at [641, 308] on button "Зберегти" at bounding box center [621, 308] width 70 height 27
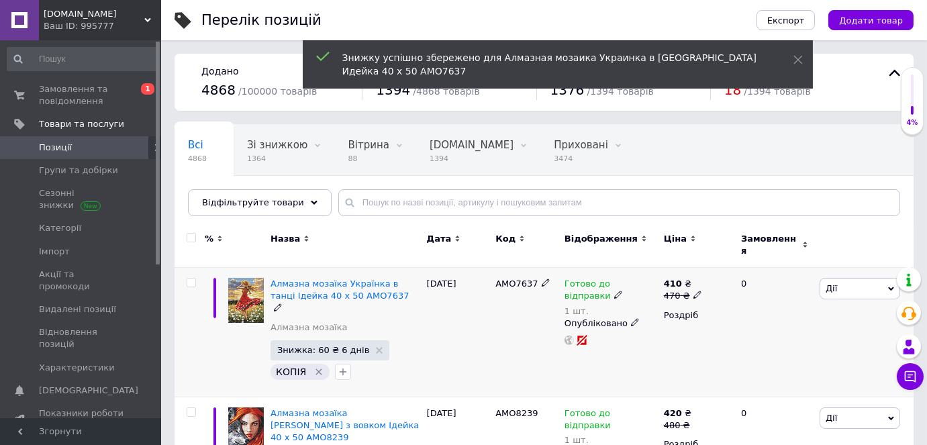
click at [694, 291] on icon at bounding box center [697, 295] width 8 height 8
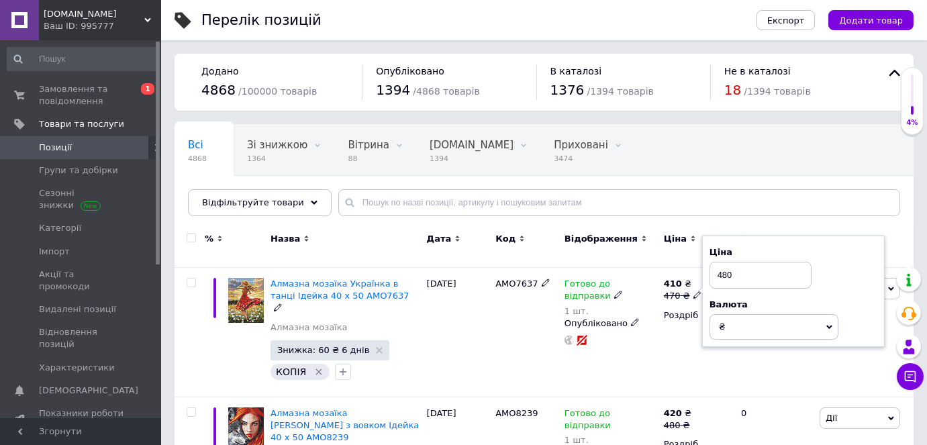
type input "480"
click at [657, 346] on div "Готово до відправки 1 шт. Опубліковано" at bounding box center [610, 333] width 99 height 130
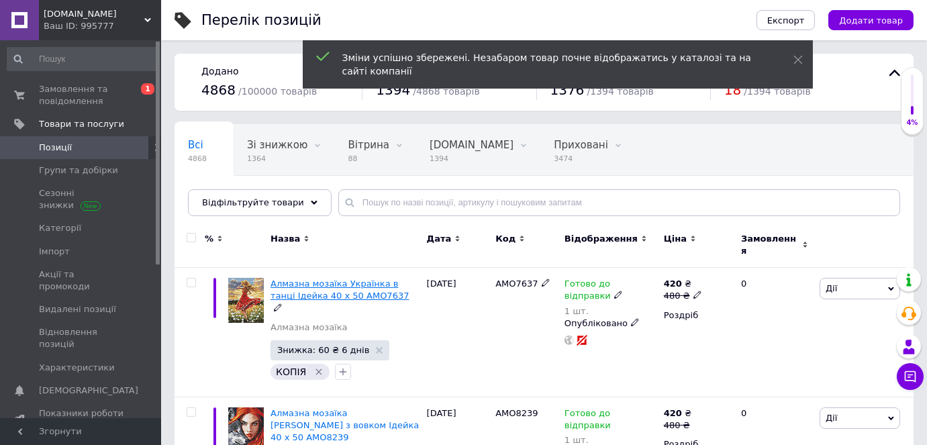
click at [321, 278] on span "Алмазна мозаїка Українка в танці Ідейка 40 х 50 AMO7637" at bounding box center [339, 289] width 138 height 22
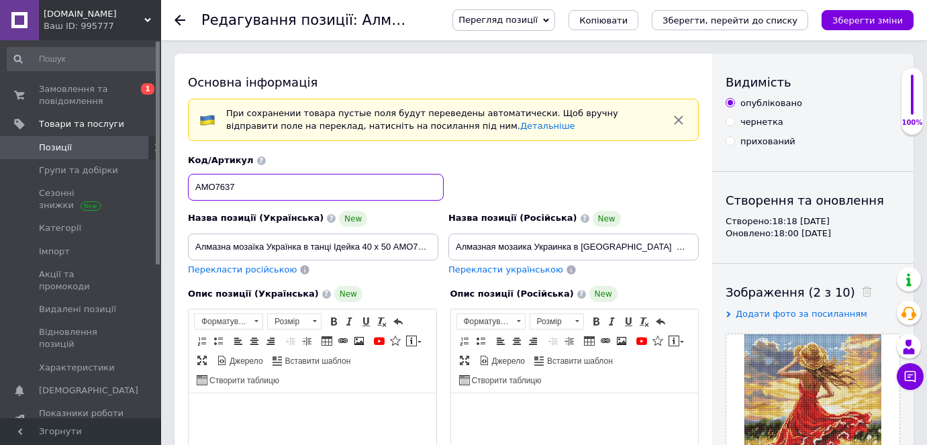
drag, startPoint x: 247, startPoint y: 191, endPoint x: 190, endPoint y: 182, distance: 57.7
click at [190, 182] on input "AMO7637" at bounding box center [316, 187] width 256 height 27
paste input "8250"
type input "AMO8250"
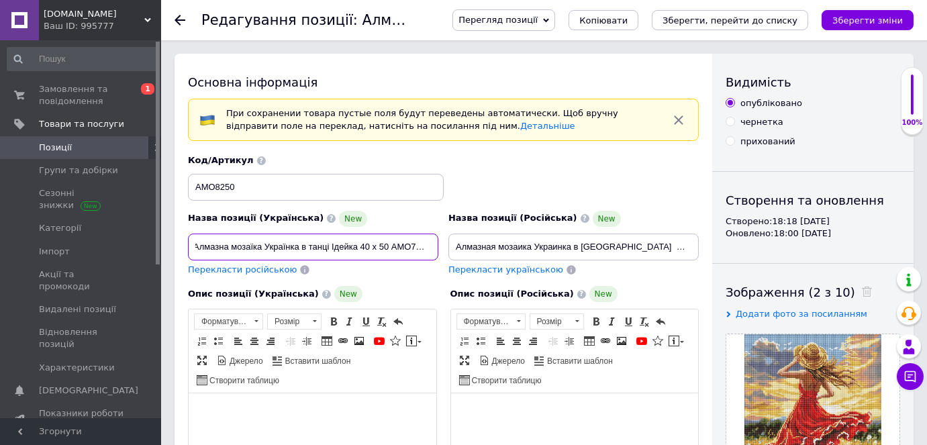
drag, startPoint x: 392, startPoint y: 246, endPoint x: 474, endPoint y: 247, distance: 82.5
click at [474, 247] on div "Назва позиції (Українська) New Алмазна мозаїка Українка в танці Ідейка 40 х 50 …" at bounding box center [443, 216] width 521 height 132
paste input "8250"
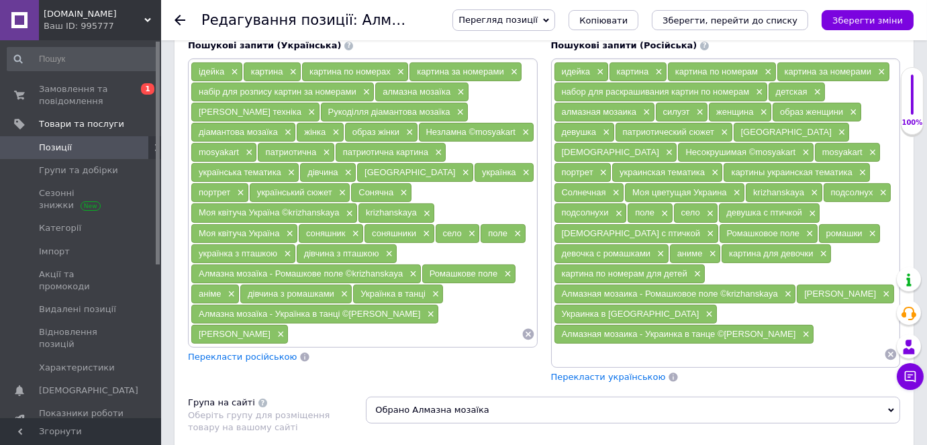
scroll to position [1037, 0]
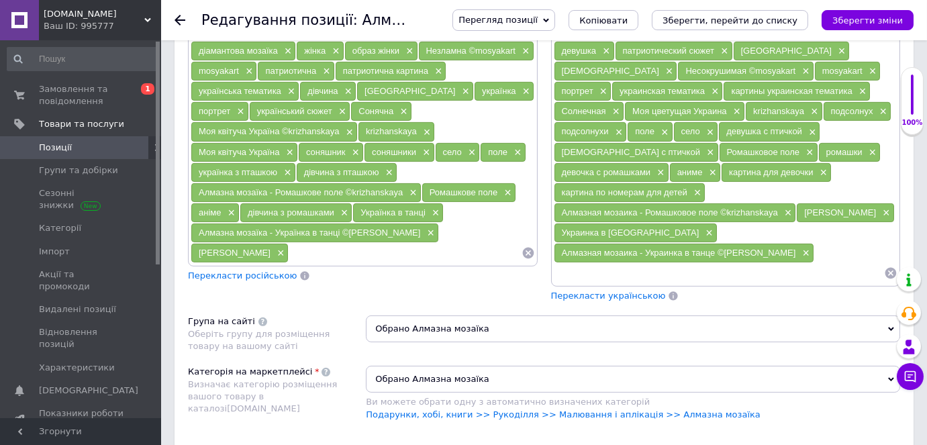
type input "Алмазна мозаїка Українка в танці Ідейка 40 х 50 AMO8250"
click at [289, 243] on input at bounding box center [405, 253] width 232 height 20
paste input "AMO8250"
type input "AMO8250"
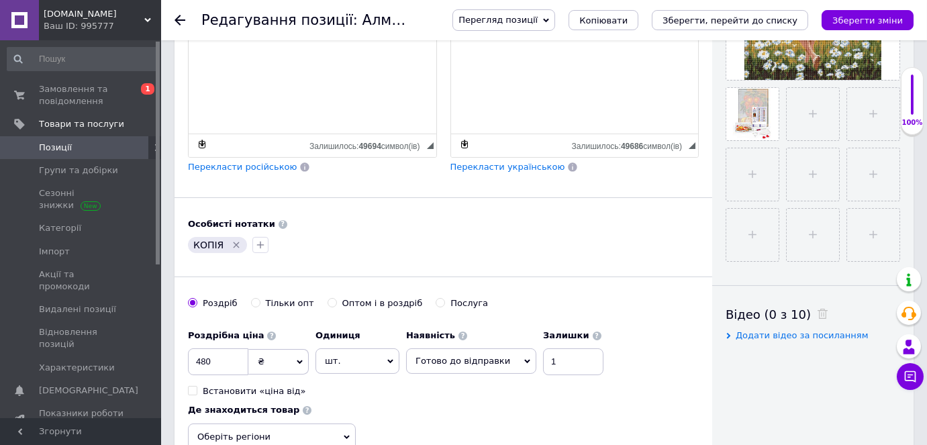
scroll to position [121, 0]
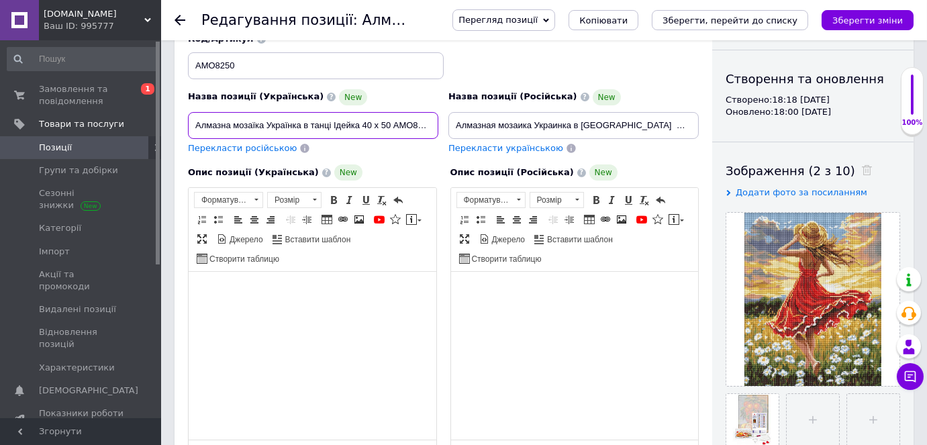
drag, startPoint x: 266, startPoint y: 120, endPoint x: 331, endPoint y: 126, distance: 65.4
click at [331, 126] on input "Алмазна мозаїка Українка в танці Ідейка 40 х 50 AMO8250" at bounding box center [313, 125] width 250 height 27
paste input "анець в пол"
type input "Алмазна мозаїка Танець в полі Ідейка 40 х 50 AMO8250"
click at [235, 144] on span "Перекласти російською" at bounding box center [242, 148] width 109 height 10
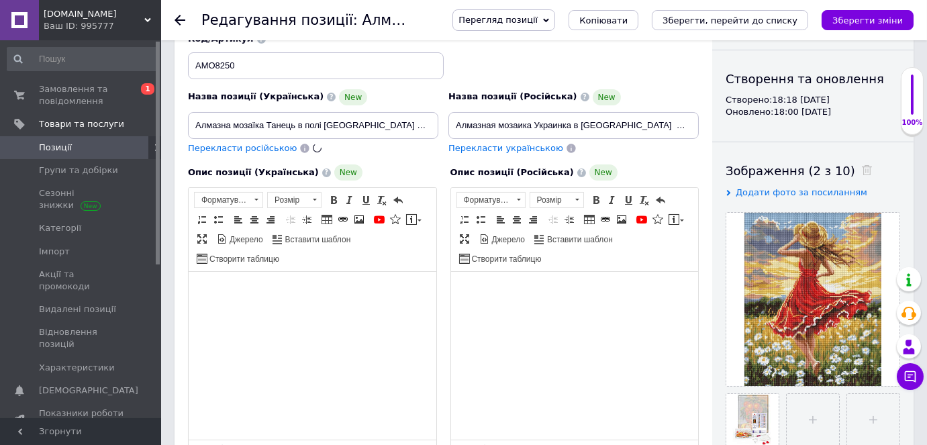
type input "Алмазная мозаика Танец в поле Идейка 40 х 50 AMO8250"
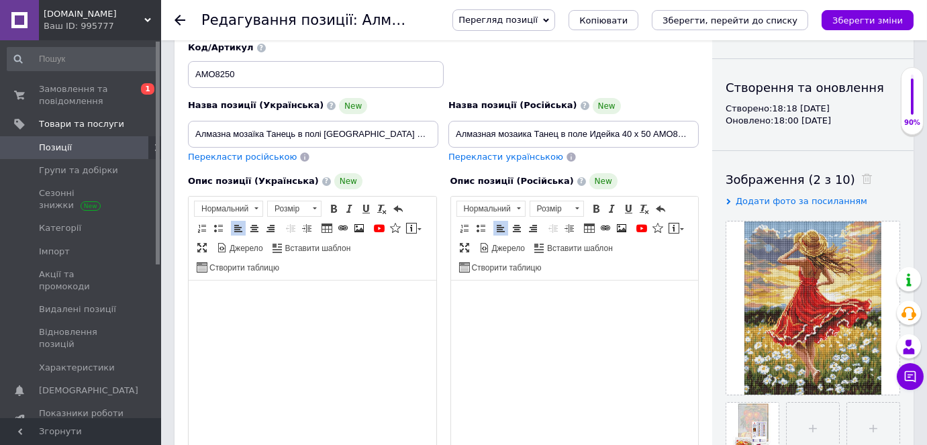
scroll to position [235, 0]
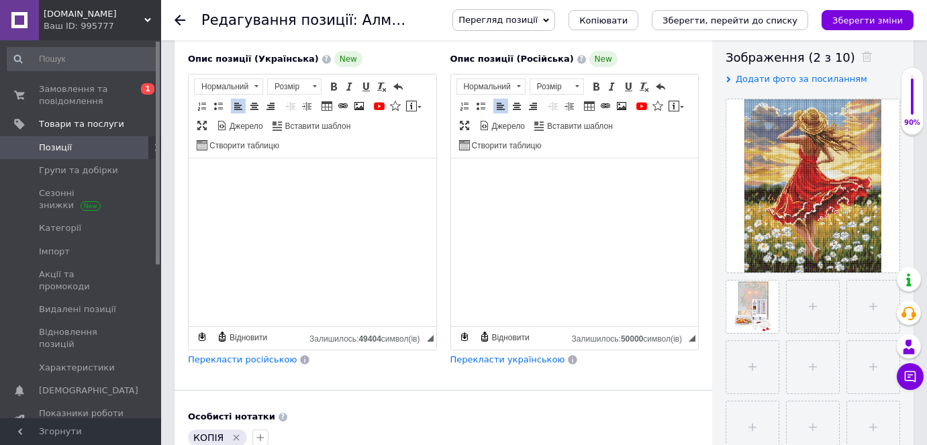
click at [210, 356] on span "Перекласти російською" at bounding box center [242, 359] width 109 height 10
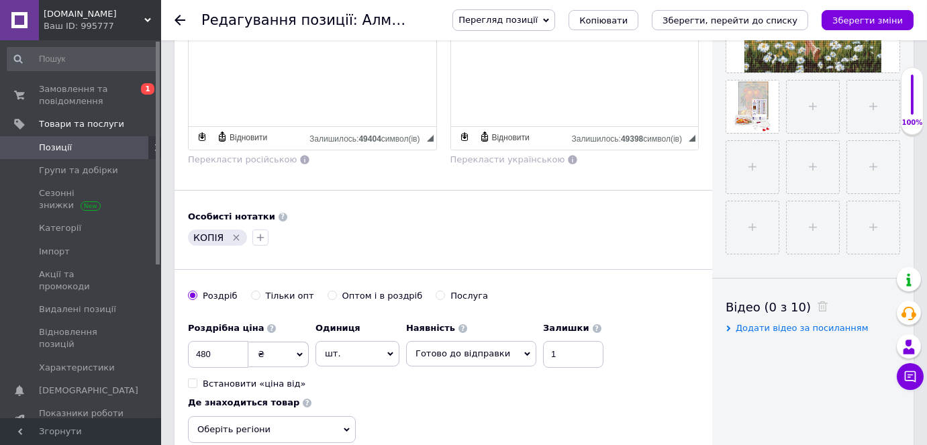
scroll to position [479, 0]
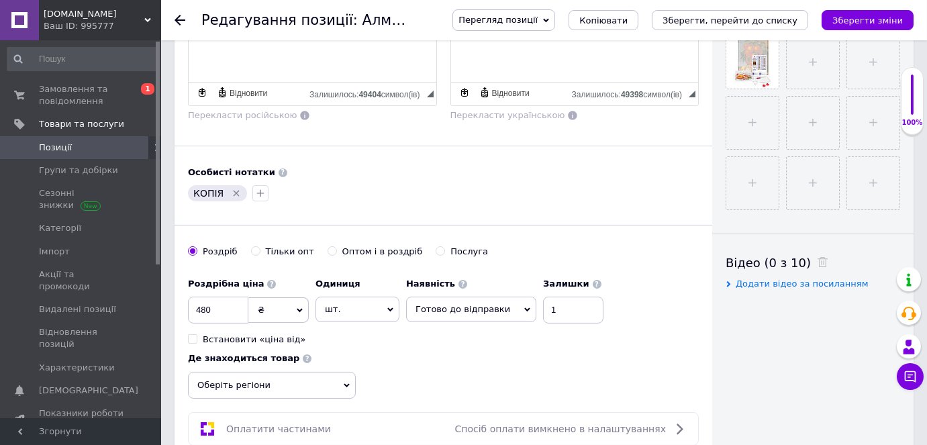
click at [259, 380] on span "Оберіть регіони" at bounding box center [272, 385] width 168 height 27
click at [248, 409] on input "text" at bounding box center [271, 420] width 153 height 27
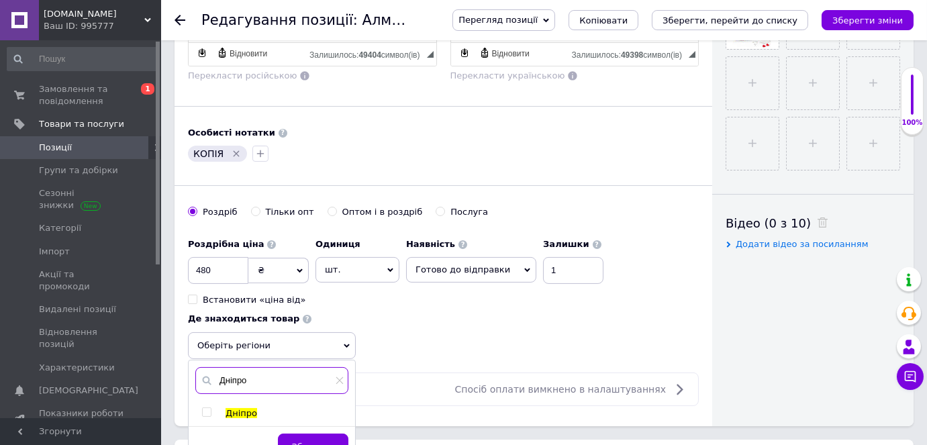
scroll to position [540, 0]
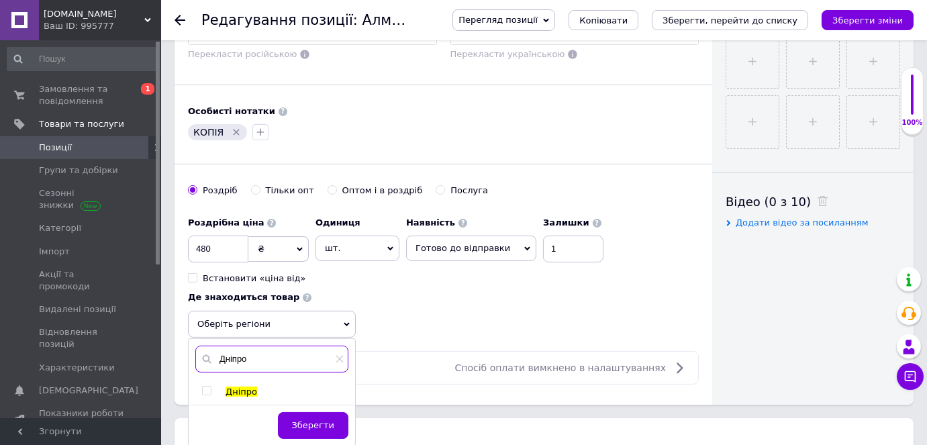
type input "Дніпро"
click at [204, 387] on input "checkbox" at bounding box center [206, 391] width 9 height 9
checkbox input "true"
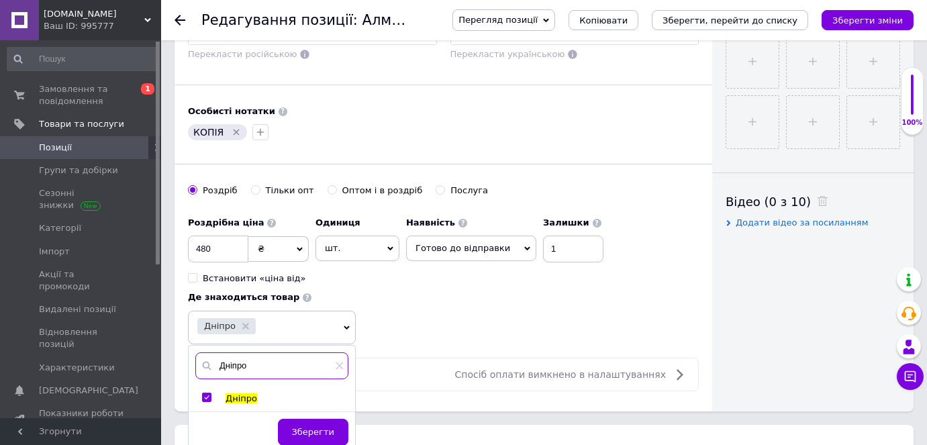
drag, startPoint x: 245, startPoint y: 362, endPoint x: 219, endPoint y: 360, distance: 26.3
click at [219, 360] on input "Дніпро" at bounding box center [271, 365] width 153 height 27
type input "[GEOGRAPHIC_DATA]"
click at [205, 394] on input "checkbox" at bounding box center [206, 397] width 9 height 9
checkbox input "true"
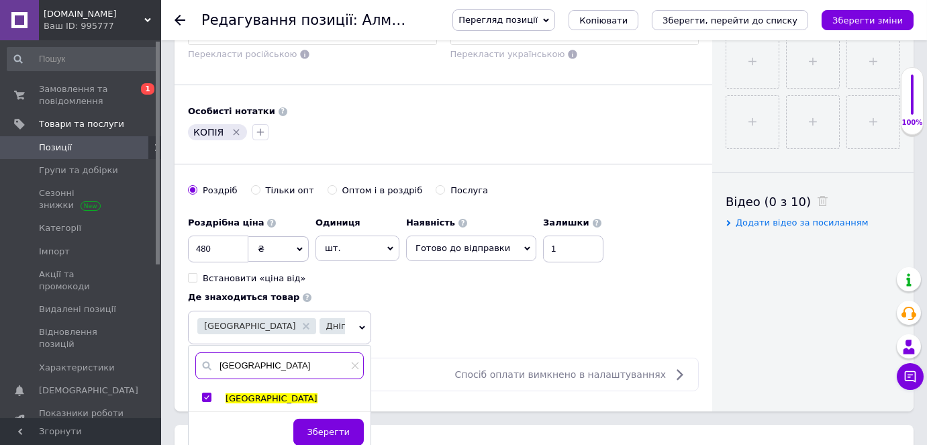
drag, startPoint x: 244, startPoint y: 362, endPoint x: 214, endPoint y: 360, distance: 30.3
click at [214, 360] on input "[GEOGRAPHIC_DATA]" at bounding box center [279, 365] width 168 height 27
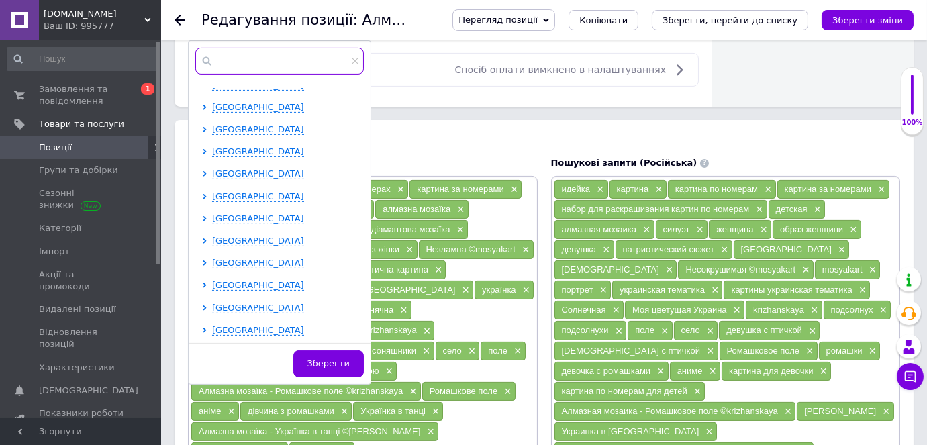
scroll to position [978, 0]
click at [203, 305] on icon at bounding box center [204, 307] width 5 height 5
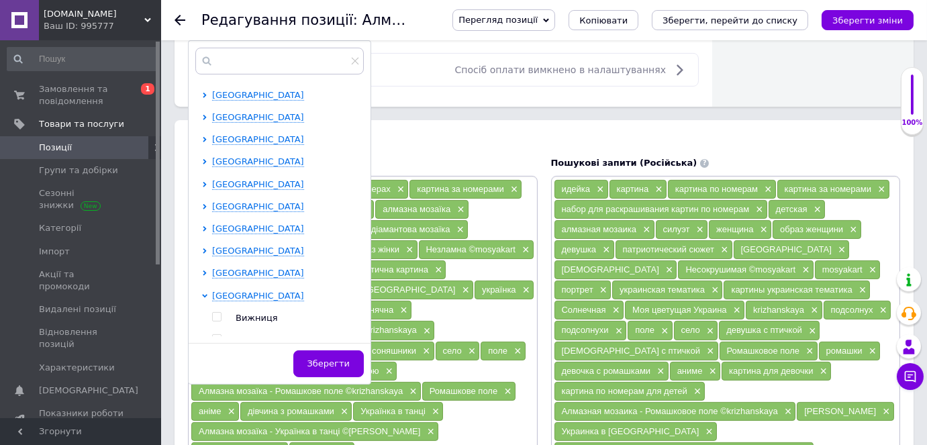
scroll to position [1090, 0]
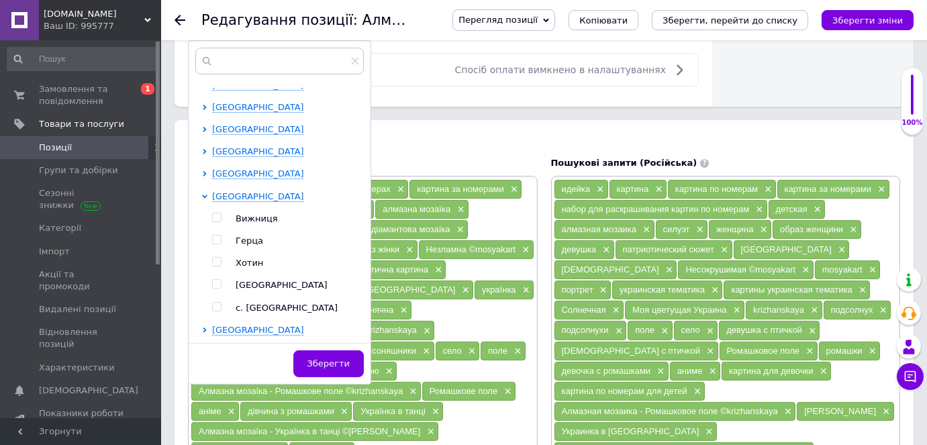
drag, startPoint x: 216, startPoint y: 276, endPoint x: 229, endPoint y: 291, distance: 20.0
click at [216, 280] on input "checkbox" at bounding box center [216, 284] width 9 height 9
checkbox input "true"
click at [305, 354] on button "Зберегти" at bounding box center [328, 363] width 70 height 27
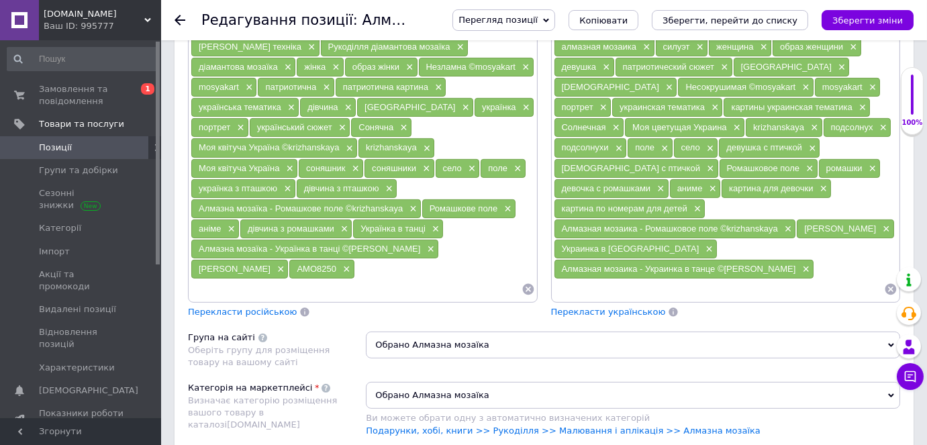
scroll to position [1028, 0]
click at [278, 278] on input at bounding box center [356, 288] width 331 height 20
paste input "Алмазна мозаїка - Танець в полі ©art_selena_ua"
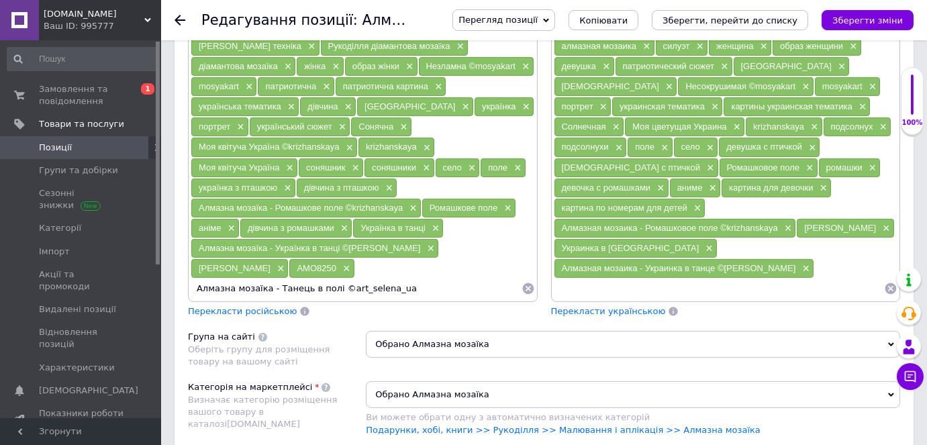
click at [336, 278] on input "Алмазна мозаїка - Танець в полі ©art_selena_ua" at bounding box center [356, 288] width 331 height 20
drag, startPoint x: 388, startPoint y: 235, endPoint x: 460, endPoint y: 238, distance: 72.5
click at [460, 278] on input "Алмазна мозаїка Танець в полі ©art_selena_ua" at bounding box center [356, 288] width 331 height 20
type input "Алмазна мозаїка Танець в полі"
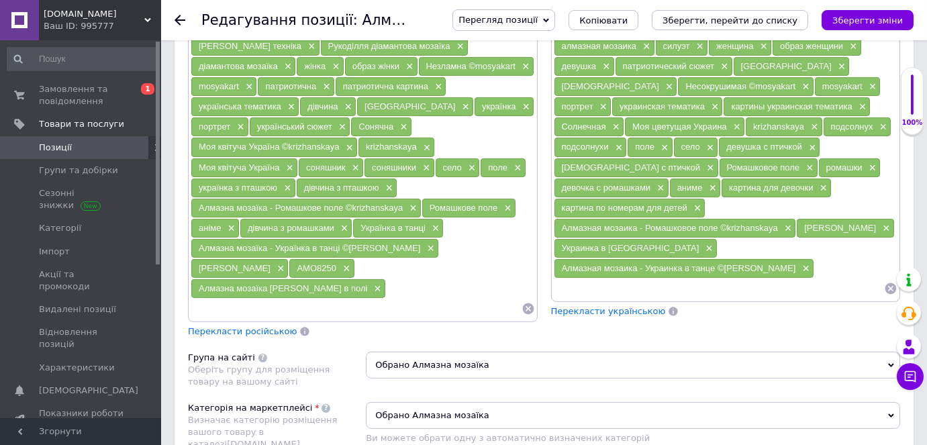
paste input "Алмазна мозаїка - Танець в полі ©art_selena_ua"
drag, startPoint x: 391, startPoint y: 257, endPoint x: 265, endPoint y: 254, distance: 125.5
click at [265, 299] on input "Алмазна мозаїка - Танець в полі ©art_selena_ua" at bounding box center [356, 309] width 331 height 20
type input "Алмазна мозаїка поля"
paste input "Алмазна мозаїка - Танець в полі ©art_selena_ua"
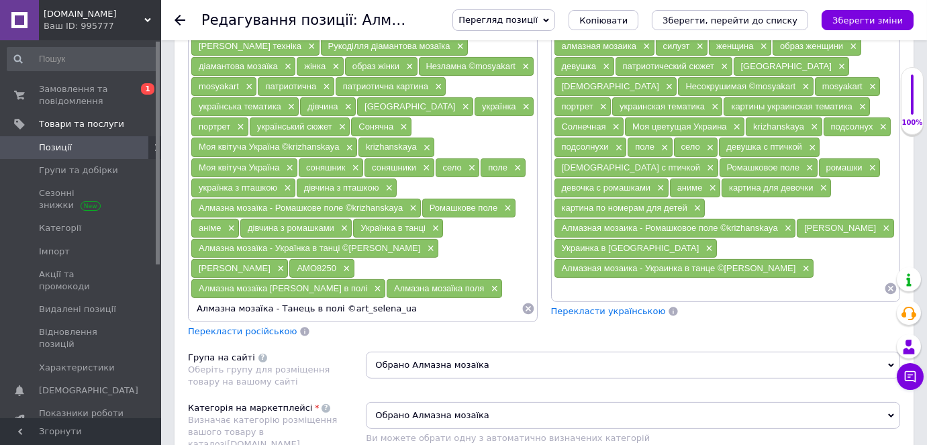
drag, startPoint x: 419, startPoint y: 256, endPoint x: 266, endPoint y: 247, distance: 152.6
click at [266, 299] on input "Алмазна мозаїка - Танець в полі ©art_selena_ua" at bounding box center [356, 309] width 331 height 20
type input "Алмазна мозаїка українська земля"
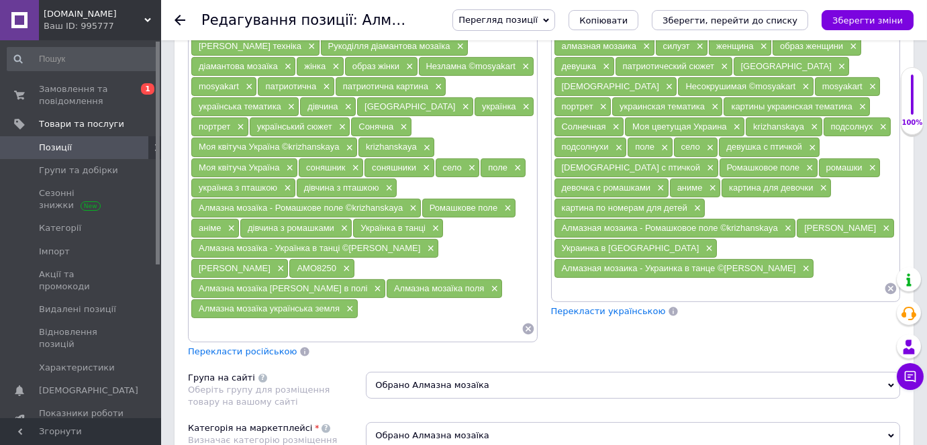
paste input "Алмазна мозаїка - Танець в полі ©art_selena_ua"
drag, startPoint x: 395, startPoint y: 276, endPoint x: 266, endPoint y: 276, distance: 128.2
click at [266, 319] on input "Алмазна мозаїка - Танець в полі ©art_selena_ua" at bounding box center [356, 329] width 331 height 20
type input "Алмазна мозаїка дівчина в капелюсі"
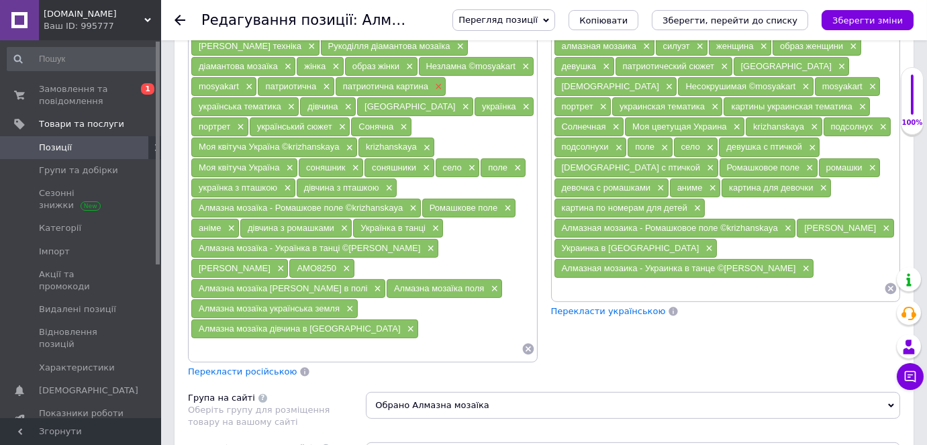
click at [435, 81] on span "×" at bounding box center [436, 86] width 11 height 11
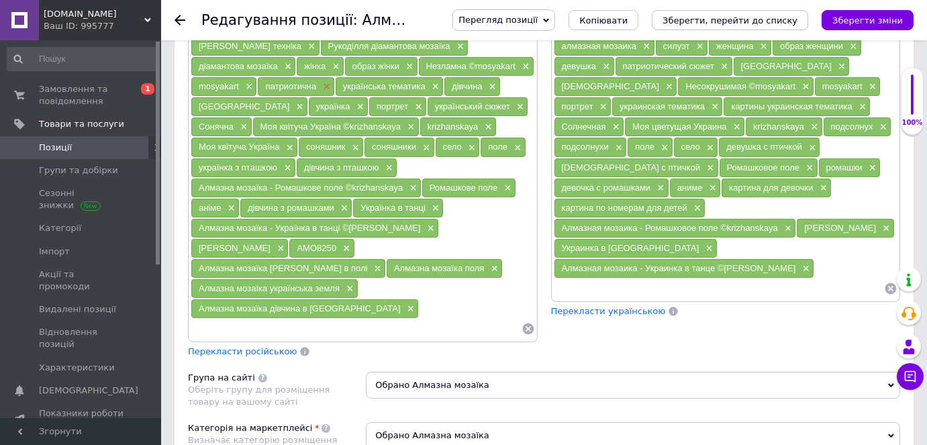
click at [322, 81] on span "×" at bounding box center [324, 86] width 11 height 11
click at [244, 81] on span "×" at bounding box center [247, 86] width 11 height 11
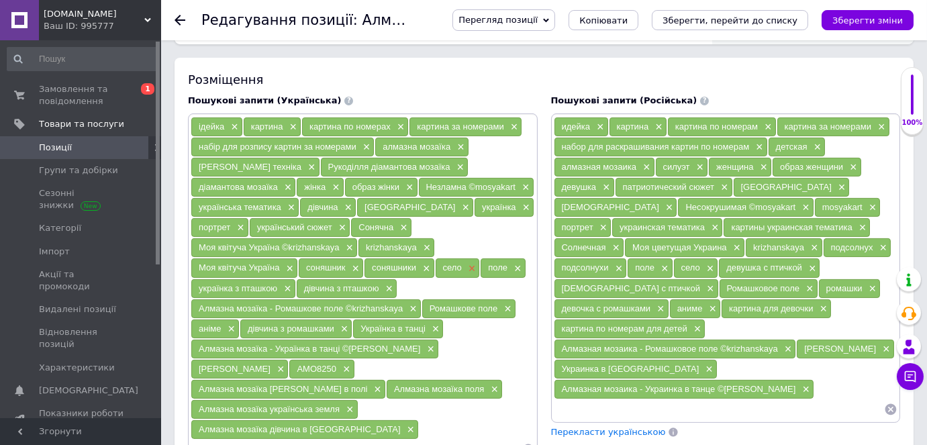
scroll to position [906, 0]
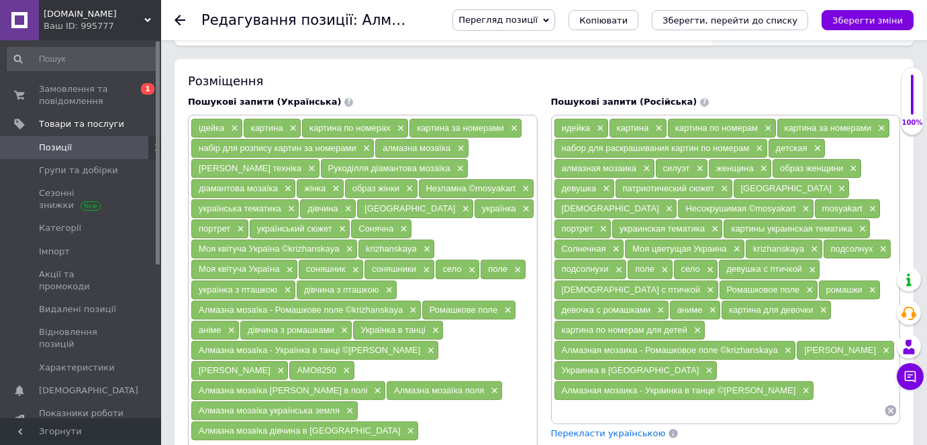
click at [351, 220] on div "Сонячна ×" at bounding box center [381, 228] width 60 height 19
click at [397, 223] on span "×" at bounding box center [402, 228] width 11 height 11
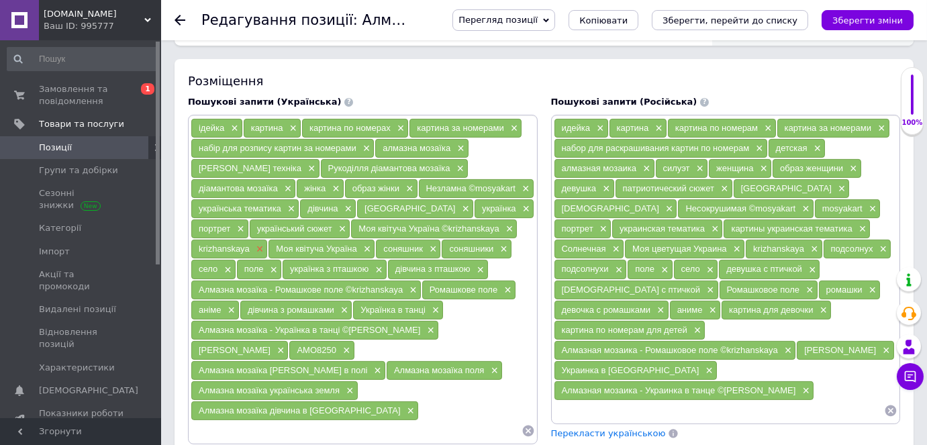
click at [256, 244] on span "×" at bounding box center [258, 249] width 11 height 11
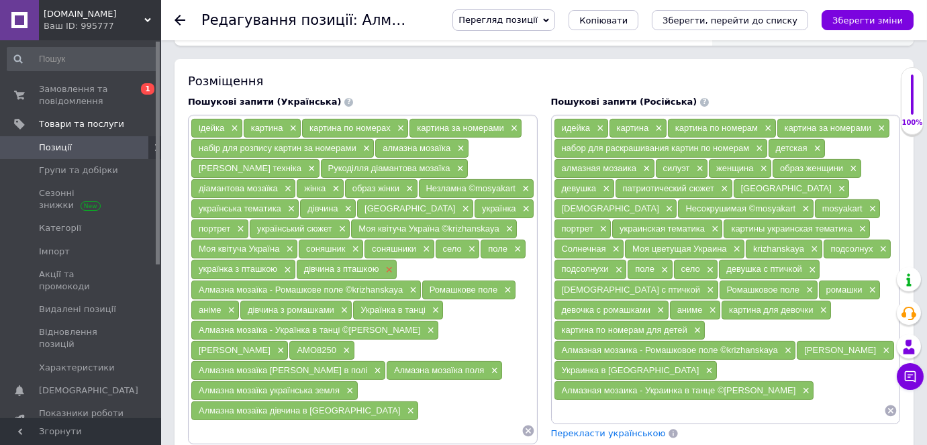
click at [385, 264] on span "×" at bounding box center [387, 269] width 11 height 11
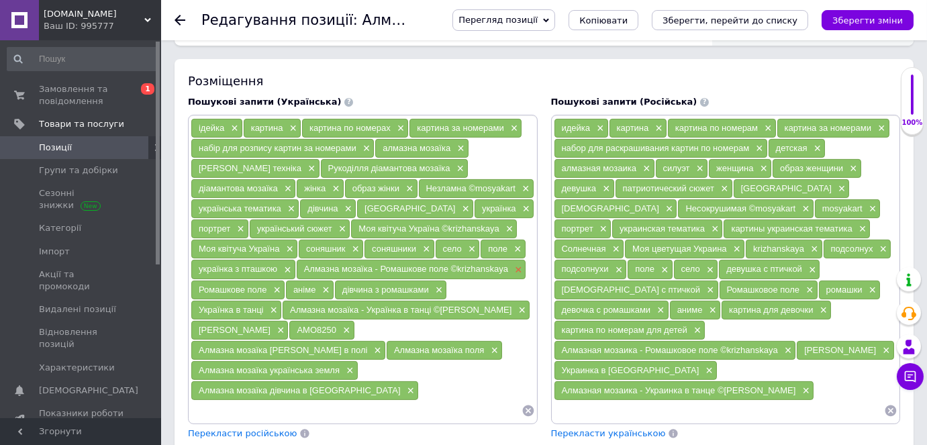
click at [516, 264] on span "×" at bounding box center [516, 269] width 11 height 11
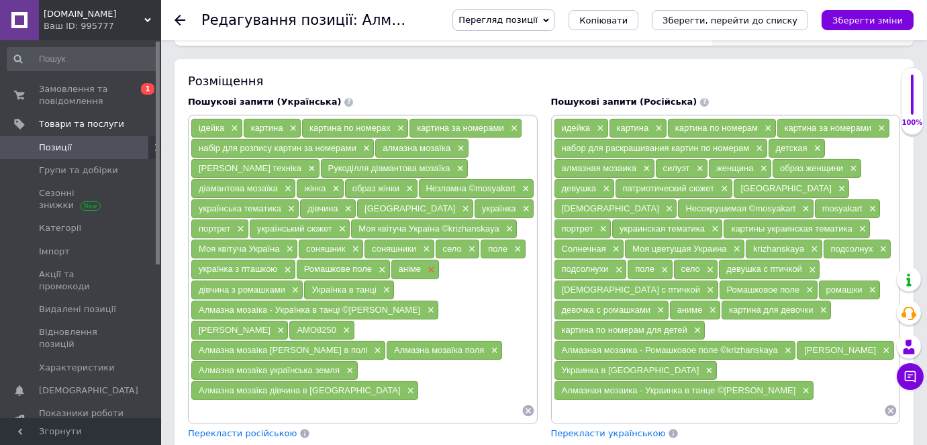
click at [427, 264] on span "×" at bounding box center [429, 269] width 11 height 11
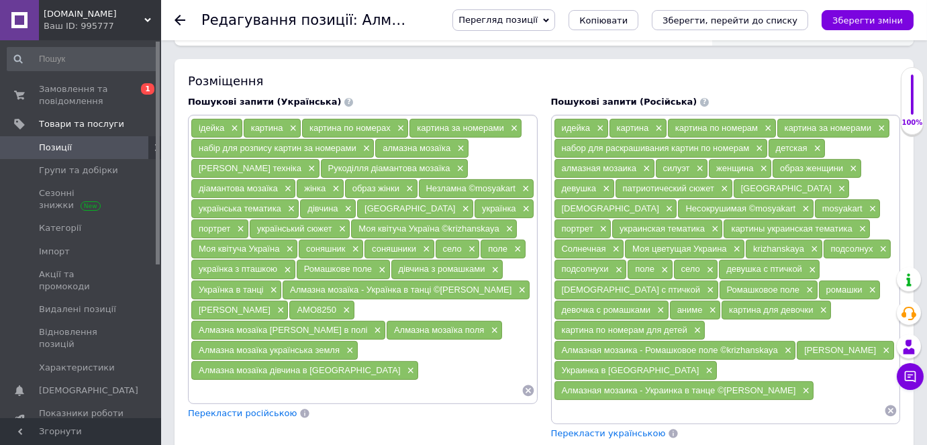
click at [229, 408] on span "Перекласти російською" at bounding box center [242, 413] width 109 height 10
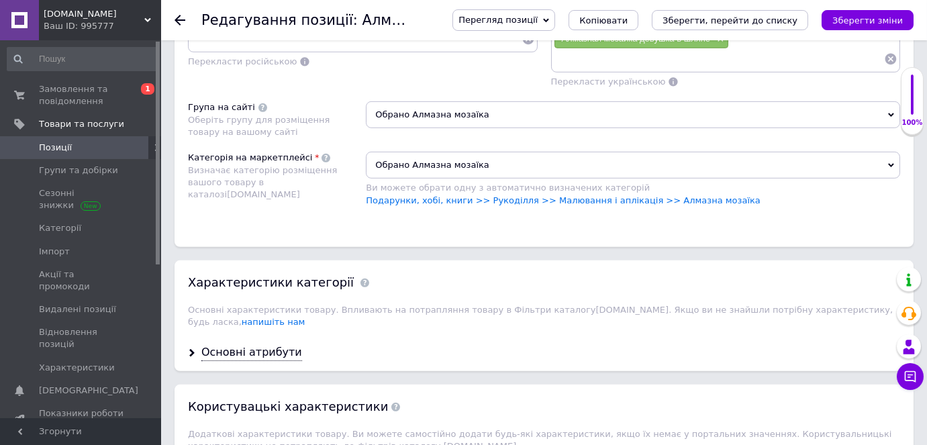
scroll to position [1272, 0]
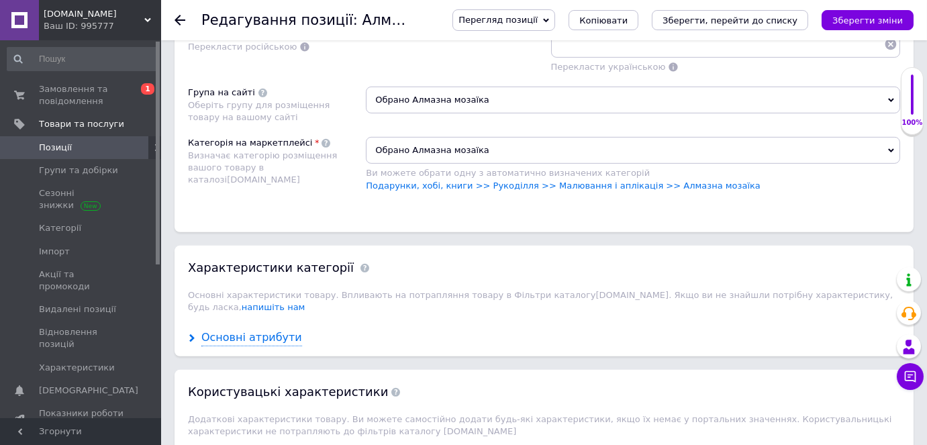
click at [191, 334] on icon at bounding box center [192, 338] width 8 height 8
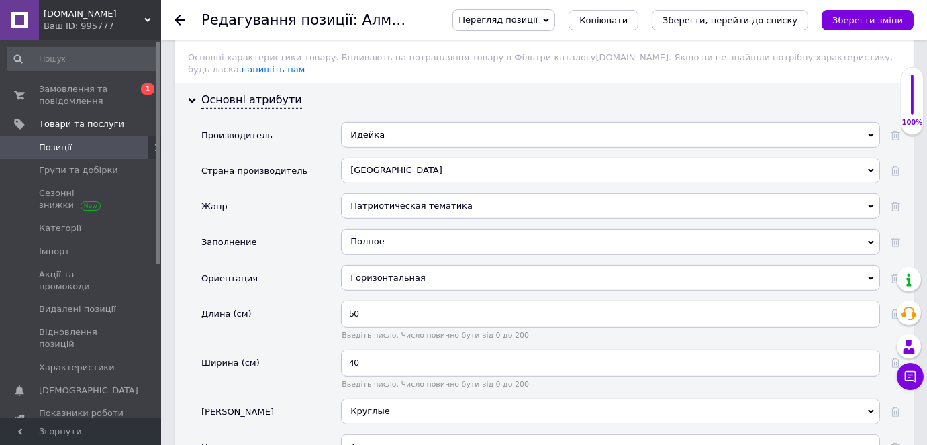
scroll to position [1516, 0]
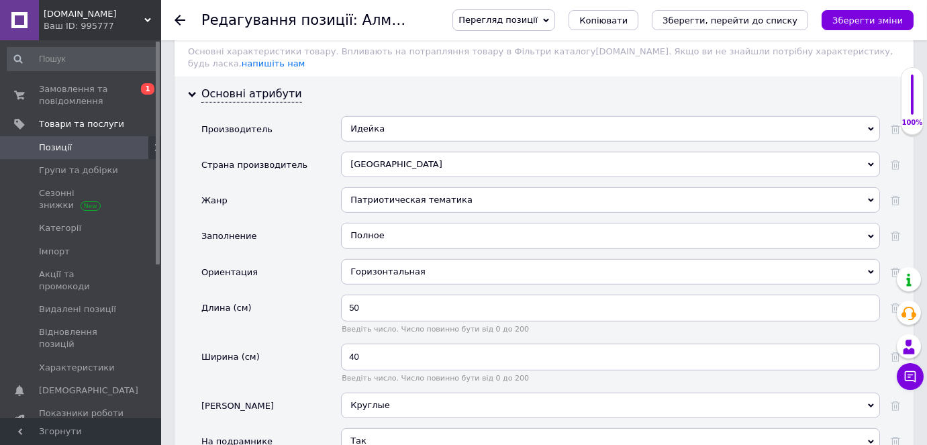
click at [397, 259] on div "Горизонтальная" at bounding box center [610, 271] width 539 height 25
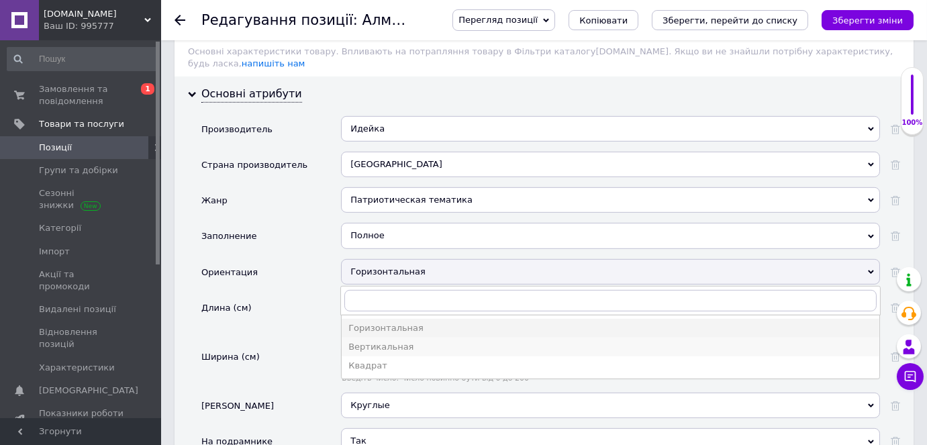
click at [361, 341] on div "Вертикальная" at bounding box center [610, 347] width 524 height 12
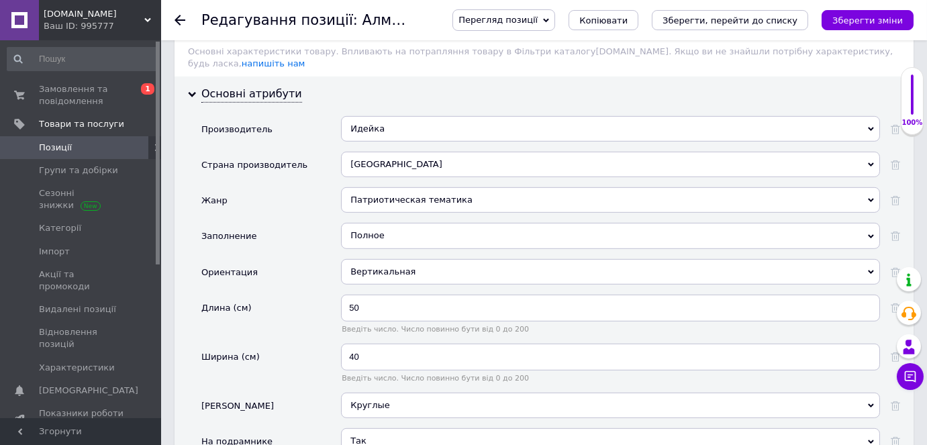
scroll to position [1638, 0]
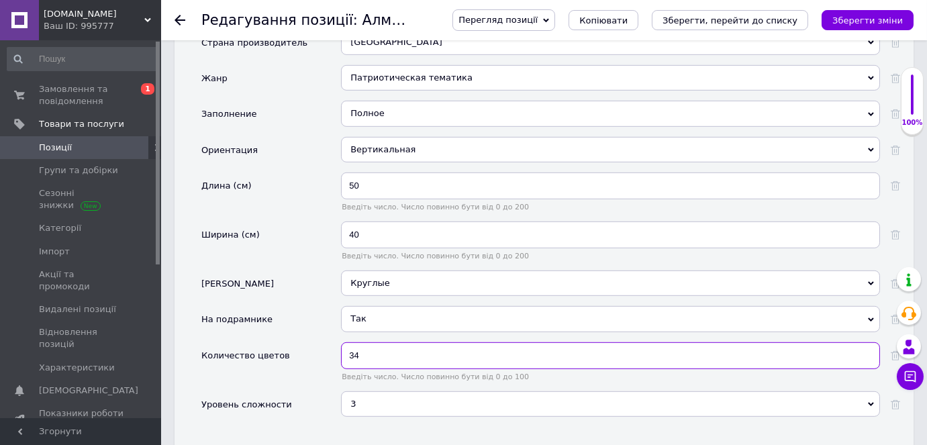
click at [384, 342] on input "34" at bounding box center [610, 355] width 539 height 27
type input "3"
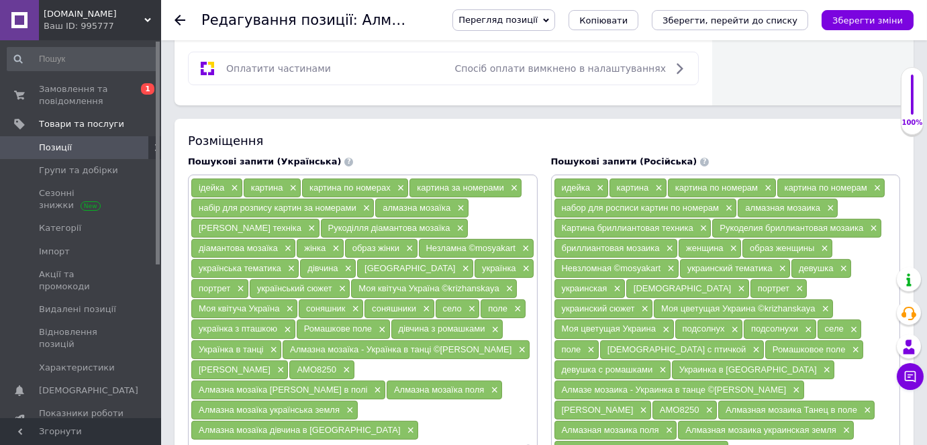
scroll to position [845, 0]
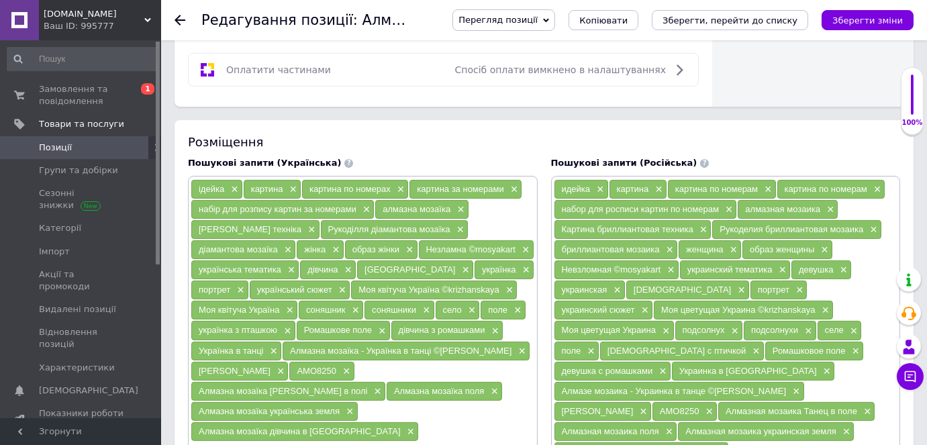
type input "24"
click at [205, 442] on input at bounding box center [356, 452] width 331 height 20
paste input "Алмазна мозаїка - Танець в полі ©art_selena_ua"
drag, startPoint x: 395, startPoint y: 415, endPoint x: 265, endPoint y: 410, distance: 130.3
click at [265, 442] on input "Алмазна мозаїка - Танець в полі ©art_selena_ua" at bounding box center [356, 452] width 331 height 20
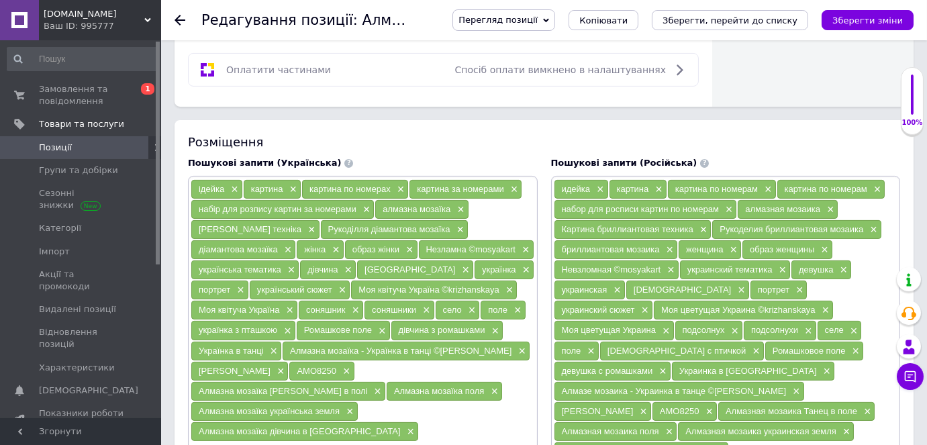
type input "Алмазна мозаїка ромашки"
paste input "Алмазна мозаїка - Танець в полі ©art_selena_ua"
drag, startPoint x: 389, startPoint y: 423, endPoint x: 266, endPoint y: 424, distance: 122.1
click at [324, 442] on input "Алмазна мозаїка - Танець в полі ©art_selena_ua" at bounding box center [422, 452] width 197 height 20
type input "Алмазна мозаїка ромашкове поле"
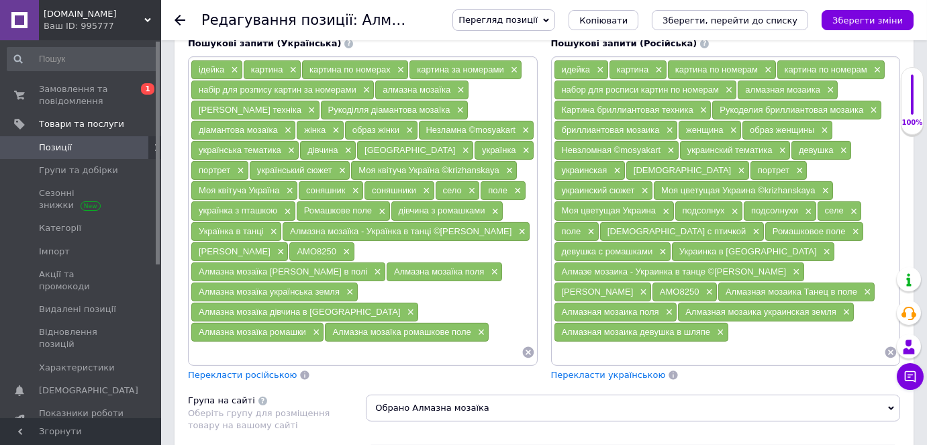
scroll to position [967, 0]
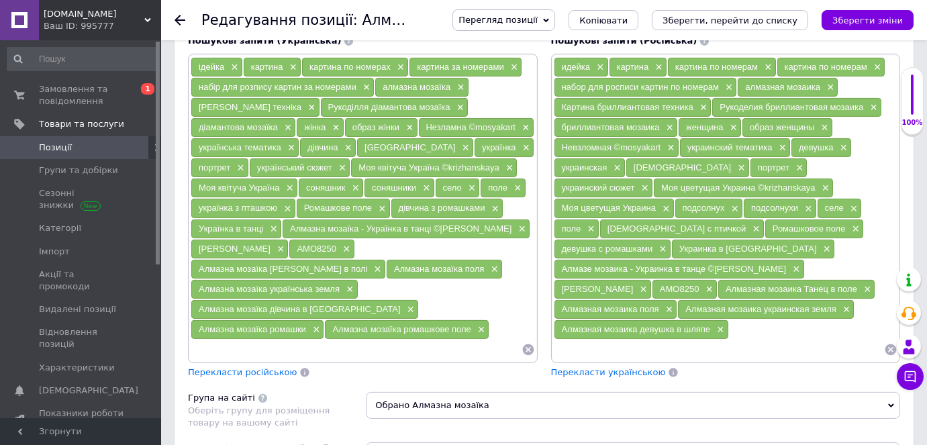
click at [202, 367] on span "Перекласти російською" at bounding box center [242, 372] width 109 height 10
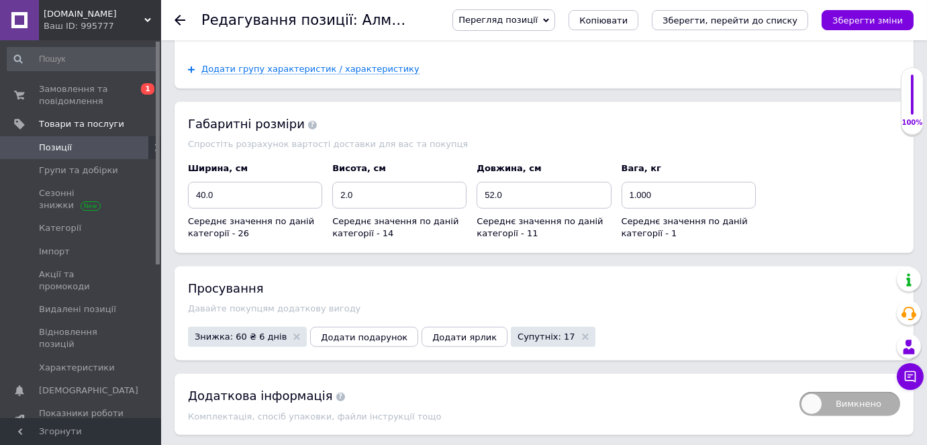
scroll to position [2187, 0]
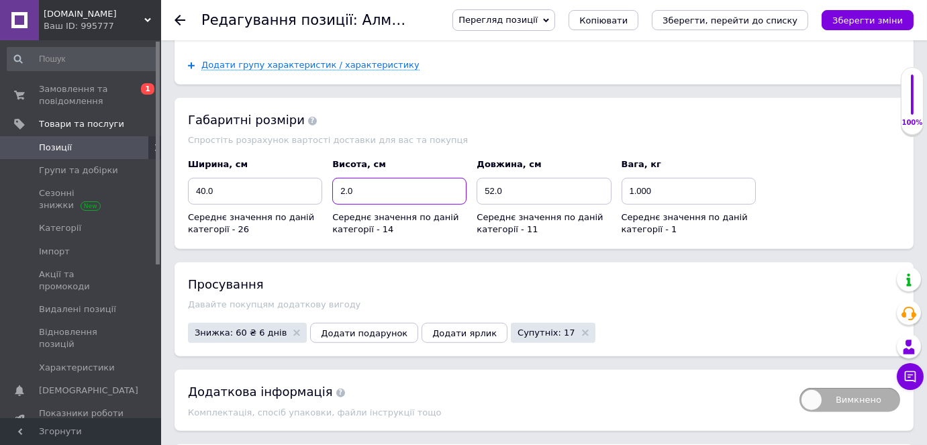
drag, startPoint x: 359, startPoint y: 142, endPoint x: 340, endPoint y: 136, distance: 19.7
click at [340, 178] on input "2.0" at bounding box center [399, 191] width 134 height 27
type input "3"
drag, startPoint x: 220, startPoint y: 137, endPoint x: 188, endPoint y: 124, distance: 34.6
click at [188, 158] on div "Ширина, см 40.0 Середнє значення по даній категорії - 26" at bounding box center [255, 196] width 134 height 77
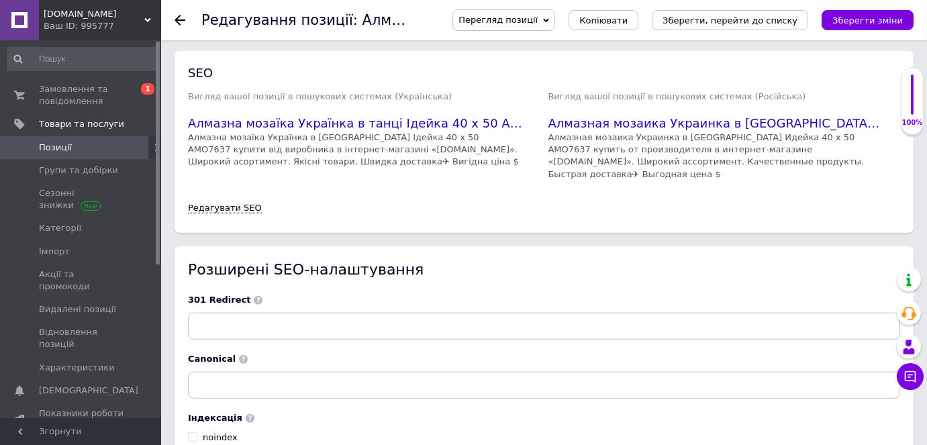
scroll to position [2618, 0]
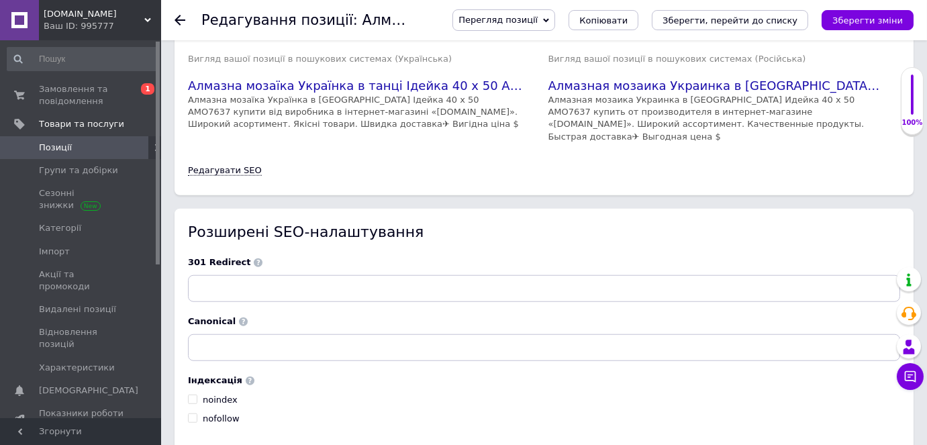
type input "41"
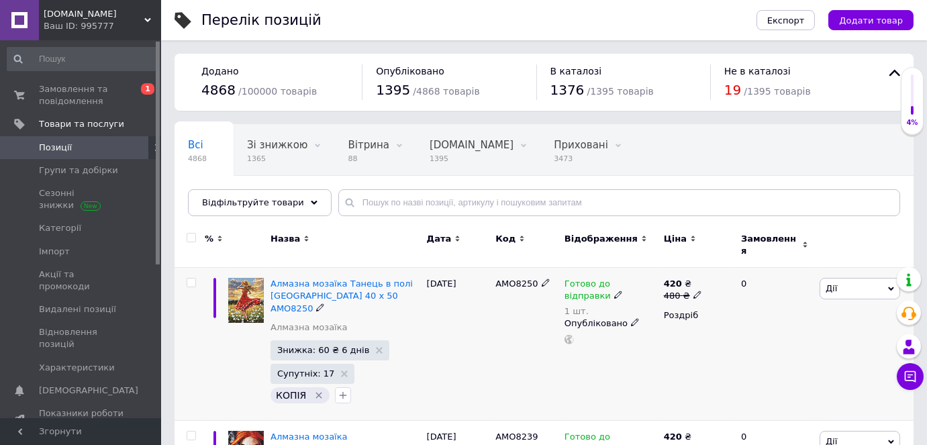
click at [191, 278] on input "checkbox" at bounding box center [191, 282] width 9 height 9
checkbox input "true"
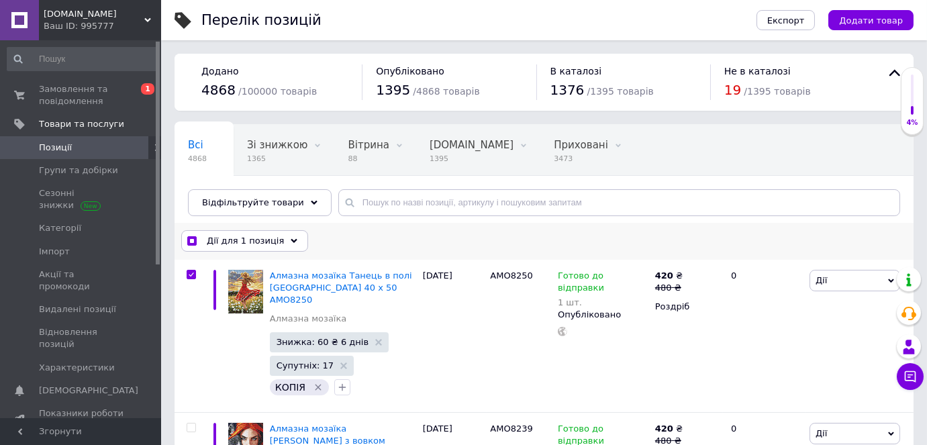
click at [219, 242] on span "Дії для 1 позиція" at bounding box center [245, 241] width 77 height 12
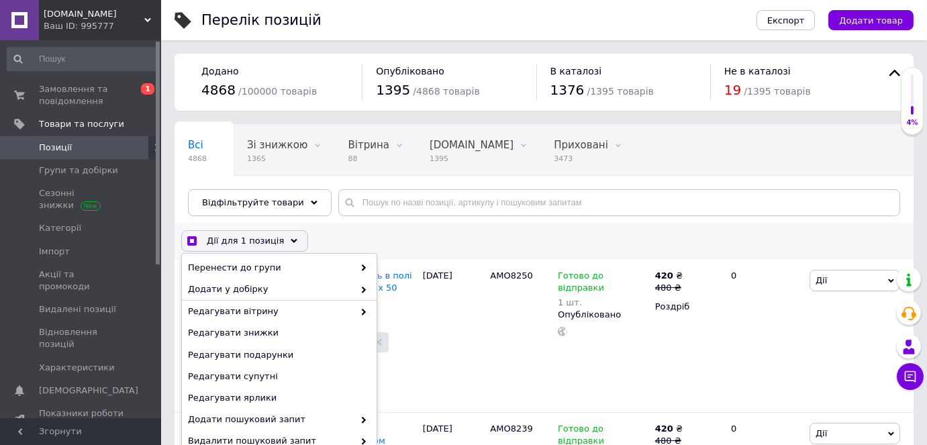
scroll to position [121, 0]
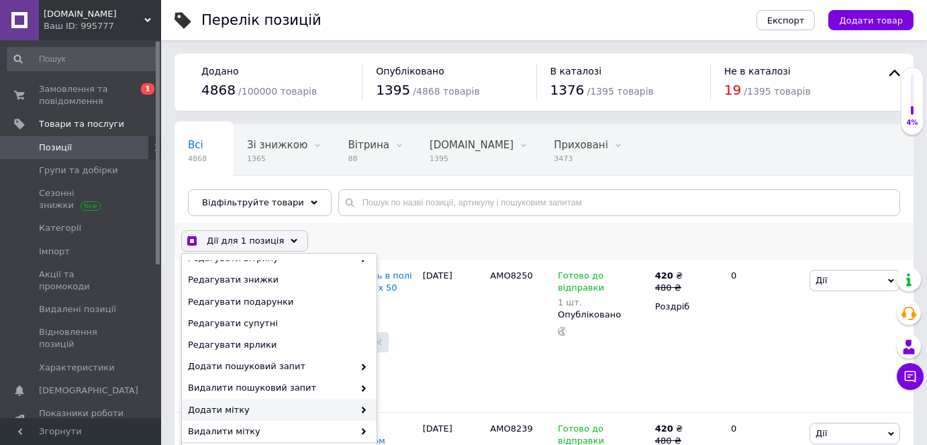
checkbox input "true"
click at [257, 407] on span "Додати мітку" at bounding box center [271, 410] width 166 height 12
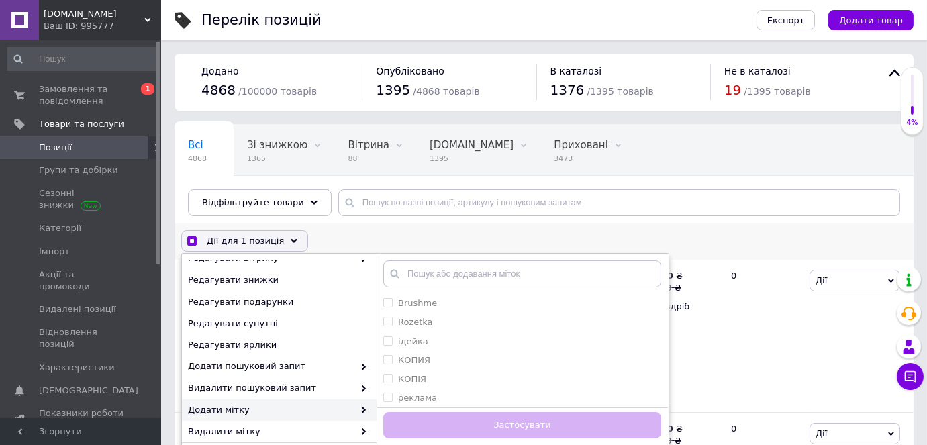
click at [283, 407] on span "Додати мітку" at bounding box center [271, 410] width 166 height 12
drag, startPoint x: 385, startPoint y: 338, endPoint x: 385, endPoint y: 329, distance: 9.4
click at [386, 338] on input "ідейка" at bounding box center [387, 340] width 9 height 9
checkbox input "true"
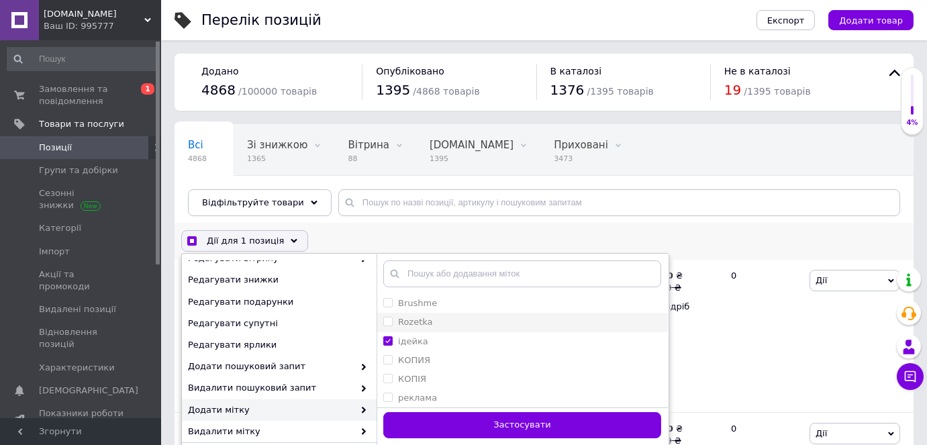
click at [384, 321] on input "Rozetka" at bounding box center [387, 321] width 9 height 9
checkbox input "true"
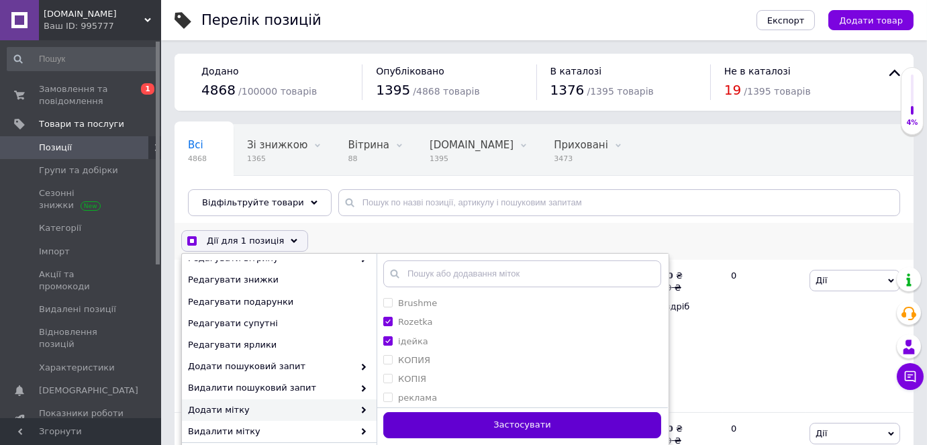
click at [410, 418] on button "Застосувати" at bounding box center [522, 425] width 278 height 26
checkbox input "false"
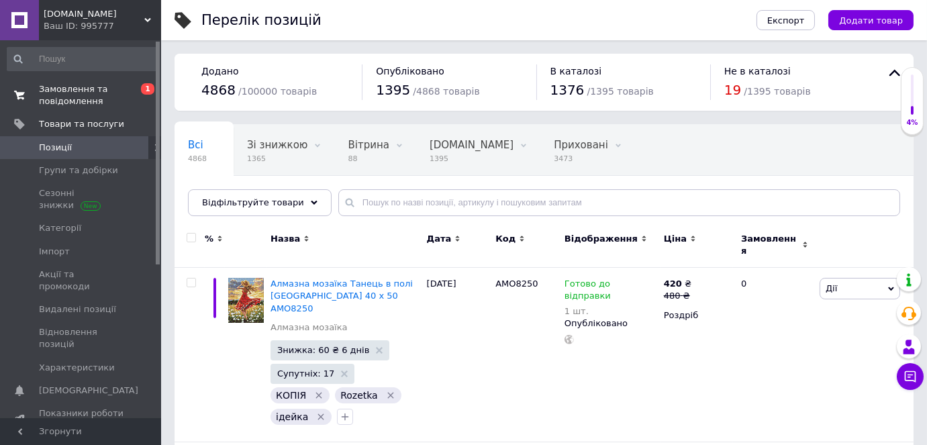
click at [70, 87] on span "Замовлення та повідомлення" at bounding box center [81, 95] width 85 height 24
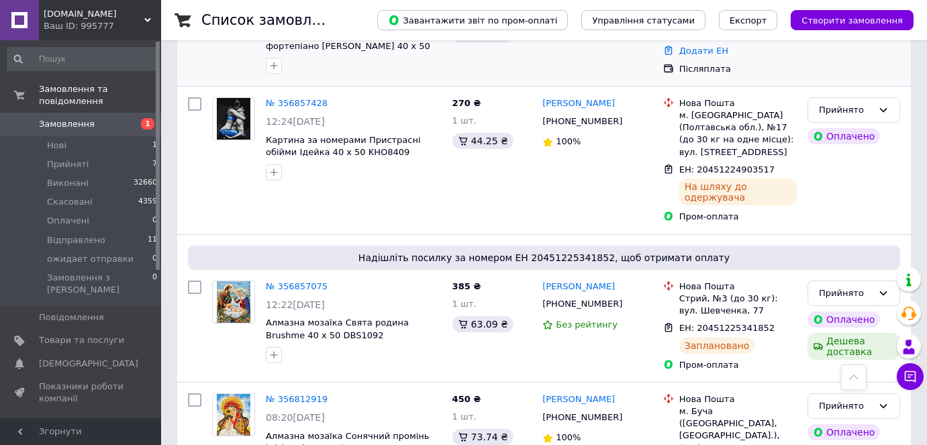
scroll to position [549, 0]
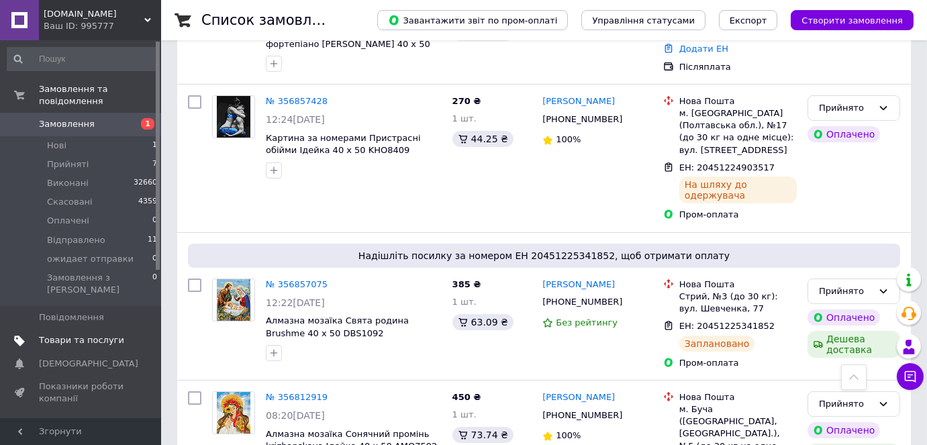
click at [56, 334] on span "Товари та послуги" at bounding box center [81, 340] width 85 height 12
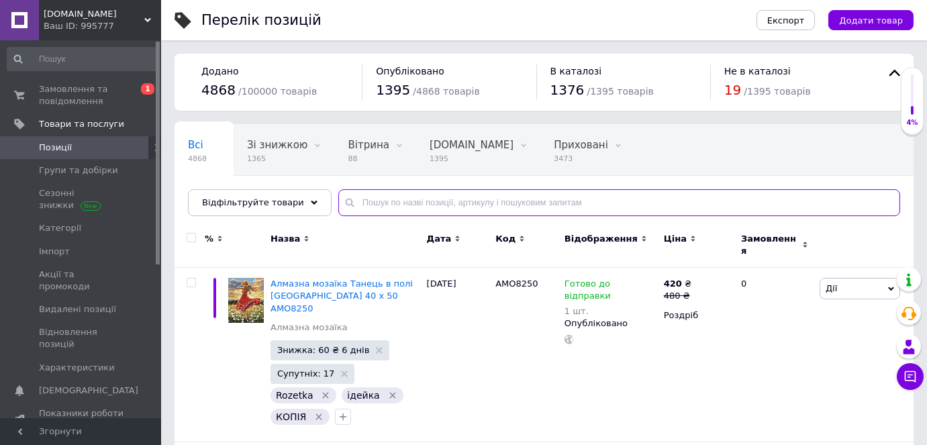
click at [389, 201] on input "text" at bounding box center [619, 202] width 562 height 27
type input "ь"
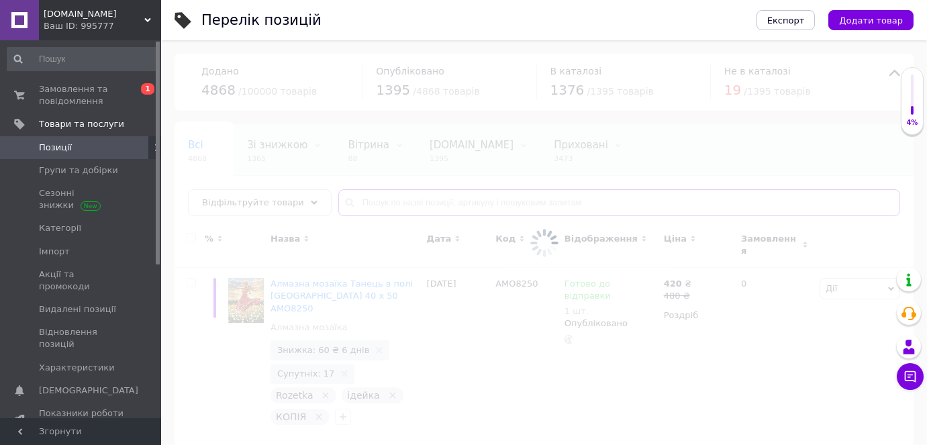
type input "ь"
type input "m"
type input "ь"
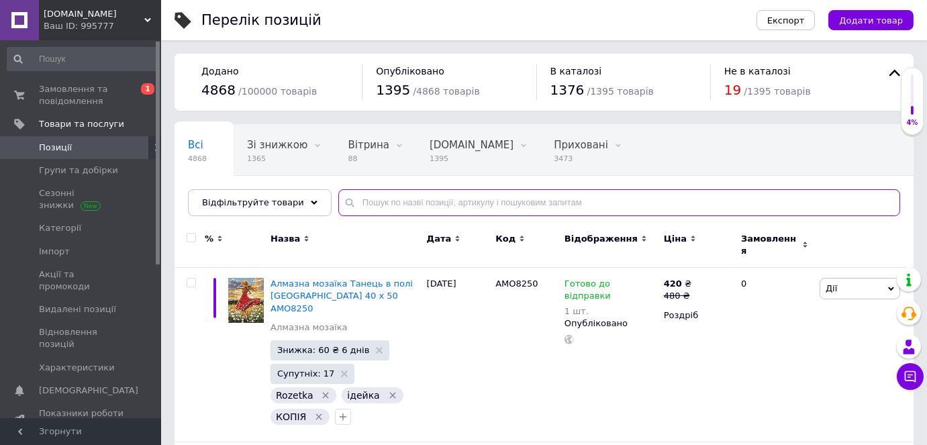
click at [389, 201] on input "text" at bounding box center [619, 202] width 562 height 27
type input "ь"
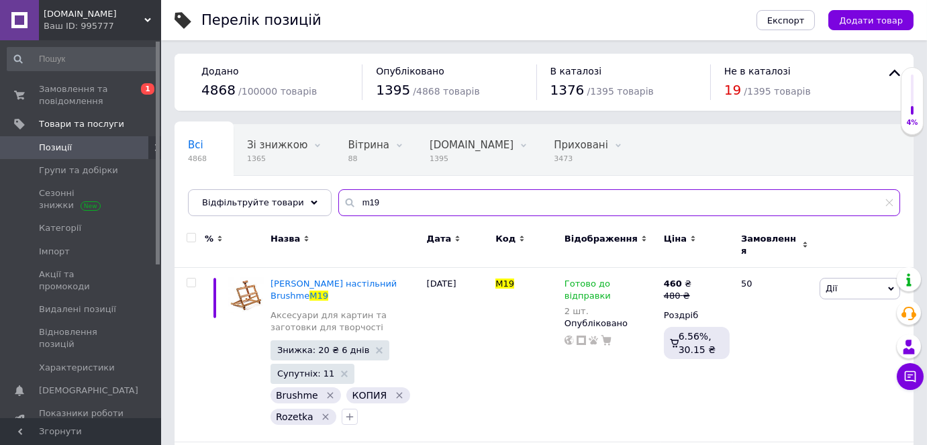
click at [355, 203] on input "m19" at bounding box center [619, 202] width 562 height 27
type input "m19"
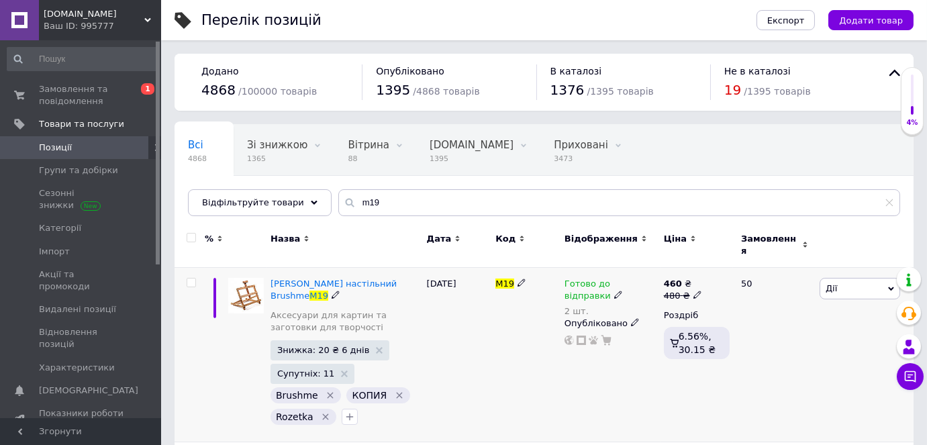
click at [614, 291] on icon at bounding box center [618, 295] width 8 height 8
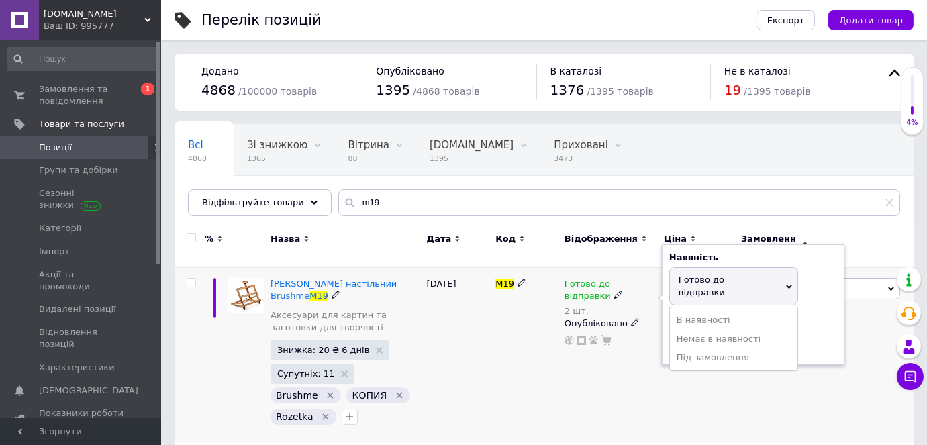
click at [687, 276] on span "Готово до відправки" at bounding box center [701, 285] width 46 height 22
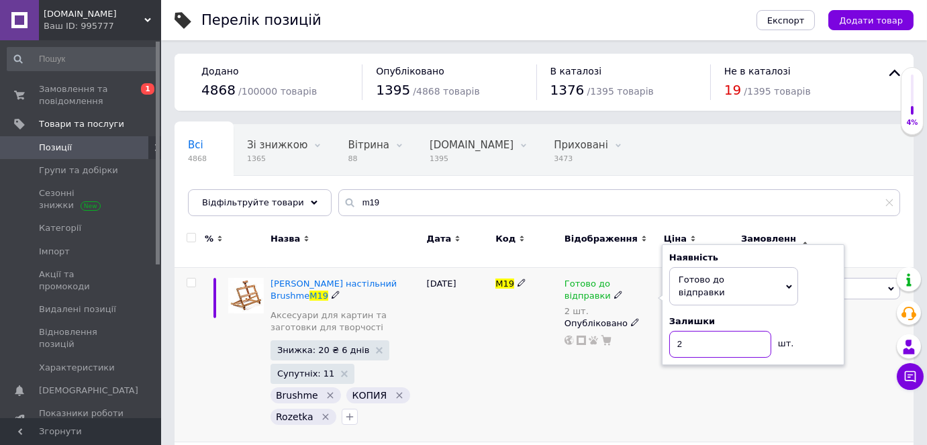
click at [706, 331] on input "2" at bounding box center [720, 344] width 102 height 27
type input "1"
click at [610, 360] on div "Готово до відправки 2 шт. Наявність Готово до відправки В наявності Немає в ная…" at bounding box center [610, 355] width 99 height 174
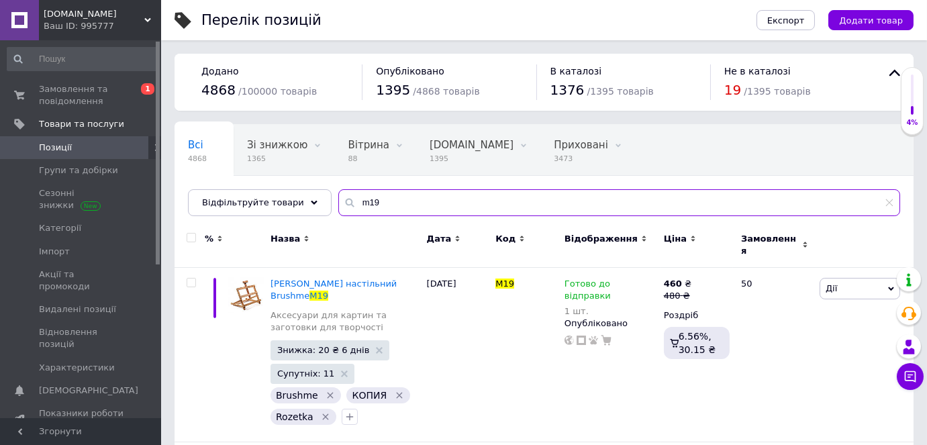
drag, startPoint x: 365, startPoint y: 200, endPoint x: 340, endPoint y: 195, distance: 26.1
click at [341, 195] on input "m19" at bounding box center [619, 202] width 562 height 27
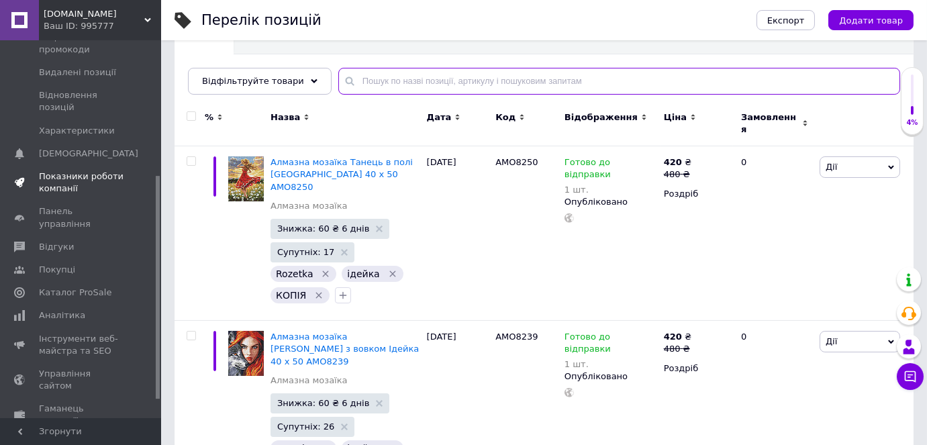
scroll to position [244, 0]
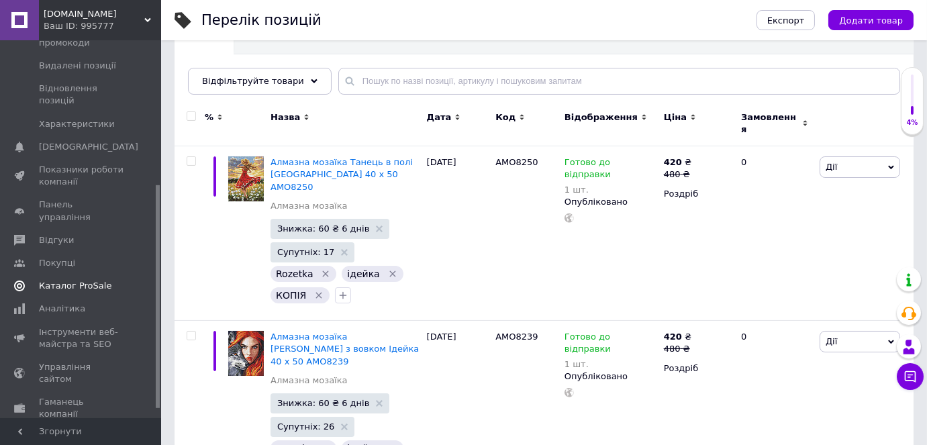
click at [59, 280] on span "Каталог ProSale" at bounding box center [75, 286] width 72 height 12
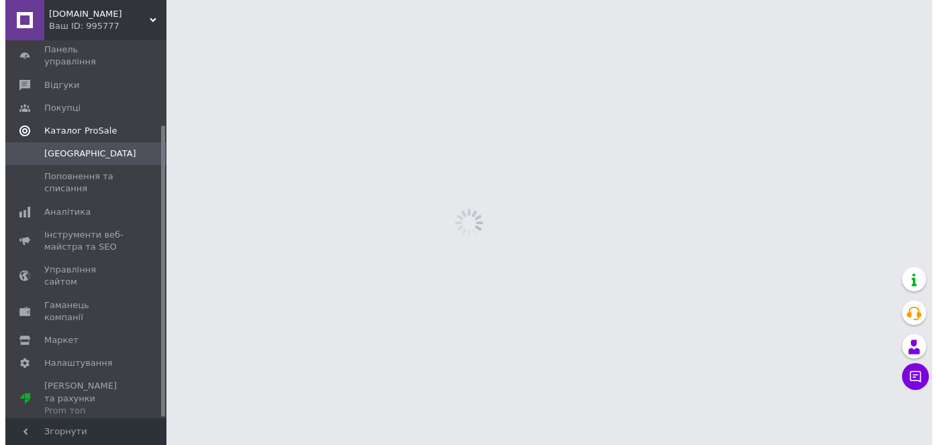
scroll to position [110, 0]
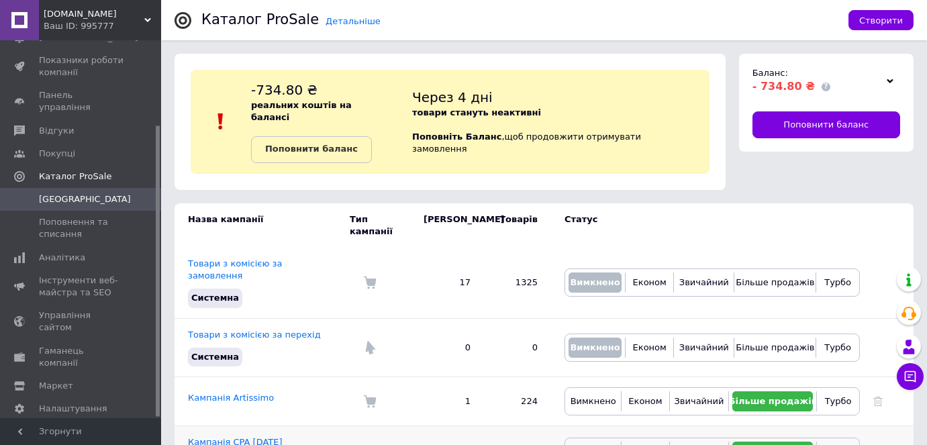
click at [261, 437] on link "Кампанія CPA 06.07.2023 Турбо" at bounding box center [235, 448] width 95 height 22
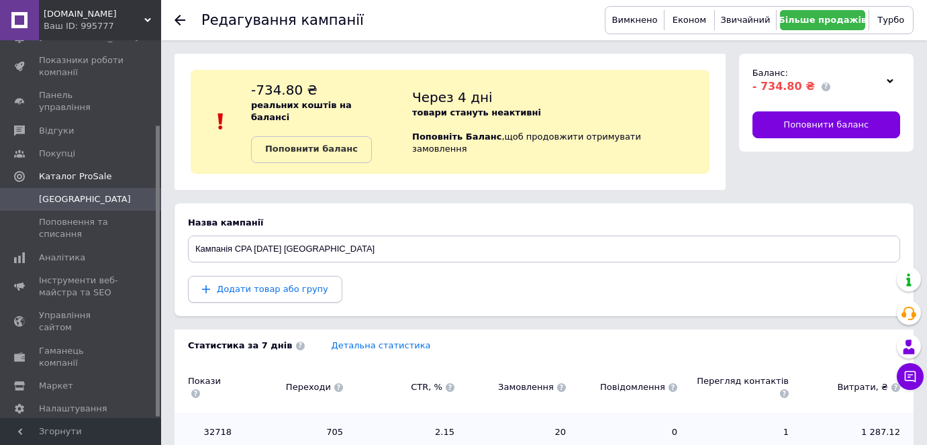
click at [260, 284] on span "Додати товар або групу" at bounding box center [272, 289] width 111 height 10
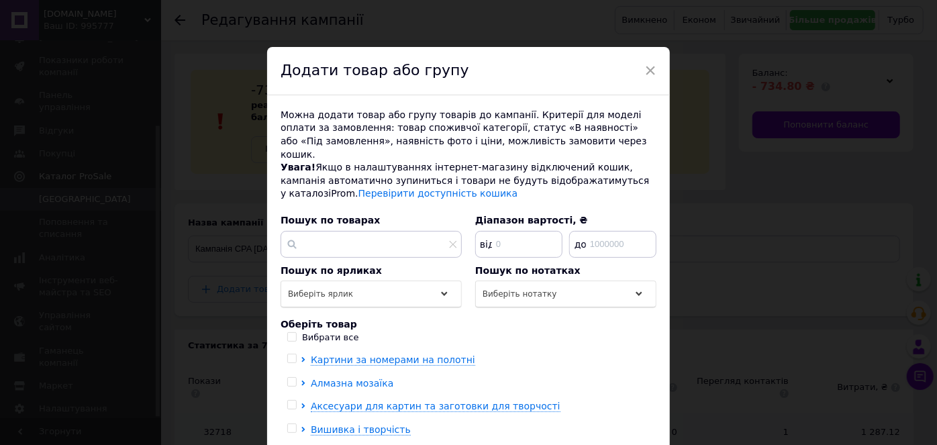
click at [301, 380] on icon at bounding box center [303, 382] width 5 height 5
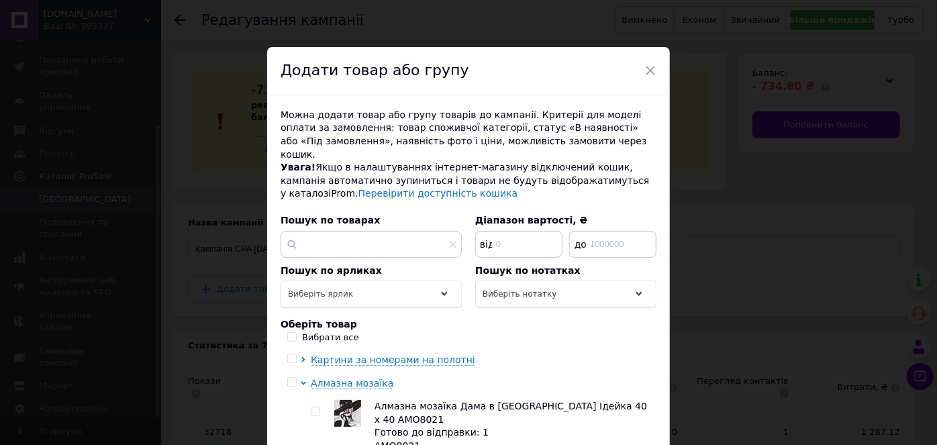
click at [311, 407] on input "checkbox" at bounding box center [315, 411] width 9 height 9
checkbox input "true"
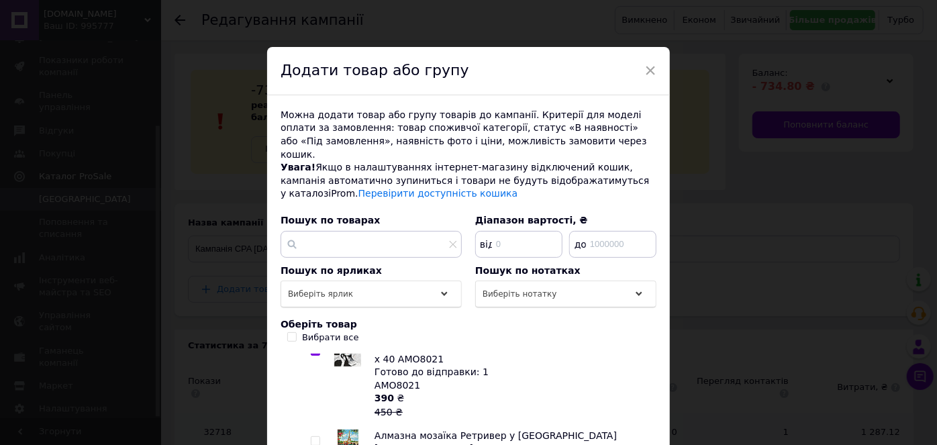
click at [316, 437] on input "checkbox" at bounding box center [315, 441] width 9 height 9
checkbox input "true"
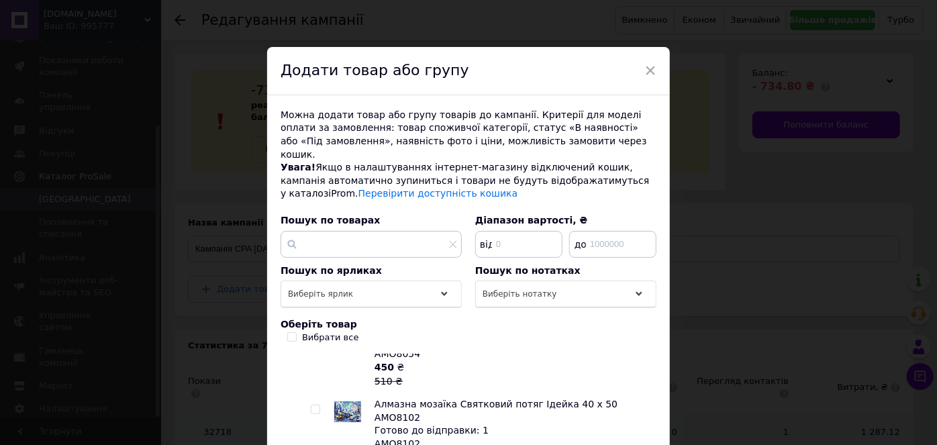
scroll to position [183, 0]
click at [313, 404] on input "checkbox" at bounding box center [315, 408] width 9 height 9
checkbox input "true"
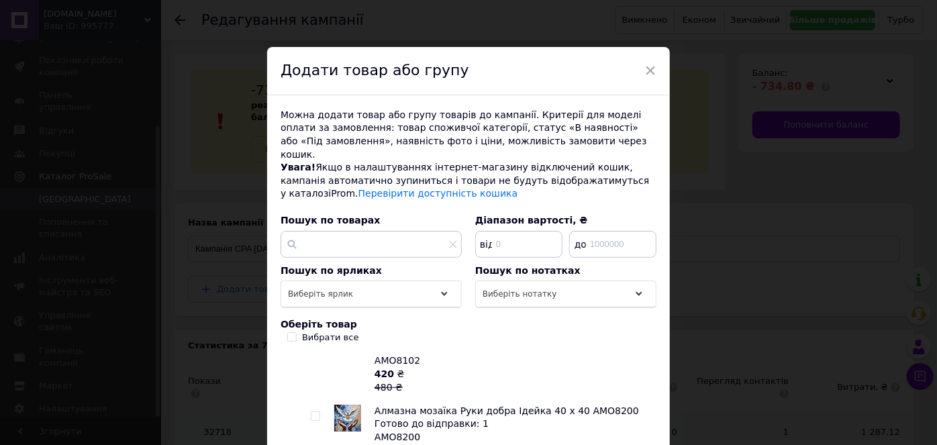
scroll to position [244, 0]
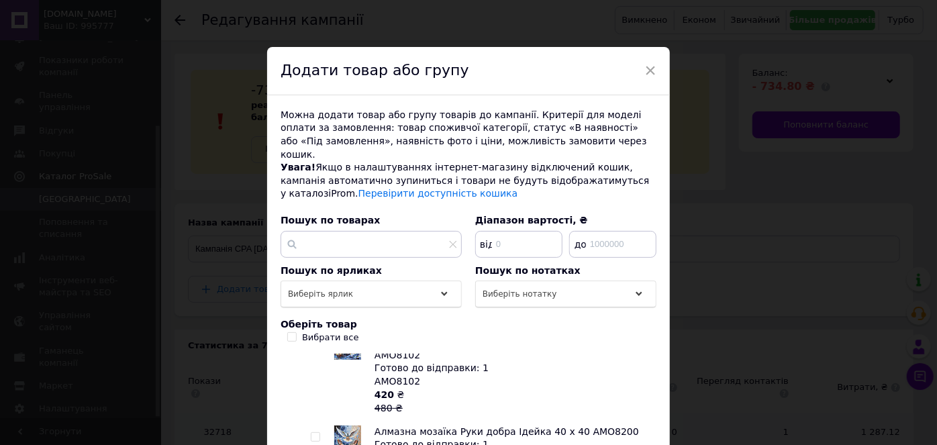
click at [311, 433] on input "checkbox" at bounding box center [315, 437] width 9 height 9
checkbox input "true"
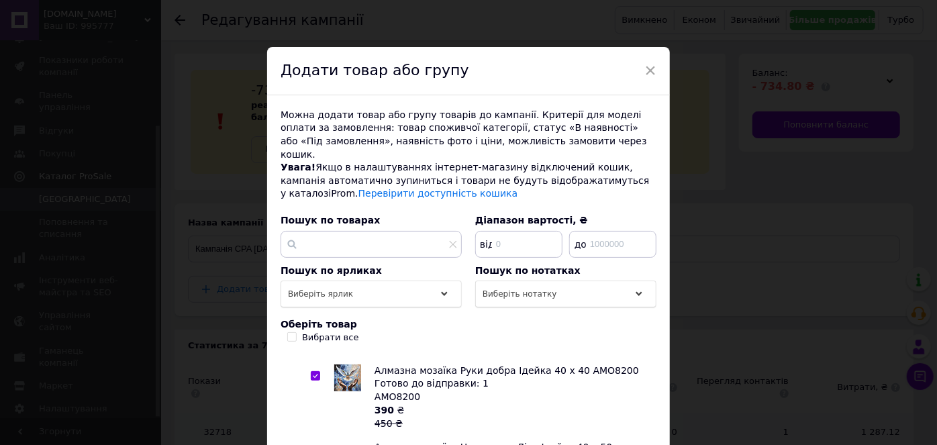
drag, startPoint x: 313, startPoint y: 394, endPoint x: 327, endPoint y: 399, distance: 15.7
click at [313, 444] on input "checkbox" at bounding box center [315, 452] width 9 height 9
checkbox input "true"
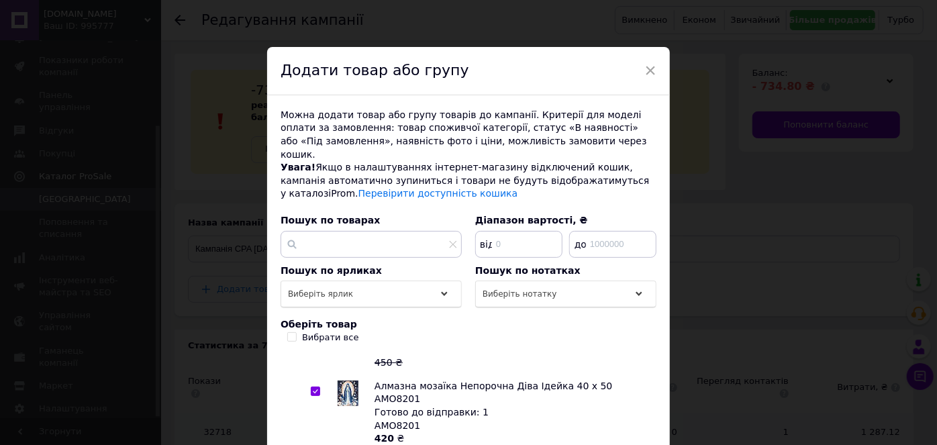
checkbox input "true"
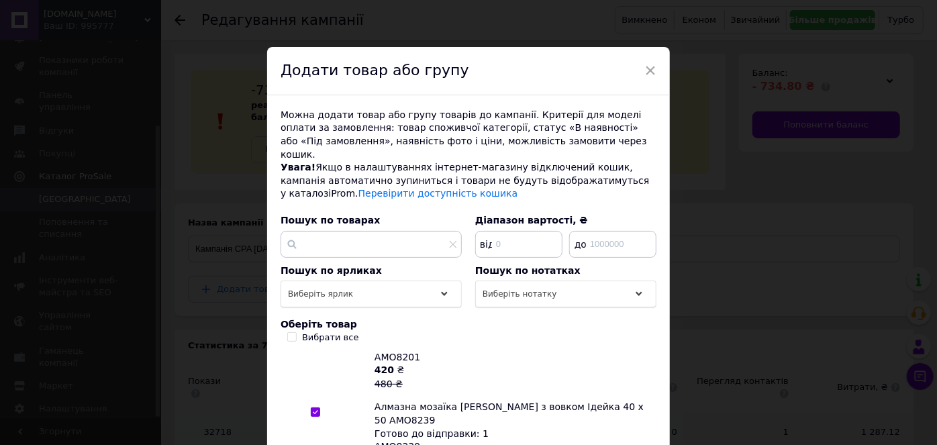
scroll to position [436, 0]
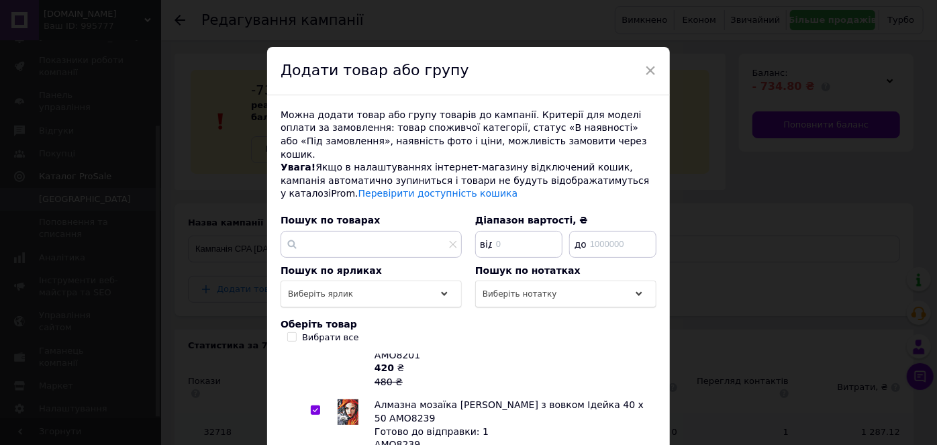
drag, startPoint x: 313, startPoint y: 419, endPoint x: 373, endPoint y: 379, distance: 72.2
checkbox input "true"
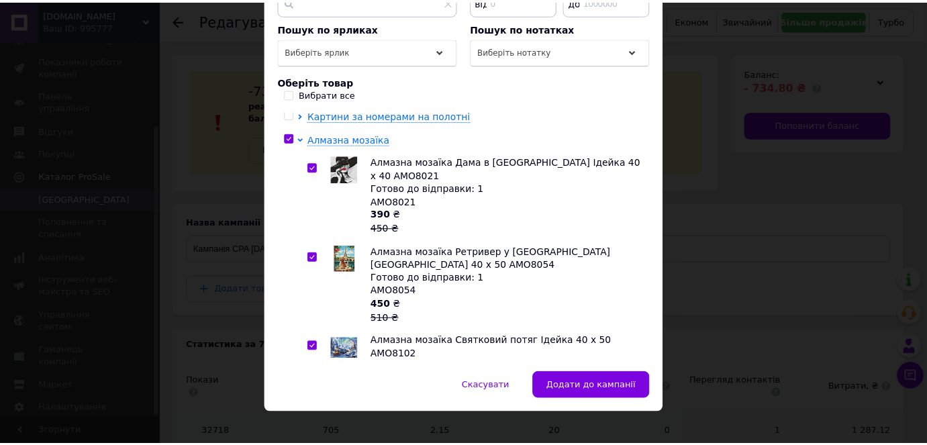
scroll to position [0, 0]
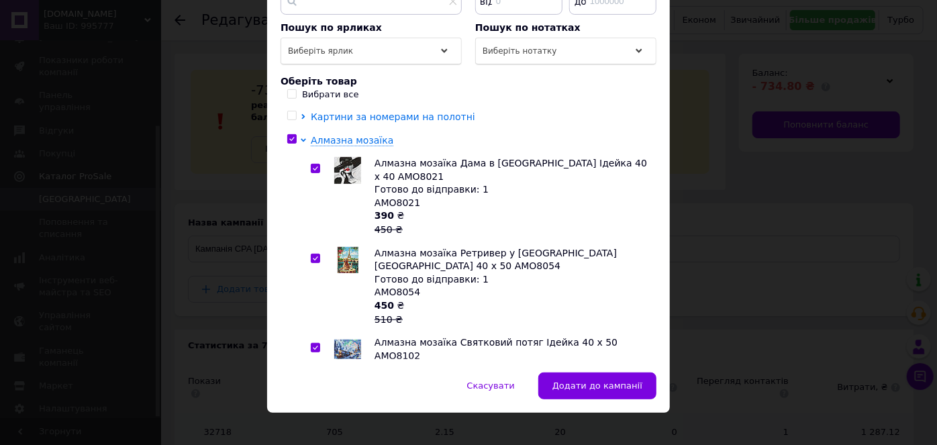
click at [301, 114] on icon at bounding box center [303, 116] width 5 height 5
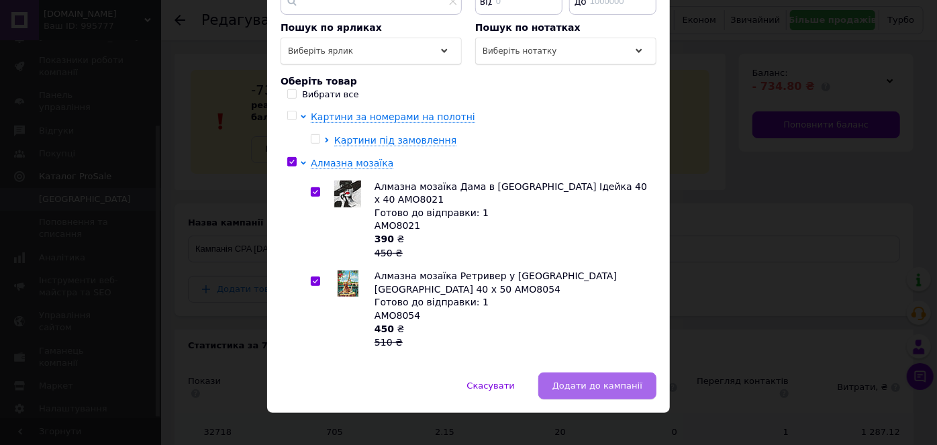
click at [609, 380] on span "Додати до кампанії" at bounding box center [597, 385] width 90 height 10
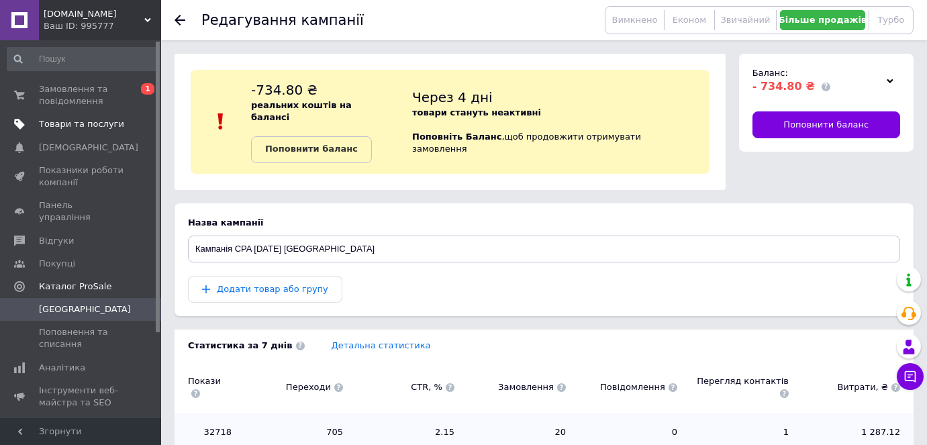
click at [59, 120] on span "Товари та послуги" at bounding box center [81, 124] width 85 height 12
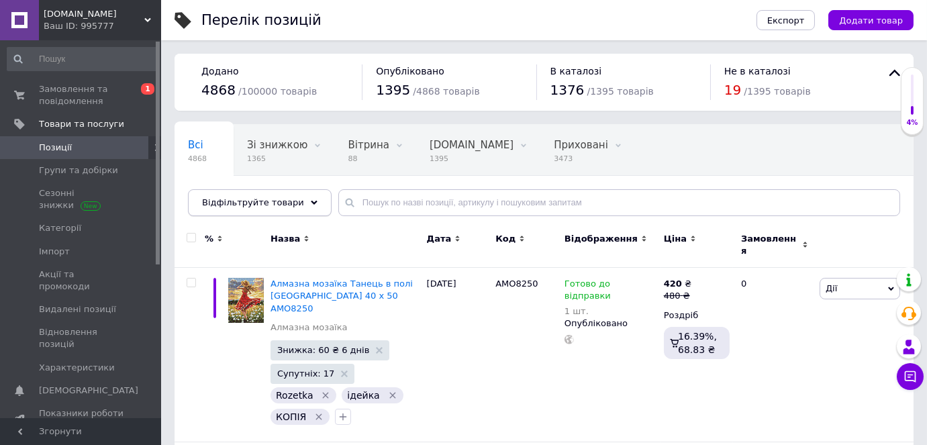
click at [264, 201] on span "Відфільтруйте товари" at bounding box center [253, 202] width 102 height 10
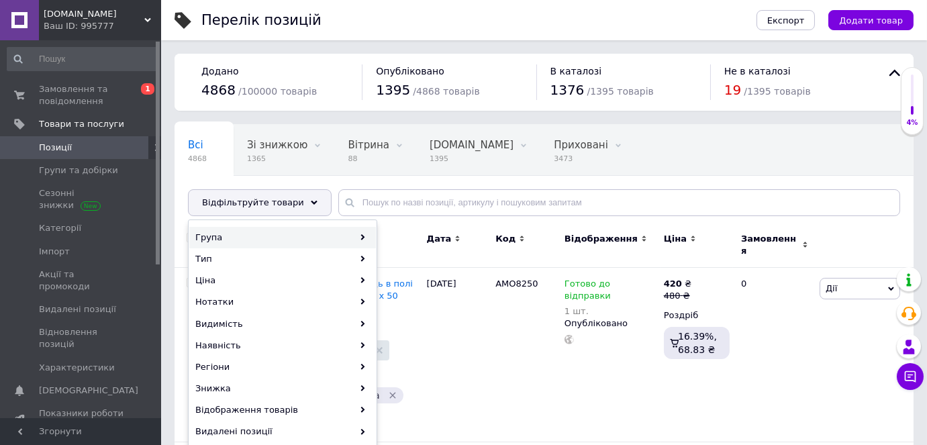
click at [259, 238] on div "Група" at bounding box center [282, 237] width 187 height 21
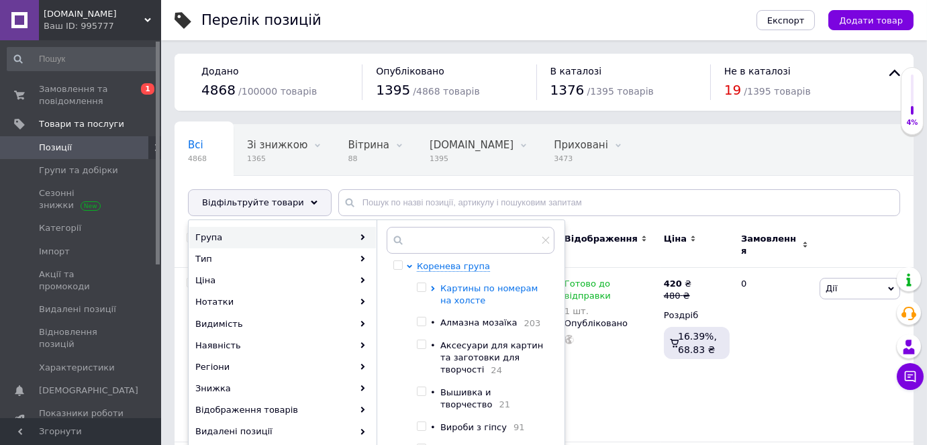
click at [431, 287] on icon at bounding box center [432, 288] width 5 height 5
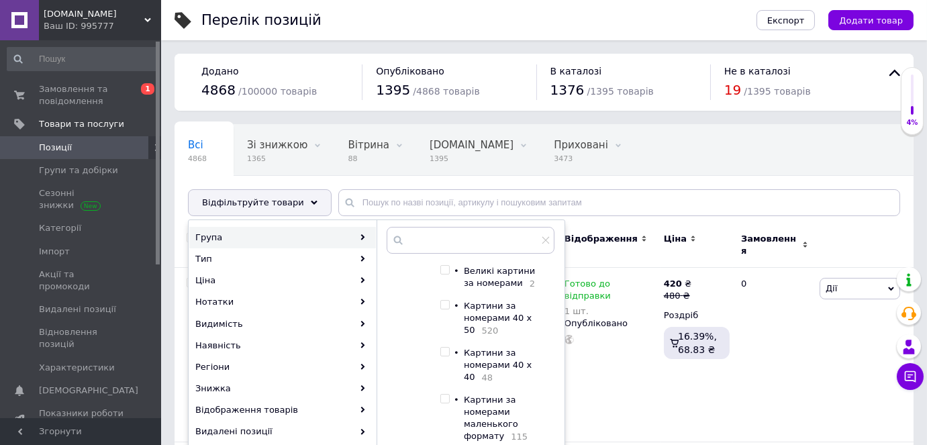
scroll to position [183, 0]
click at [444, 354] on input "checkbox" at bounding box center [444, 350] width 9 height 9
checkbox input "true"
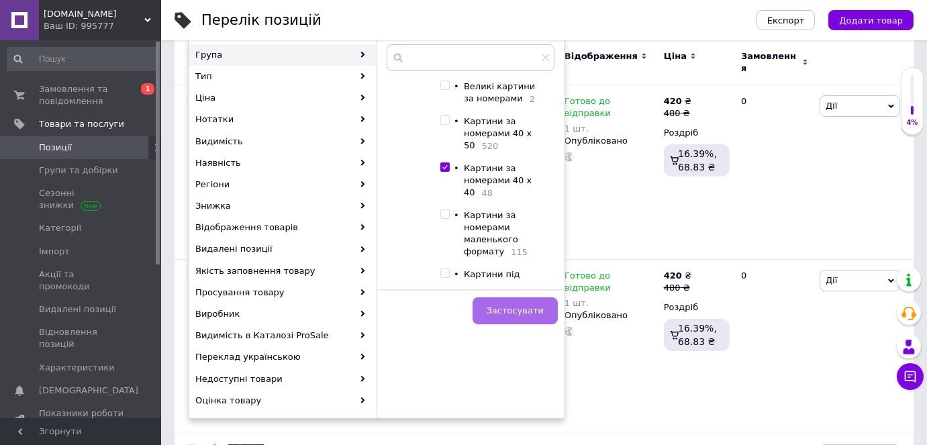
click at [521, 301] on button "Застосувати" at bounding box center [514, 310] width 85 height 27
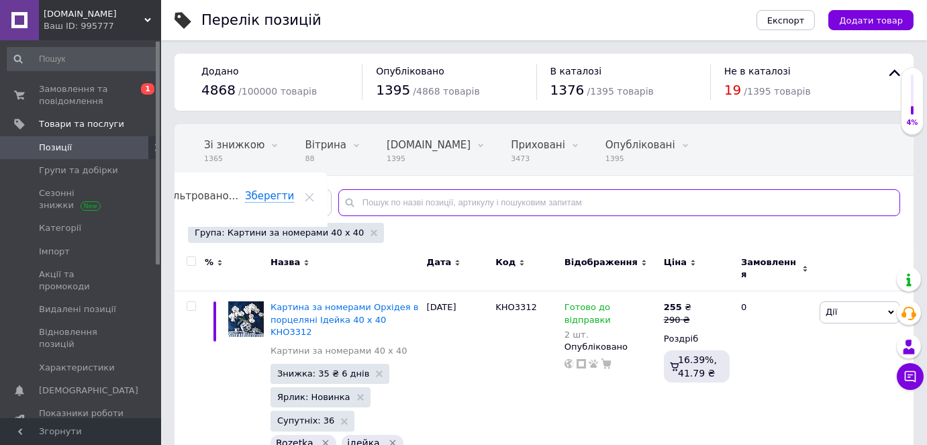
click at [366, 195] on input "text" at bounding box center [619, 202] width 562 height 27
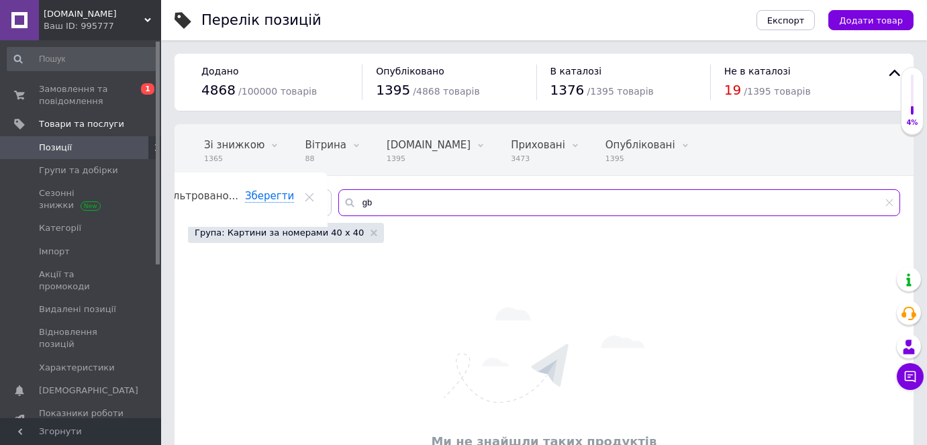
type input "g"
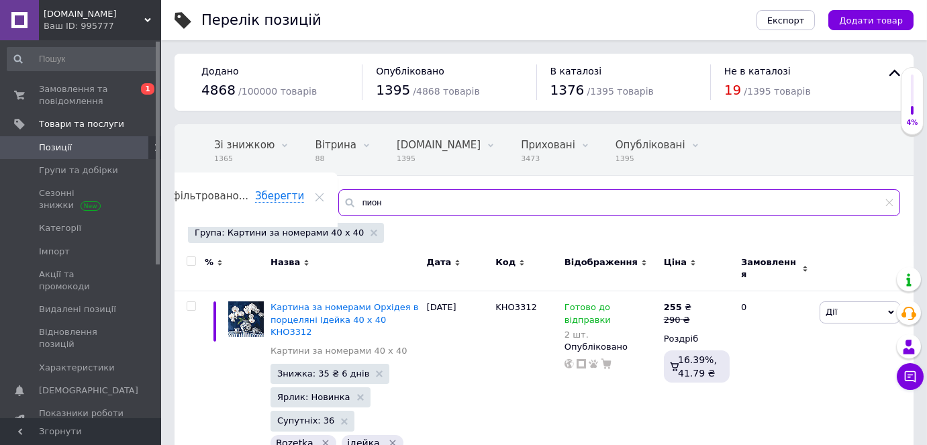
scroll to position [0, 43]
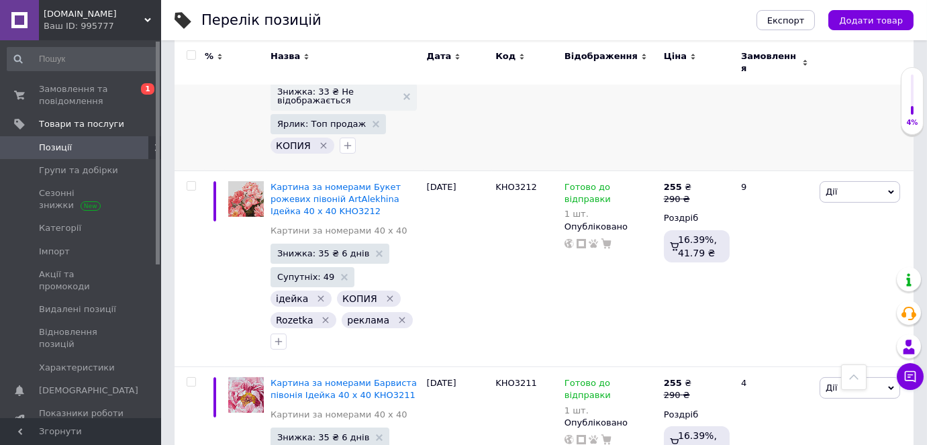
scroll to position [731, 0]
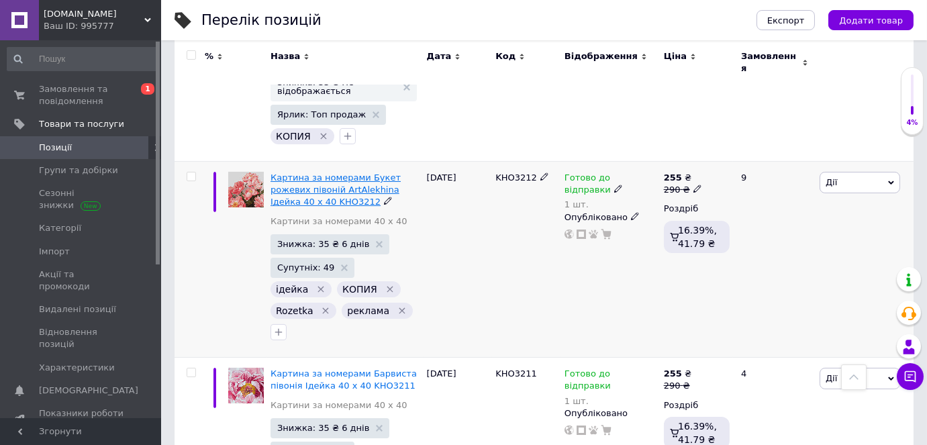
type input "пион"
click at [344, 172] on span "Картина за номерами Букет рожевих півоній ArtAlekhina Ідейка 40 х 40 KHO3212" at bounding box center [335, 189] width 130 height 34
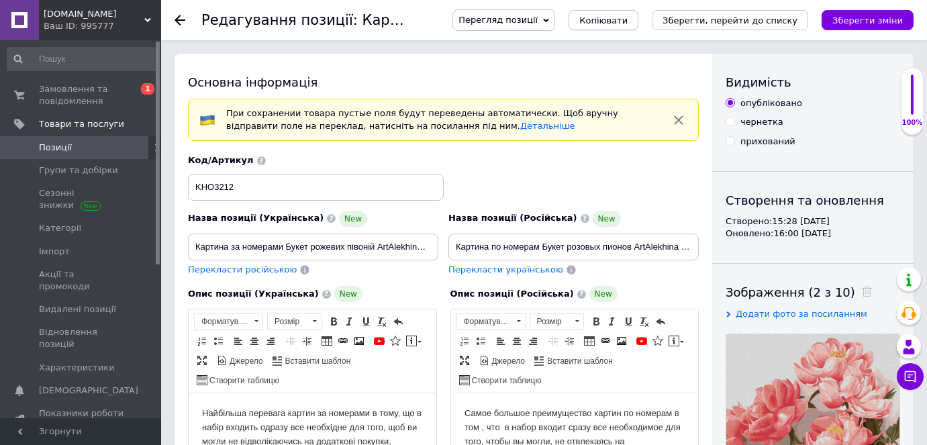
click at [627, 20] on span "Копіювати" at bounding box center [603, 20] width 48 height 10
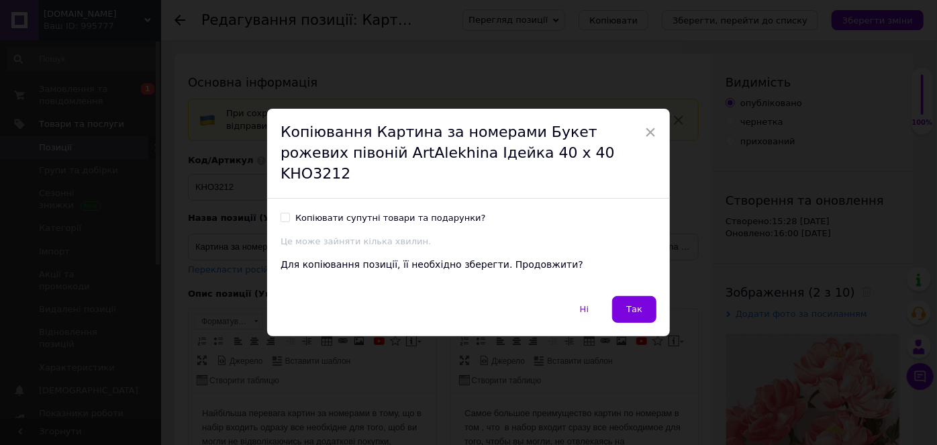
click at [285, 213] on input "Копіювати супутні товари та подарунки?" at bounding box center [284, 217] width 9 height 9
checkbox input "true"
click at [633, 304] on span "Так" at bounding box center [634, 309] width 16 height 10
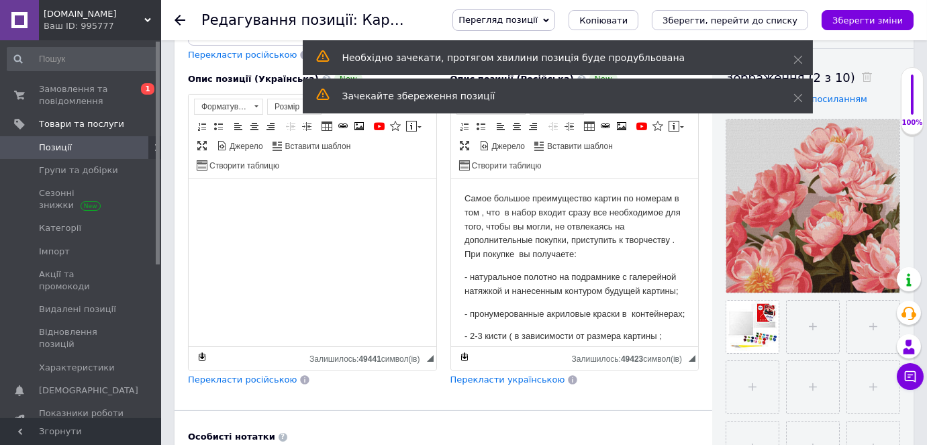
scroll to position [244, 0]
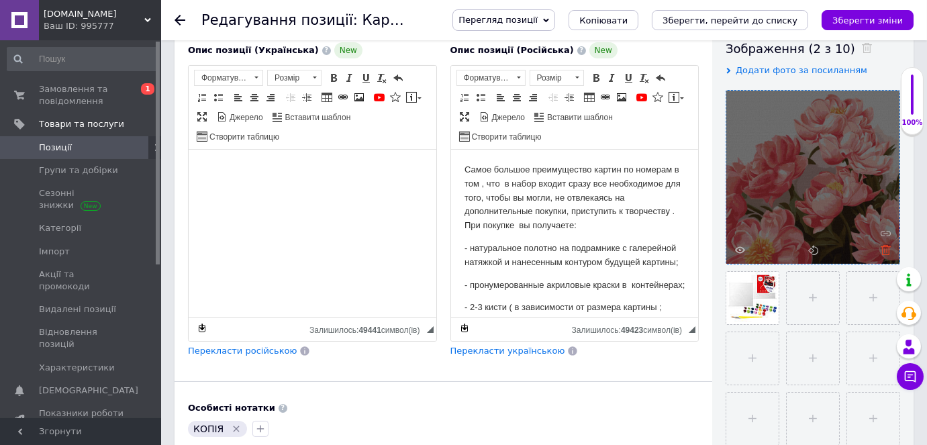
click at [885, 250] on icon at bounding box center [885, 250] width 10 height 10
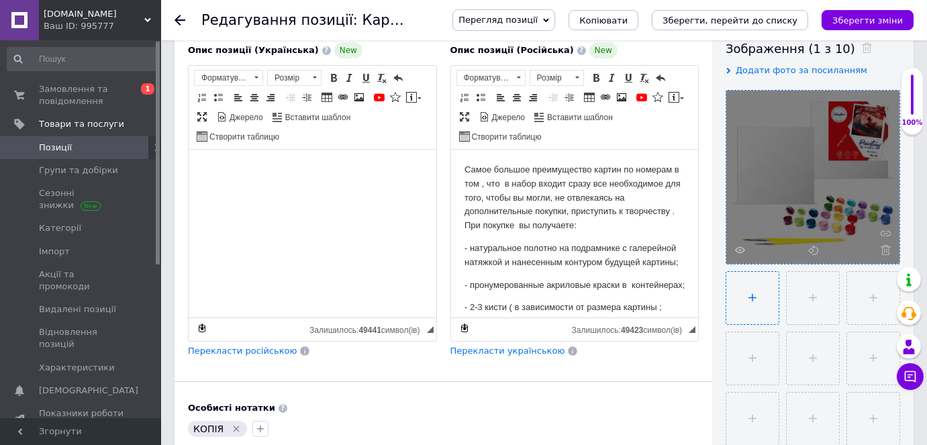
click at [749, 292] on input "file" at bounding box center [752, 298] width 52 height 52
type input "C:\fakepath\lkjhgfcd.jpg"
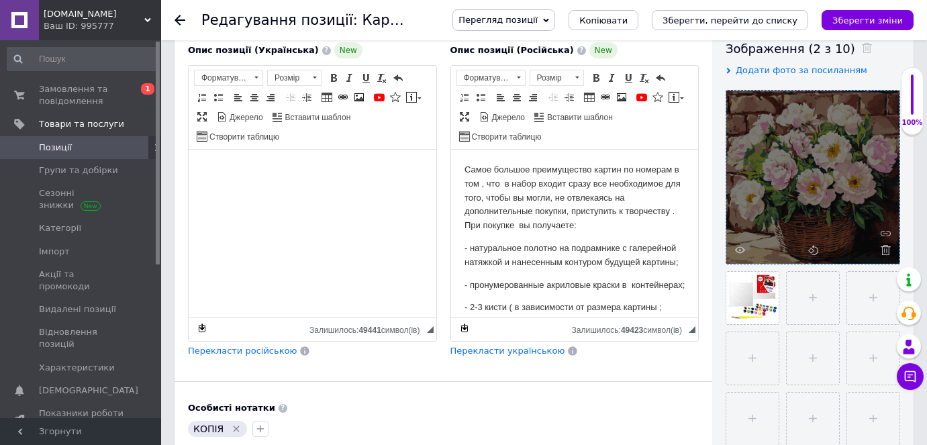
scroll to position [0, 0]
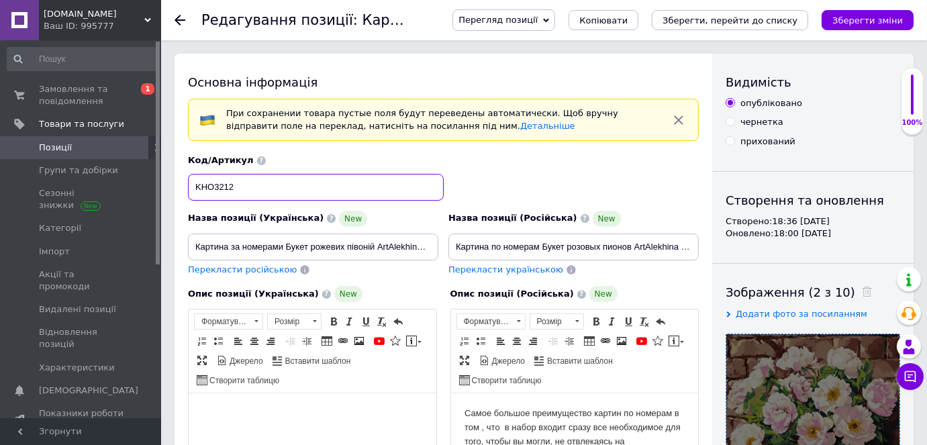
drag, startPoint x: 251, startPoint y: 185, endPoint x: 193, endPoint y: 182, distance: 57.8
paste input "311"
type input "KHO3311"
click at [413, 242] on input "Картина за номерами Букет рожевих півоній ArtAlekhina Ідейка 40 х 40 KHO3212" at bounding box center [313, 247] width 250 height 27
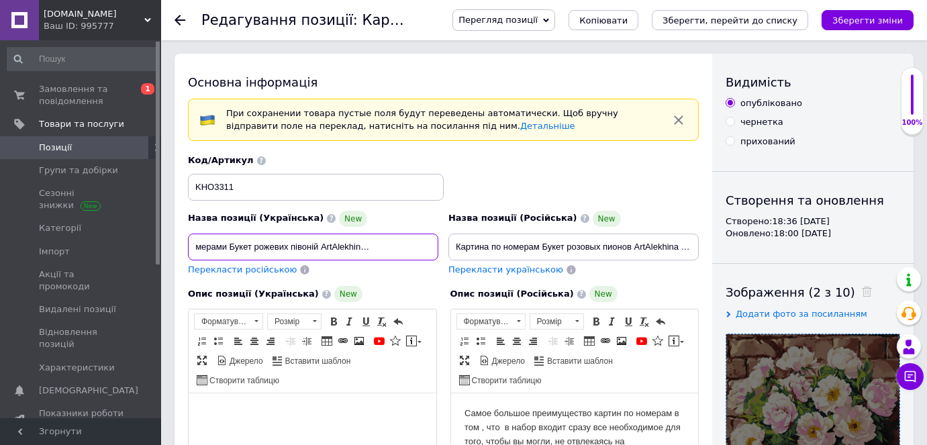
scroll to position [0, 94]
drag, startPoint x: 393, startPoint y: 243, endPoint x: 438, endPoint y: 248, distance: 45.9
click at [438, 248] on div "Назва позиції (Українська) New Картина за номерами Букет рожевих півоній ArtAle…" at bounding box center [313, 243] width 260 height 76
paste input "311"
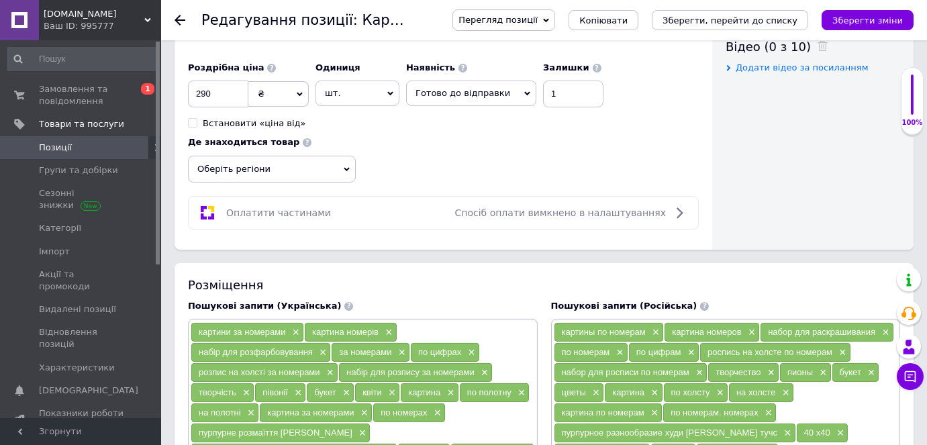
scroll to position [854, 0]
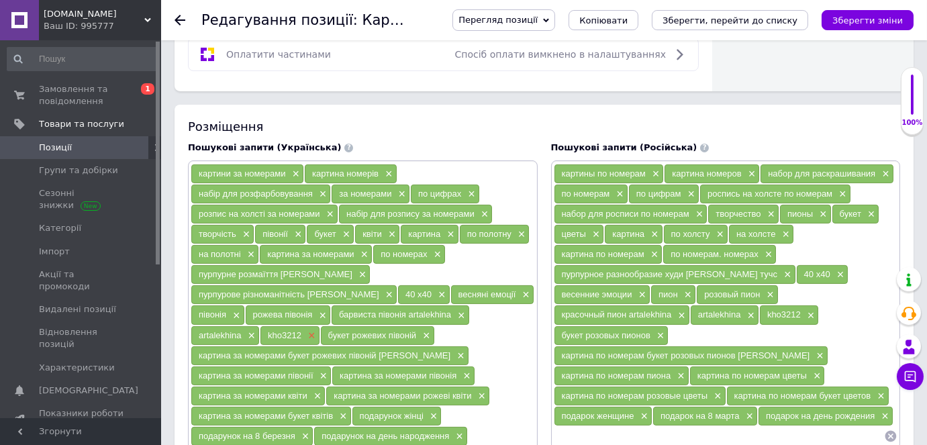
type input "Картина за номерами Букет рожевих півоній ArtAlekhina Ідейка 40 х 40 KHO3311"
click at [309, 330] on span "×" at bounding box center [310, 335] width 11 height 11
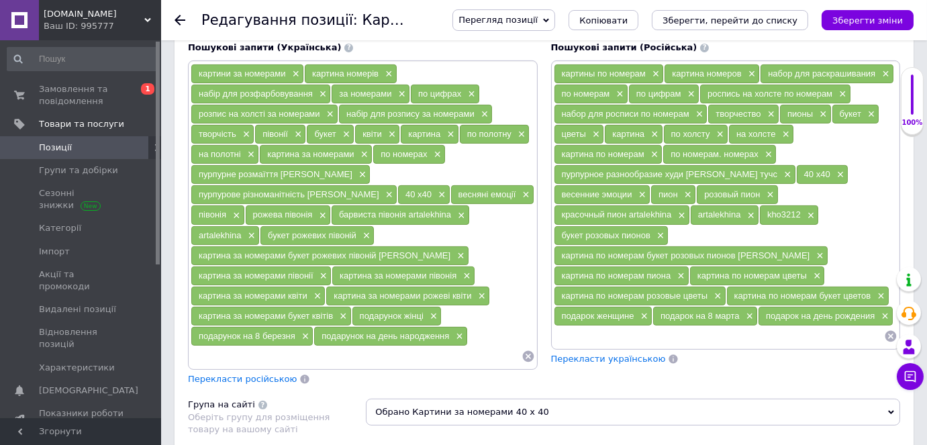
scroll to position [976, 0]
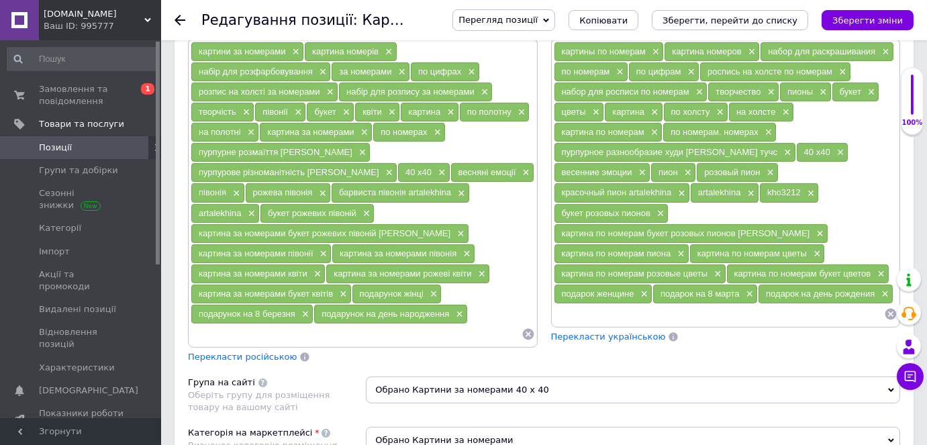
click at [269, 324] on input at bounding box center [356, 334] width 331 height 20
paste input "KHO3311"
type input "KHO3311"
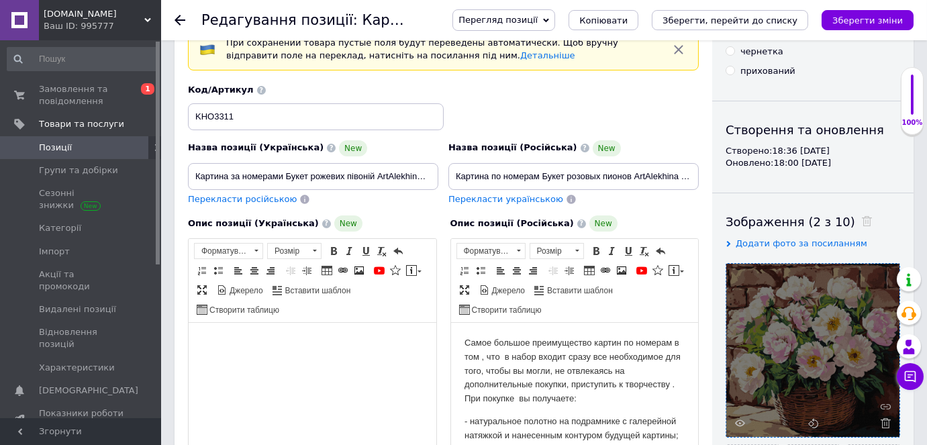
scroll to position [0, 0]
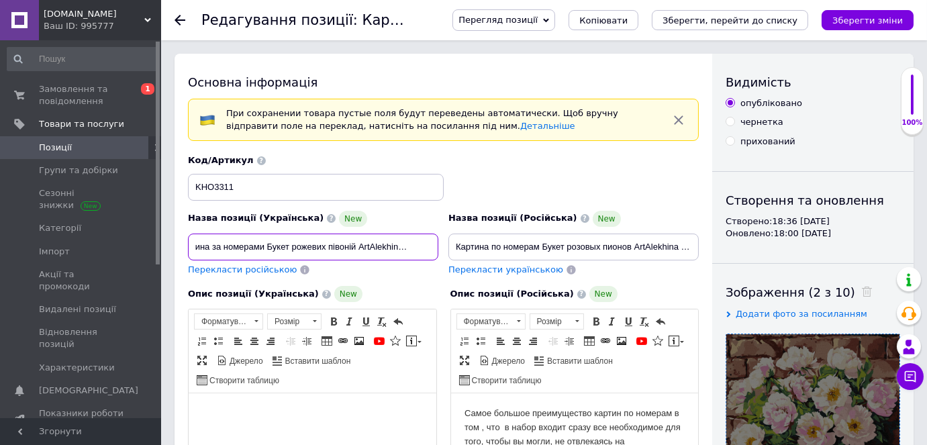
drag, startPoint x: 285, startPoint y: 247, endPoint x: 420, endPoint y: 246, distance: 134.9
click at [420, 246] on input "Картина за номерами Букет рожевих півоній ArtAlekhina Ідейка 40 х 40 KHO3311" at bounding box center [313, 247] width 250 height 27
click at [325, 244] on input "Картина за номерами Букет рожевих півоній ArtAlekhina Ідейка 40 х 40 KHO3311" at bounding box center [313, 247] width 250 height 27
drag, startPoint x: 260, startPoint y: 246, endPoint x: 395, endPoint y: 253, distance: 134.4
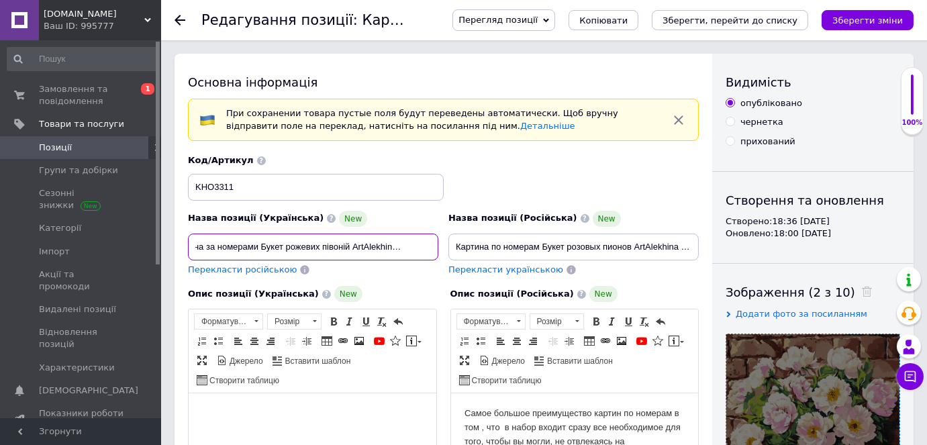
click at [395, 253] on input "Картина за номерами Букет рожевих півоній ArtAlekhina Ідейка 40 х 40 KHO3311" at bounding box center [313, 247] width 250 height 27
paste input "іжний аромат"
type input "Картина за номерами Ніжний аромат Ідейка 40 х 40 KHO3311"
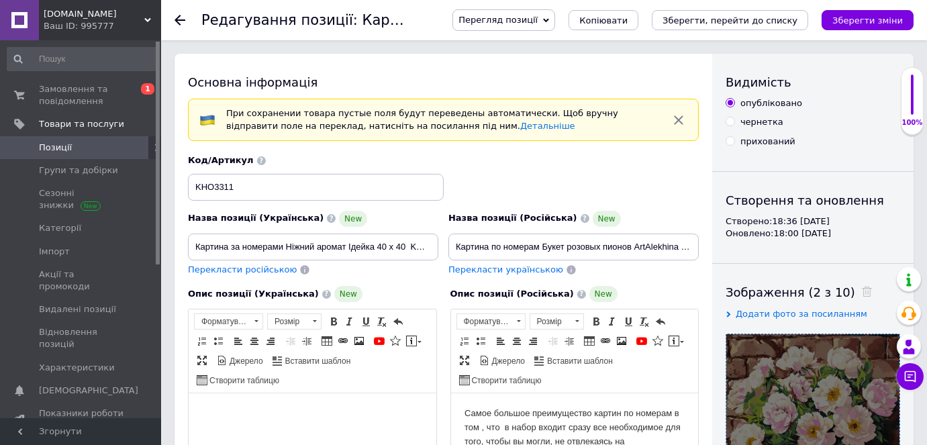
click at [243, 269] on span "Перекласти російською" at bounding box center [242, 269] width 109 height 10
type input "Картина по номерам Нежный аромат Идейка 40 х 40 KHO3311"
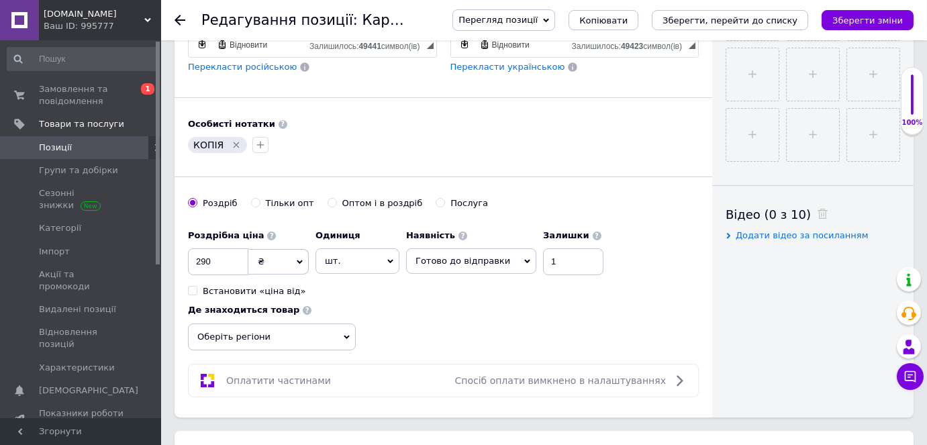
scroll to position [549, 0]
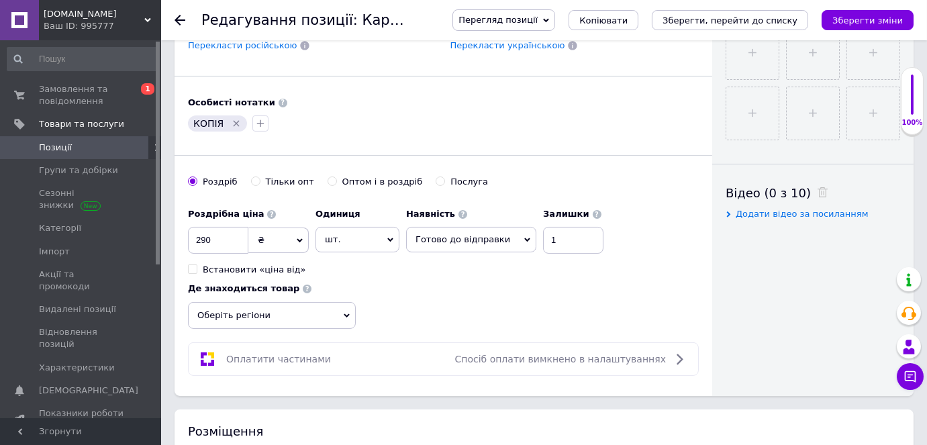
click at [245, 310] on span "Оберіть регіони" at bounding box center [272, 315] width 168 height 27
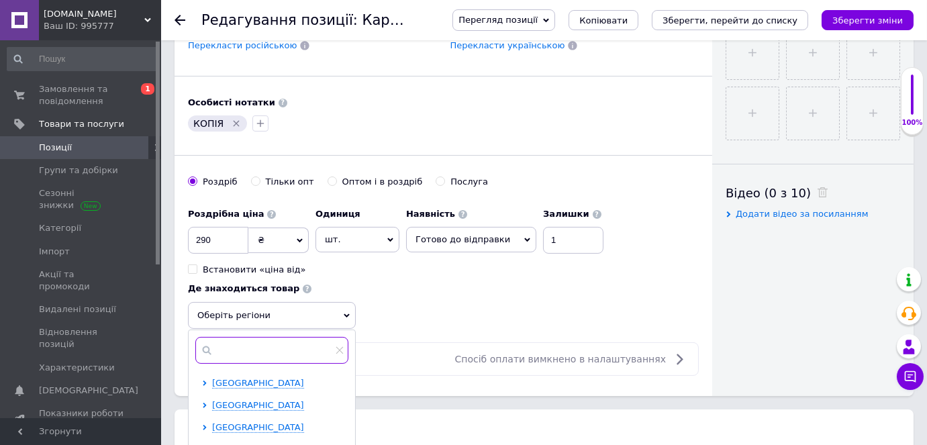
click at [242, 337] on input "text" at bounding box center [271, 350] width 153 height 27
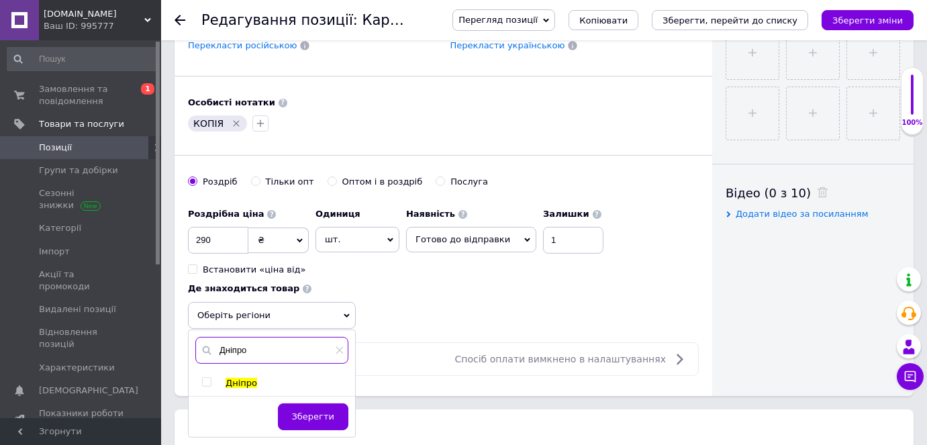
type input "Дніпро"
click at [209, 378] on input "checkbox" at bounding box center [206, 382] width 9 height 9
checkbox input "true"
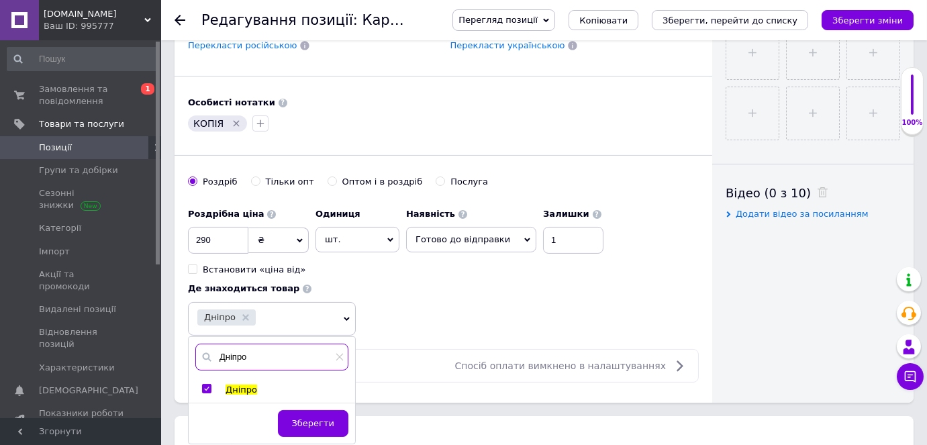
drag, startPoint x: 258, startPoint y: 348, endPoint x: 229, endPoint y: 321, distance: 39.4
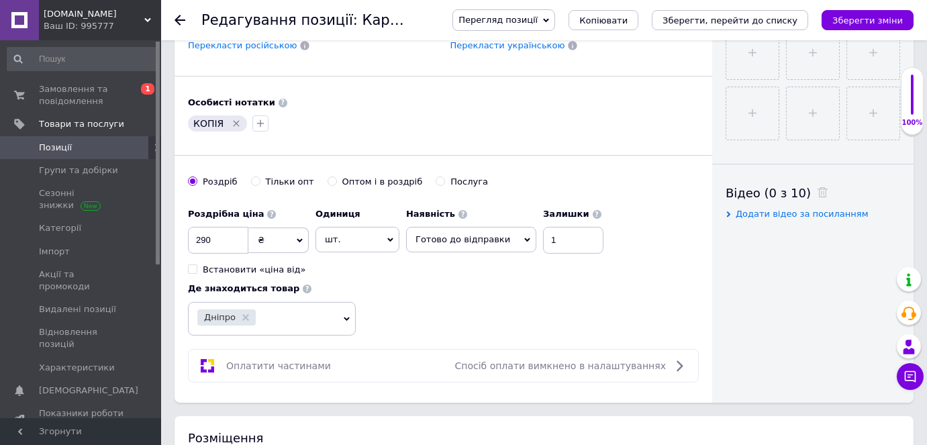
click at [261, 309] on div "Дніпро" at bounding box center [263, 318] width 132 height 19
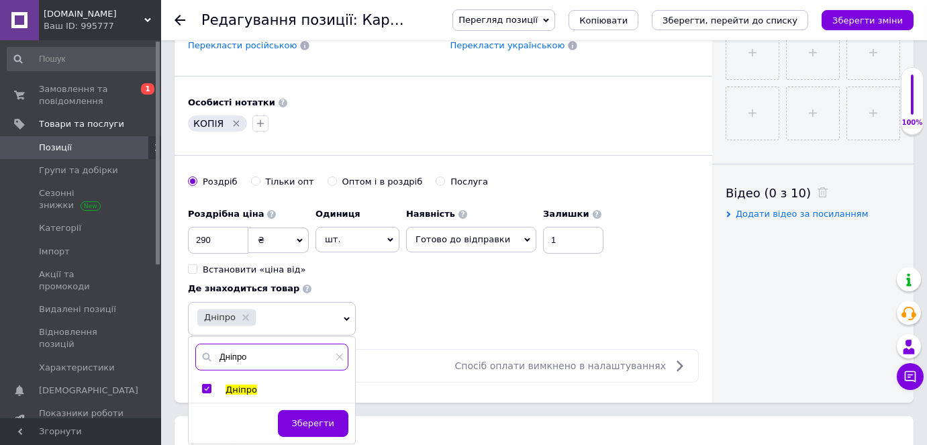
drag, startPoint x: 250, startPoint y: 352, endPoint x: 215, endPoint y: 343, distance: 36.6
click at [215, 344] on input "Дніпро" at bounding box center [271, 357] width 153 height 27
type input "[GEOGRAPHIC_DATA]"
click at [207, 384] on input "checkbox" at bounding box center [206, 388] width 9 height 9
checkbox input "true"
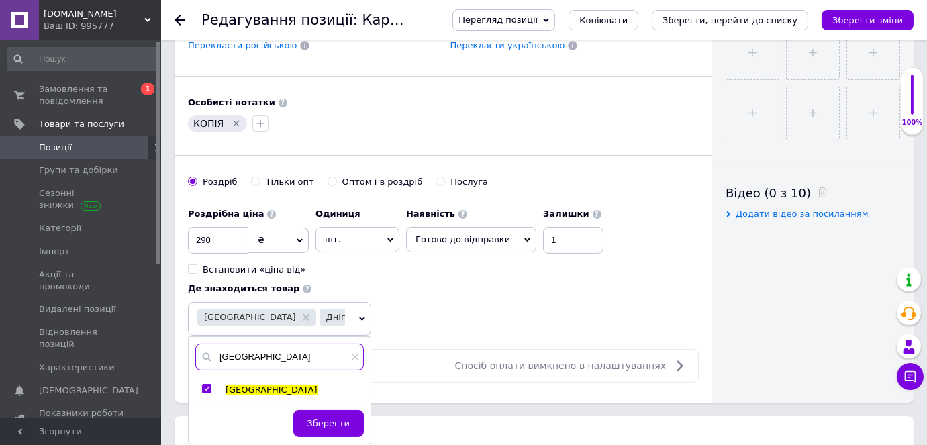
drag, startPoint x: 238, startPoint y: 354, endPoint x: 331, endPoint y: 290, distance: 112.4
click at [242, 349] on input "[GEOGRAPHIC_DATA]" at bounding box center [279, 357] width 168 height 27
type input "к"
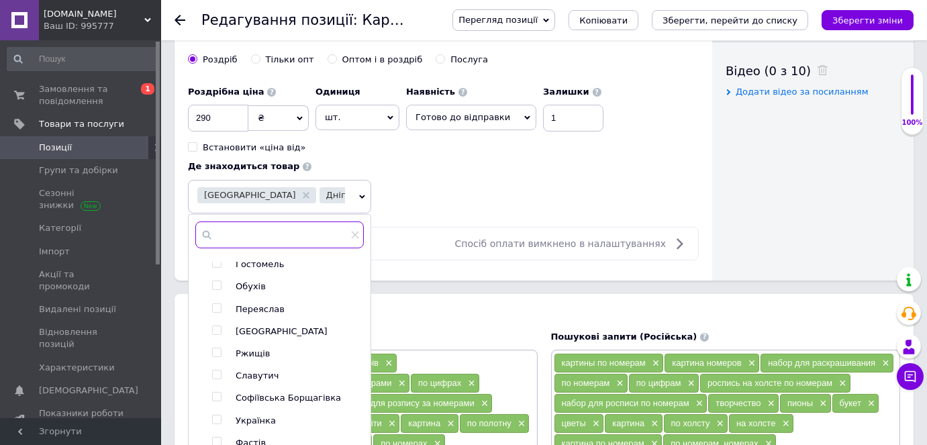
scroll to position [915, 0]
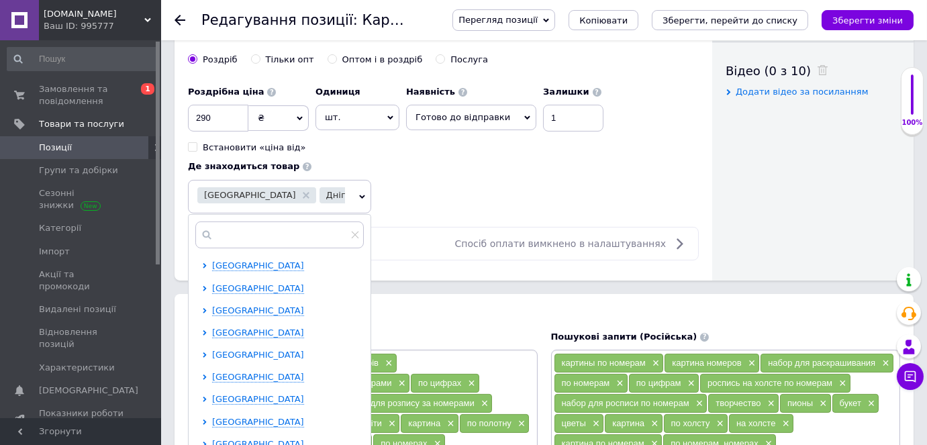
click at [203, 358] on icon at bounding box center [204, 354] width 5 height 5
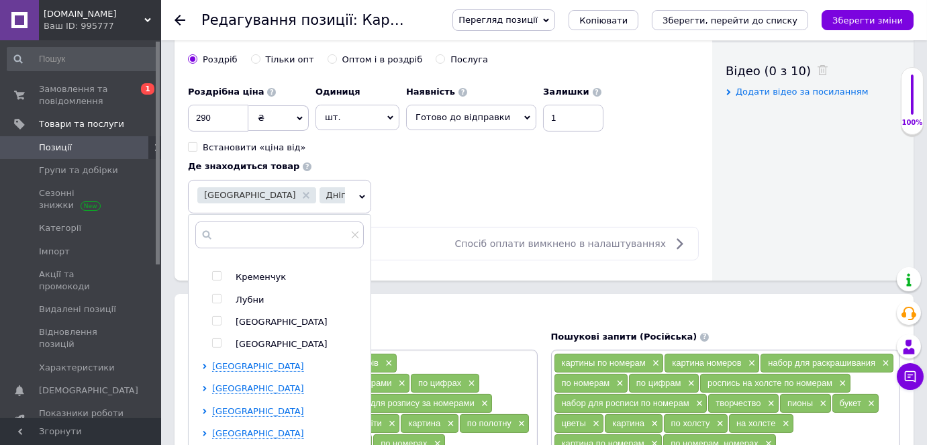
click at [216, 258] on input "checkbox" at bounding box center [216, 254] width 9 height 9
checkbox input "true"
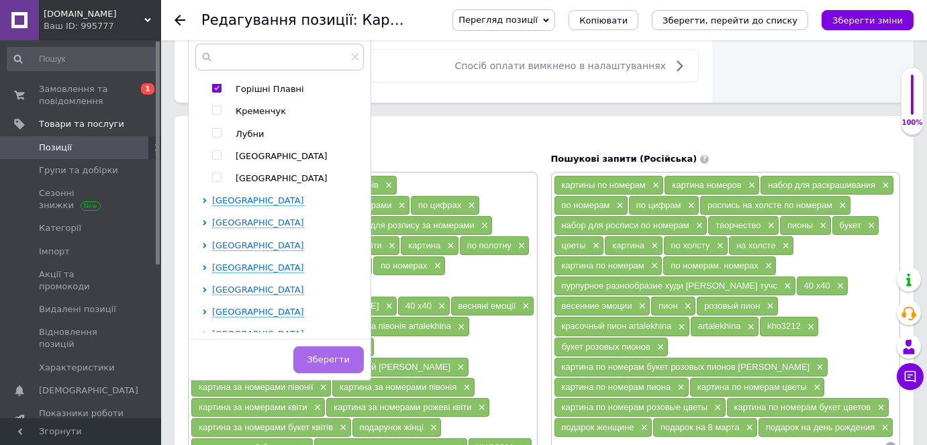
scroll to position [854, 0]
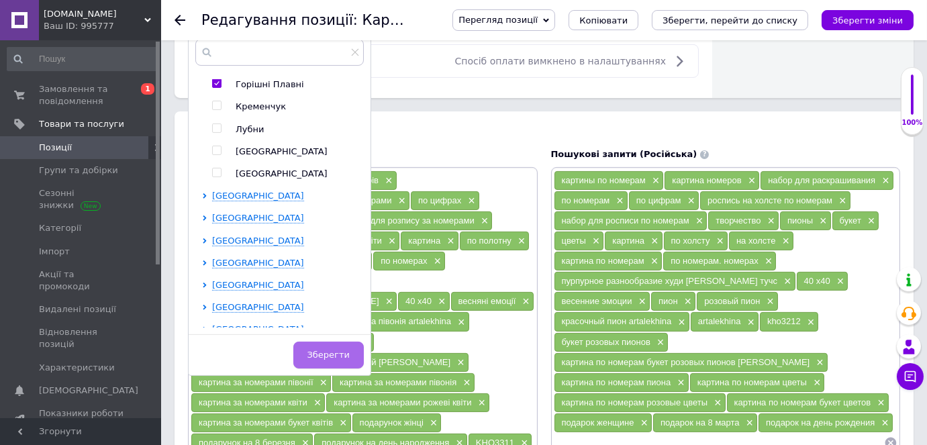
click at [336, 350] on span "Зберегти" at bounding box center [328, 355] width 42 height 10
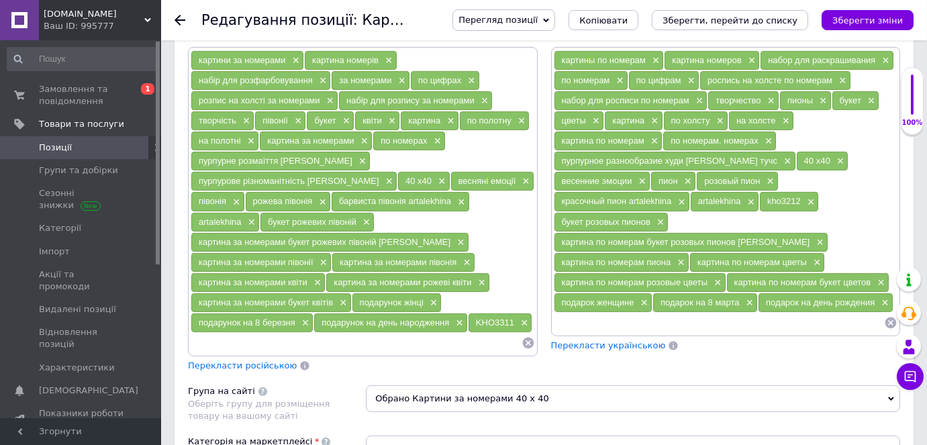
scroll to position [976, 0]
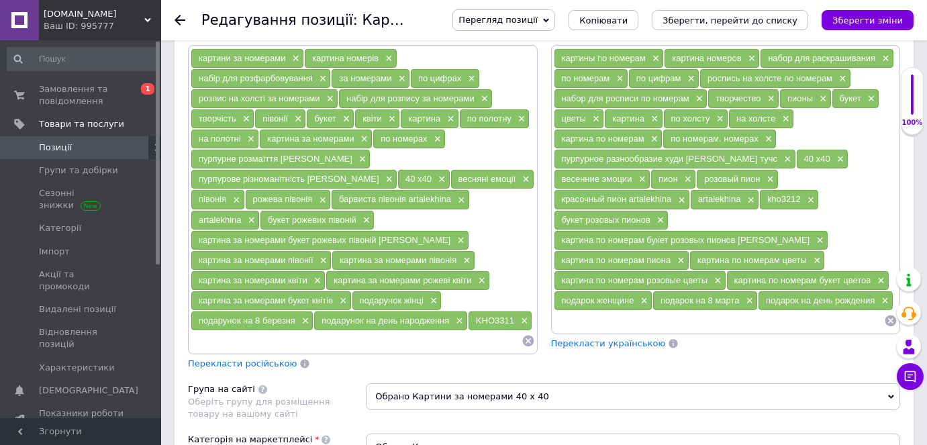
click at [260, 331] on input at bounding box center [356, 341] width 331 height 20
paste input "Картина за номерами - Ніжний аромат ©art_selena_ua"
type input "Картина за номерами - Ніжний аромат ©art_selena_ua"
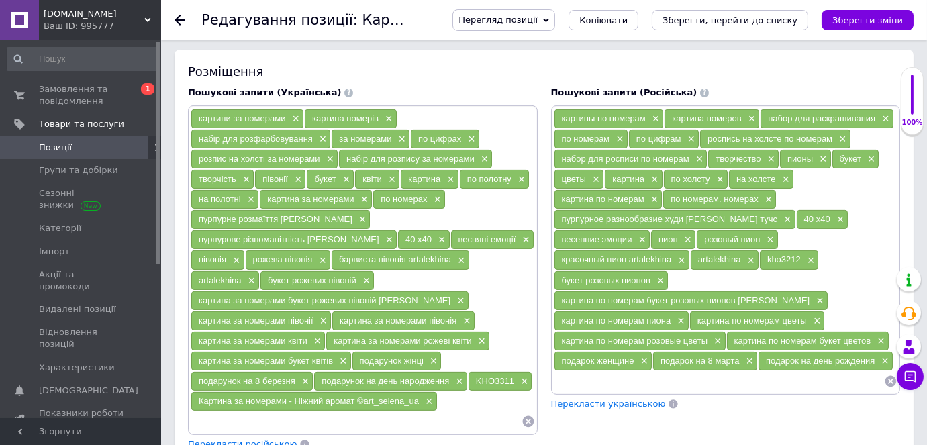
scroll to position [915, 0]
click at [356, 215] on span "×" at bounding box center [361, 220] width 11 height 11
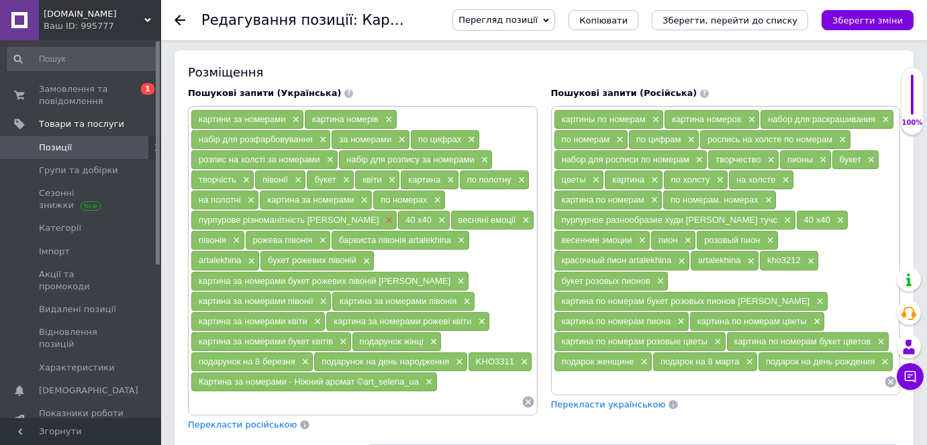
click at [382, 215] on span "×" at bounding box center [387, 220] width 11 height 11
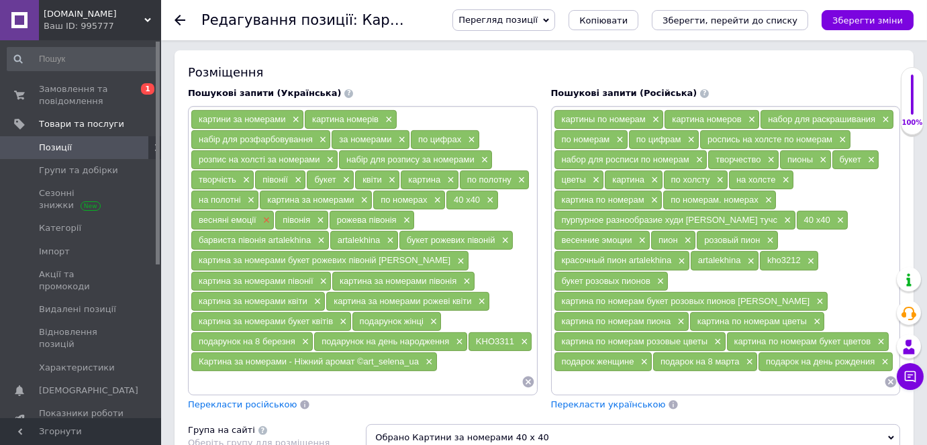
click at [263, 215] on span "×" at bounding box center [265, 220] width 11 height 11
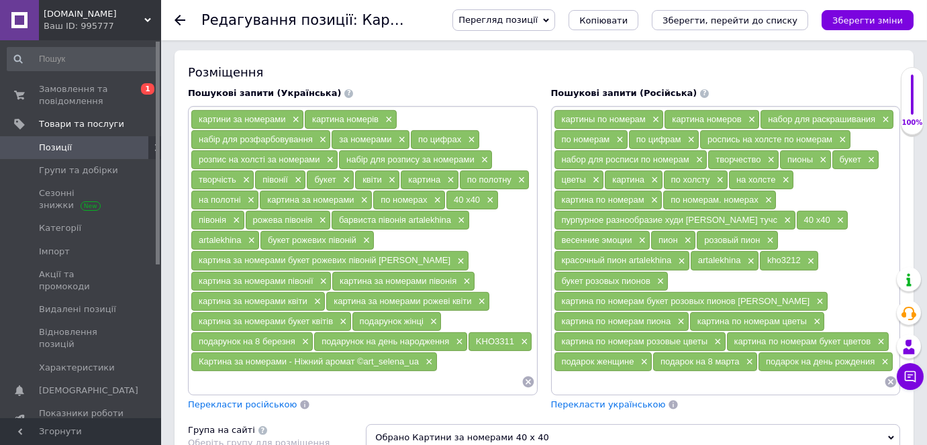
scroll to position [976, 0]
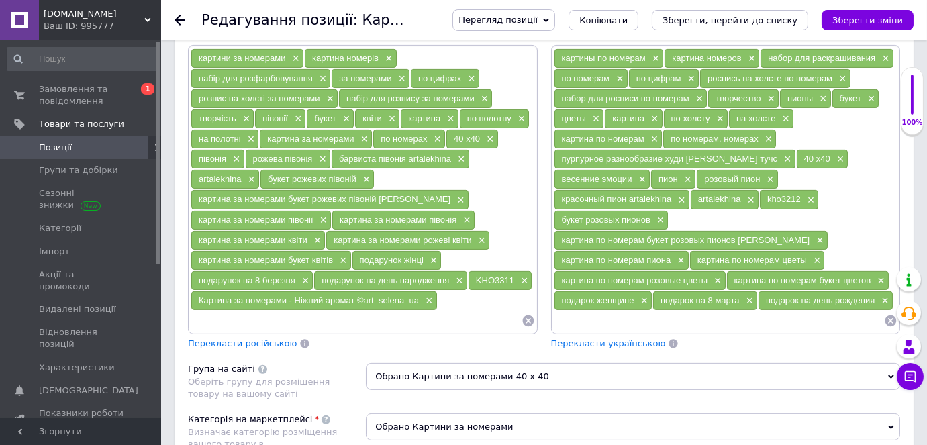
click at [218, 311] on input at bounding box center [356, 321] width 331 height 20
paste input "Картина за номерами"
type input "Картина за номерами букет півонійю"
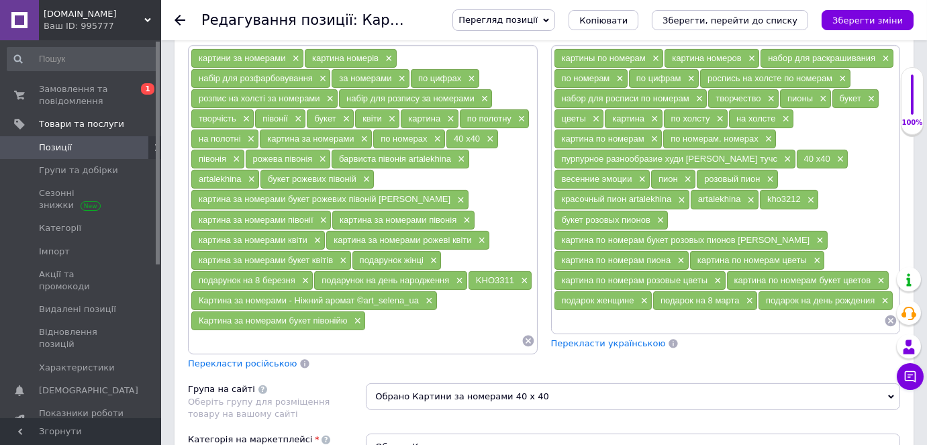
paste input "Картина за номерами"
type input "Картина за номерами кошик з півоніями"
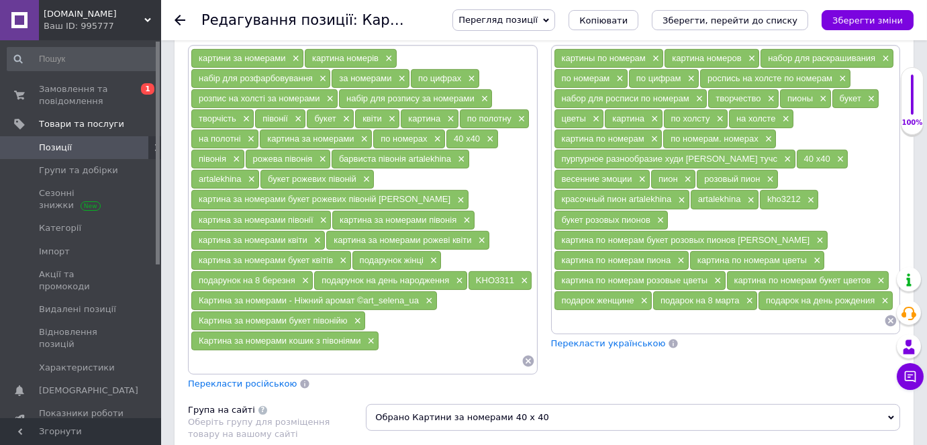
click at [219, 378] on span "Перекласти російською" at bounding box center [242, 383] width 109 height 10
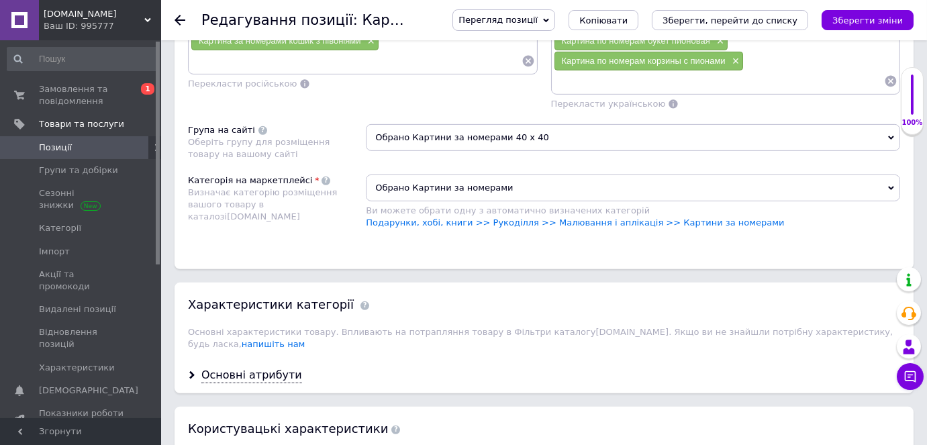
scroll to position [1342, 0]
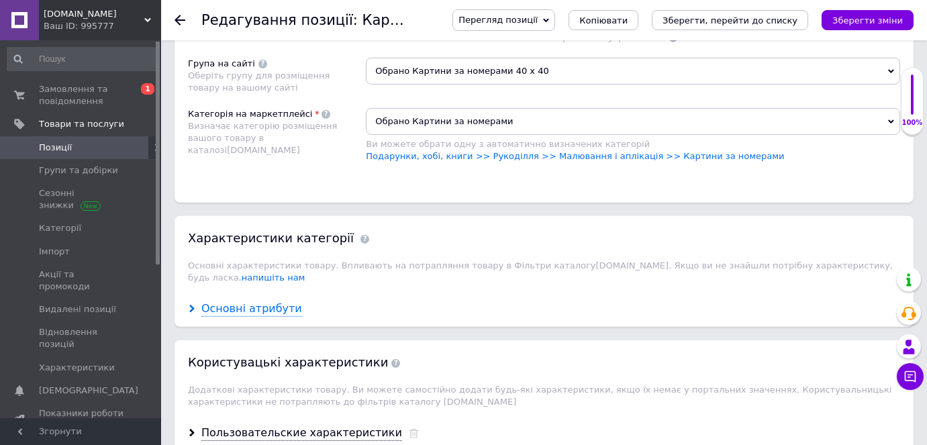
click at [191, 305] on icon at bounding box center [192, 309] width 8 height 8
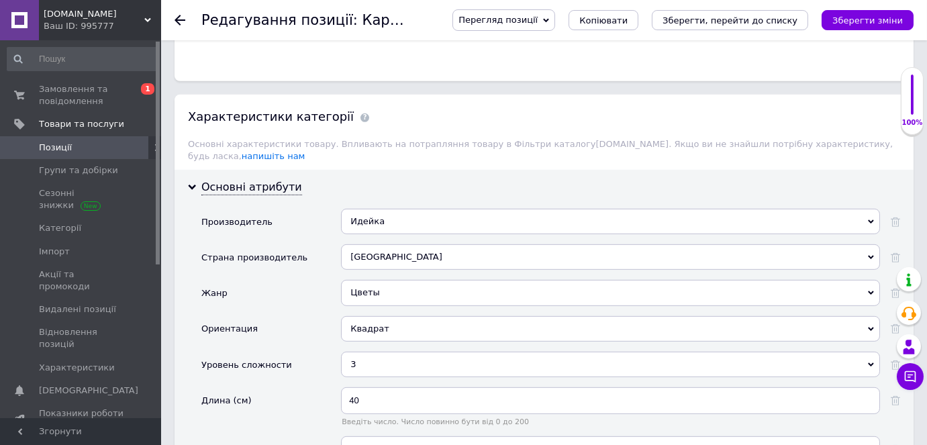
scroll to position [1586, 0]
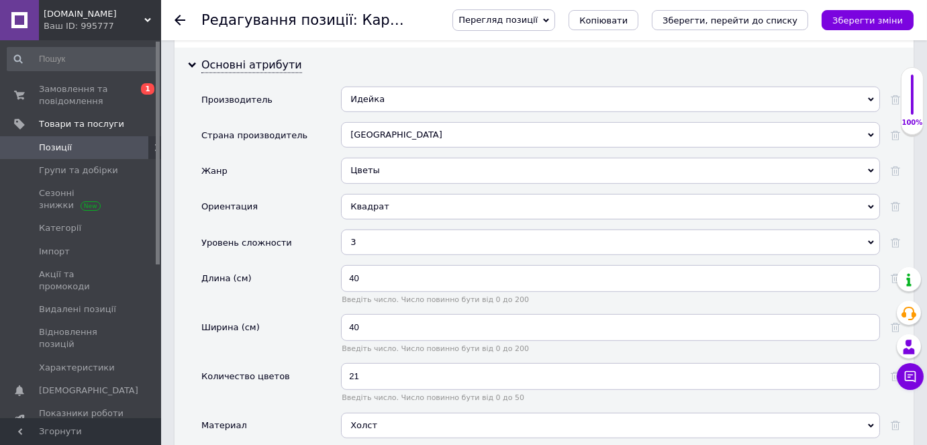
click at [379, 229] on div "3" at bounding box center [610, 241] width 539 height 25
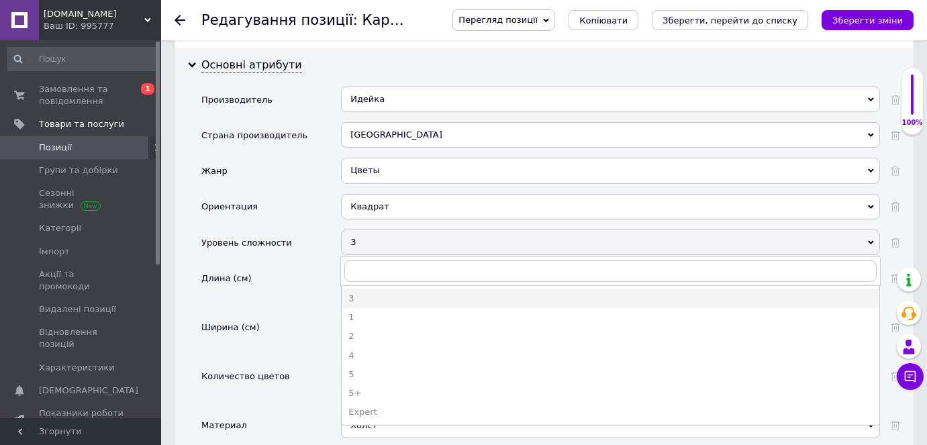
click at [362, 350] on div "4" at bounding box center [610, 356] width 524 height 12
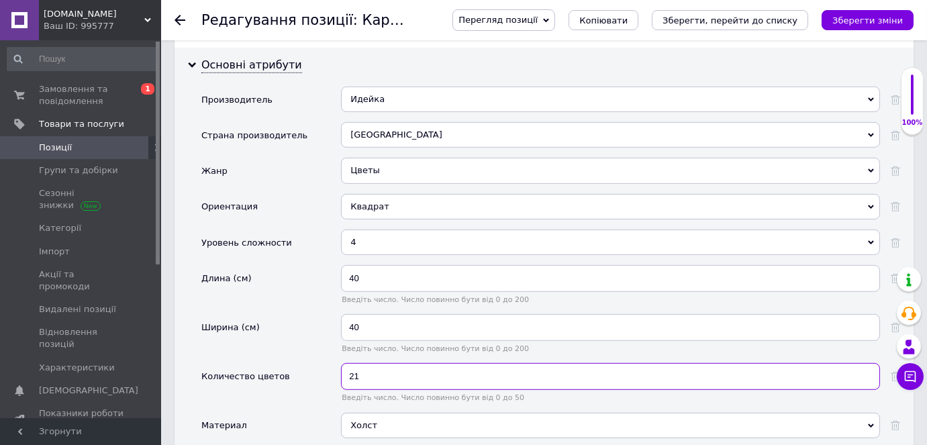
click at [374, 363] on input "21" at bounding box center [610, 376] width 539 height 27
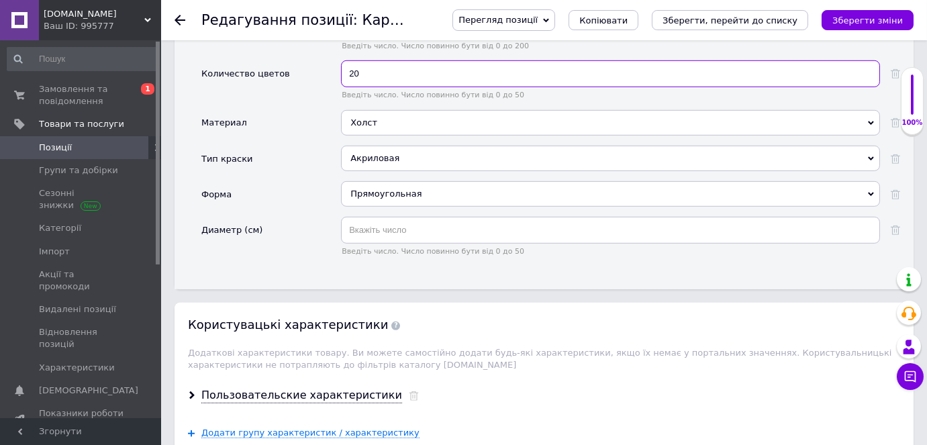
scroll to position [1891, 0]
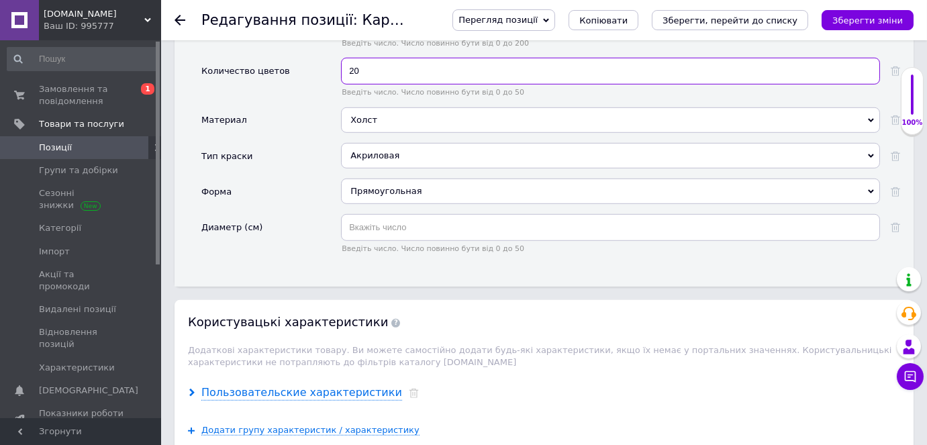
type input "20"
click at [191, 389] on icon at bounding box center [192, 393] width 8 height 8
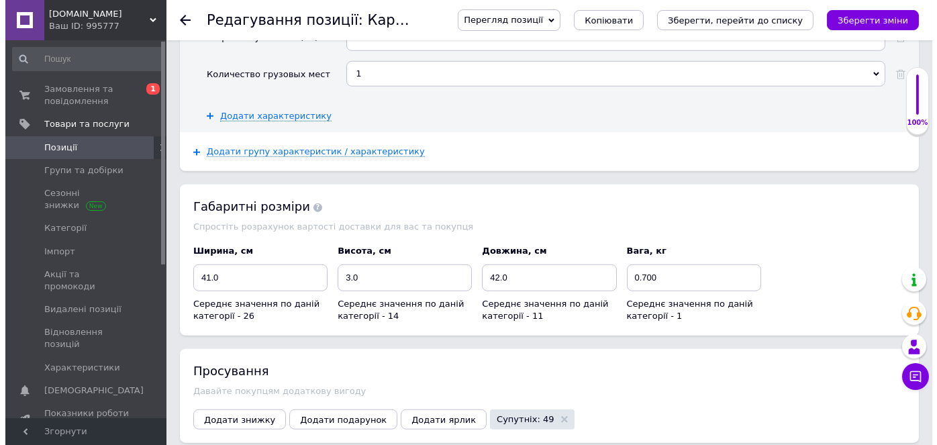
scroll to position [2562, 0]
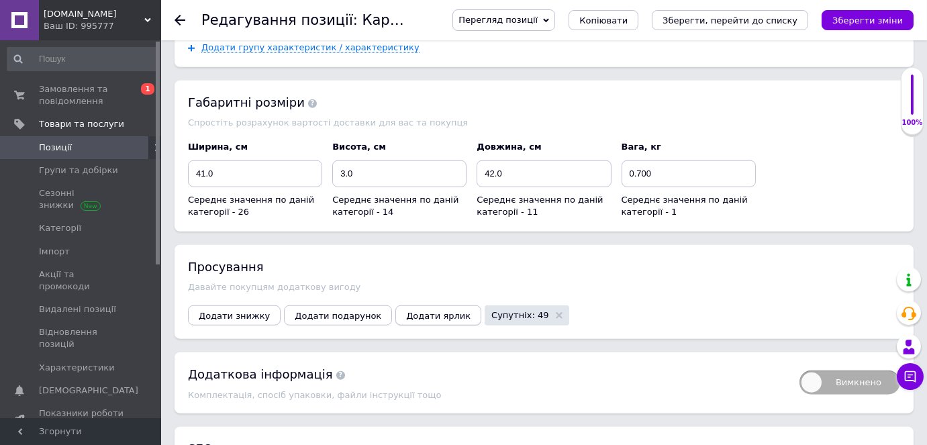
click at [412, 311] on span "Додати ярлик" at bounding box center [438, 316] width 64 height 10
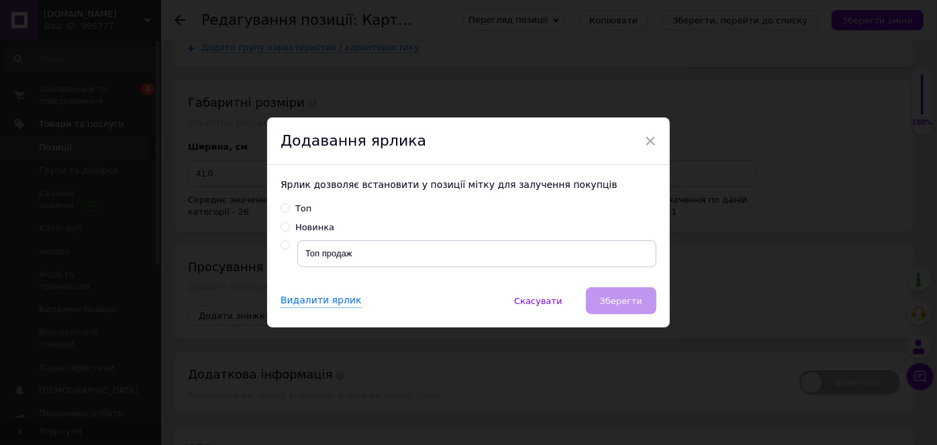
click at [281, 227] on input "Новинка" at bounding box center [284, 226] width 9 height 9
radio input "true"
click at [631, 299] on span "Зберегти" at bounding box center [621, 301] width 42 height 10
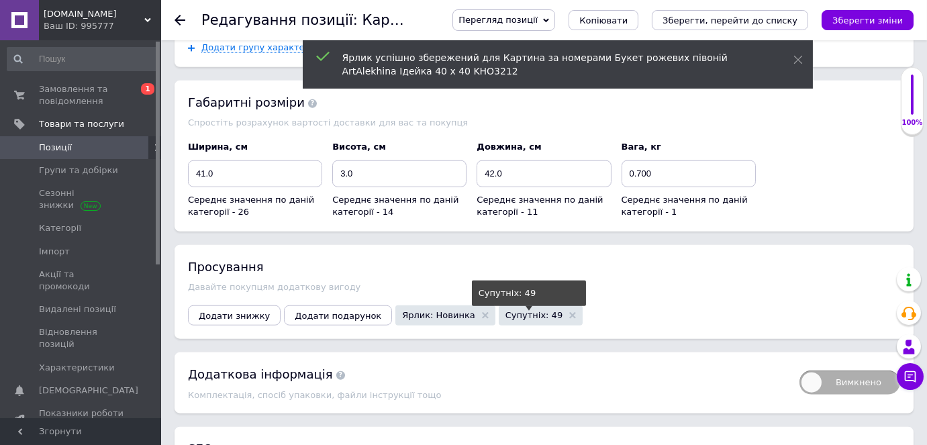
click at [507, 311] on span "Супутніх: 49" at bounding box center [533, 315] width 57 height 9
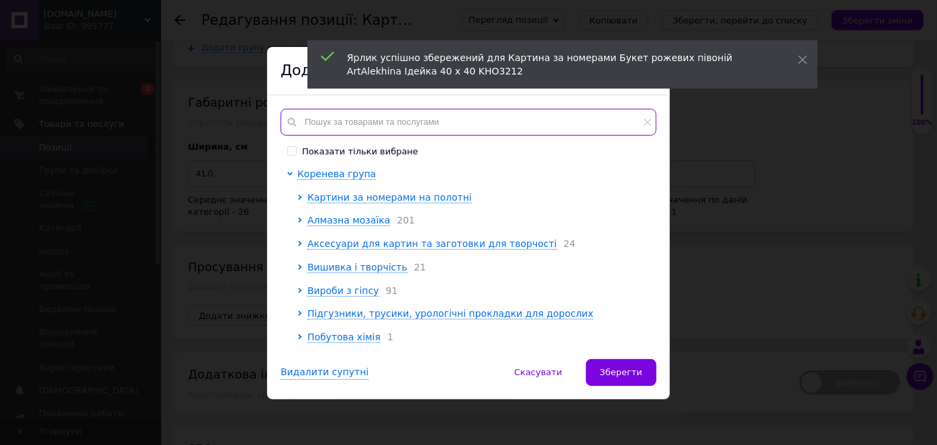
click at [390, 122] on input "text" at bounding box center [468, 122] width 376 height 27
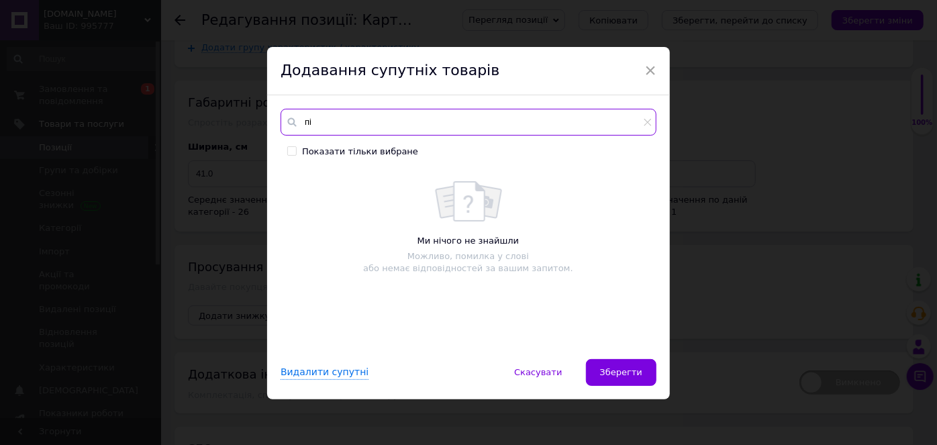
type input "п"
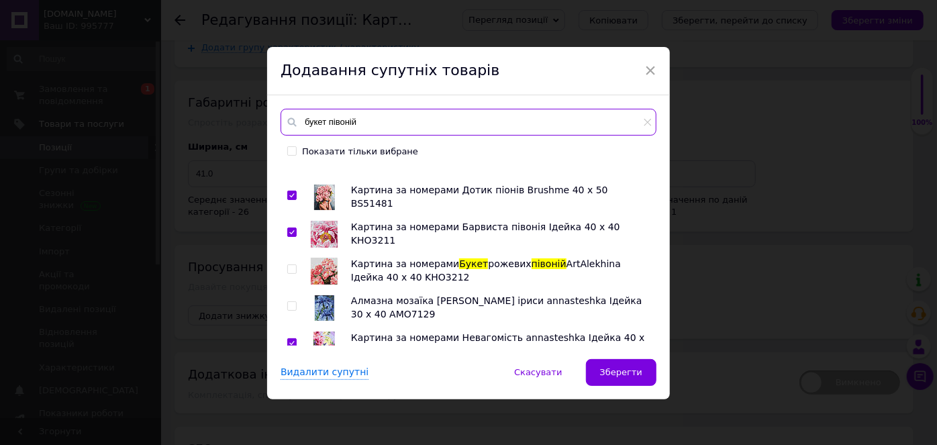
scroll to position [244, 0]
type input "букет півоній"
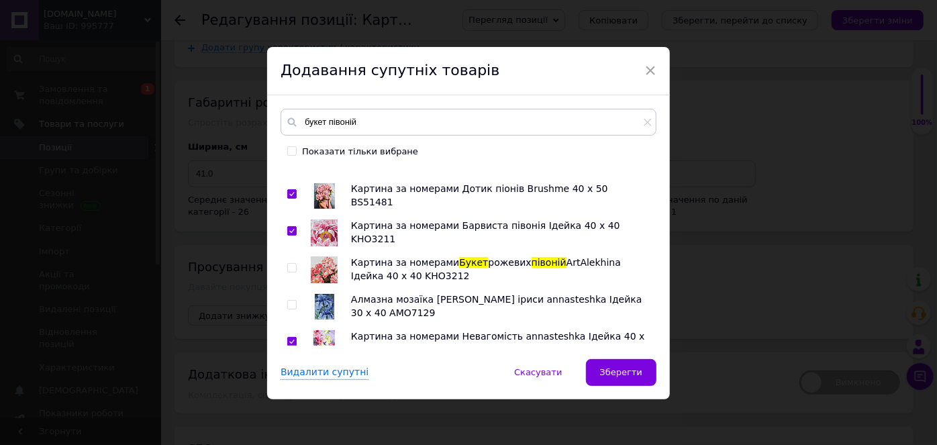
click at [288, 265] on input "checkbox" at bounding box center [291, 268] width 9 height 9
checkbox input "true"
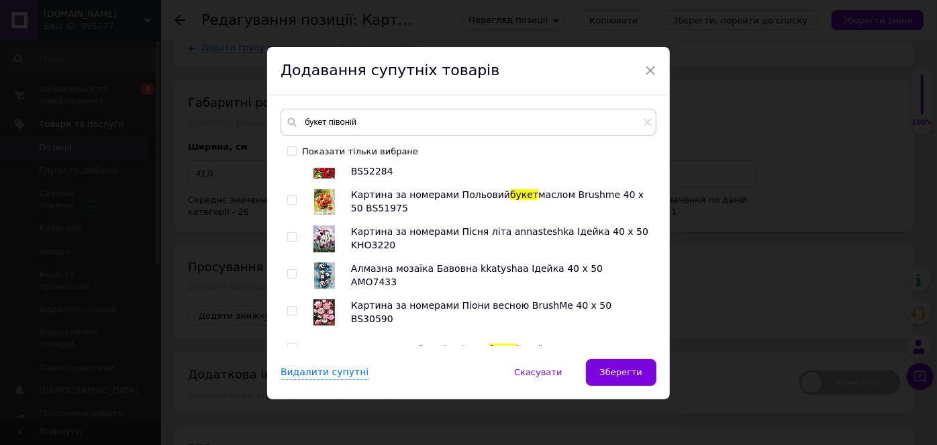
scroll to position [549, 0]
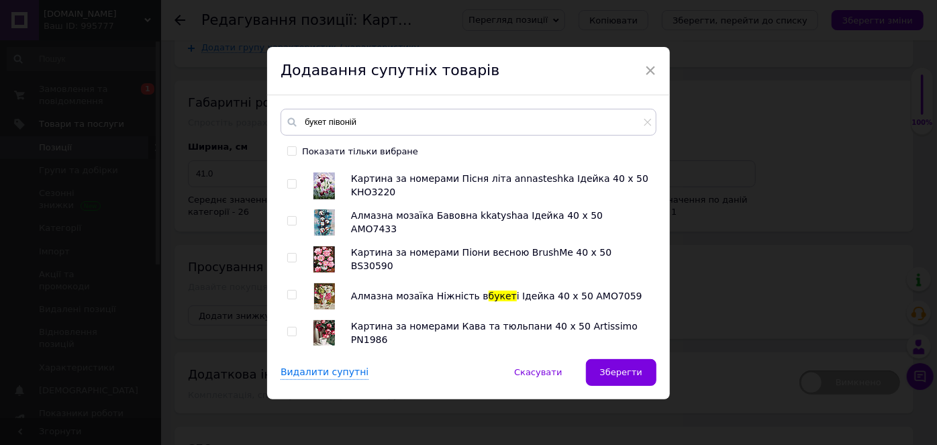
click at [291, 254] on input "checkbox" at bounding box center [291, 258] width 9 height 9
checkbox input "true"
click at [290, 294] on input "checkbox" at bounding box center [291, 295] width 9 height 9
checkbox input "true"
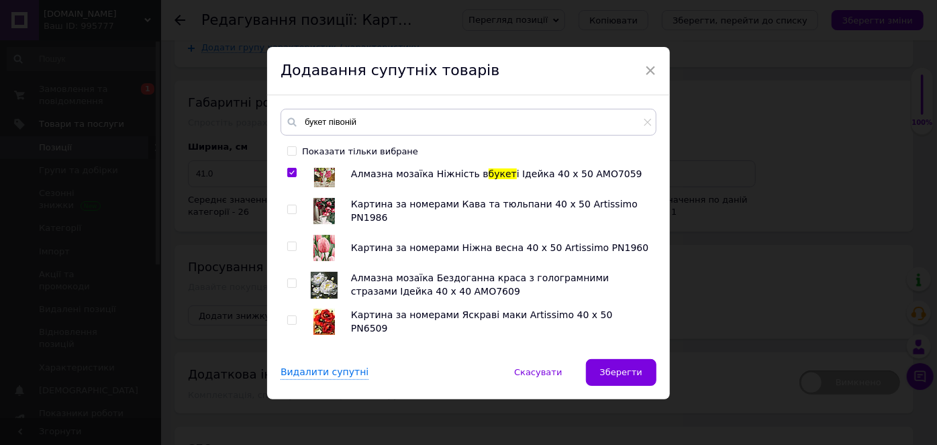
scroll to position [731, 0]
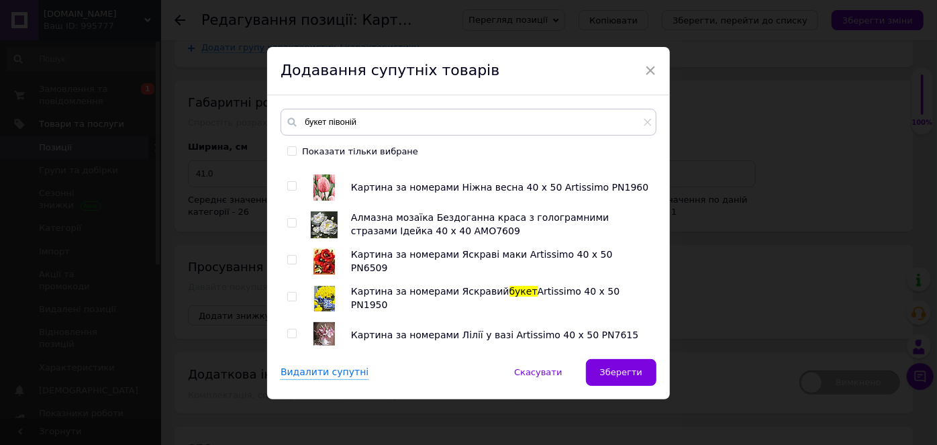
click at [287, 219] on input "checkbox" at bounding box center [291, 223] width 9 height 9
checkbox input "true"
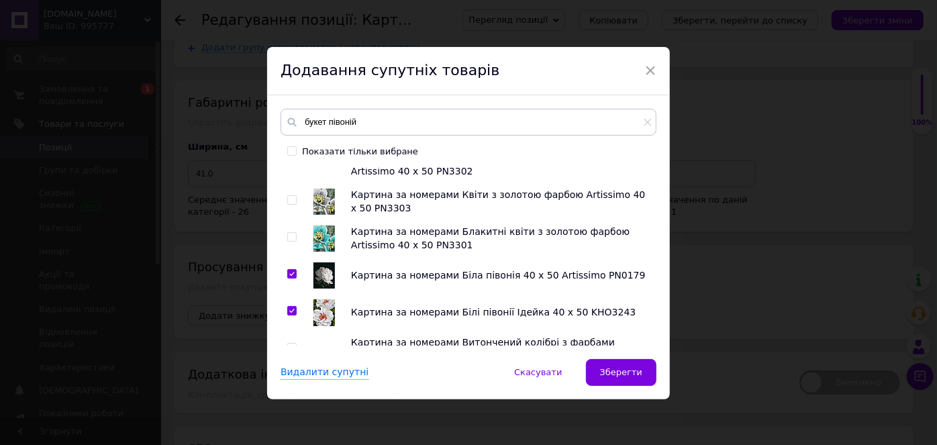
scroll to position [1098, 0]
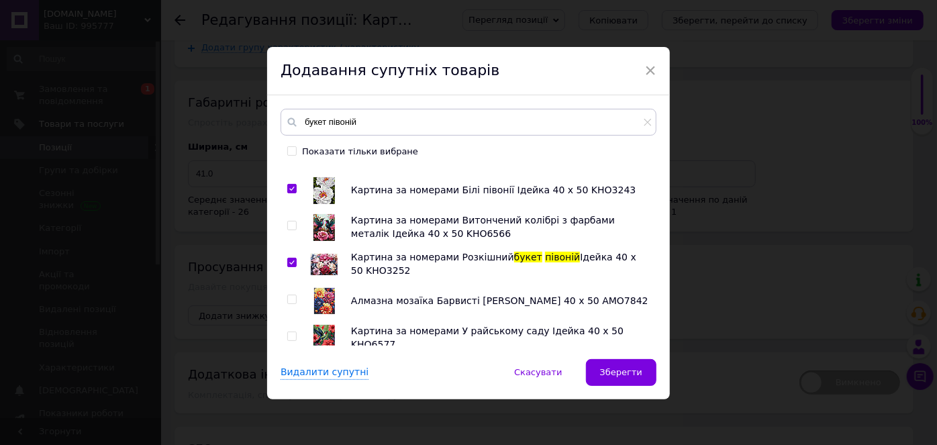
click at [291, 221] on input "checkbox" at bounding box center [291, 225] width 9 height 9
checkbox input "true"
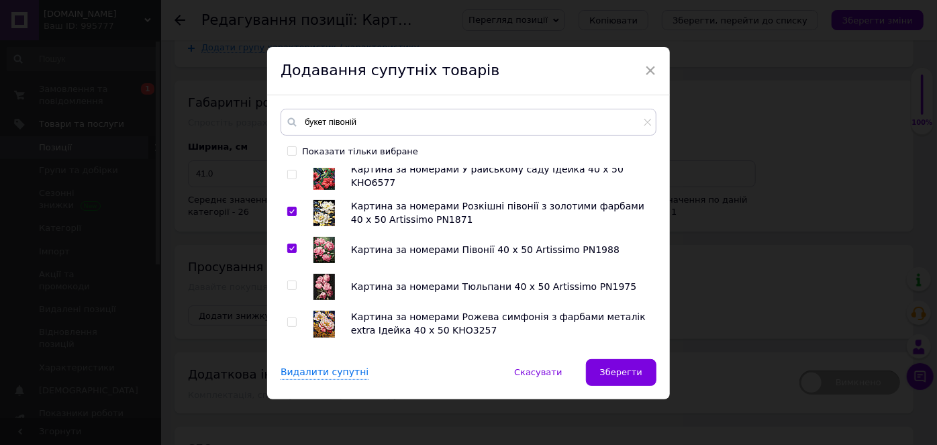
scroll to position [1281, 0]
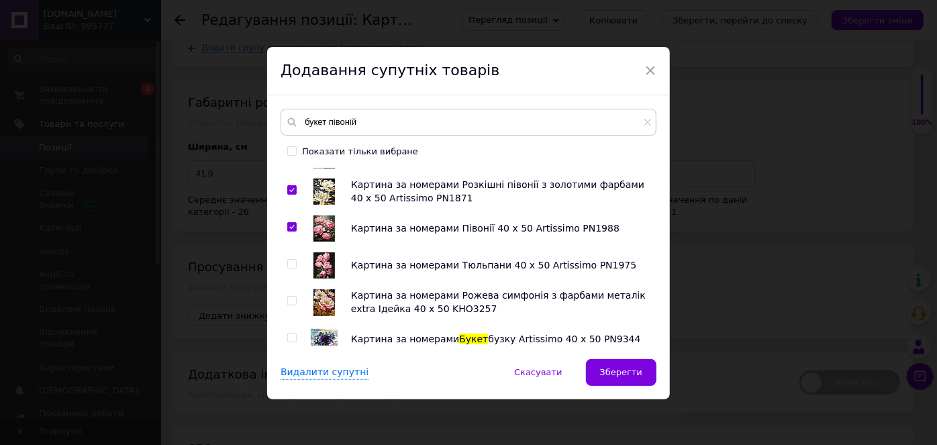
click at [289, 297] on input "checkbox" at bounding box center [291, 301] width 9 height 9
checkbox input "true"
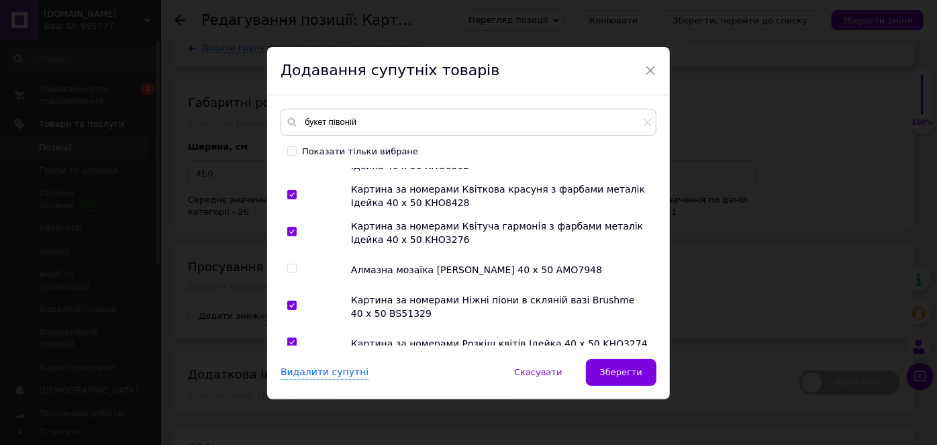
scroll to position [1891, 0]
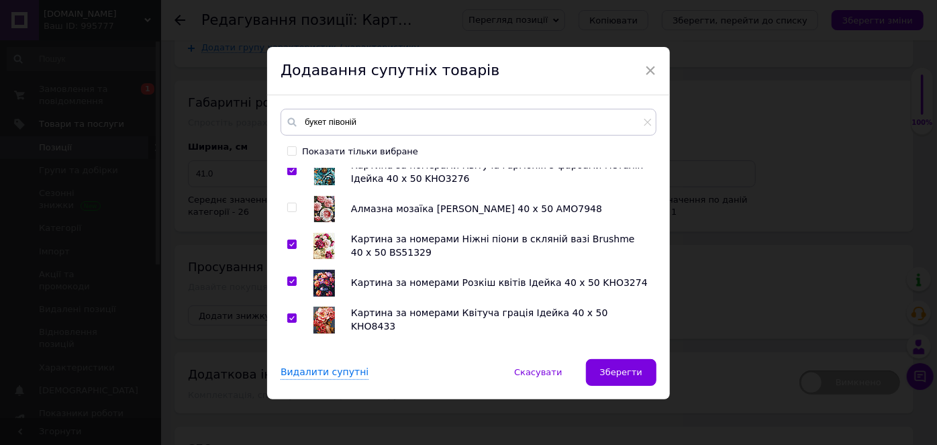
click at [288, 204] on input "checkbox" at bounding box center [291, 207] width 9 height 9
checkbox input "true"
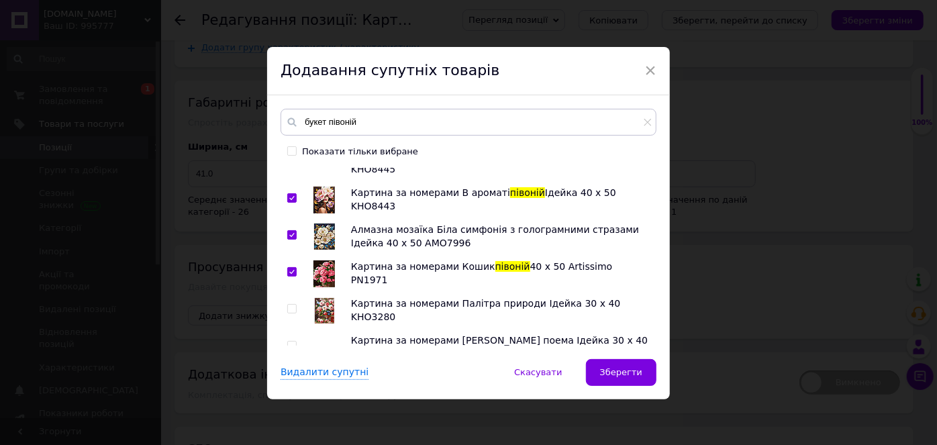
scroll to position [2257, 0]
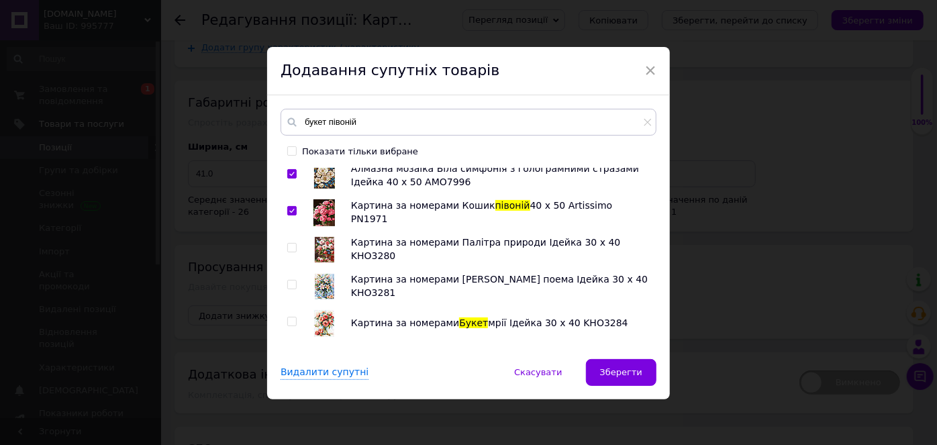
click at [289, 245] on input "checkbox" at bounding box center [291, 248] width 9 height 9
checkbox input "true"
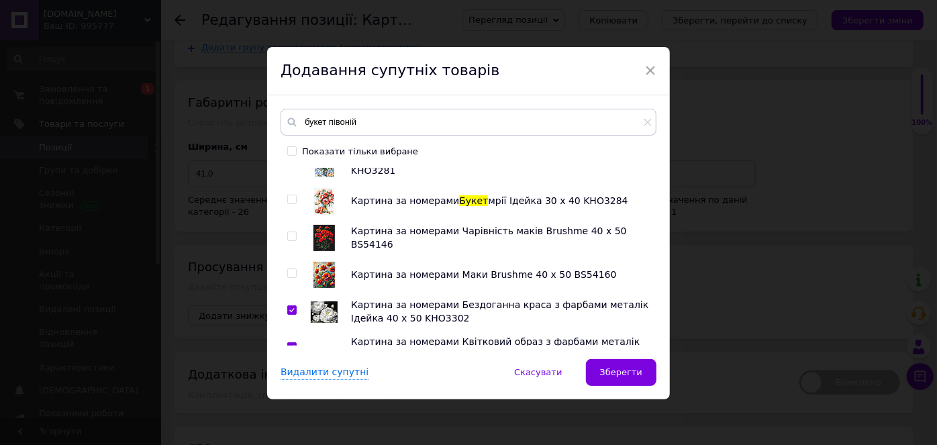
click at [291, 197] on input "checkbox" at bounding box center [291, 199] width 9 height 9
checkbox input "true"
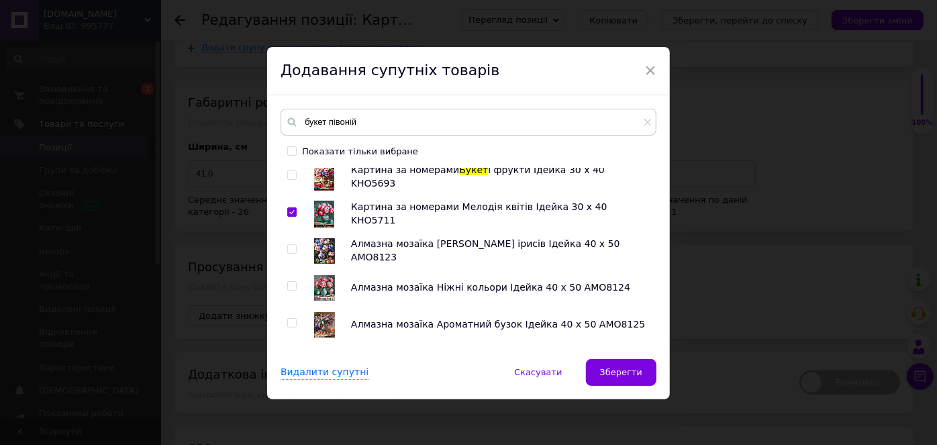
scroll to position [2867, 0]
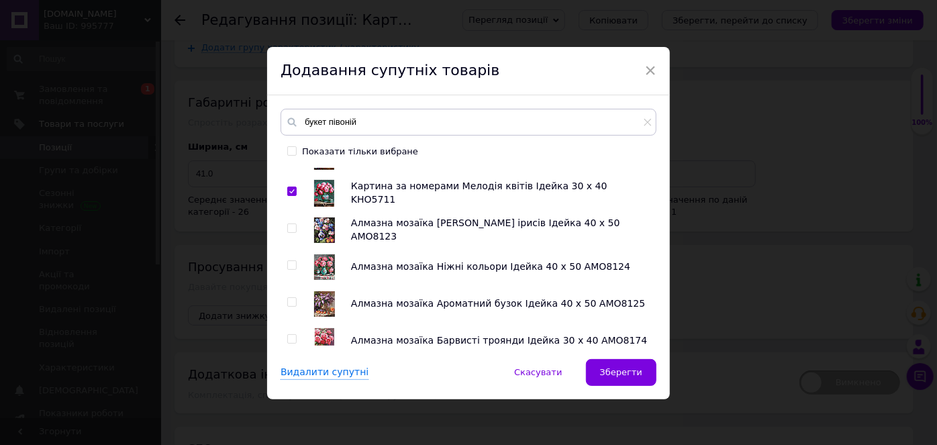
click at [290, 262] on input "checkbox" at bounding box center [291, 265] width 9 height 9
checkbox input "true"
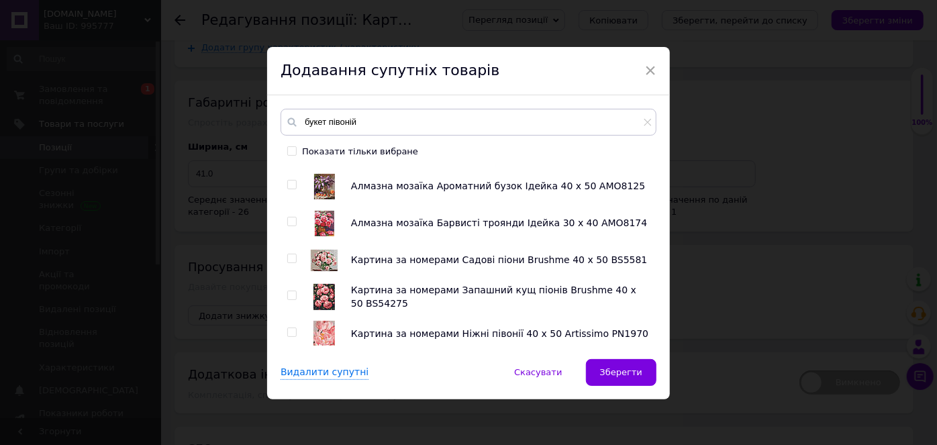
scroll to position [3050, 0]
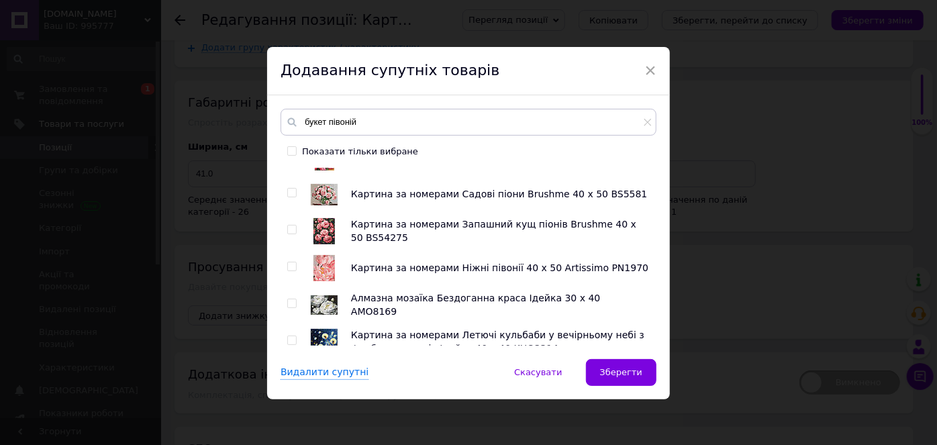
click at [287, 192] on input "checkbox" at bounding box center [291, 193] width 9 height 9
checkbox input "true"
click at [289, 226] on input "checkbox" at bounding box center [291, 229] width 9 height 9
checkbox input "true"
click at [287, 262] on input "checkbox" at bounding box center [291, 266] width 9 height 9
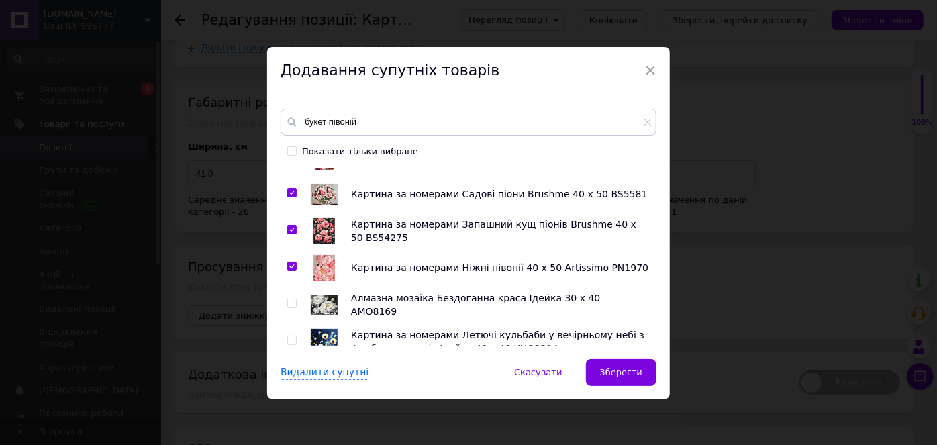
checkbox input "true"
click at [291, 304] on input "checkbox" at bounding box center [291, 303] width 9 height 9
checkbox input "true"
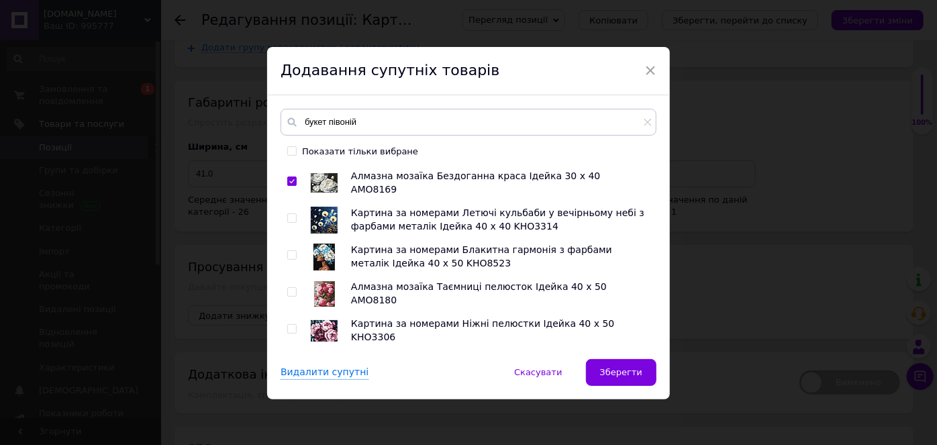
scroll to position [3233, 0]
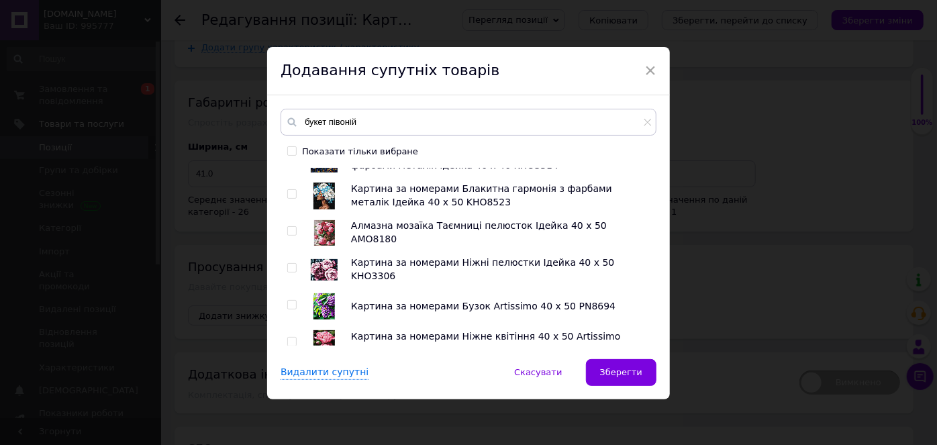
click at [290, 264] on input "checkbox" at bounding box center [291, 268] width 9 height 9
checkbox input "true"
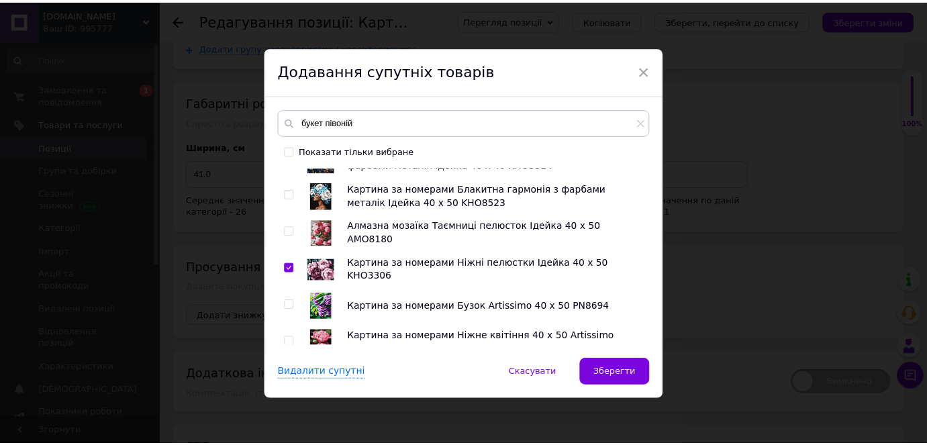
scroll to position [3281, 0]
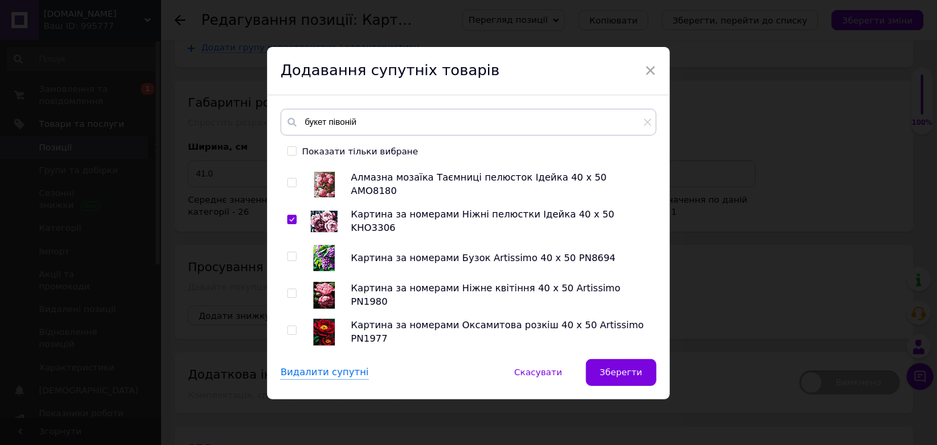
click at [289, 291] on input "checkbox" at bounding box center [291, 293] width 9 height 9
checkbox input "true"
click at [634, 368] on span "Зберегти" at bounding box center [621, 372] width 42 height 10
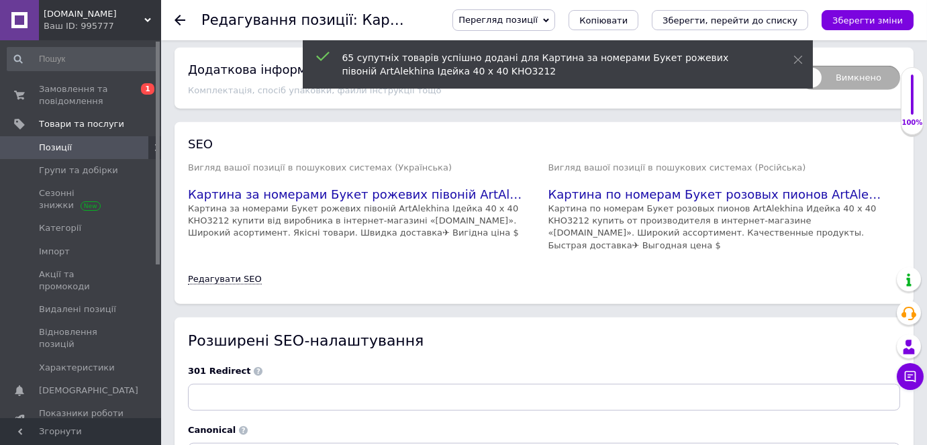
scroll to position [2991, 0]
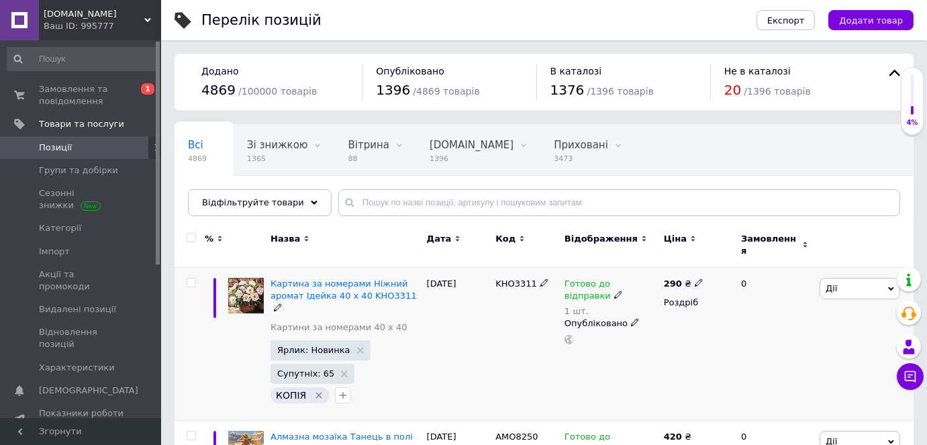
click at [847, 278] on span "Дії" at bounding box center [859, 288] width 81 height 21
click at [776, 363] on li "Знижка" at bounding box center [810, 371] width 178 height 19
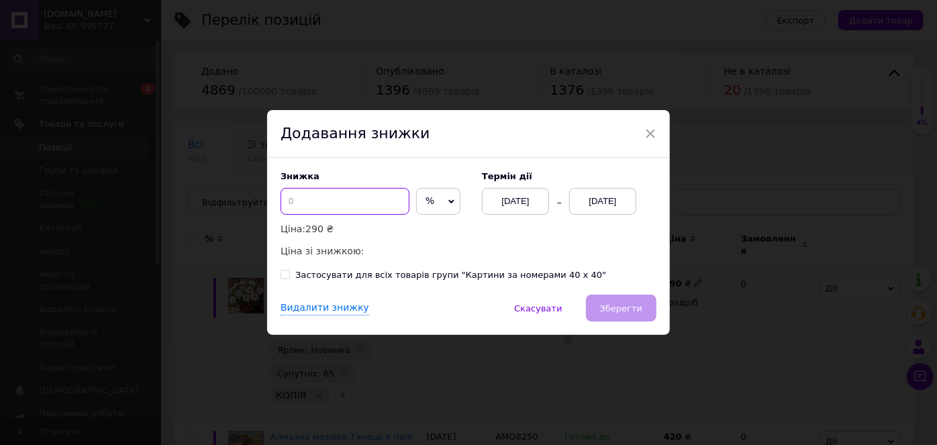
click at [352, 200] on input at bounding box center [344, 201] width 129 height 27
type input "35"
click at [435, 208] on span "%" at bounding box center [438, 201] width 44 height 27
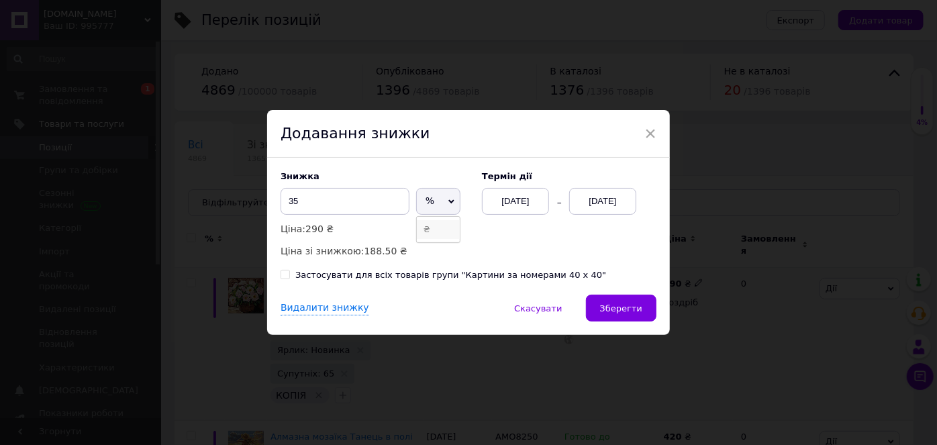
click at [421, 233] on li "₴" at bounding box center [438, 229] width 43 height 19
click at [593, 199] on div "[DATE]" at bounding box center [602, 201] width 67 height 27
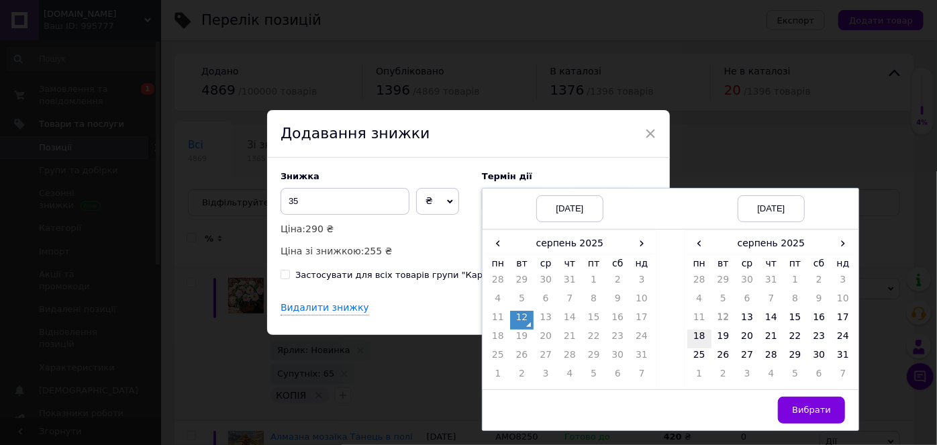
click at [701, 336] on td "18" at bounding box center [699, 338] width 24 height 19
drag, startPoint x: 798, startPoint y: 411, endPoint x: 764, endPoint y: 365, distance: 57.6
click at [798, 410] on span "Вибрати" at bounding box center [811, 410] width 39 height 10
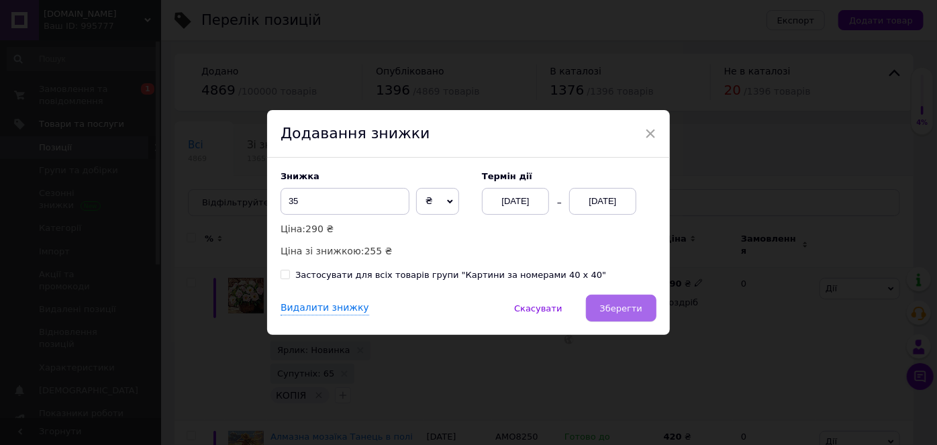
click at [615, 305] on span "Зберегти" at bounding box center [621, 308] width 42 height 10
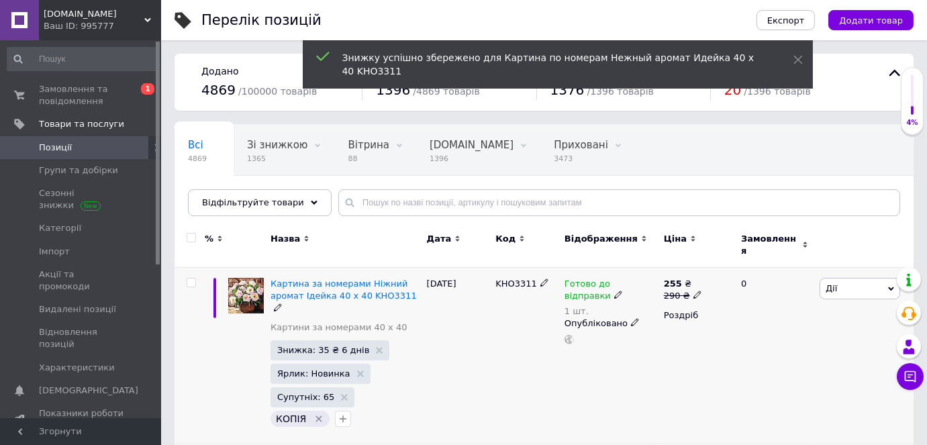
click at [191, 278] on input "checkbox" at bounding box center [191, 282] width 9 height 9
checkbox input "true"
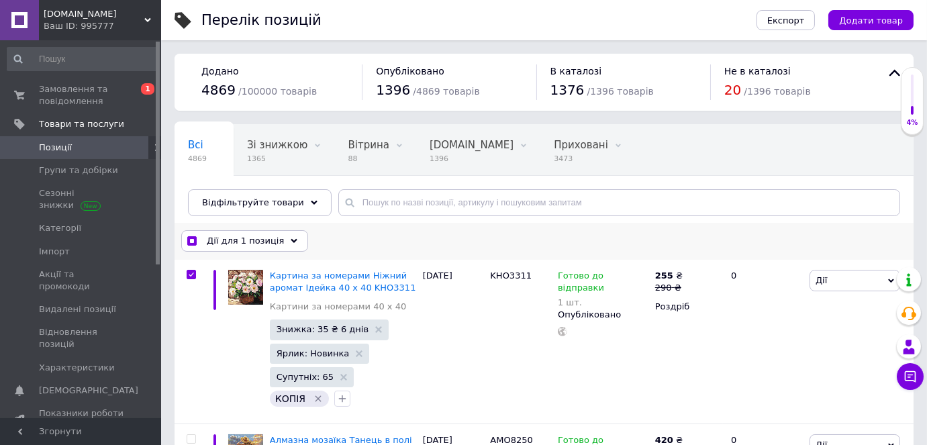
click at [219, 242] on span "Дії для 1 позиція" at bounding box center [245, 241] width 77 height 12
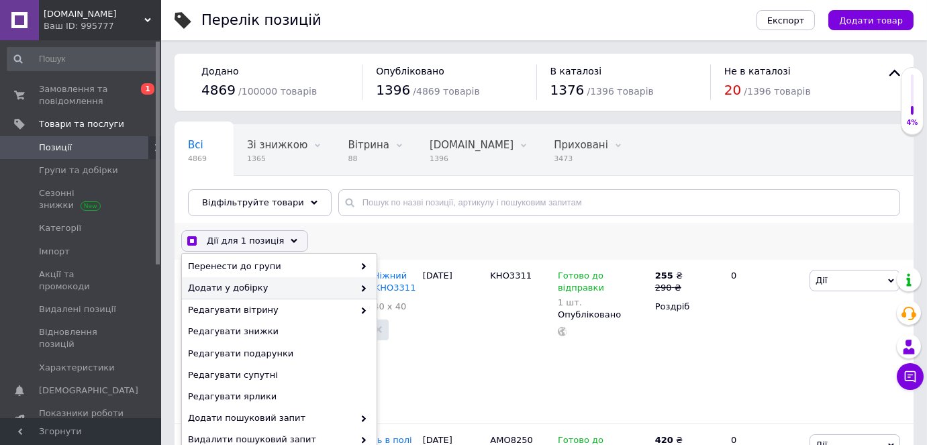
scroll to position [121, 0]
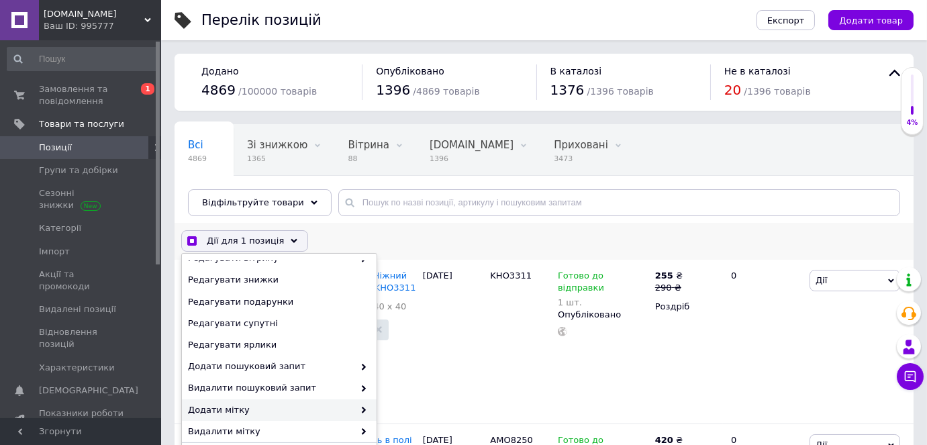
click at [264, 405] on span "Додати мітку" at bounding box center [271, 410] width 166 height 12
click at [291, 407] on span "Додати мітку" at bounding box center [271, 410] width 166 height 12
checkbox input "true"
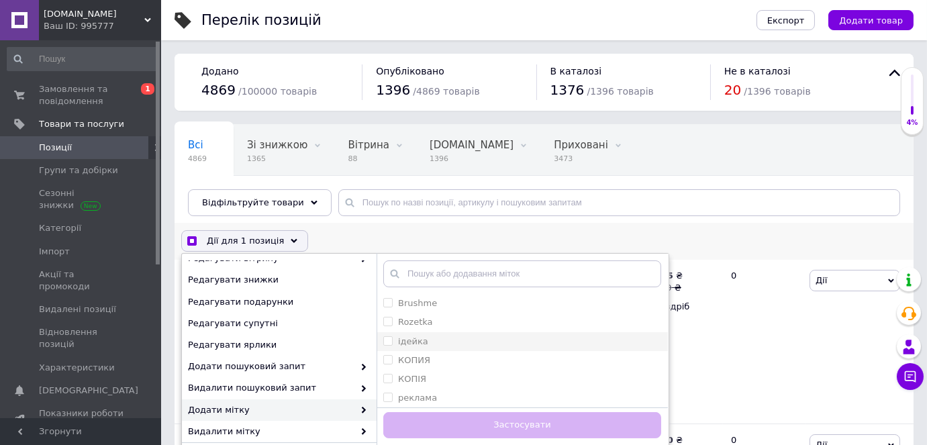
click at [384, 338] on input "ідейка" at bounding box center [387, 340] width 9 height 9
checkbox input "true"
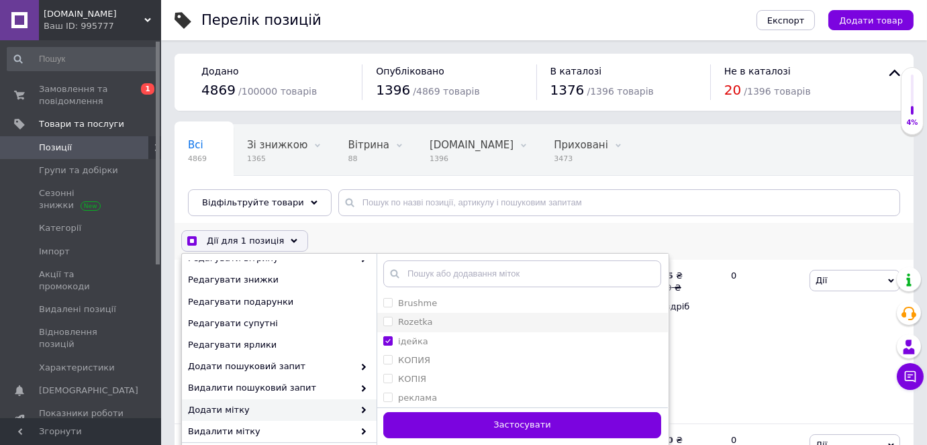
click at [385, 322] on input "Rozetka" at bounding box center [387, 321] width 9 height 9
checkbox input "true"
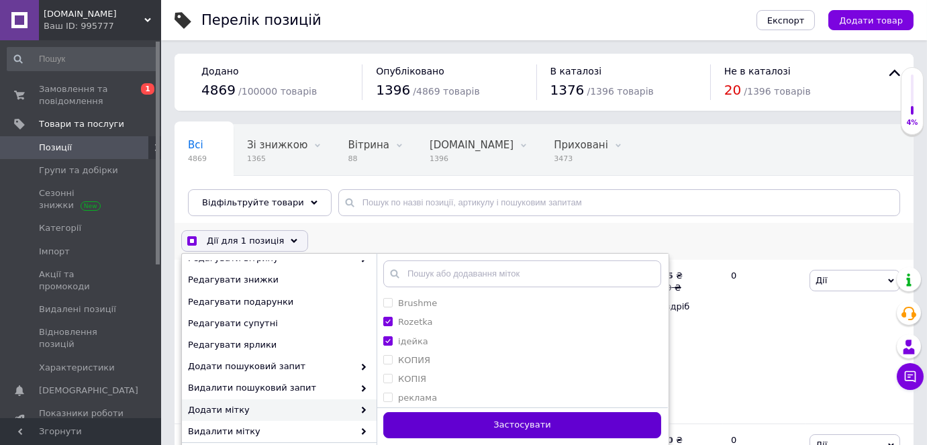
click at [413, 428] on button "Застосувати" at bounding box center [522, 425] width 278 height 26
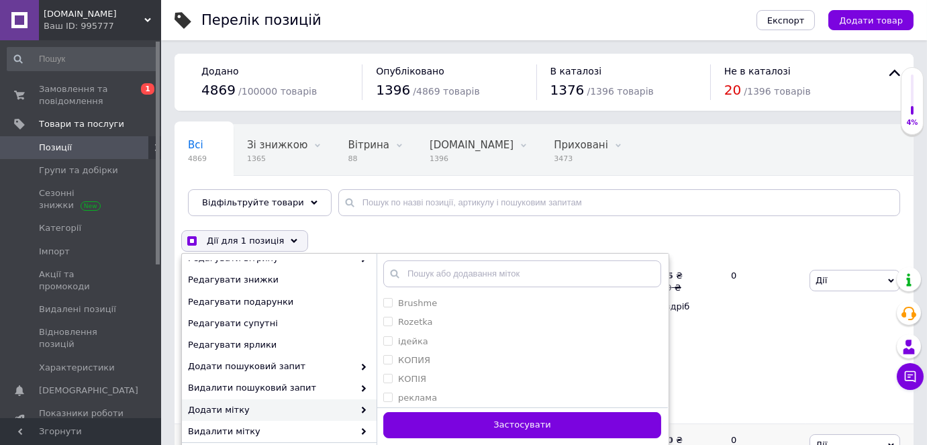
checkbox input "false"
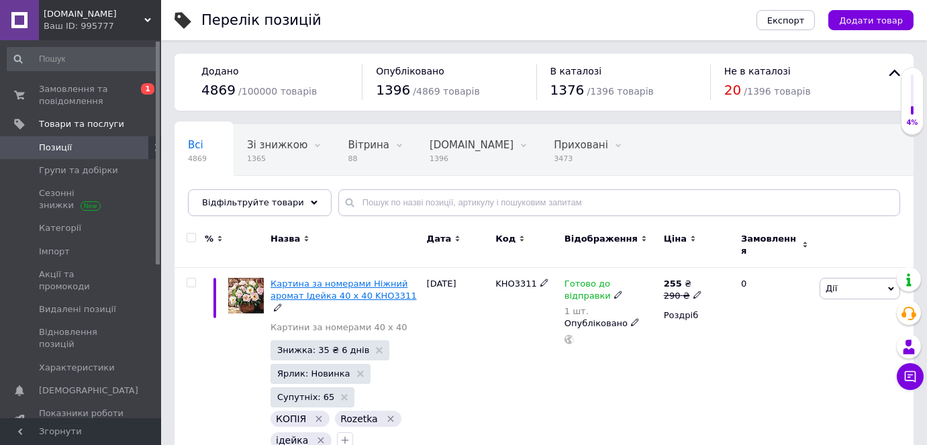
click at [340, 278] on span "Картина за номерами Ніжний аромат Ідейка 40 х 40 KHO3311" at bounding box center [343, 289] width 146 height 22
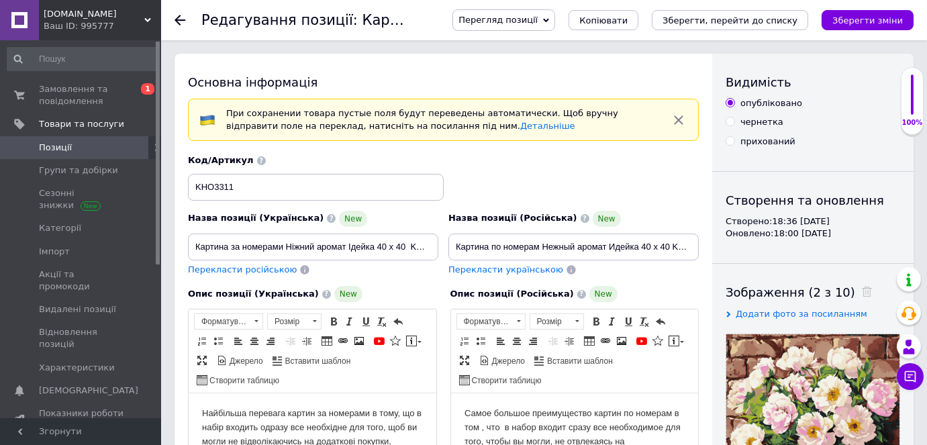
click at [178, 15] on icon at bounding box center [179, 20] width 11 height 11
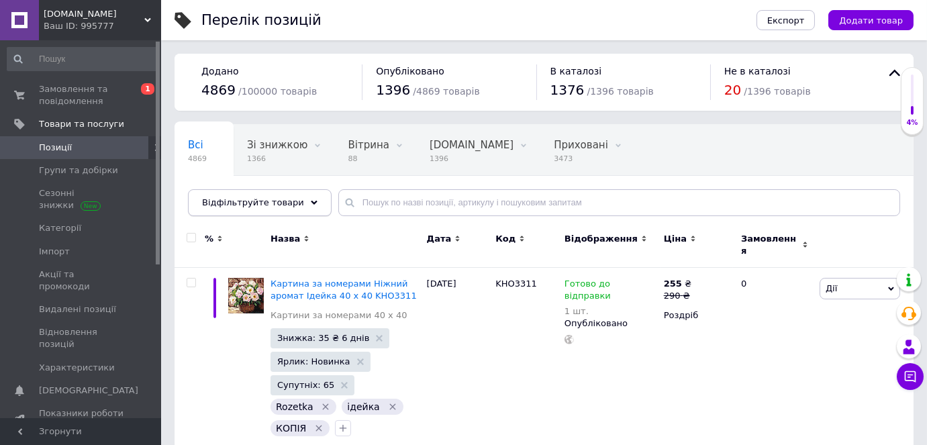
click at [311, 202] on use at bounding box center [314, 202] width 7 height 4
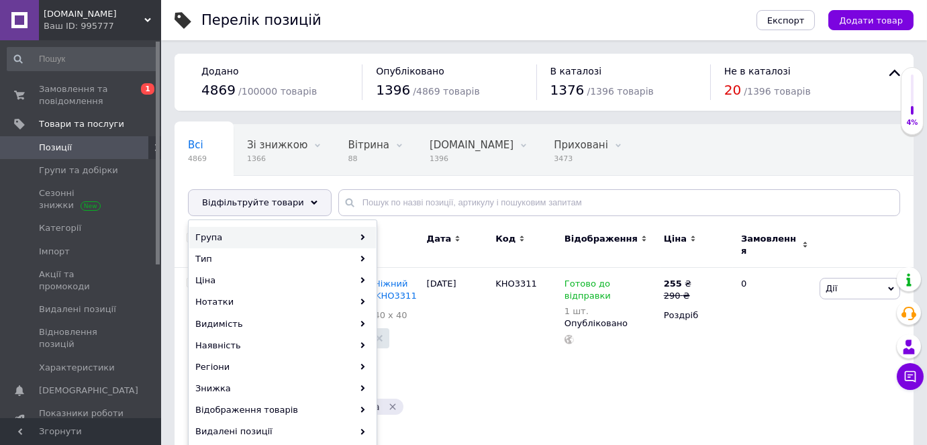
click at [262, 236] on div "Група" at bounding box center [282, 237] width 187 height 21
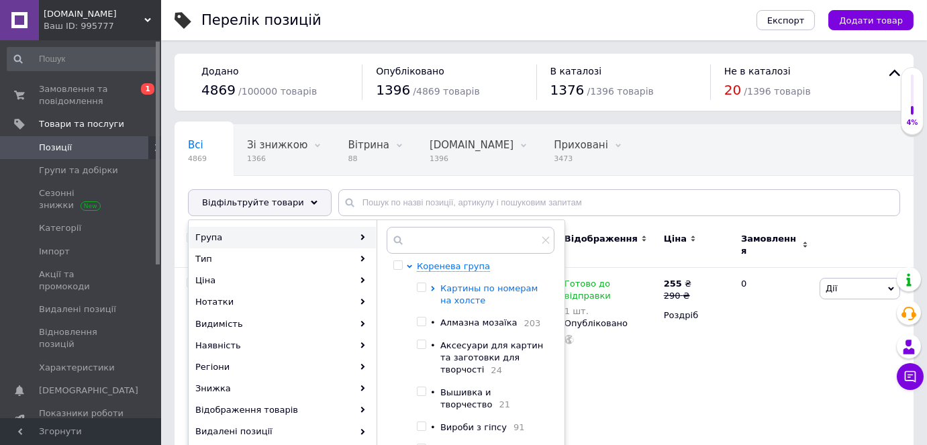
click at [431, 287] on icon at bounding box center [432, 288] width 5 height 5
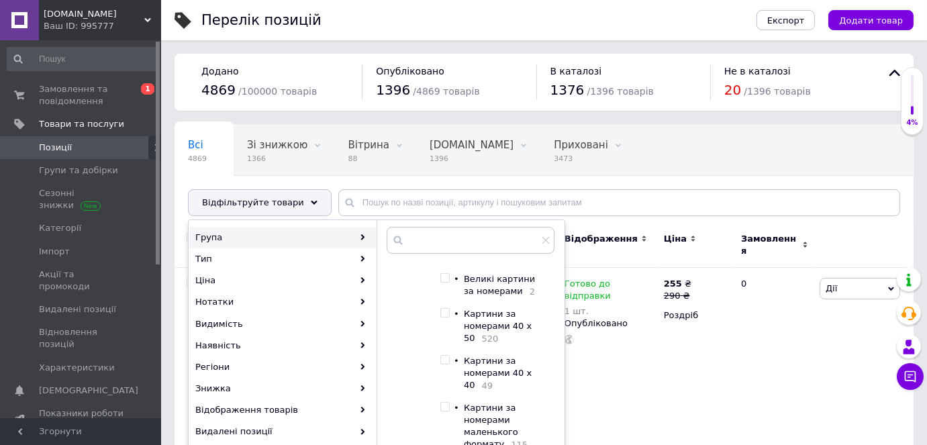
scroll to position [244, 0]
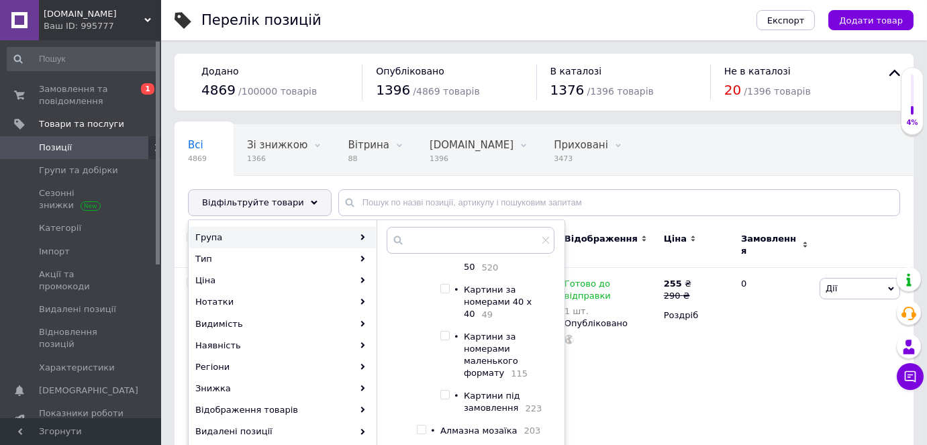
click at [442, 291] on input "checkbox" at bounding box center [444, 289] width 9 height 9
checkbox input "true"
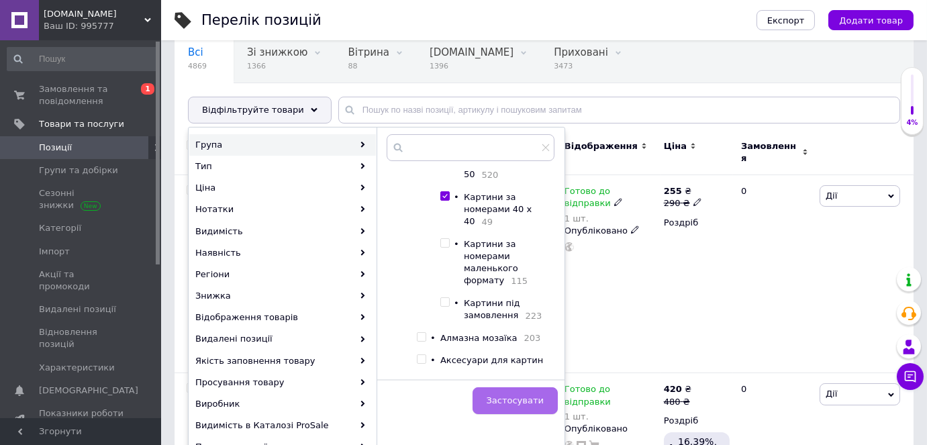
scroll to position [121, 0]
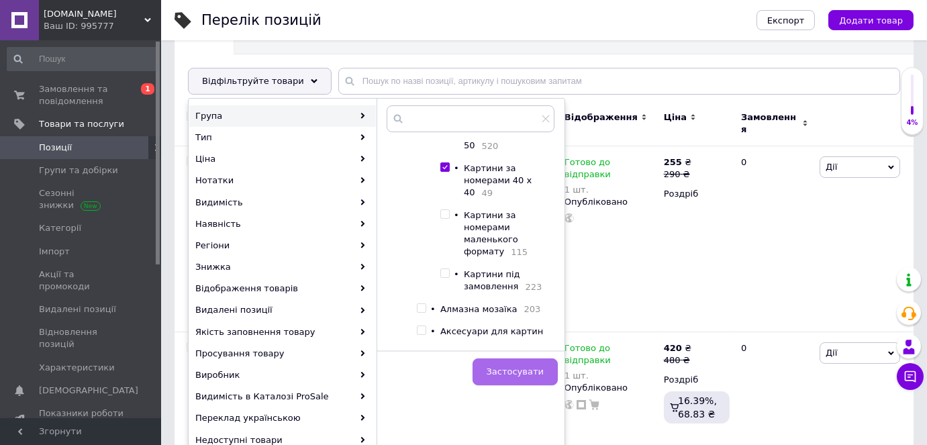
click at [504, 362] on button "Застосувати" at bounding box center [514, 371] width 85 height 27
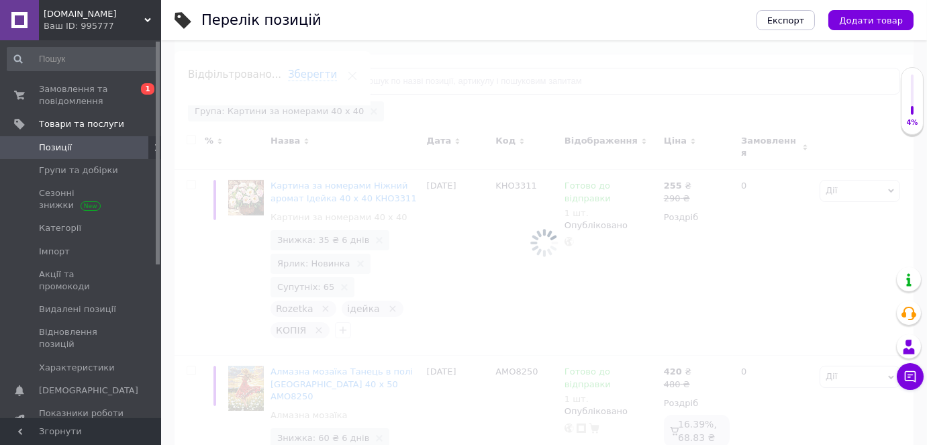
scroll to position [0, 43]
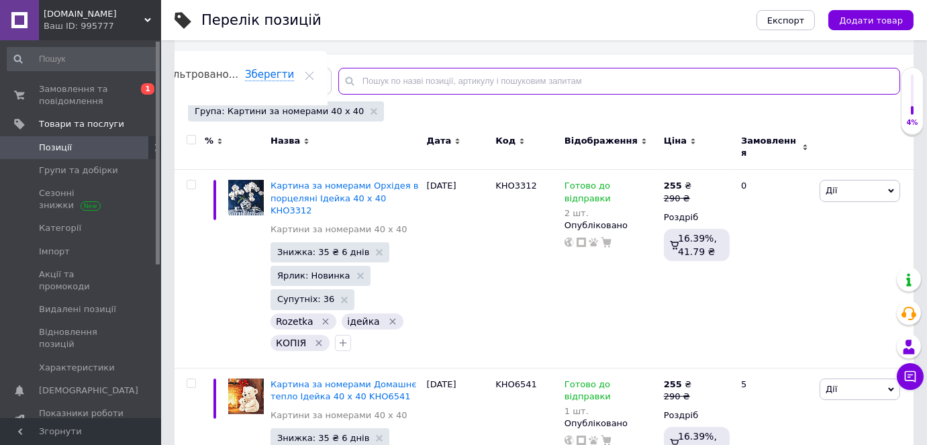
drag, startPoint x: 366, startPoint y: 75, endPoint x: 379, endPoint y: 63, distance: 18.1
click at [370, 68] on input "text" at bounding box center [619, 81] width 562 height 27
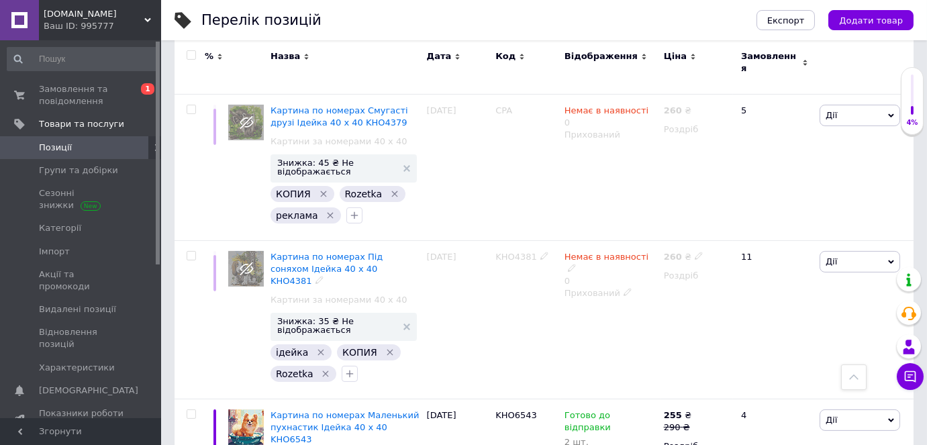
scroll to position [1037, 0]
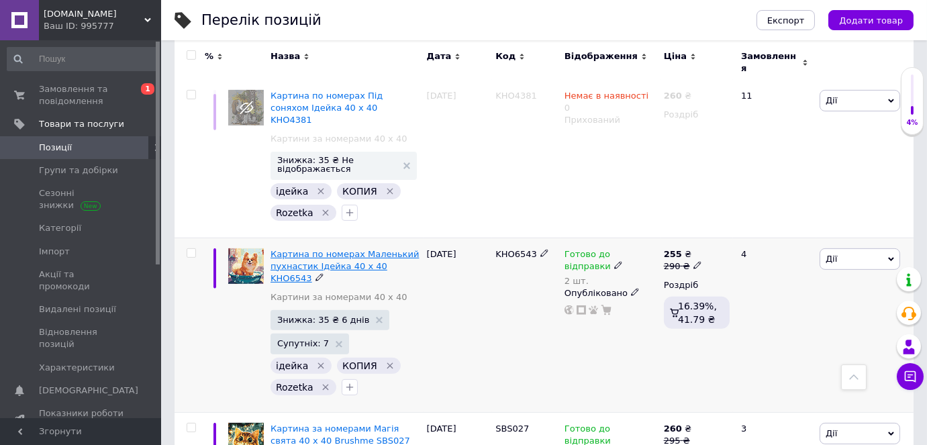
type input "щеня"
click at [320, 249] on span "Картина по номерах Маленький пухнастик Ідейка 40 х 40 KHO6543" at bounding box center [344, 266] width 148 height 34
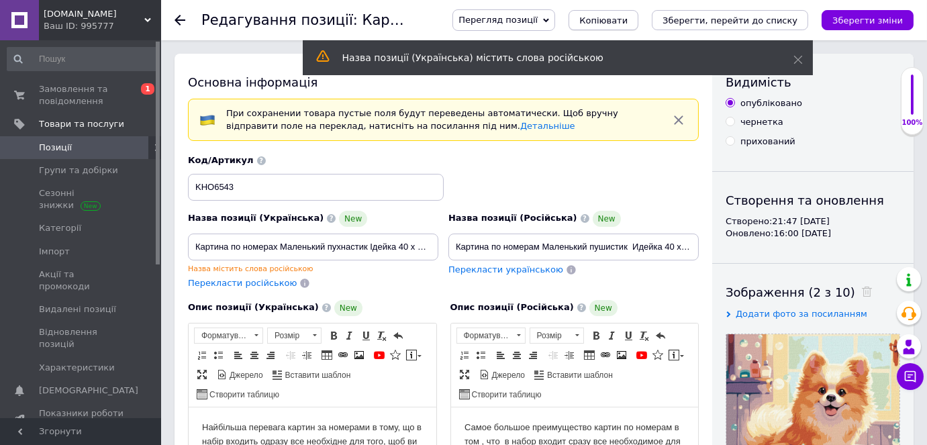
click at [627, 18] on span "Копіювати" at bounding box center [603, 20] width 48 height 10
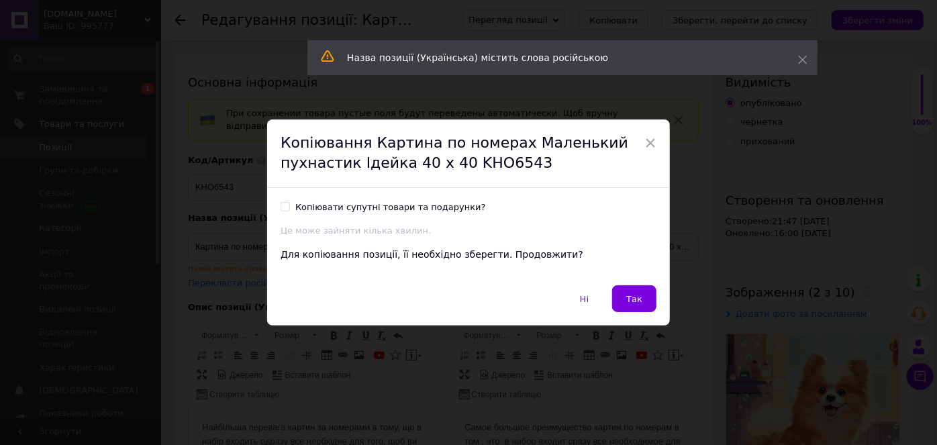
drag, startPoint x: 287, startPoint y: 207, endPoint x: 286, endPoint y: 224, distance: 17.5
click at [286, 208] on input "Копіювати супутні товари та подарунки?" at bounding box center [284, 206] width 9 height 9
checkbox input "true"
drag, startPoint x: 623, startPoint y: 296, endPoint x: 599, endPoint y: 319, distance: 32.7
click at [623, 297] on button "Так" at bounding box center [634, 298] width 44 height 27
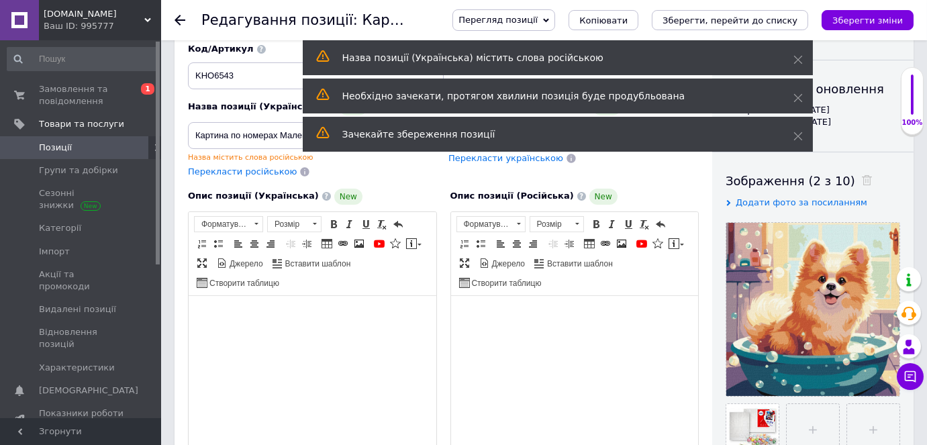
scroll to position [183, 0]
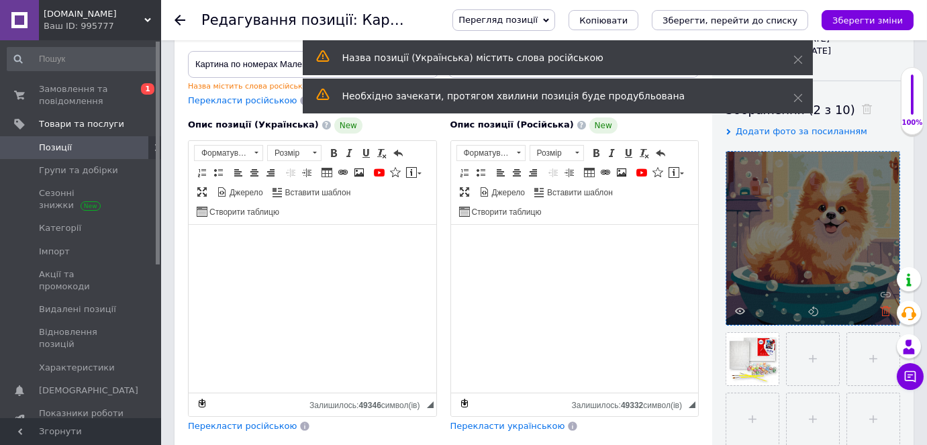
click at [885, 308] on icon at bounding box center [885, 311] width 10 height 10
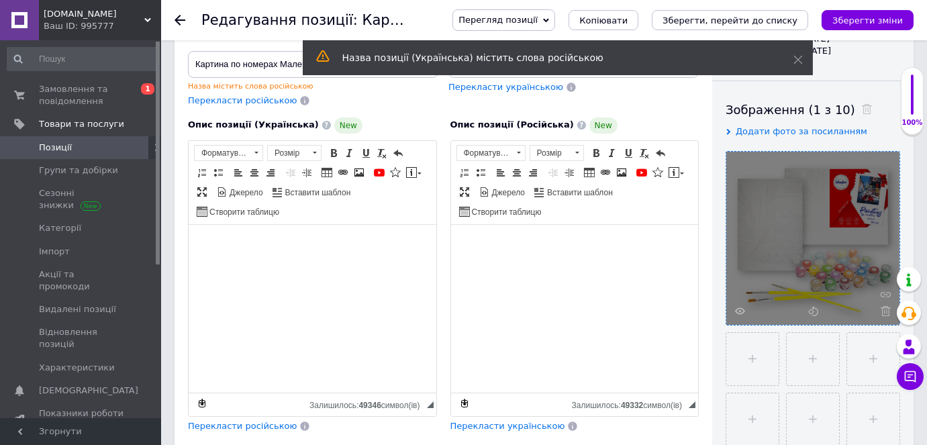
click at [885, 308] on icon at bounding box center [885, 311] width 10 height 10
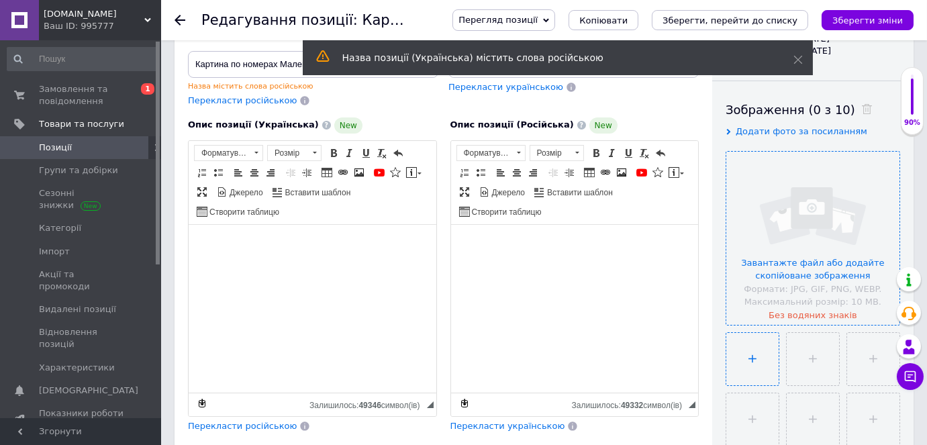
click at [748, 354] on input "file" at bounding box center [752, 359] width 52 height 52
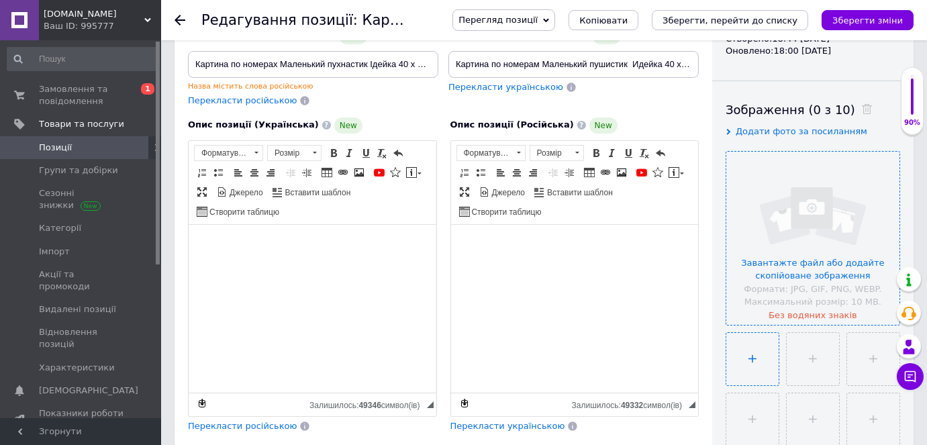
type input "C:\fakepath\ждльотри.jpg"
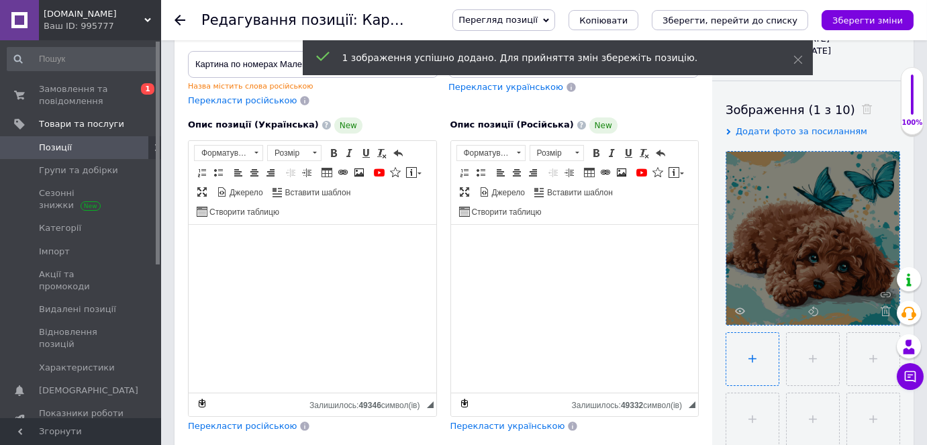
click at [753, 361] on input "file" at bounding box center [752, 359] width 52 height 52
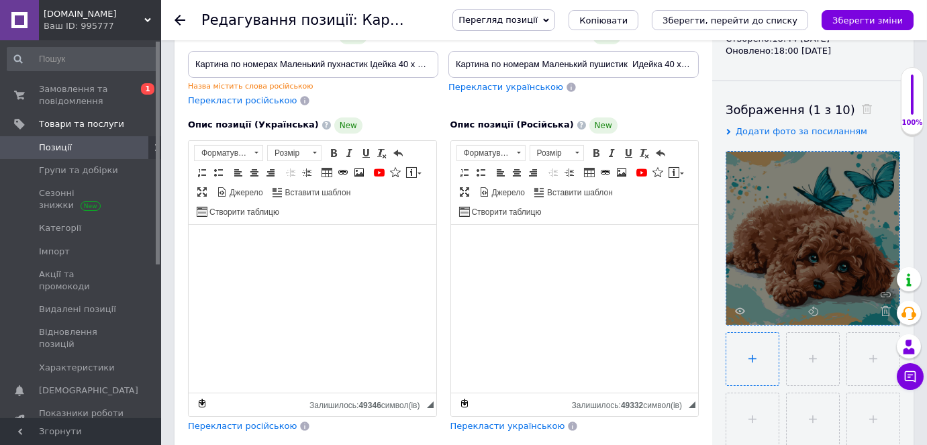
type input "C:\fakepath\зщшорп.jpg"
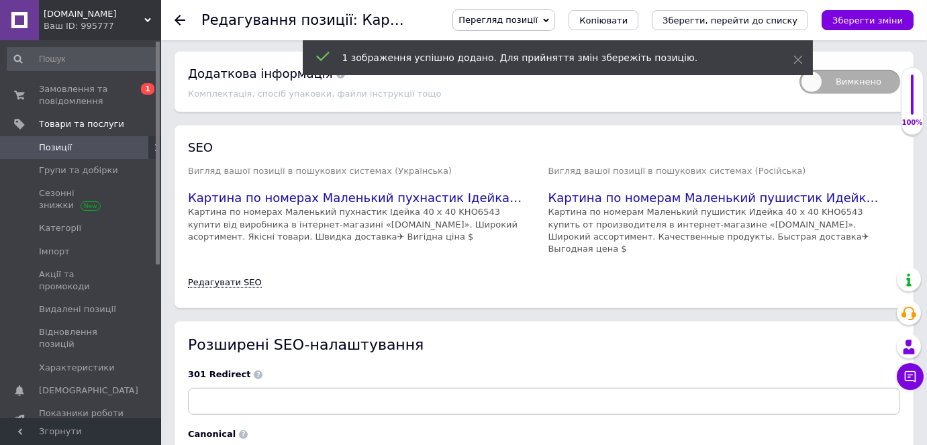
scroll to position [2167, 0]
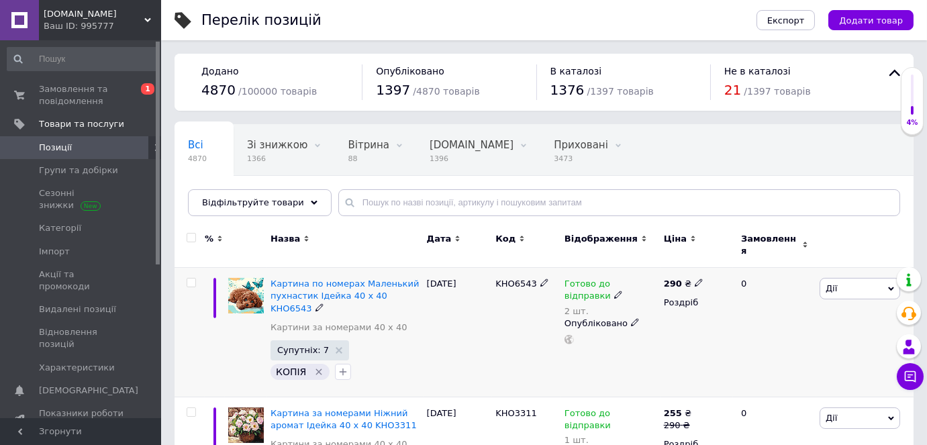
click at [854, 285] on span "Дії" at bounding box center [859, 288] width 81 height 21
click at [771, 362] on li "Знижка" at bounding box center [810, 371] width 178 height 19
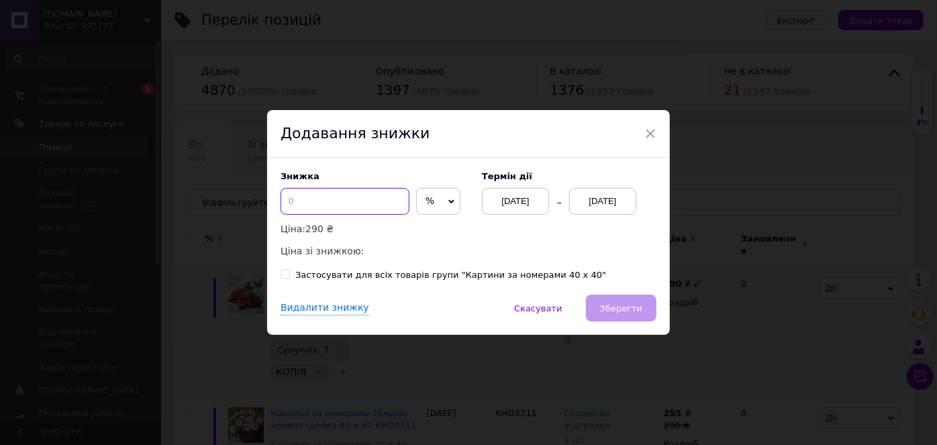
click at [325, 195] on input at bounding box center [344, 201] width 129 height 27
click at [426, 197] on span "%" at bounding box center [438, 201] width 44 height 27
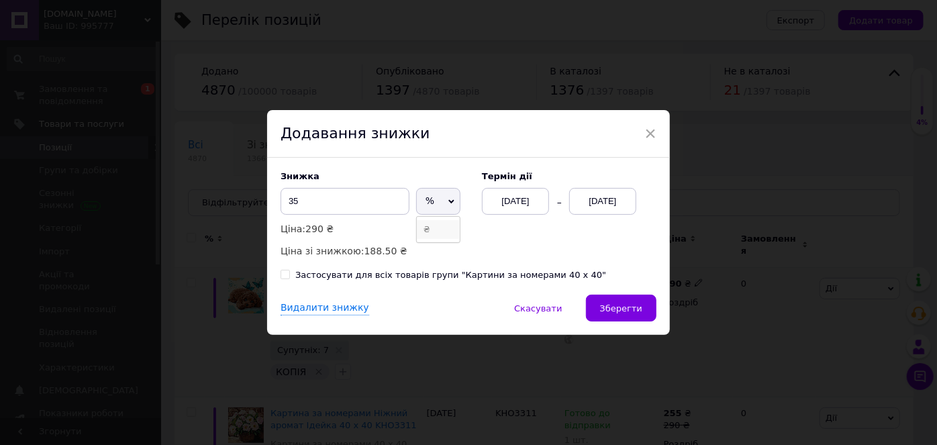
click at [432, 227] on li "₴" at bounding box center [438, 229] width 43 height 19
click at [588, 207] on div "[DATE]" at bounding box center [602, 201] width 67 height 27
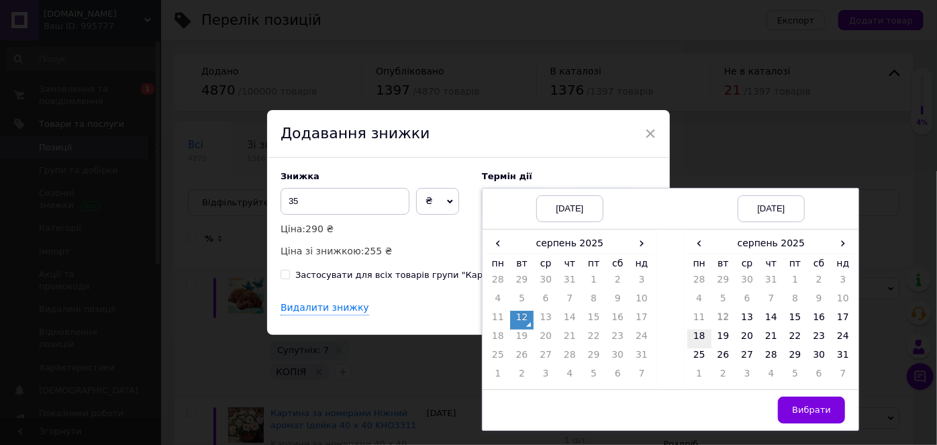
click at [702, 339] on td "18" at bounding box center [699, 338] width 24 height 19
click at [825, 414] on span "Вибрати" at bounding box center [811, 410] width 39 height 10
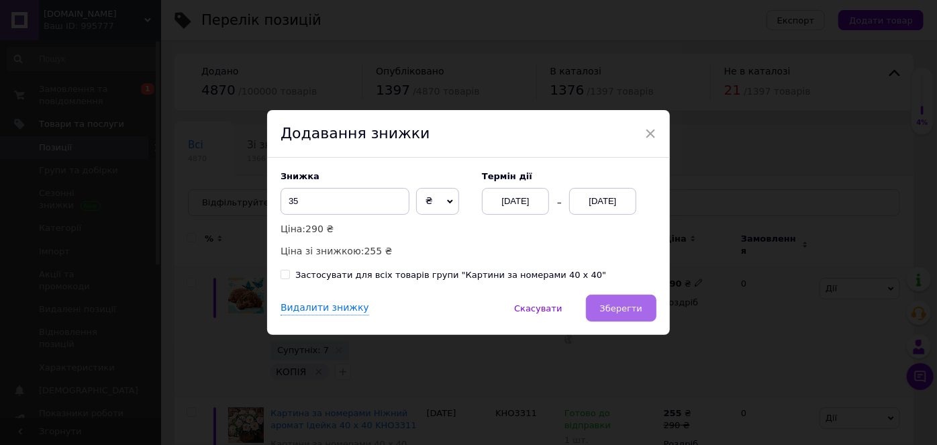
click at [641, 309] on button "Зберегти" at bounding box center [621, 308] width 70 height 27
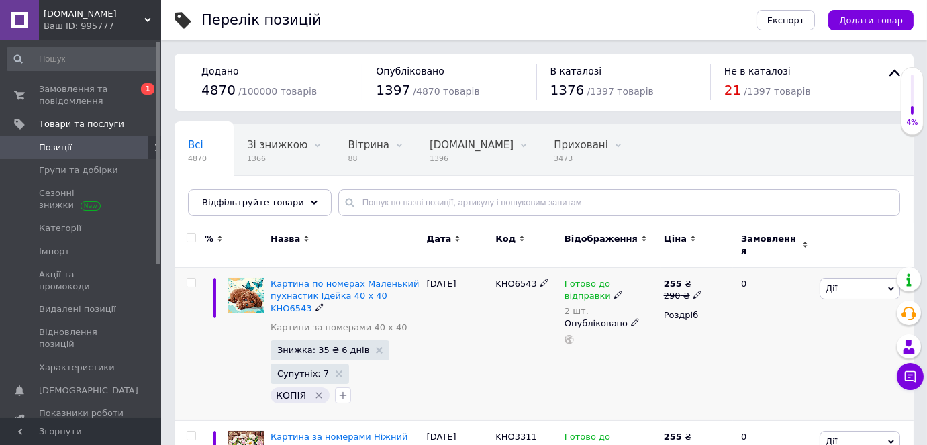
click at [614, 291] on icon at bounding box center [618, 295] width 8 height 8
click at [674, 267] on span "Готово до відправки" at bounding box center [733, 286] width 129 height 38
click at [697, 331] on input "2" at bounding box center [720, 344] width 102 height 27
click at [635, 349] on div "Готово до відправки 2 шт. Наявність Готово до відправки В наявності Немає в ная…" at bounding box center [610, 344] width 99 height 153
click at [336, 278] on span "Картина по номерах Маленький пухнастик Ідейка 40 х 40 KHO6543" at bounding box center [344, 295] width 148 height 34
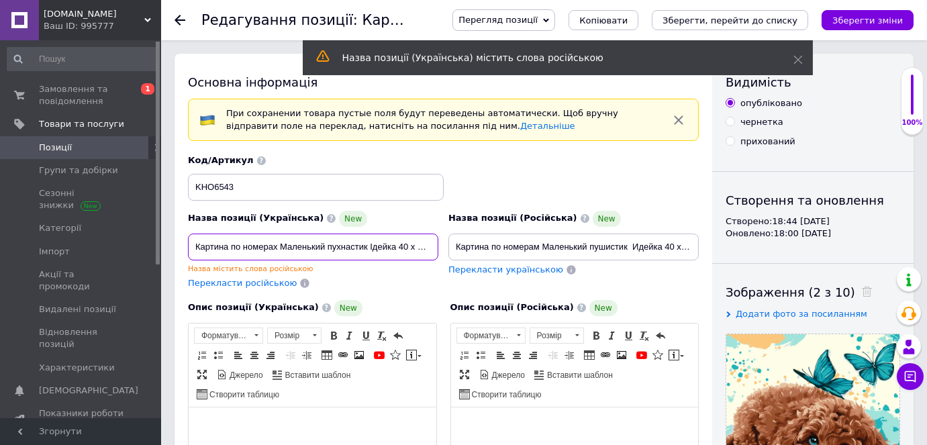
drag, startPoint x: 240, startPoint y: 248, endPoint x: 238, endPoint y: 257, distance: 9.6
click at [239, 249] on input "Картина по номерах Маленький пухнастик Ідейка 40 х 40 KHO6543" at bounding box center [313, 247] width 250 height 27
click at [275, 244] on input "Картина за номерах Маленький пухнастик Ідейка 40 х 40 KHO6543" at bounding box center [313, 247] width 250 height 27
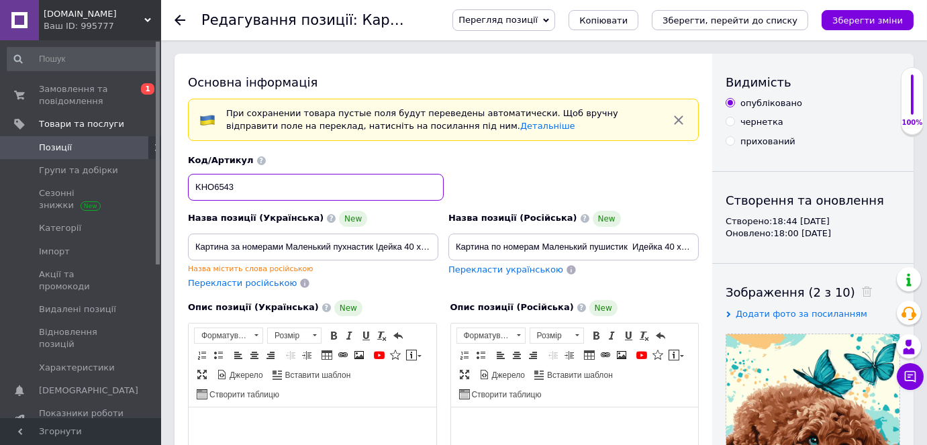
drag, startPoint x: 252, startPoint y: 187, endPoint x: 191, endPoint y: 179, distance: 60.8
click at [191, 179] on input "KHO6543" at bounding box center [316, 187] width 256 height 27
paste input "79"
click at [411, 243] on input "Картина за номерами Маленький пухнастик Ідейка 40 х 40 KHO6543" at bounding box center [313, 247] width 250 height 27
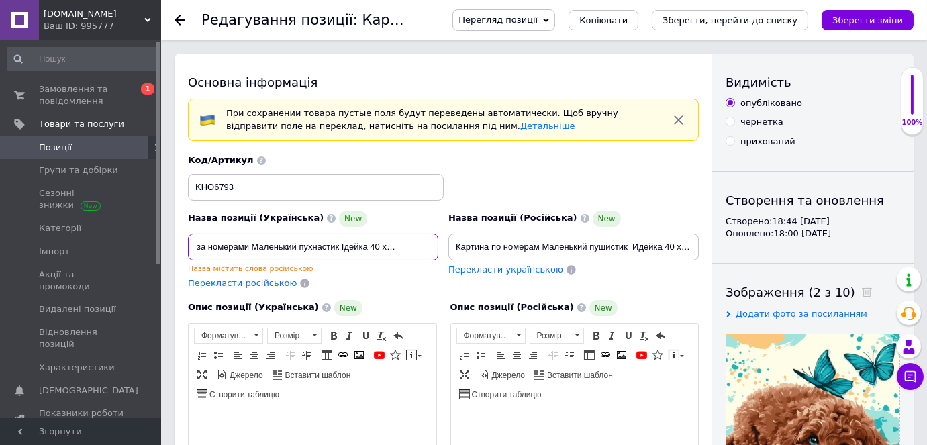
scroll to position [0, 43]
drag, startPoint x: 391, startPoint y: 239, endPoint x: 434, endPoint y: 241, distance: 43.7
click at [434, 241] on input "Картина за номерами Маленький пухнастик Ідейка 40 х 40 KHO6543" at bounding box center [313, 247] width 250 height 27
paste input "79"
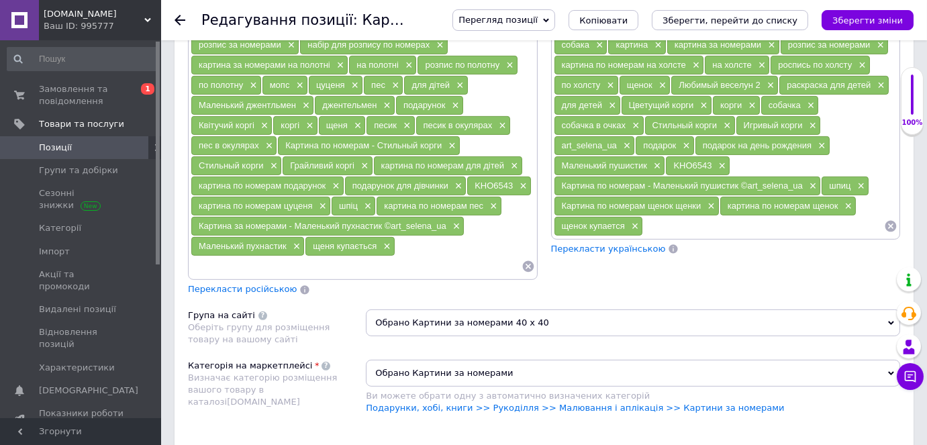
scroll to position [0, 0]
click at [335, 256] on input at bounding box center [356, 266] width 331 height 20
paste input "KHO6793"
click at [522, 181] on span "×" at bounding box center [521, 186] width 11 height 11
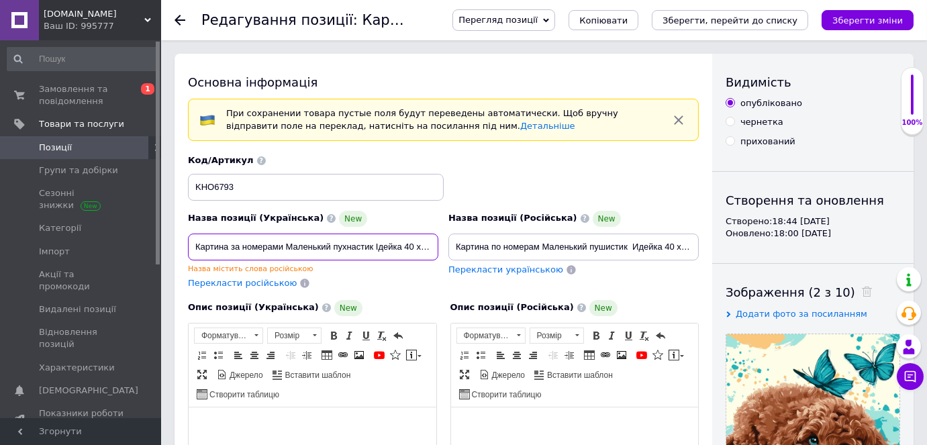
drag, startPoint x: 286, startPoint y: 241, endPoint x: 373, endPoint y: 248, distance: 87.5
click at [373, 248] on input "Картина за номерами Маленький пухнастик Ідейка 40 х 40 KHO6793" at bounding box center [313, 247] width 250 height 27
paste input "лий пудель"
click at [226, 280] on span "Перекласти російською" at bounding box center [242, 283] width 109 height 10
click at [376, 246] on input "Картина за номерами Милий пудель Ідейка 40 х 40 KHO6793" at bounding box center [313, 247] width 250 height 27
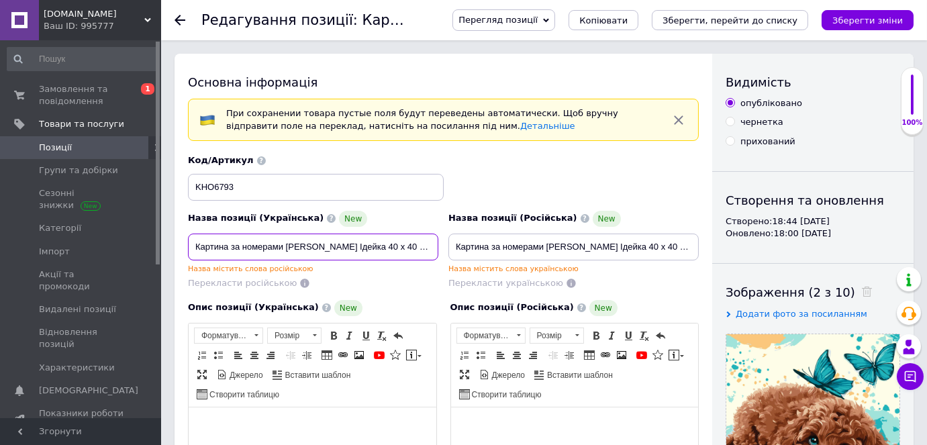
scroll to position [0, 13]
click at [569, 246] on input "Картина за номерами Милий пудель Ідейка 40 х 40 KHO6793" at bounding box center [573, 247] width 250 height 27
click at [533, 247] on input "Картина за номерами Милый пудель Ідейка 40 х 40 KHO6793" at bounding box center [573, 247] width 250 height 27
click at [262, 235] on input "Картина за номерами Милий пудель Ідейка 40 х 40 KHO6793" at bounding box center [313, 247] width 250 height 27
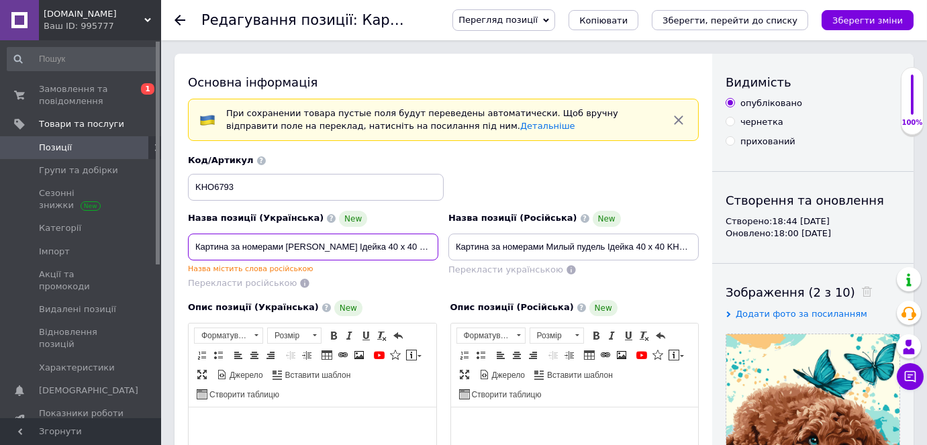
click at [203, 242] on input "Картина за номерами Милий пудель Ідейка 40 х 40 KHO6793" at bounding box center [313, 247] width 250 height 27
click at [335, 248] on input "Картина за номерами Милий пудель Ідейка 40 х 40 KHO6793" at bounding box center [313, 247] width 250 height 27
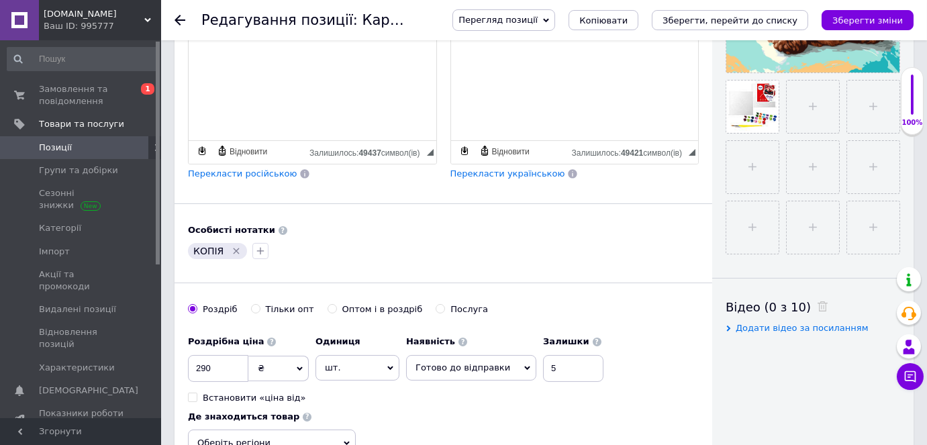
scroll to position [488, 0]
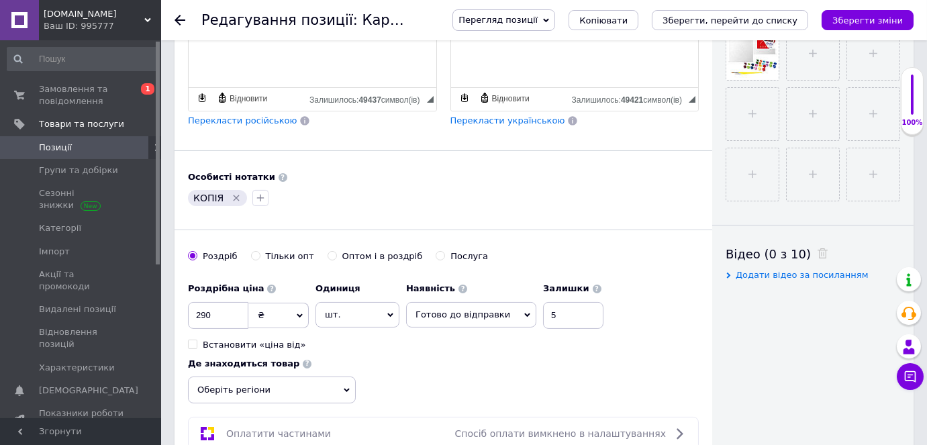
click at [272, 387] on span "Оберіть регіони" at bounding box center [272, 389] width 168 height 27
click at [276, 417] on input "text" at bounding box center [271, 424] width 153 height 27
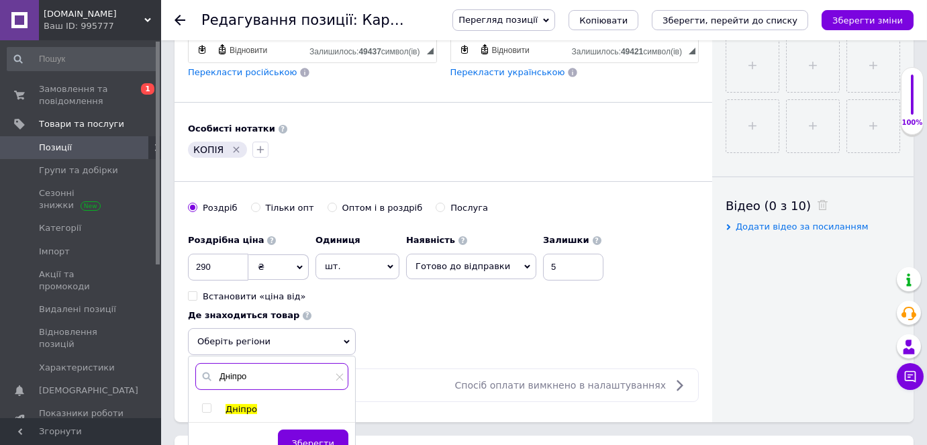
scroll to position [610, 0]
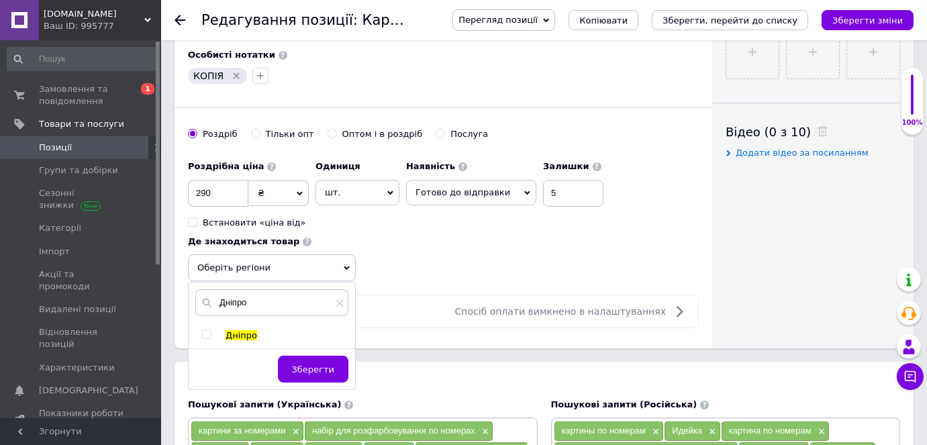
drag, startPoint x: 205, startPoint y: 326, endPoint x: 239, endPoint y: 327, distance: 33.6
click at [206, 330] on input "checkbox" at bounding box center [206, 334] width 9 height 9
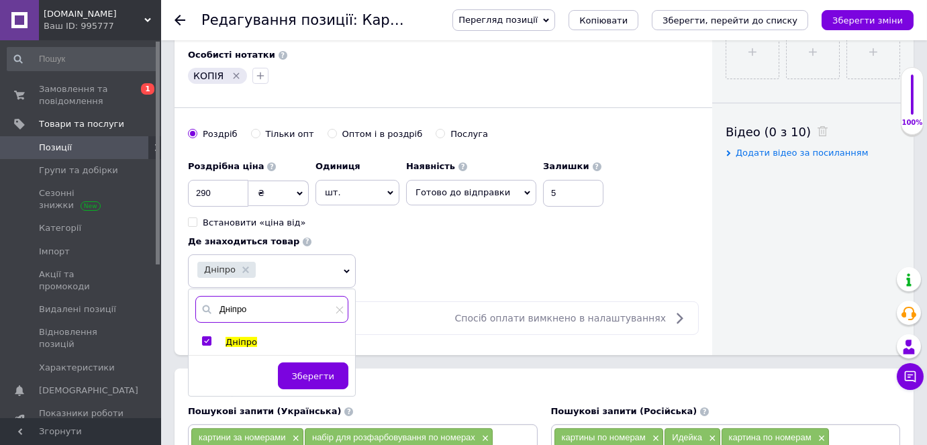
drag, startPoint x: 240, startPoint y: 306, endPoint x: 215, endPoint y: 297, distance: 26.5
click at [215, 297] on input "Дніпро" at bounding box center [271, 309] width 153 height 27
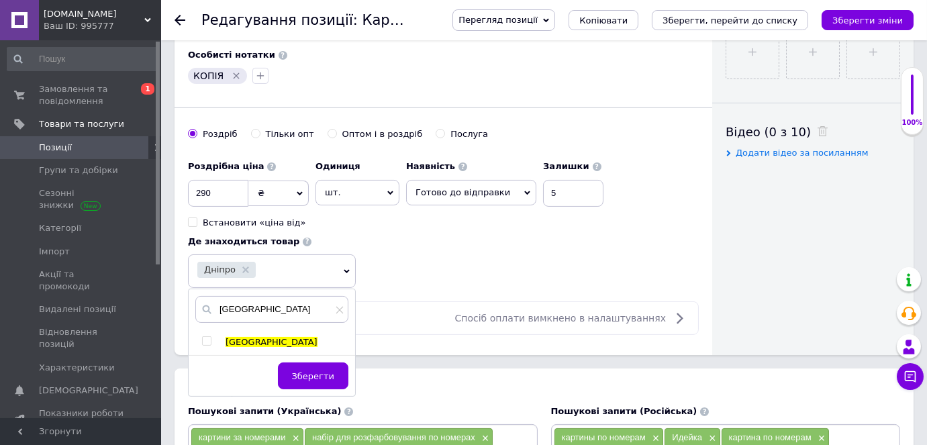
click at [210, 337] on input "checkbox" at bounding box center [206, 341] width 9 height 9
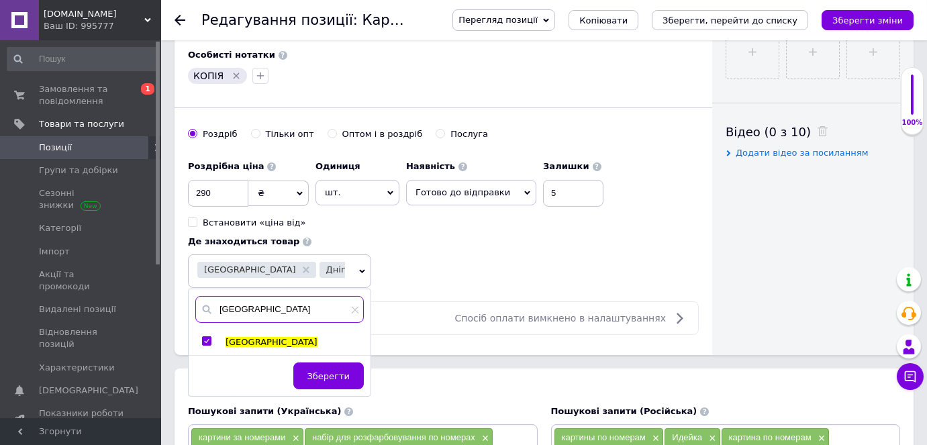
click at [250, 300] on input "[GEOGRAPHIC_DATA]" at bounding box center [279, 309] width 168 height 27
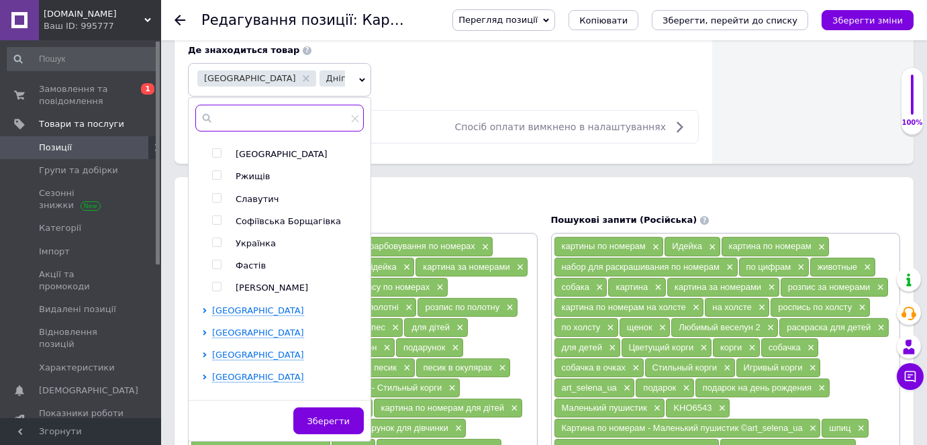
scroll to position [854, 0]
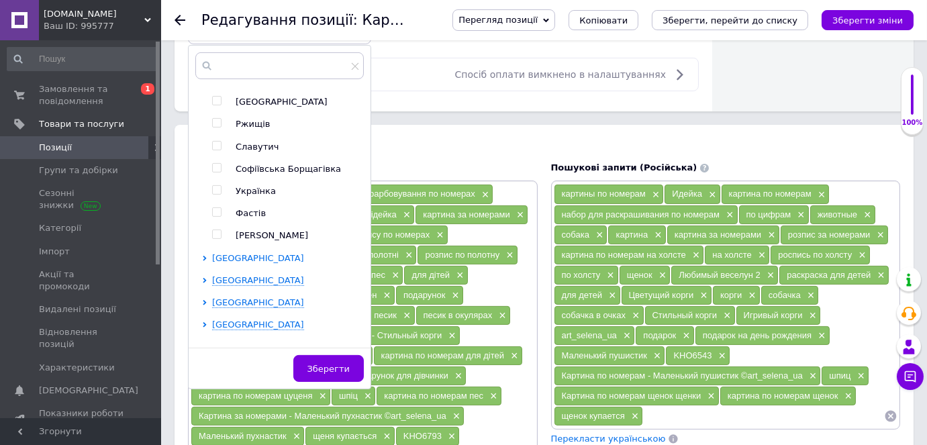
click at [204, 261] on icon at bounding box center [204, 258] width 3 height 5
click at [216, 306] on input "checkbox" at bounding box center [216, 301] width 9 height 9
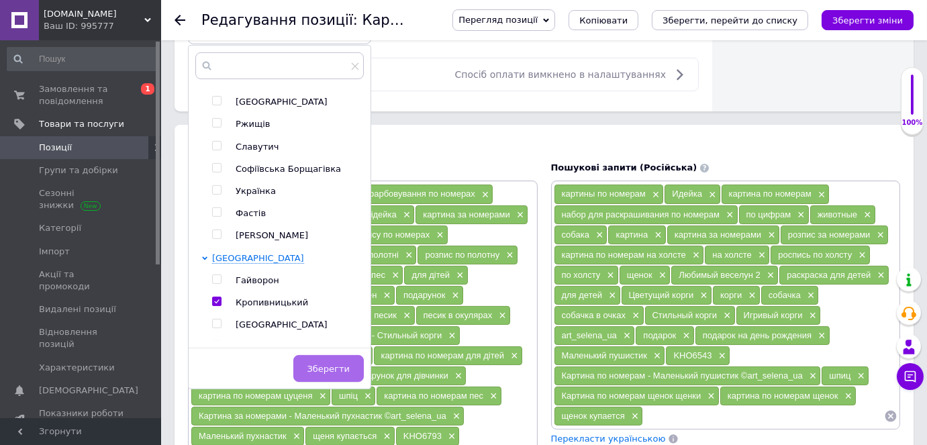
click at [327, 366] on span "Зберегти" at bounding box center [328, 369] width 42 height 10
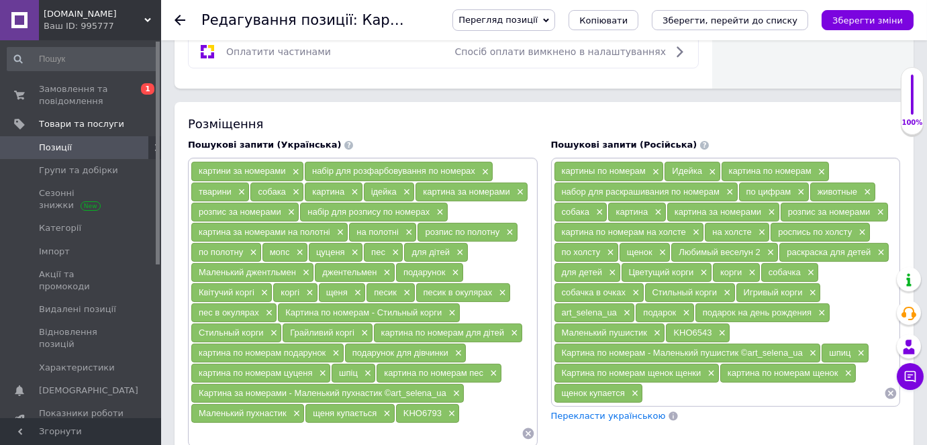
scroll to position [976, 0]
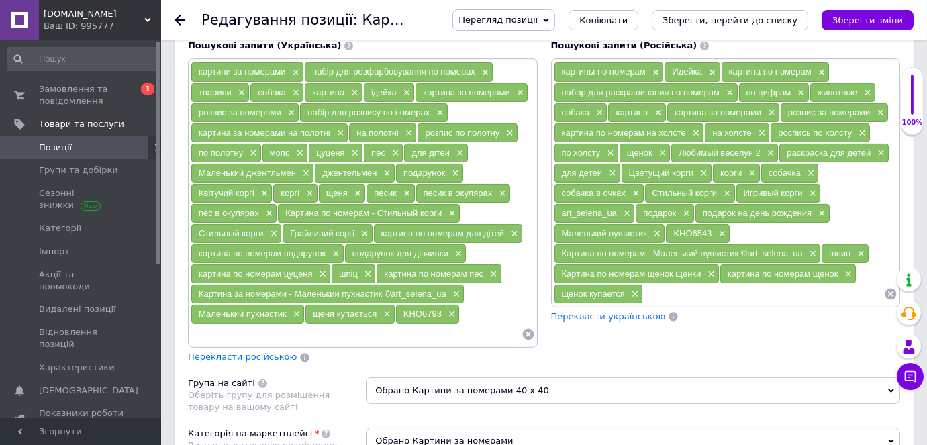
click at [252, 324] on input at bounding box center [356, 334] width 331 height 20
paste input "Картина за номерами - Милий пудель ©art_selena_ua"
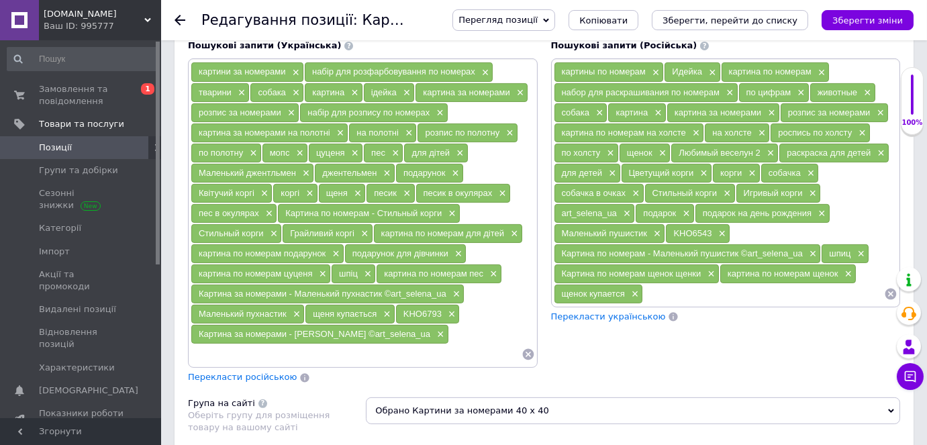
paste input "Картина за номерами - Милий пудель ©art_selena_ua"
click at [318, 344] on input "Картина за номерами - Милий пудель ©art_selena_ua" at bounding box center [356, 354] width 331 height 20
drag, startPoint x: 370, startPoint y: 338, endPoint x: 321, endPoint y: 332, distance: 48.7
click at [321, 344] on input "Картина за номерами пудель ©art_selena_ua" at bounding box center [356, 354] width 331 height 20
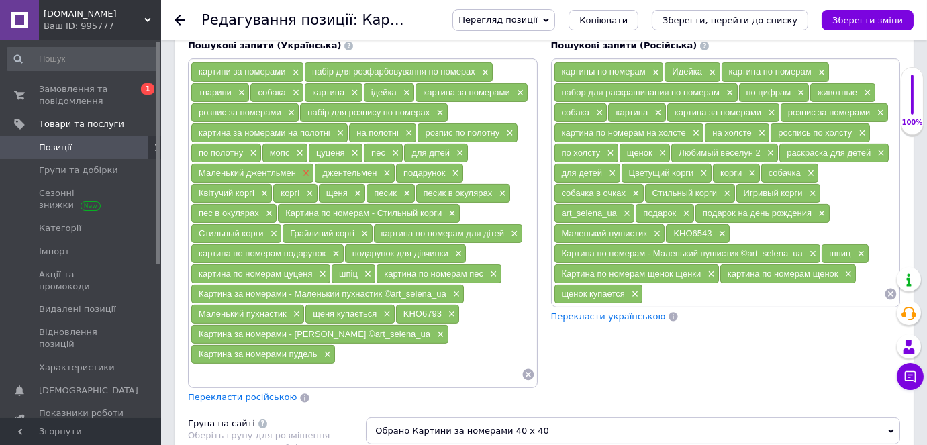
click at [303, 168] on span "×" at bounding box center [304, 173] width 11 height 11
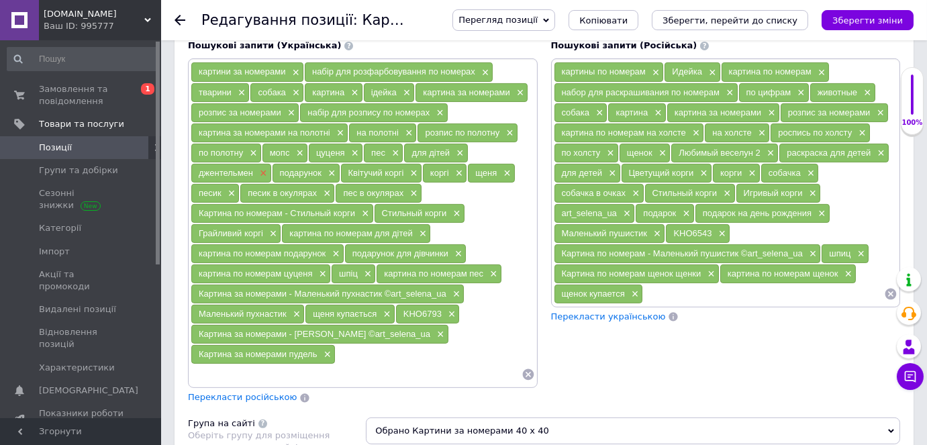
click at [261, 168] on span "×" at bounding box center [261, 173] width 11 height 11
click at [326, 168] on span "×" at bounding box center [331, 173] width 11 height 11
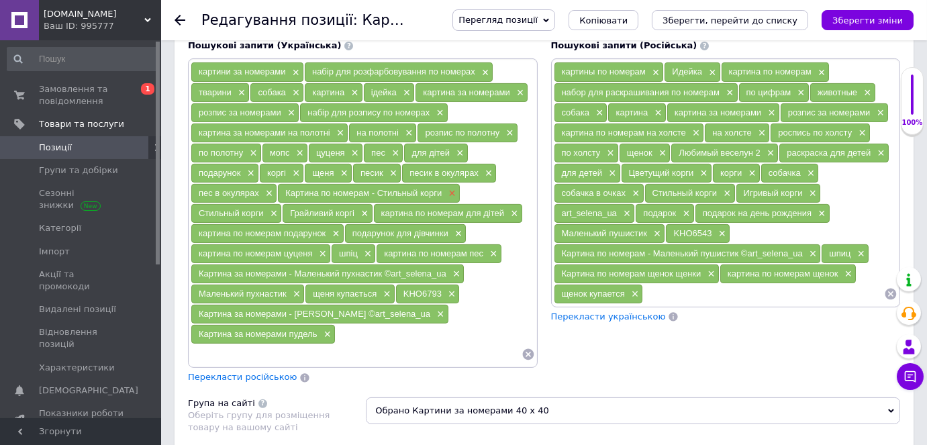
click at [445, 188] on span "×" at bounding box center [450, 193] width 11 height 11
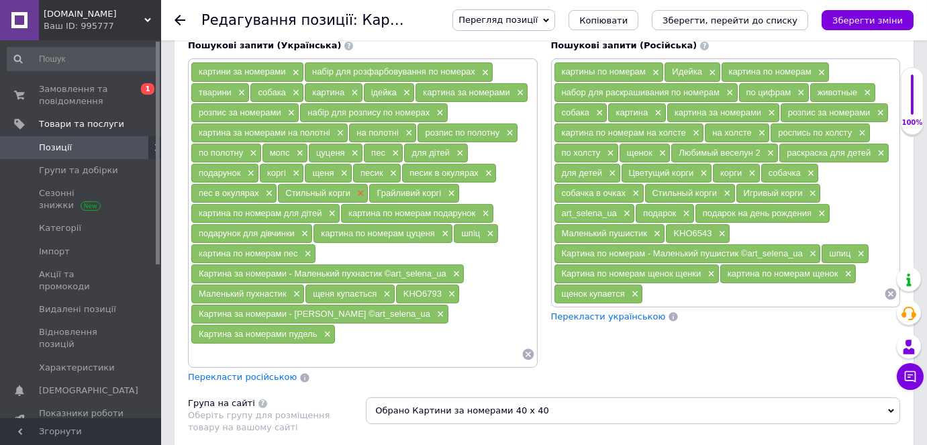
click at [354, 188] on span "×" at bounding box center [359, 193] width 11 height 11
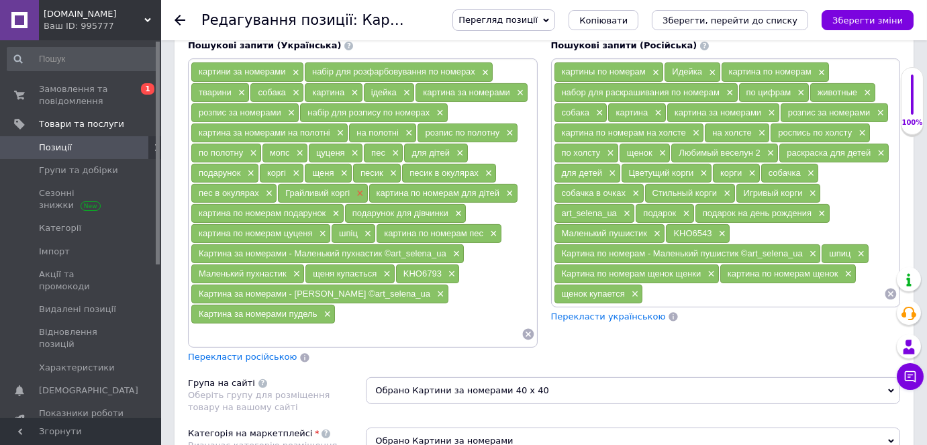
click at [353, 188] on span "×" at bounding box center [358, 193] width 11 height 11
click at [412, 188] on span "×" at bounding box center [417, 193] width 11 height 11
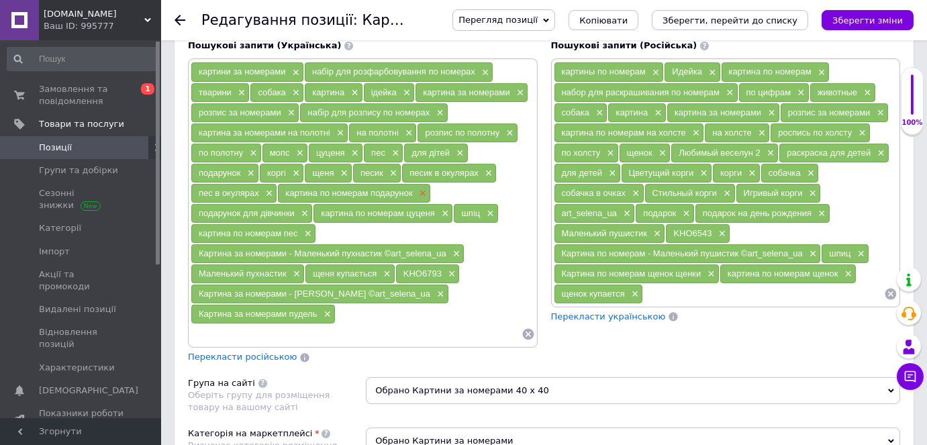
click at [416, 188] on span "×" at bounding box center [421, 193] width 11 height 11
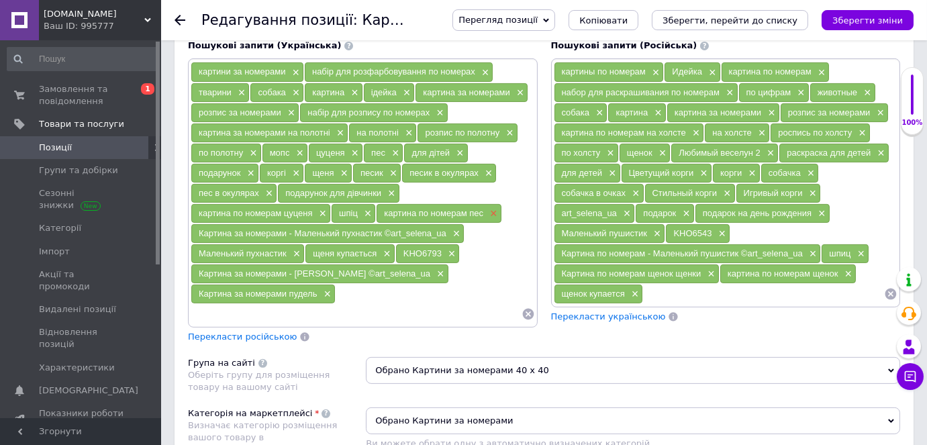
click at [486, 208] on span "×" at bounding box center [491, 213] width 11 height 11
click at [382, 248] on span "×" at bounding box center [385, 253] width 11 height 11
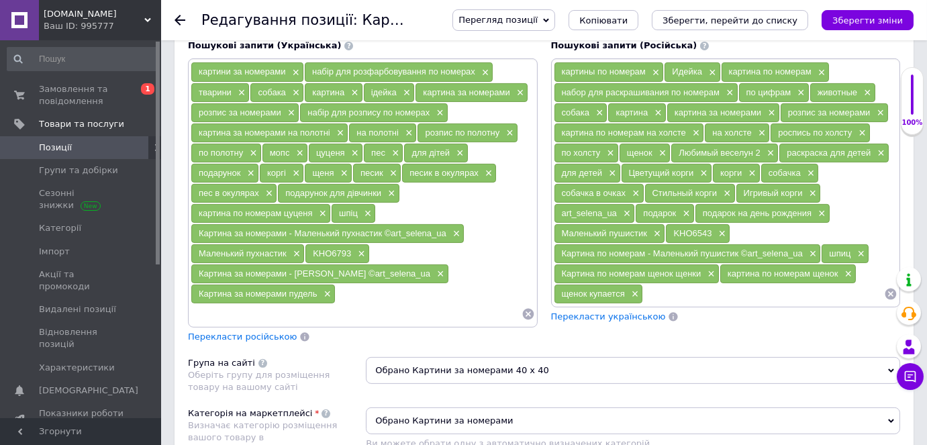
paste input "Картина за номерами - Милий пудель ©art_selena_ua"
drag, startPoint x: 391, startPoint y: 283, endPoint x: 287, endPoint y: 279, distance: 104.1
click at [287, 304] on input "Картина за номерами - Милий пудель ©art_selena_ua" at bounding box center [356, 314] width 331 height 20
paste input "Картина за номерами - Милий пудель ©art_selena_ua"
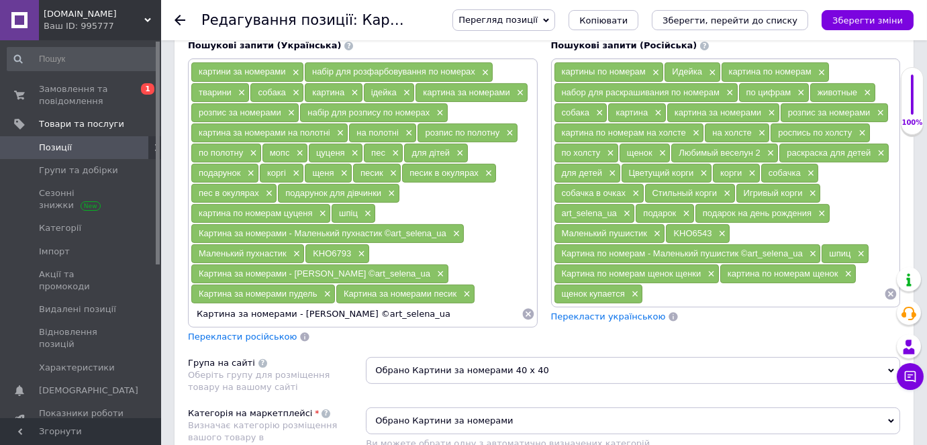
drag, startPoint x: 420, startPoint y: 284, endPoint x: 287, endPoint y: 273, distance: 134.0
click at [287, 304] on input "Картина за номерами - Милий пудель ©art_selena_ua" at bounding box center [356, 314] width 331 height 20
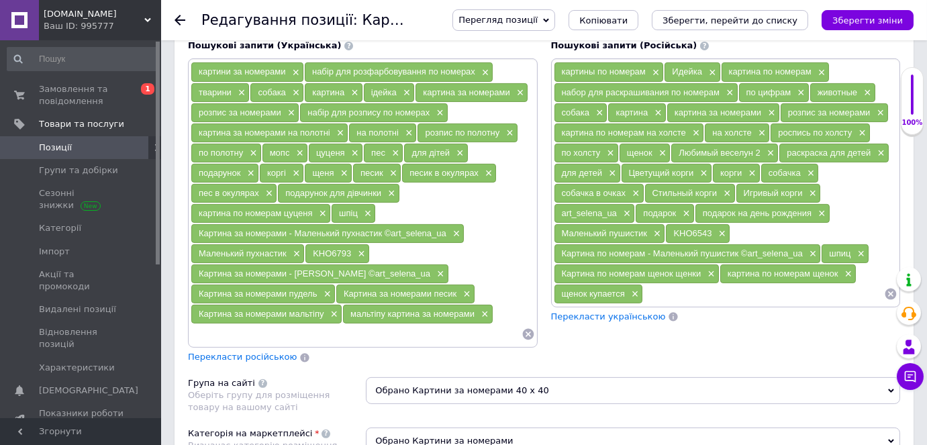
click at [203, 352] on span "Перекласти російською" at bounding box center [242, 357] width 109 height 10
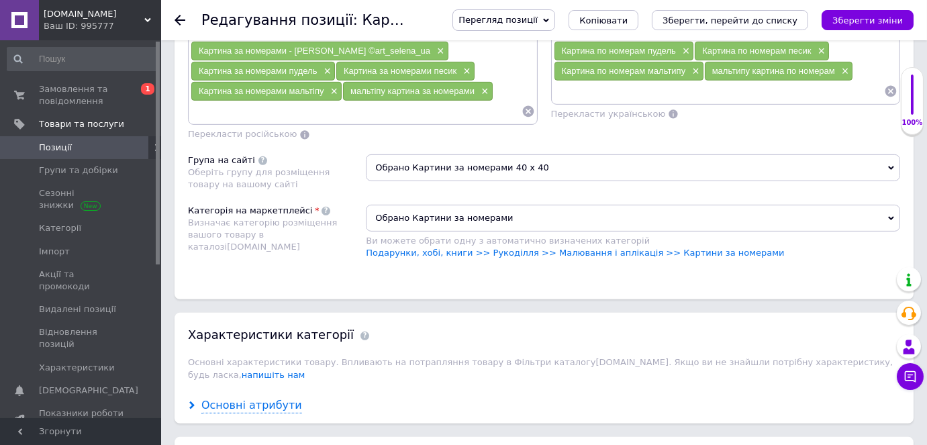
scroll to position [1220, 0]
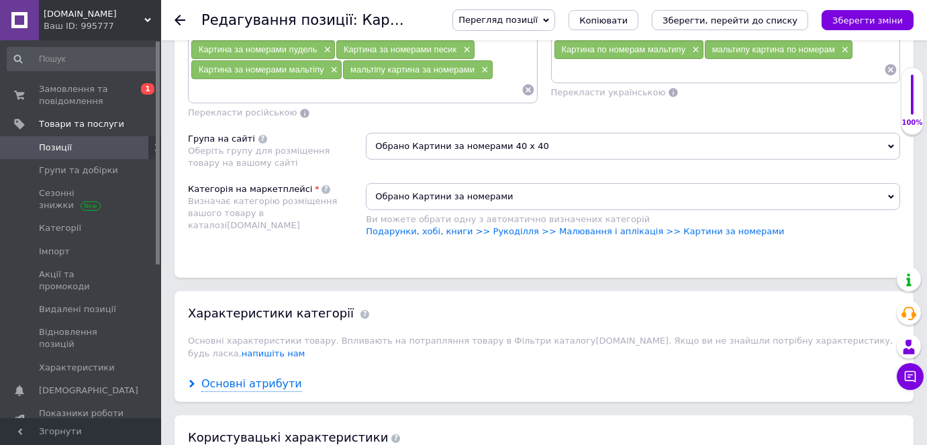
click at [192, 380] on icon at bounding box center [192, 384] width 8 height 8
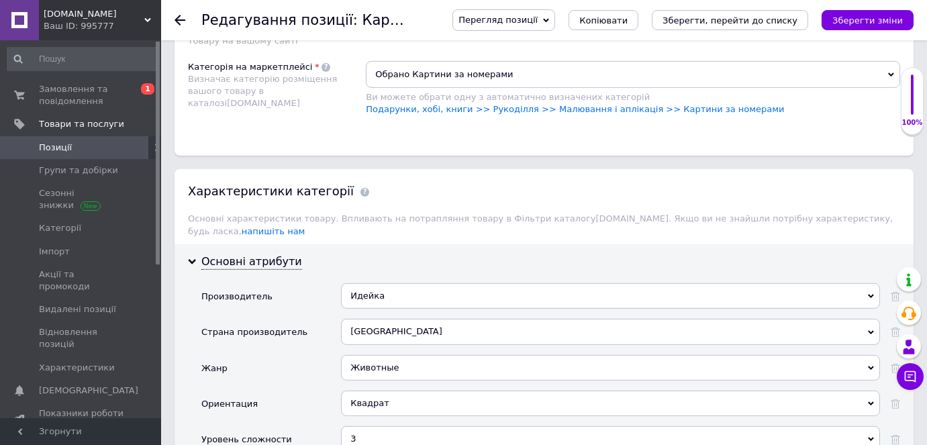
scroll to position [1464, 0]
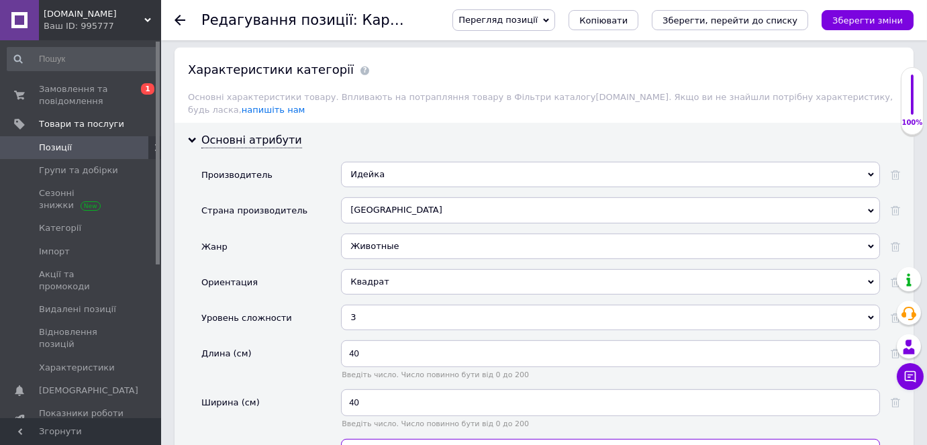
click at [370, 439] on input "21" at bounding box center [610, 452] width 539 height 27
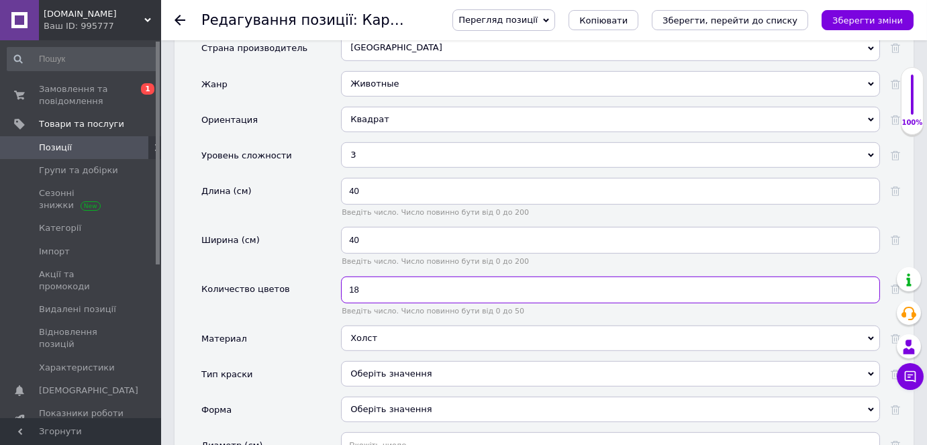
scroll to position [1647, 0]
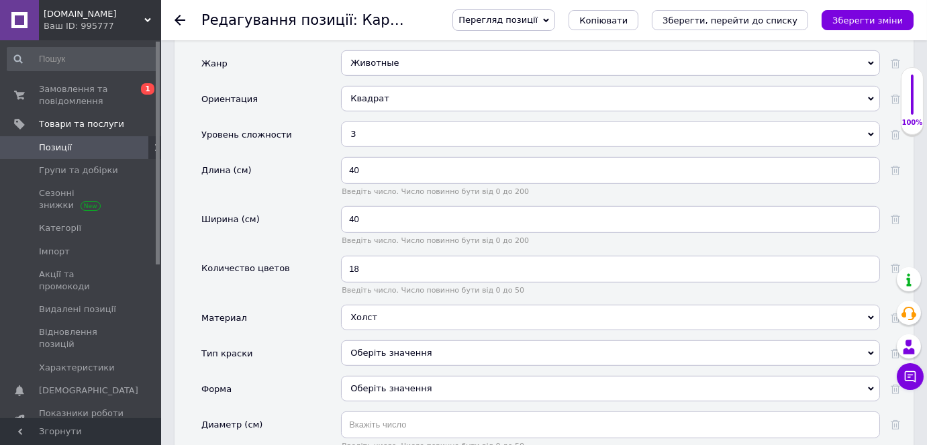
click at [373, 340] on div "Оберіть значення" at bounding box center [610, 352] width 539 height 25
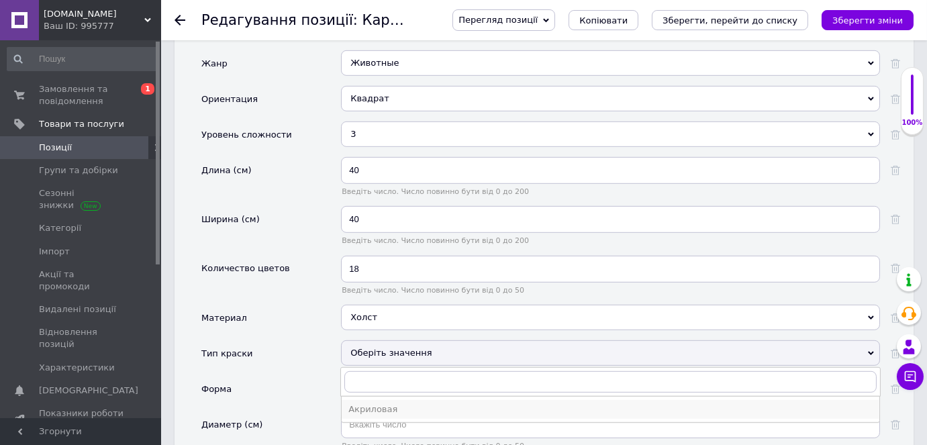
click at [366, 403] on div "Акриловая" at bounding box center [610, 409] width 524 height 12
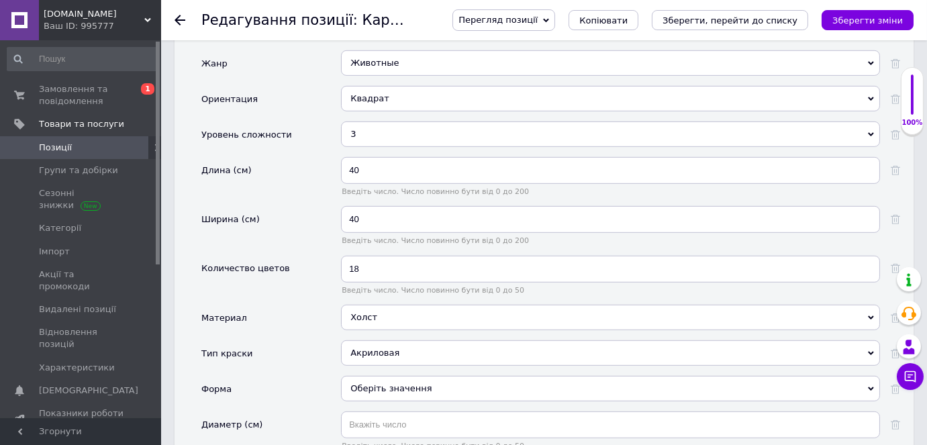
click at [364, 376] on div "Оберіть значення" at bounding box center [610, 388] width 539 height 25
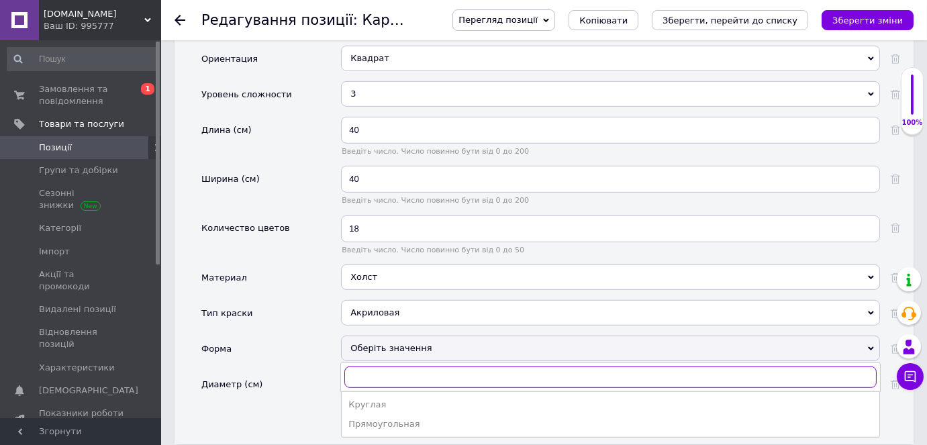
scroll to position [1708, 0]
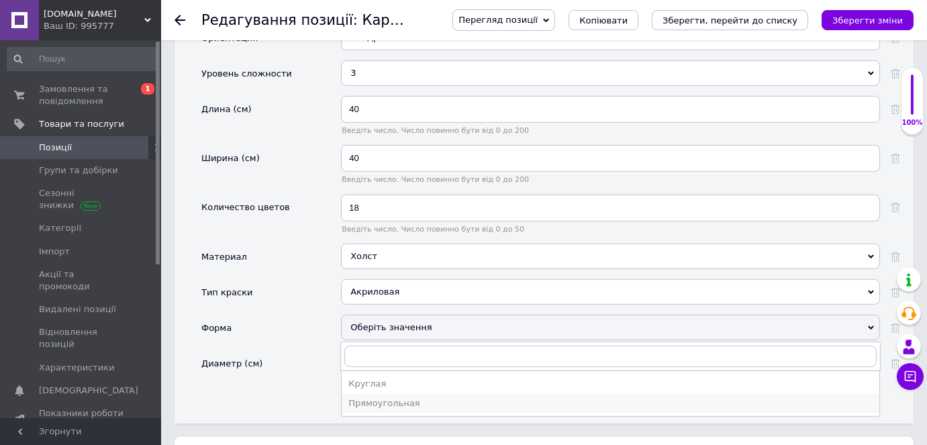
click at [366, 397] on div "Прямоугольная" at bounding box center [610, 403] width 524 height 12
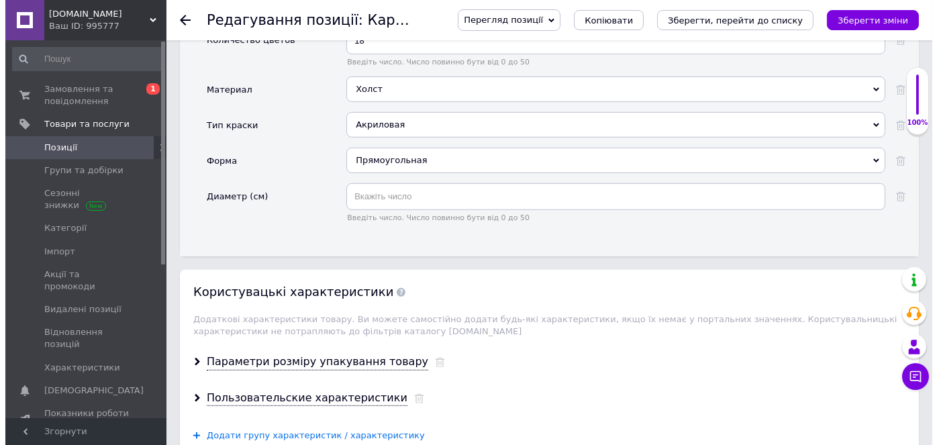
scroll to position [1891, 0]
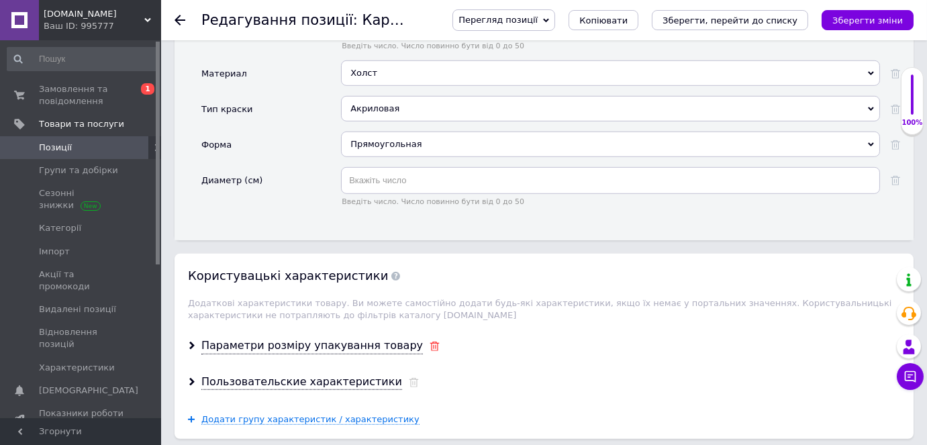
click at [429, 342] on icon at bounding box center [434, 346] width 10 height 9
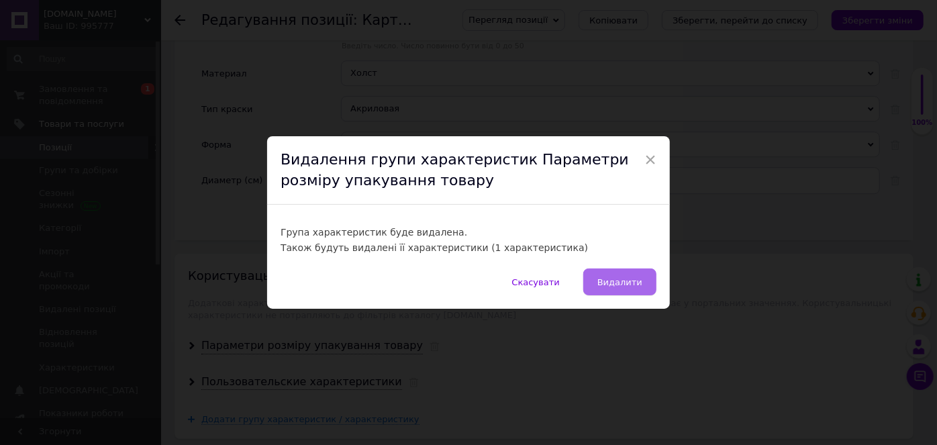
click at [619, 279] on span "Видалити" at bounding box center [619, 282] width 45 height 10
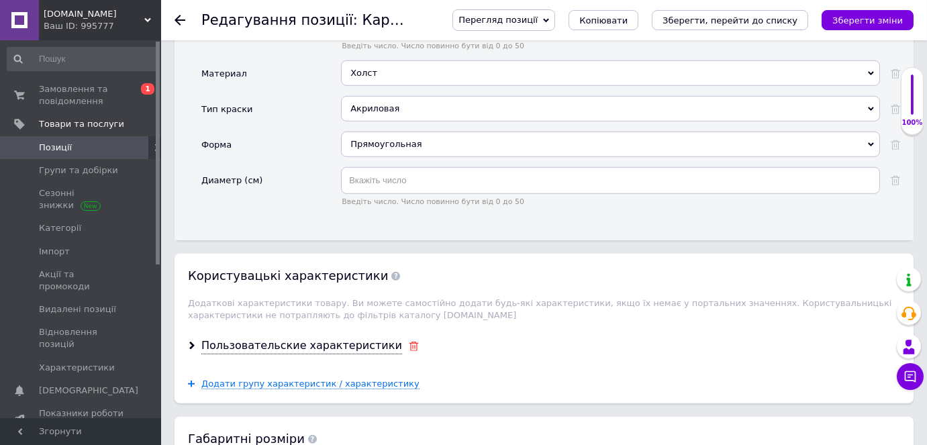
click at [409, 342] on icon at bounding box center [414, 346] width 10 height 9
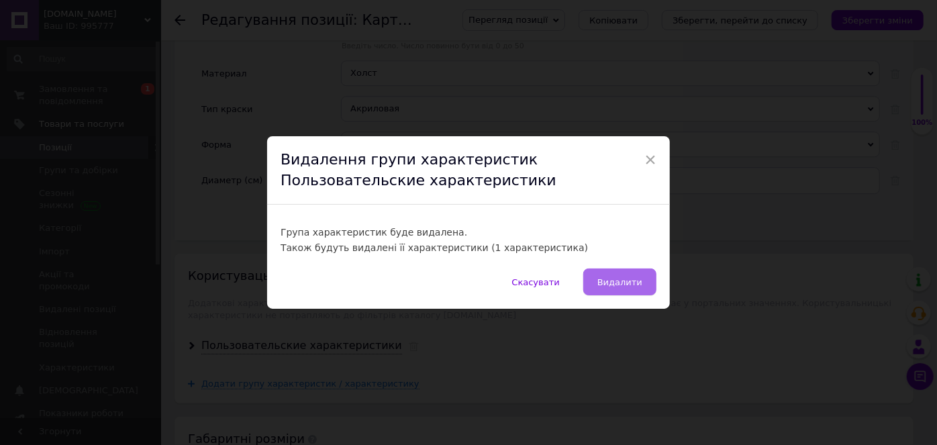
click at [637, 283] on span "Видалити" at bounding box center [619, 282] width 45 height 10
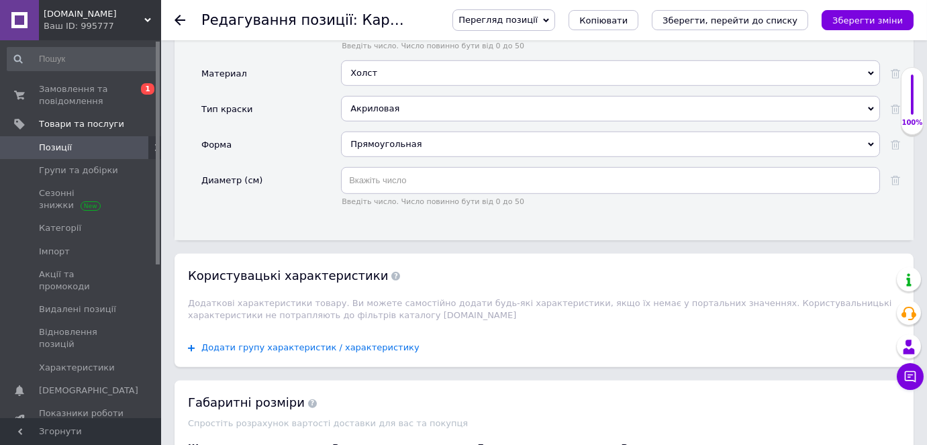
click at [239, 342] on span "Додати групу характеристик / характеристику" at bounding box center [310, 347] width 218 height 11
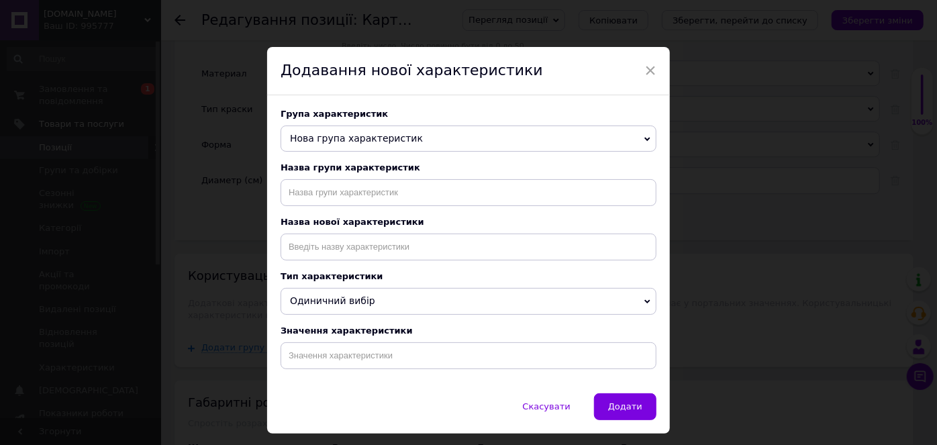
click at [301, 135] on span "Нова група характеристик" at bounding box center [356, 138] width 133 height 11
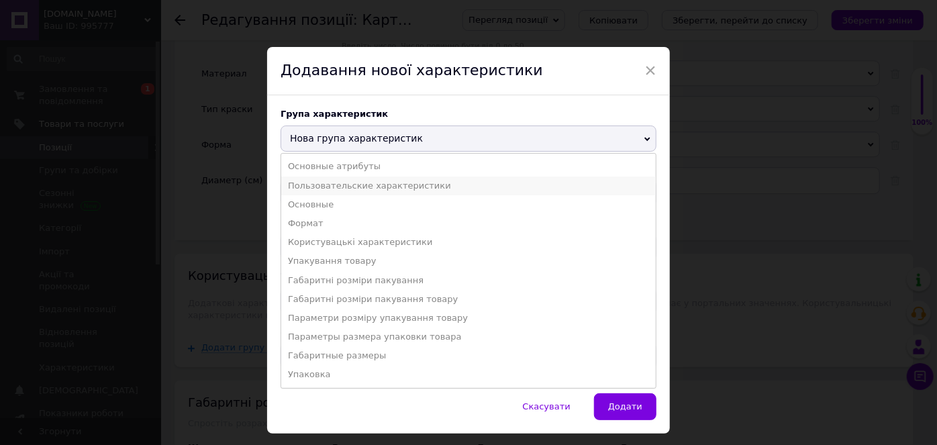
click at [316, 185] on li "Пользовательские характеристики" at bounding box center [468, 185] width 374 height 19
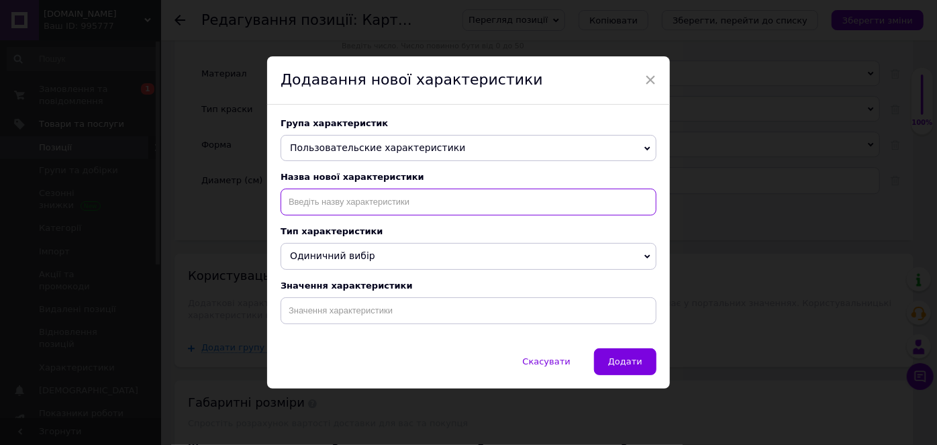
click at [315, 197] on input at bounding box center [468, 202] width 376 height 27
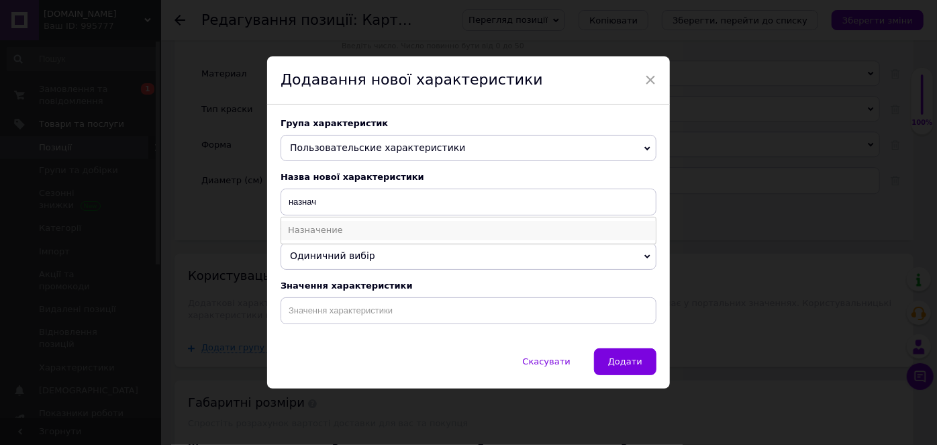
click at [336, 227] on li "Назначение" at bounding box center [468, 230] width 374 height 19
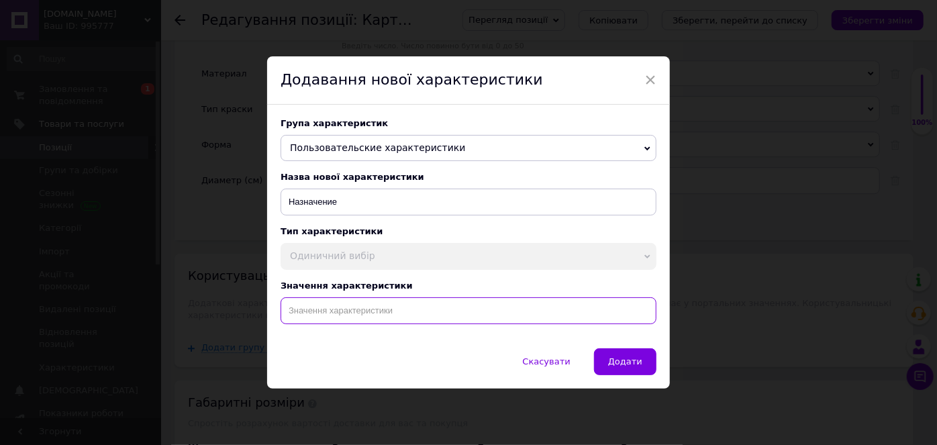
click at [318, 306] on input at bounding box center [468, 310] width 376 height 27
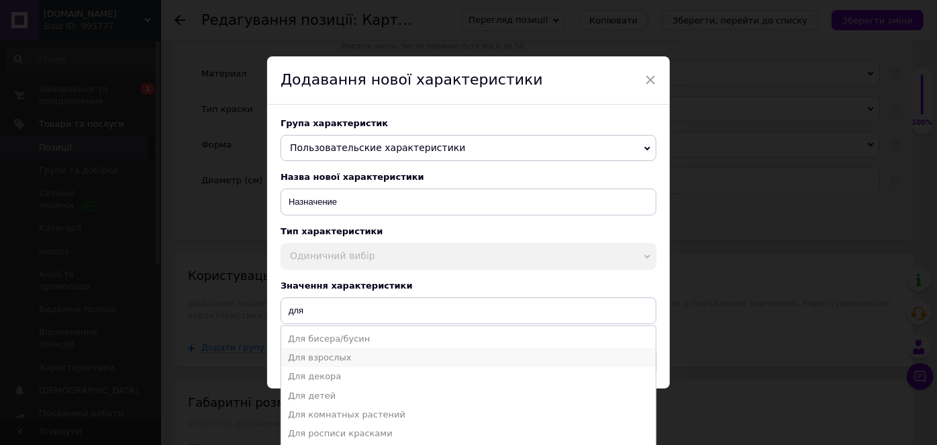
click at [333, 357] on li "Для взрослых" at bounding box center [468, 357] width 374 height 19
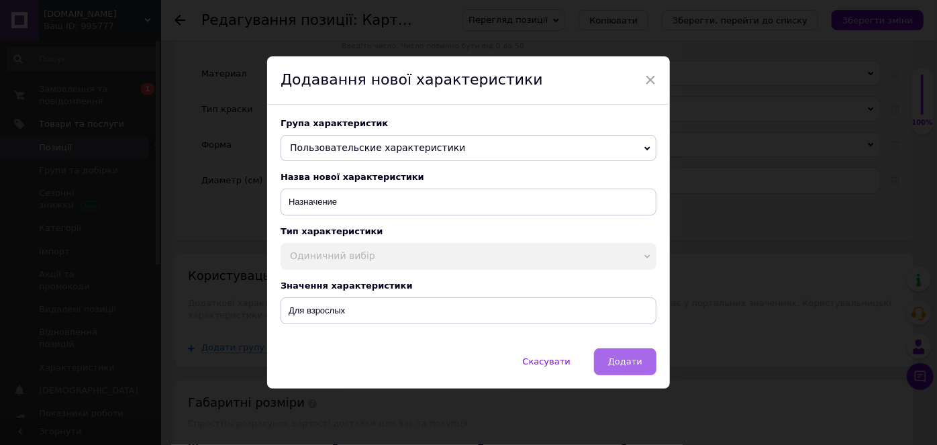
click at [608, 368] on button "Додати" at bounding box center [625, 361] width 62 height 27
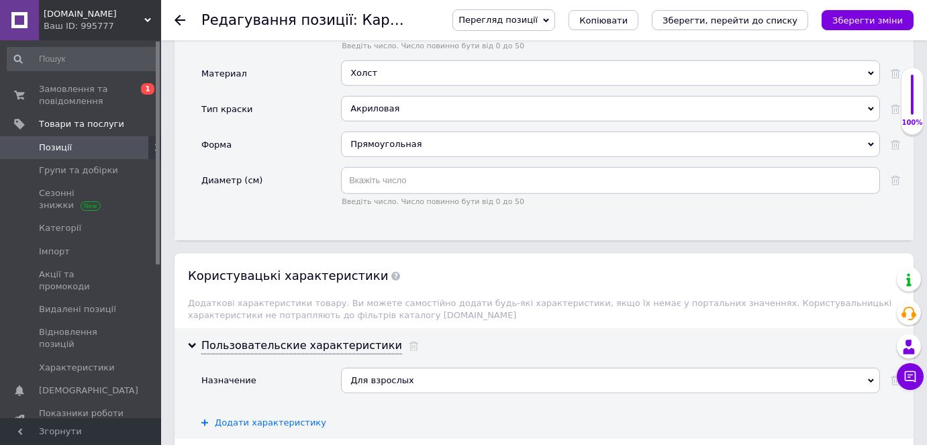
click at [236, 417] on span "Додати характеристику" at bounding box center [270, 422] width 111 height 11
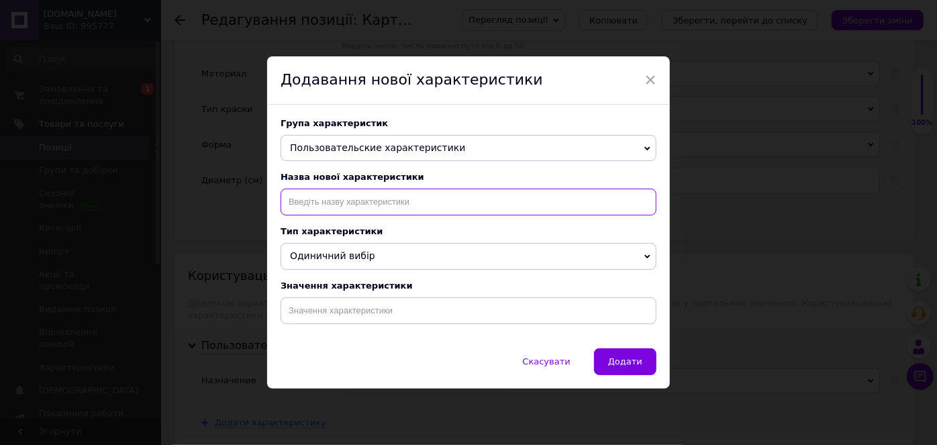
click at [328, 203] on input at bounding box center [468, 202] width 376 height 27
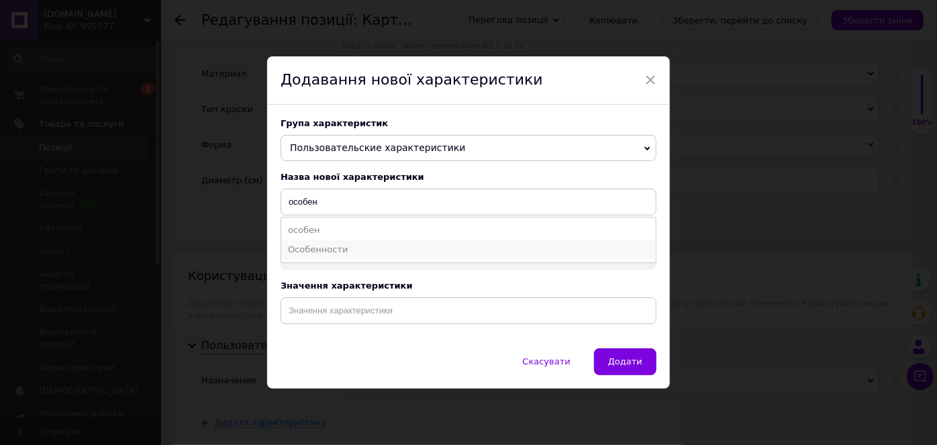
click at [327, 247] on li "Особенности" at bounding box center [468, 249] width 374 height 19
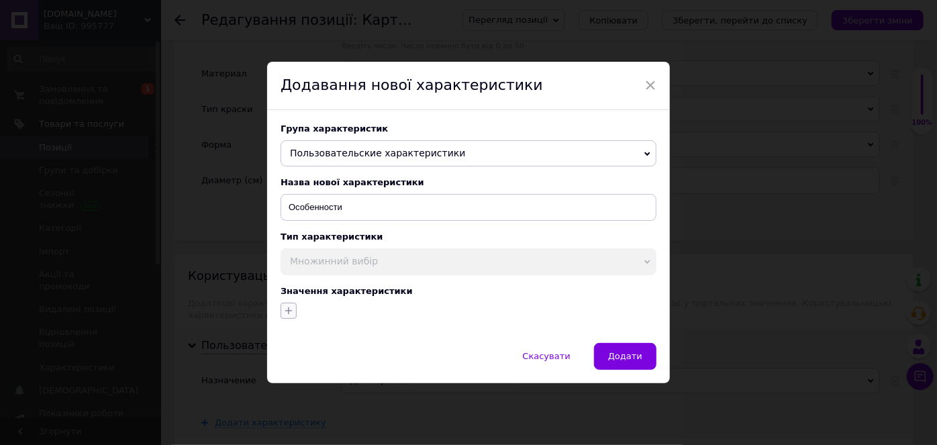
click at [285, 314] on icon "button" at bounding box center [288, 310] width 11 height 11
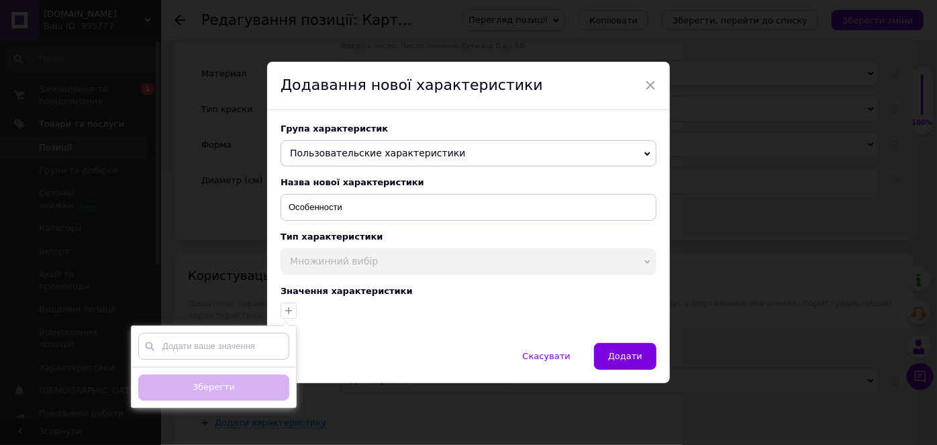
click at [276, 344] on input "text" at bounding box center [213, 346] width 151 height 27
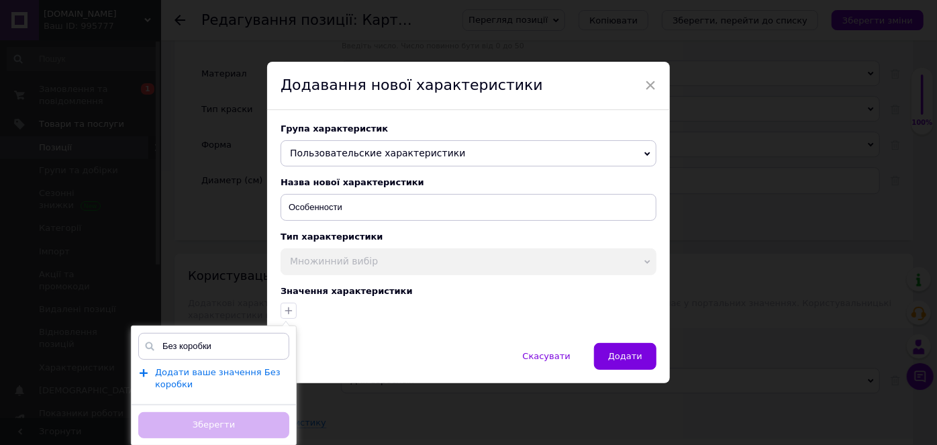
click at [204, 374] on span "Додати ваше значення Без коробки" at bounding box center [217, 378] width 125 height 23
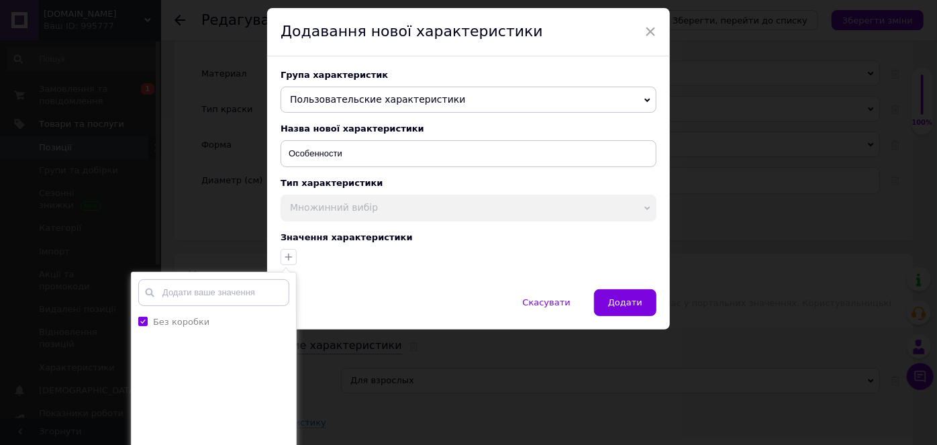
scroll to position [101, 0]
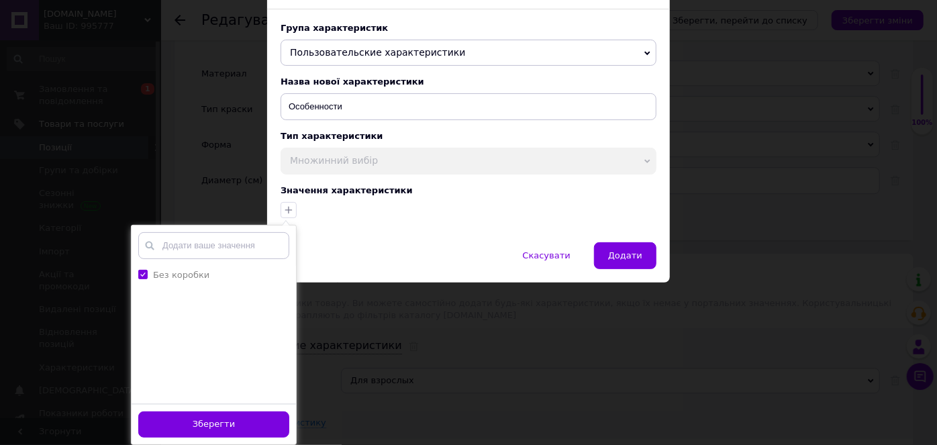
drag, startPoint x: 221, startPoint y: 419, endPoint x: 264, endPoint y: 411, distance: 43.0
click at [223, 419] on button "Зберегти" at bounding box center [213, 424] width 151 height 26
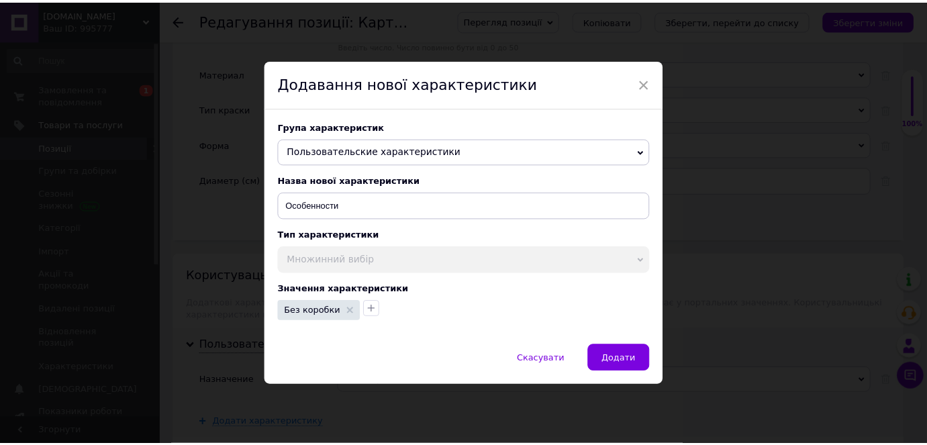
scroll to position [0, 0]
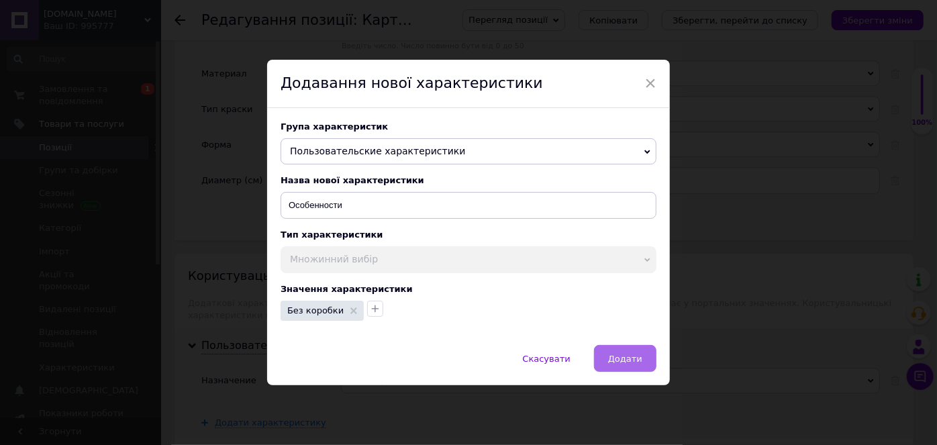
click at [629, 364] on span "Додати" at bounding box center [625, 359] width 34 height 10
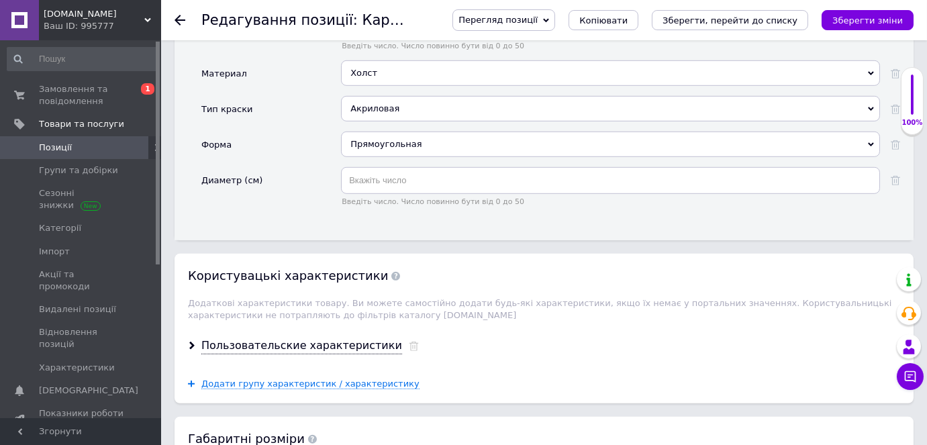
click at [193, 342] on use at bounding box center [191, 346] width 5 height 8
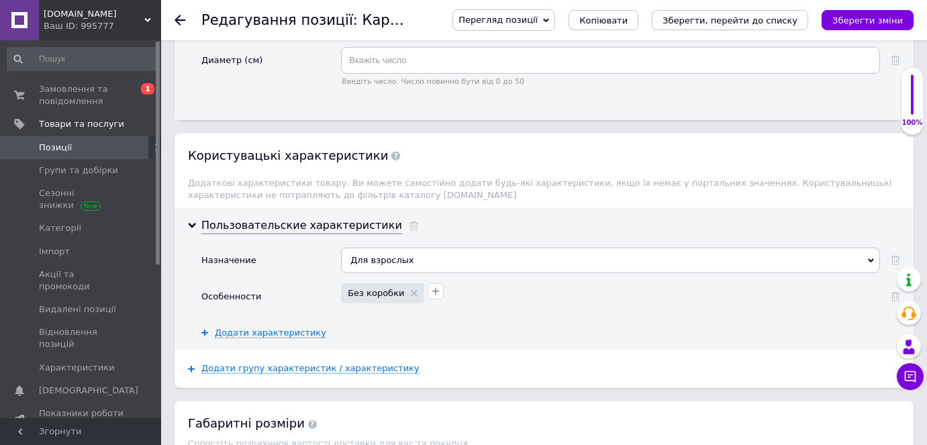
scroll to position [2013, 0]
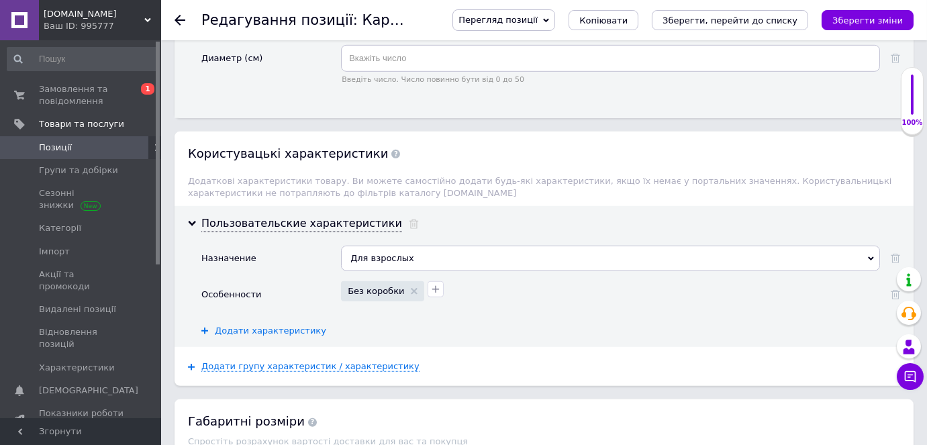
click at [269, 325] on span "Додати характеристику" at bounding box center [270, 330] width 111 height 11
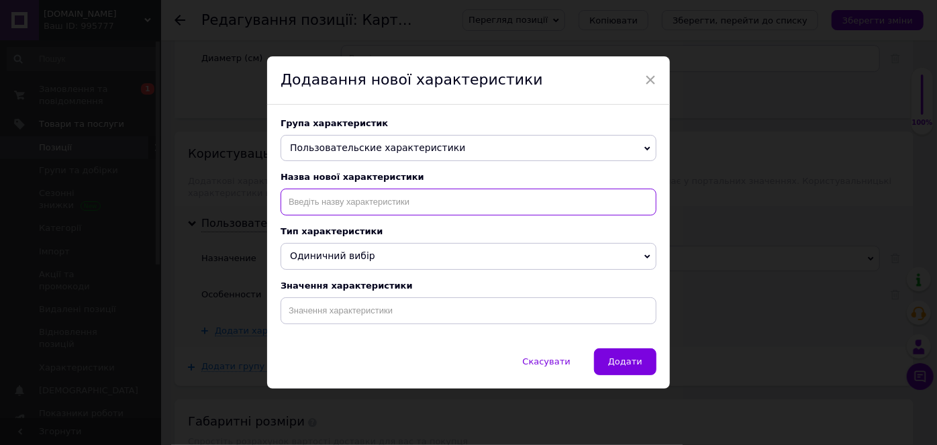
click at [377, 195] on input at bounding box center [468, 202] width 376 height 27
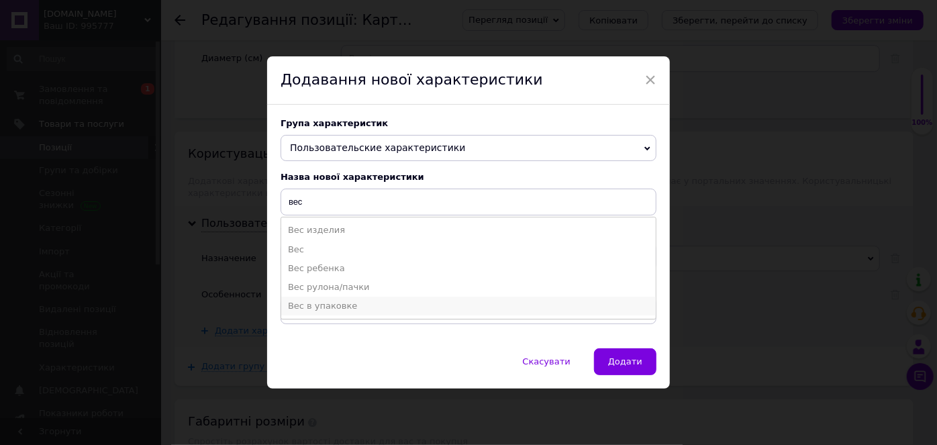
click at [321, 305] on li "Вес в упаковке" at bounding box center [468, 306] width 374 height 19
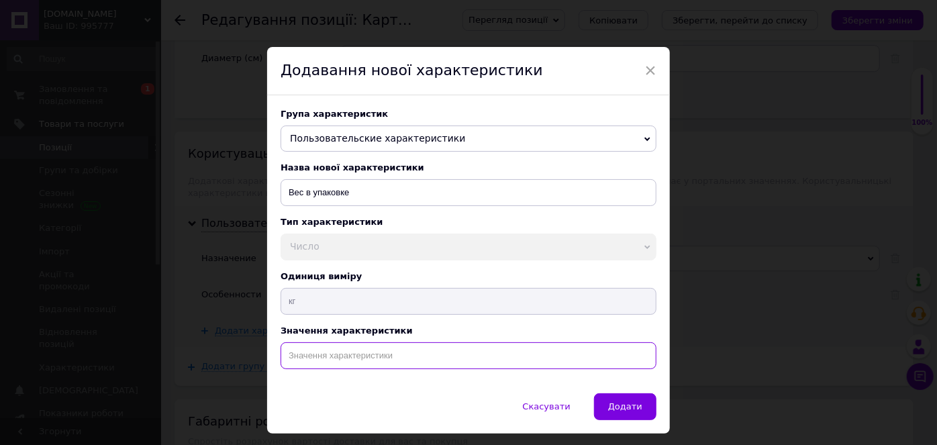
drag, startPoint x: 317, startPoint y: 359, endPoint x: 309, endPoint y: 359, distance: 8.7
click at [311, 360] on input at bounding box center [468, 355] width 376 height 27
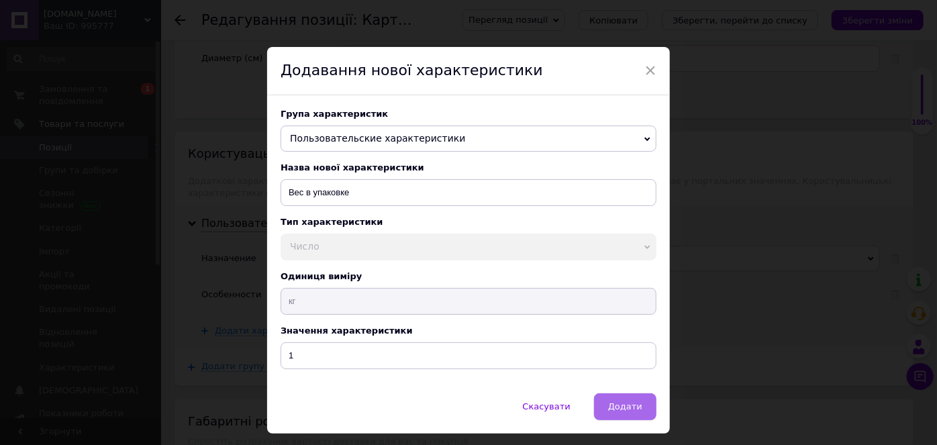
click at [607, 415] on button "Додати" at bounding box center [625, 406] width 62 height 27
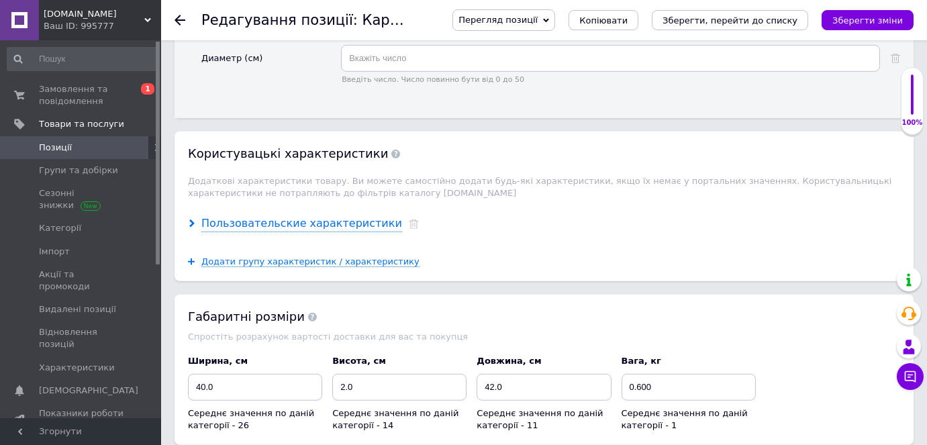
click at [190, 219] on use at bounding box center [191, 223] width 5 height 8
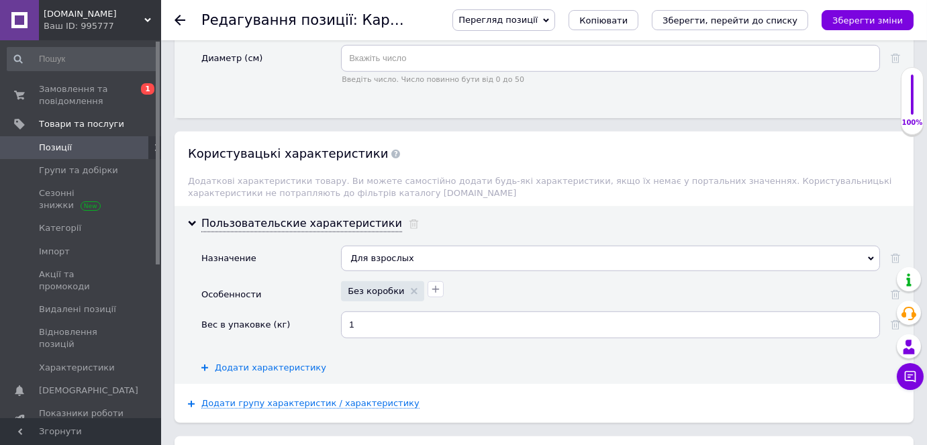
click at [248, 362] on span "Додати характеристику" at bounding box center [270, 367] width 111 height 11
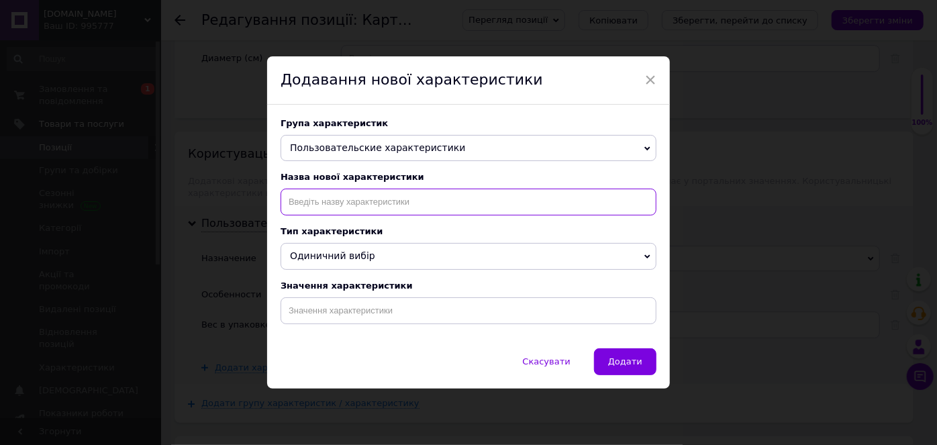
click at [311, 199] on input at bounding box center [468, 202] width 376 height 27
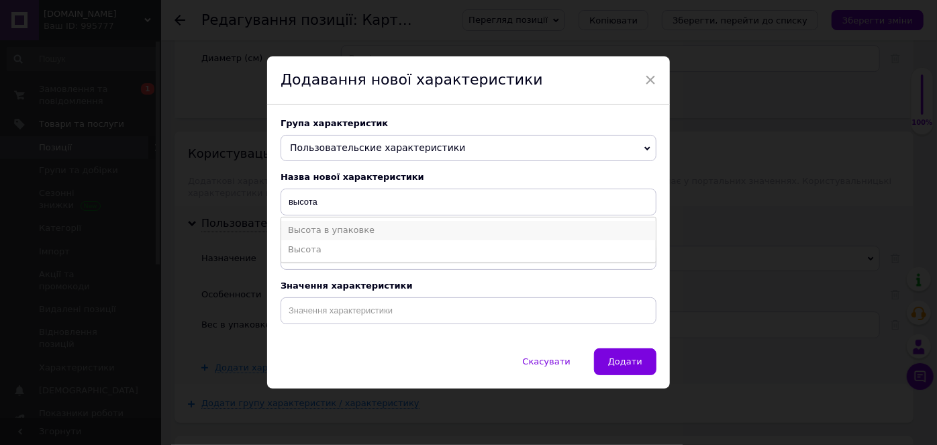
click at [316, 227] on li "Высота в упаковке" at bounding box center [468, 230] width 374 height 19
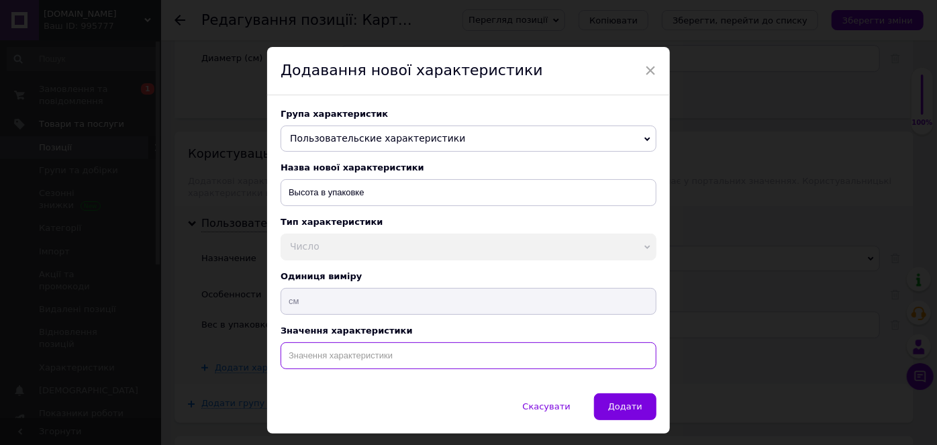
click at [323, 354] on input at bounding box center [468, 355] width 376 height 27
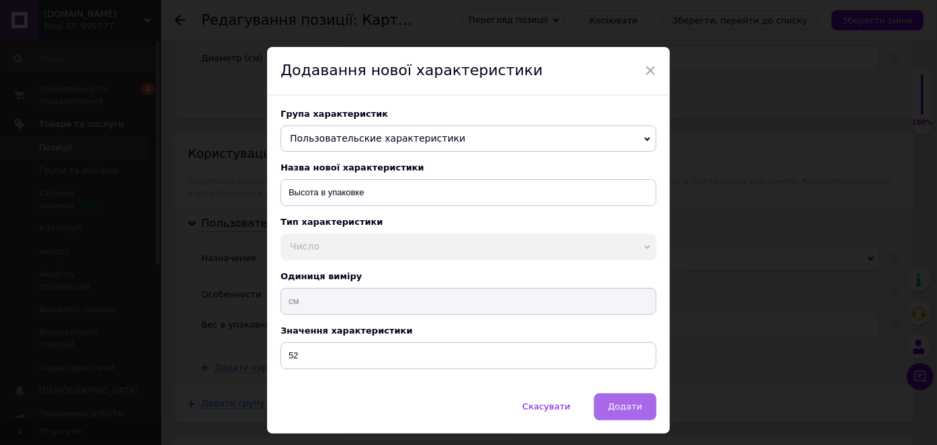
click at [617, 411] on span "Додати" at bounding box center [625, 406] width 34 height 10
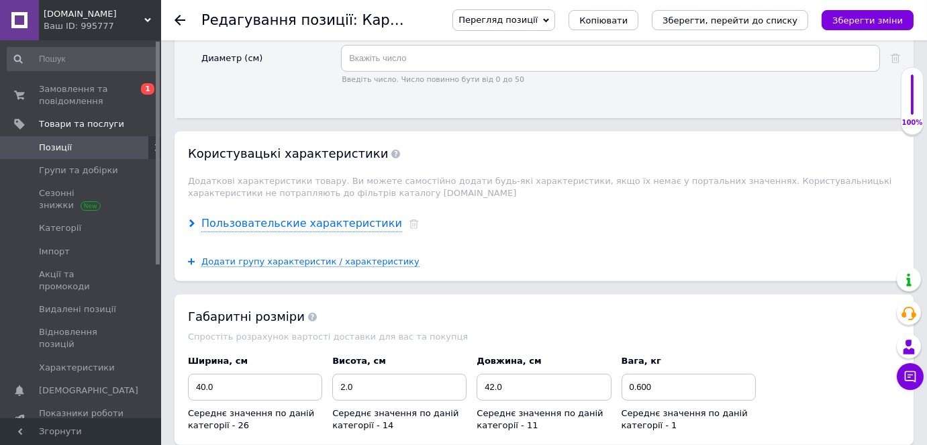
click at [188, 219] on icon at bounding box center [192, 223] width 8 height 8
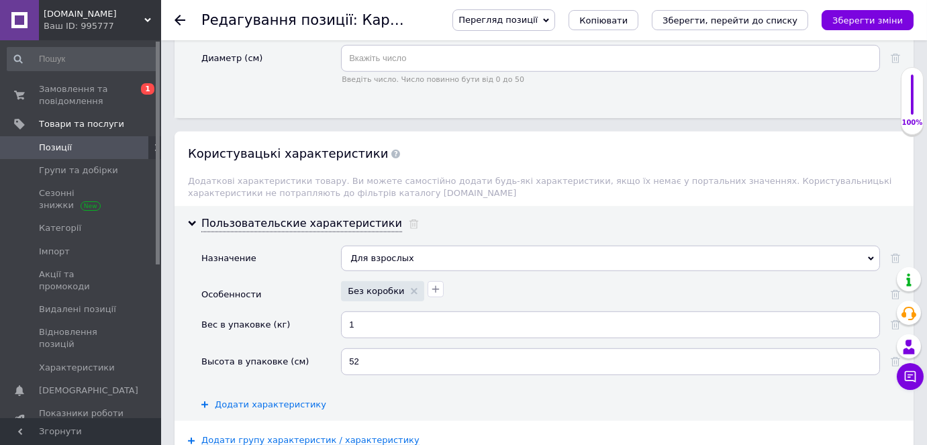
click at [243, 399] on span "Додати характеристику" at bounding box center [270, 404] width 111 height 11
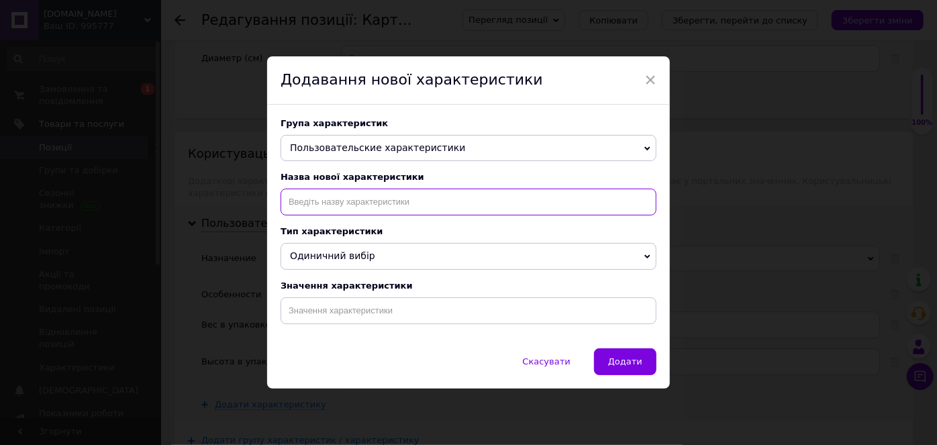
click at [358, 199] on input at bounding box center [468, 202] width 376 height 27
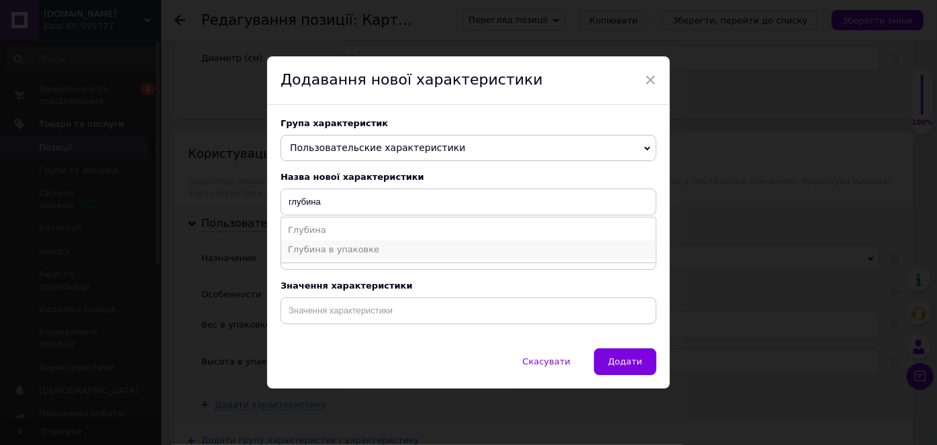
click at [347, 249] on li "Глубина в упаковке" at bounding box center [468, 249] width 374 height 19
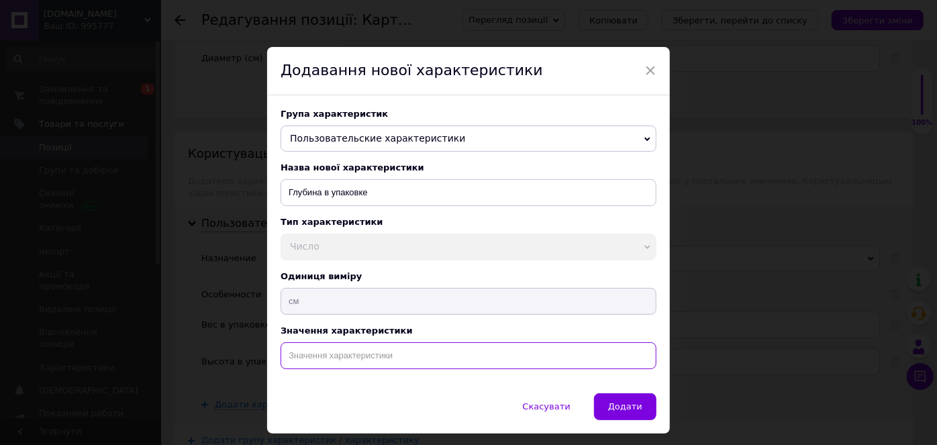
click at [301, 356] on input at bounding box center [468, 355] width 376 height 27
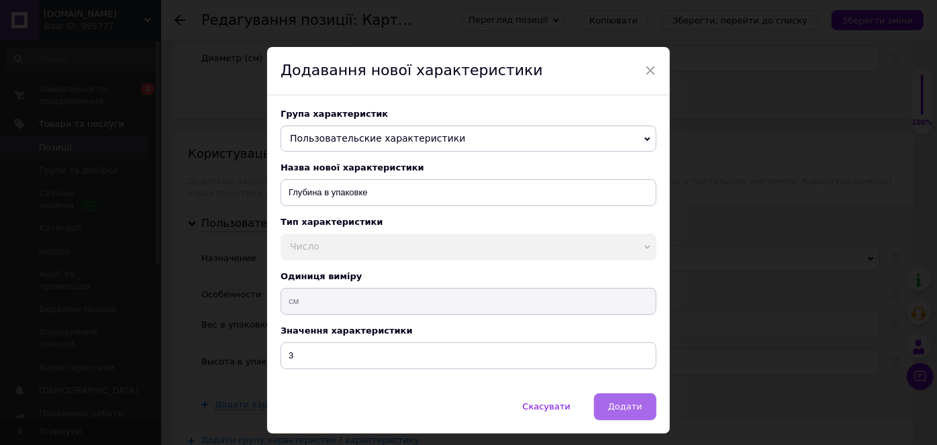
click at [631, 405] on span "Додати" at bounding box center [625, 406] width 34 height 10
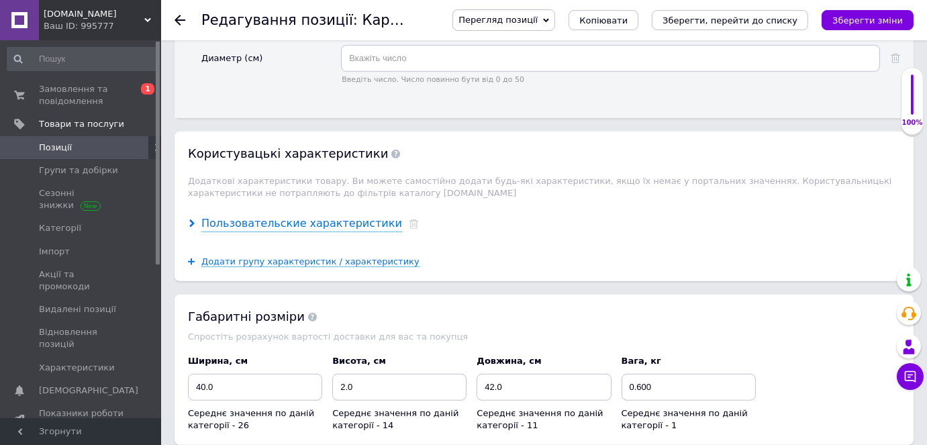
click at [191, 219] on use at bounding box center [191, 223] width 5 height 8
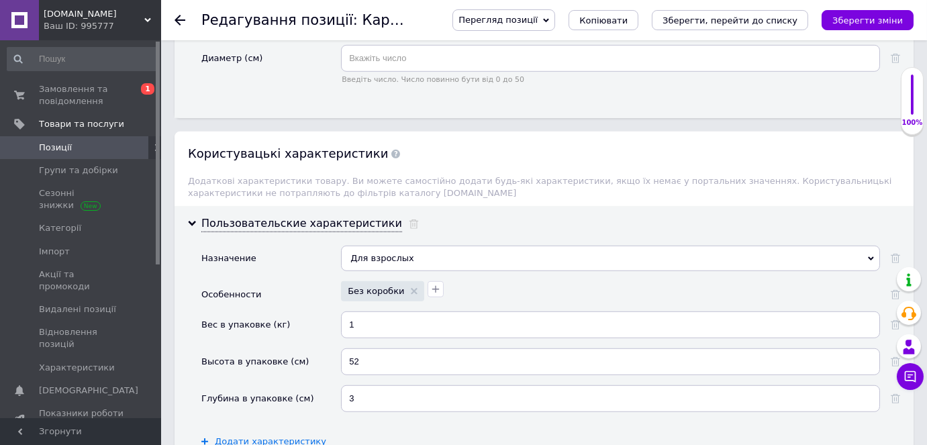
click at [250, 436] on span "Додати характеристику" at bounding box center [270, 441] width 111 height 11
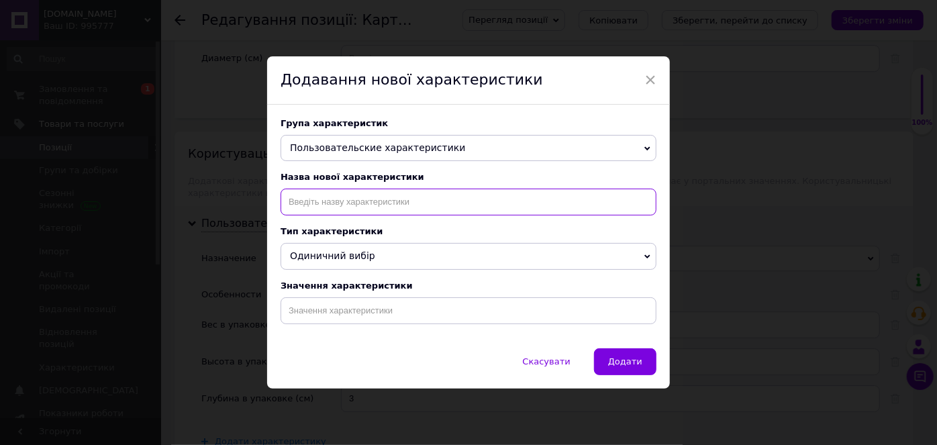
click at [311, 201] on input at bounding box center [468, 202] width 376 height 27
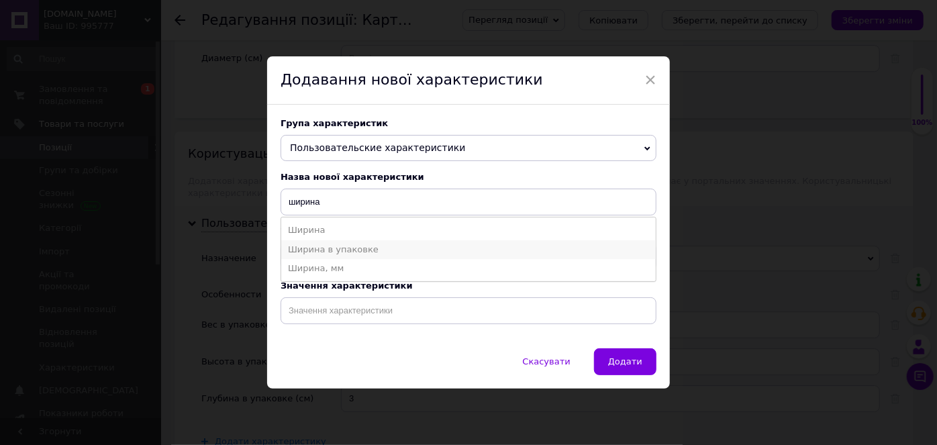
click at [334, 249] on li "Ширина в упаковке" at bounding box center [468, 249] width 374 height 19
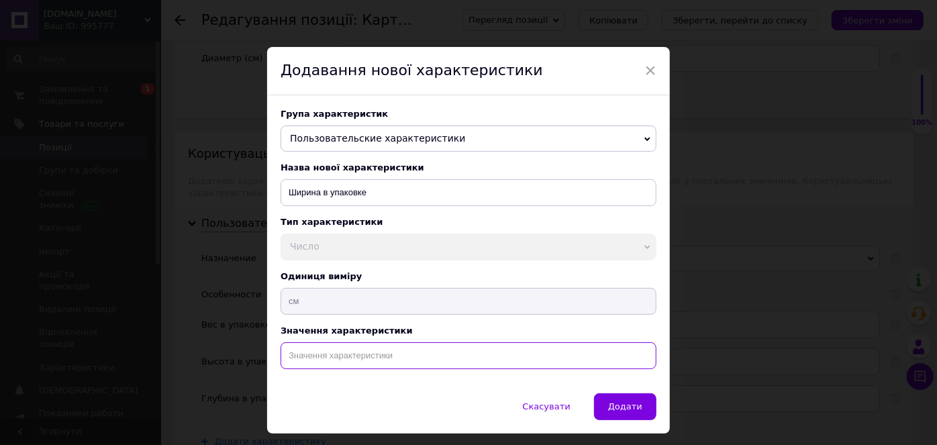
click at [315, 352] on input at bounding box center [468, 355] width 376 height 27
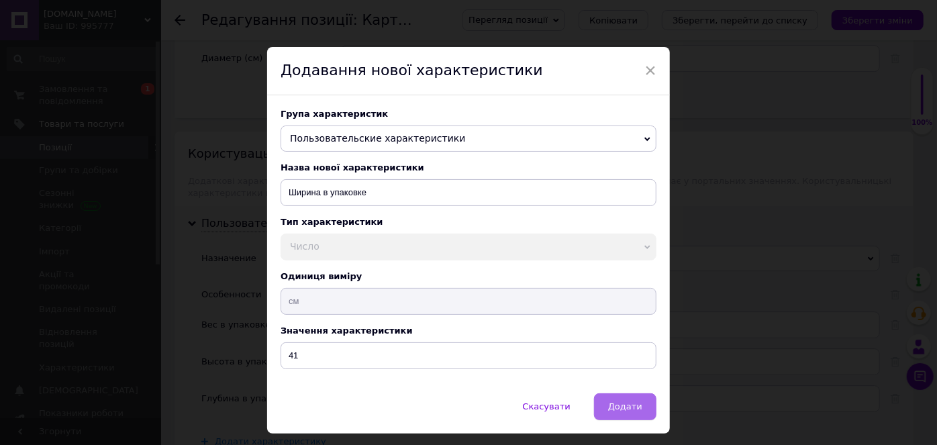
click at [633, 405] on span "Додати" at bounding box center [625, 406] width 34 height 10
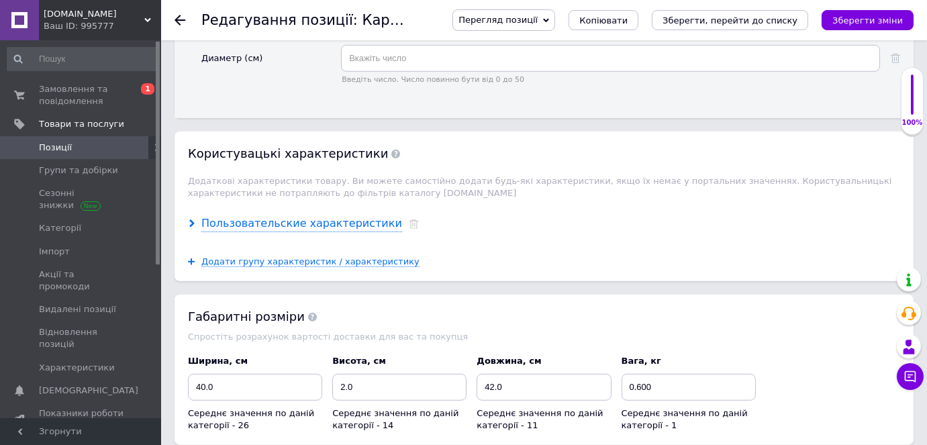
click at [188, 219] on icon at bounding box center [192, 223] width 8 height 8
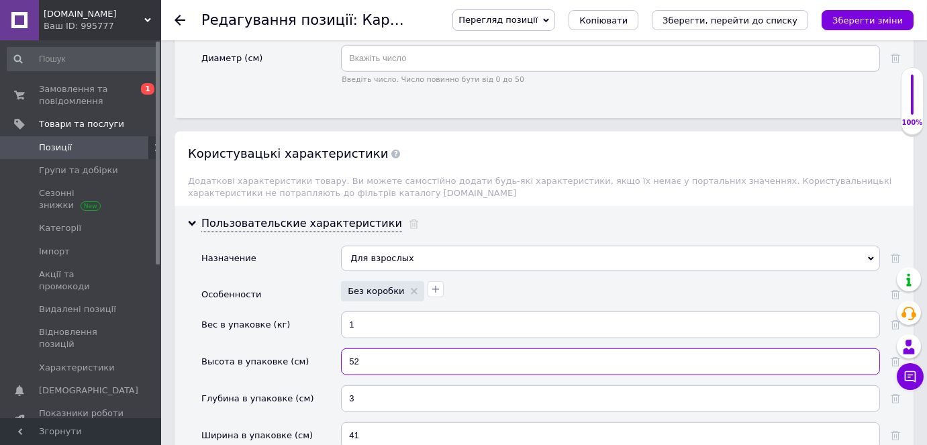
click at [366, 348] on input "52" at bounding box center [610, 361] width 539 height 27
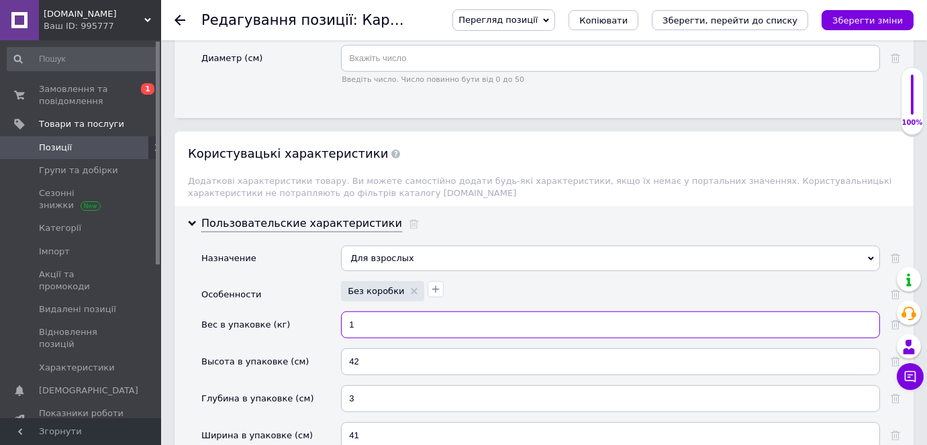
click at [368, 311] on input "1" at bounding box center [610, 324] width 539 height 27
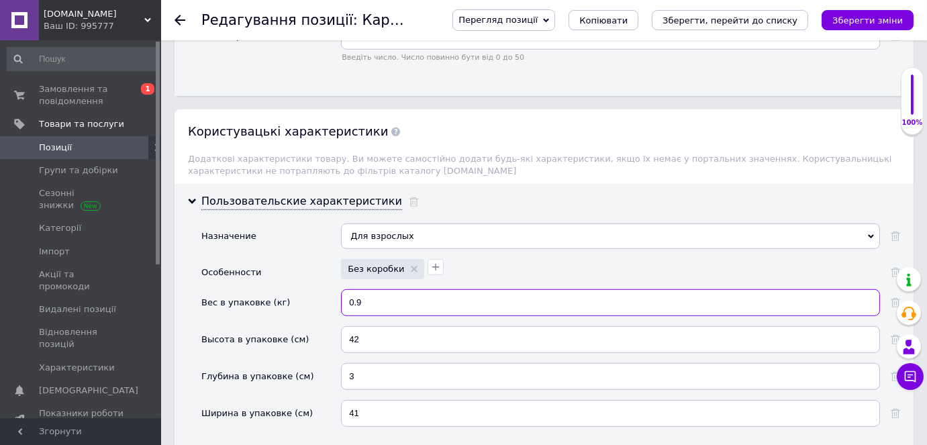
scroll to position [2073, 0]
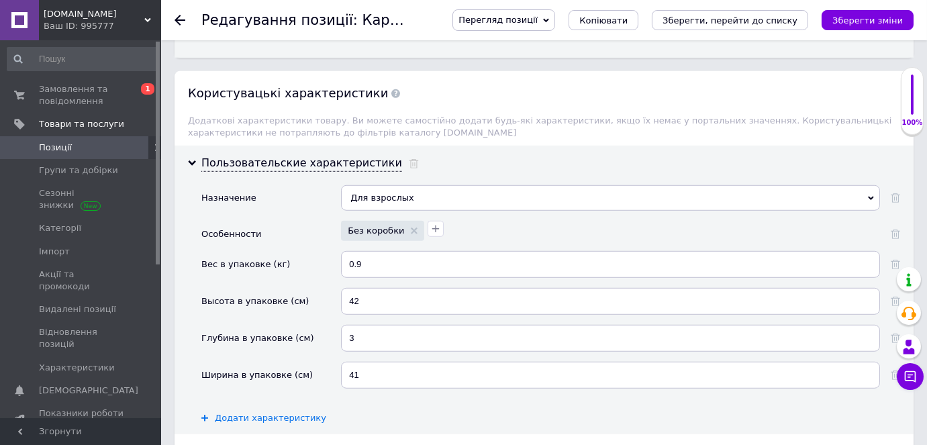
click at [242, 413] on span "Додати характеристику" at bounding box center [270, 418] width 111 height 11
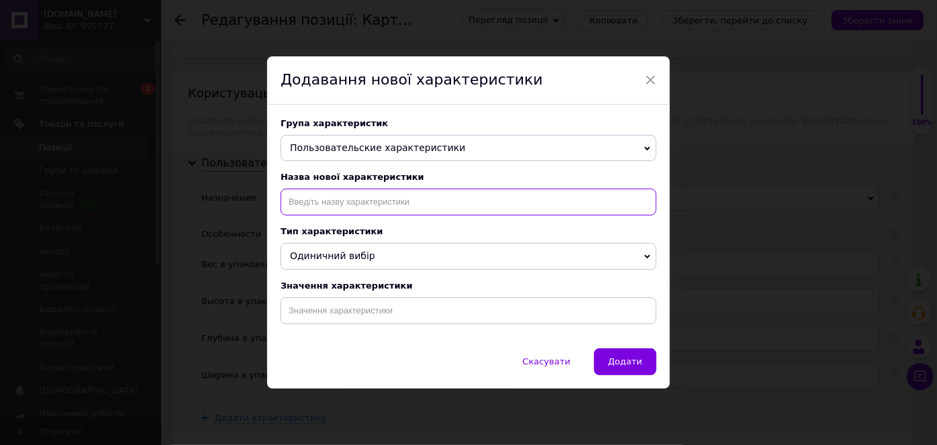
click at [304, 197] on input at bounding box center [468, 202] width 376 height 27
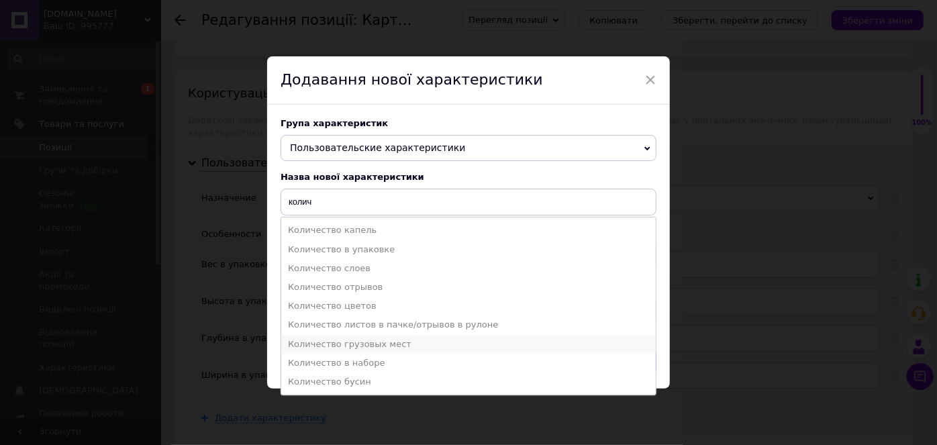
click at [319, 347] on li "Количество грузовых мест" at bounding box center [468, 344] width 374 height 19
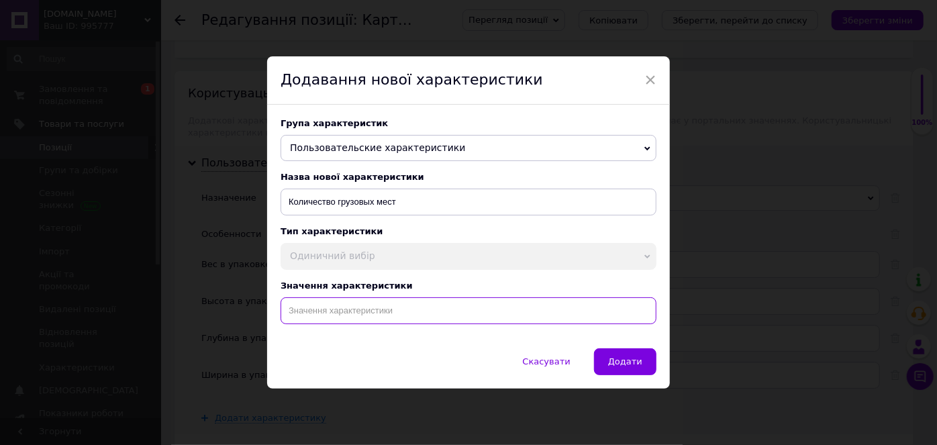
click at [333, 311] on input at bounding box center [468, 310] width 376 height 27
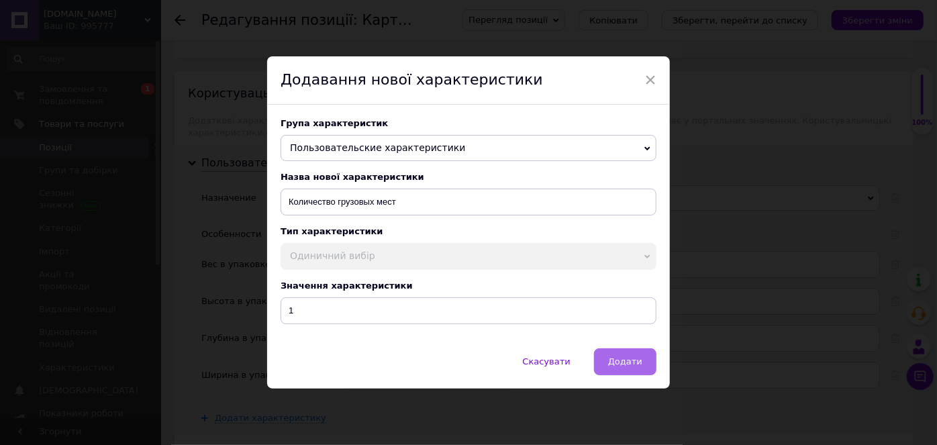
click at [611, 362] on span "Додати" at bounding box center [625, 361] width 34 height 10
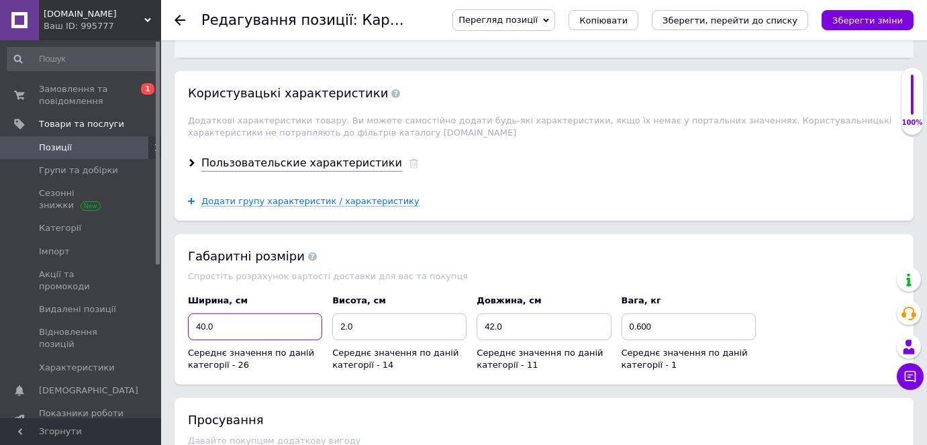
drag, startPoint x: 221, startPoint y: 278, endPoint x: 172, endPoint y: 264, distance: 51.0
drag, startPoint x: 353, startPoint y: 276, endPoint x: 299, endPoint y: 267, distance: 54.4
click at [313, 289] on div "Ширина, см 41 Середнє значення по даній категорії - 26 Висота, см 2.0 Середнє з…" at bounding box center [544, 332] width 722 height 87
drag, startPoint x: 658, startPoint y: 276, endPoint x: 586, endPoint y: 273, distance: 71.2
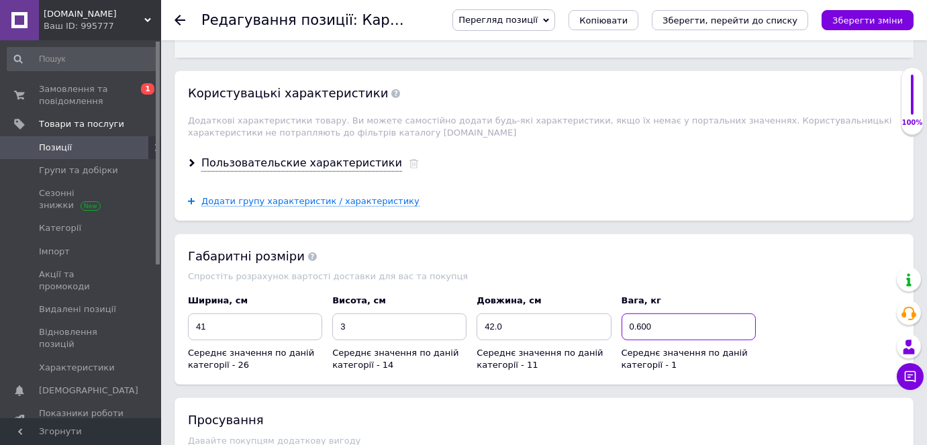
click at [604, 289] on div "Ширина, см 41 Середнє значення по даній категорії - 26 Висота, см 3 Середнє зна…" at bounding box center [544, 332] width 722 height 87
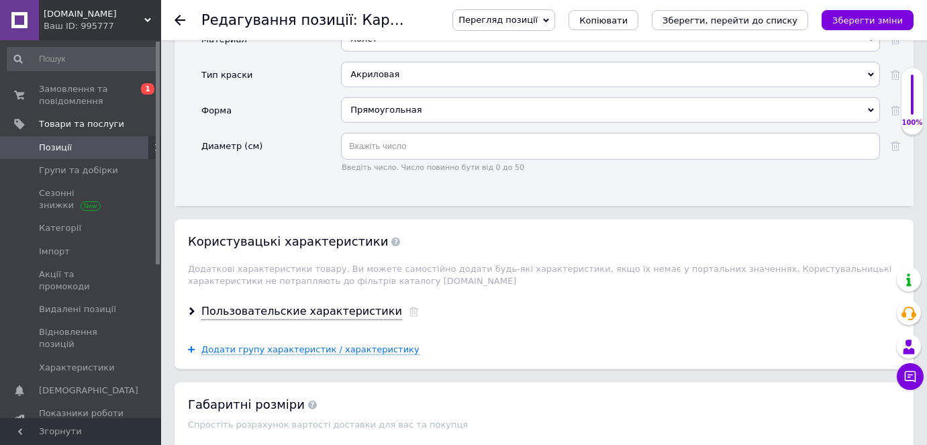
scroll to position [2013, 0]
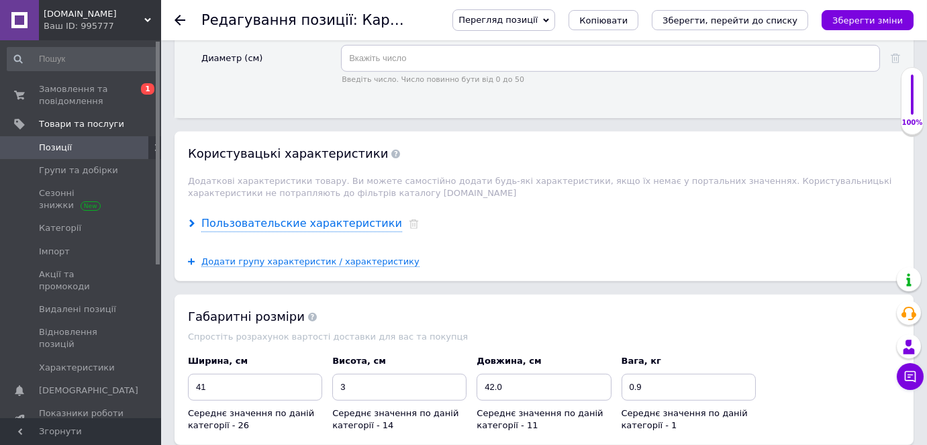
click at [191, 219] on use at bounding box center [191, 223] width 5 height 8
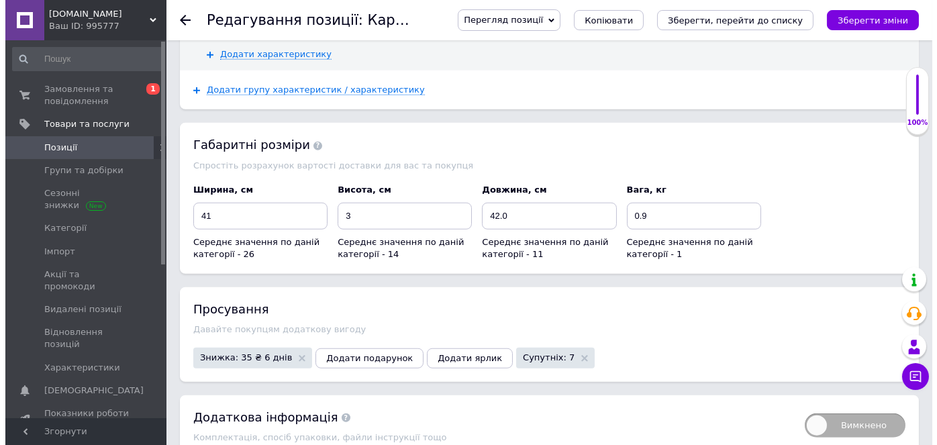
scroll to position [2501, 0]
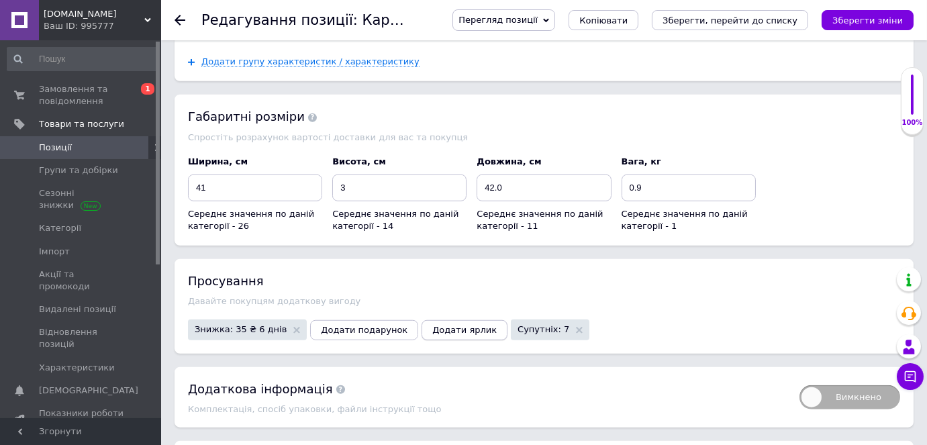
click at [433, 325] on span "Додати ярлик" at bounding box center [464, 330] width 64 height 10
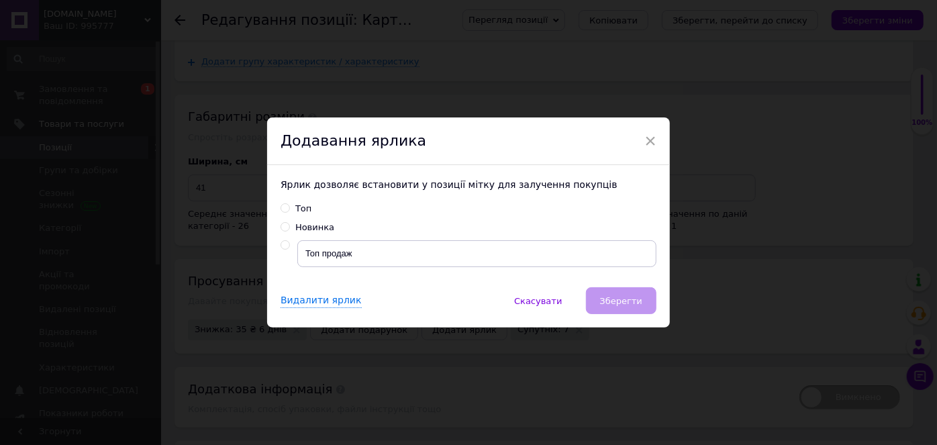
click at [283, 228] on input "Новинка" at bounding box center [284, 226] width 9 height 9
click at [628, 300] on span "Зберегти" at bounding box center [621, 301] width 42 height 10
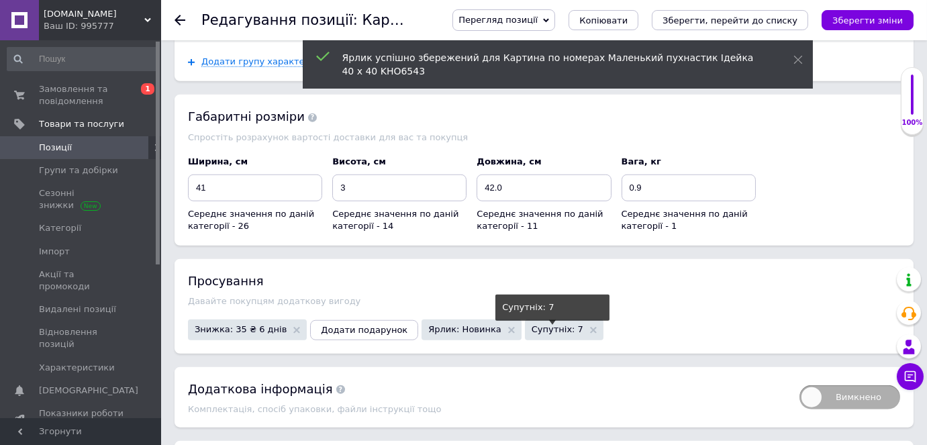
click at [531, 325] on span "Супутніх: 7" at bounding box center [557, 329] width 52 height 9
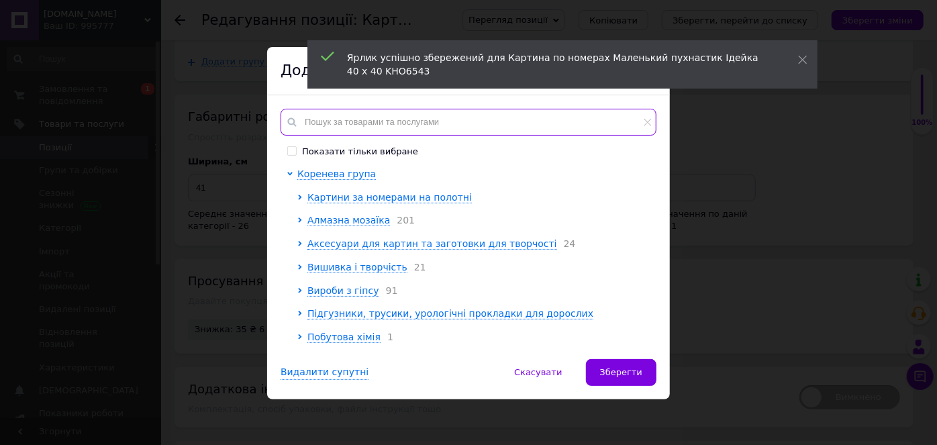
click at [361, 117] on input "text" at bounding box center [468, 122] width 376 height 27
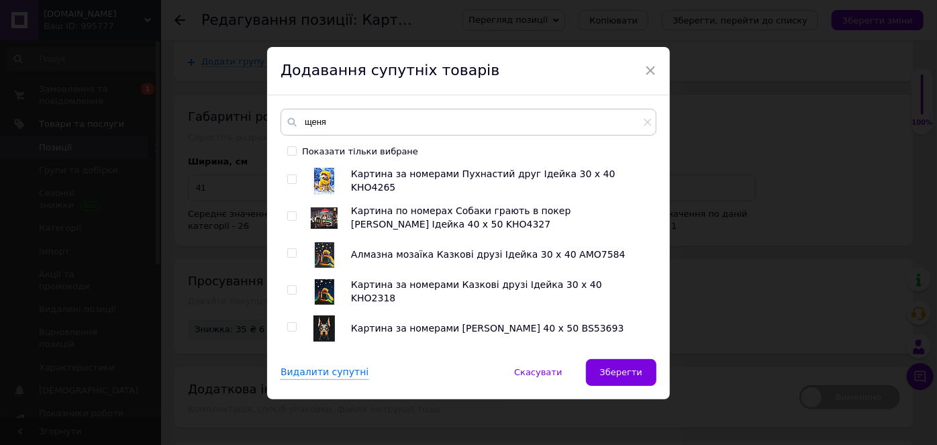
click at [289, 176] on input "checkbox" at bounding box center [291, 179] width 9 height 9
drag, startPoint x: 290, startPoint y: 211, endPoint x: 293, endPoint y: 236, distance: 25.0
click at [289, 212] on input "checkbox" at bounding box center [291, 216] width 9 height 9
click at [290, 250] on input "checkbox" at bounding box center [291, 253] width 9 height 9
click at [289, 287] on input "checkbox" at bounding box center [291, 290] width 9 height 9
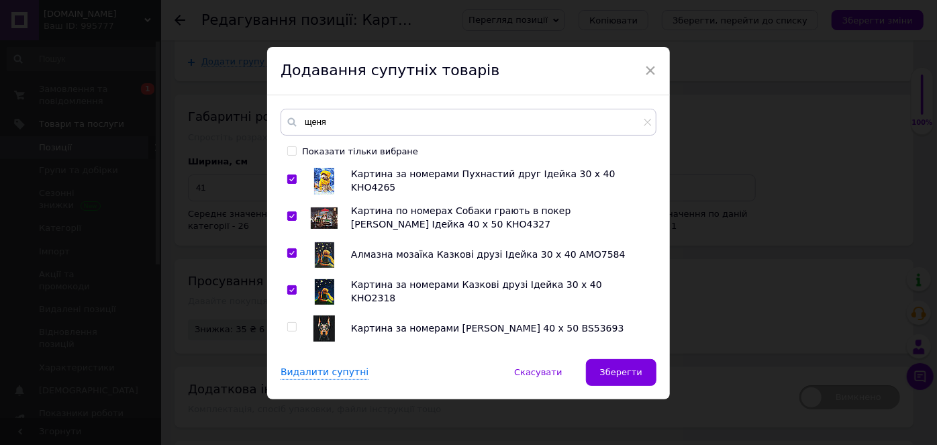
click at [288, 326] on input "checkbox" at bounding box center [291, 327] width 9 height 9
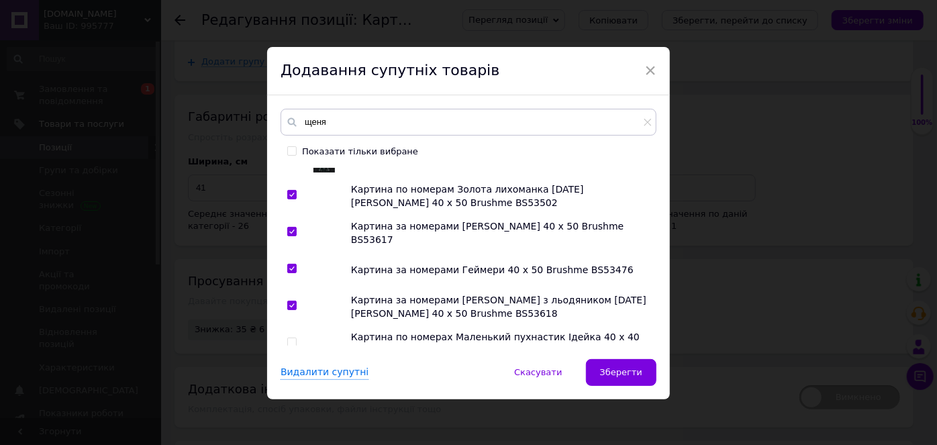
scroll to position [244, 0]
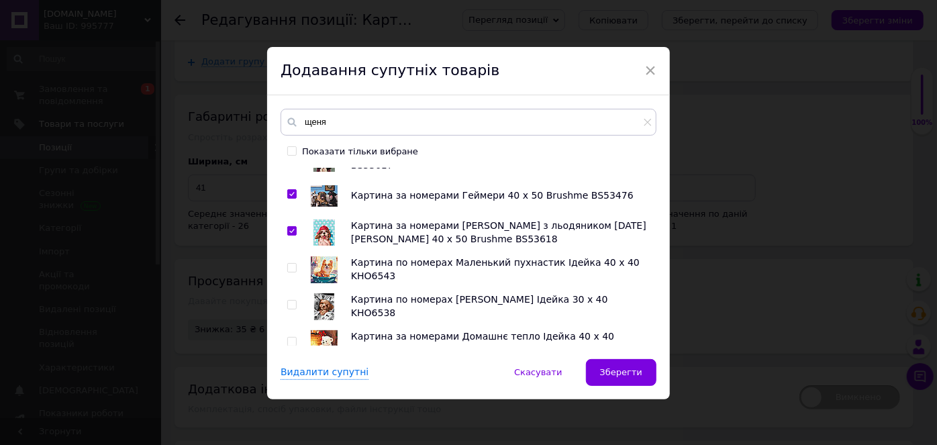
click at [290, 264] on input "checkbox" at bounding box center [291, 268] width 9 height 9
click at [289, 303] on input "checkbox" at bounding box center [291, 305] width 9 height 9
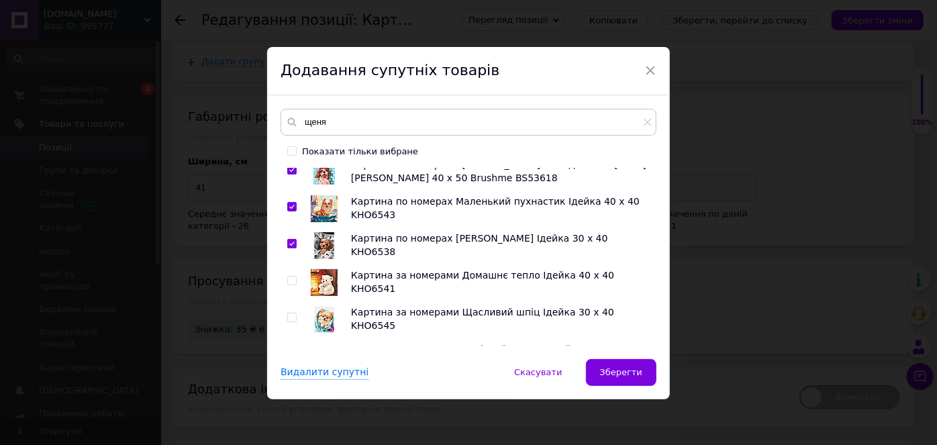
click at [288, 278] on input "checkbox" at bounding box center [291, 280] width 9 height 9
click at [289, 316] on input "checkbox" at bounding box center [291, 317] width 9 height 9
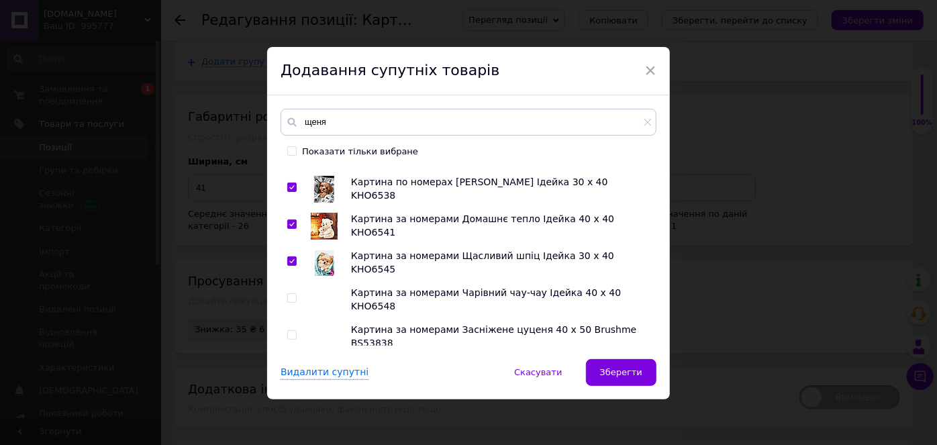
scroll to position [427, 0]
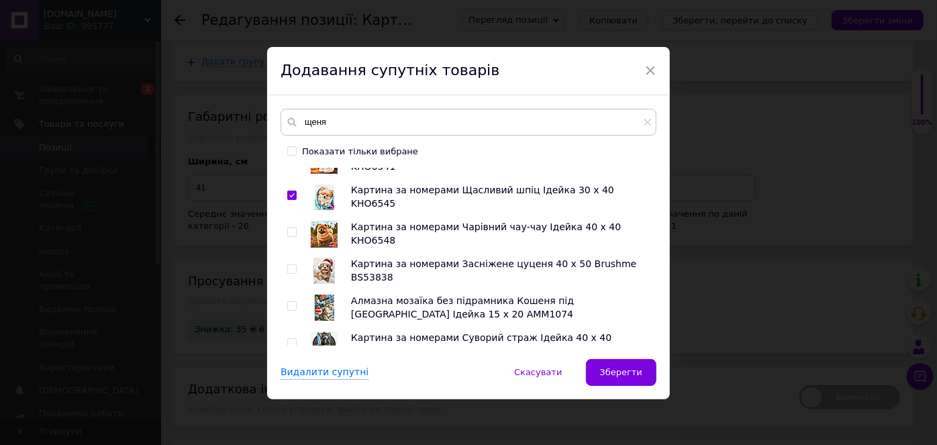
click at [288, 232] on input "checkbox" at bounding box center [291, 232] width 9 height 9
drag, startPoint x: 289, startPoint y: 266, endPoint x: 289, endPoint y: 285, distance: 18.8
click at [289, 266] on input "checkbox" at bounding box center [291, 269] width 9 height 9
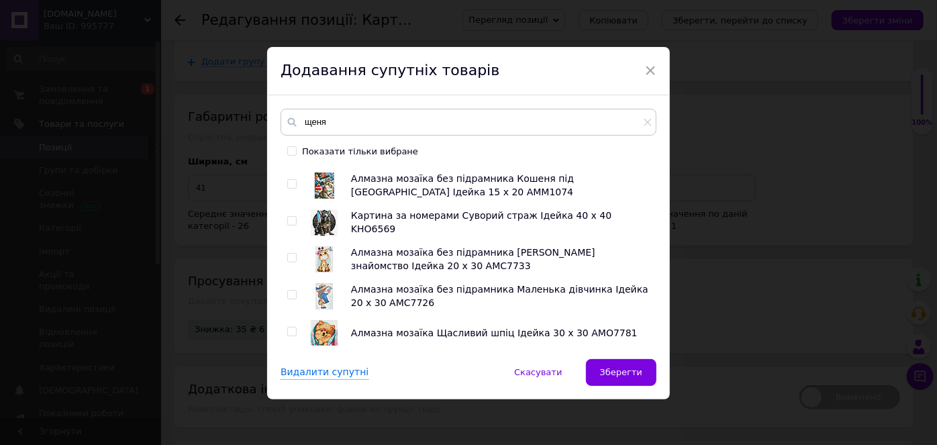
click at [289, 219] on input "checkbox" at bounding box center [291, 221] width 9 height 9
click at [293, 258] on input "checkbox" at bounding box center [291, 258] width 9 height 9
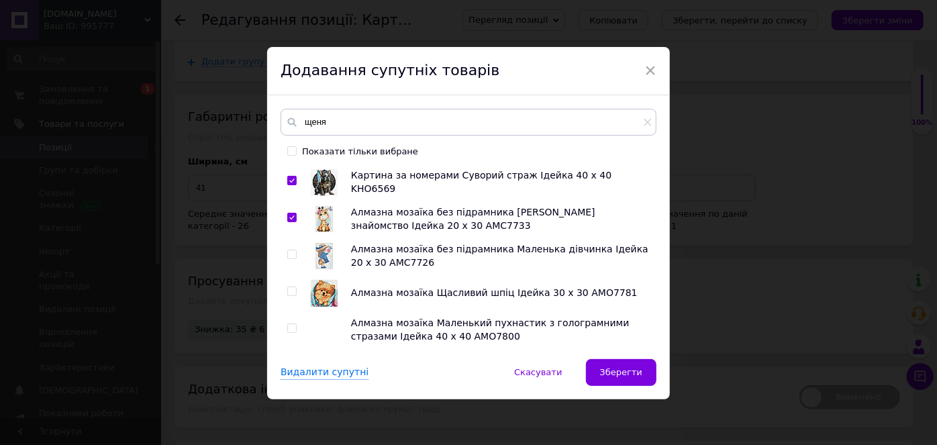
scroll to position [610, 0]
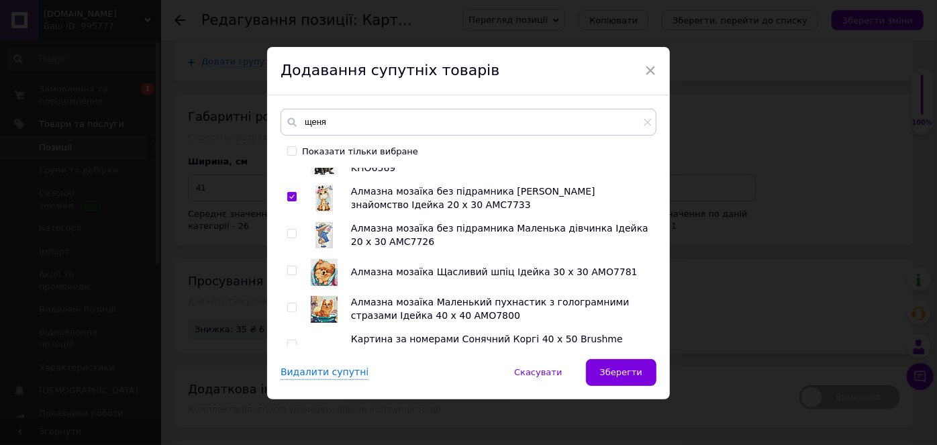
click at [290, 270] on input "checkbox" at bounding box center [291, 270] width 9 height 9
click at [287, 309] on input "checkbox" at bounding box center [291, 307] width 9 height 9
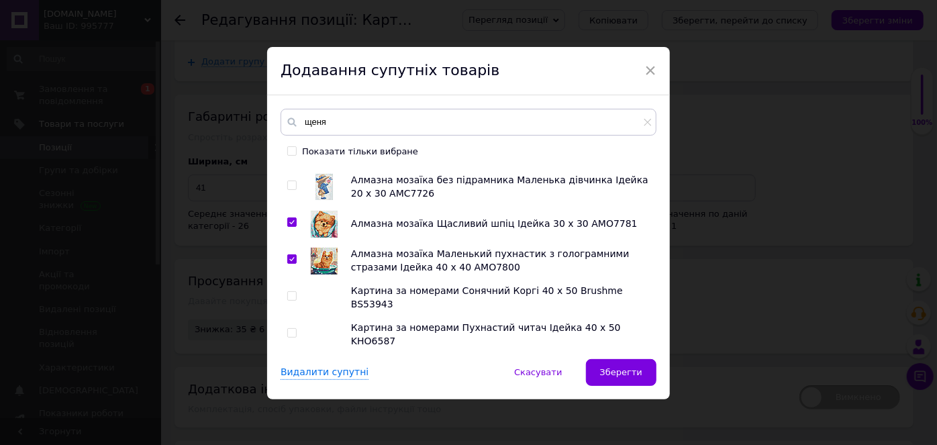
scroll to position [731, 0]
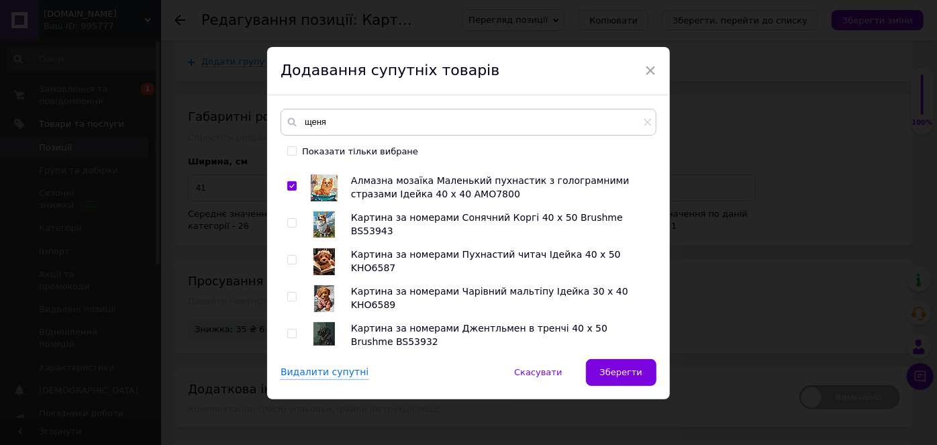
click at [289, 221] on input "checkbox" at bounding box center [291, 223] width 9 height 9
click at [290, 258] on input "checkbox" at bounding box center [291, 260] width 9 height 9
click at [288, 296] on input "checkbox" at bounding box center [291, 297] width 9 height 9
click at [289, 333] on input "checkbox" at bounding box center [291, 333] width 9 height 9
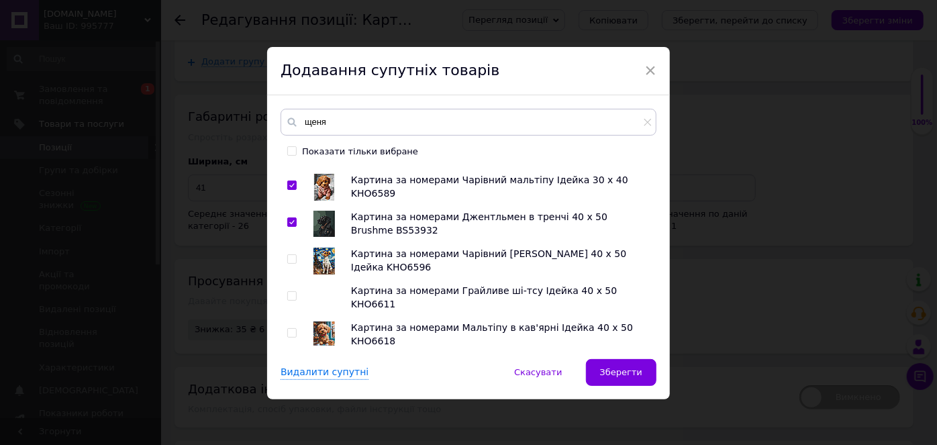
scroll to position [854, 0]
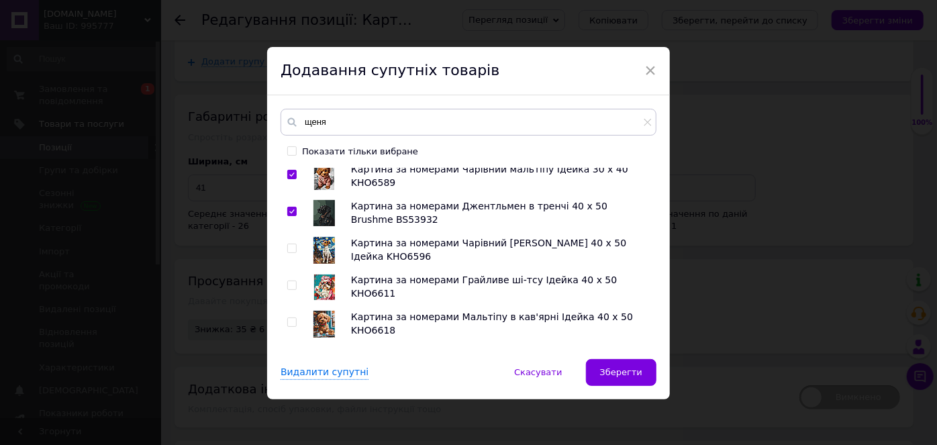
drag, startPoint x: 290, startPoint y: 246, endPoint x: 291, endPoint y: 268, distance: 22.9
click at [290, 246] on input "checkbox" at bounding box center [291, 248] width 9 height 9
drag, startPoint x: 288, startPoint y: 283, endPoint x: 293, endPoint y: 310, distance: 27.4
click at [287, 283] on input "checkbox" at bounding box center [291, 285] width 9 height 9
click at [290, 323] on input "checkbox" at bounding box center [291, 322] width 9 height 9
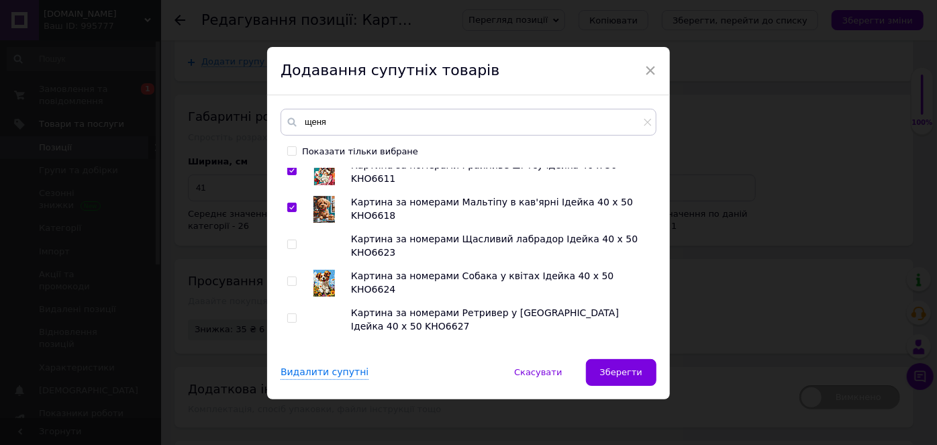
scroll to position [976, 0]
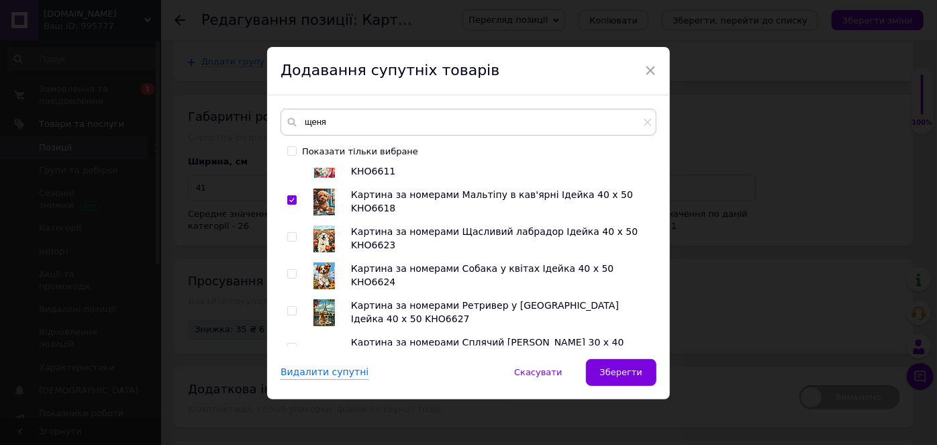
click at [288, 234] on input "checkbox" at bounding box center [291, 237] width 9 height 9
drag, startPoint x: 286, startPoint y: 273, endPoint x: 291, endPoint y: 295, distance: 22.1
click at [287, 272] on input "checkbox" at bounding box center [291, 274] width 9 height 9
click at [287, 307] on input "checkbox" at bounding box center [291, 311] width 9 height 9
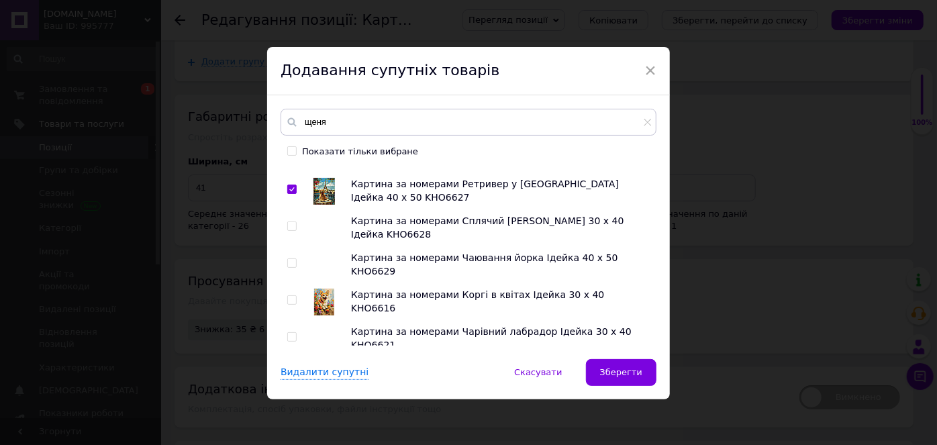
scroll to position [1098, 0]
drag, startPoint x: 289, startPoint y: 225, endPoint x: 297, endPoint y: 252, distance: 27.8
click at [289, 225] on input "checkbox" at bounding box center [291, 225] width 9 height 9
drag, startPoint x: 291, startPoint y: 260, endPoint x: 297, endPoint y: 281, distance: 22.1
click at [291, 260] on input "checkbox" at bounding box center [291, 262] width 9 height 9
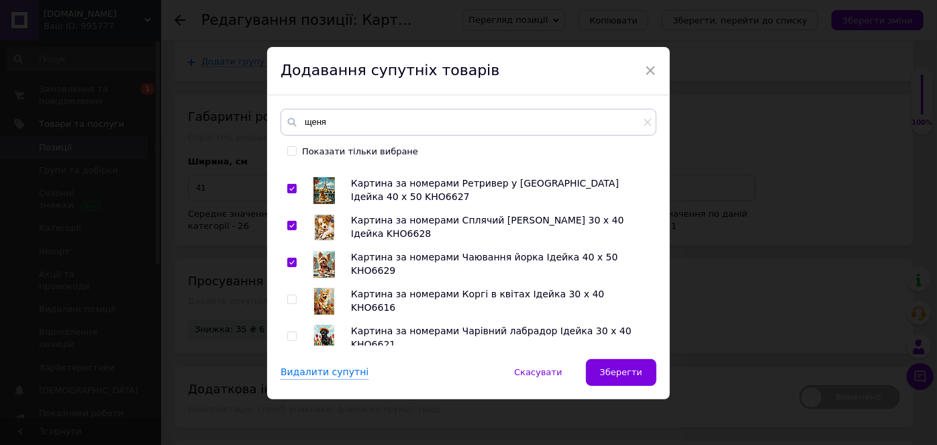
click at [287, 299] on input "checkbox" at bounding box center [291, 299] width 9 height 9
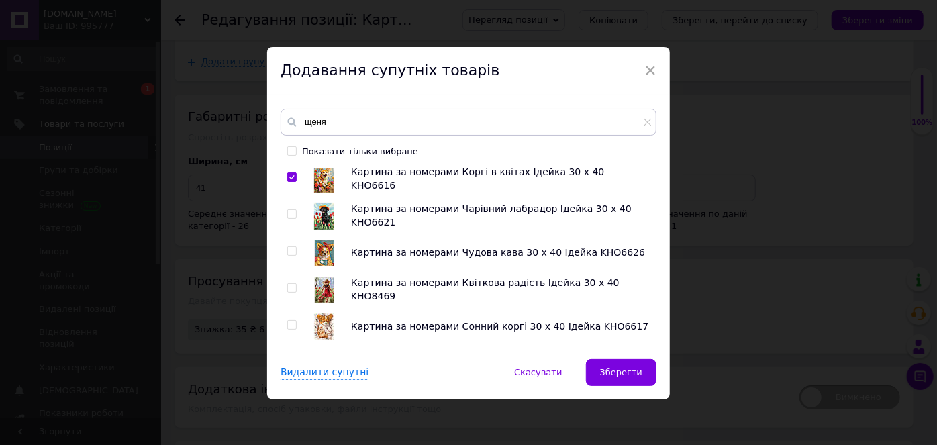
click at [291, 214] on input "checkbox" at bounding box center [291, 214] width 9 height 9
click at [295, 249] on div at bounding box center [292, 250] width 10 height 9
click at [288, 249] on input "checkbox" at bounding box center [291, 251] width 9 height 9
click at [288, 285] on input "checkbox" at bounding box center [291, 288] width 9 height 9
click at [288, 287] on input "checkbox" at bounding box center [291, 288] width 9 height 9
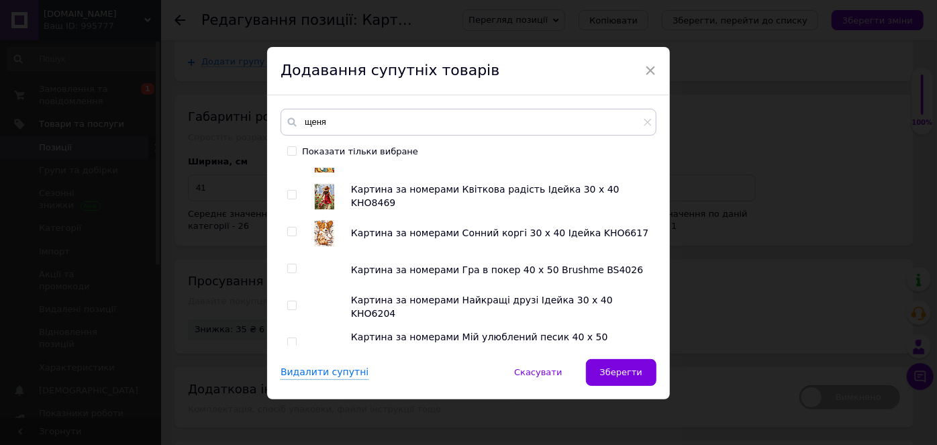
scroll to position [1342, 0]
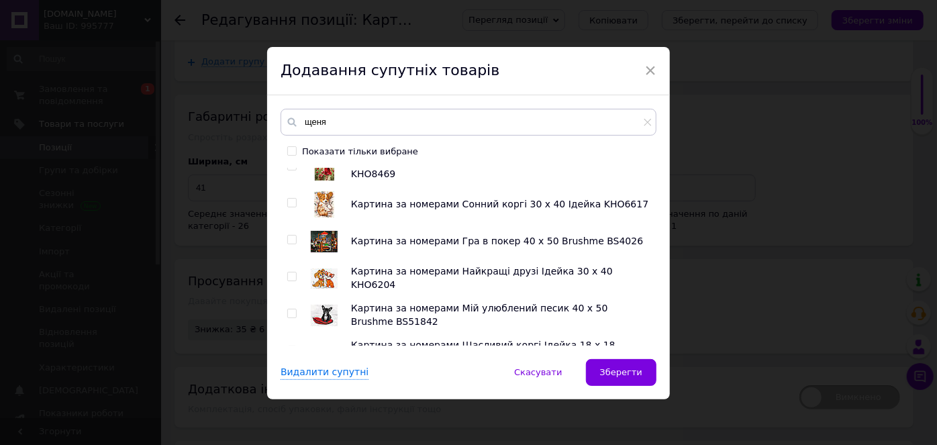
click at [291, 201] on input "checkbox" at bounding box center [291, 203] width 9 height 9
click at [287, 236] on input "checkbox" at bounding box center [291, 240] width 9 height 9
click at [288, 272] on span at bounding box center [291, 276] width 9 height 9
click at [288, 272] on input "checkbox" at bounding box center [291, 276] width 9 height 9
click at [288, 313] on input "checkbox" at bounding box center [291, 313] width 9 height 9
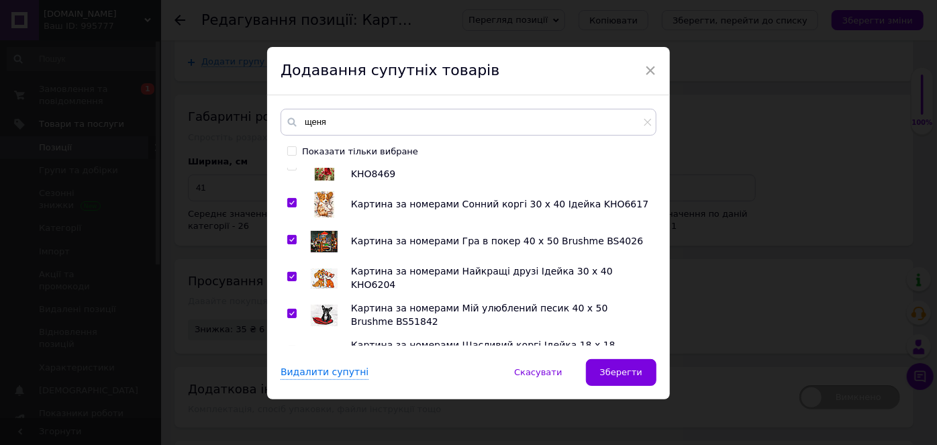
scroll to position [1402, 0]
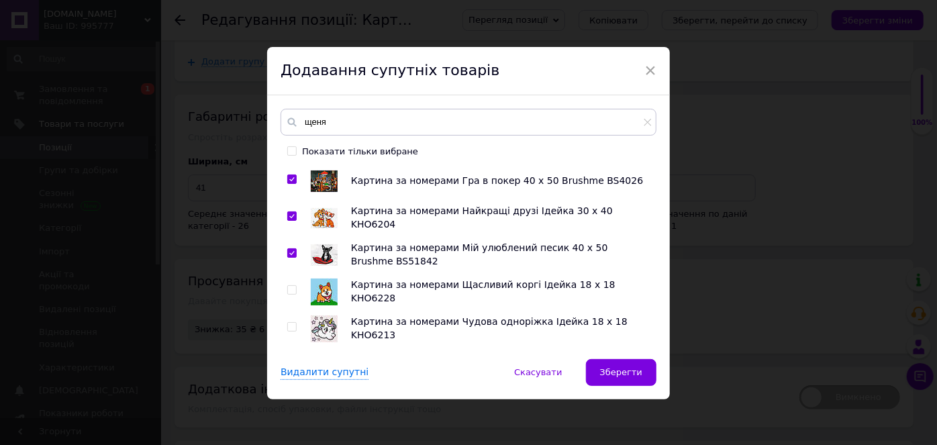
click at [291, 287] on input "checkbox" at bounding box center [291, 290] width 9 height 9
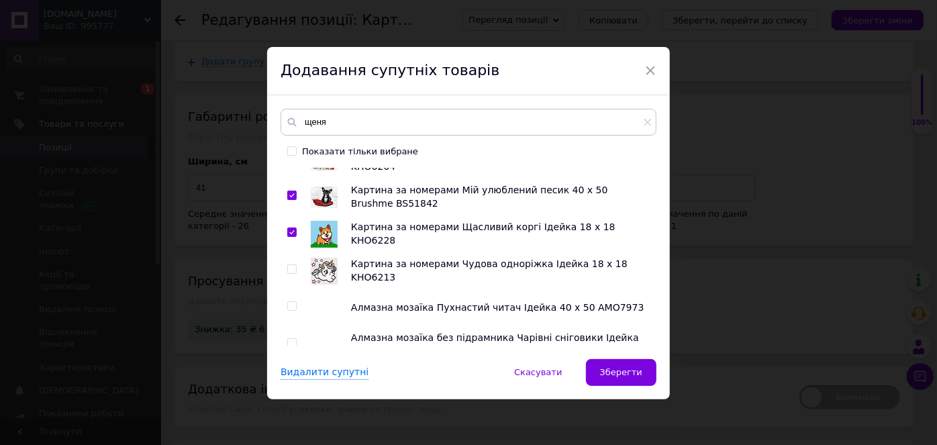
scroll to position [1525, 0]
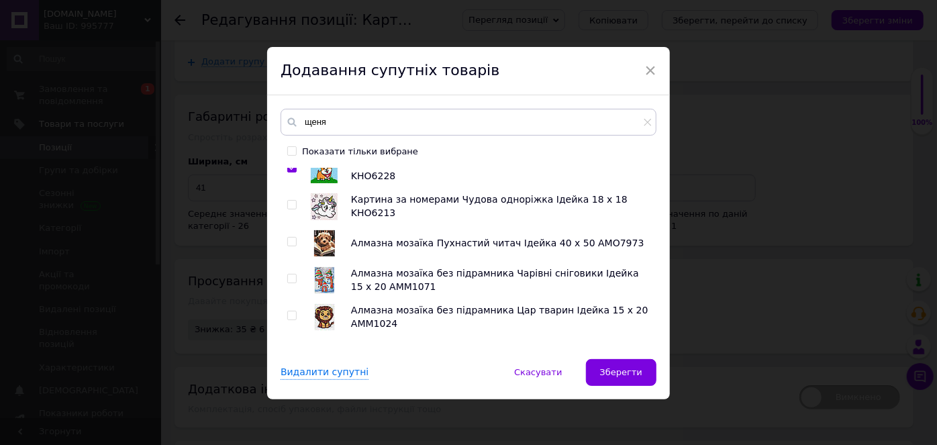
click at [291, 238] on input "checkbox" at bounding box center [291, 242] width 9 height 9
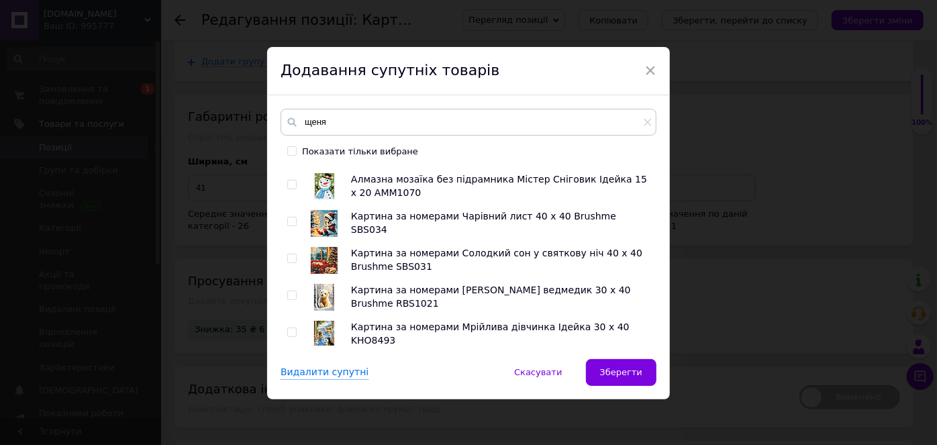
scroll to position [1769, 0]
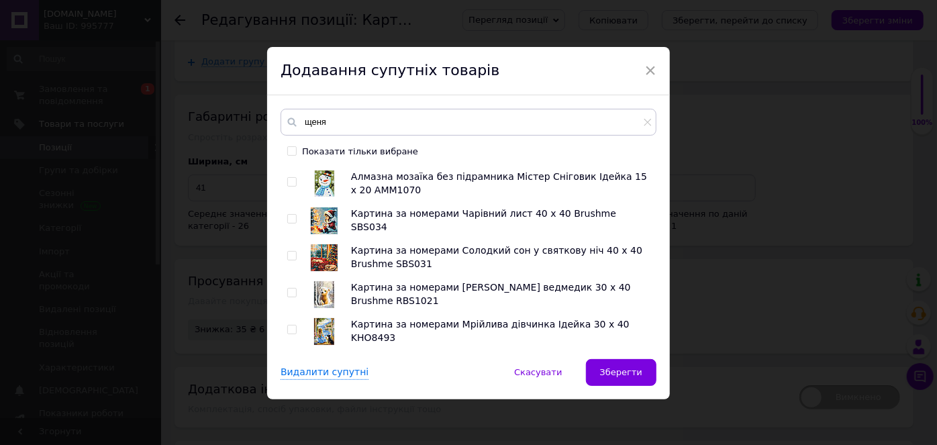
click at [288, 252] on input "checkbox" at bounding box center [291, 256] width 9 height 9
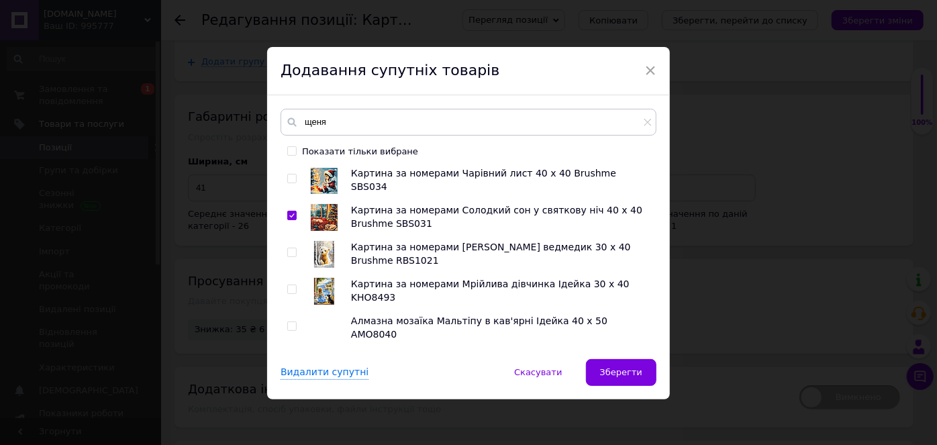
scroll to position [1830, 0]
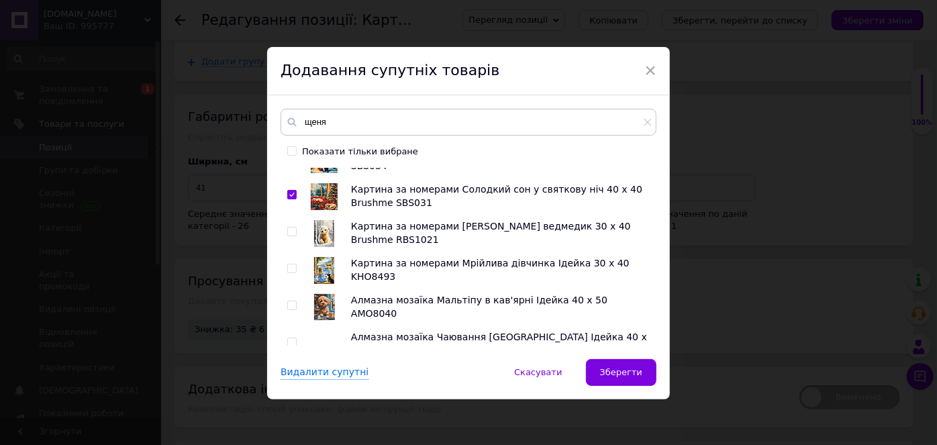
click at [288, 267] on input "checkbox" at bounding box center [291, 268] width 9 height 9
click at [289, 305] on input "checkbox" at bounding box center [291, 305] width 9 height 9
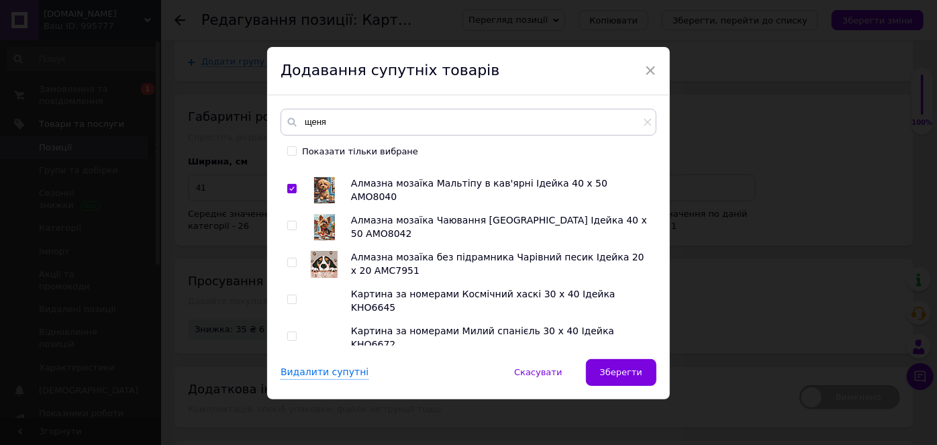
scroll to position [1952, 0]
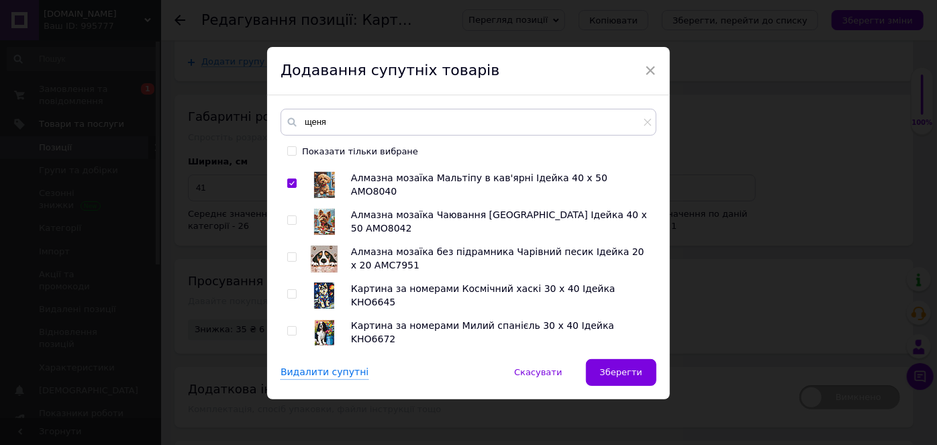
drag, startPoint x: 293, startPoint y: 217, endPoint x: 287, endPoint y: 236, distance: 20.4
click at [293, 217] on input "checkbox" at bounding box center [291, 220] width 9 height 9
click at [289, 260] on input "checkbox" at bounding box center [291, 257] width 9 height 9
click at [294, 291] on span at bounding box center [291, 293] width 9 height 9
click at [294, 291] on input "checkbox" at bounding box center [291, 294] width 9 height 9
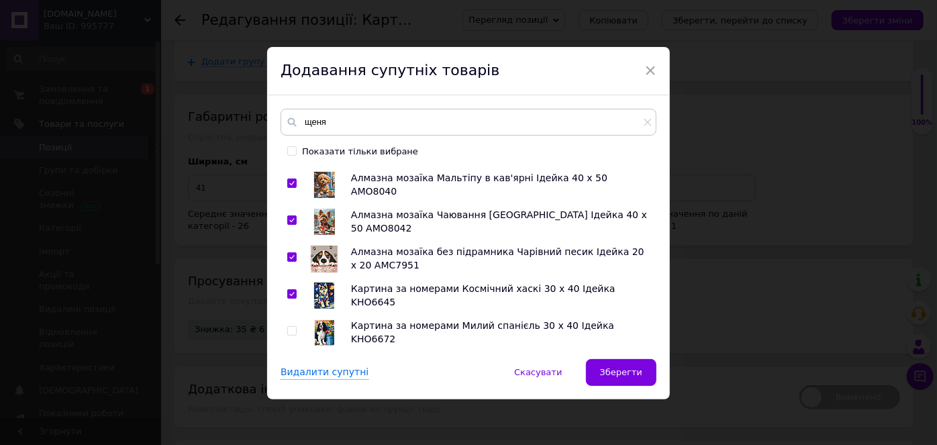
click at [287, 331] on input "checkbox" at bounding box center [291, 331] width 9 height 9
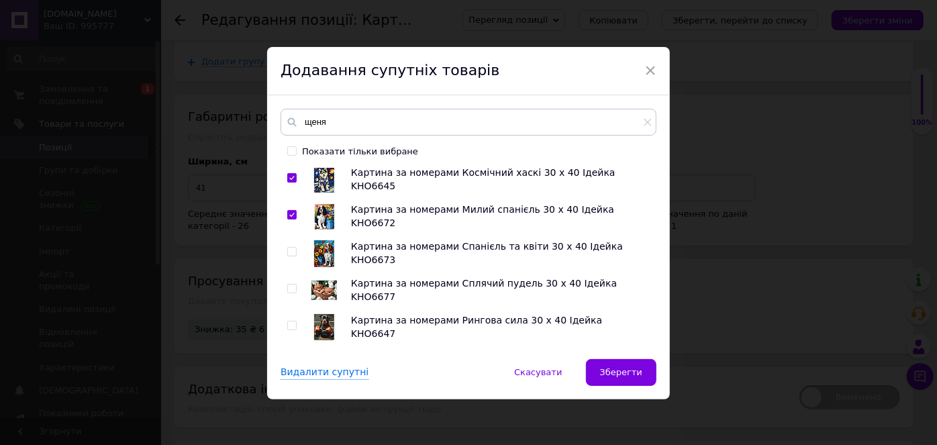
scroll to position [2073, 0]
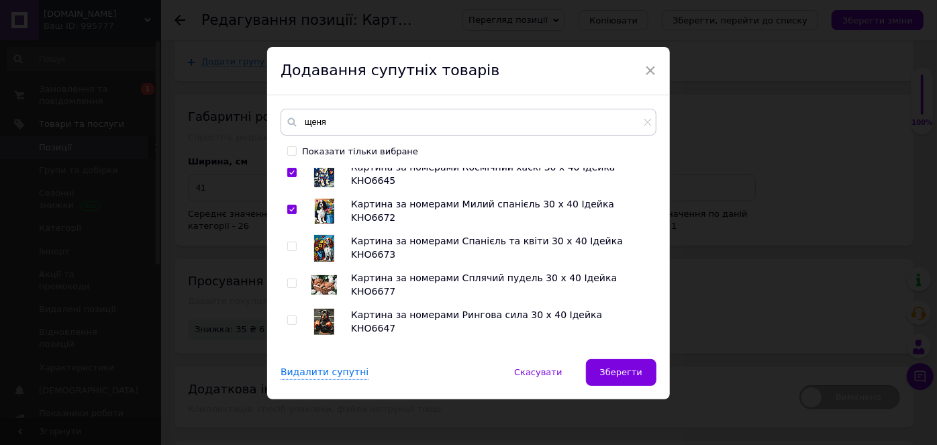
click at [290, 246] on input "checkbox" at bounding box center [291, 246] width 9 height 9
click at [287, 280] on input "checkbox" at bounding box center [291, 283] width 9 height 9
click at [290, 321] on input "checkbox" at bounding box center [291, 320] width 9 height 9
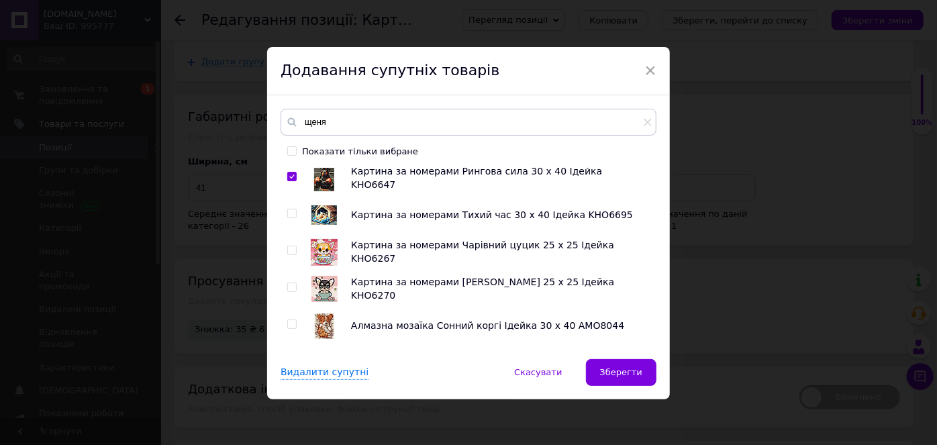
scroll to position [2196, 0]
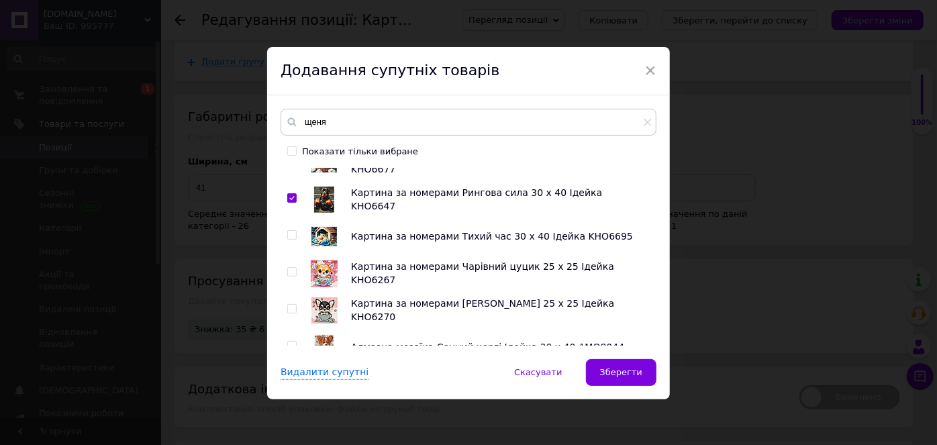
click at [289, 236] on input "checkbox" at bounding box center [291, 235] width 9 height 9
click at [291, 269] on input "checkbox" at bounding box center [291, 272] width 9 height 9
click at [290, 309] on input "checkbox" at bounding box center [291, 309] width 9 height 9
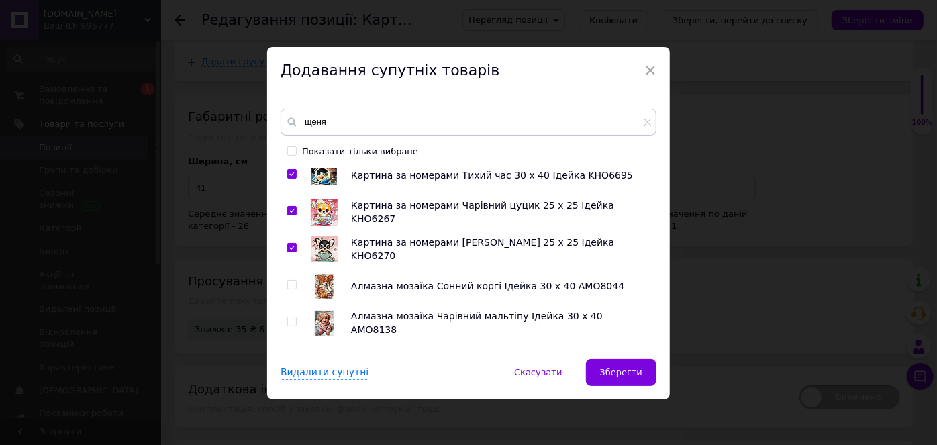
click at [291, 280] on input "checkbox" at bounding box center [291, 284] width 9 height 9
click at [288, 319] on input "checkbox" at bounding box center [291, 321] width 9 height 9
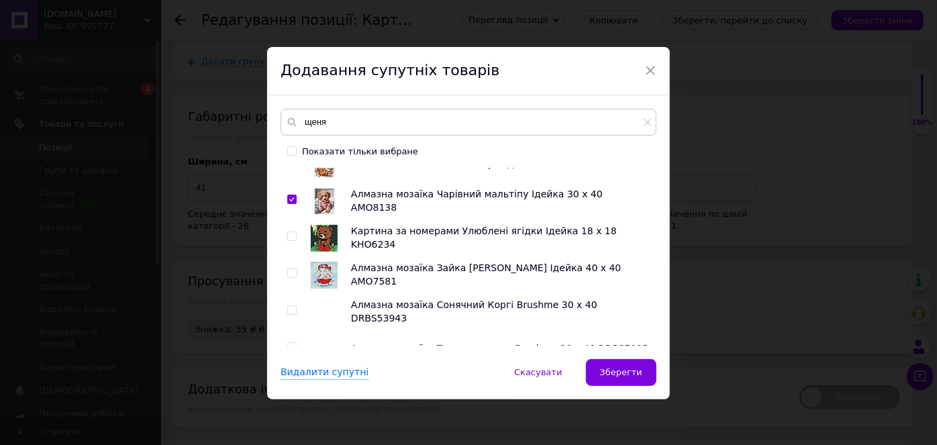
scroll to position [2440, 0]
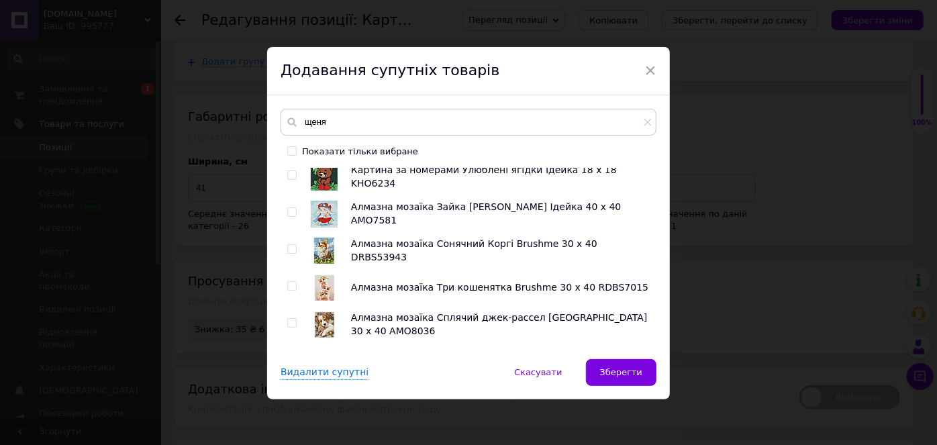
click at [289, 248] on input "checkbox" at bounding box center [291, 249] width 9 height 9
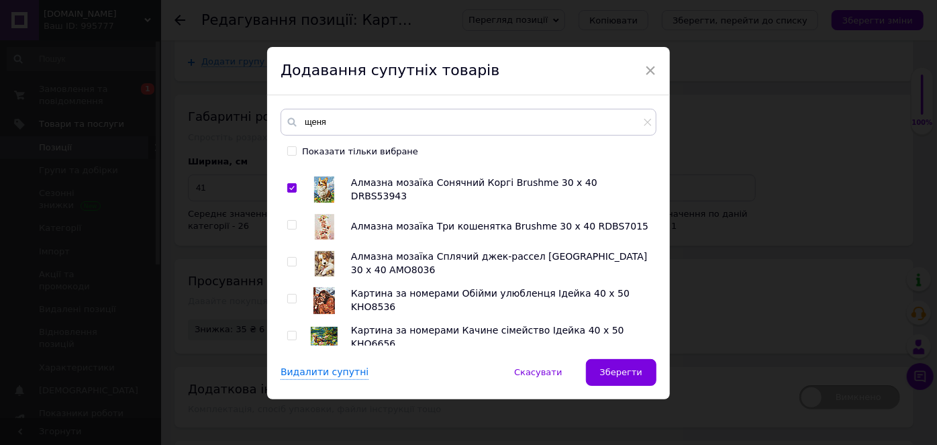
click at [289, 262] on input "checkbox" at bounding box center [291, 262] width 9 height 9
click at [289, 297] on input "checkbox" at bounding box center [291, 299] width 9 height 9
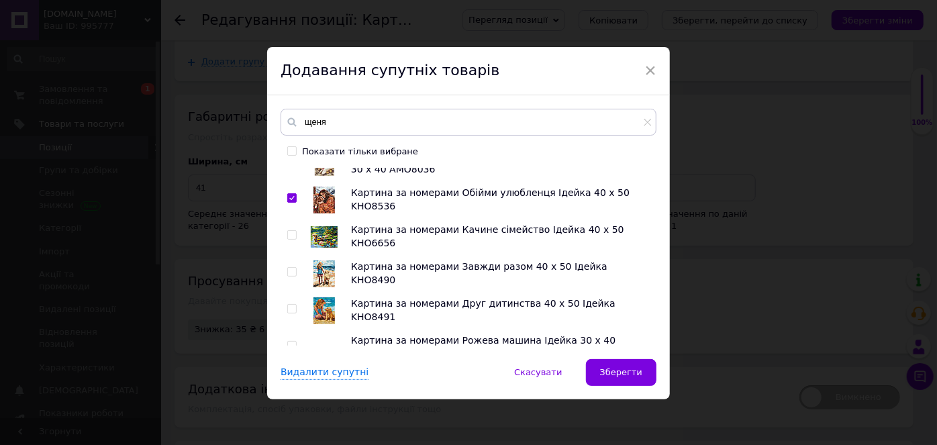
scroll to position [2623, 0]
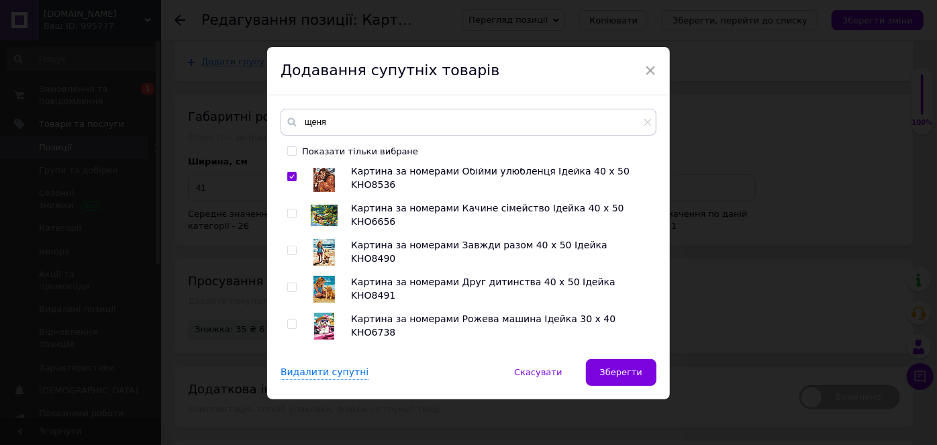
click at [287, 249] on input "checkbox" at bounding box center [291, 250] width 9 height 9
click at [287, 285] on input "checkbox" at bounding box center [291, 287] width 9 height 9
click at [290, 322] on input "checkbox" at bounding box center [291, 324] width 9 height 9
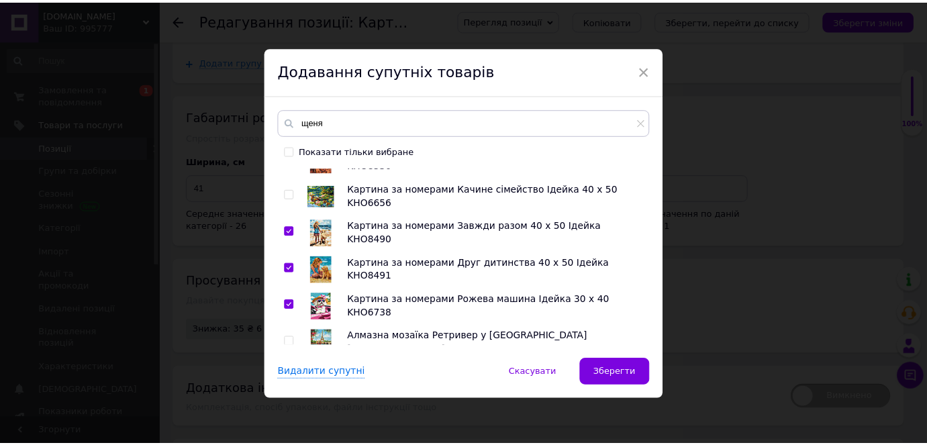
scroll to position [2653, 0]
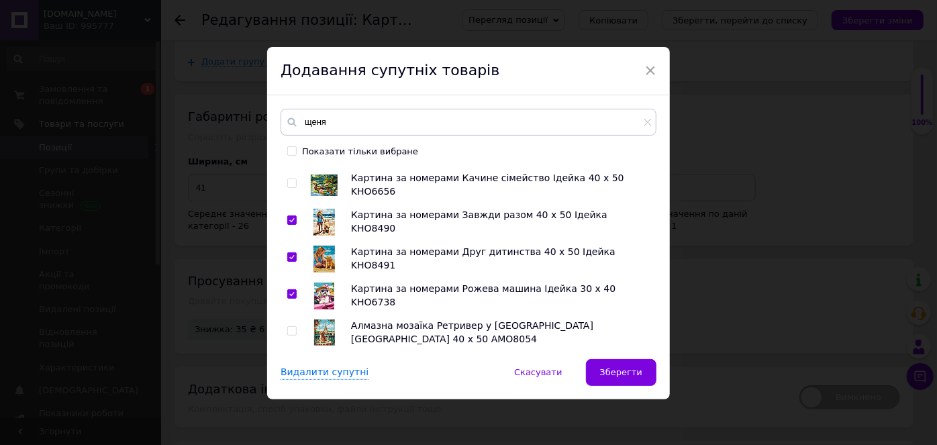
drag, startPoint x: 286, startPoint y: 331, endPoint x: 375, endPoint y: 340, distance: 89.6
click at [290, 331] on input "checkbox" at bounding box center [291, 331] width 9 height 9
click at [612, 368] on span "Зберегти" at bounding box center [621, 372] width 42 height 10
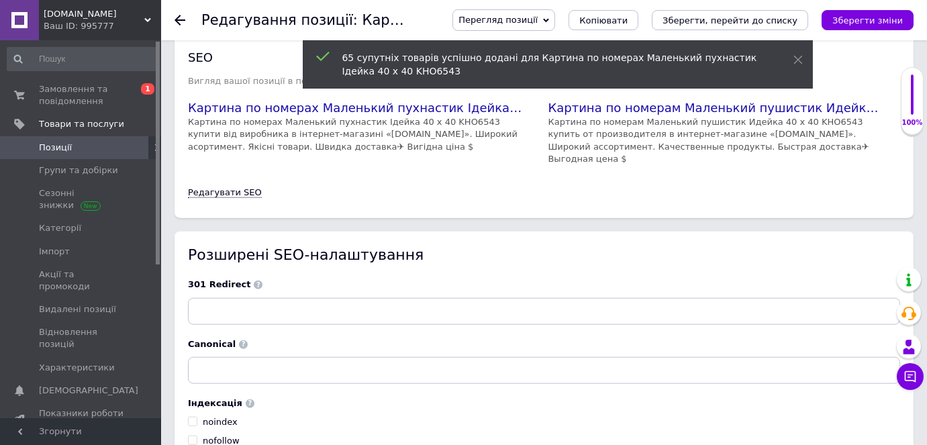
scroll to position [2927, 0]
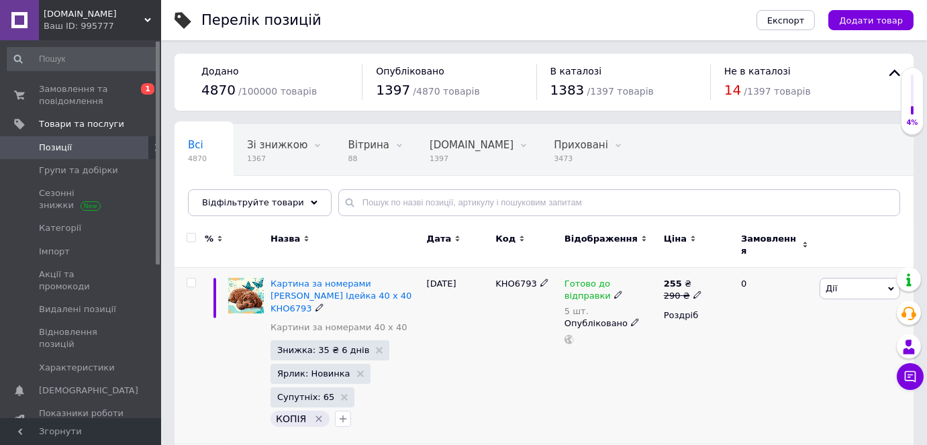
click at [189, 278] on input "checkbox" at bounding box center [191, 282] width 9 height 9
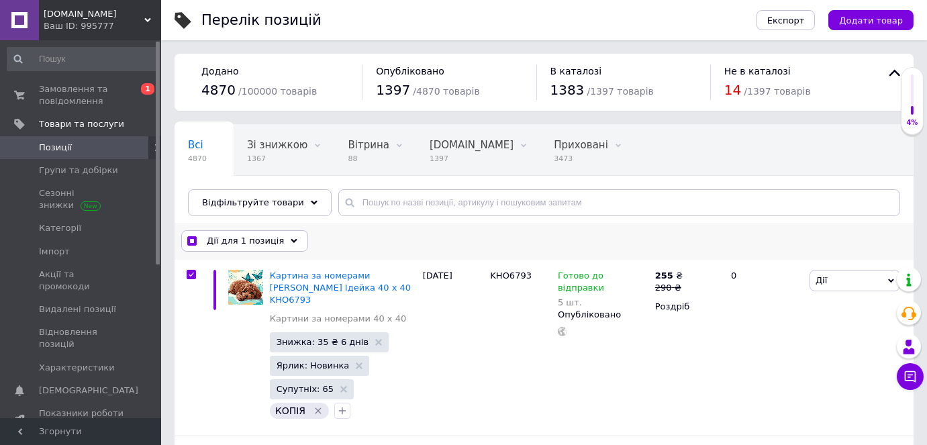
click at [211, 244] on span "Дії для 1 позиція" at bounding box center [245, 241] width 77 height 12
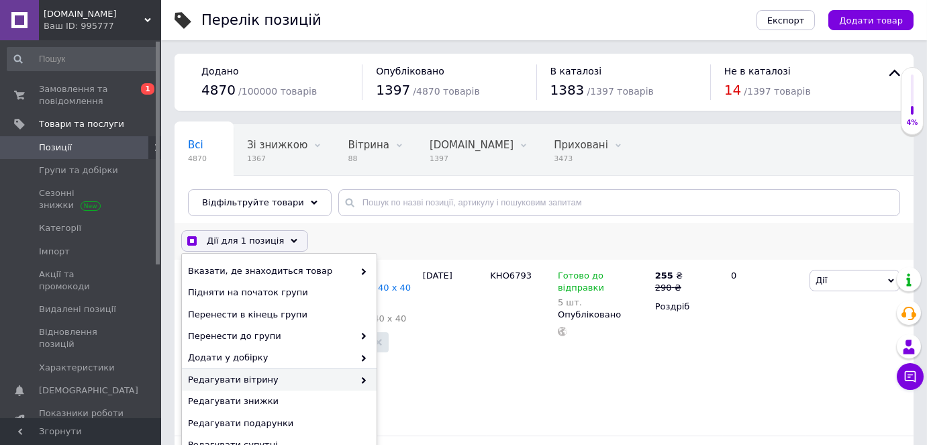
scroll to position [121, 0]
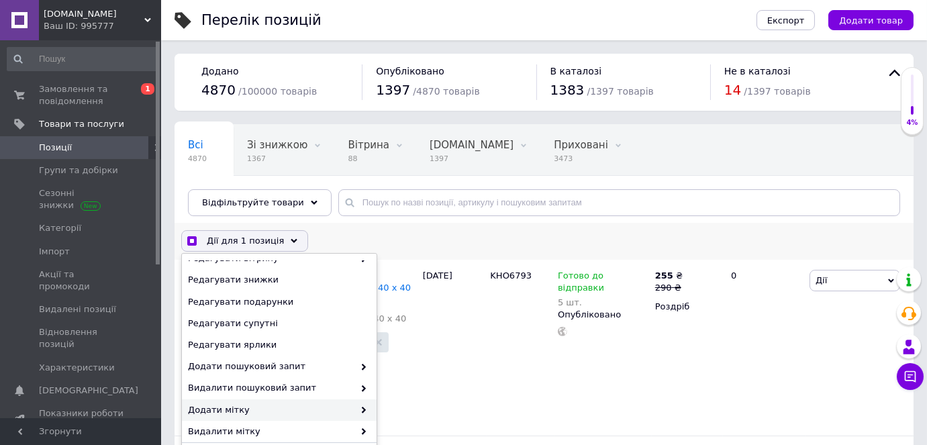
click at [264, 407] on span "Додати мітку" at bounding box center [271, 410] width 166 height 12
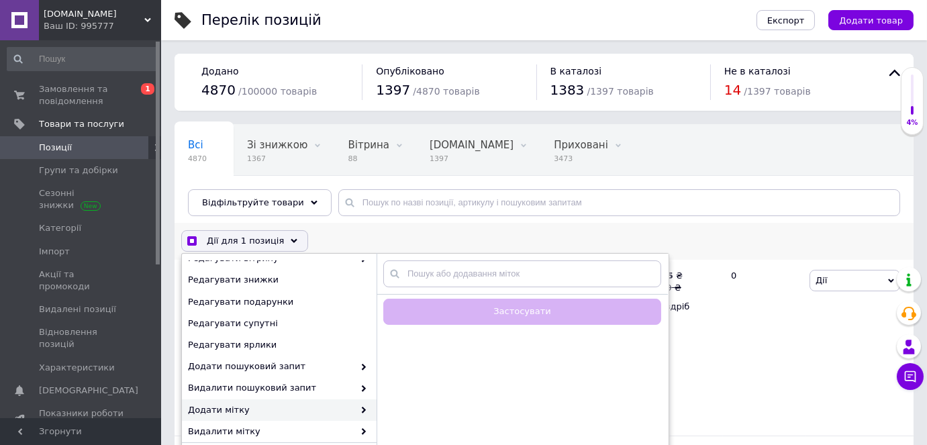
click at [279, 407] on span "Додати мітку" at bounding box center [271, 410] width 166 height 12
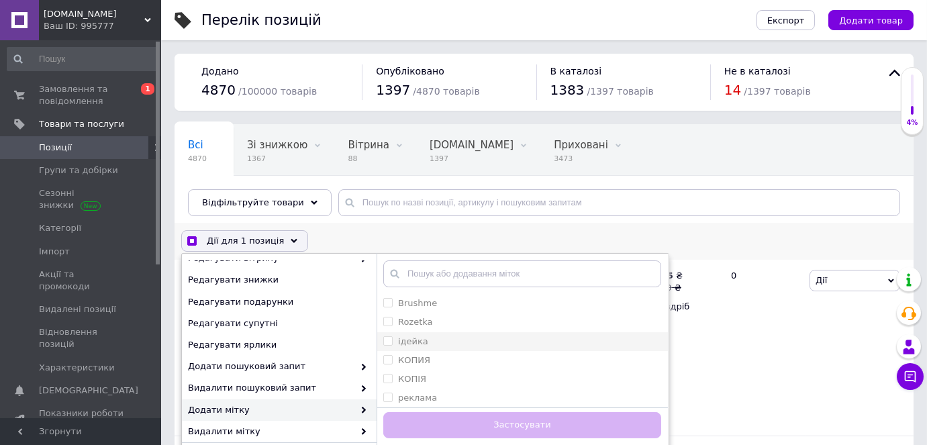
click at [383, 338] on input "ідейка" at bounding box center [387, 340] width 9 height 9
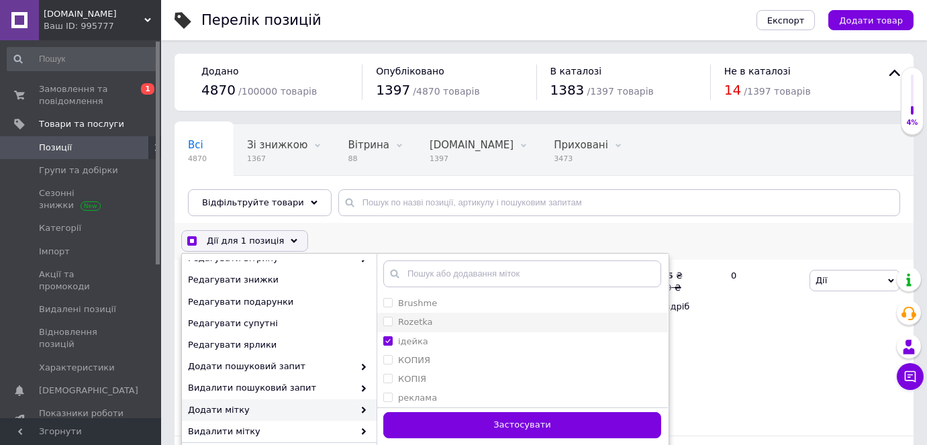
click at [390, 319] on input "Rozetka" at bounding box center [387, 321] width 9 height 9
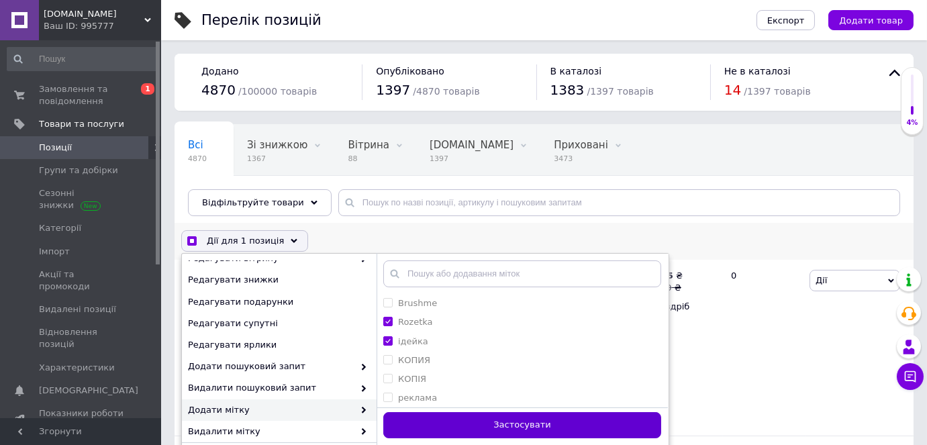
click at [425, 425] on button "Застосувати" at bounding box center [522, 425] width 278 height 26
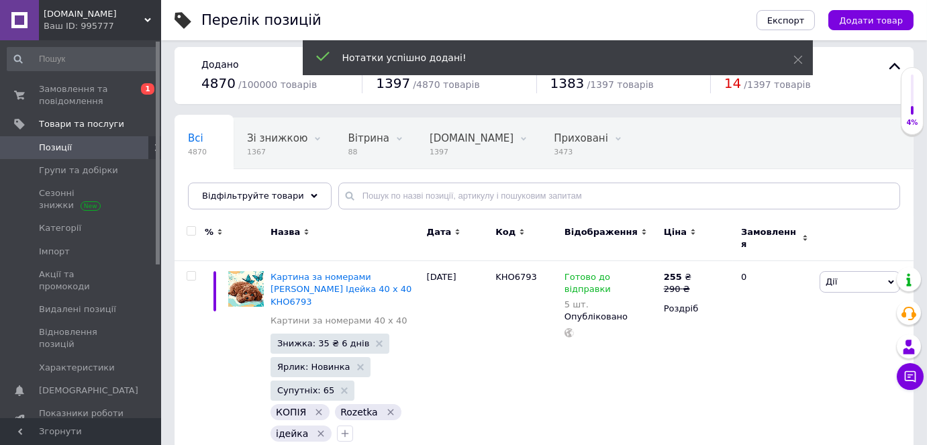
scroll to position [0, 0]
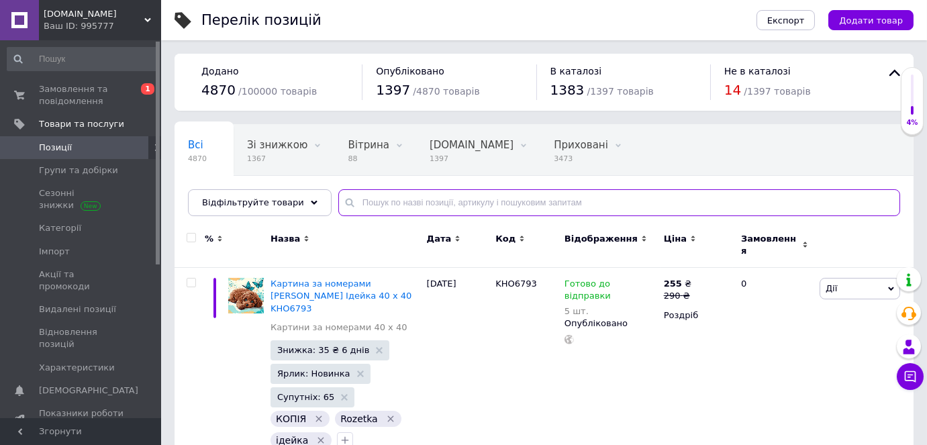
click at [357, 197] on input "text" at bounding box center [619, 202] width 562 height 27
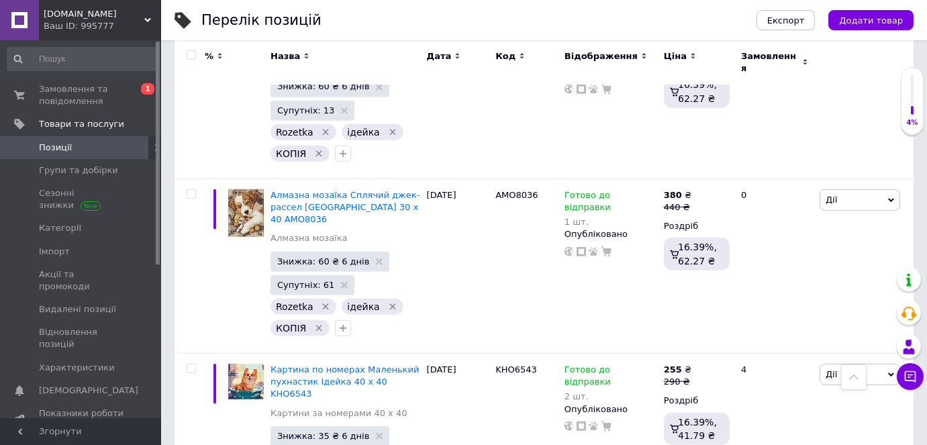
scroll to position [1830, 0]
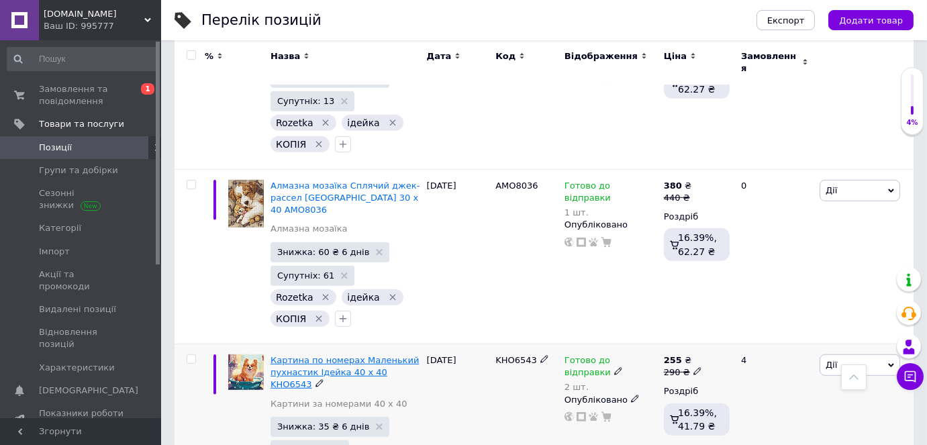
click at [319, 355] on span "Картина по номерах Маленький пухнастик Ідейка 40 х 40 KHO6543" at bounding box center [344, 372] width 148 height 34
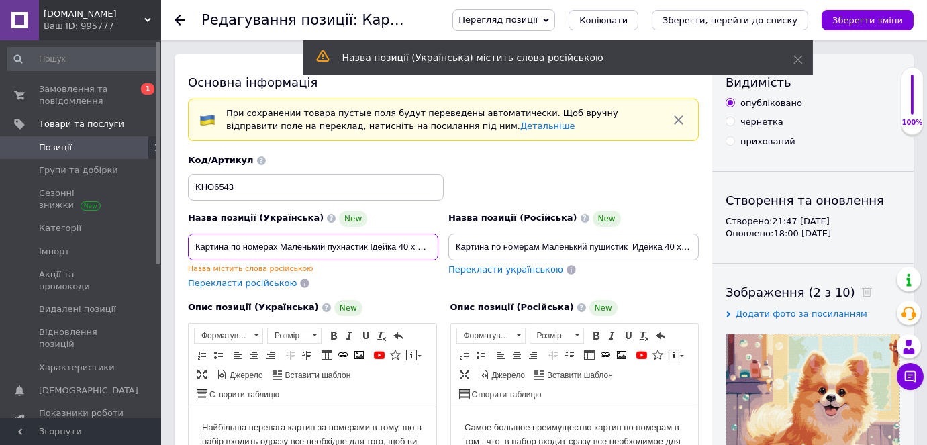
click at [240, 243] on input "Картина по номерах Маленький пухнастик Ідейка 40 х 40 KHO6543" at bounding box center [313, 247] width 250 height 27
click at [275, 242] on input "Картина за номерах Маленький пухнастик Ідейка 40 х 40 KHO6543" at bounding box center [313, 247] width 250 height 27
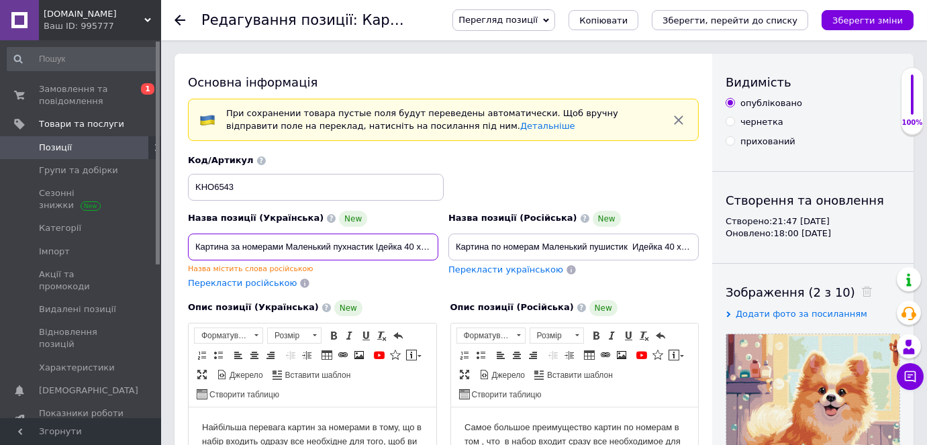
click at [330, 246] on input "Картина за номерами Маленький пухнастик Ідейка 40 х 40 KHO6543" at bounding box center [313, 247] width 250 height 27
click at [211, 283] on span "Перекласти російською" at bounding box center [242, 283] width 109 height 10
click at [229, 243] on input "Картина за номерами Маленький пухнастик Ідейка 40 х 40 KHO6543" at bounding box center [313, 247] width 250 height 27
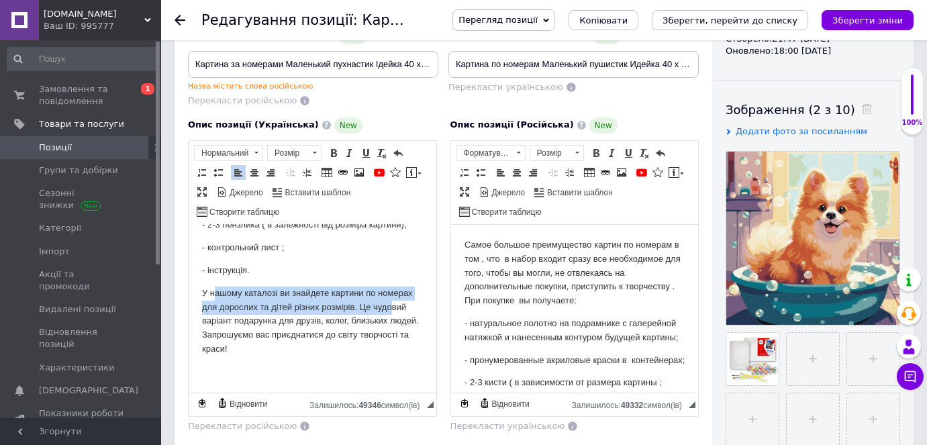
drag, startPoint x: 205, startPoint y: 321, endPoint x: 209, endPoint y: 298, distance: 23.8
click at [209, 298] on p "У нашому каталозі ви знайдете картини по номерах для дорослих та дітей різних р…" at bounding box center [311, 321] width 221 height 70
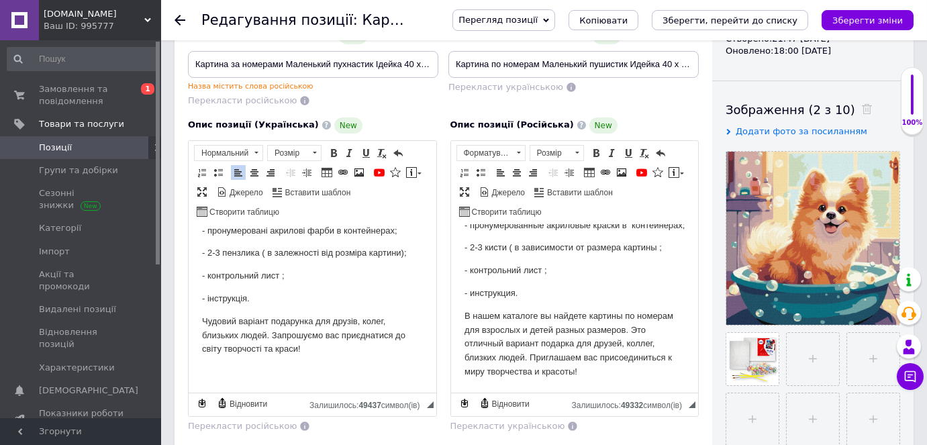
scroll to position [176, 0]
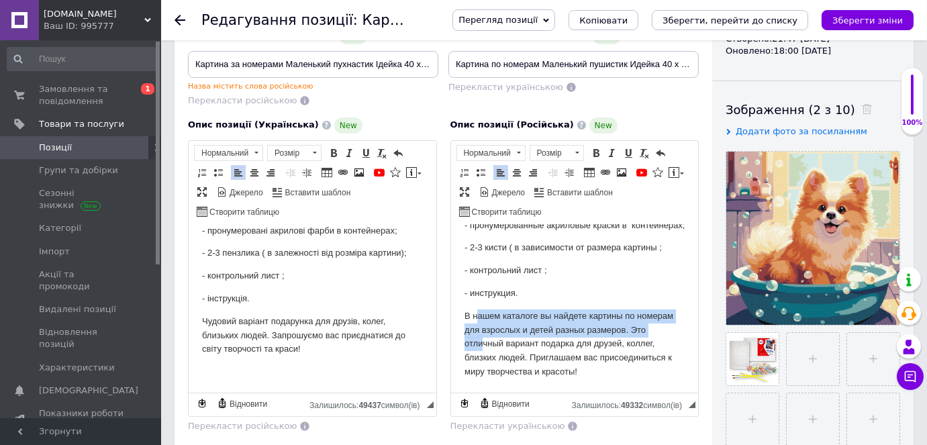
drag, startPoint x: 484, startPoint y: 341, endPoint x: 476, endPoint y: 307, distance: 34.5
click at [472, 312] on p "В нашем каталоге вы найдете картины по номерам для взрослых и детей разных разм…" at bounding box center [574, 344] width 221 height 70
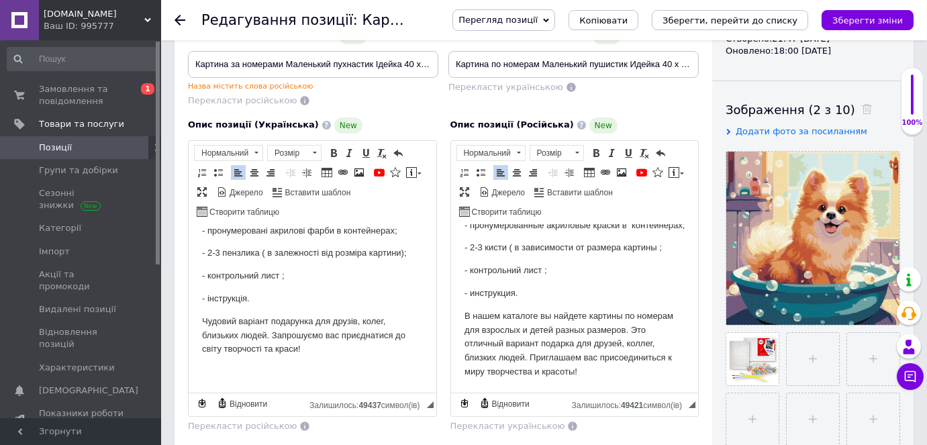
scroll to position [148, 0]
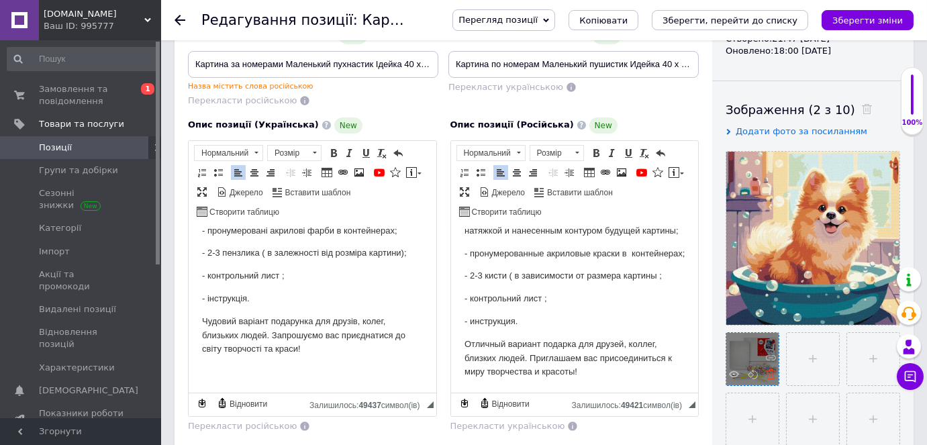
click at [773, 376] on icon at bounding box center [771, 374] width 10 height 10
click at [757, 353] on input "file" at bounding box center [752, 359] width 52 height 52
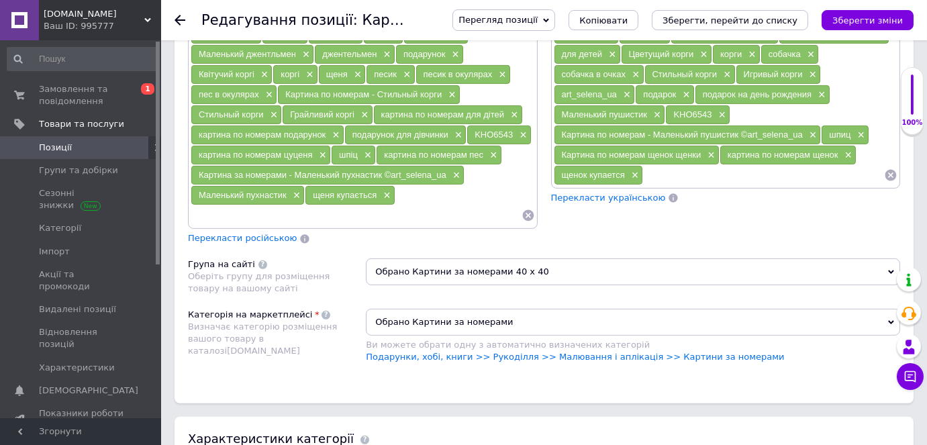
scroll to position [1220, 0]
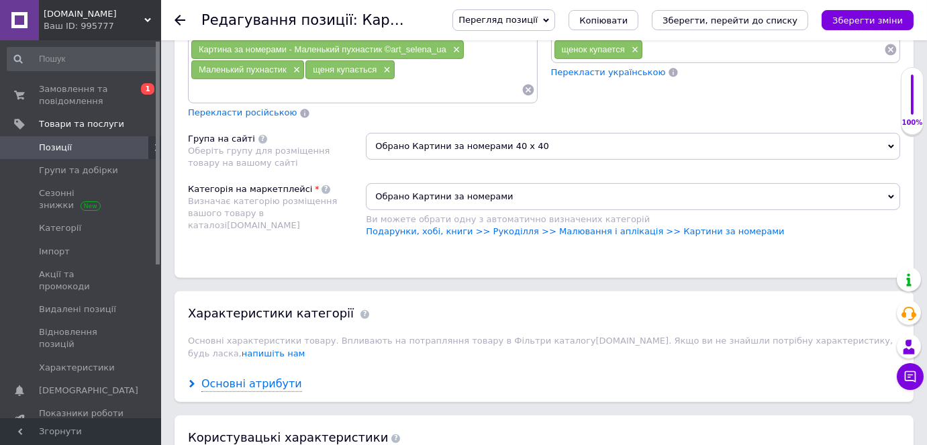
click at [190, 380] on use at bounding box center [191, 384] width 5 height 8
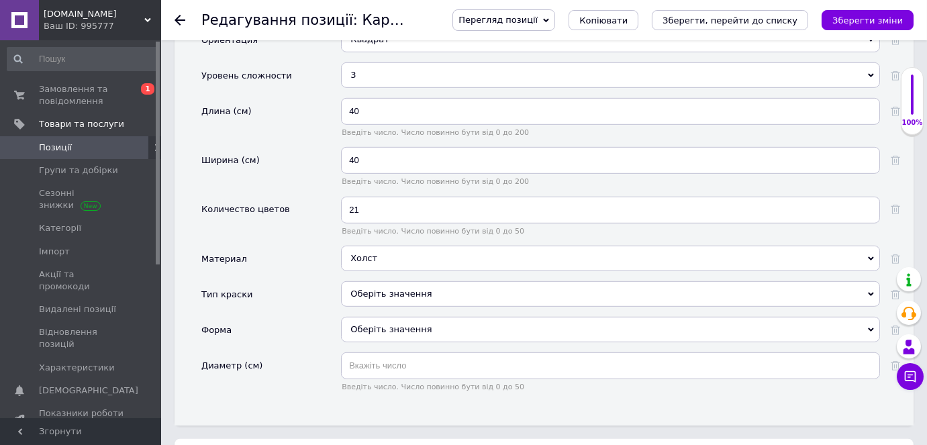
scroll to position [1708, 0]
click at [377, 279] on div "Оберіть значення" at bounding box center [610, 291] width 539 height 25
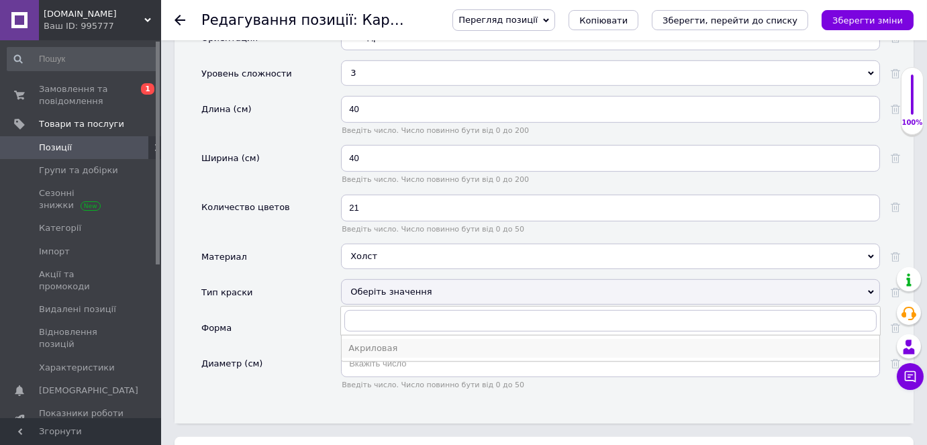
click at [370, 342] on div "Акриловая" at bounding box center [610, 348] width 524 height 12
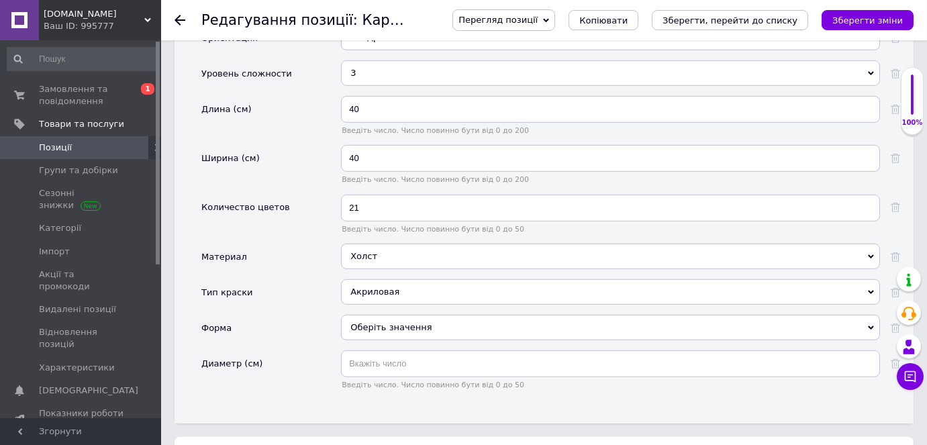
click at [370, 315] on div "Оберіть значення" at bounding box center [610, 327] width 539 height 25
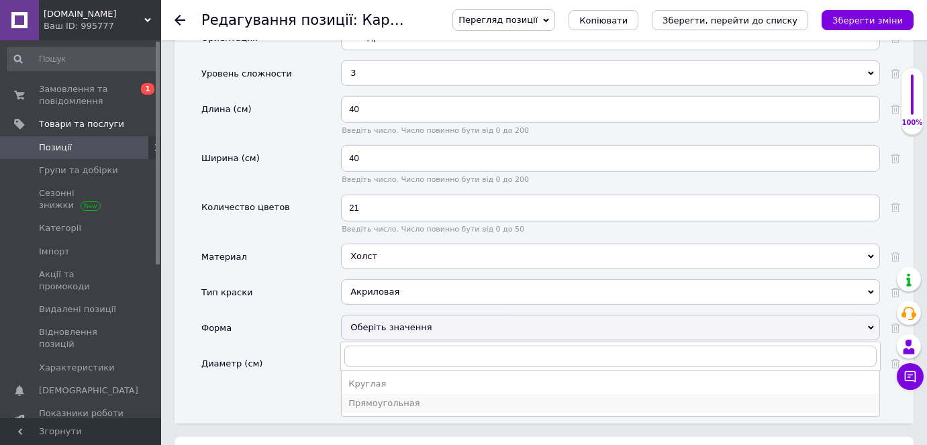
click at [364, 397] on div "Прямоугольная" at bounding box center [610, 403] width 524 height 12
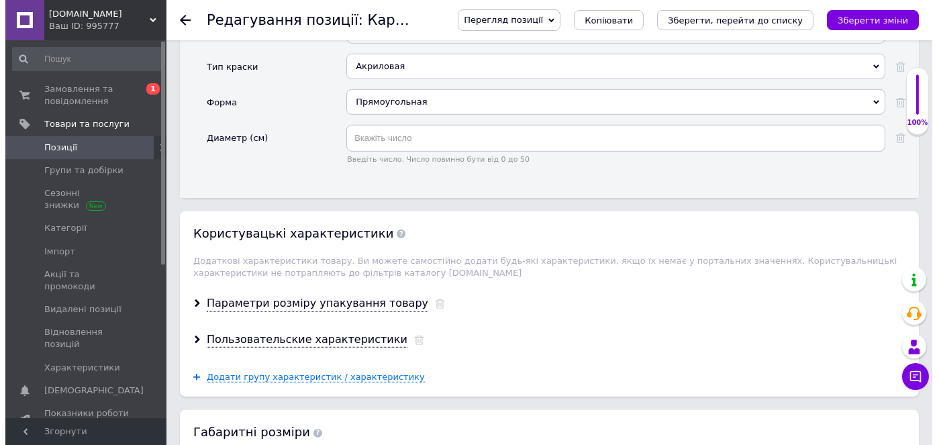
scroll to position [1952, 0]
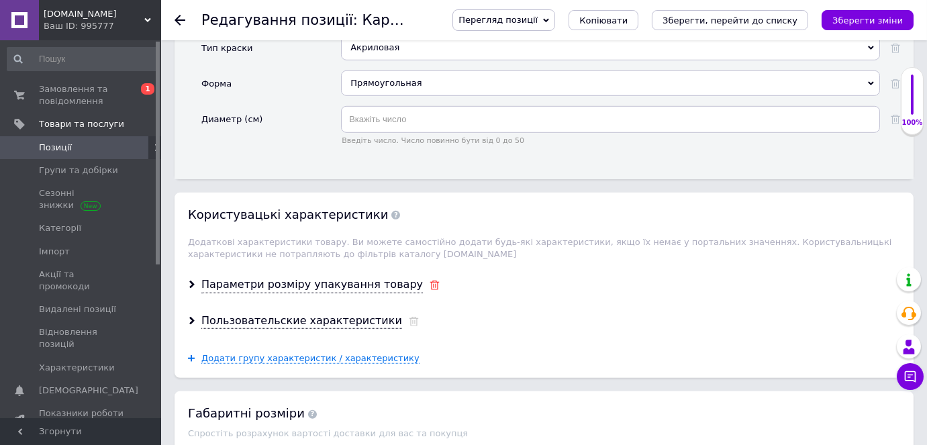
click at [429, 279] on div at bounding box center [434, 285] width 10 height 12
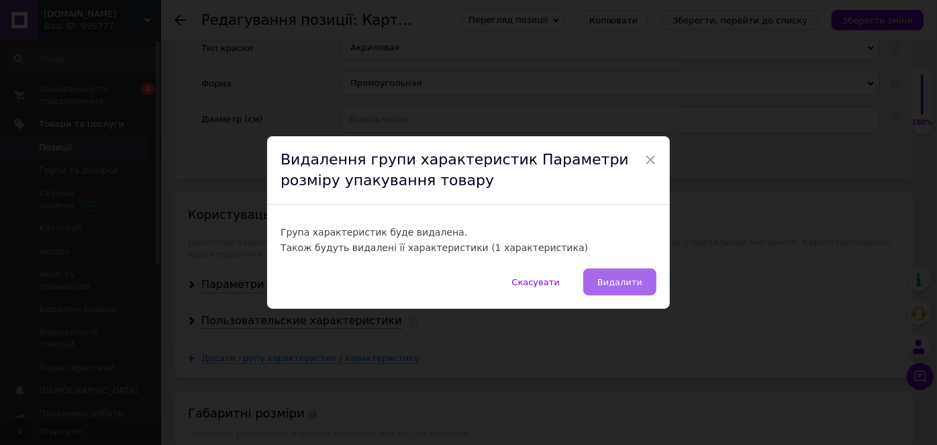
click at [605, 279] on span "Видалити" at bounding box center [619, 282] width 45 height 10
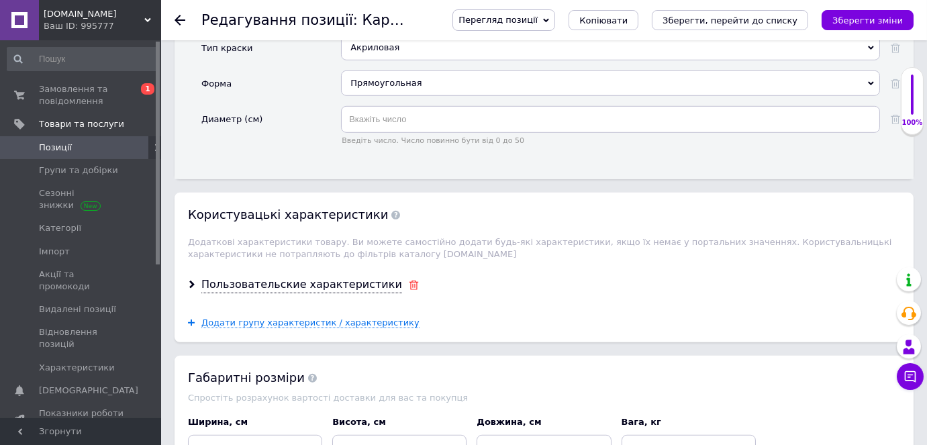
click at [409, 280] on icon at bounding box center [414, 284] width 10 height 9
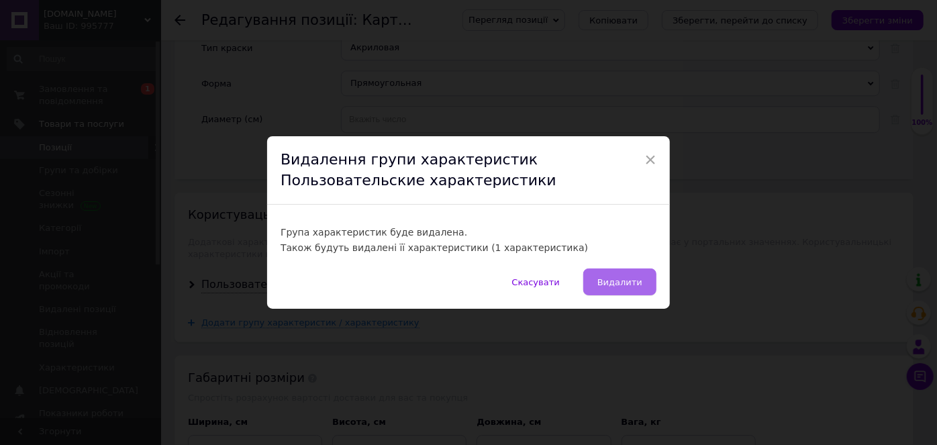
click at [619, 283] on span "Видалити" at bounding box center [619, 282] width 45 height 10
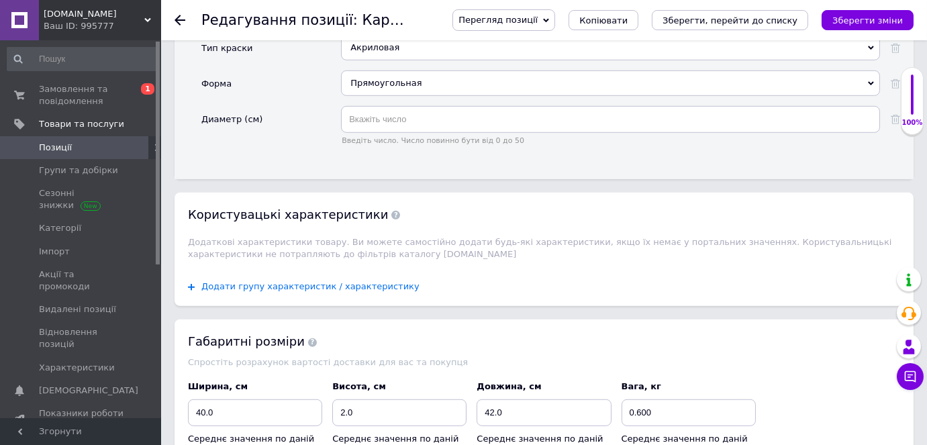
click at [275, 281] on span "Додати групу характеристик / характеристику" at bounding box center [310, 286] width 218 height 11
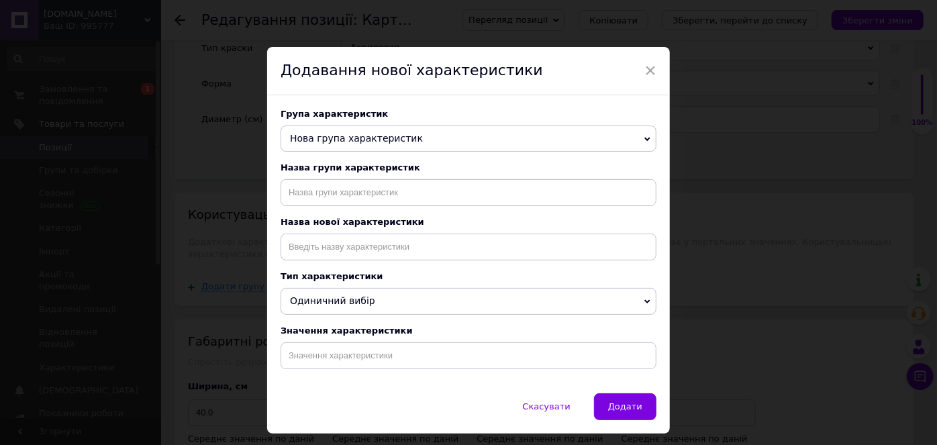
click at [329, 140] on span "Нова група характеристик" at bounding box center [356, 138] width 133 height 11
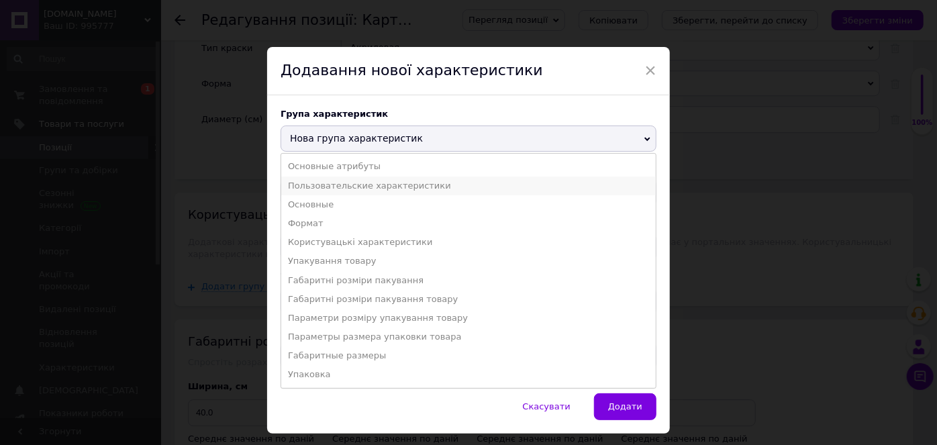
click at [334, 183] on li "Пользовательские характеристики" at bounding box center [468, 185] width 374 height 19
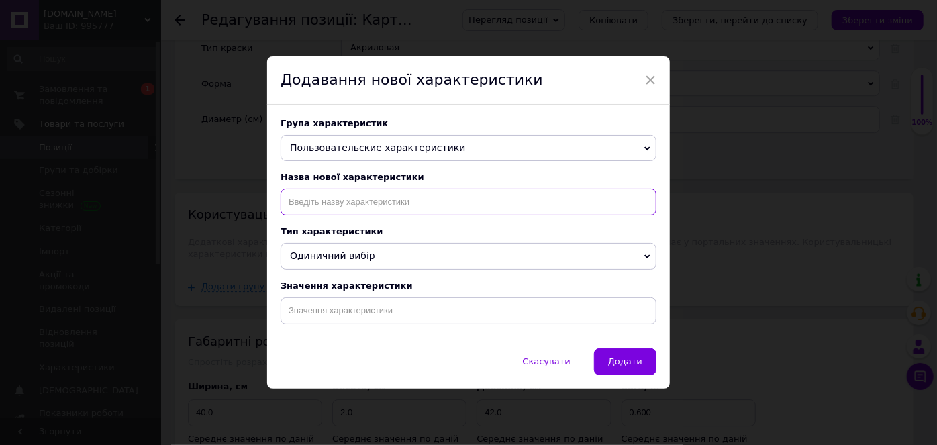
click at [323, 207] on input at bounding box center [468, 202] width 376 height 27
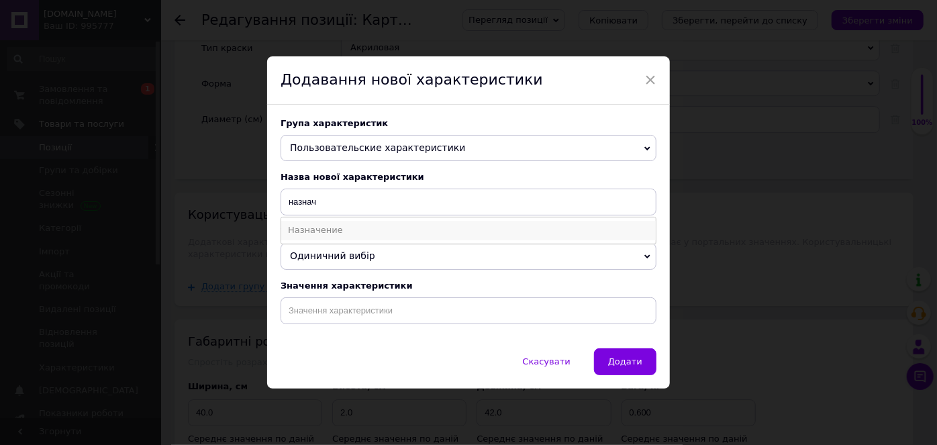
click at [339, 227] on li "Назначение" at bounding box center [468, 230] width 374 height 19
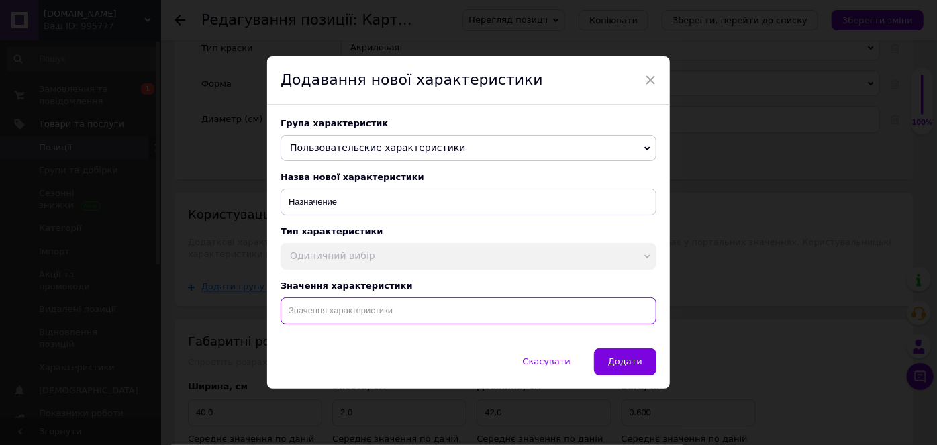
click at [328, 308] on input at bounding box center [468, 310] width 376 height 27
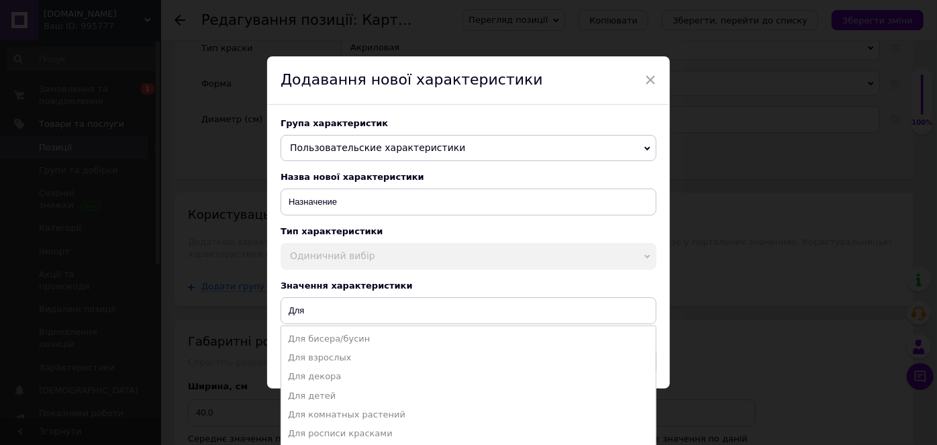
drag, startPoint x: 304, startPoint y: 360, endPoint x: 422, endPoint y: 354, distance: 118.3
click at [304, 360] on li "Для взрослых" at bounding box center [468, 357] width 374 height 19
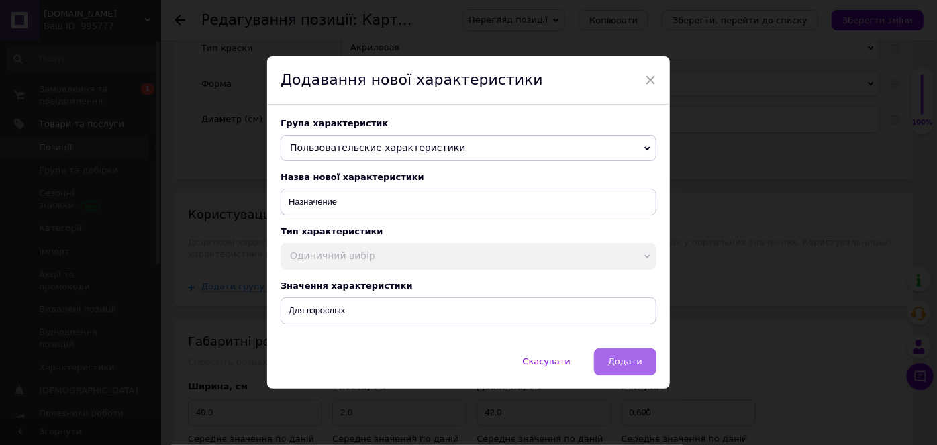
click at [616, 357] on span "Додати" at bounding box center [625, 361] width 34 height 10
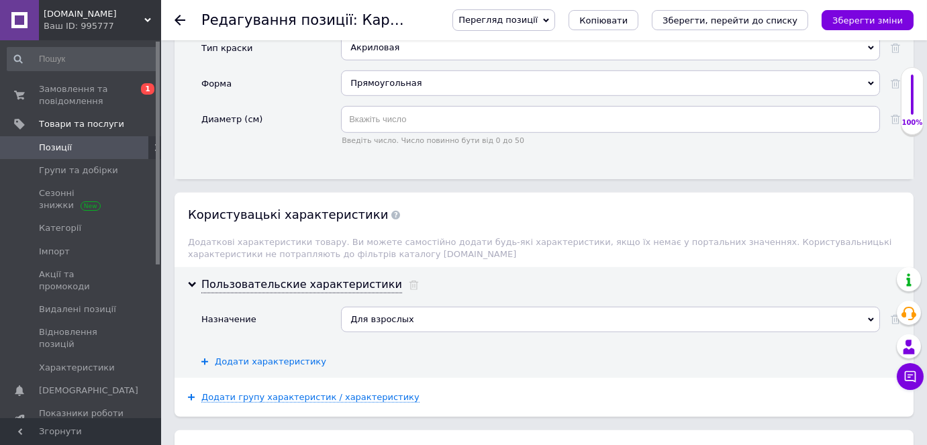
click at [241, 356] on span "Додати характеристику" at bounding box center [270, 361] width 111 height 11
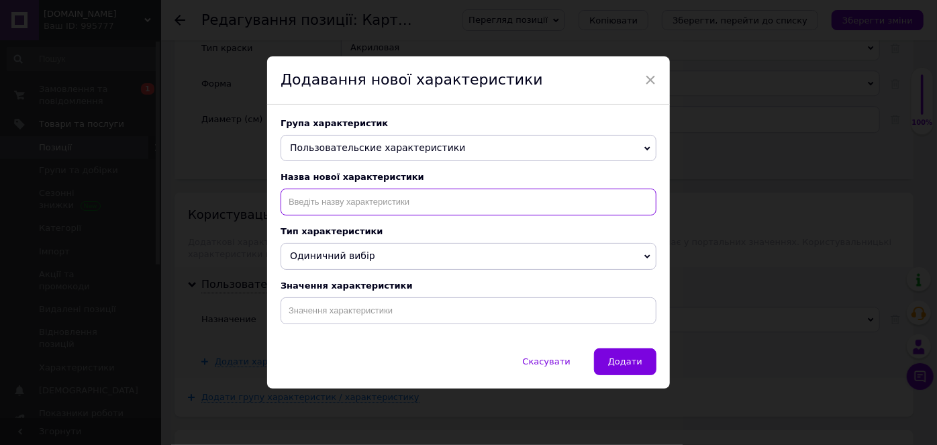
click at [333, 205] on input at bounding box center [468, 202] width 376 height 27
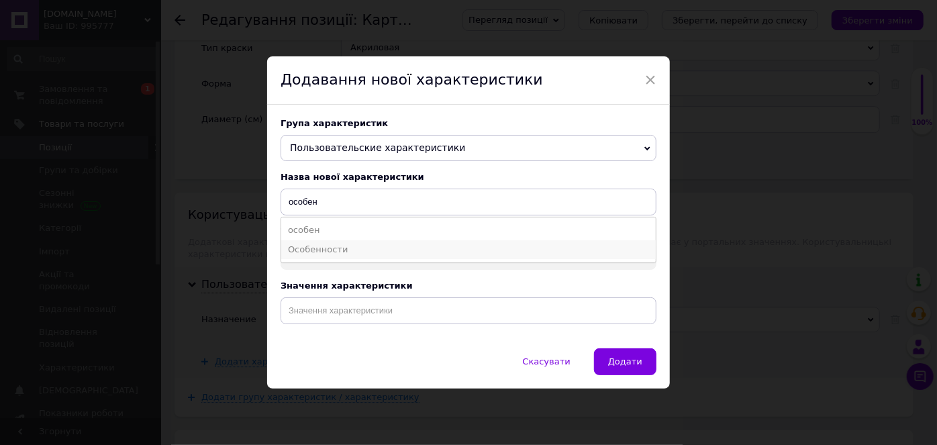
click at [336, 249] on li "Особенности" at bounding box center [468, 249] width 374 height 19
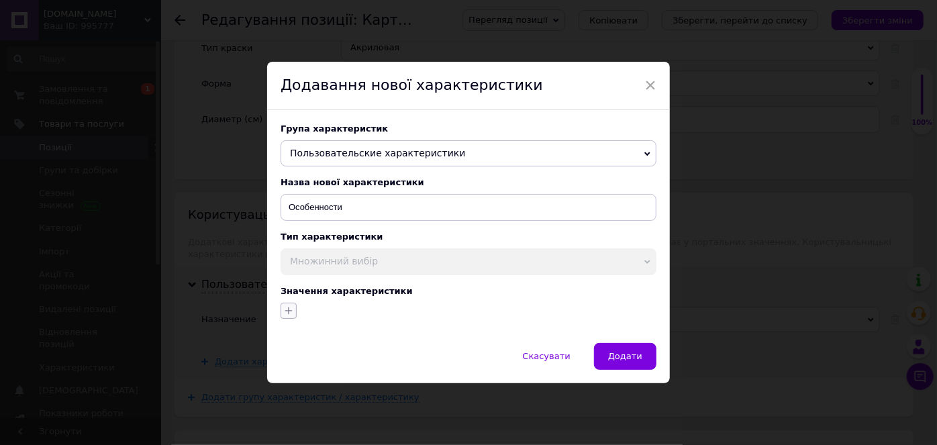
click at [286, 314] on icon "button" at bounding box center [288, 310] width 7 height 7
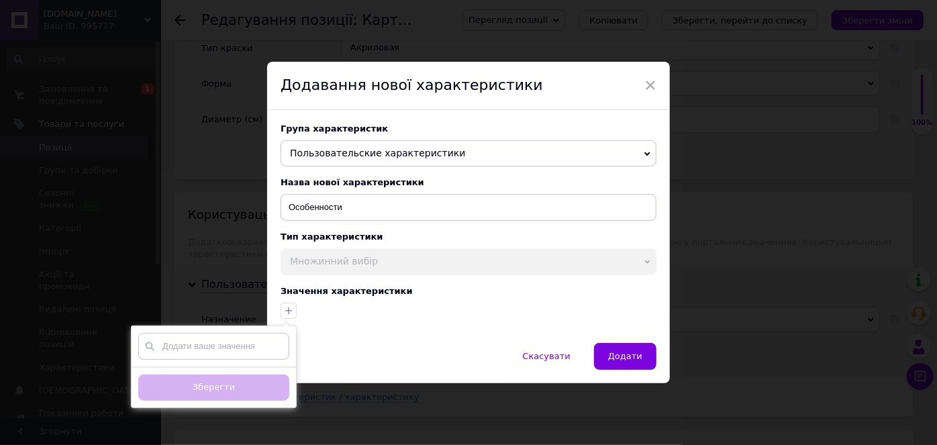
click at [254, 352] on input "text" at bounding box center [213, 346] width 151 height 27
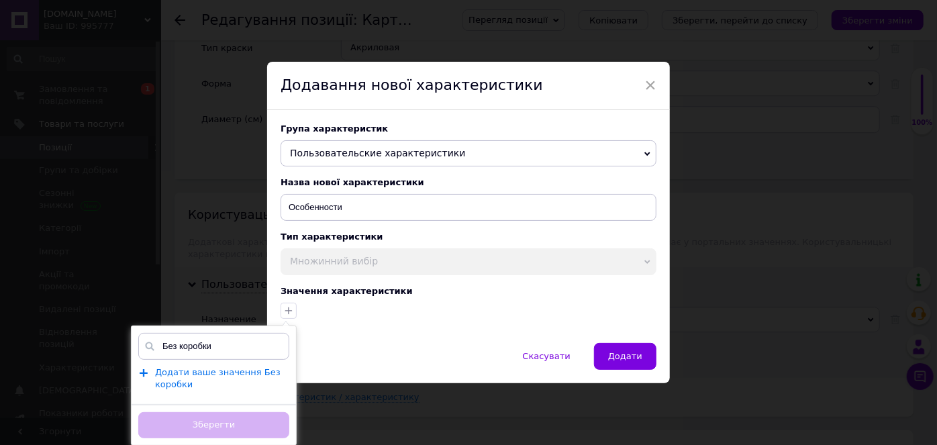
click at [191, 379] on span "Додати ваше значення Без коробки" at bounding box center [217, 378] width 125 height 23
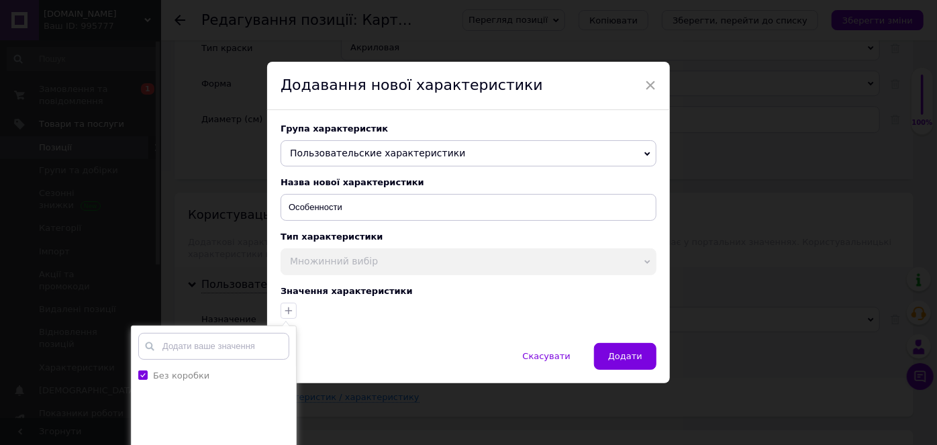
scroll to position [101, 0]
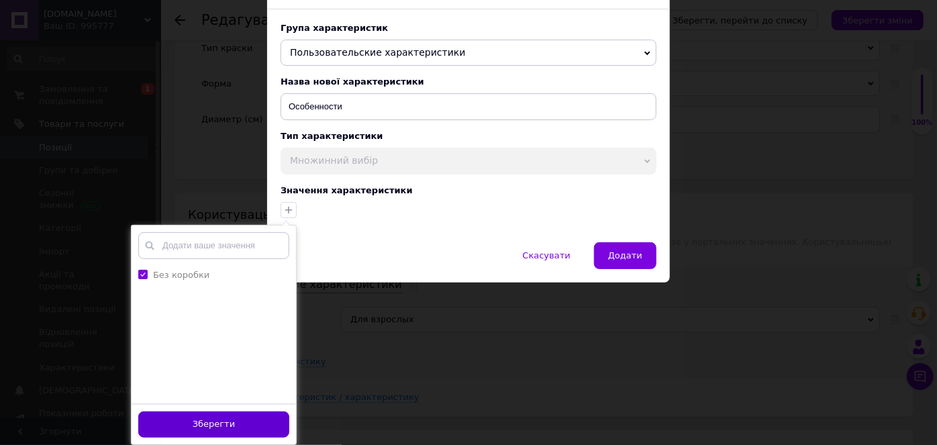
drag, startPoint x: 240, startPoint y: 425, endPoint x: 340, endPoint y: 399, distance: 103.5
click at [240, 425] on button "Зберегти" at bounding box center [213, 424] width 151 height 26
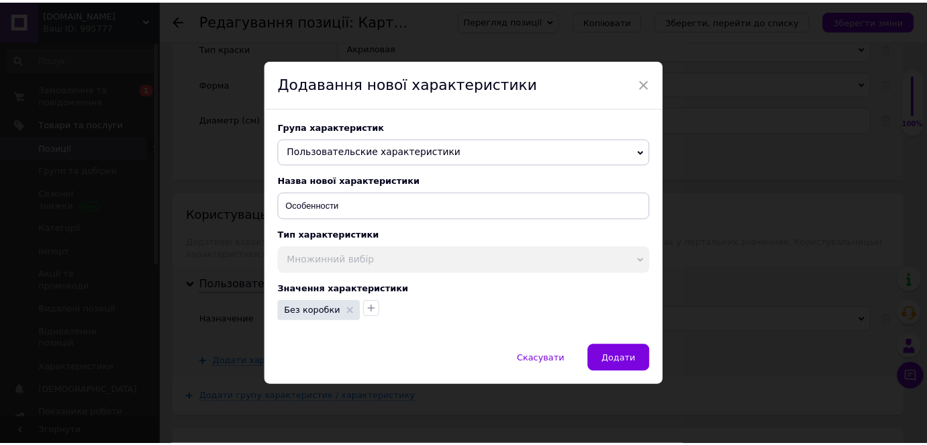
scroll to position [0, 0]
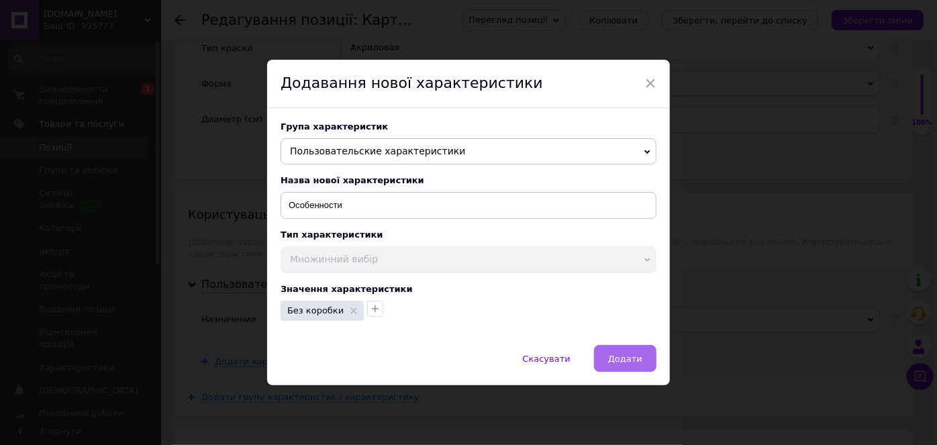
click at [633, 359] on span "Додати" at bounding box center [625, 359] width 34 height 10
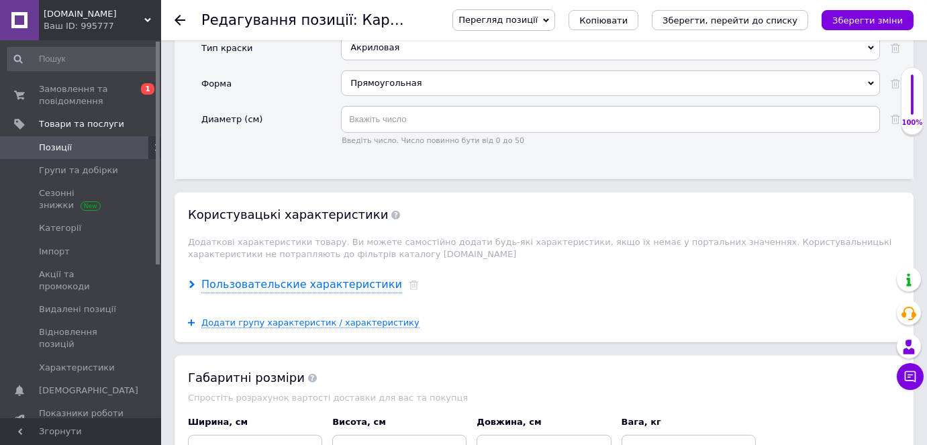
click at [191, 280] on icon at bounding box center [192, 284] width 8 height 8
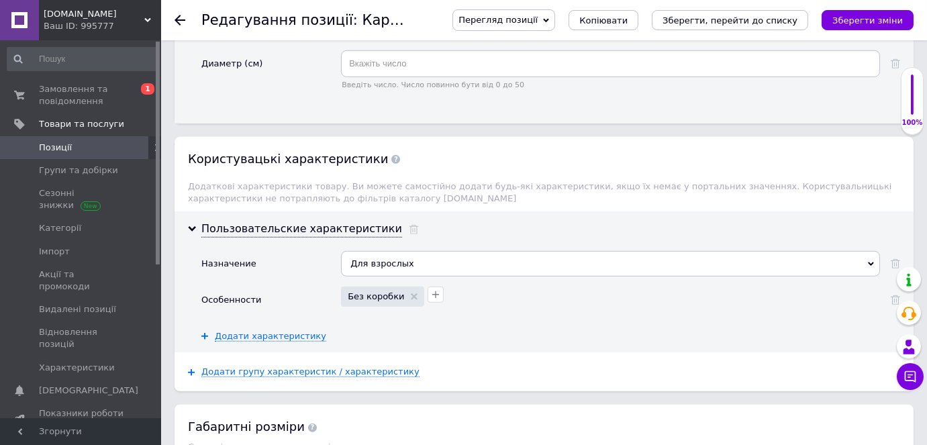
scroll to position [2073, 0]
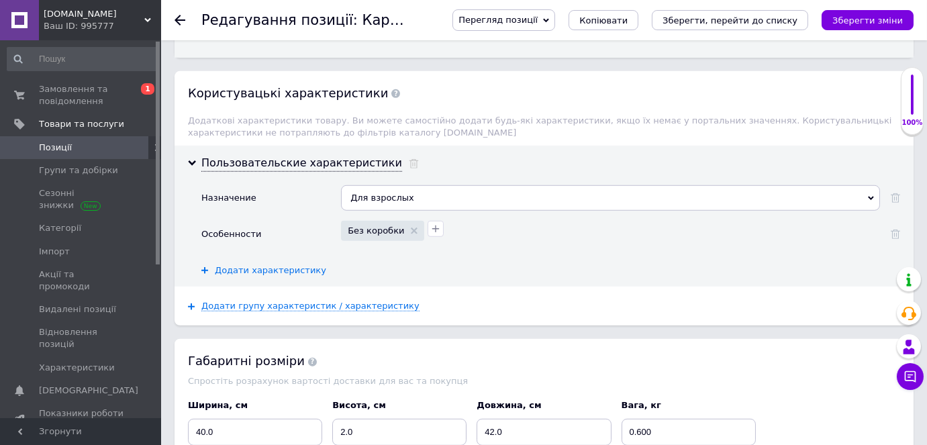
click at [283, 265] on span "Додати характеристику" at bounding box center [270, 270] width 111 height 11
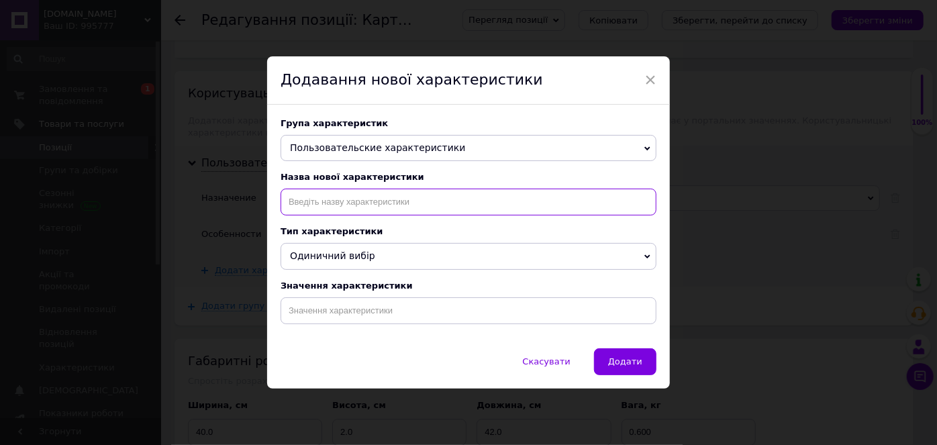
click at [354, 201] on input at bounding box center [468, 202] width 376 height 27
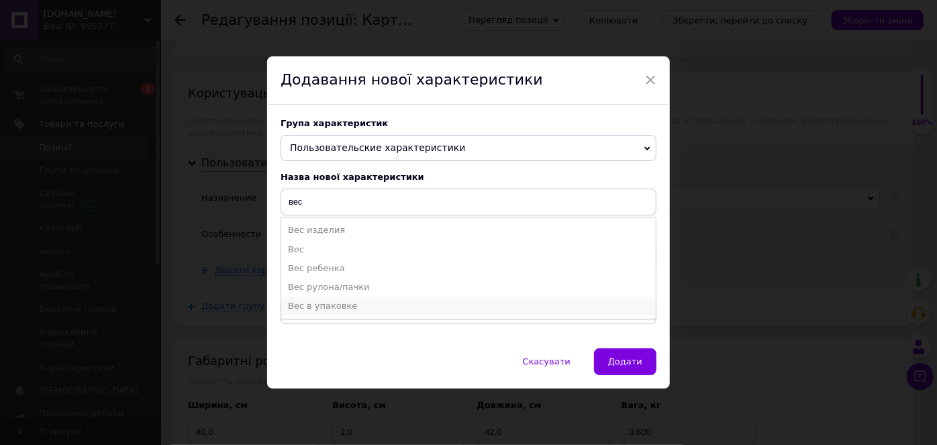
click at [333, 303] on li "Вес в упаковке" at bounding box center [468, 306] width 374 height 19
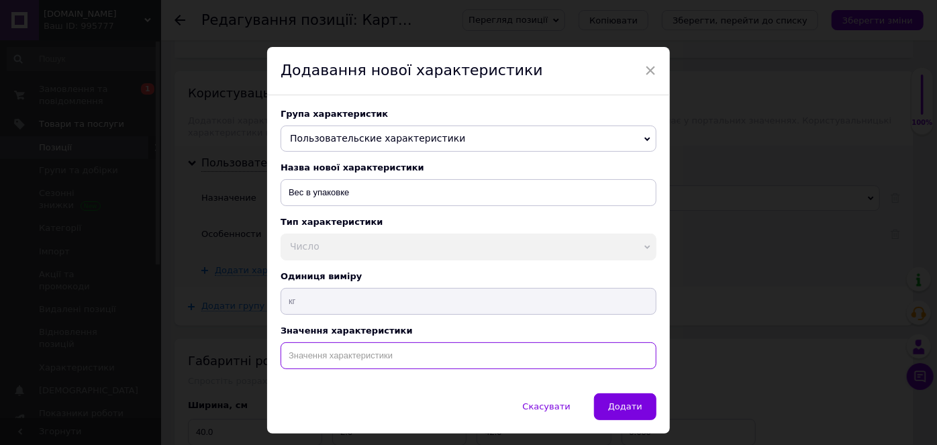
click at [318, 362] on input at bounding box center [468, 355] width 376 height 27
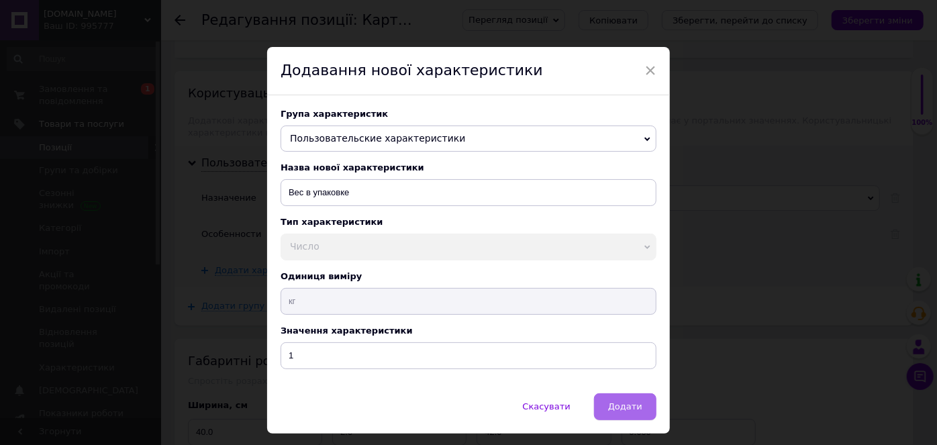
click at [618, 411] on span "Додати" at bounding box center [625, 406] width 34 height 10
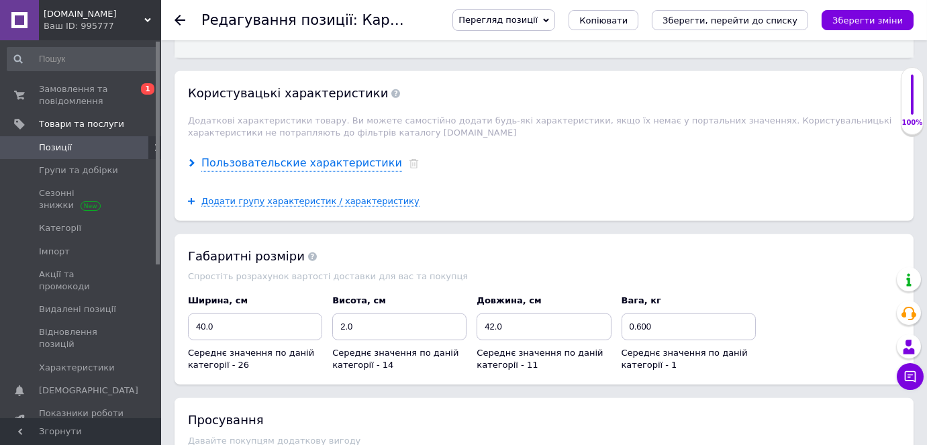
click at [191, 159] on use at bounding box center [191, 163] width 5 height 8
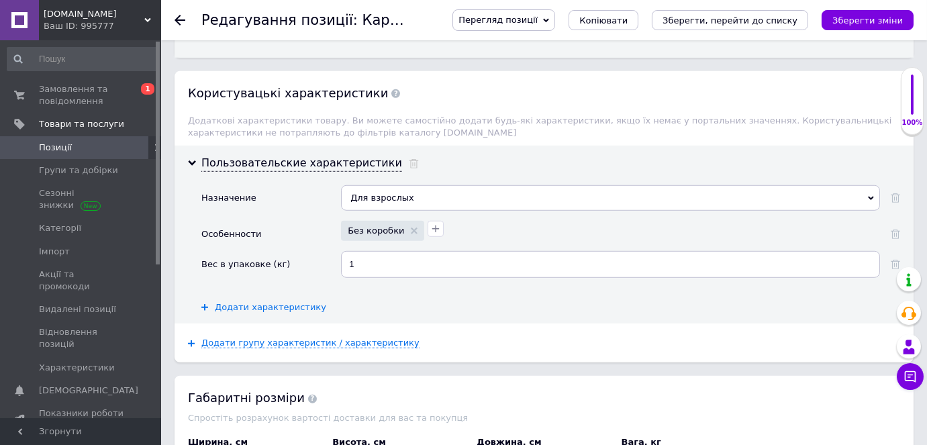
click at [253, 302] on span "Додати характеристику" at bounding box center [270, 307] width 111 height 11
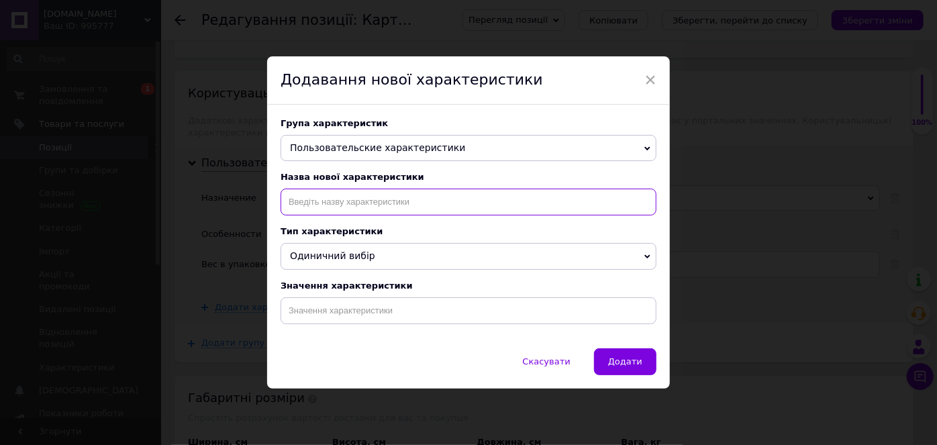
click at [317, 195] on input at bounding box center [468, 202] width 376 height 27
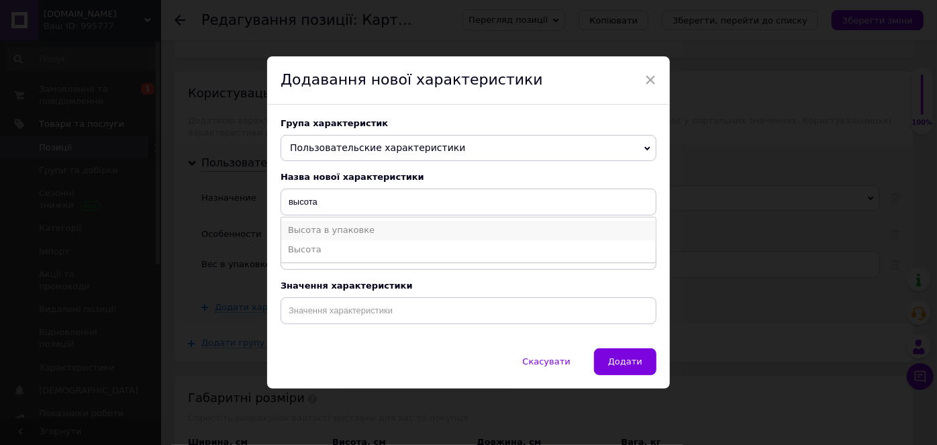
click at [329, 228] on li "Высота в упаковке" at bounding box center [468, 230] width 374 height 19
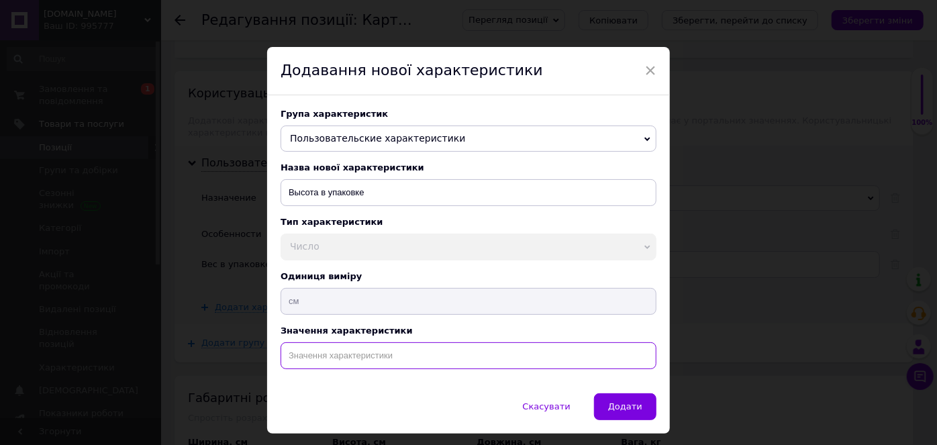
click at [364, 363] on input at bounding box center [468, 355] width 376 height 27
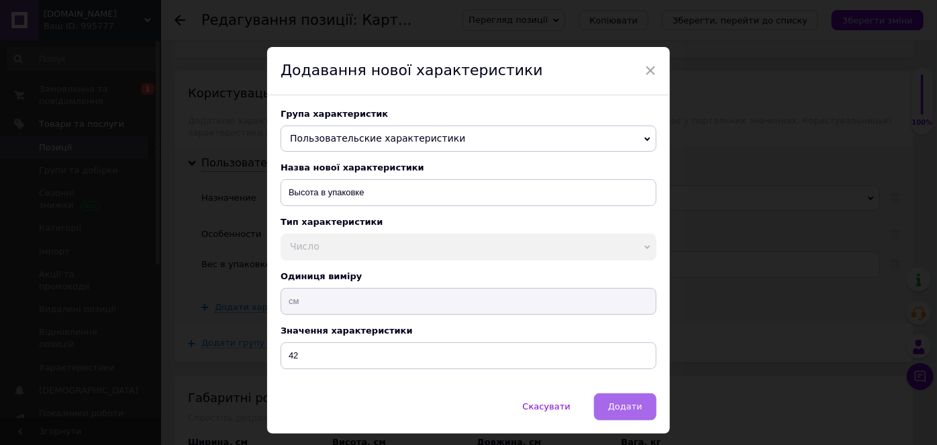
click at [617, 411] on span "Додати" at bounding box center [625, 406] width 34 height 10
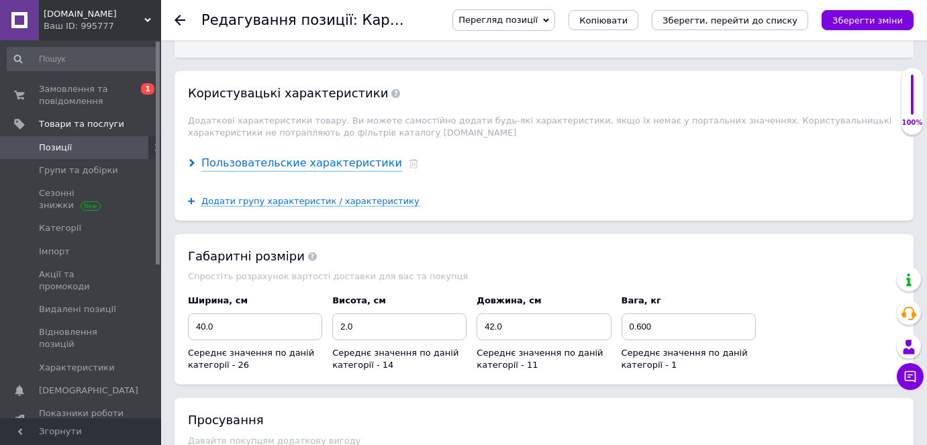
click at [190, 159] on icon at bounding box center [192, 163] width 8 height 8
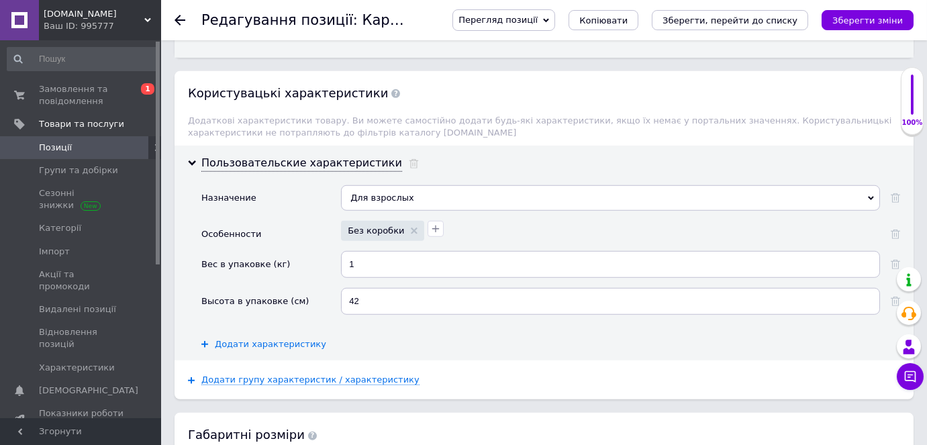
click at [258, 339] on span "Додати характеристику" at bounding box center [270, 344] width 111 height 11
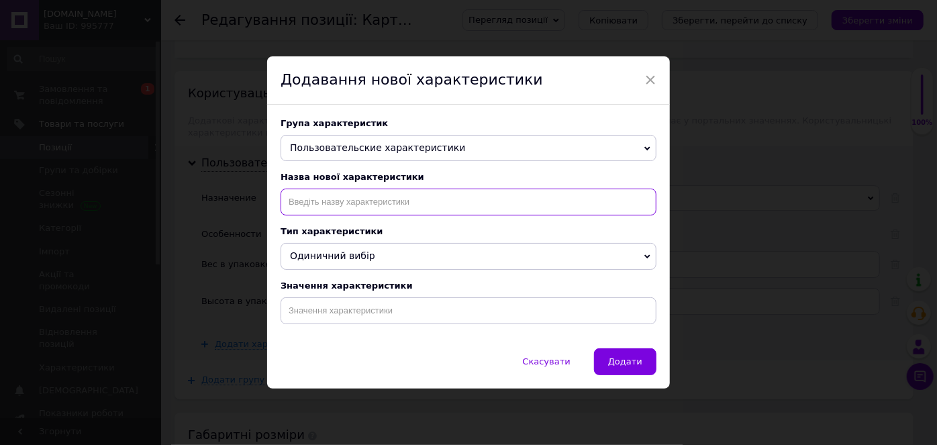
click at [339, 199] on input at bounding box center [468, 202] width 376 height 27
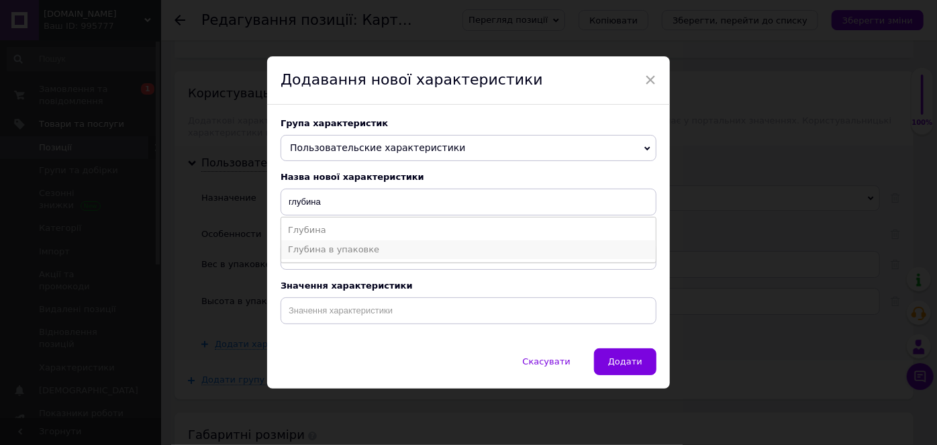
click at [320, 246] on li "Глубина в упаковке" at bounding box center [468, 249] width 374 height 19
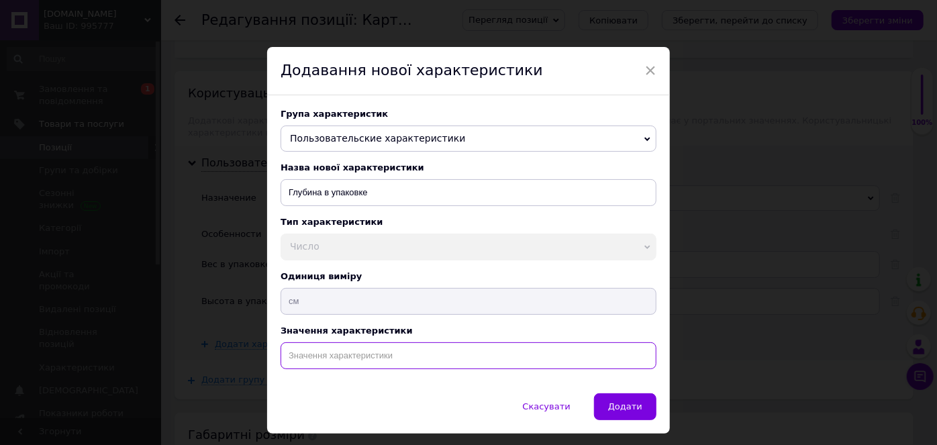
click at [317, 356] on input at bounding box center [468, 355] width 376 height 27
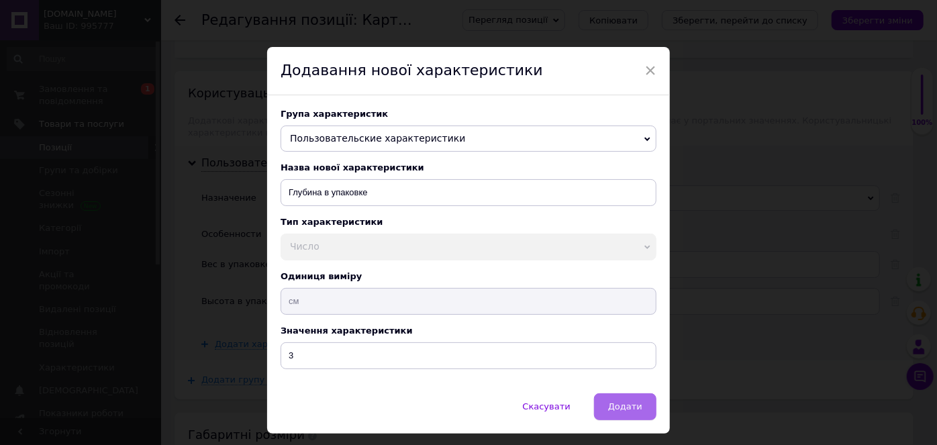
click at [623, 409] on span "Додати" at bounding box center [625, 406] width 34 height 10
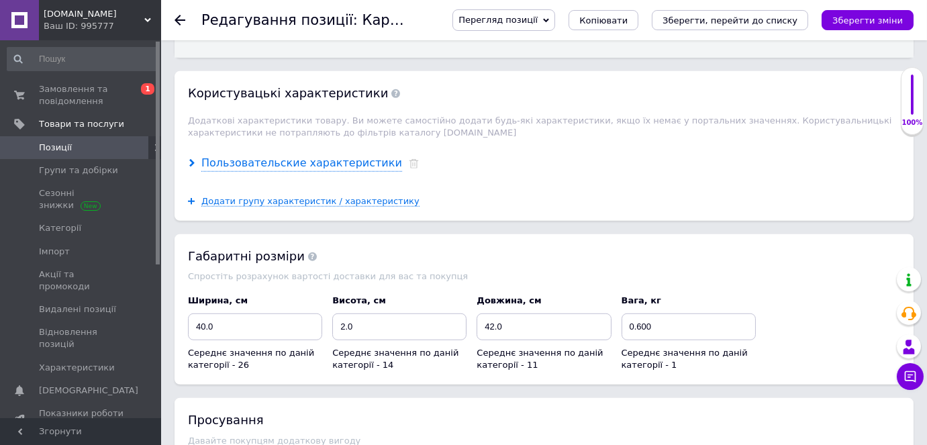
click at [188, 159] on icon at bounding box center [192, 163] width 8 height 8
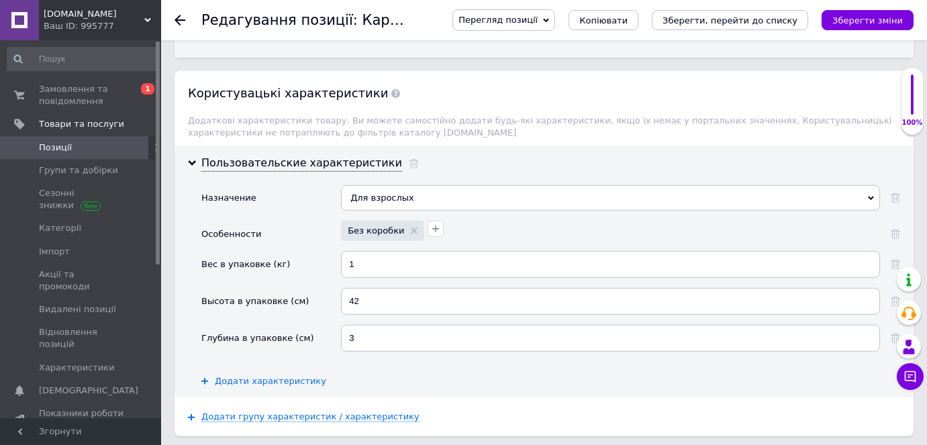
click at [240, 376] on span "Додати характеристику" at bounding box center [270, 381] width 111 height 11
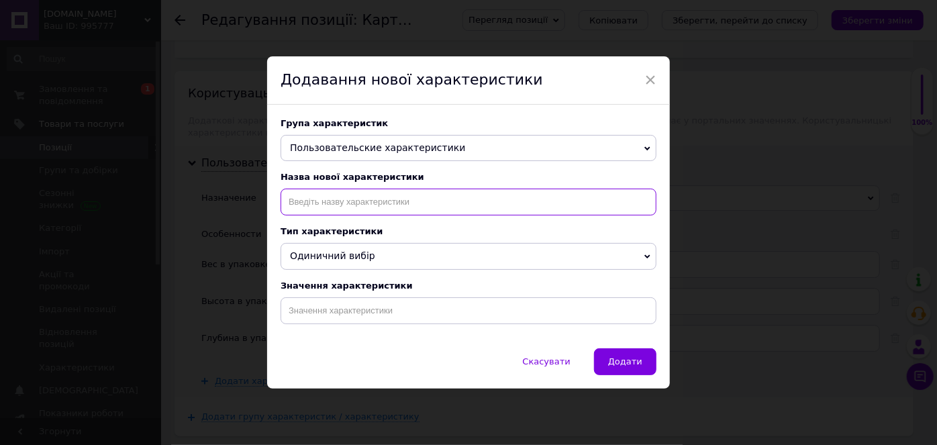
drag, startPoint x: 299, startPoint y: 203, endPoint x: 344, endPoint y: 179, distance: 51.0
click at [313, 188] on div "Назва нової характеристики" at bounding box center [468, 194] width 376 height 44
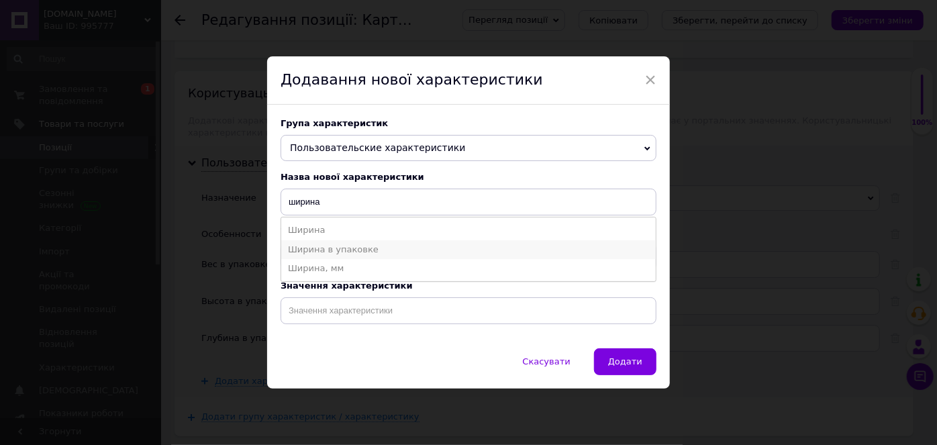
click at [356, 246] on li "Ширина в упаковке" at bounding box center [468, 249] width 374 height 19
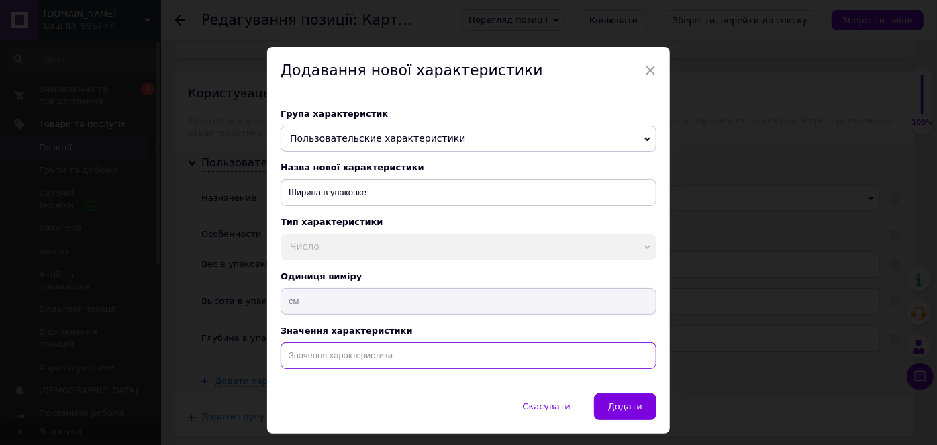
click at [323, 354] on input at bounding box center [468, 355] width 376 height 27
click at [614, 403] on button "Додати" at bounding box center [625, 406] width 62 height 27
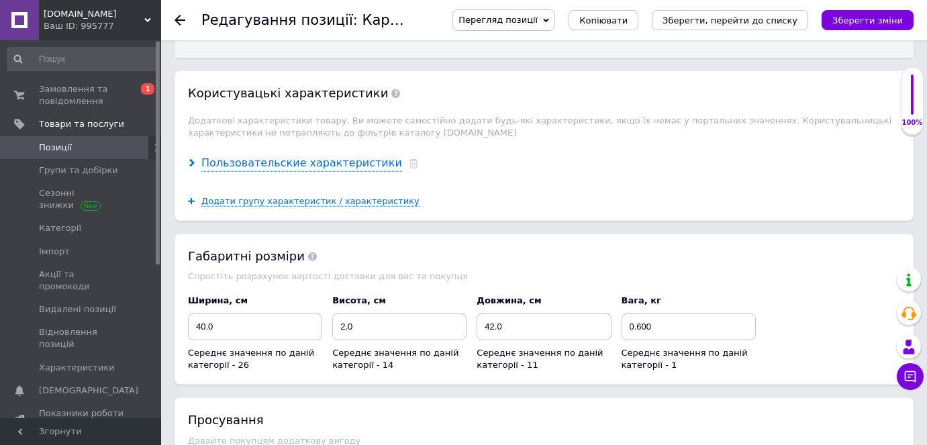
click at [191, 159] on use at bounding box center [191, 163] width 5 height 8
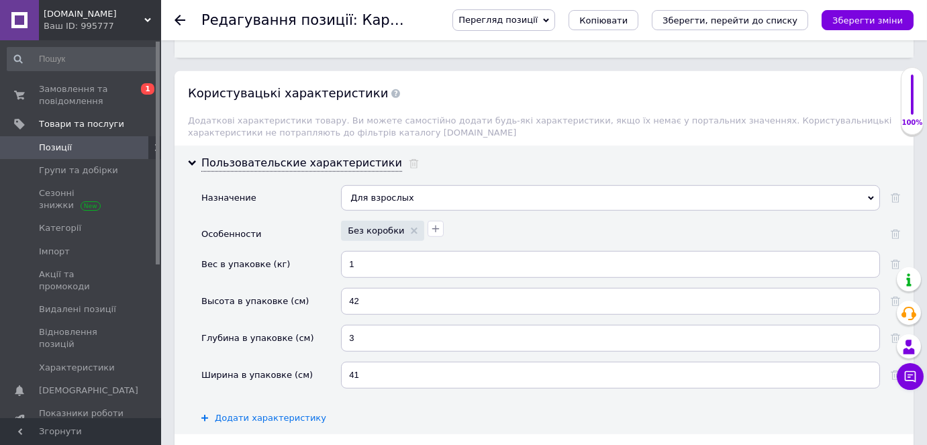
click at [263, 413] on span "Додати характеристику" at bounding box center [270, 418] width 111 height 11
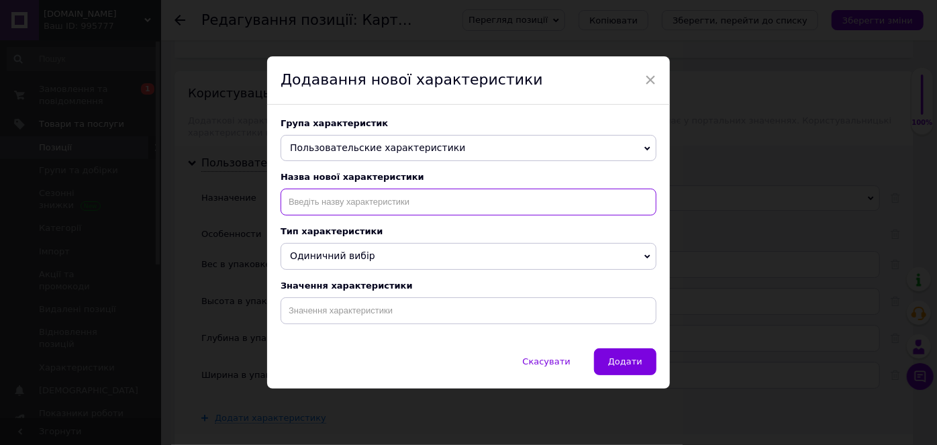
click at [343, 201] on input at bounding box center [468, 202] width 376 height 27
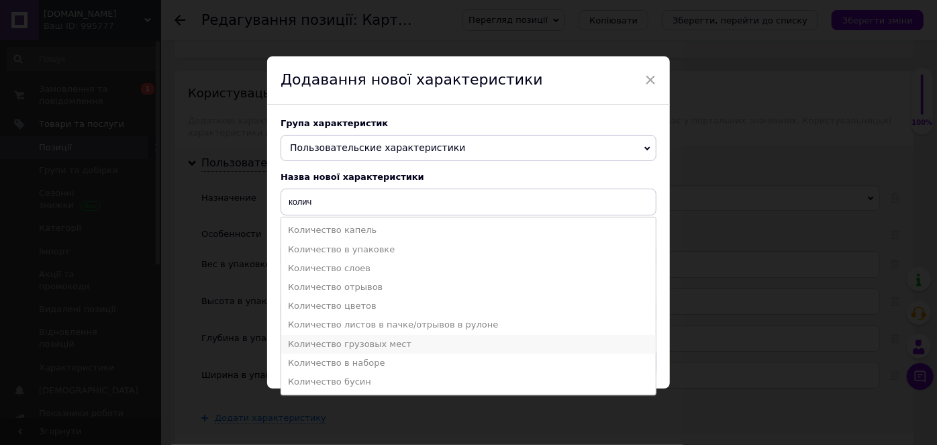
click at [338, 344] on li "Количество грузовых мест" at bounding box center [468, 344] width 374 height 19
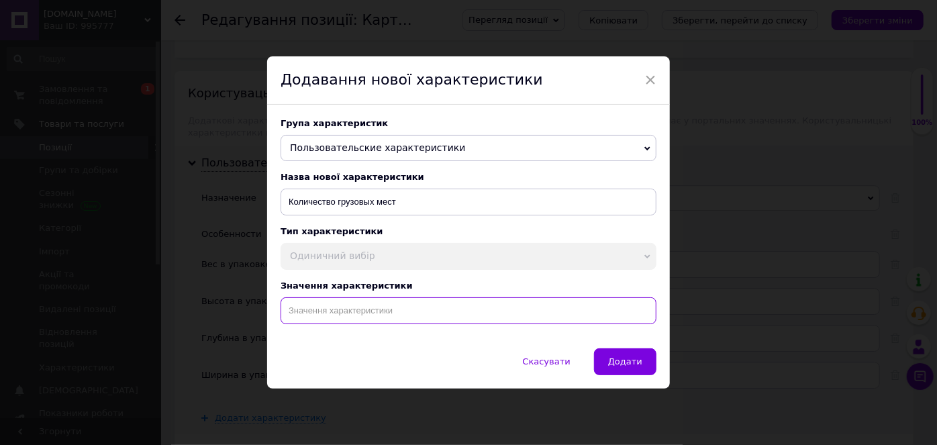
drag, startPoint x: 317, startPoint y: 312, endPoint x: 309, endPoint y: 309, distance: 8.5
click at [309, 309] on input at bounding box center [468, 310] width 376 height 27
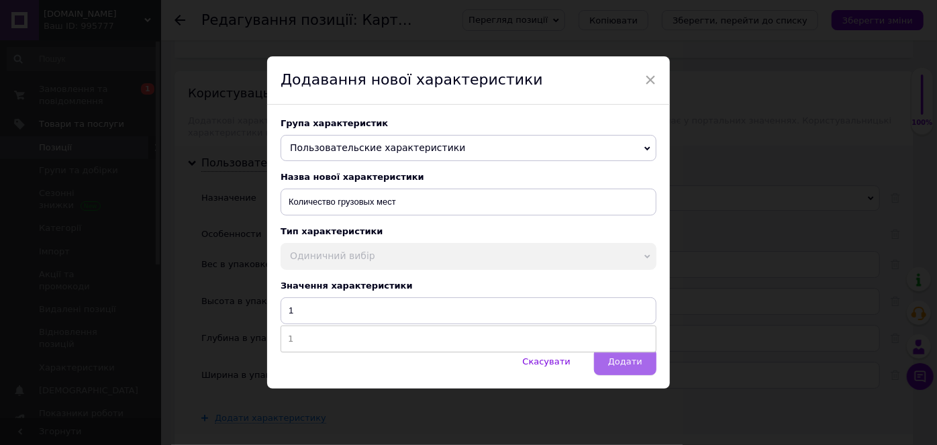
click at [611, 366] on span "Додати" at bounding box center [625, 361] width 34 height 10
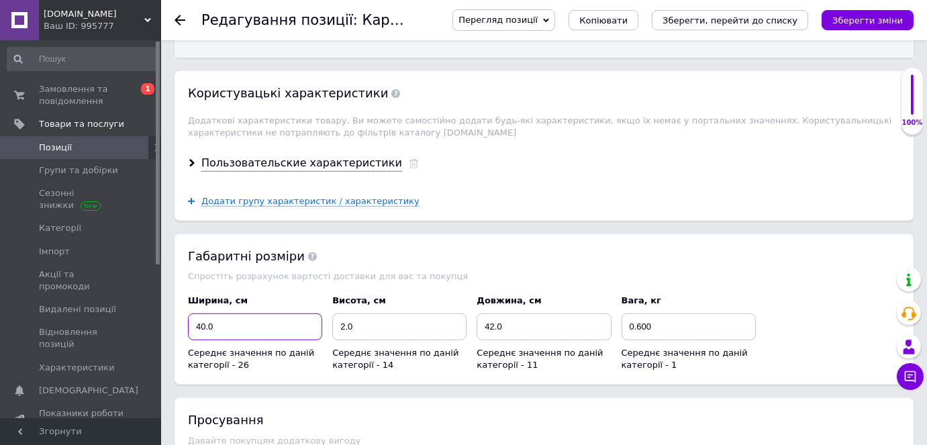
drag, startPoint x: 224, startPoint y: 301, endPoint x: 184, endPoint y: 276, distance: 47.7
click at [184, 289] on div "Ширина, см 40.0 Середнє значення по даній категорії - 26" at bounding box center [255, 332] width 144 height 87
drag, startPoint x: 368, startPoint y: 299, endPoint x: 317, endPoint y: 280, distance: 53.7
click at [318, 289] on div "Ширина, см 41 Середнє значення по даній категорії - 26 Висота, см 2.0 Середнє з…" at bounding box center [544, 332] width 722 height 87
drag, startPoint x: 669, startPoint y: 295, endPoint x: 599, endPoint y: 277, distance: 71.9
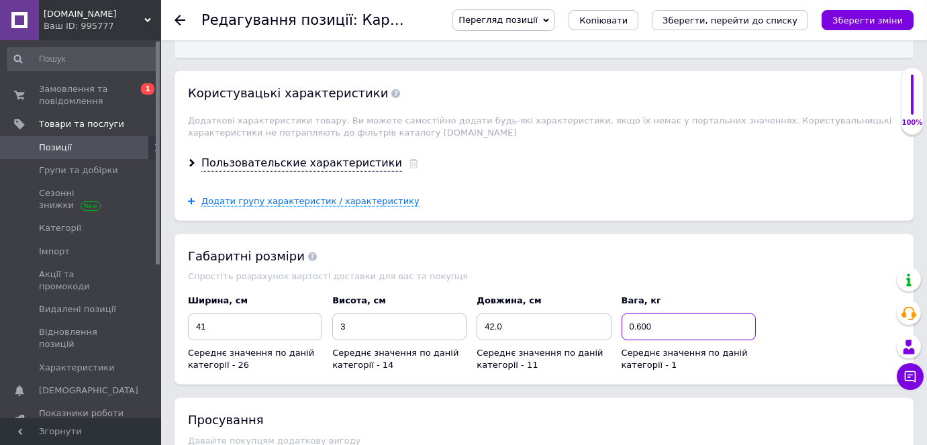
click at [599, 289] on div "Ширина, см 41 Середнє значення по даній категорії - 26 Висота, см 3 Середнє зна…" at bounding box center [544, 332] width 722 height 87
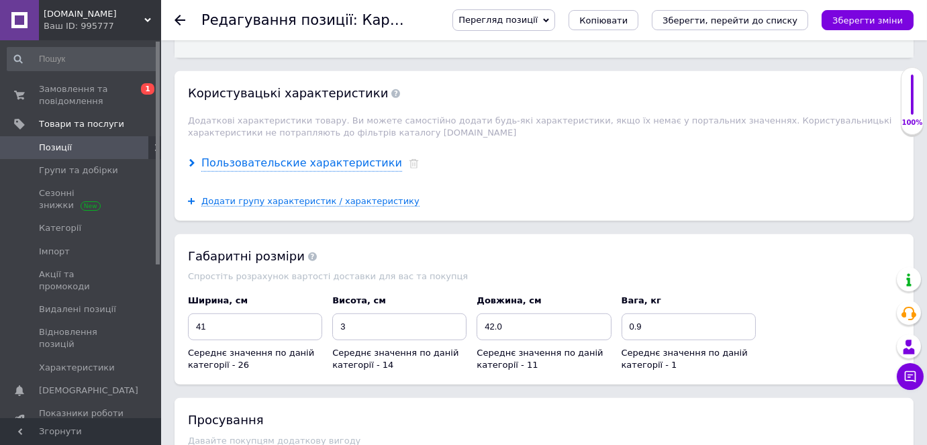
click at [193, 159] on use at bounding box center [191, 163] width 5 height 8
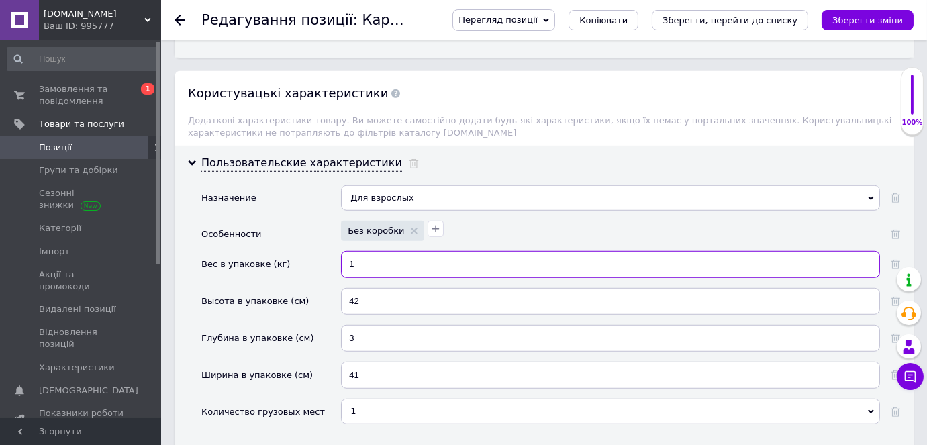
click at [355, 251] on input "1" at bounding box center [610, 264] width 539 height 27
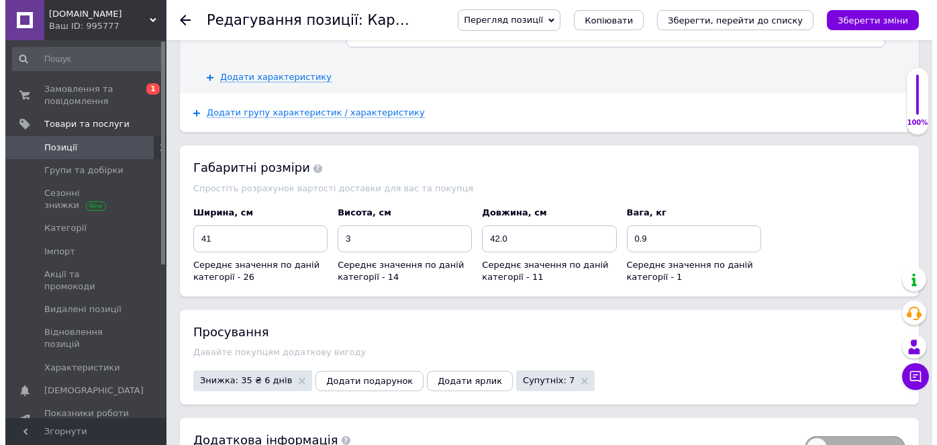
scroll to position [2501, 0]
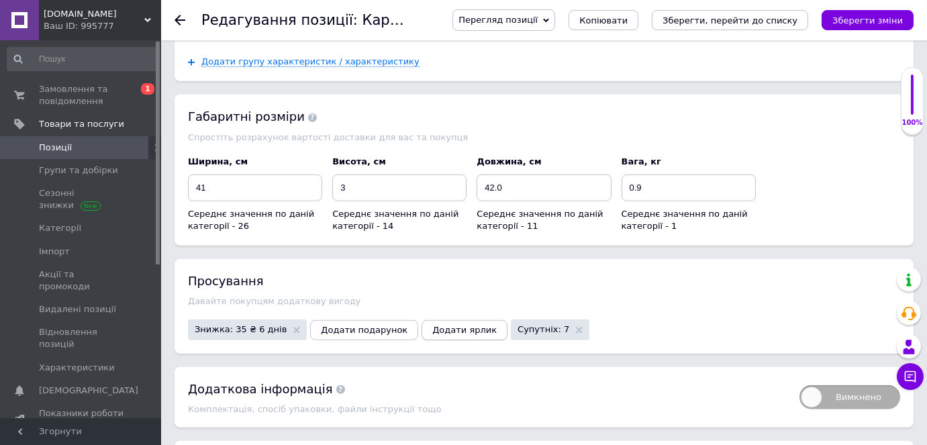
click at [432, 325] on span "Додати ярлик" at bounding box center [464, 330] width 64 height 10
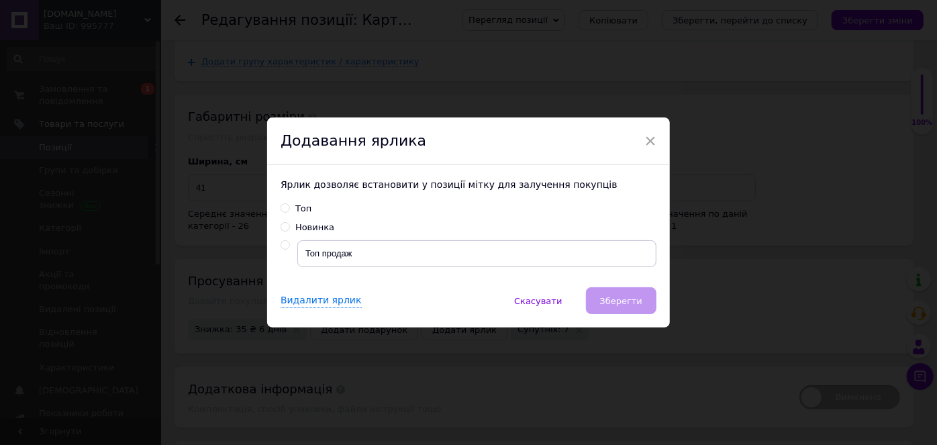
drag, startPoint x: 286, startPoint y: 208, endPoint x: 315, endPoint y: 236, distance: 39.9
click at [284, 207] on input "Топ" at bounding box center [284, 207] width 9 height 9
click at [617, 300] on span "Зберегти" at bounding box center [621, 301] width 42 height 10
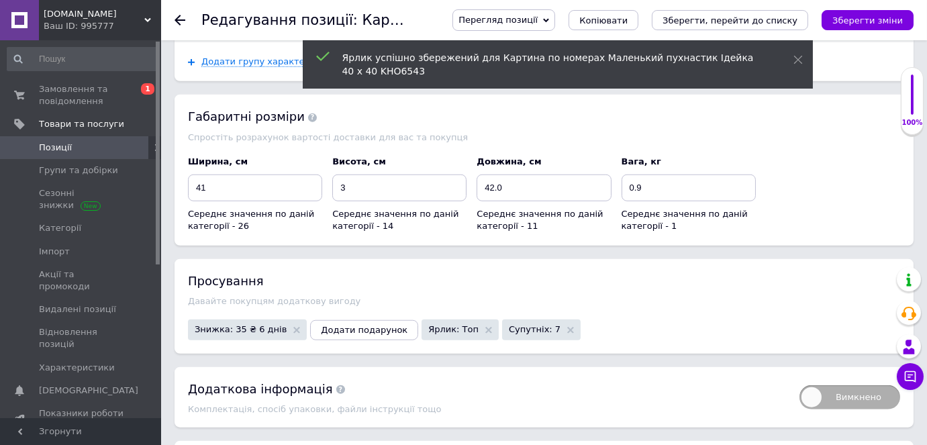
click at [519, 325] on span "Супутніх: 7" at bounding box center [541, 329] width 65 height 9
click at [509, 325] on span "Супутніх: 7" at bounding box center [535, 329] width 52 height 9
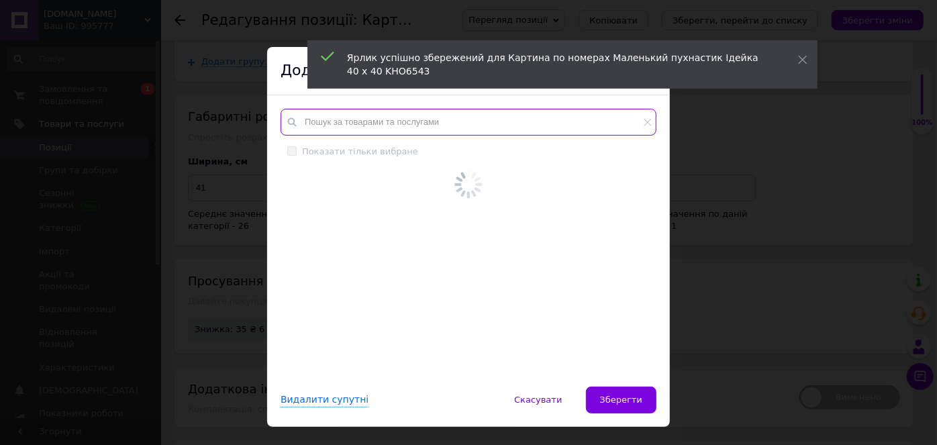
click at [377, 121] on input "text" at bounding box center [468, 122] width 376 height 27
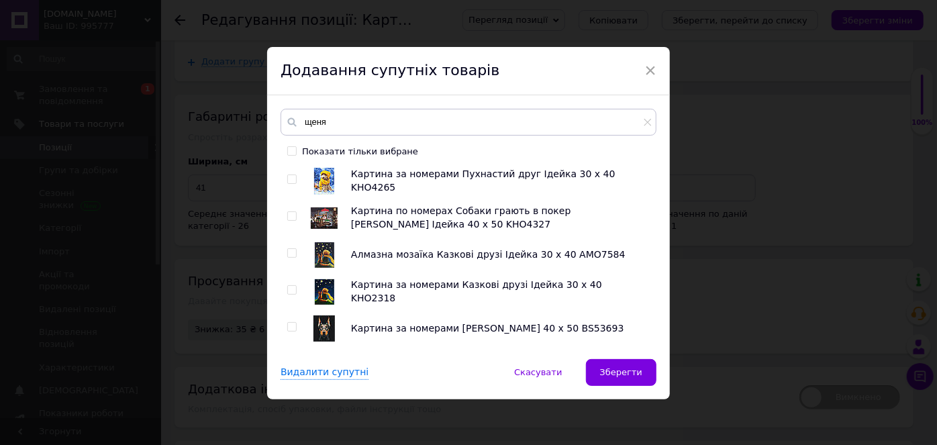
click at [289, 178] on input "checkbox" at bounding box center [291, 179] width 9 height 9
click at [291, 217] on input "checkbox" at bounding box center [291, 216] width 9 height 9
click at [291, 252] on input "checkbox" at bounding box center [291, 253] width 9 height 9
drag, startPoint x: 291, startPoint y: 289, endPoint x: 289, endPoint y: 321, distance: 31.6
click at [291, 290] on input "checkbox" at bounding box center [291, 290] width 9 height 9
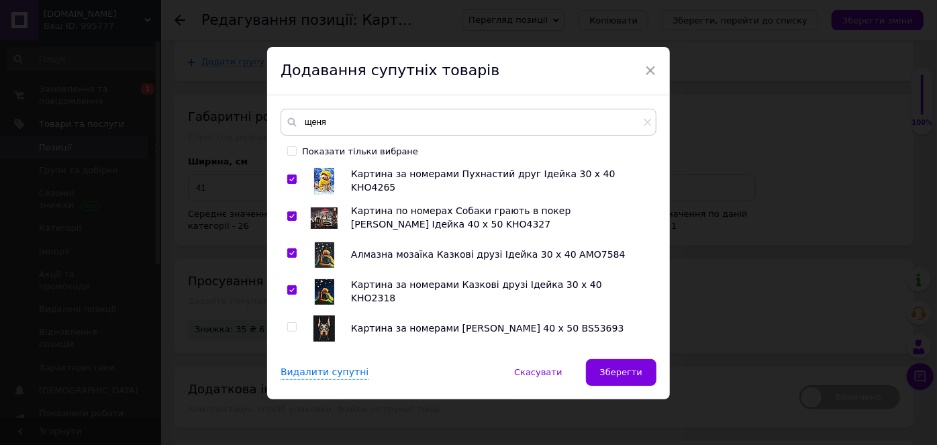
click at [288, 326] on input "checkbox" at bounding box center [291, 327] width 9 height 9
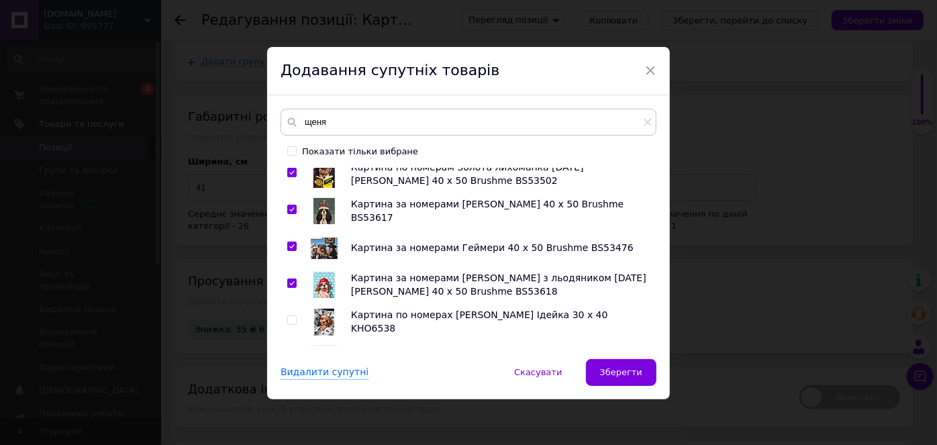
scroll to position [244, 0]
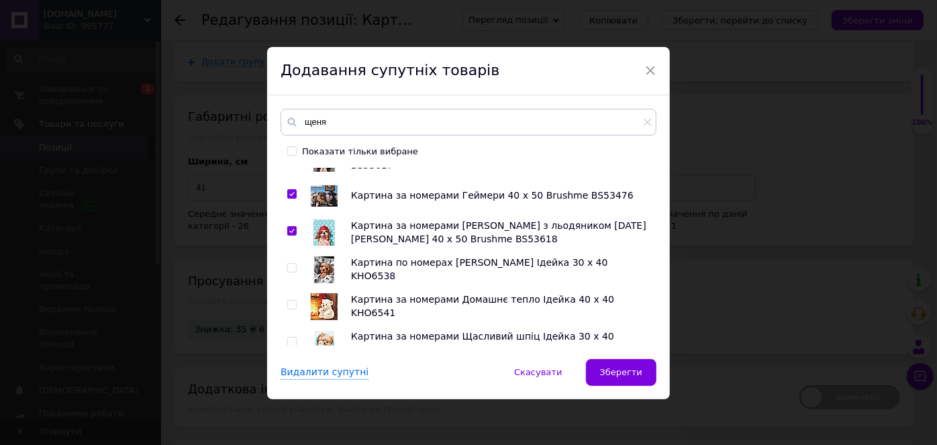
click at [288, 264] on input "checkbox" at bounding box center [291, 268] width 9 height 9
click at [289, 301] on input "checkbox" at bounding box center [291, 305] width 9 height 9
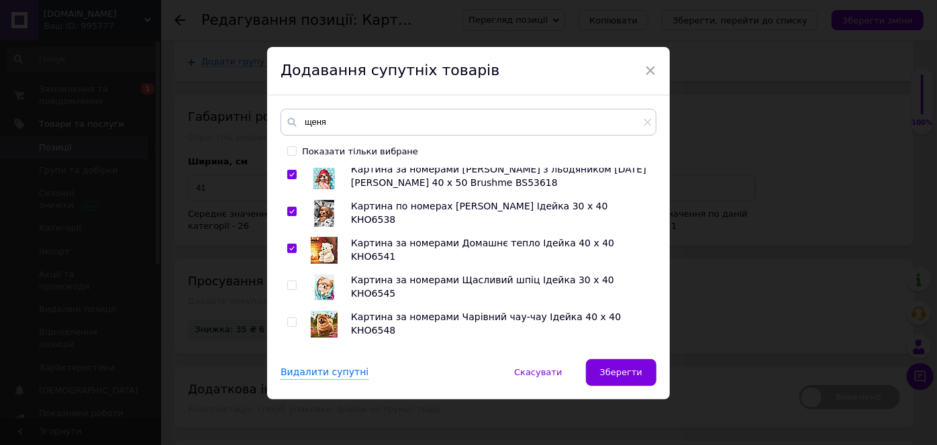
scroll to position [366, 0]
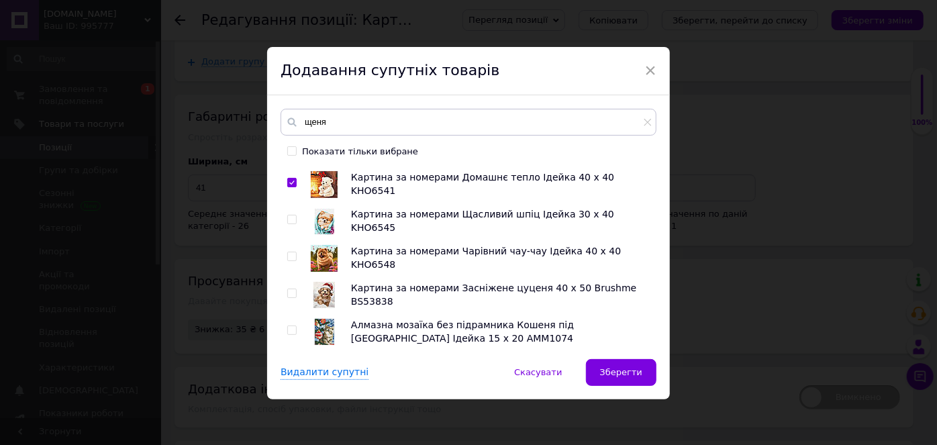
click at [291, 218] on input "checkbox" at bounding box center [291, 219] width 9 height 9
click at [289, 254] on input "checkbox" at bounding box center [291, 256] width 9 height 9
click at [290, 290] on input "checkbox" at bounding box center [291, 293] width 9 height 9
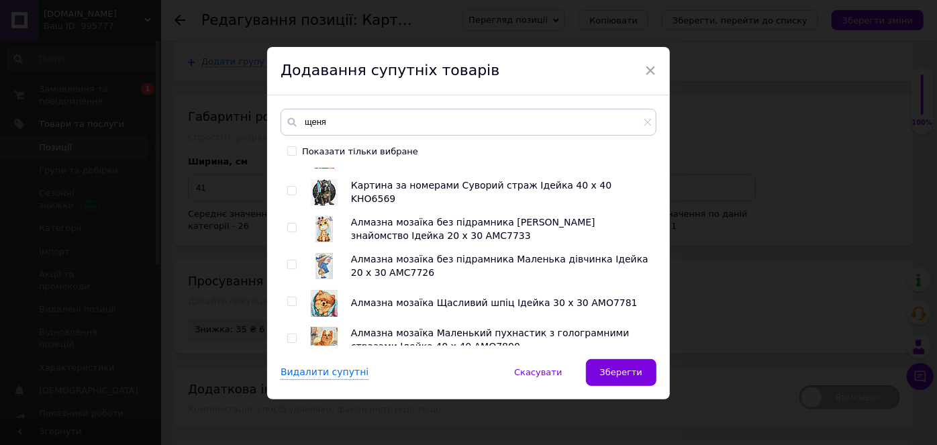
scroll to position [549, 0]
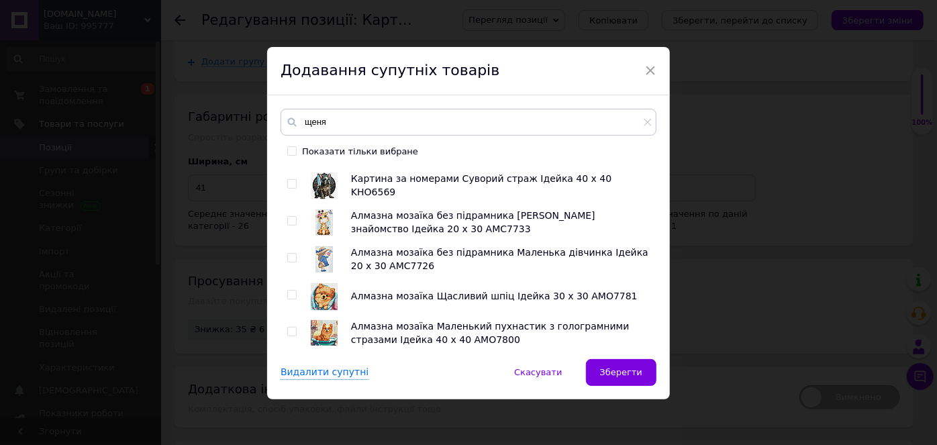
click at [288, 183] on input "checkbox" at bounding box center [291, 184] width 9 height 9
click at [289, 220] on input "checkbox" at bounding box center [291, 221] width 9 height 9
click at [288, 291] on input "checkbox" at bounding box center [291, 295] width 9 height 9
drag, startPoint x: 285, startPoint y: 328, endPoint x: 356, endPoint y: 321, distance: 71.5
click at [287, 328] on input "checkbox" at bounding box center [291, 331] width 9 height 9
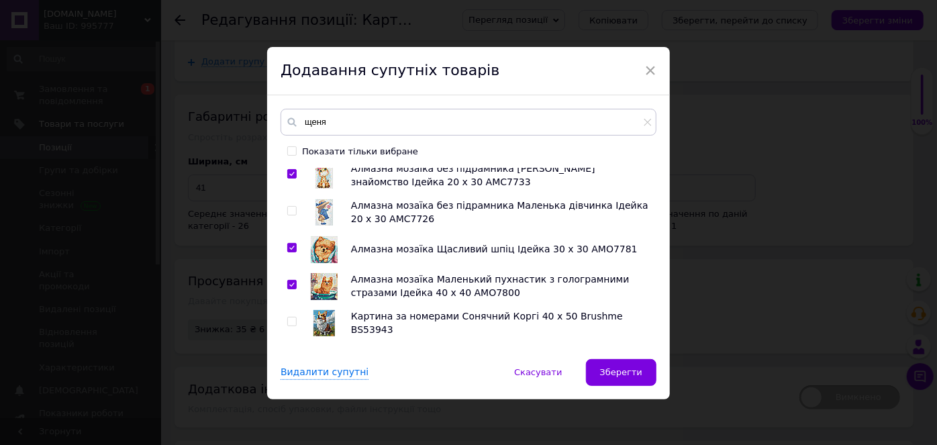
scroll to position [671, 0]
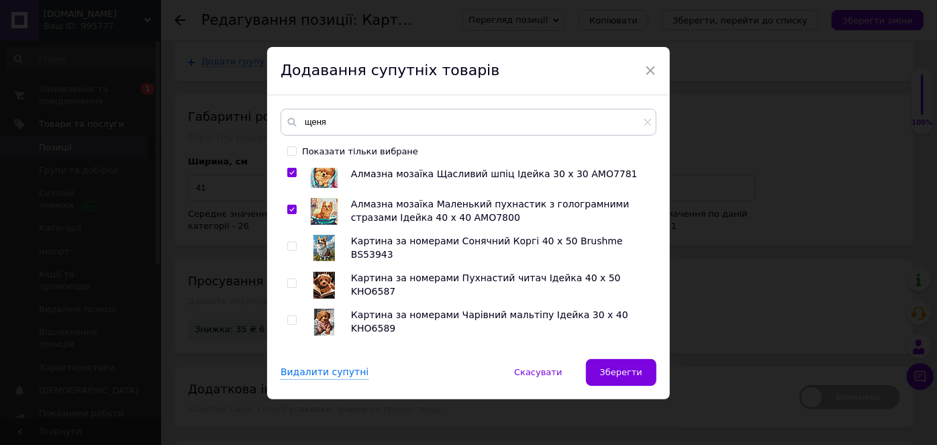
click at [291, 244] on input "checkbox" at bounding box center [291, 246] width 9 height 9
click at [291, 278] on span at bounding box center [291, 282] width 9 height 9
click at [291, 279] on input "checkbox" at bounding box center [291, 283] width 9 height 9
click at [290, 317] on input "checkbox" at bounding box center [291, 320] width 9 height 9
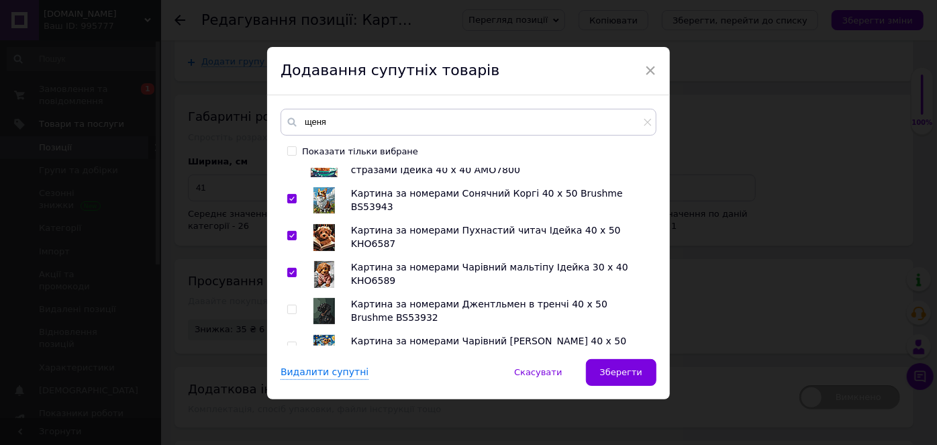
scroll to position [792, 0]
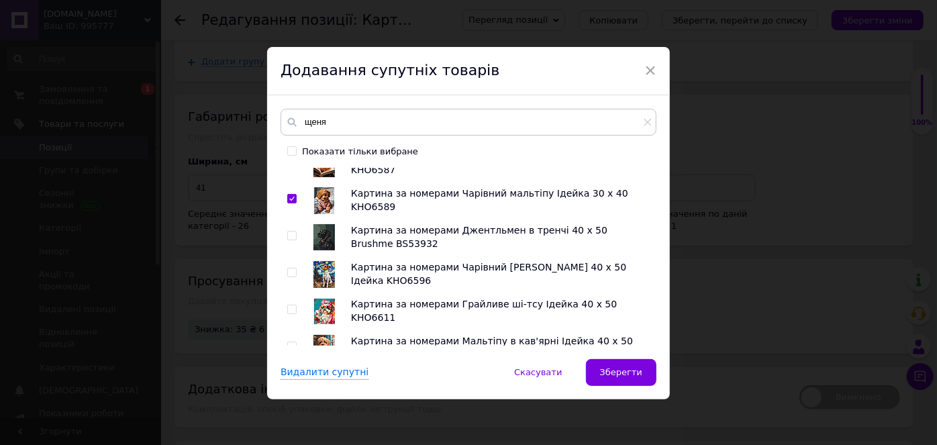
click at [288, 232] on input "checkbox" at bounding box center [291, 236] width 9 height 9
click at [290, 270] on input "checkbox" at bounding box center [291, 272] width 9 height 9
click at [287, 311] on input "checkbox" at bounding box center [291, 309] width 9 height 9
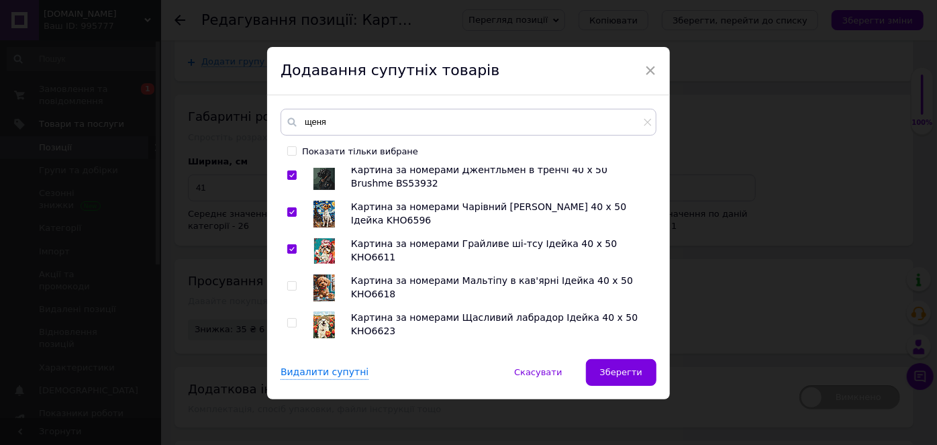
scroll to position [915, 0]
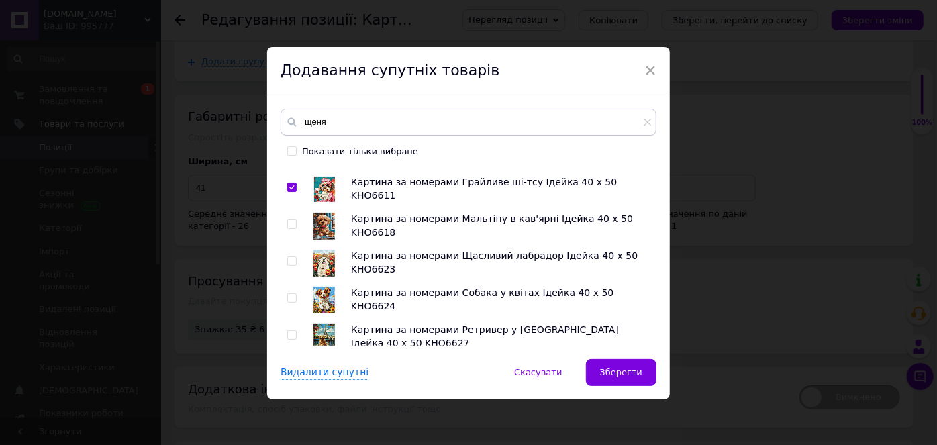
click at [288, 220] on input "checkbox" at bounding box center [291, 224] width 9 height 9
click at [291, 258] on input "checkbox" at bounding box center [291, 261] width 9 height 9
click at [290, 296] on input "checkbox" at bounding box center [291, 298] width 9 height 9
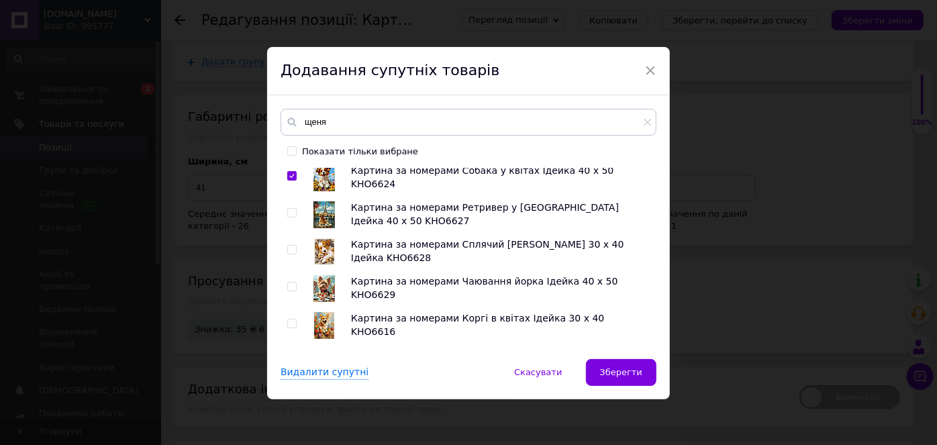
click at [289, 213] on input "checkbox" at bounding box center [291, 213] width 9 height 9
click at [291, 252] on input "checkbox" at bounding box center [291, 250] width 9 height 9
click at [289, 283] on input "checkbox" at bounding box center [291, 287] width 9 height 9
drag, startPoint x: 289, startPoint y: 322, endPoint x: 403, endPoint y: 306, distance: 115.2
click at [290, 322] on input "checkbox" at bounding box center [291, 323] width 9 height 9
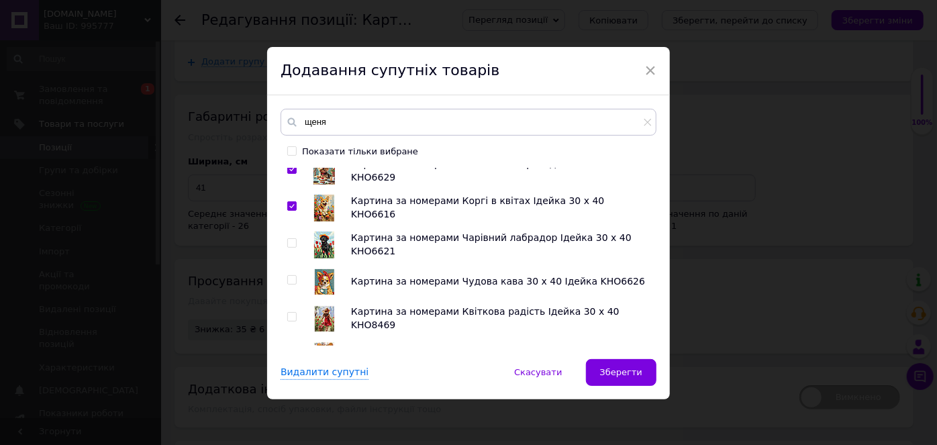
scroll to position [1159, 0]
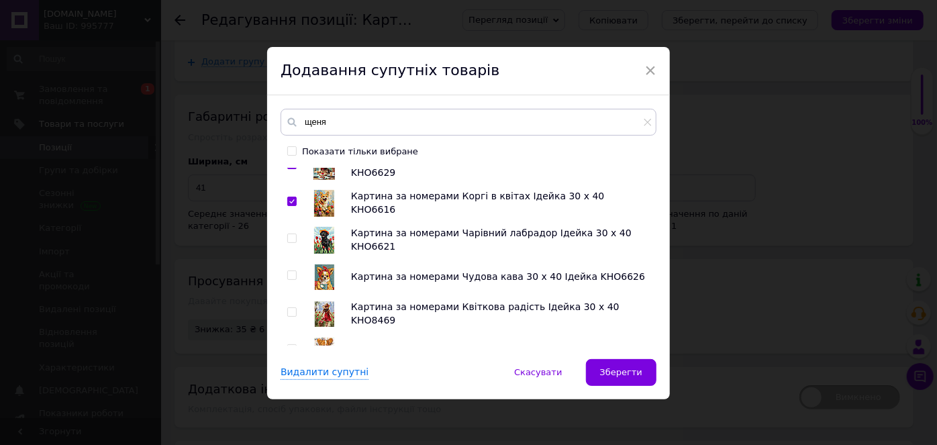
click at [287, 235] on input "checkbox" at bounding box center [291, 238] width 9 height 9
drag, startPoint x: 287, startPoint y: 273, endPoint x: 290, endPoint y: 301, distance: 27.6
click at [289, 276] on input "checkbox" at bounding box center [291, 275] width 9 height 9
click at [291, 313] on input "checkbox" at bounding box center [291, 312] width 9 height 9
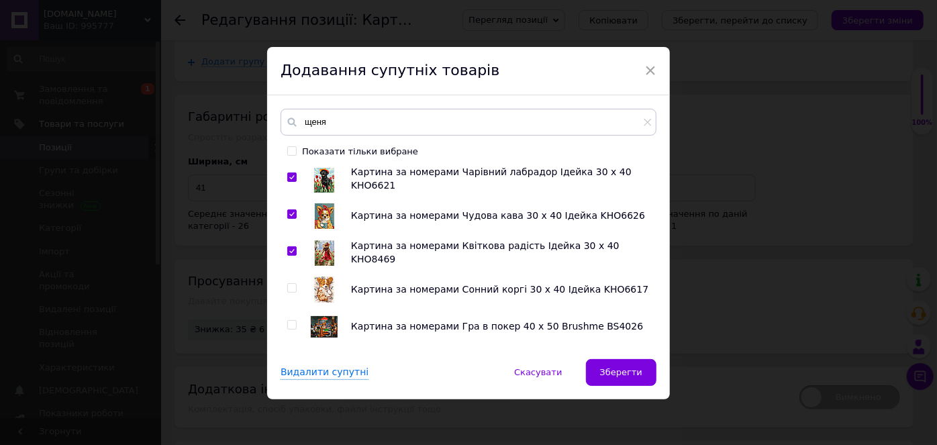
drag, startPoint x: 289, startPoint y: 287, endPoint x: 295, endPoint y: 301, distance: 15.3
click at [289, 288] on input "checkbox" at bounding box center [291, 288] width 9 height 9
click at [287, 323] on input "checkbox" at bounding box center [291, 325] width 9 height 9
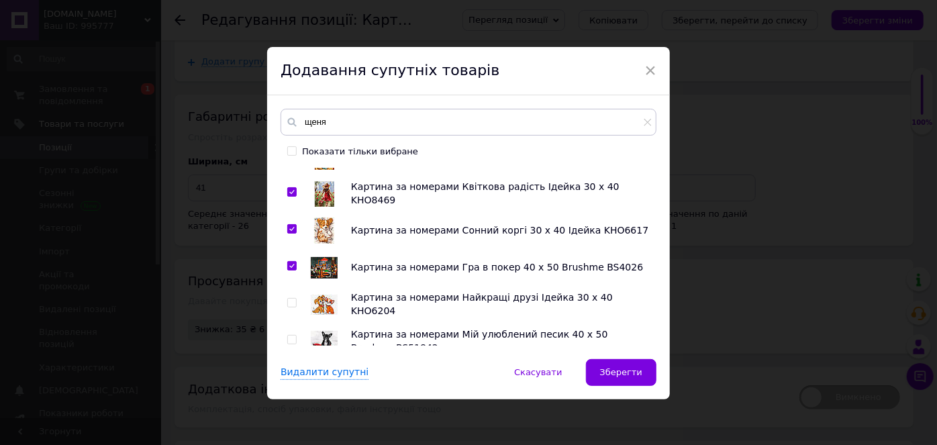
scroll to position [1342, 0]
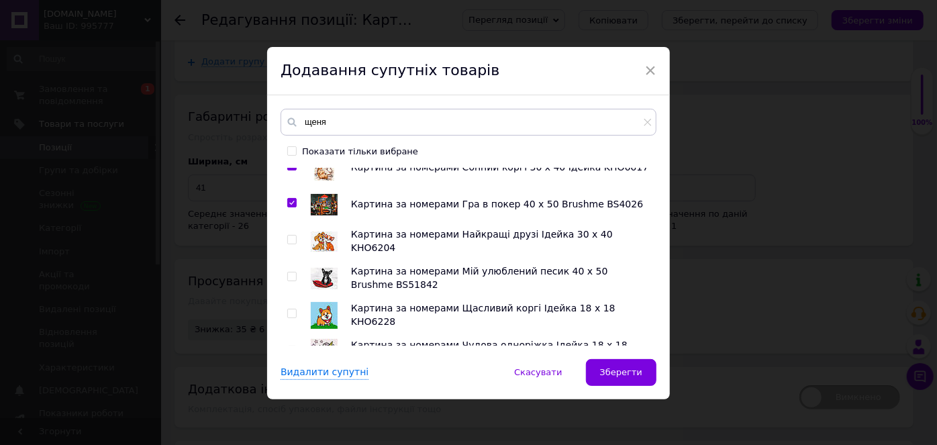
click at [292, 238] on input "checkbox" at bounding box center [291, 240] width 9 height 9
click at [290, 273] on input "checkbox" at bounding box center [291, 276] width 9 height 9
click at [288, 311] on input "checkbox" at bounding box center [291, 313] width 9 height 9
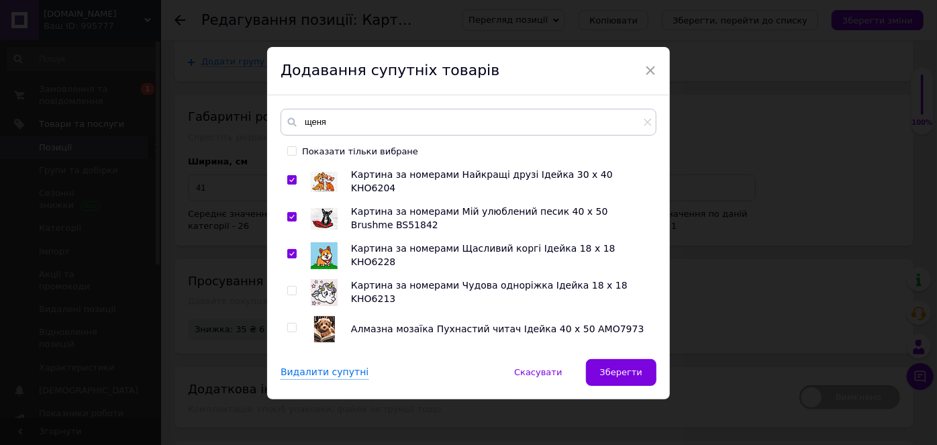
scroll to position [1464, 0]
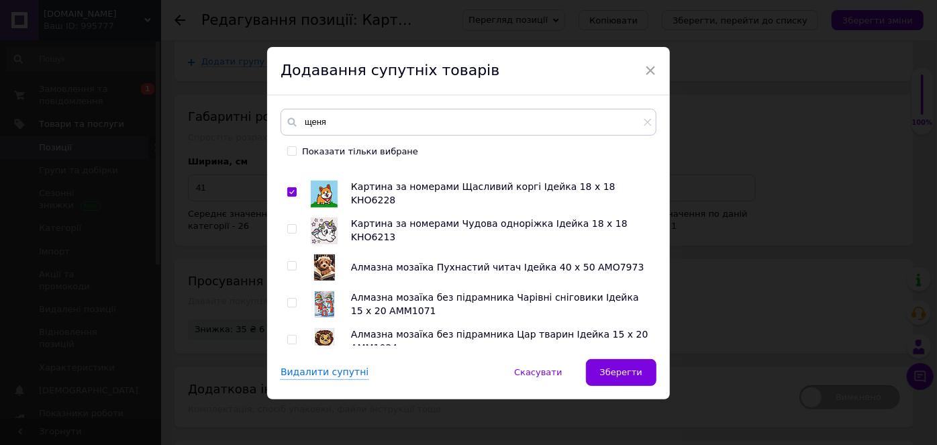
click at [289, 265] on input "checkbox" at bounding box center [291, 266] width 9 height 9
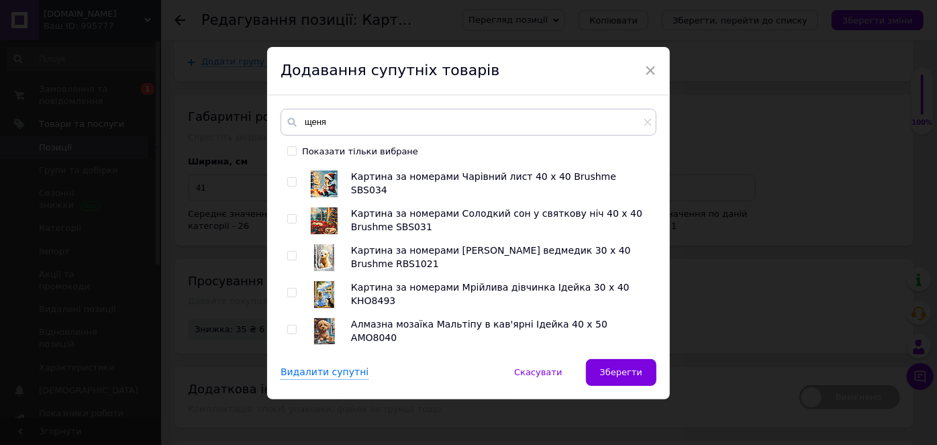
scroll to position [1830, 0]
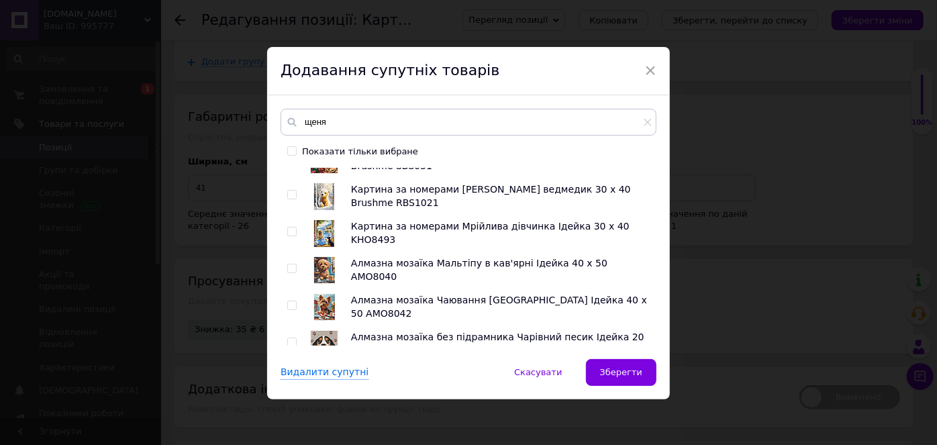
drag, startPoint x: 289, startPoint y: 268, endPoint x: 287, endPoint y: 276, distance: 8.3
click at [288, 268] on input "checkbox" at bounding box center [291, 268] width 9 height 9
click at [289, 303] on input "checkbox" at bounding box center [291, 305] width 9 height 9
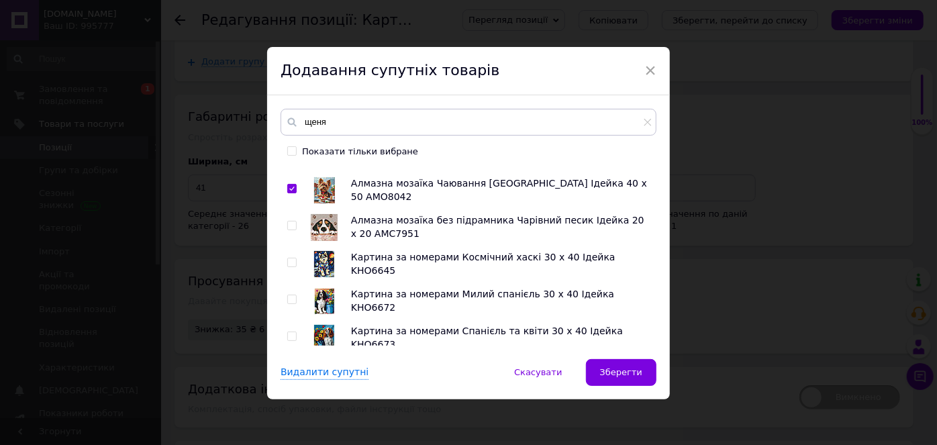
scroll to position [1952, 0]
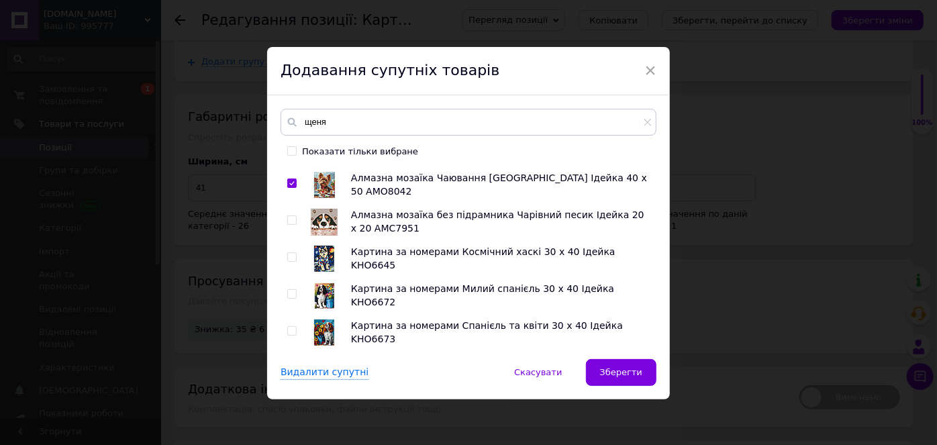
click at [289, 216] on input "checkbox" at bounding box center [291, 220] width 9 height 9
click at [287, 256] on input "checkbox" at bounding box center [291, 257] width 9 height 9
click at [290, 290] on input "checkbox" at bounding box center [291, 294] width 9 height 9
click at [287, 331] on input "checkbox" at bounding box center [291, 331] width 9 height 9
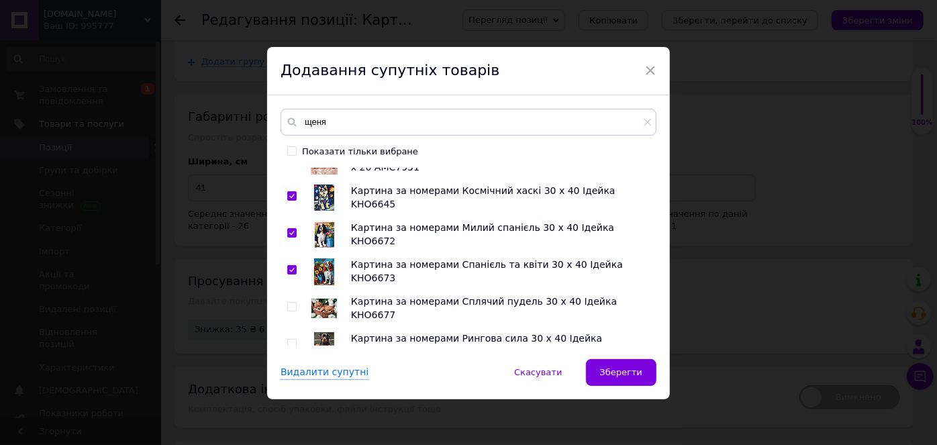
click at [287, 302] on div at bounding box center [293, 308] width 13 height 27
click at [289, 306] on input "checkbox" at bounding box center [291, 307] width 9 height 9
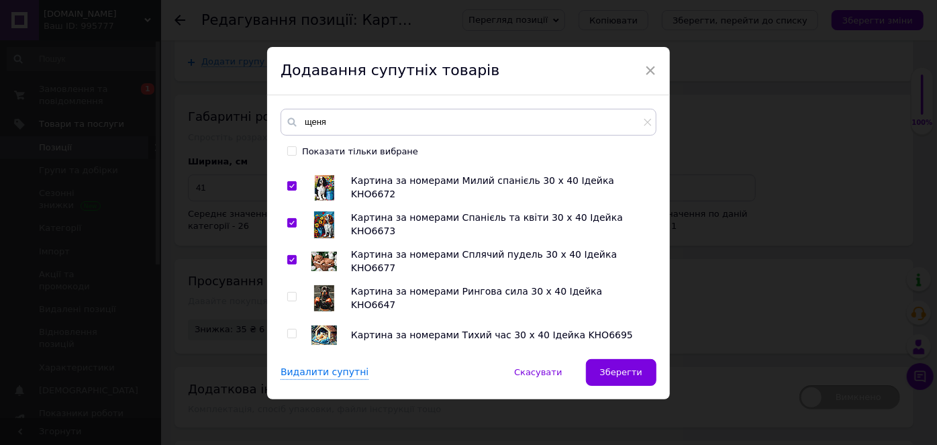
scroll to position [2135, 0]
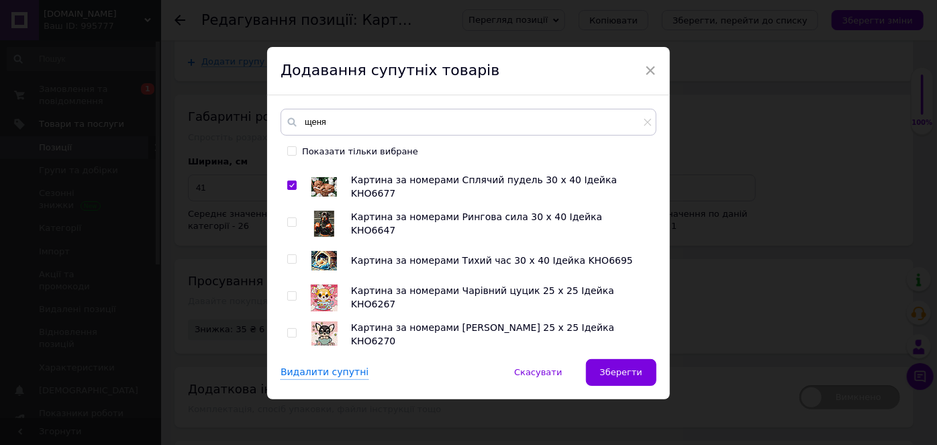
drag, startPoint x: 291, startPoint y: 219, endPoint x: 291, endPoint y: 241, distance: 22.2
click at [290, 219] on input "checkbox" at bounding box center [291, 222] width 9 height 9
click at [290, 255] on input "checkbox" at bounding box center [291, 259] width 9 height 9
click at [287, 293] on input "checkbox" at bounding box center [291, 296] width 9 height 9
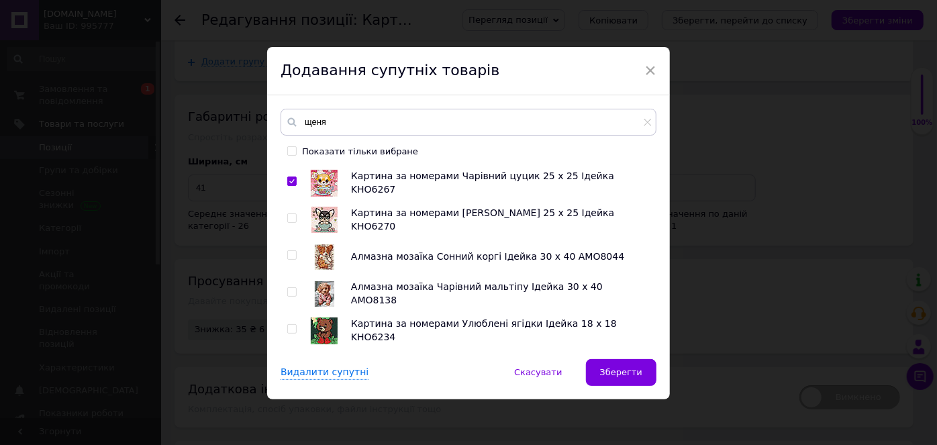
scroll to position [2257, 0]
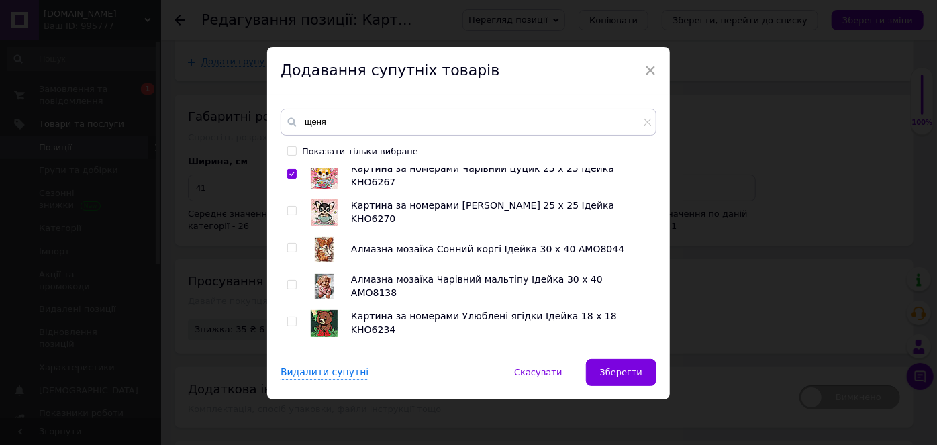
drag, startPoint x: 291, startPoint y: 207, endPoint x: 289, endPoint y: 228, distance: 20.8
click at [290, 207] on input "checkbox" at bounding box center [291, 211] width 9 height 9
click at [287, 244] on input "checkbox" at bounding box center [291, 248] width 9 height 9
click at [287, 283] on input "checkbox" at bounding box center [291, 284] width 9 height 9
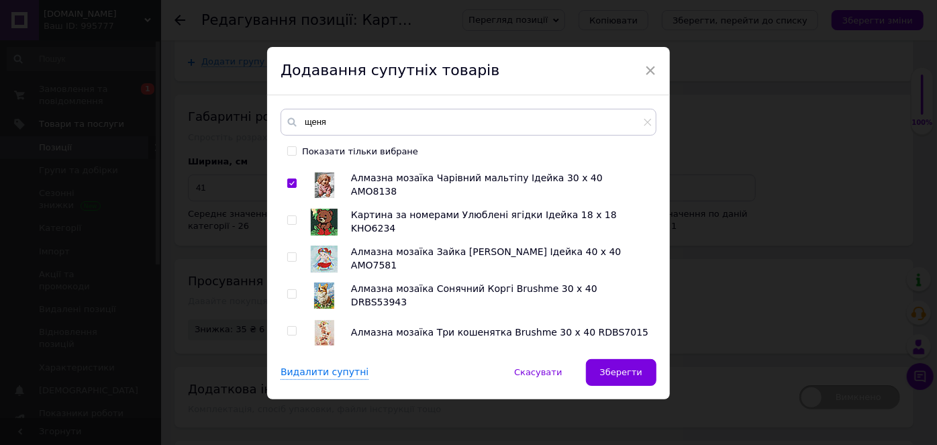
scroll to position [2379, 0]
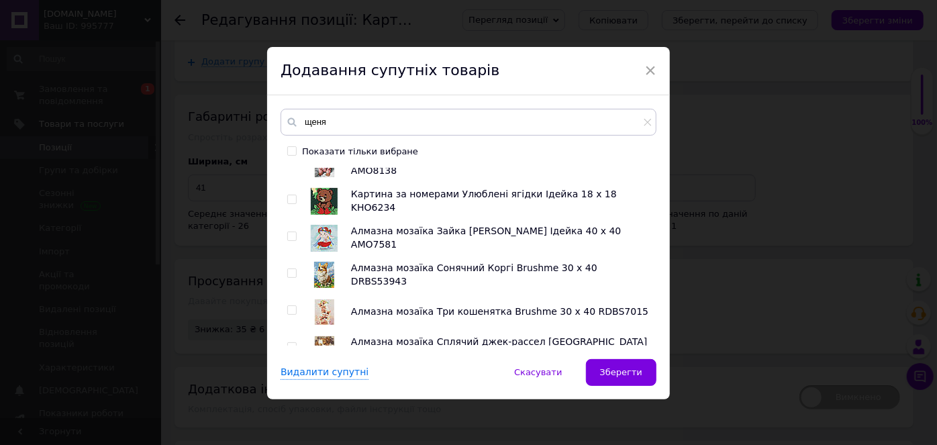
click at [291, 269] on input "checkbox" at bounding box center [291, 273] width 9 height 9
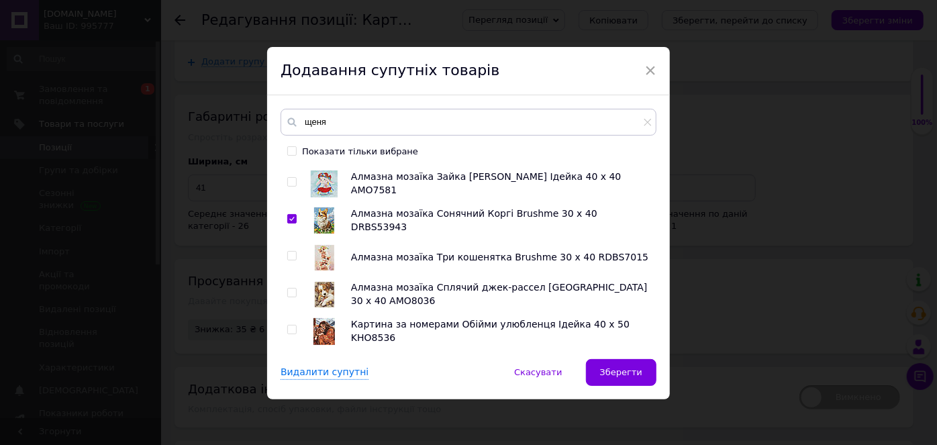
scroll to position [2440, 0]
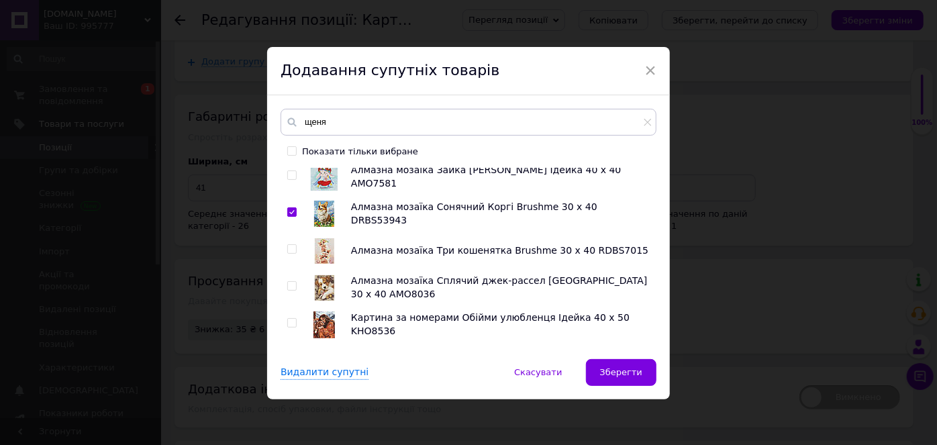
click at [288, 282] on input "checkbox" at bounding box center [291, 286] width 9 height 9
click at [290, 319] on input "checkbox" at bounding box center [291, 323] width 9 height 9
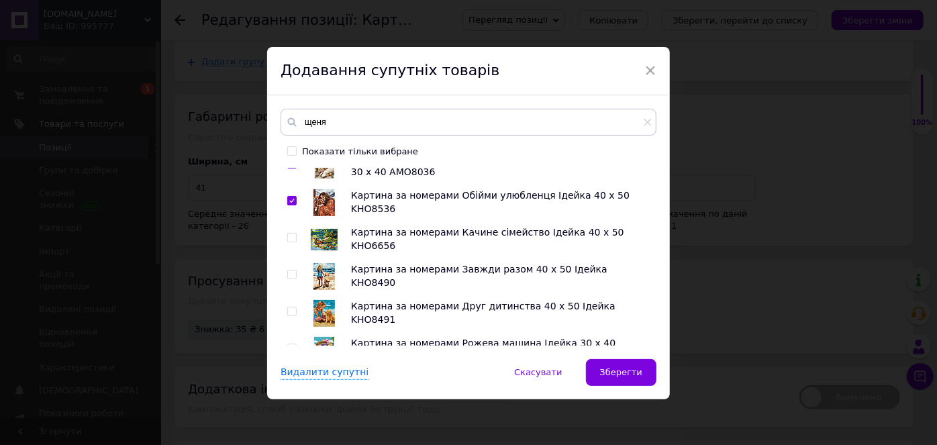
click at [289, 272] on input "checkbox" at bounding box center [291, 274] width 9 height 9
click at [289, 310] on input "checkbox" at bounding box center [291, 311] width 9 height 9
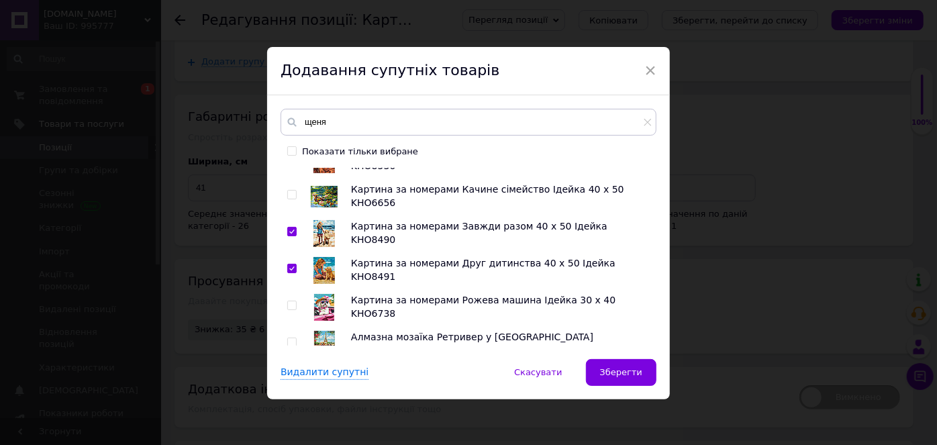
scroll to position [2653, 0]
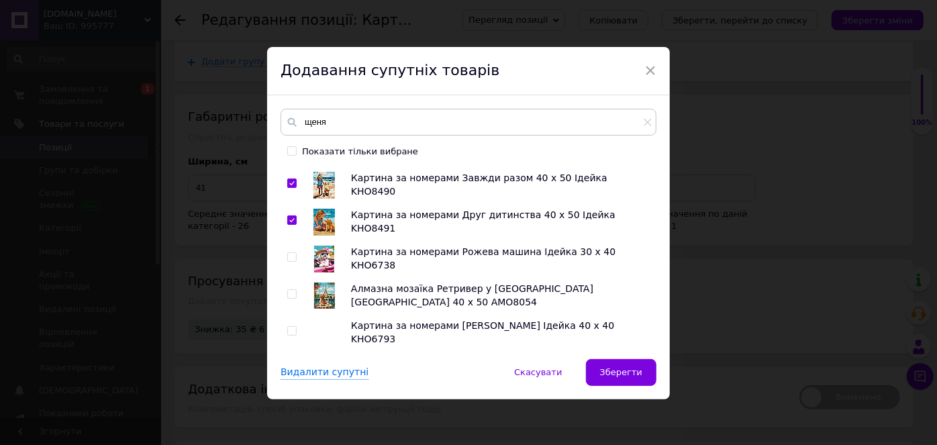
click at [291, 255] on input "checkbox" at bounding box center [291, 257] width 9 height 9
click at [288, 291] on input "checkbox" at bounding box center [291, 294] width 9 height 9
click at [288, 329] on input "checkbox" at bounding box center [291, 331] width 9 height 9
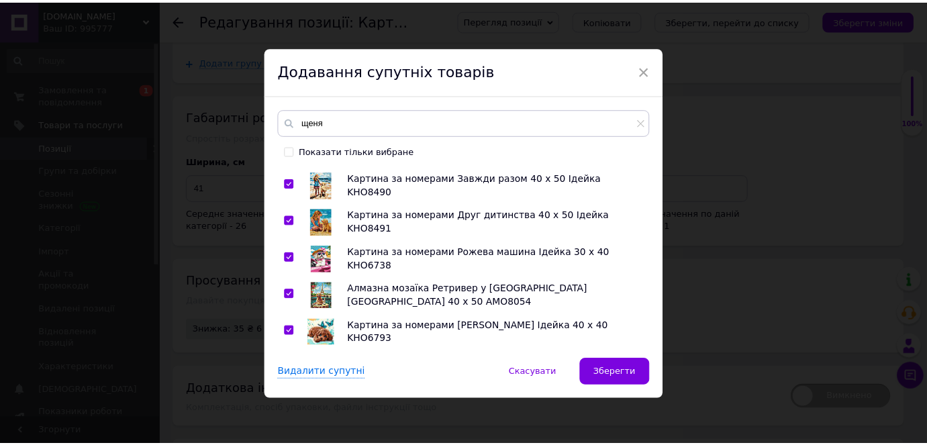
scroll to position [0, 0]
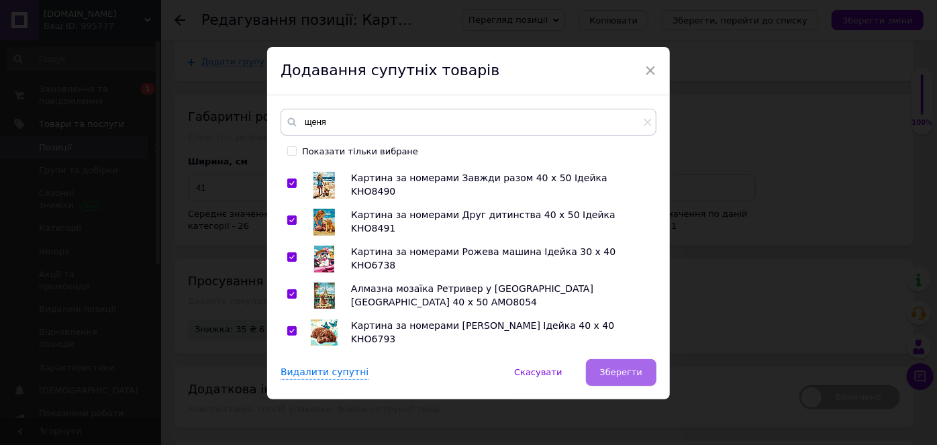
click at [623, 364] on button "Зберегти" at bounding box center [621, 372] width 70 height 27
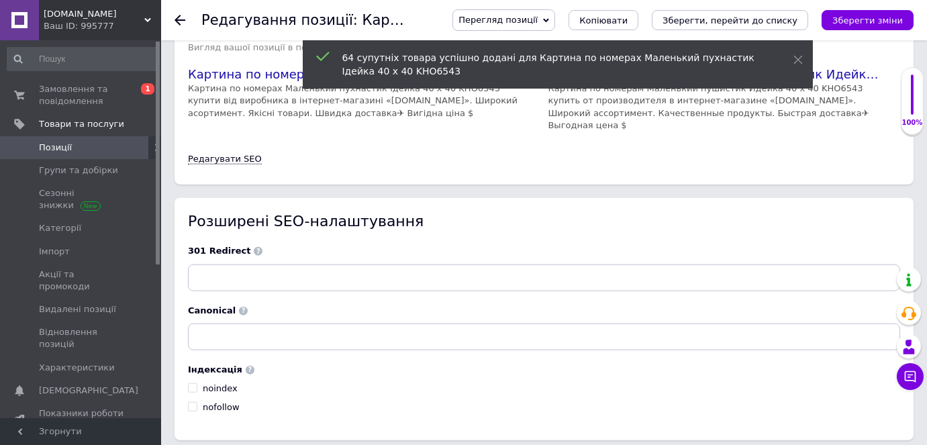
scroll to position [2947, 0]
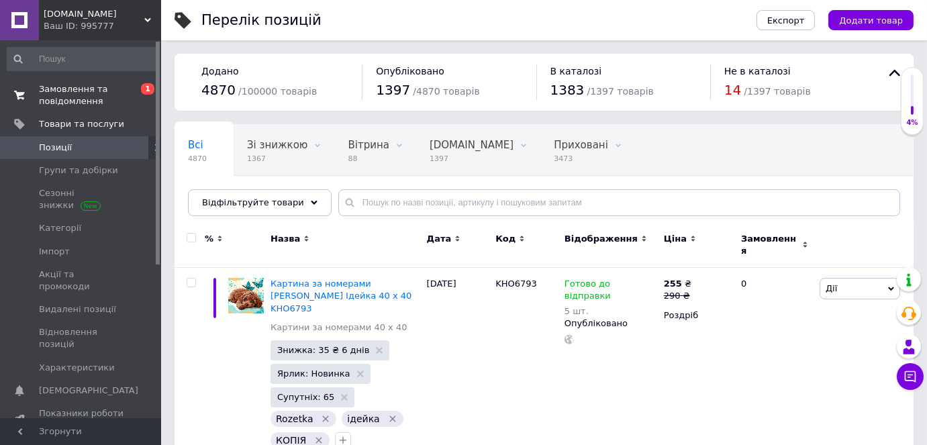
click at [64, 92] on span "Замовлення та повідомлення" at bounding box center [81, 95] width 85 height 24
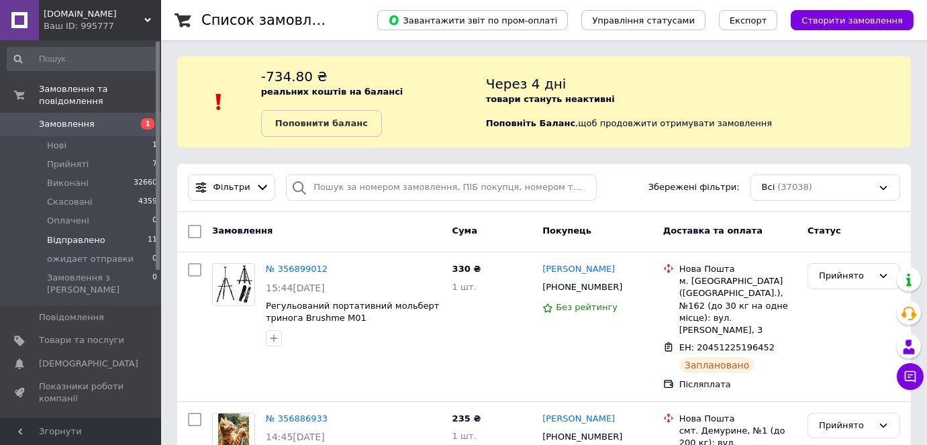
click at [72, 234] on span "Відправлено" at bounding box center [76, 240] width 58 height 12
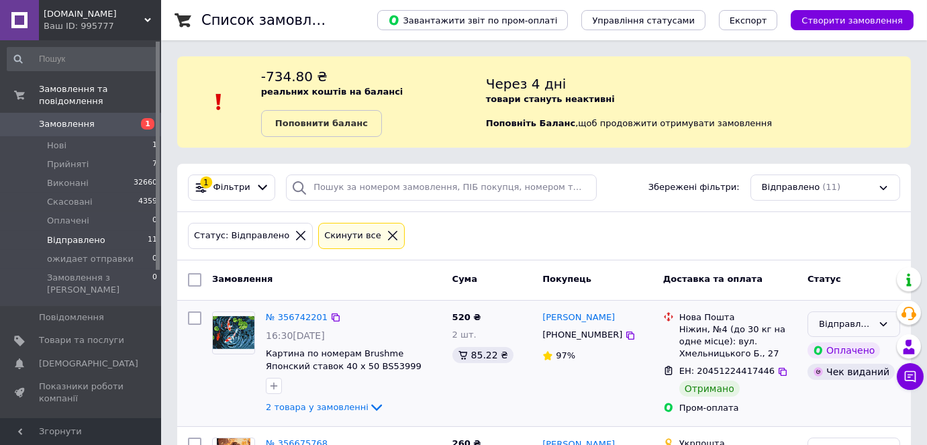
click at [848, 319] on div "Відправлено" at bounding box center [846, 324] width 54 height 14
click at [828, 372] on li "Виконано" at bounding box center [853, 376] width 91 height 25
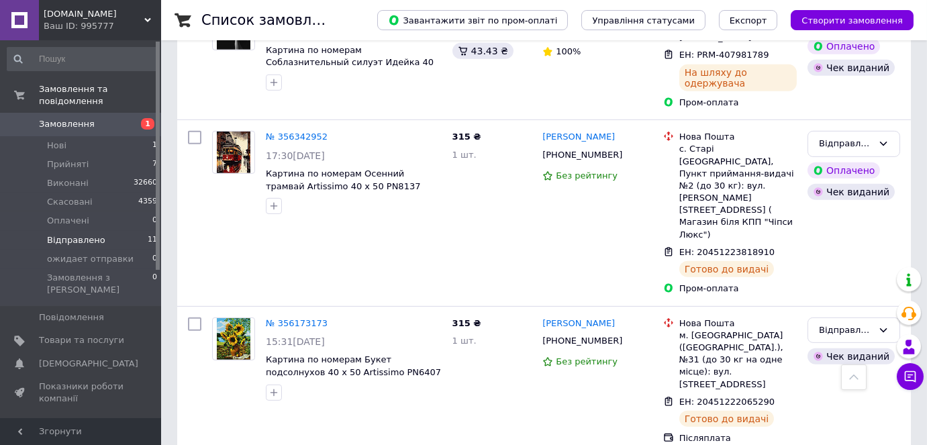
scroll to position [1326, 0]
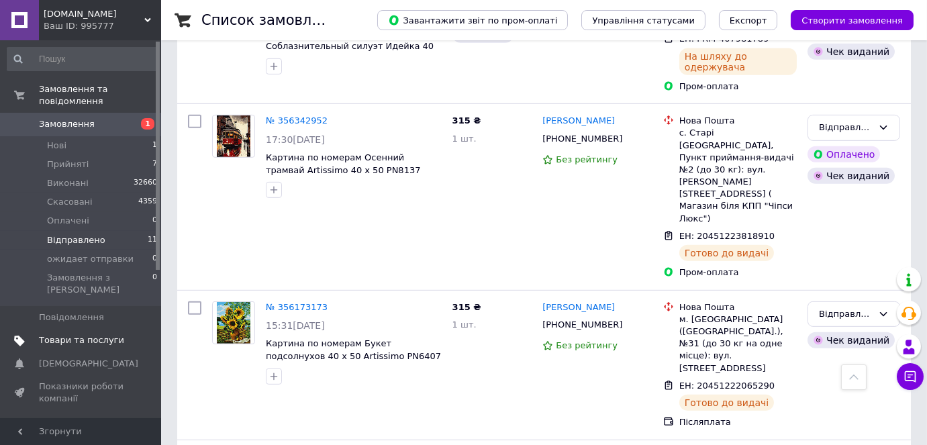
click at [46, 334] on span "Товари та послуги" at bounding box center [81, 340] width 85 height 12
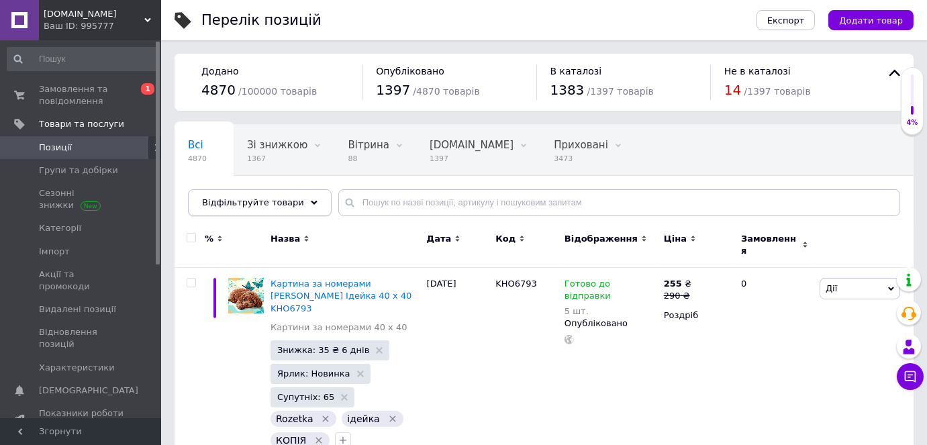
click at [285, 207] on div "Відфільтруйте товари" at bounding box center [260, 202] width 144 height 27
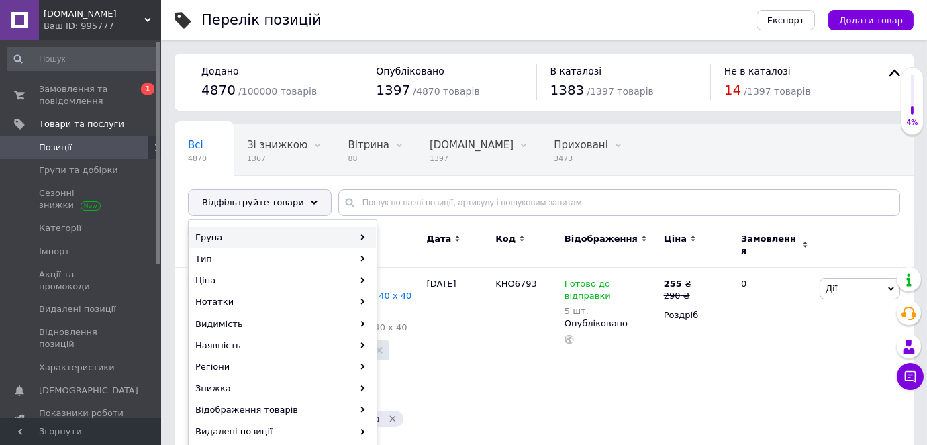
click at [264, 240] on div "Група" at bounding box center [282, 237] width 187 height 21
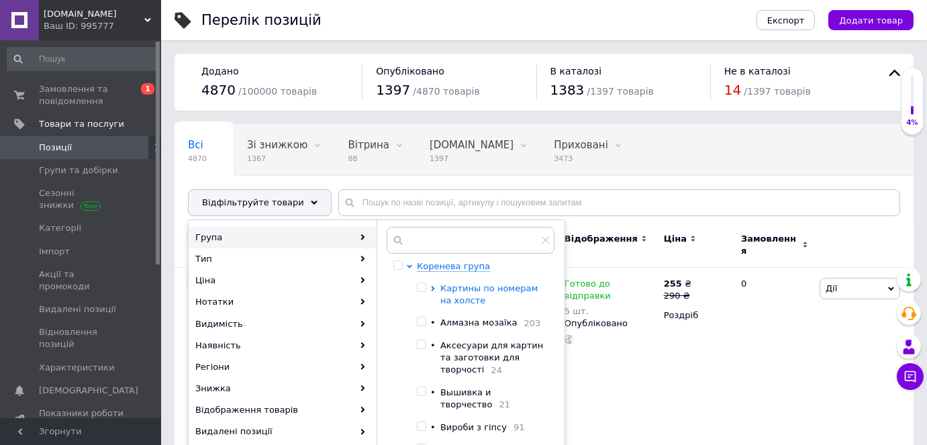
click at [431, 286] on icon at bounding box center [432, 288] width 3 height 5
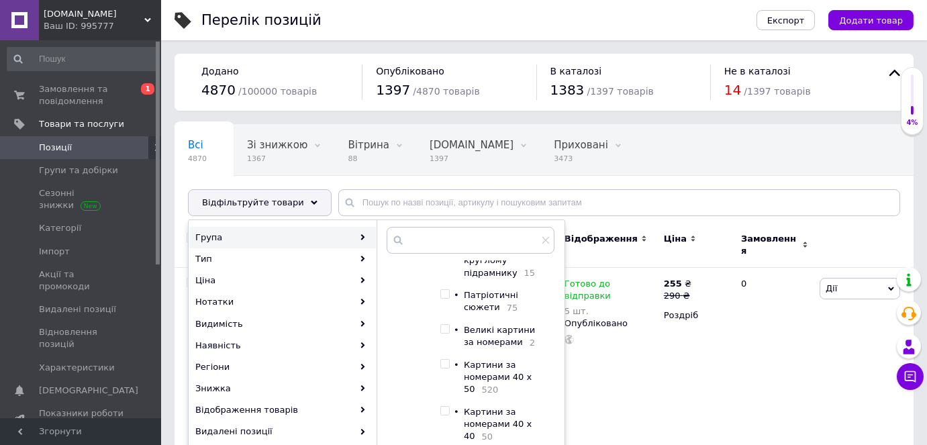
scroll to position [183, 0]
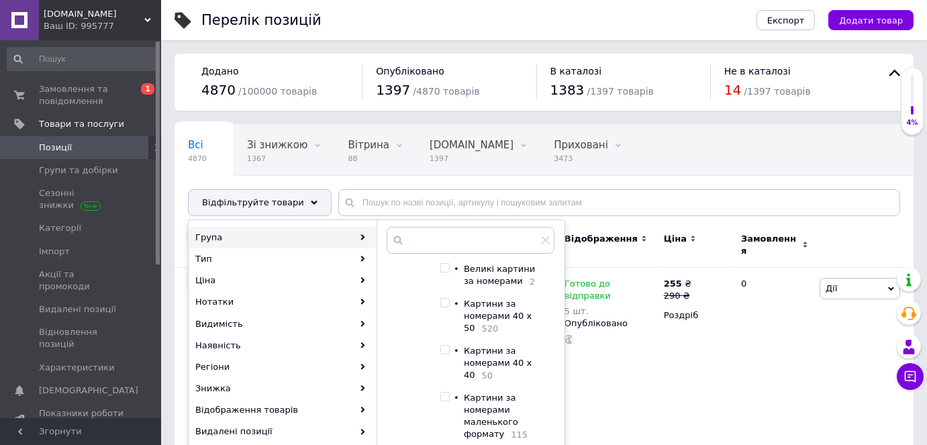
click at [444, 354] on input "checkbox" at bounding box center [444, 350] width 9 height 9
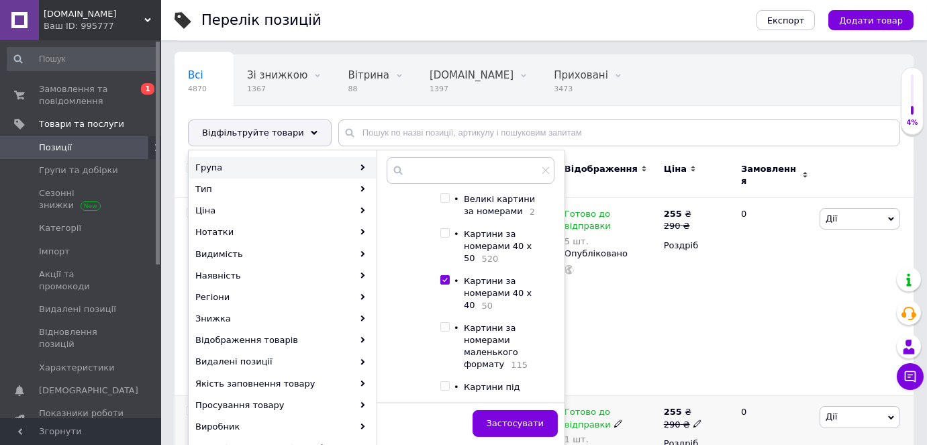
scroll to position [121, 0]
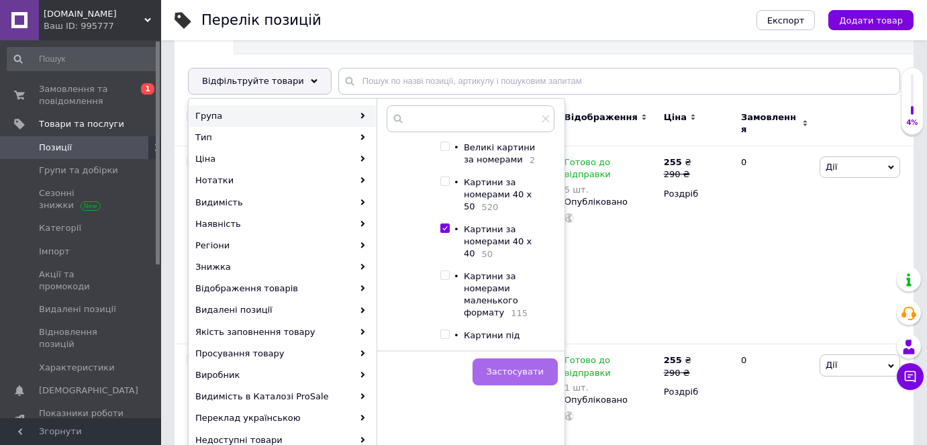
click at [543, 368] on span "Застосувати" at bounding box center [514, 371] width 57 height 10
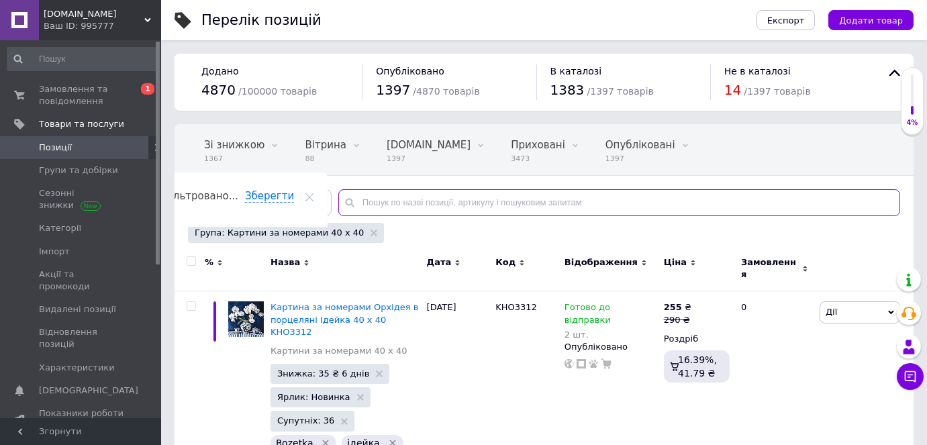
click at [360, 197] on input "text" at bounding box center [619, 202] width 562 height 27
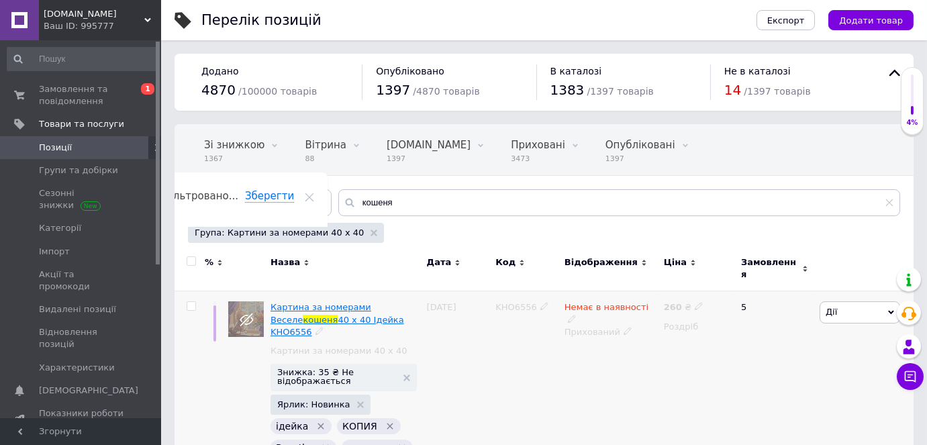
click at [311, 302] on span "Картина за номерами Веселе" at bounding box center [320, 313] width 101 height 22
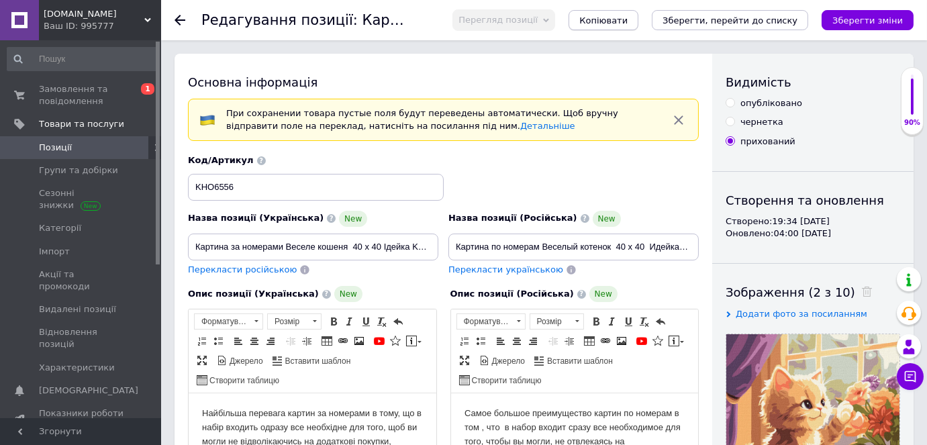
click at [627, 19] on span "Копіювати" at bounding box center [603, 20] width 48 height 10
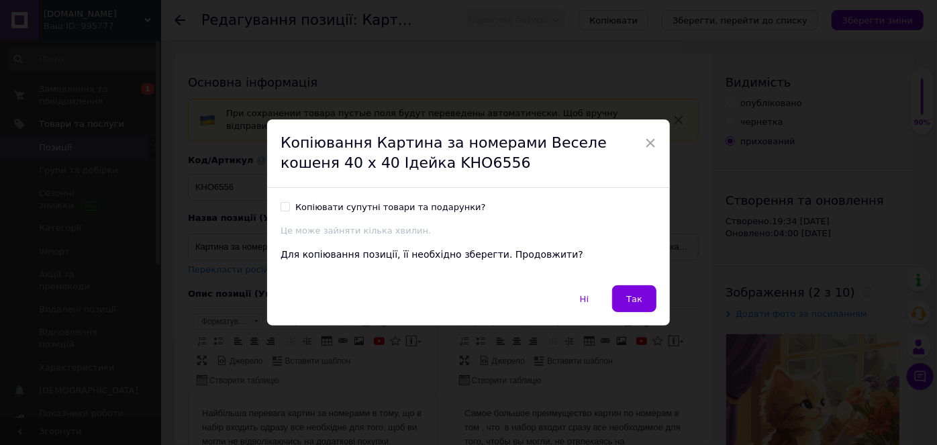
click at [280, 201] on label "Копіювати супутні товари та подарунки?" at bounding box center [382, 207] width 205 height 12
click at [280, 202] on input "Копіювати супутні товари та подарунки?" at bounding box center [284, 206] width 9 height 9
click at [626, 292] on button "Так" at bounding box center [634, 298] width 44 height 27
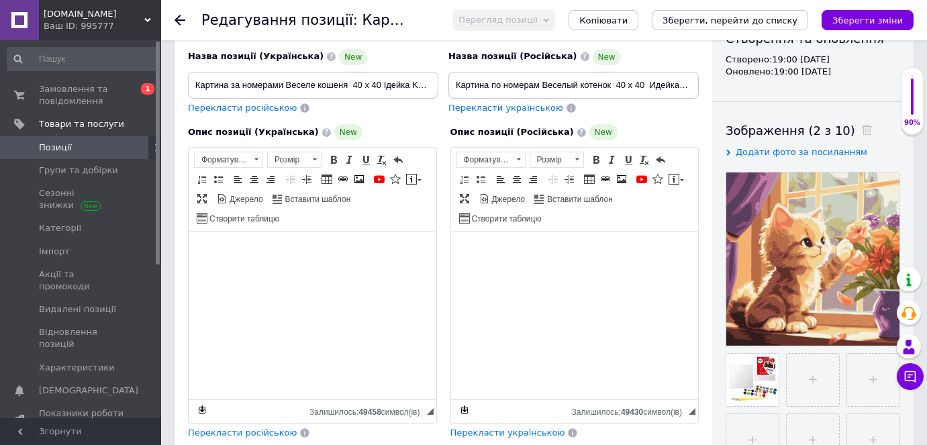
scroll to position [183, 0]
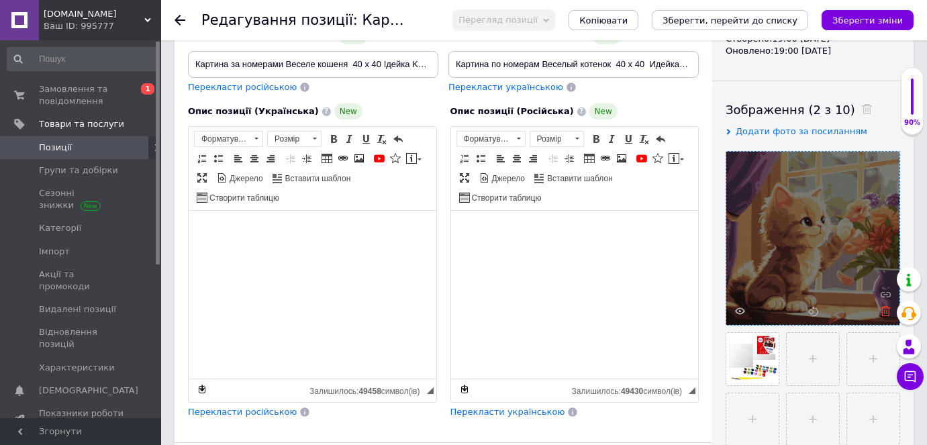
click at [886, 310] on icon at bounding box center [885, 311] width 10 height 10
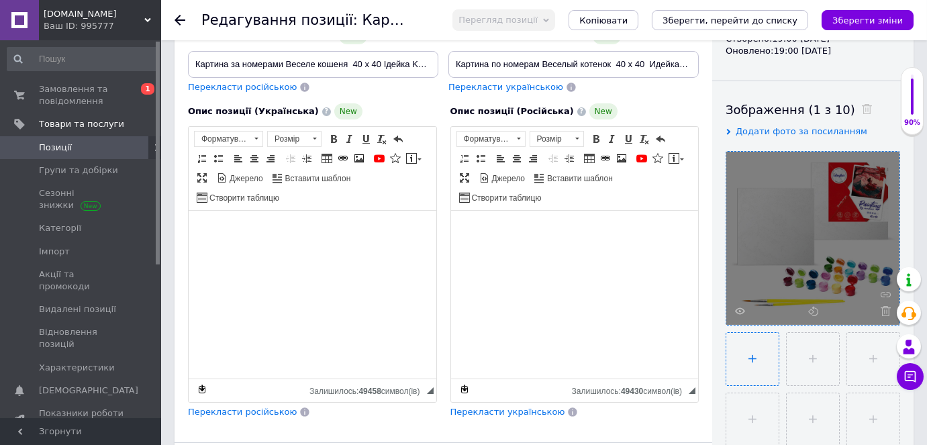
click at [750, 351] on input "file" at bounding box center [752, 359] width 52 height 52
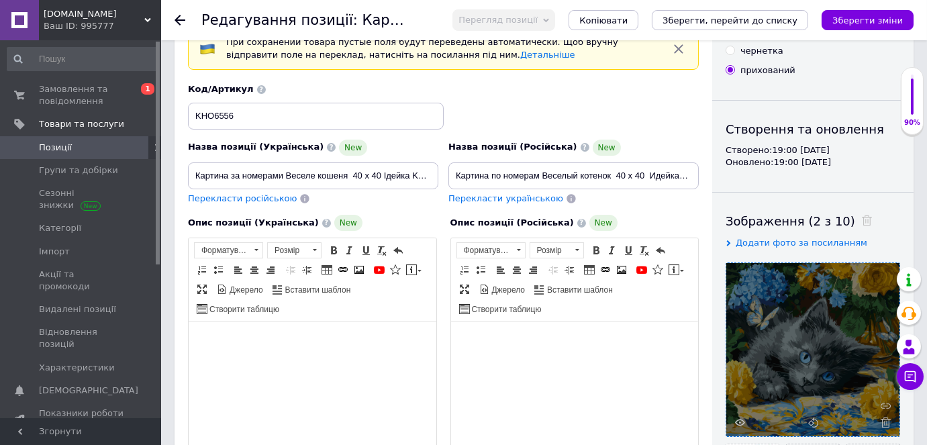
scroll to position [0, 0]
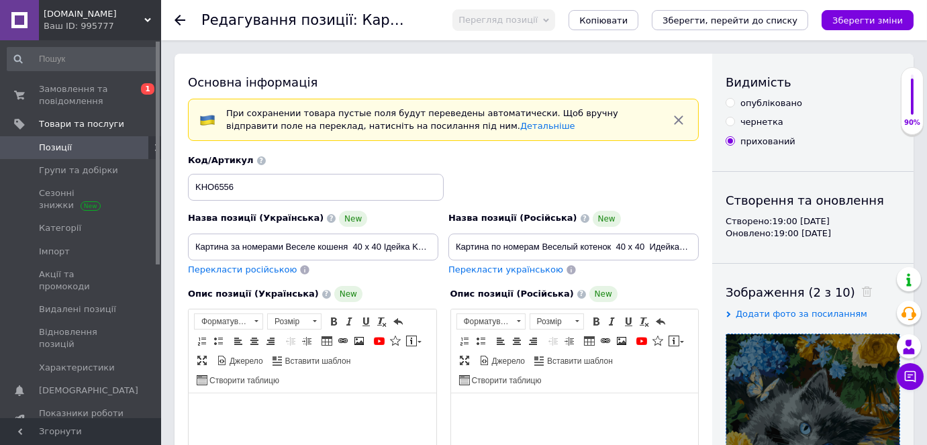
click at [728, 105] on input "опубліковано" at bounding box center [729, 102] width 9 height 9
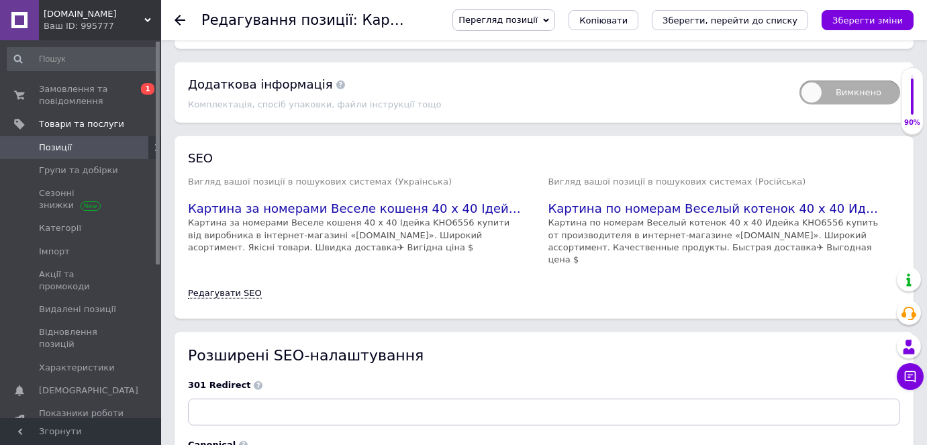
scroll to position [2099, 0]
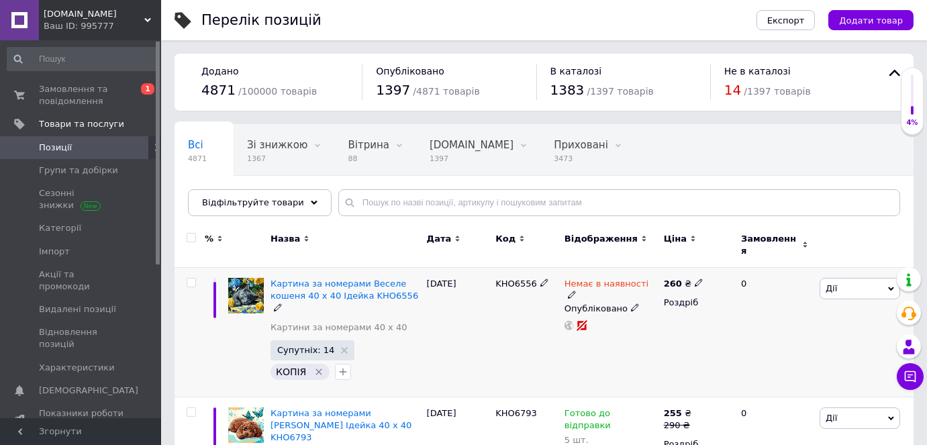
click at [576, 291] on icon at bounding box center [572, 295] width 8 height 8
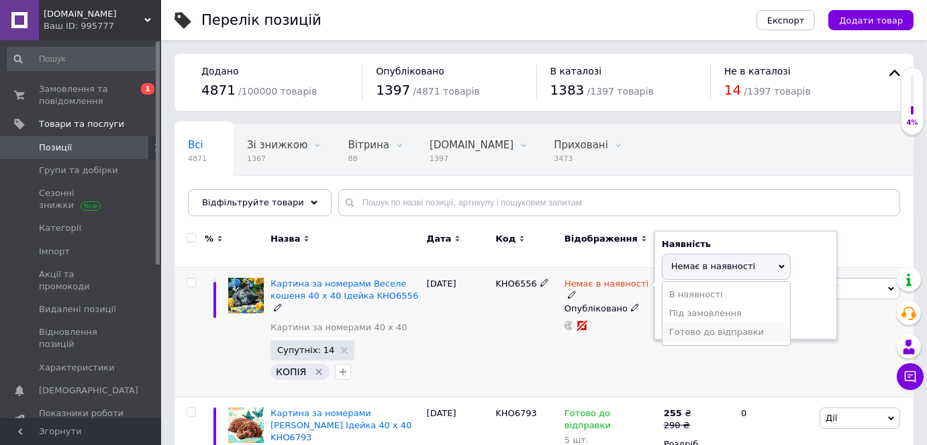
click at [683, 323] on li "Готово до відправки" at bounding box center [725, 332] width 127 height 19
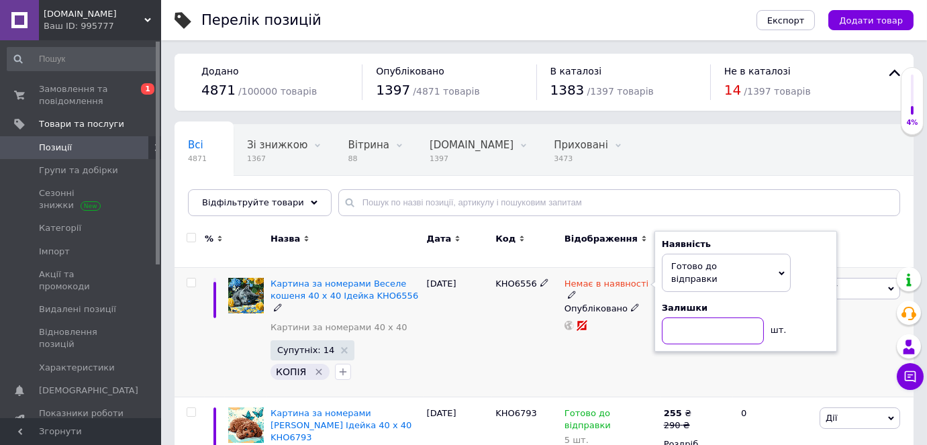
click at [685, 317] on input at bounding box center [713, 330] width 102 height 27
click at [590, 324] on div "Немає в наявності Наявність Готово до відправки В наявності Немає в наявності П…" at bounding box center [610, 333] width 99 height 130
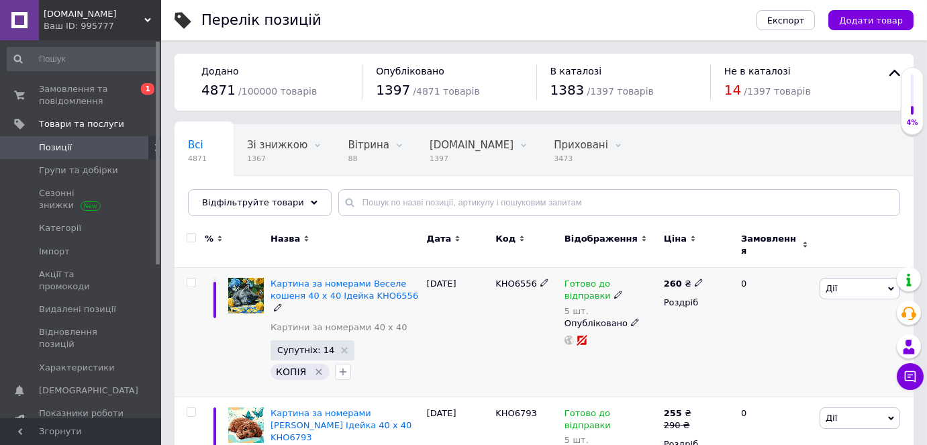
click at [862, 279] on span "Дії" at bounding box center [859, 288] width 81 height 21
click at [807, 367] on li "Знижка" at bounding box center [810, 371] width 178 height 19
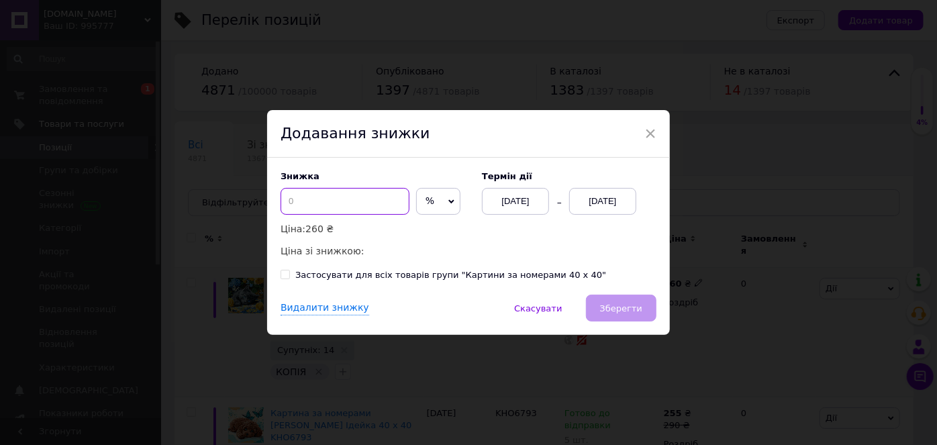
click at [324, 201] on input at bounding box center [344, 201] width 129 height 27
click at [425, 202] on span "%" at bounding box center [429, 200] width 9 height 11
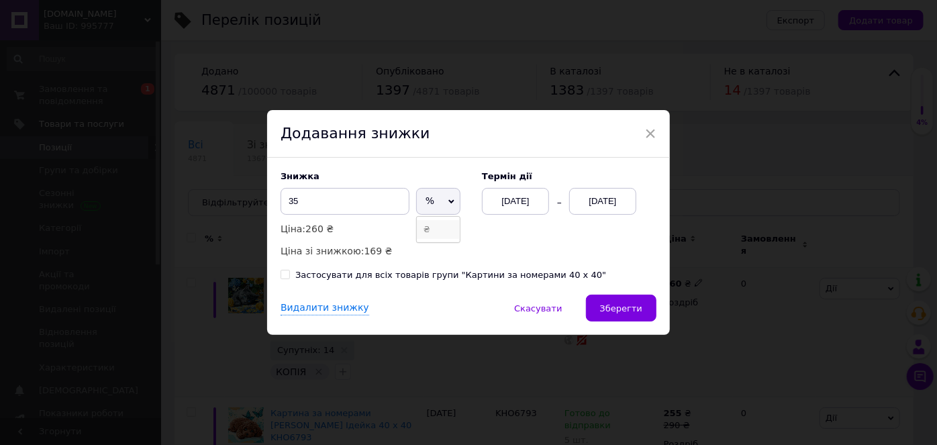
click at [430, 231] on li "₴" at bounding box center [438, 229] width 43 height 19
click at [596, 199] on div "[DATE]" at bounding box center [602, 201] width 67 height 27
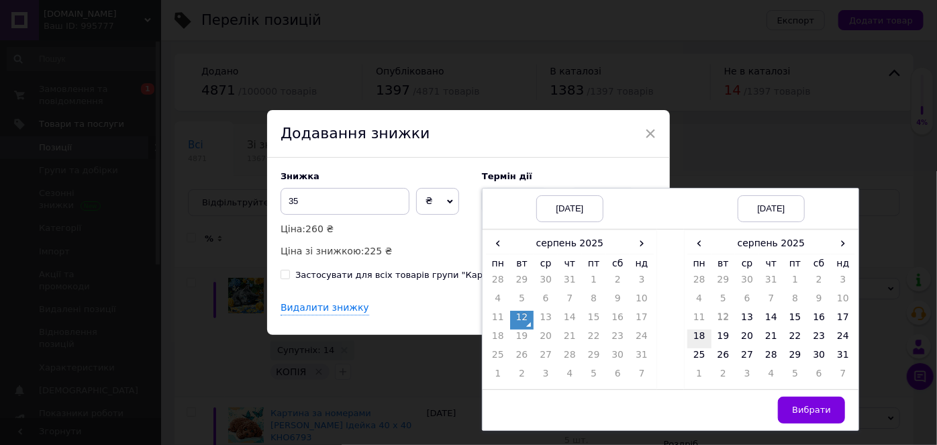
click at [695, 338] on td "18" at bounding box center [699, 338] width 24 height 19
click at [792, 409] on button "Вибрати" at bounding box center [811, 410] width 67 height 27
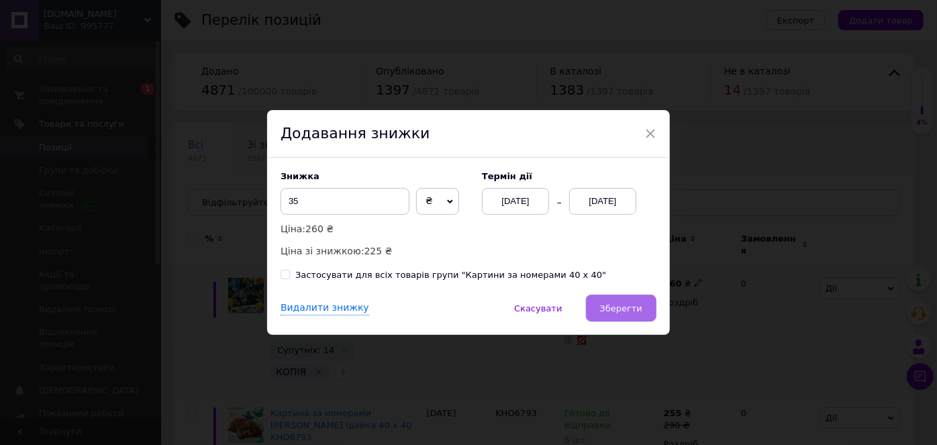
click at [599, 299] on button "Зберегти" at bounding box center [621, 308] width 70 height 27
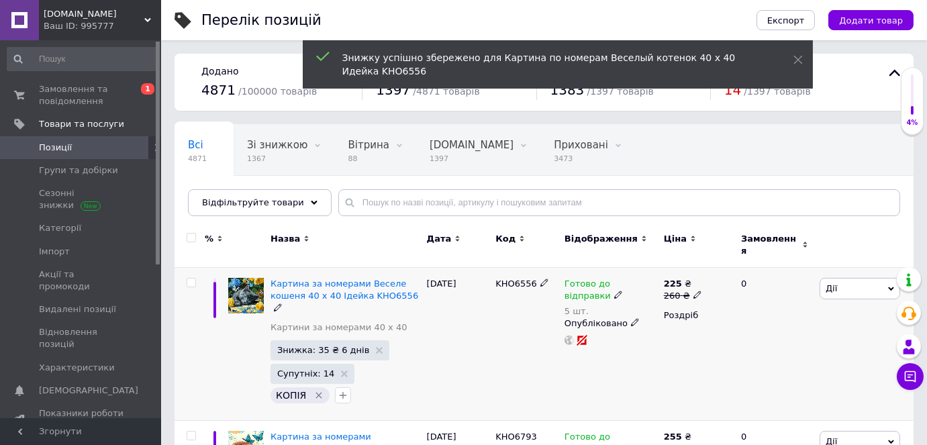
click at [693, 291] on icon at bounding box center [697, 295] width 8 height 8
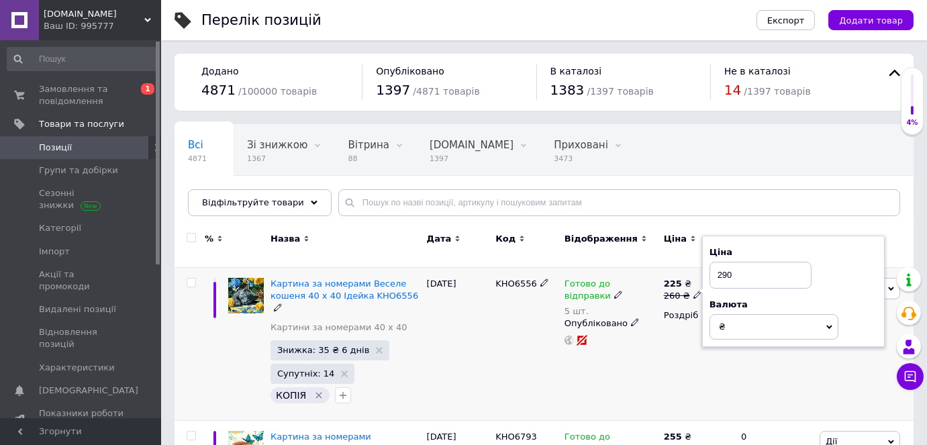
click at [656, 362] on div "Готово до відправки 5 шт. Опубліковано" at bounding box center [610, 344] width 99 height 153
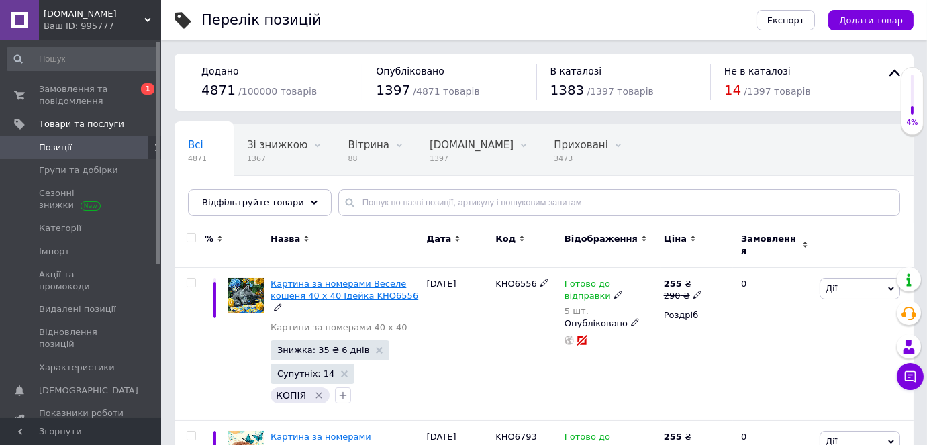
click at [333, 278] on span "Картина за номерами Веселе кошеня 40 х 40 Ідейка KHO6556" at bounding box center [344, 289] width 148 height 22
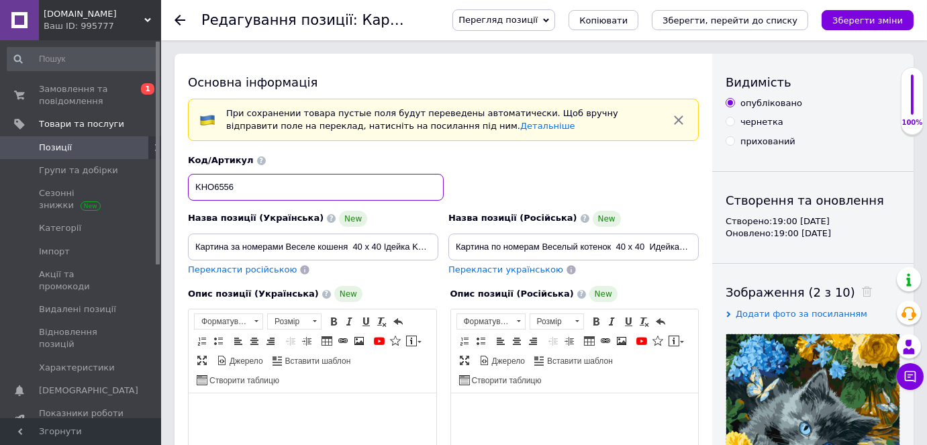
drag, startPoint x: 240, startPoint y: 186, endPoint x: 190, endPoint y: 183, distance: 50.4
click at [190, 183] on input "KHO6556" at bounding box center [316, 187] width 256 height 27
paste input "795"
click at [389, 248] on input "Картина за номерами Веселе кошеня 40 х 40 Ідейка KHO6556" at bounding box center [313, 247] width 250 height 27
